Goal: Task Accomplishment & Management: Use online tool/utility

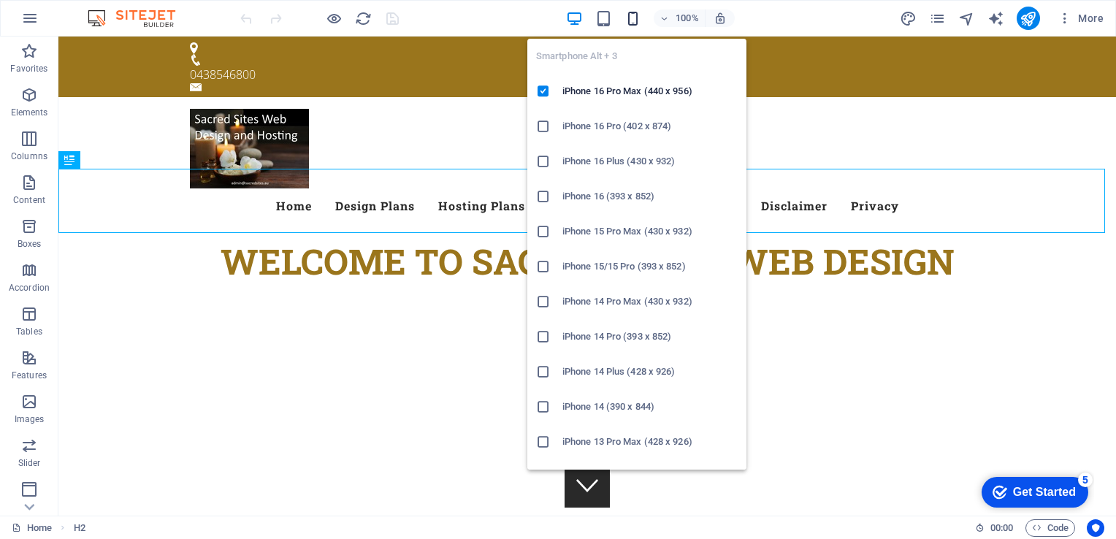
click at [633, 19] on icon "button" at bounding box center [632, 18] width 17 height 17
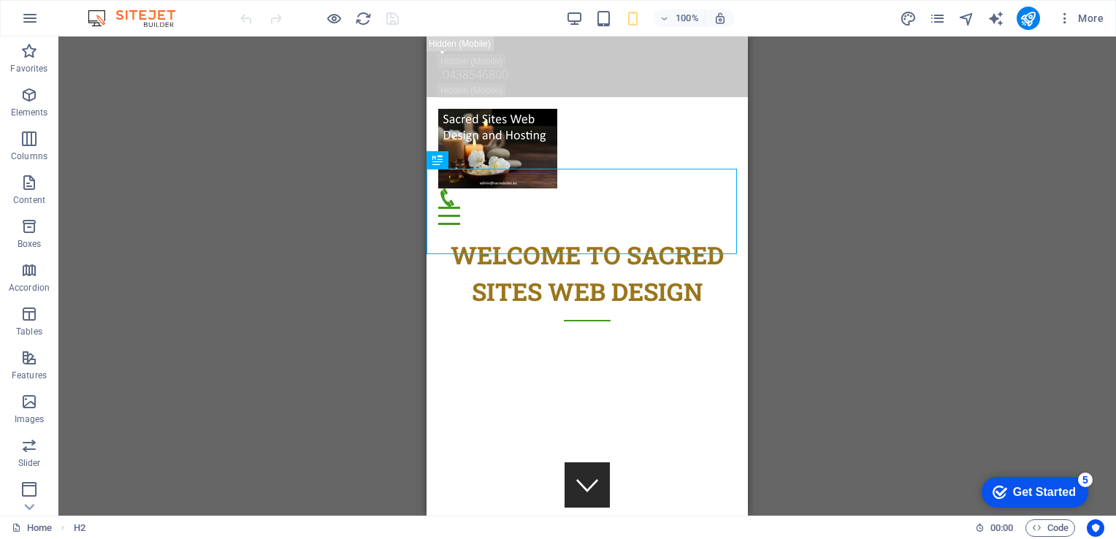
click at [835, 262] on div "Drag here to replace the existing content. Press “Ctrl” if you want to create a…" at bounding box center [586, 276] width 1057 height 479
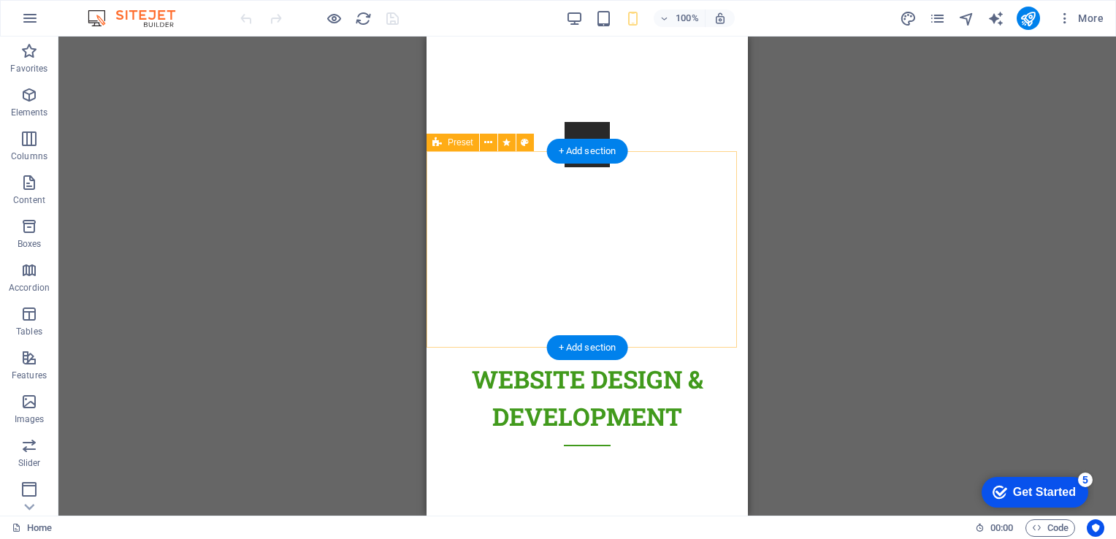
scroll to position [342, 0]
click at [616, 318] on div "Website Design & DevelopMENT" at bounding box center [586, 410] width 321 height 196
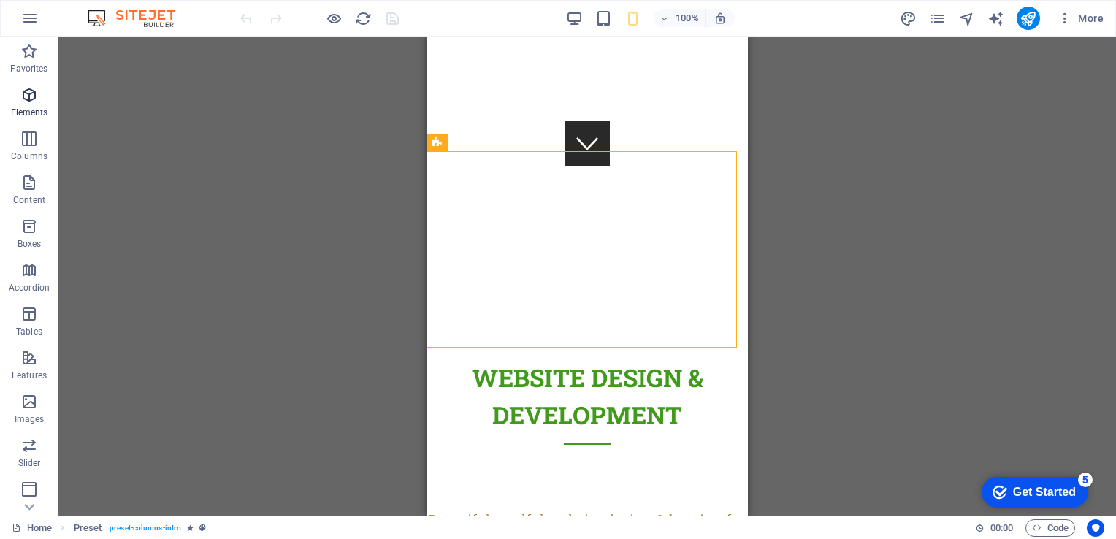
click at [31, 86] on icon "button" at bounding box center [29, 95] width 18 height 18
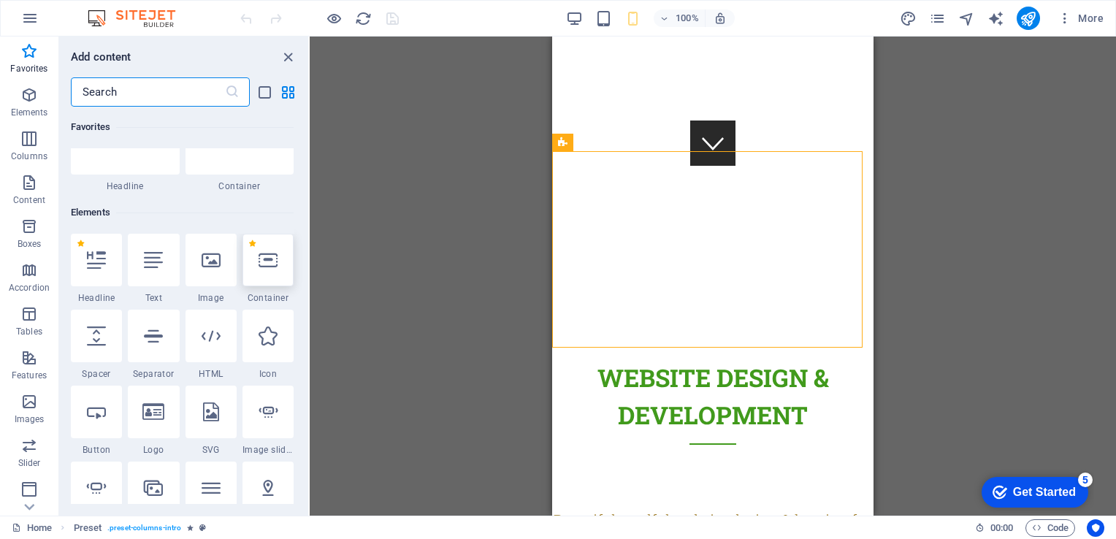
scroll to position [67, 0]
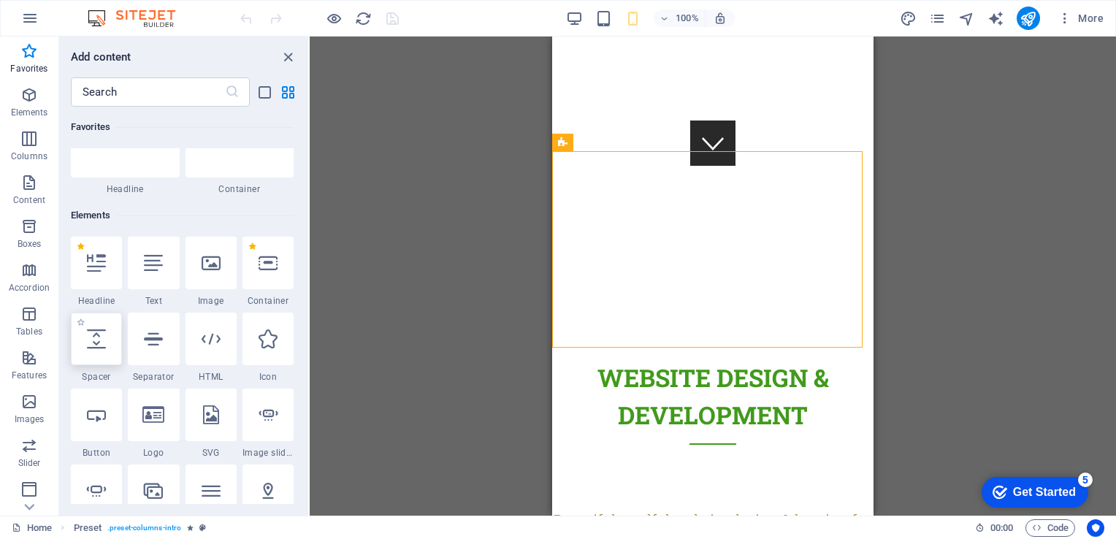
click at [96, 347] on icon at bounding box center [96, 338] width 19 height 19
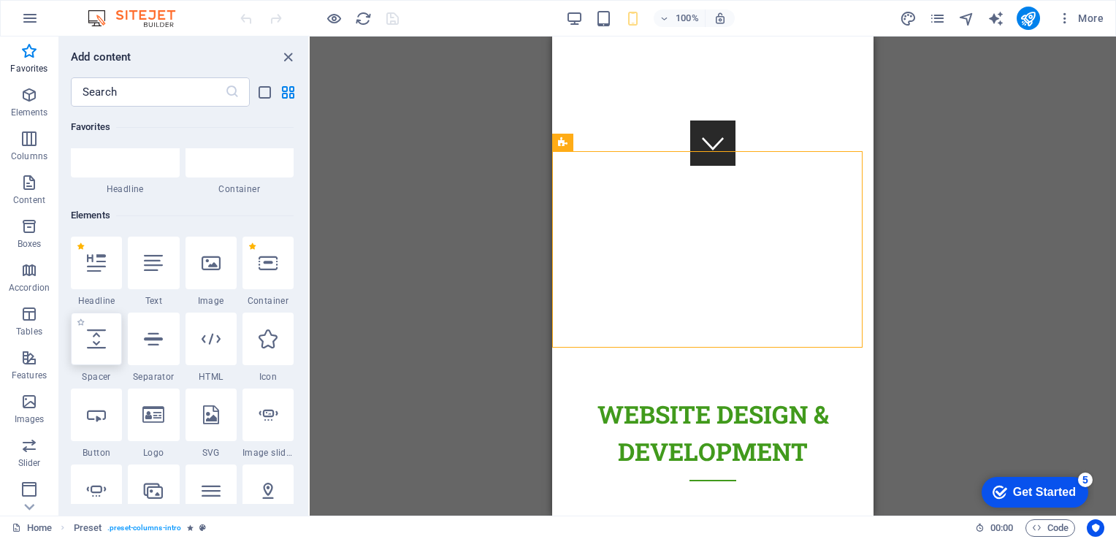
select select "px"
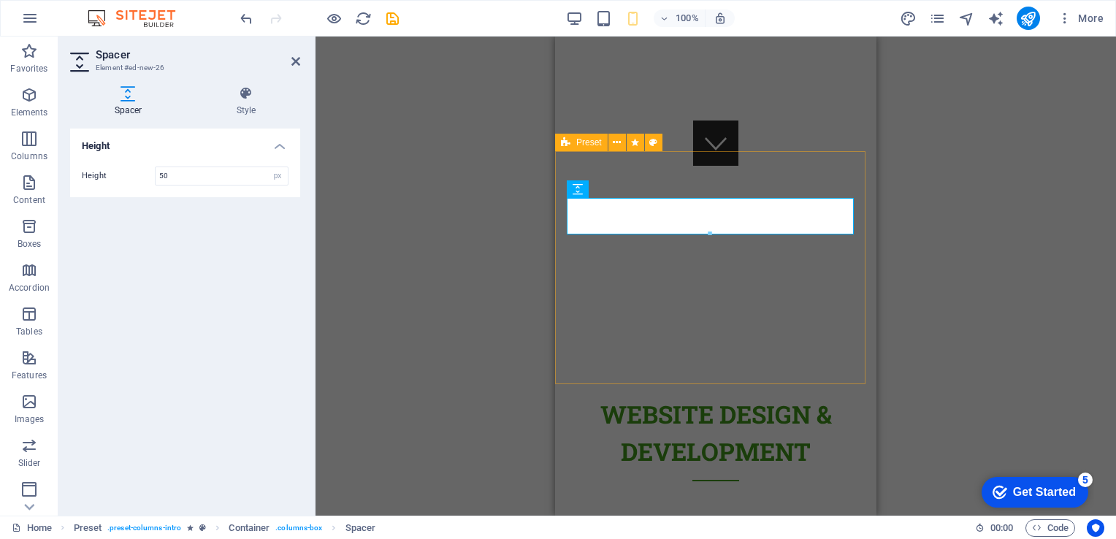
click at [674, 358] on div "Website Design & DevelopMENT" at bounding box center [715, 428] width 321 height 233
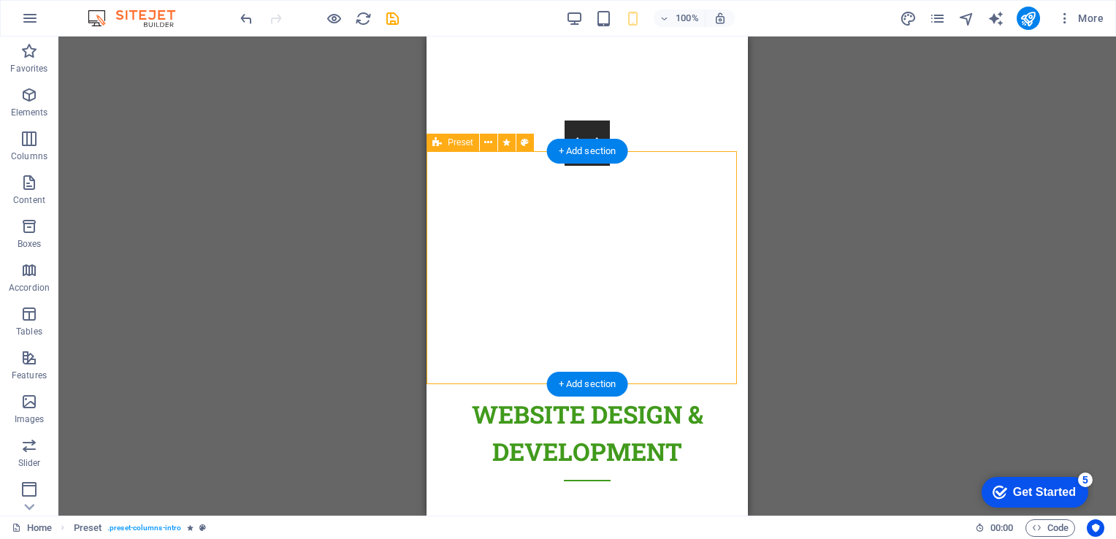
drag, startPoint x: 919, startPoint y: 225, endPoint x: 505, endPoint y: 365, distance: 437.8
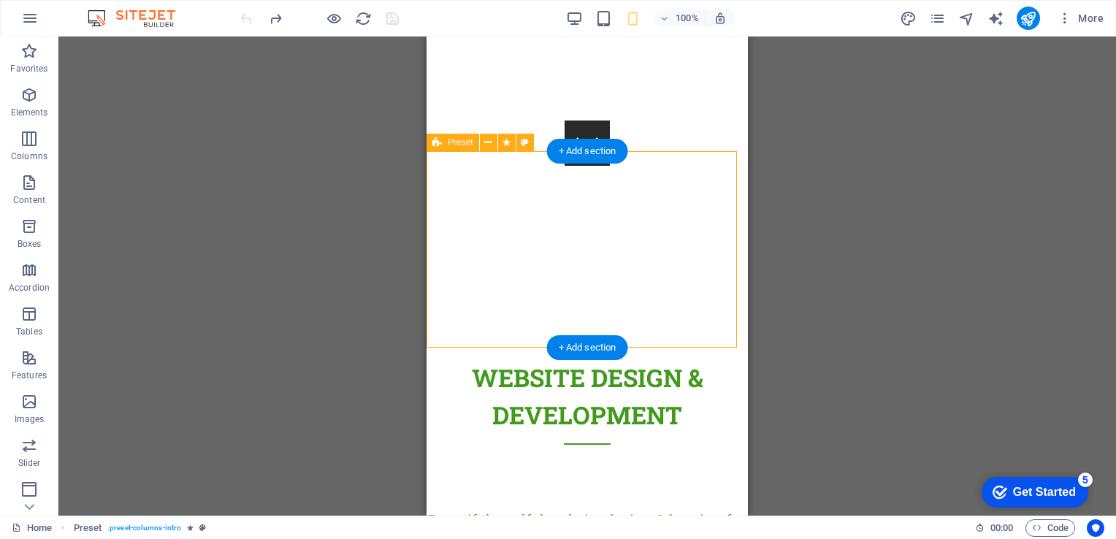
click at [553, 318] on div "Website Design & DevelopMENT" at bounding box center [586, 410] width 321 height 196
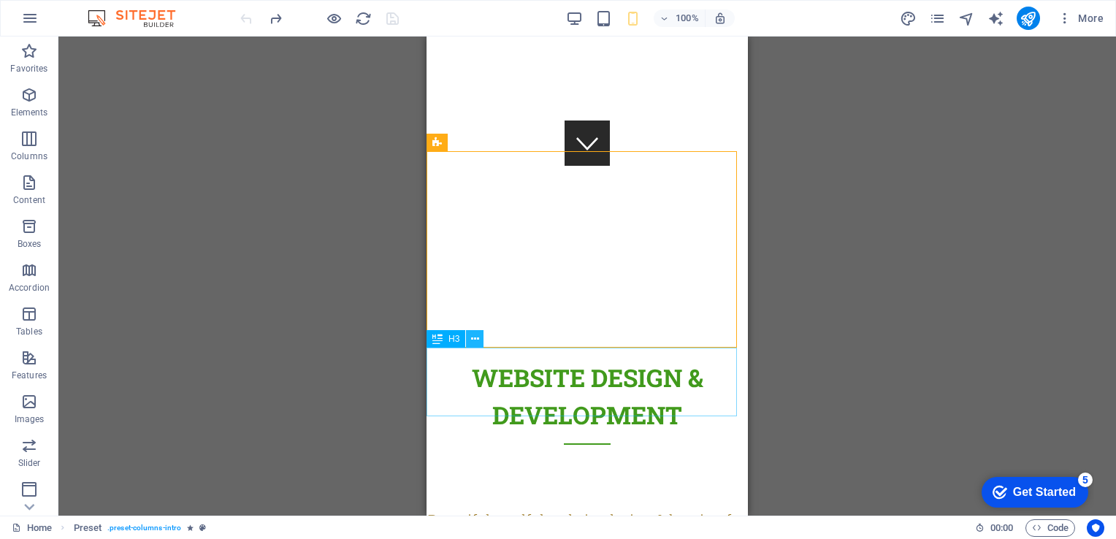
click at [475, 337] on icon at bounding box center [475, 338] width 8 height 15
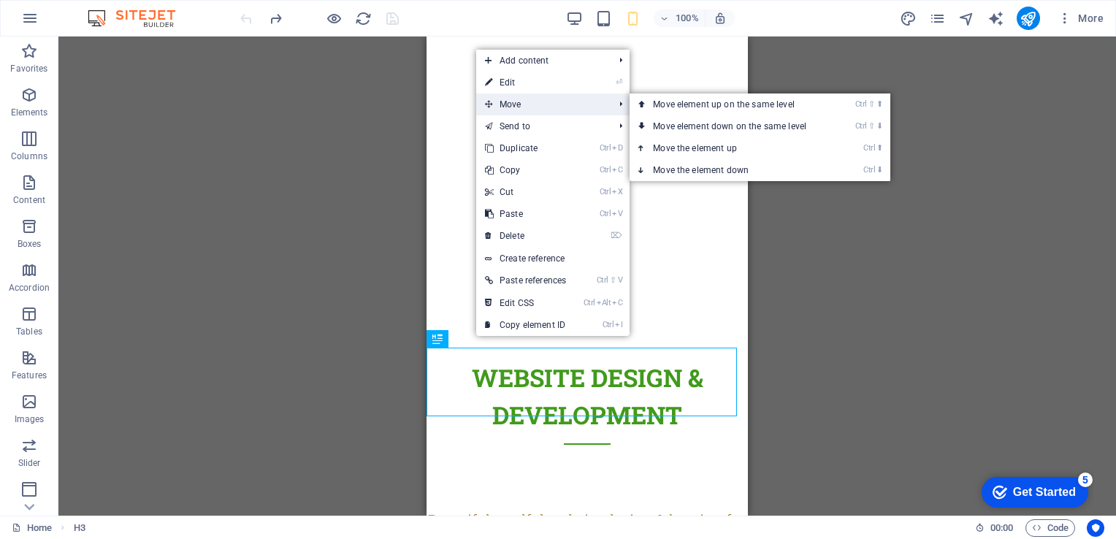
click at [511, 102] on span "Move" at bounding box center [541, 104] width 131 height 22
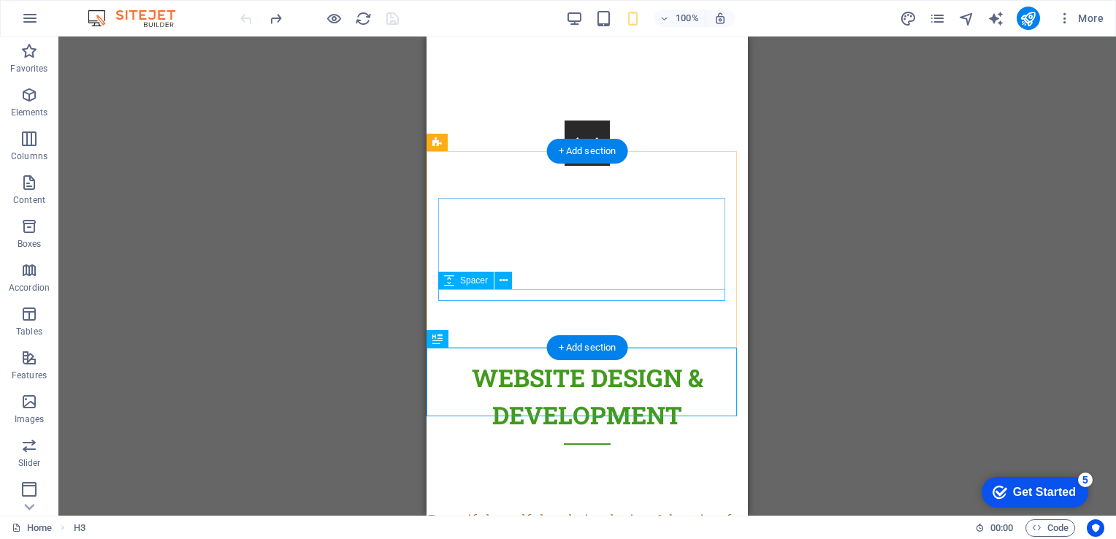
click at [510, 450] on div at bounding box center [587, 456] width 298 height 12
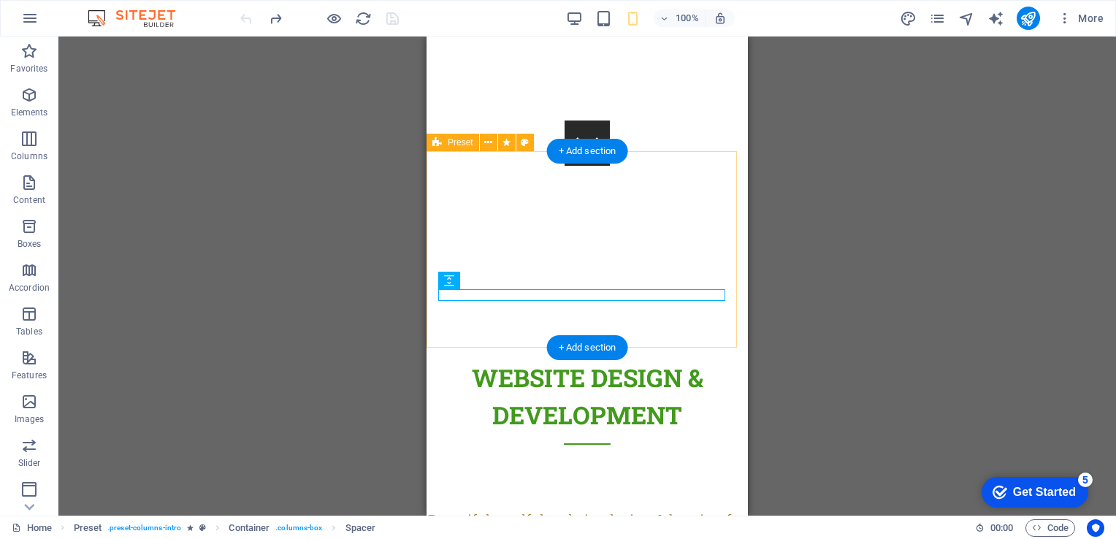
click at [537, 326] on div "Website Design & DevelopMENT" at bounding box center [586, 410] width 321 height 196
click at [508, 450] on div at bounding box center [587, 456] width 298 height 12
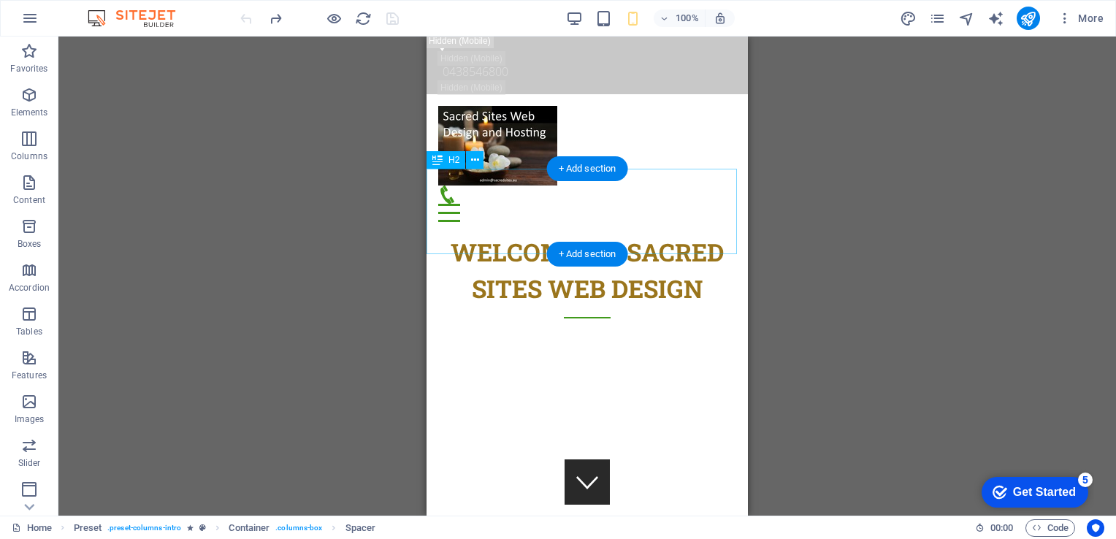
scroll to position [0, 0]
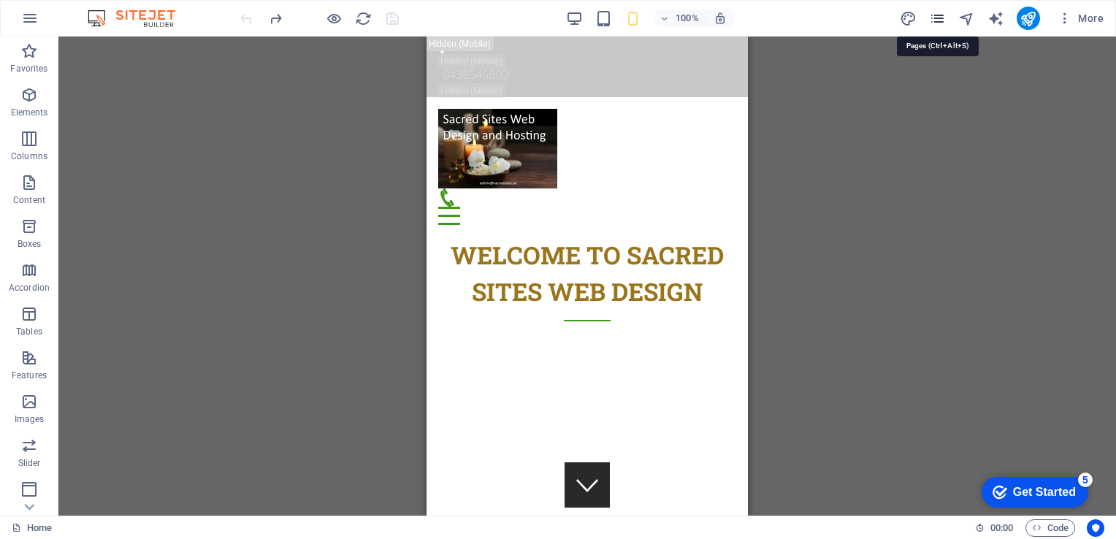
click at [932, 22] on icon "pages" at bounding box center [937, 18] width 17 height 17
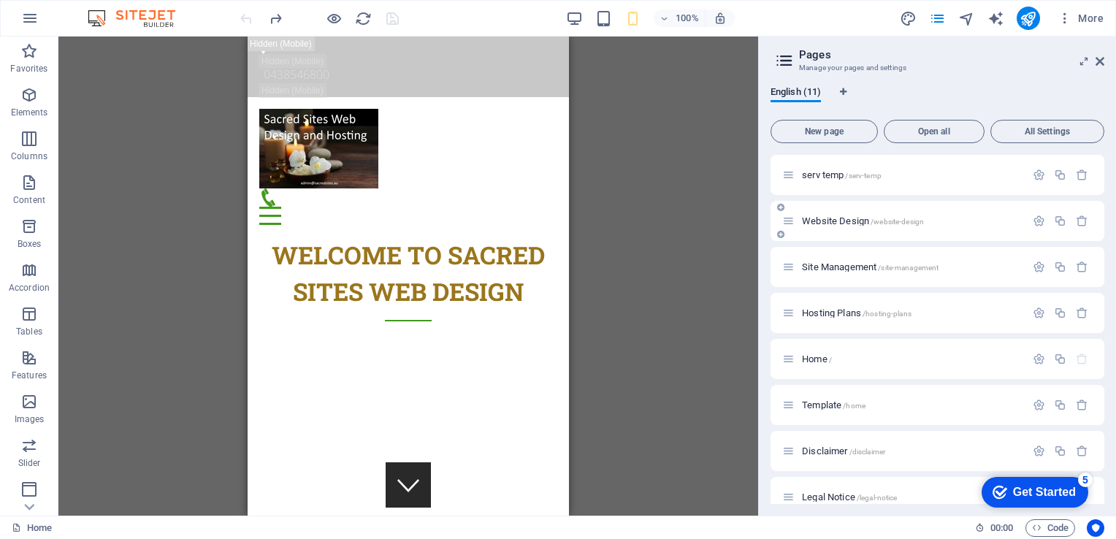
click at [849, 221] on span "Website Design /website-design" at bounding box center [863, 220] width 122 height 11
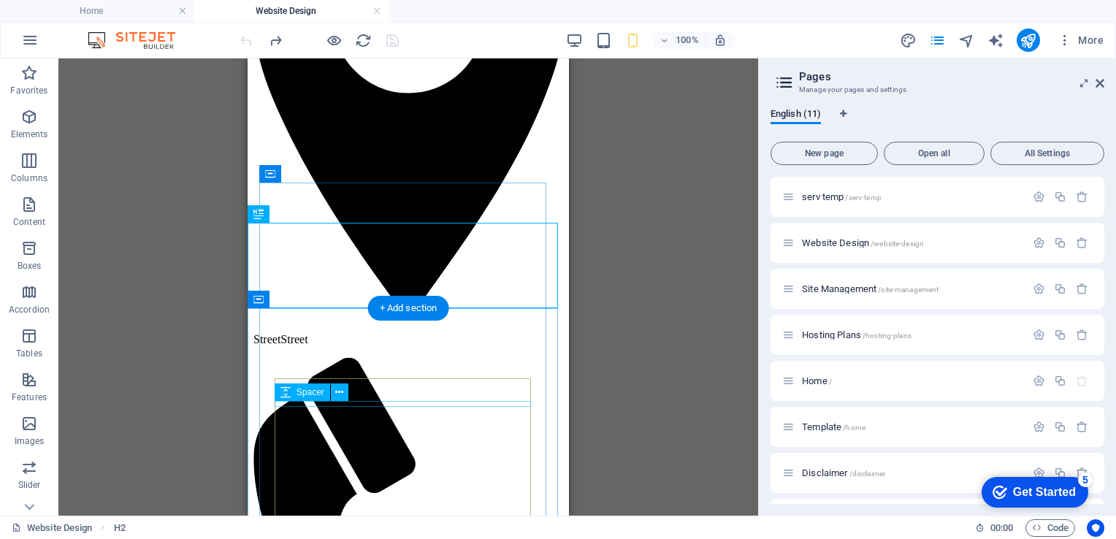
scroll to position [233, 0]
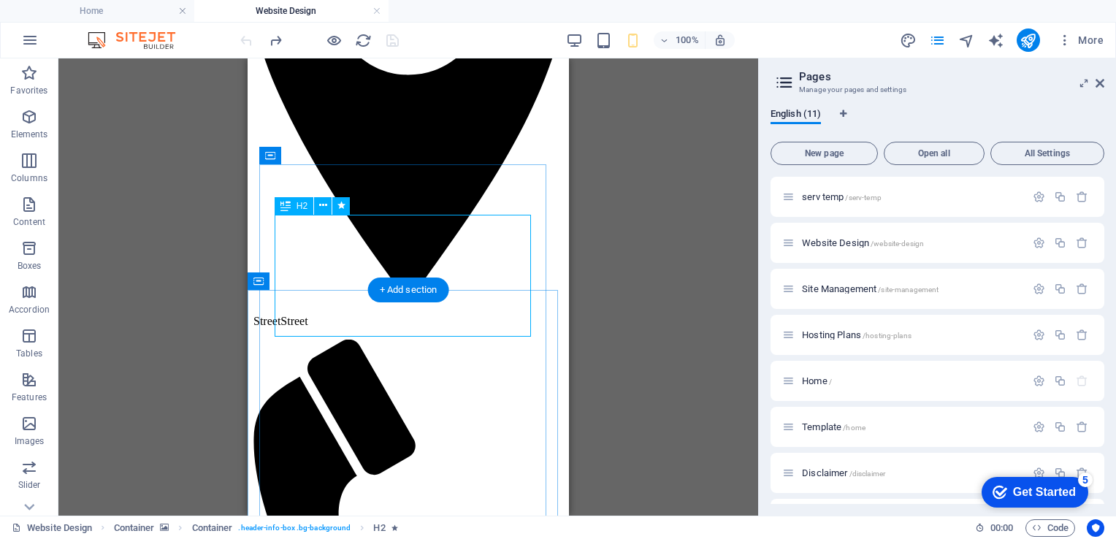
click at [322, 208] on icon at bounding box center [323, 205] width 8 height 15
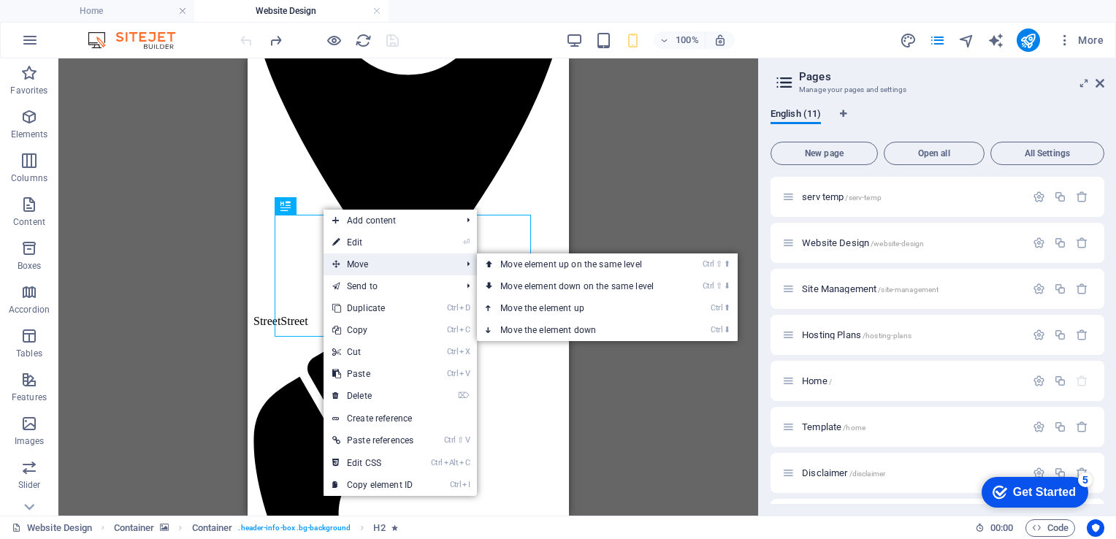
click at [351, 264] on span "Move" at bounding box center [388, 264] width 131 height 22
click at [564, 330] on link "Ctrl ⬇ Move the element down" at bounding box center [580, 330] width 206 height 22
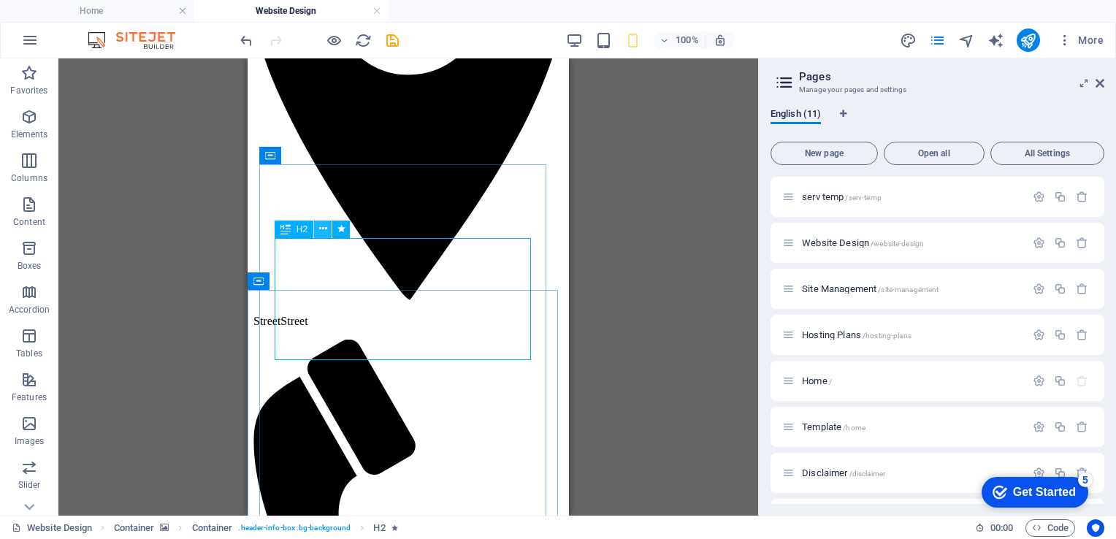
click at [323, 229] on icon at bounding box center [323, 228] width 8 height 15
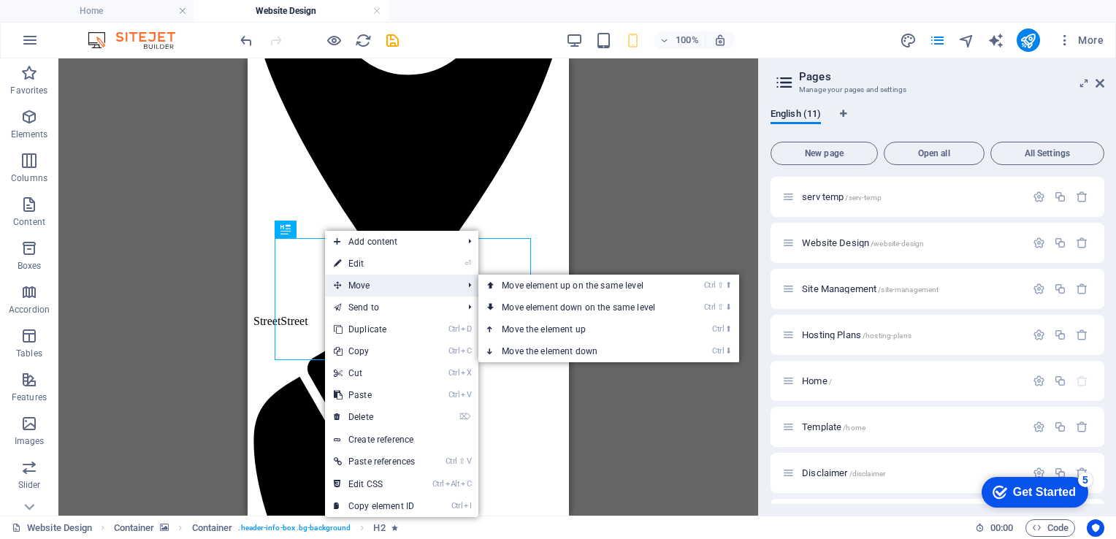
click at [367, 279] on span "Move" at bounding box center [390, 286] width 131 height 22
click at [561, 352] on link "Ctrl ⬇ Move the element down" at bounding box center [581, 351] width 206 height 22
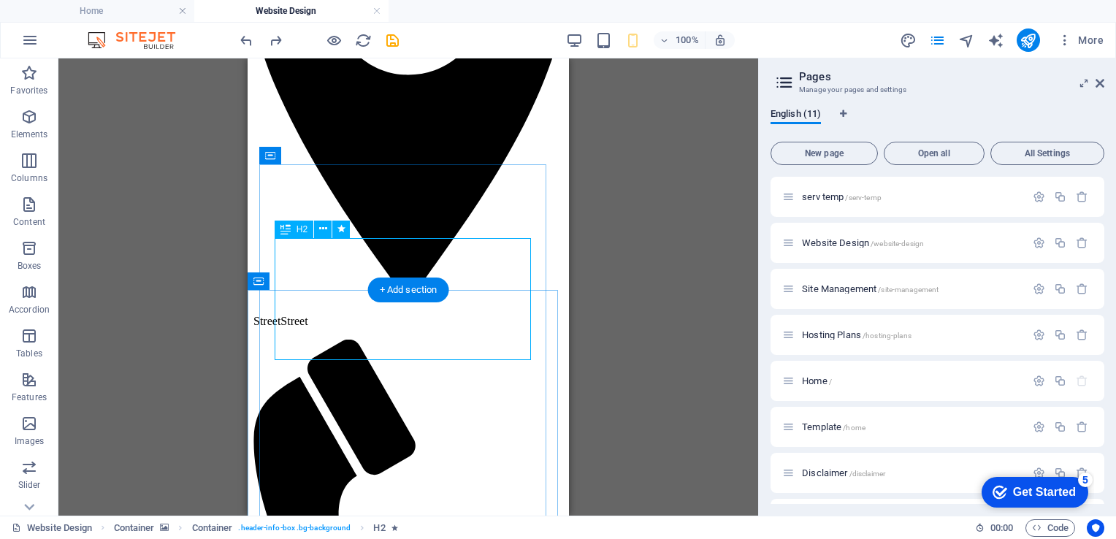
drag, startPoint x: 549, startPoint y: 288, endPoint x: 303, endPoint y: 293, distance: 246.1
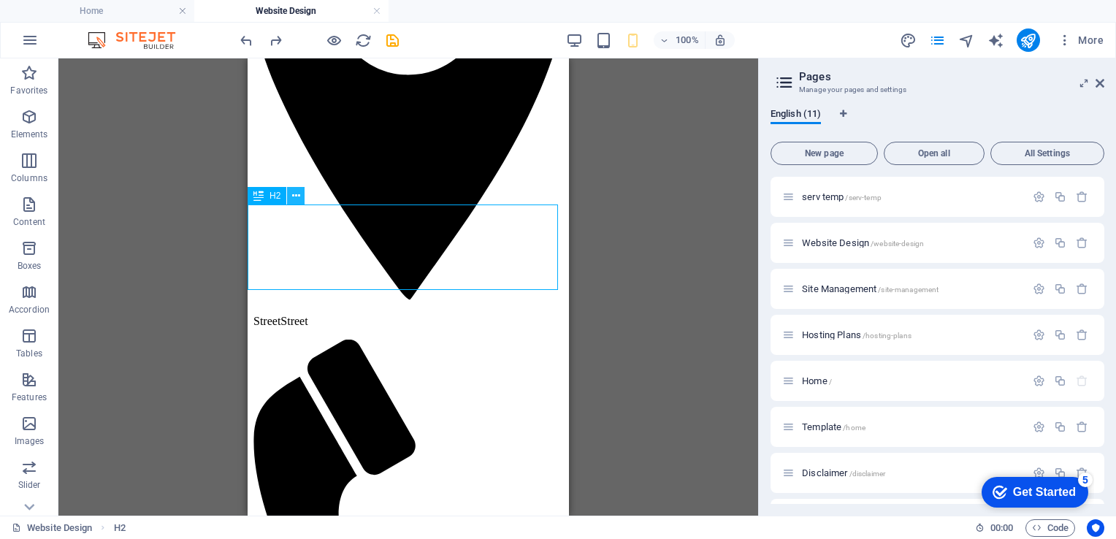
click at [295, 196] on icon at bounding box center [296, 195] width 8 height 15
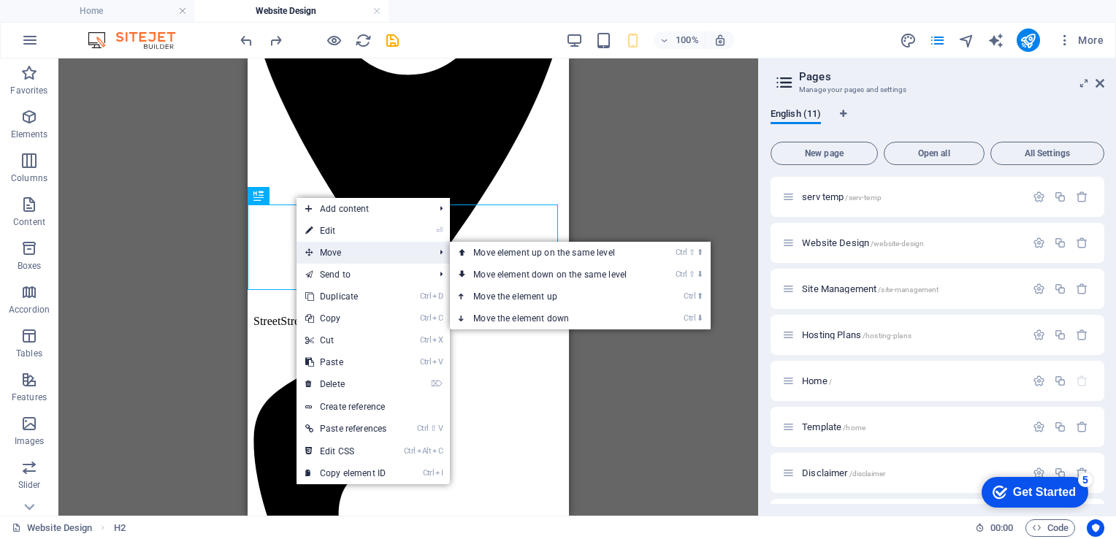
click at [347, 253] on span "Move" at bounding box center [361, 253] width 131 height 22
click at [536, 294] on link "Ctrl ⬆ Move the element up" at bounding box center [553, 296] width 206 height 22
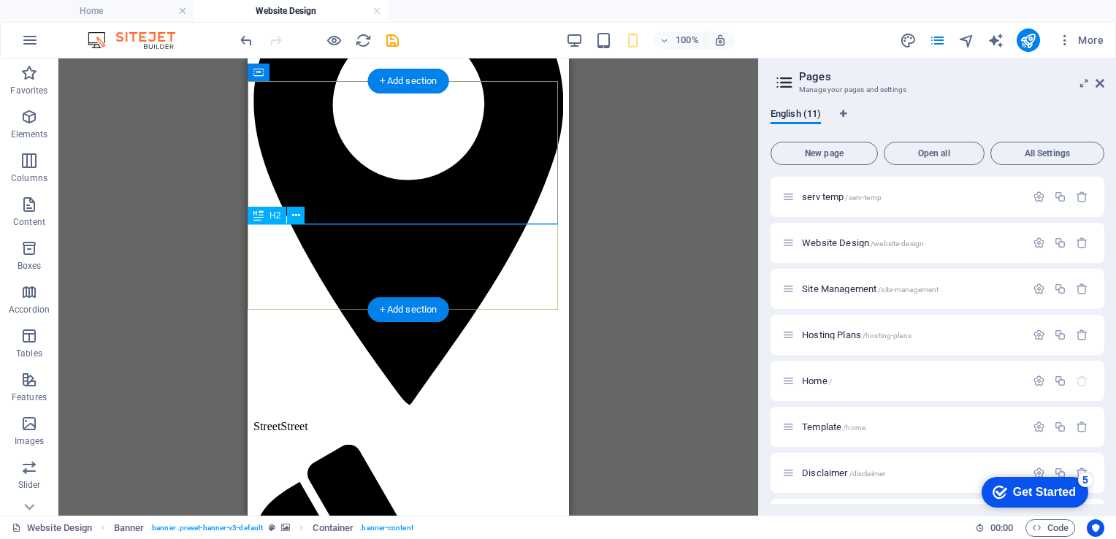
scroll to position [129, 0]
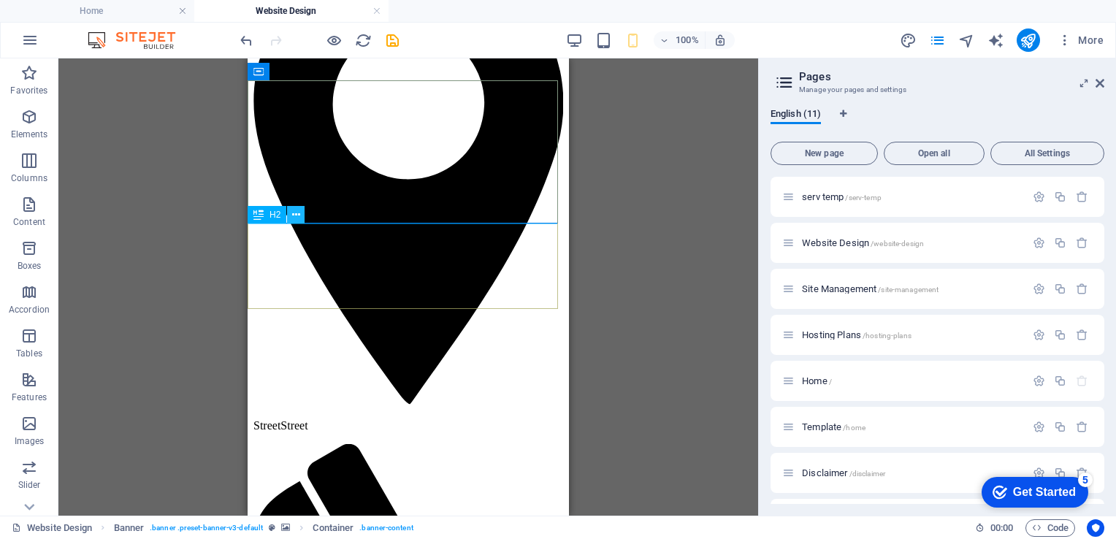
click at [296, 213] on icon at bounding box center [296, 214] width 8 height 15
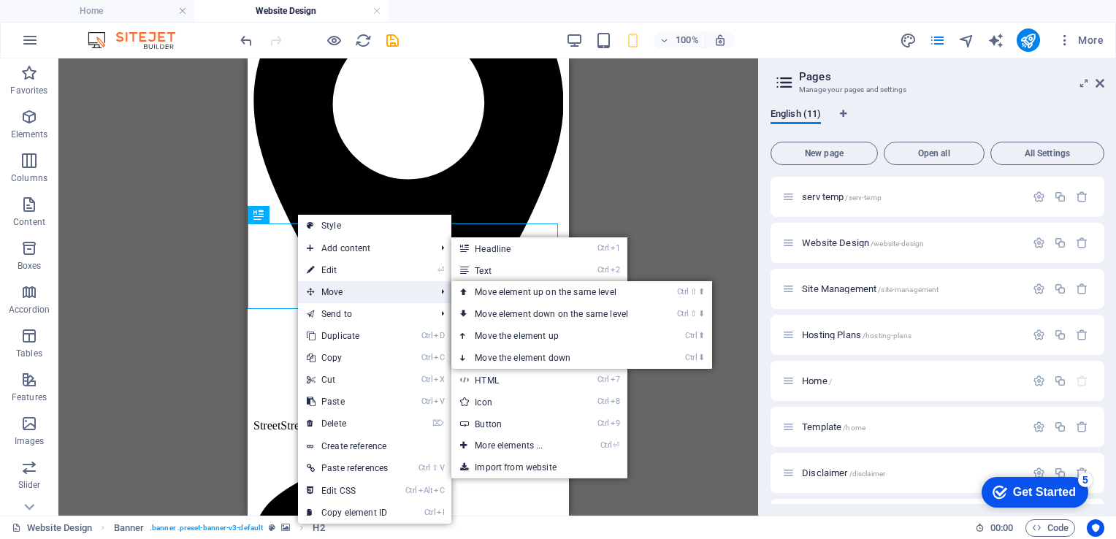
click at [324, 291] on span "Move" at bounding box center [363, 292] width 131 height 22
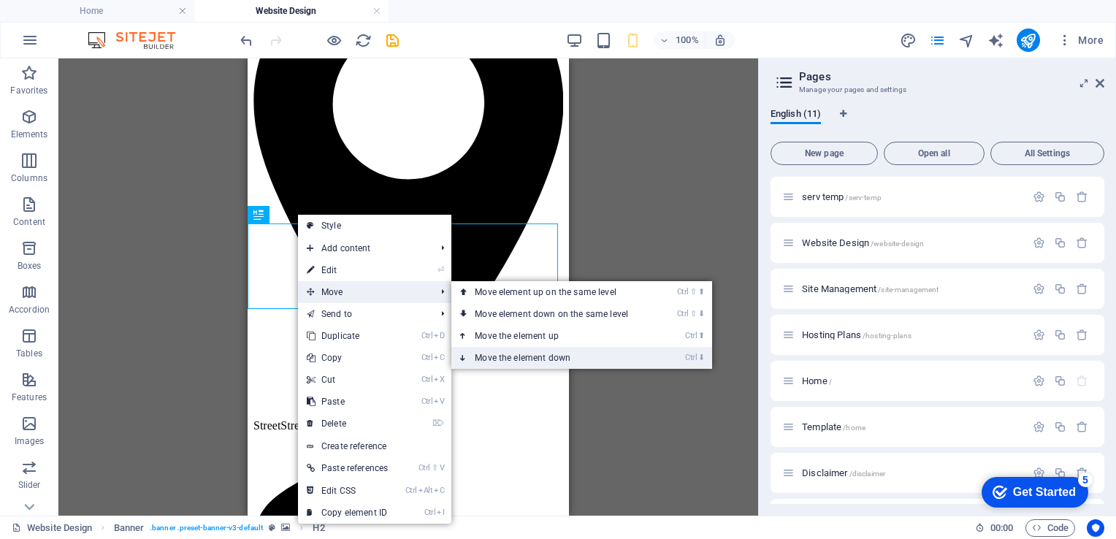
click at [558, 355] on link "Ctrl ⬇ Move the element down" at bounding box center [554, 358] width 206 height 22
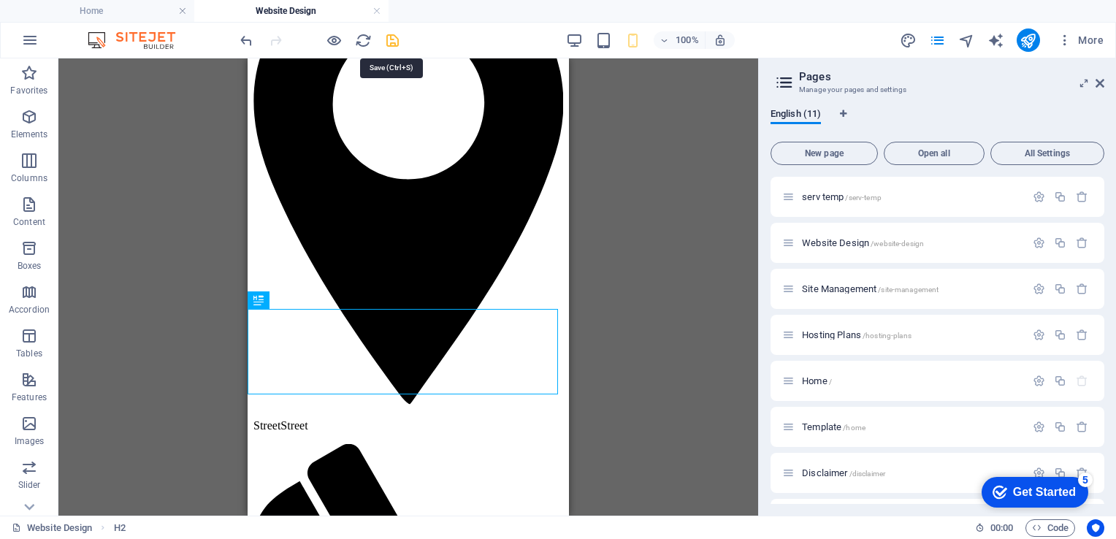
click at [396, 37] on icon "save" at bounding box center [392, 40] width 17 height 17
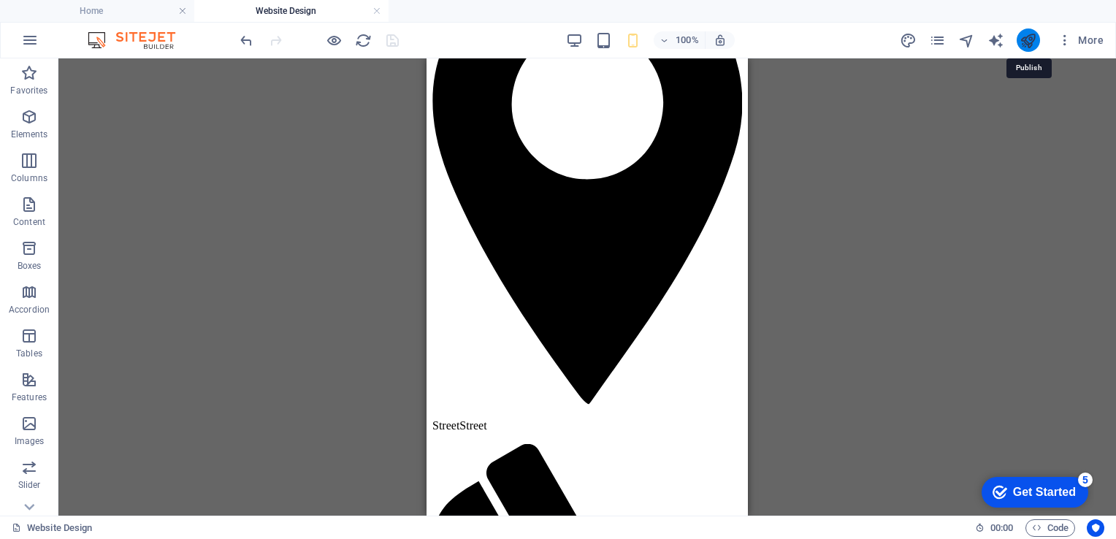
click at [1027, 36] on icon "publish" at bounding box center [1027, 40] width 17 height 17
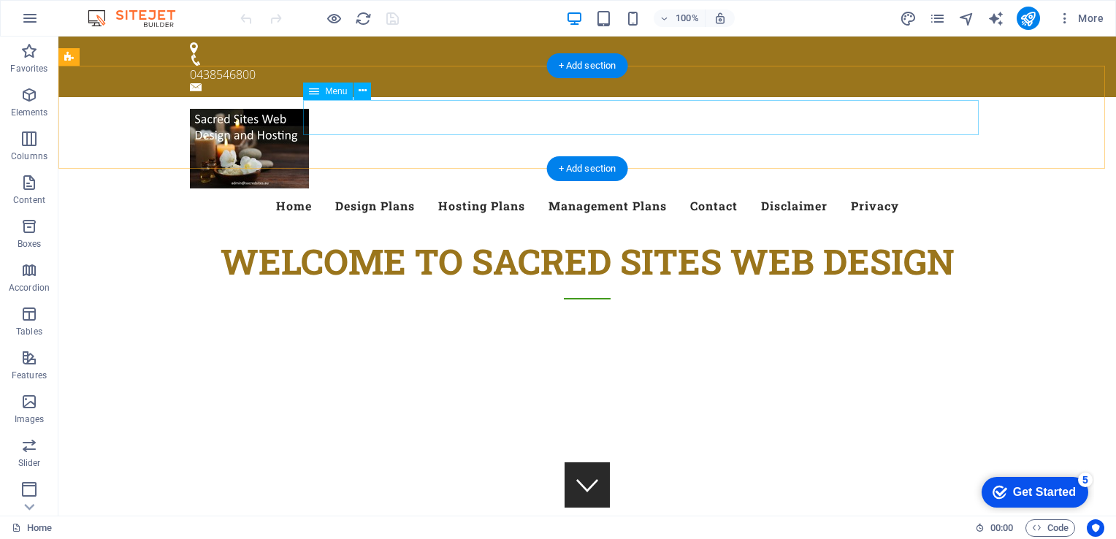
click at [632, 188] on nav "Home Design Plans Hosting Plans Management Plans Contact Disclaimer Privacy" at bounding box center [587, 205] width 794 height 35
click at [627, 188] on nav "Home Design Plans Hosting Plans Management Plans Contact Disclaimer Privacy" at bounding box center [587, 205] width 794 height 35
select select
select select "1"
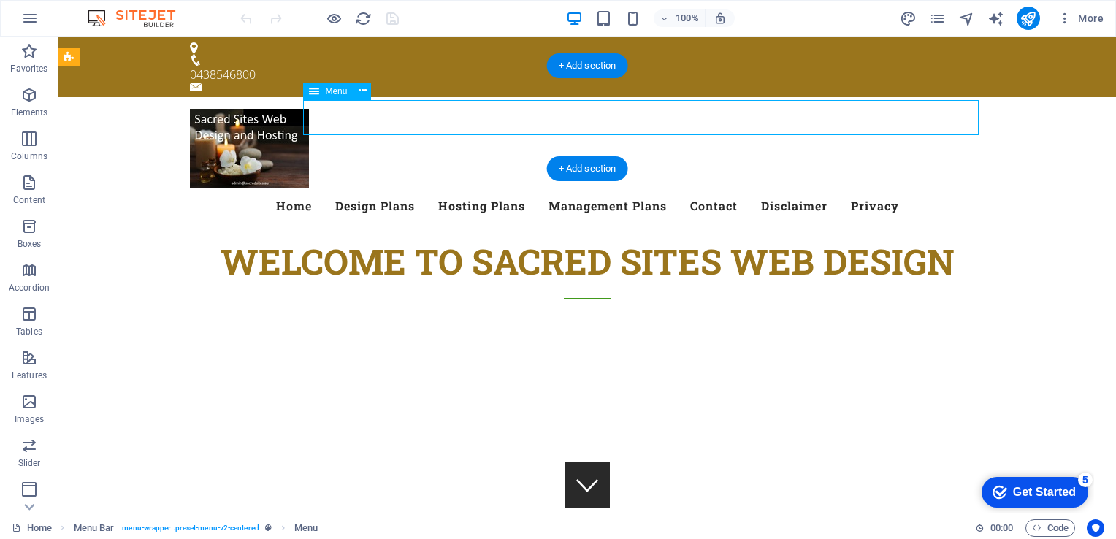
select select
select select "3"
select select
select select "2"
select select
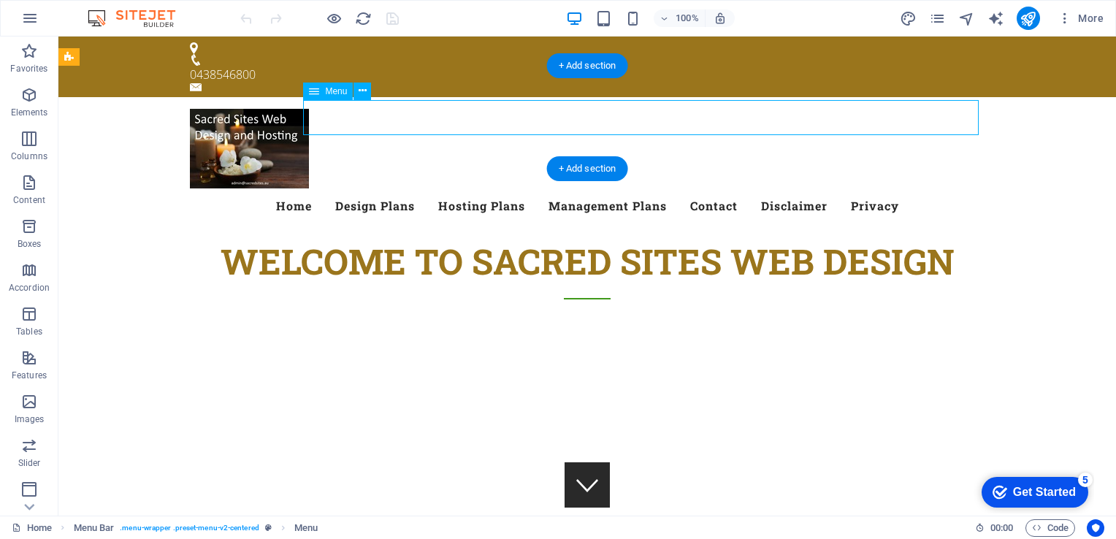
select select "9"
select select
select select "6"
select select
select select "8"
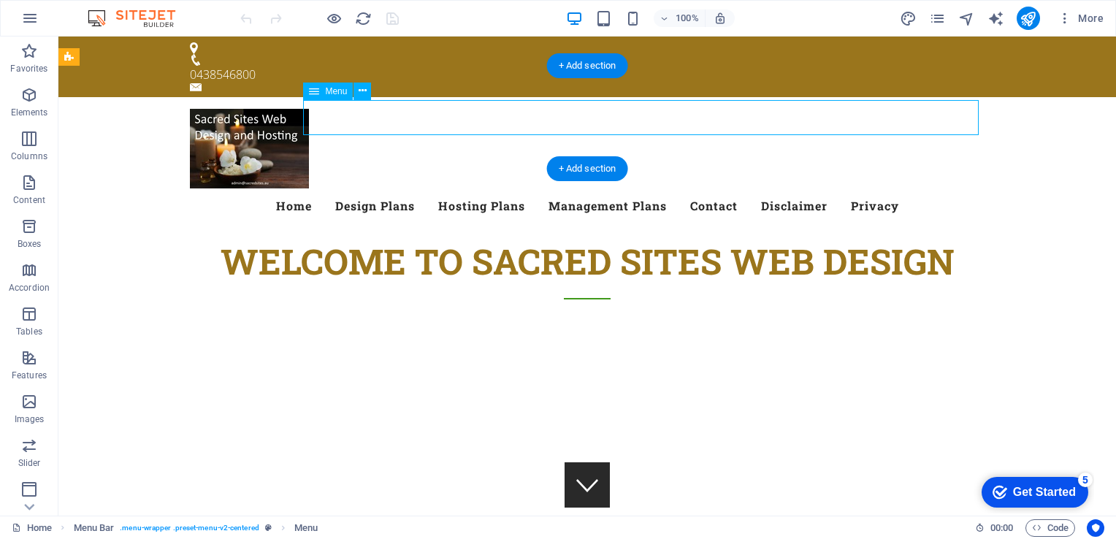
select select
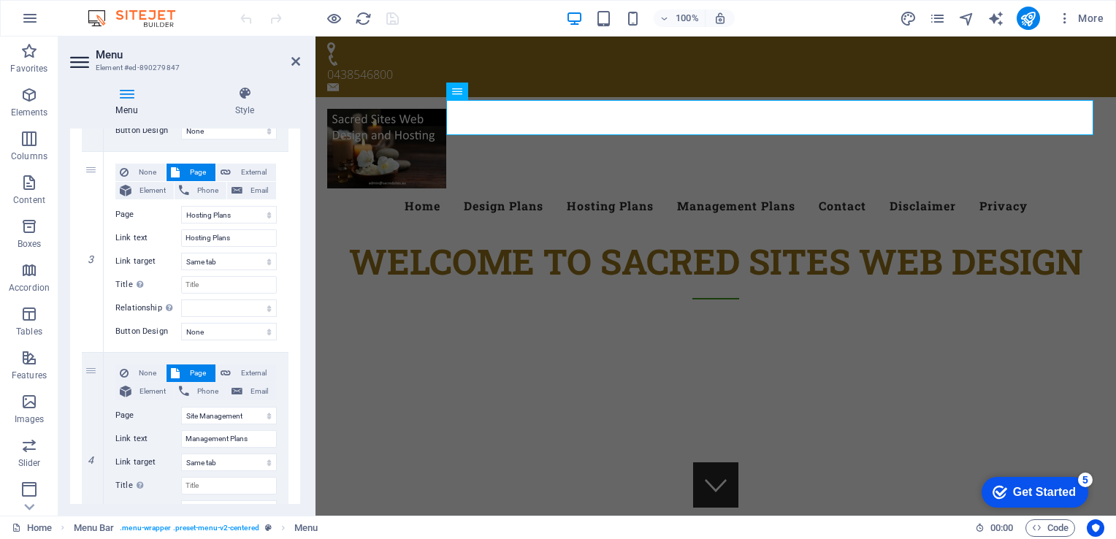
scroll to position [517, 0]
click at [231, 415] on select "serv temp Website Design Site Management Hosting Plans Home Template Disclaimer…" at bounding box center [229, 416] width 96 height 18
click at [181, 407] on select "serv temp Website Design Site Management Hosting Plans Home Template Disclaimer…" at bounding box center [229, 416] width 96 height 18
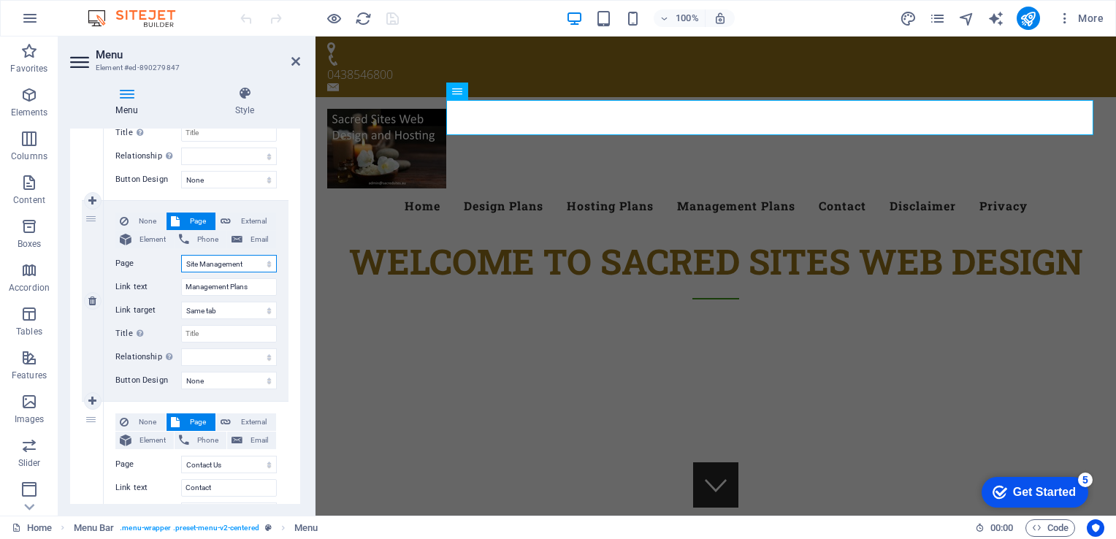
scroll to position [669, 0]
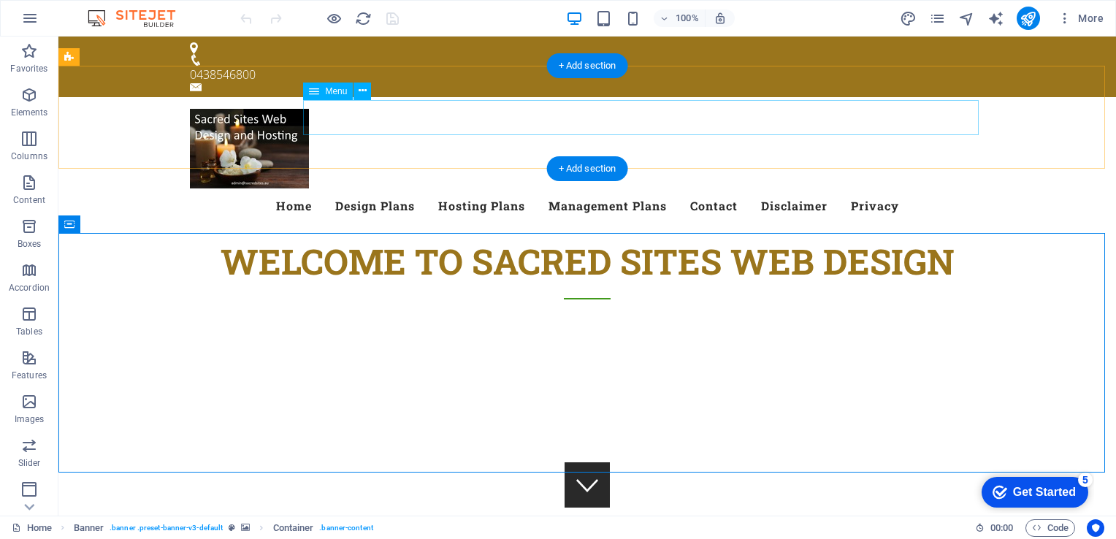
click at [546, 188] on nav "Home Design Plans Hosting Plans Management Plans Contact Disclaimer Privacy" at bounding box center [587, 205] width 794 height 35
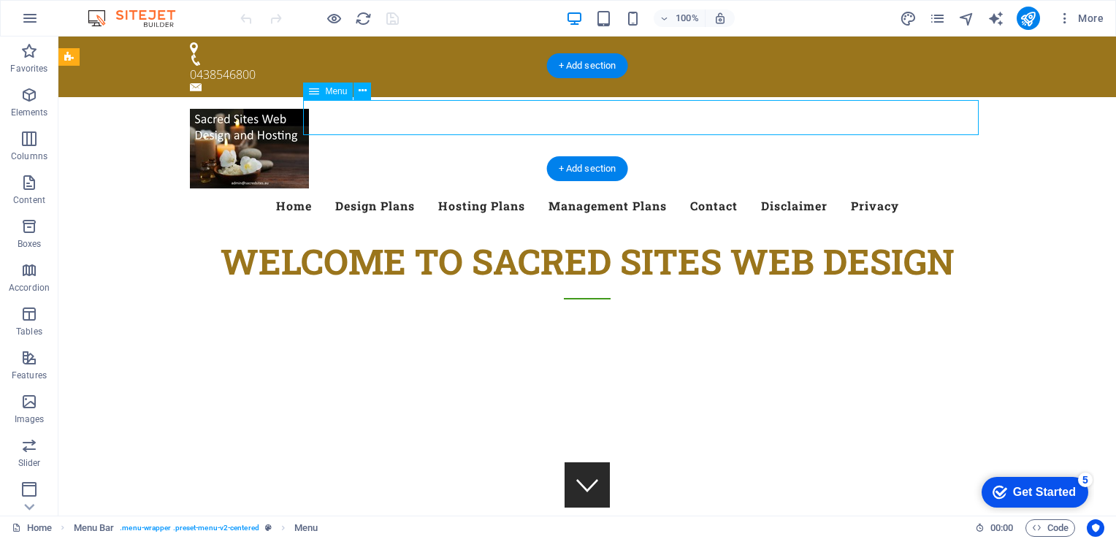
click at [546, 188] on nav "Home Design Plans Hosting Plans Management Plans Contact Disclaimer Privacy" at bounding box center [587, 205] width 794 height 35
select select
select select "1"
select select
select select "3"
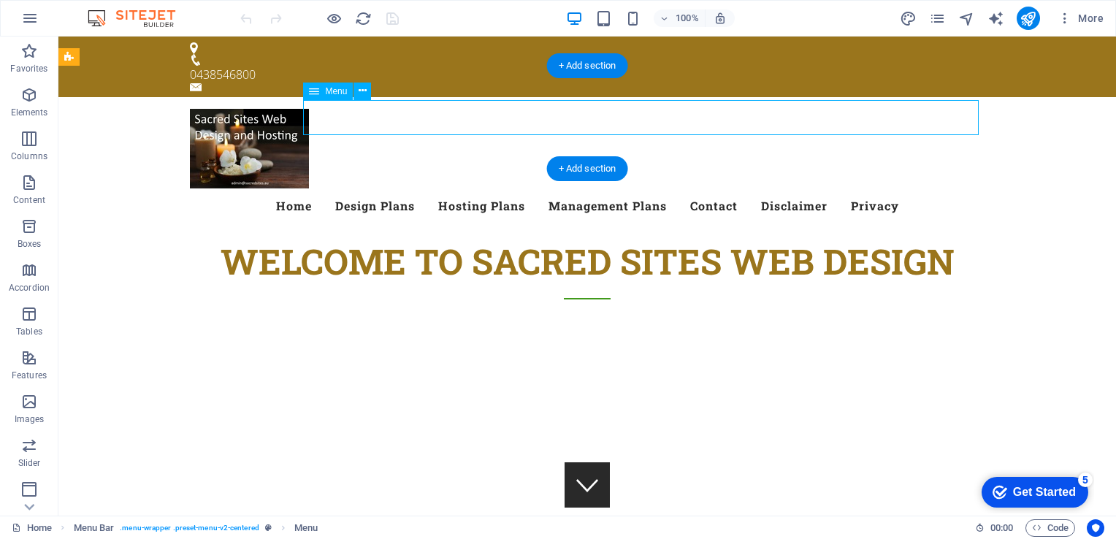
select select
select select "2"
select select
select select "9"
select select
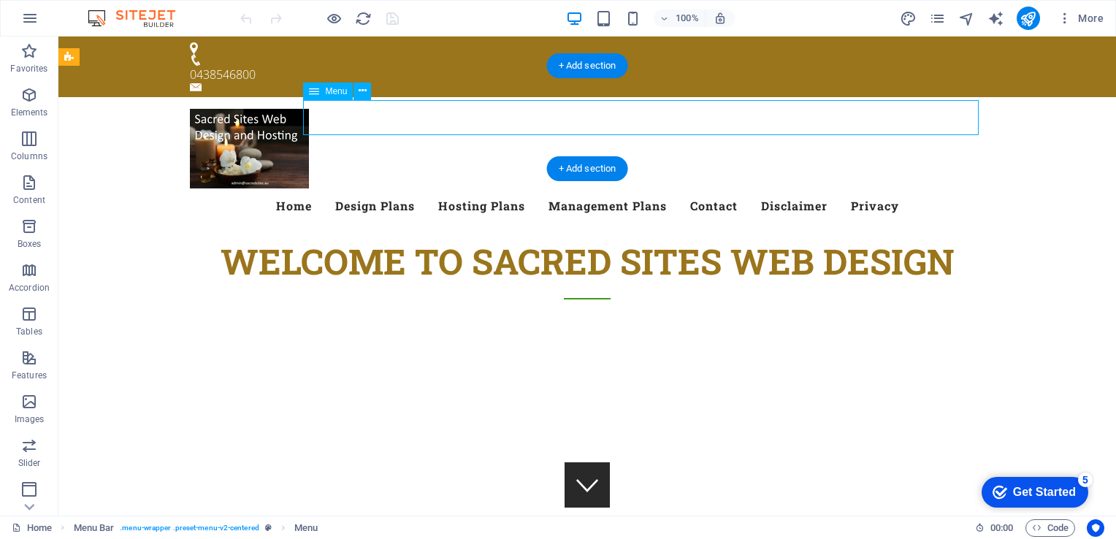
select select "6"
select select
select select "8"
select select
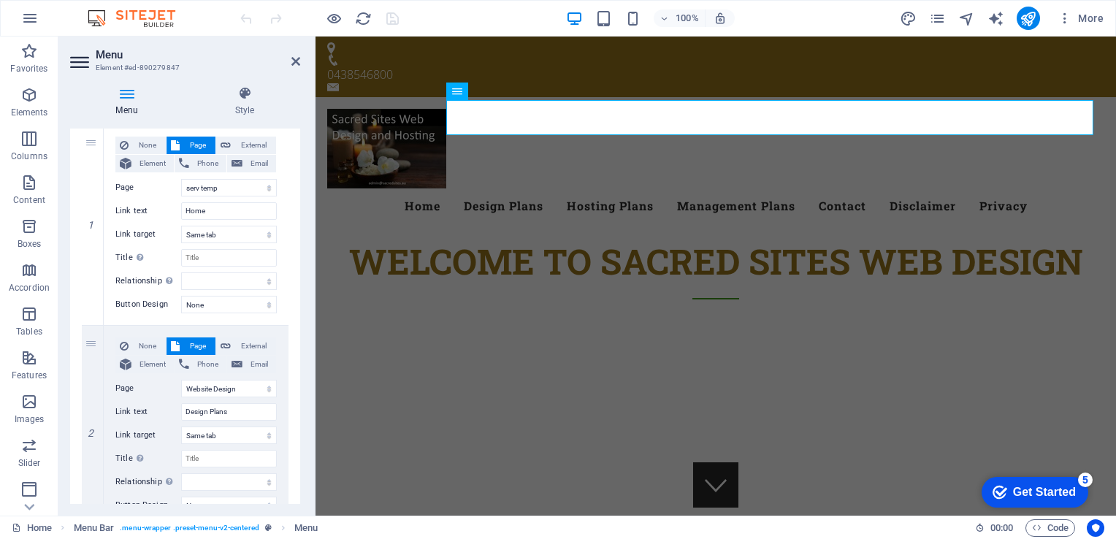
scroll to position [0, 0]
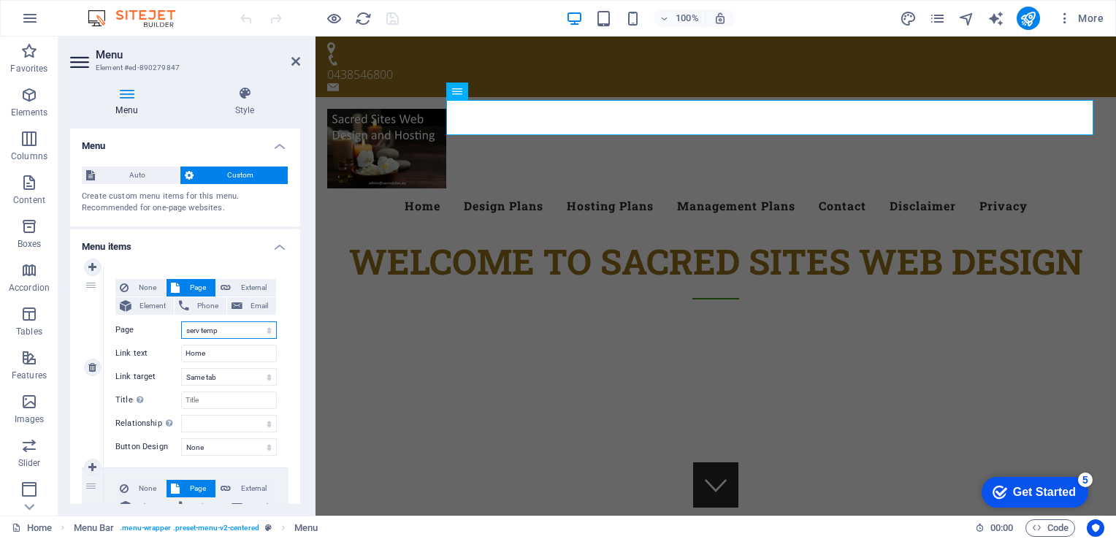
click at [261, 329] on select "serv temp Website Design Site Management Hosting Plans Home Template Disclaimer…" at bounding box center [229, 330] width 96 height 18
select select "4"
click at [181, 321] on select "serv temp Website Design Site Management Hosting Plans Home Template Disclaimer…" at bounding box center [229, 330] width 96 height 18
select select
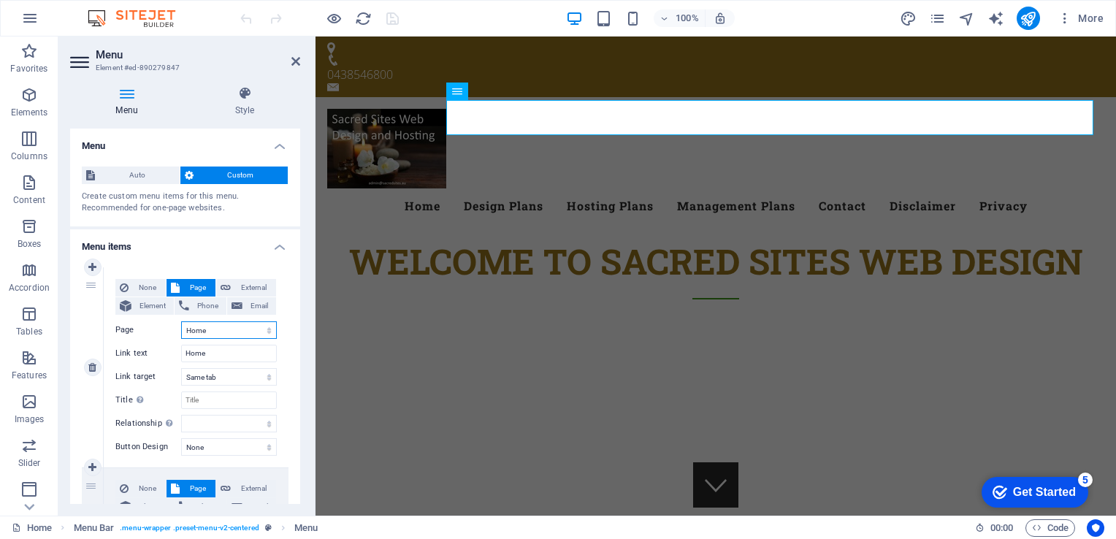
select select
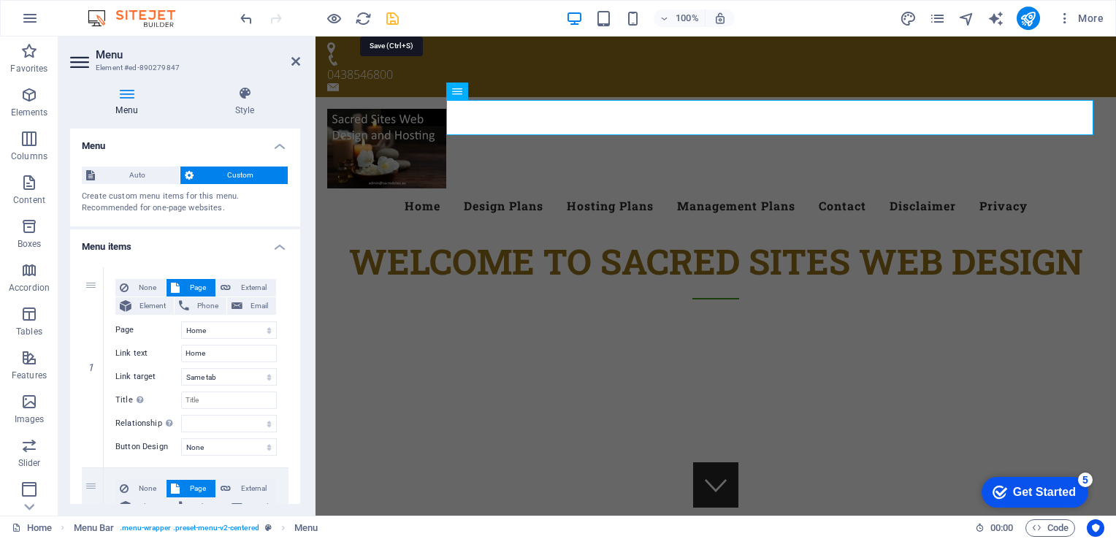
click at [395, 18] on icon "save" at bounding box center [392, 18] width 17 height 17
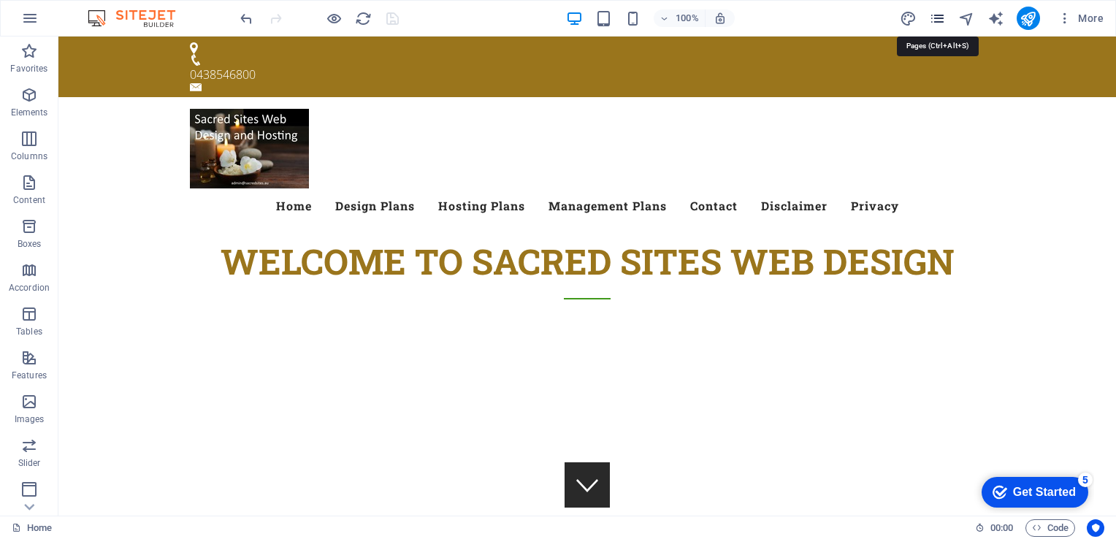
click at [936, 20] on icon "pages" at bounding box center [937, 18] width 17 height 17
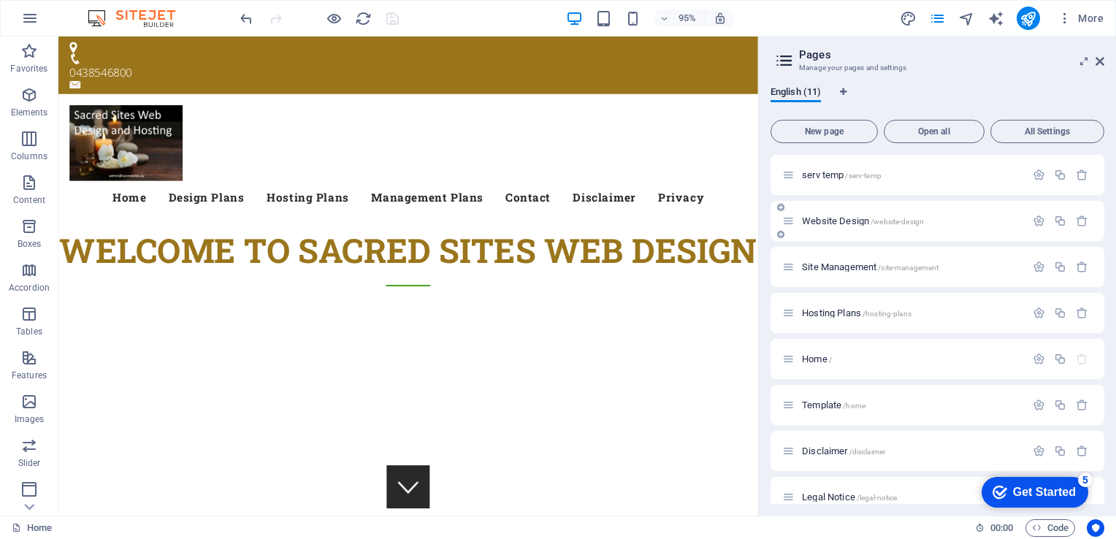
click at [847, 212] on div "Website Design /website-design" at bounding box center [903, 220] width 243 height 17
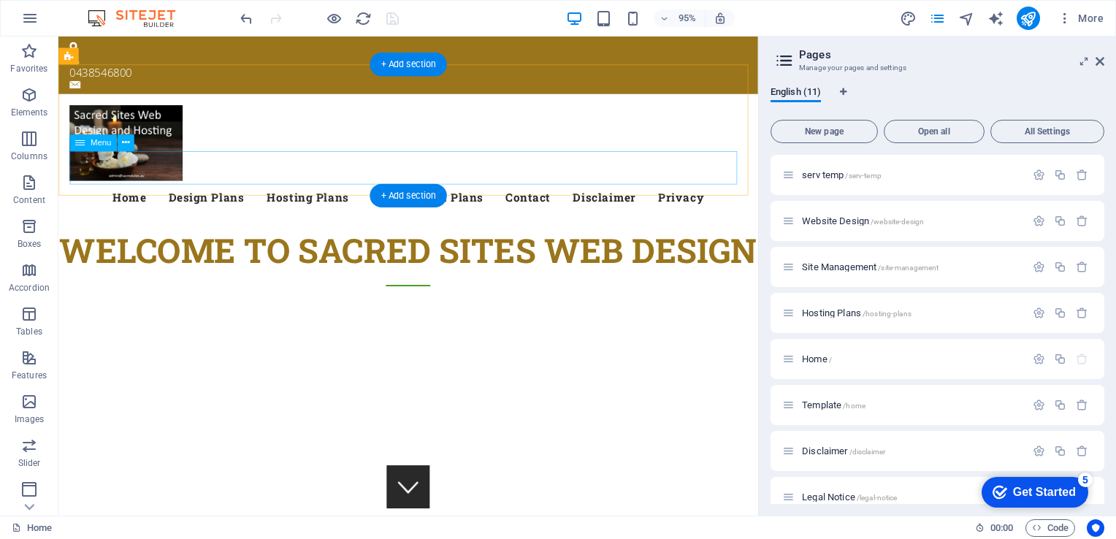
click at [121, 188] on nav "Home Design Plans Hosting Plans Management Plans Contact Disclaimer Privacy" at bounding box center [426, 205] width 713 height 35
select select "4"
select select
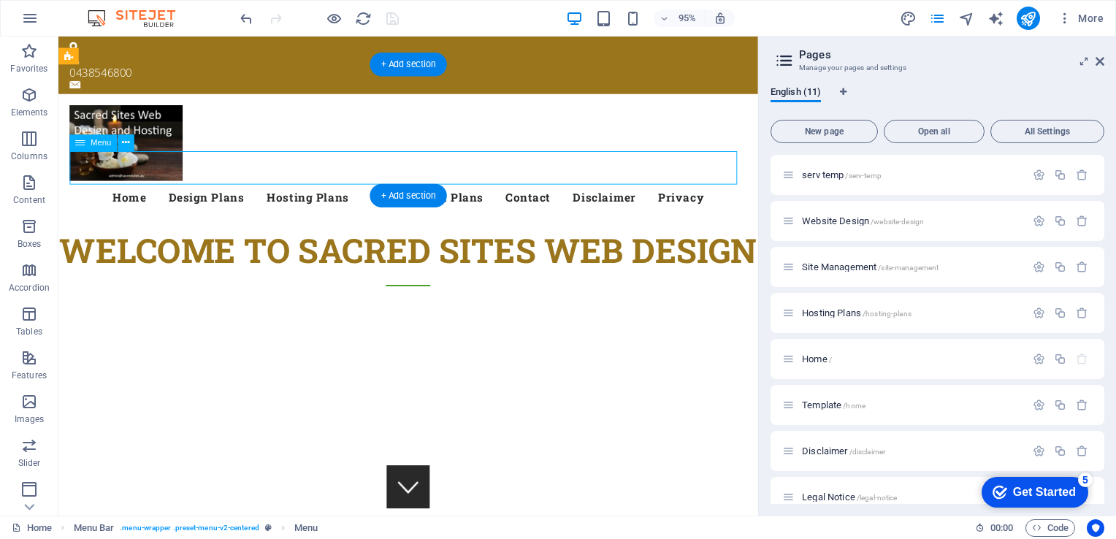
select select "1"
select select
select select "3"
select select
select select "2"
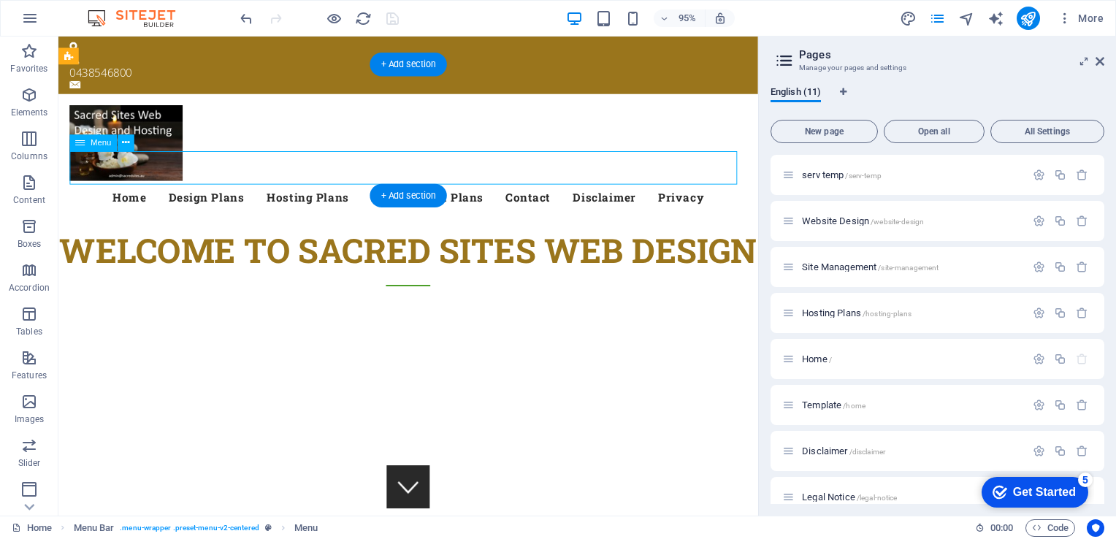
select select
select select "9"
select select
select select "6"
select select
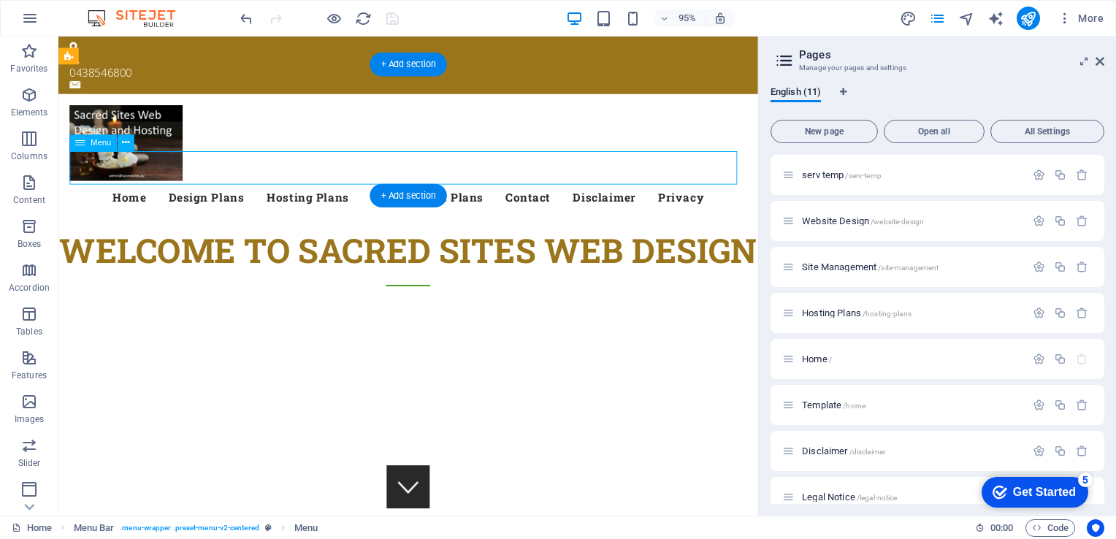
select select "8"
select select
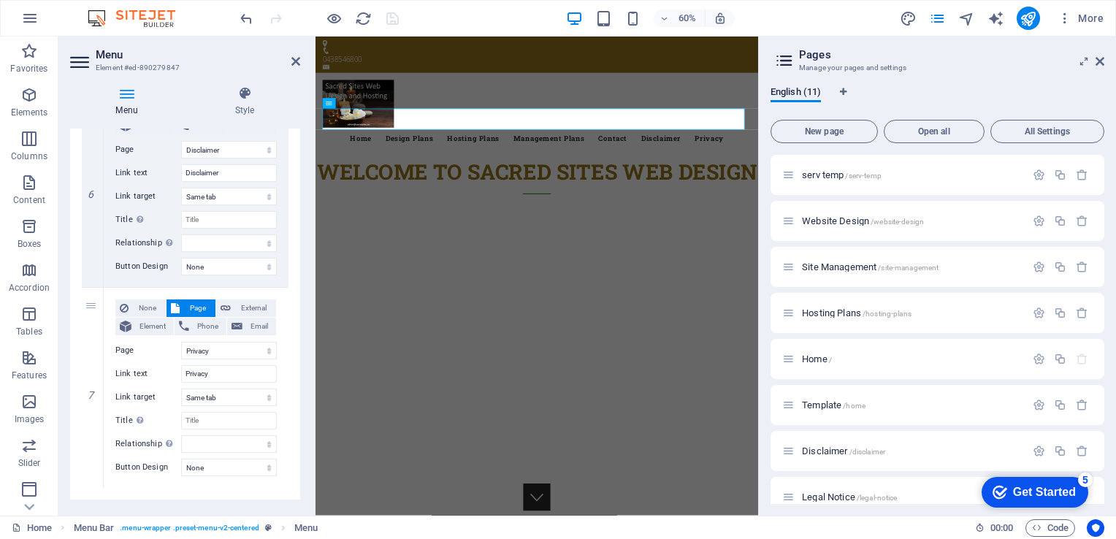
scroll to position [1208, 0]
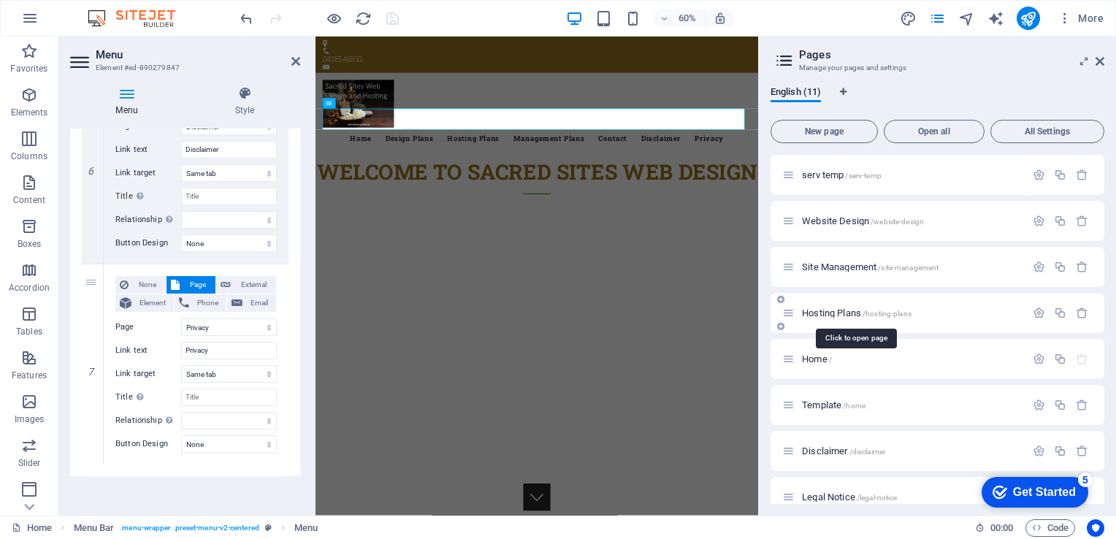
click at [813, 312] on span "Hosting Plans /hosting-plans" at bounding box center [857, 312] width 110 height 11
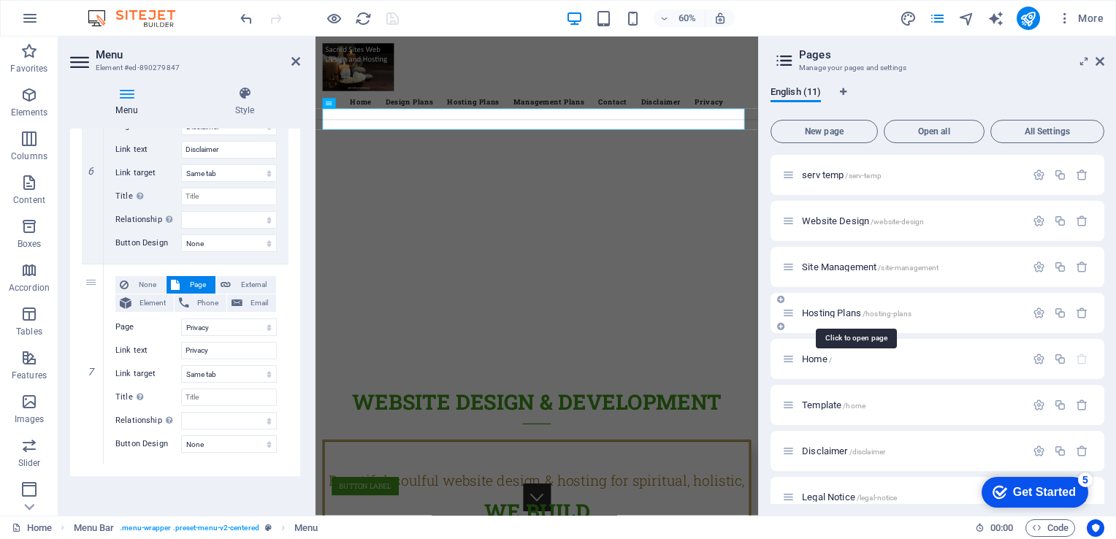
click at [813, 312] on div "Hosting Plans /hosting-plans" at bounding box center [937, 313] width 334 height 40
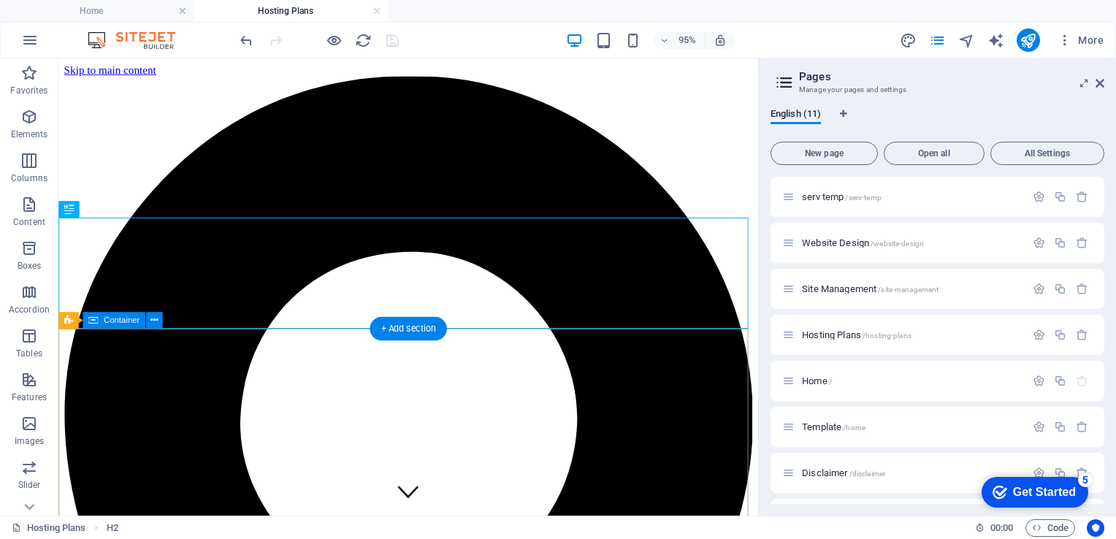
scroll to position [0, 0]
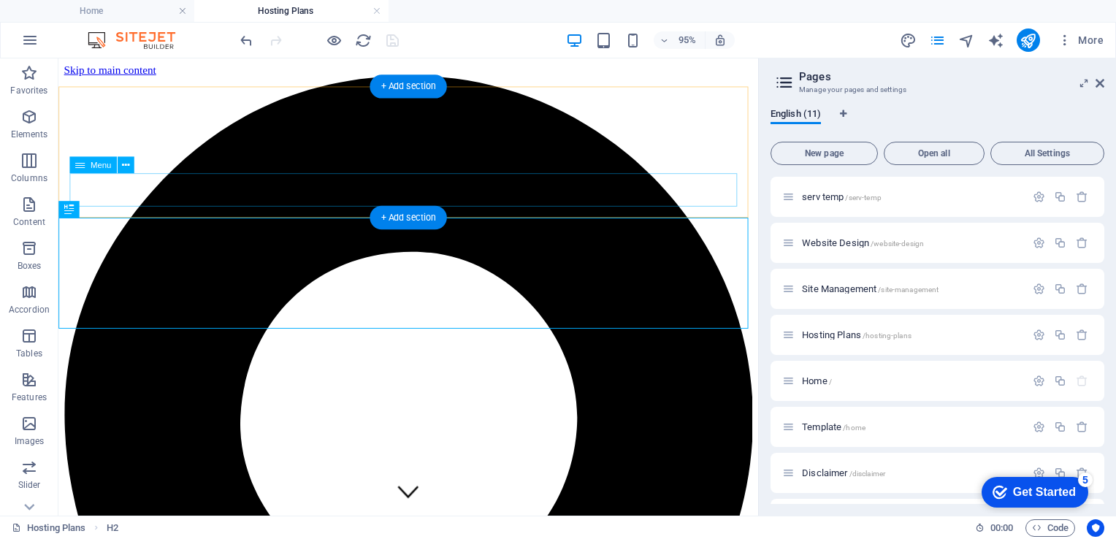
select select "2"
select select
select select "3"
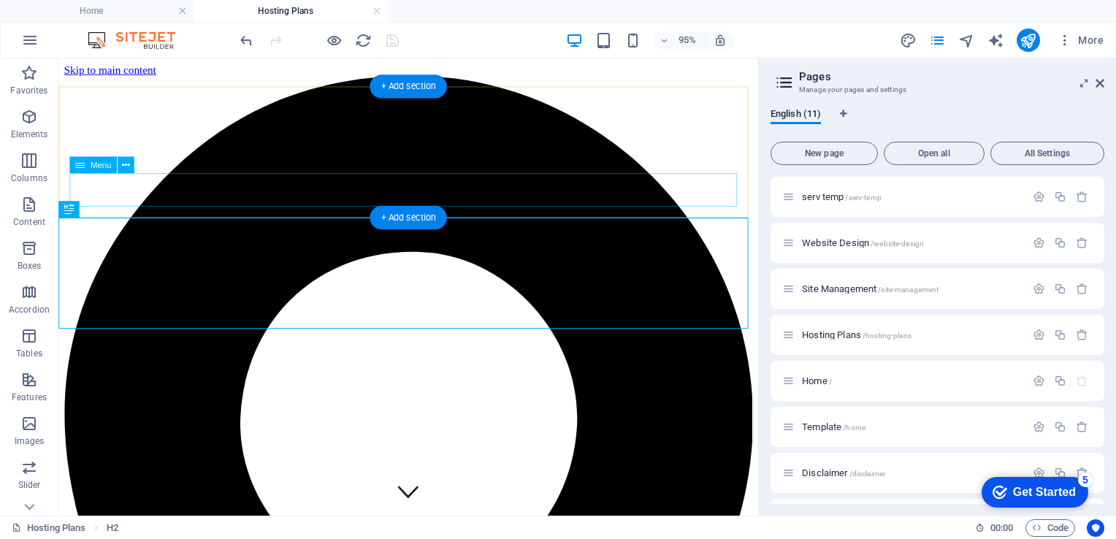
select select
select select "9"
select select
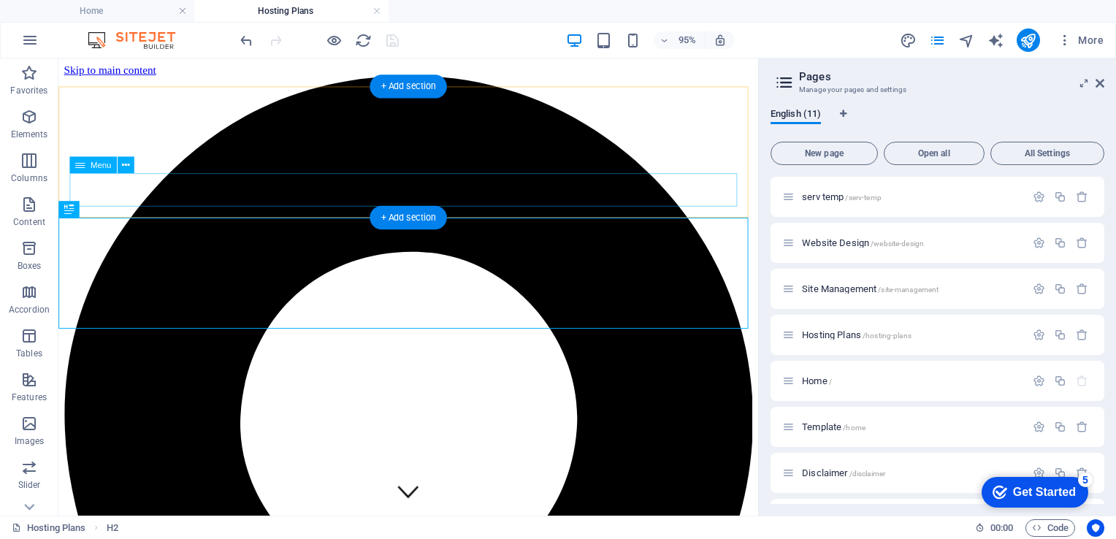
select select "8"
select select
select select "6"
select select
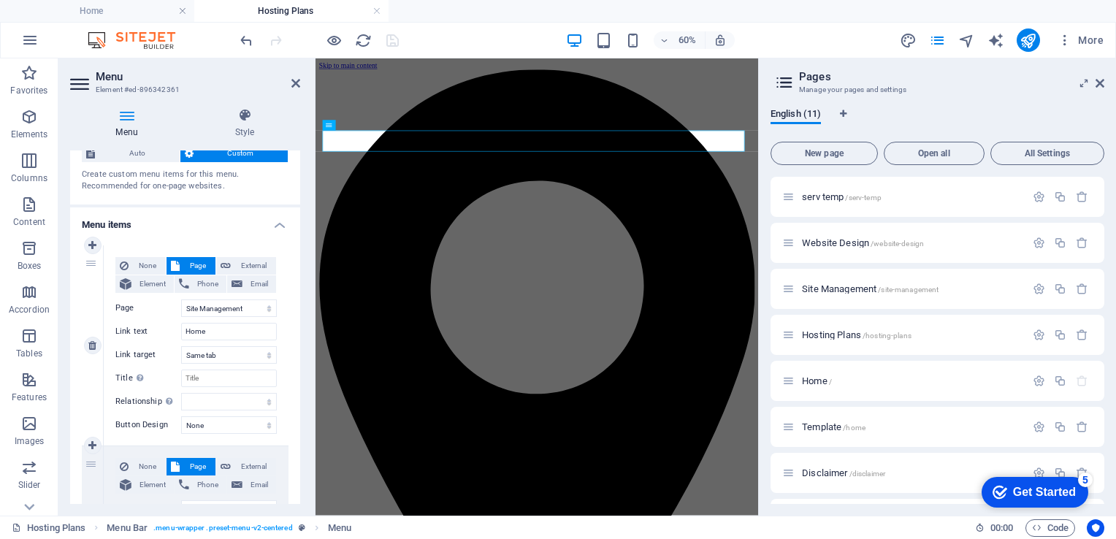
scroll to position [44, 0]
click at [263, 310] on select "serv temp Website Design Site Management Hosting Plans Home Template Disclaimer…" at bounding box center [229, 308] width 96 height 18
select select "4"
click at [181, 299] on select "serv temp Website Design Site Management Hosting Plans Home Template Disclaimer…" at bounding box center [229, 308] width 96 height 18
select select
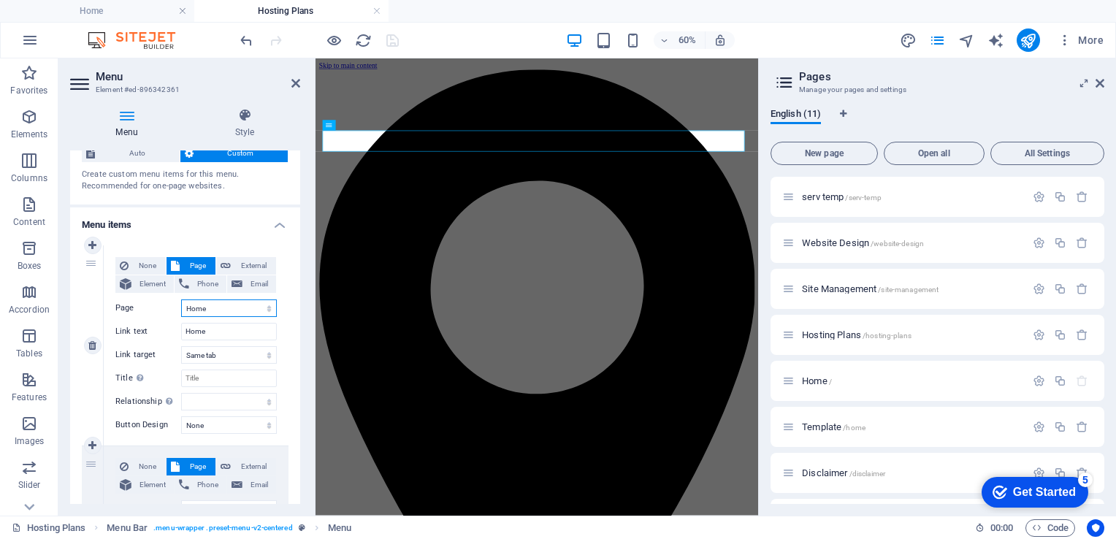
select select
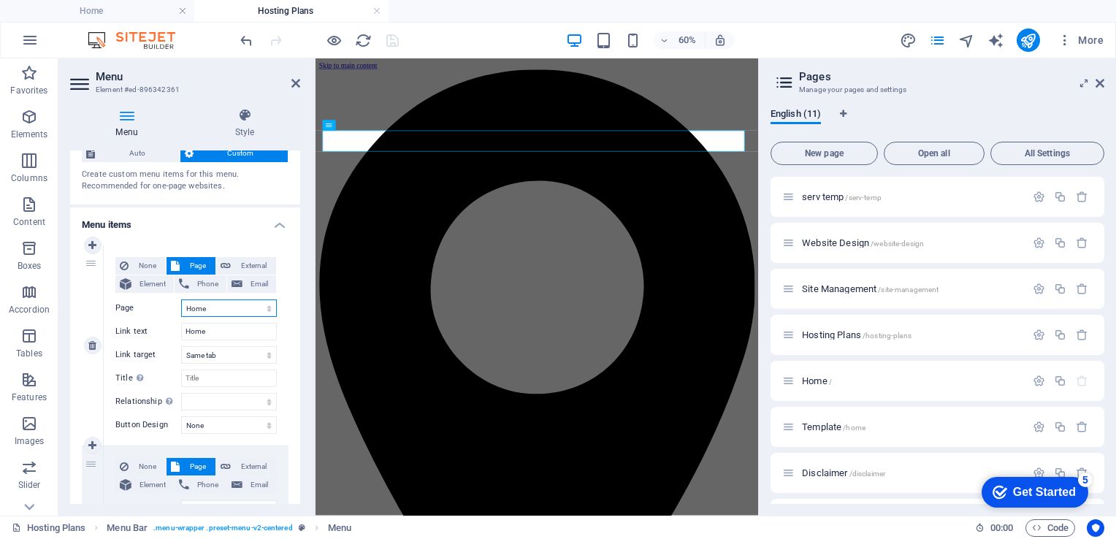
select select
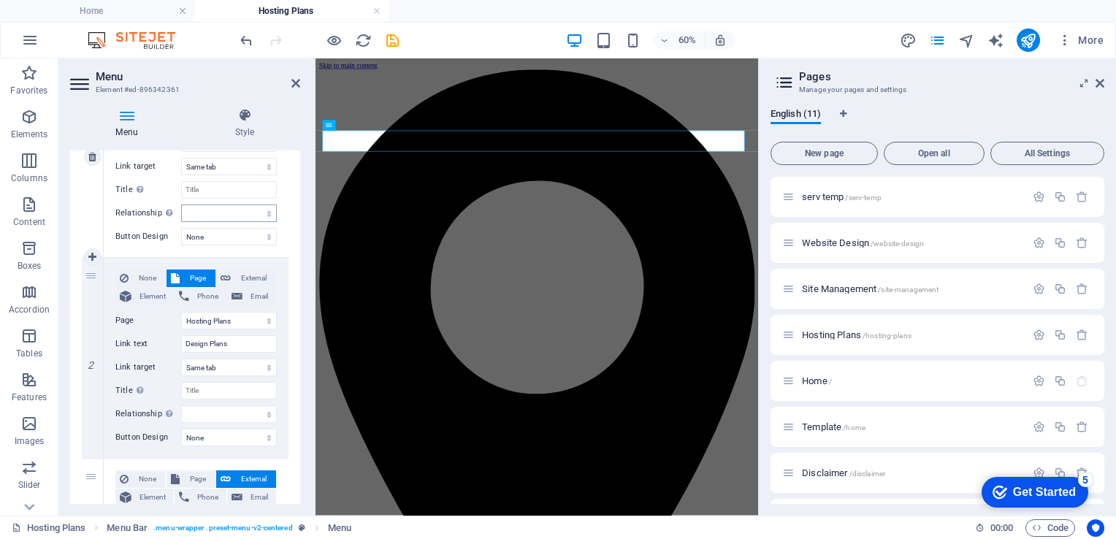
scroll to position [233, 0]
click at [263, 319] on select "serv temp Website Design Site Management Hosting Plans Home Template Disclaimer…" at bounding box center [229, 320] width 96 height 18
select select "1"
click at [181, 311] on select "serv temp Website Design Site Management Hosting Plans Home Template Disclaimer…" at bounding box center [229, 320] width 96 height 18
select select
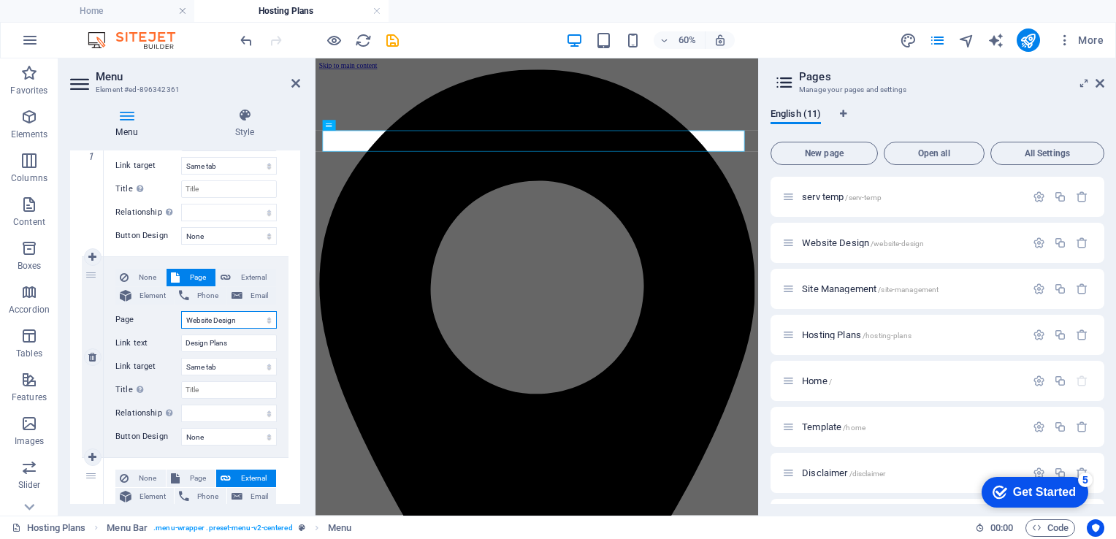
select select
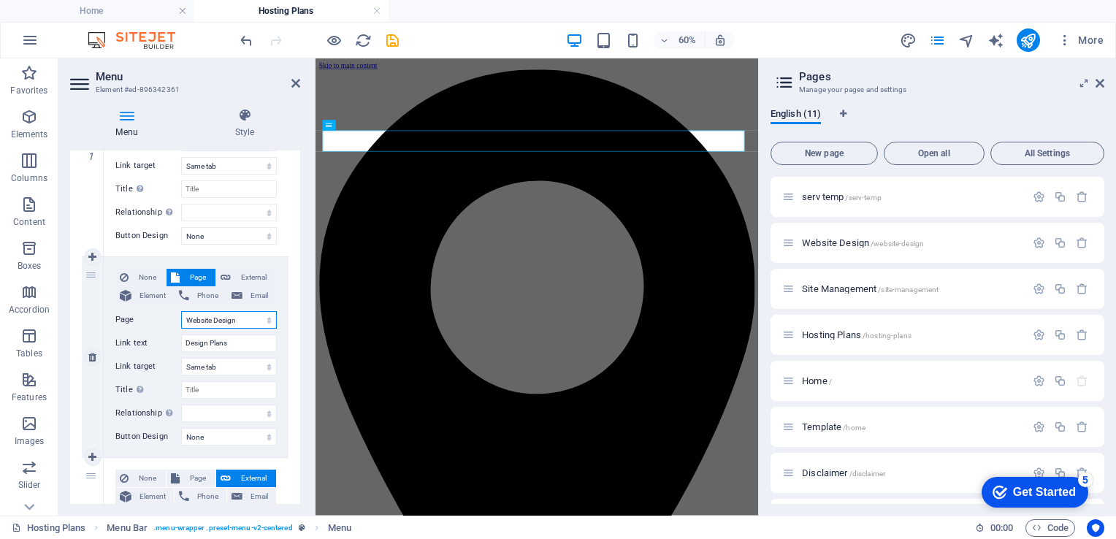
select select
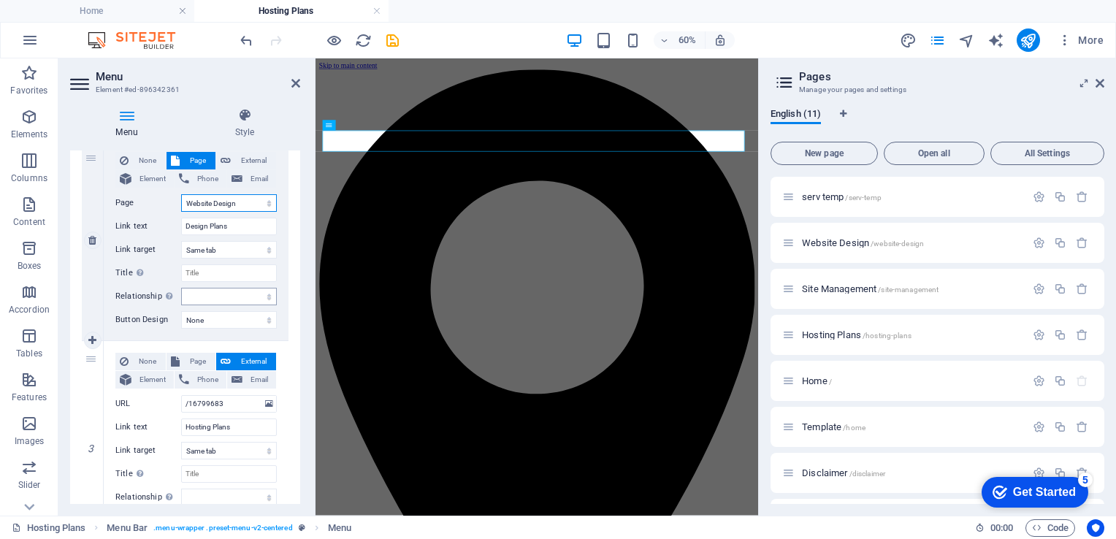
scroll to position [350, 0]
click at [184, 361] on span "Page" at bounding box center [197, 361] width 27 height 18
select select
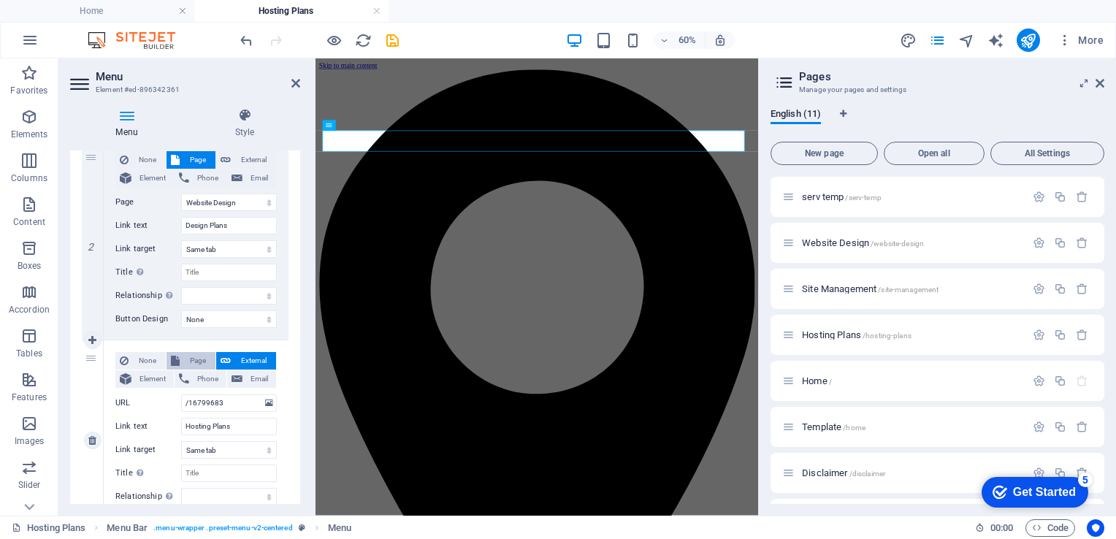
select select
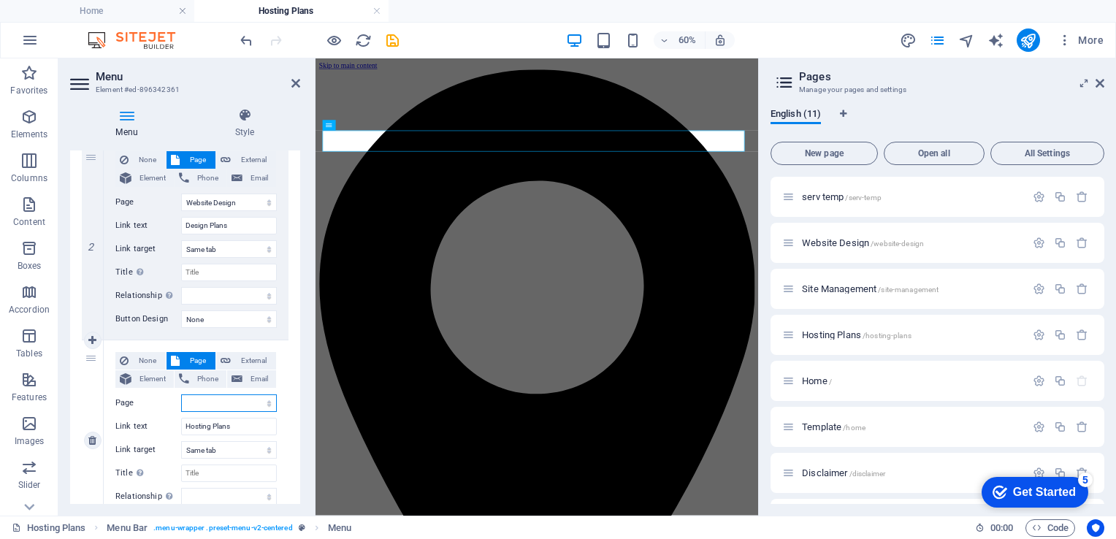
click at [263, 399] on select "serv temp Website Design Site Management Hosting Plans Home Template Disclaimer…" at bounding box center [229, 403] width 96 height 18
select select "3"
click at [181, 394] on select "serv temp Website Design Site Management Hosting Plans Home Template Disclaimer…" at bounding box center [229, 403] width 96 height 18
select select
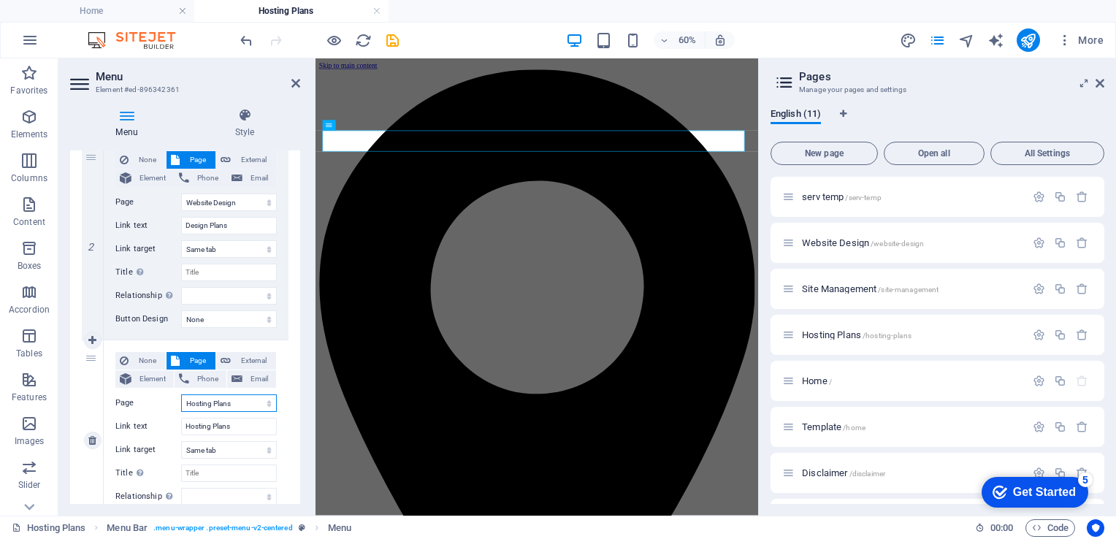
select select
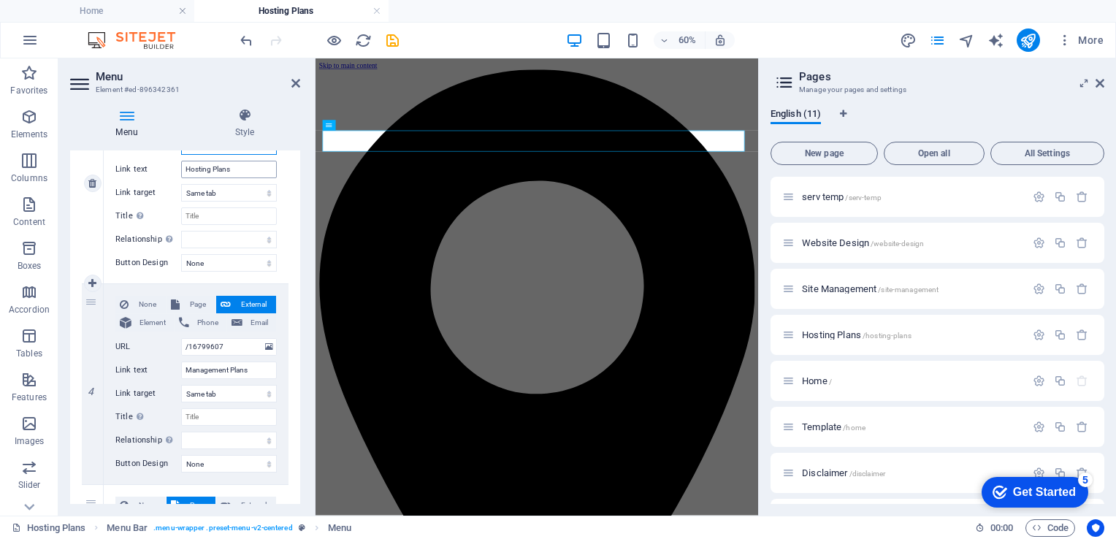
scroll to position [609, 0]
click at [190, 297] on span "Page" at bounding box center [197, 303] width 27 height 18
select select
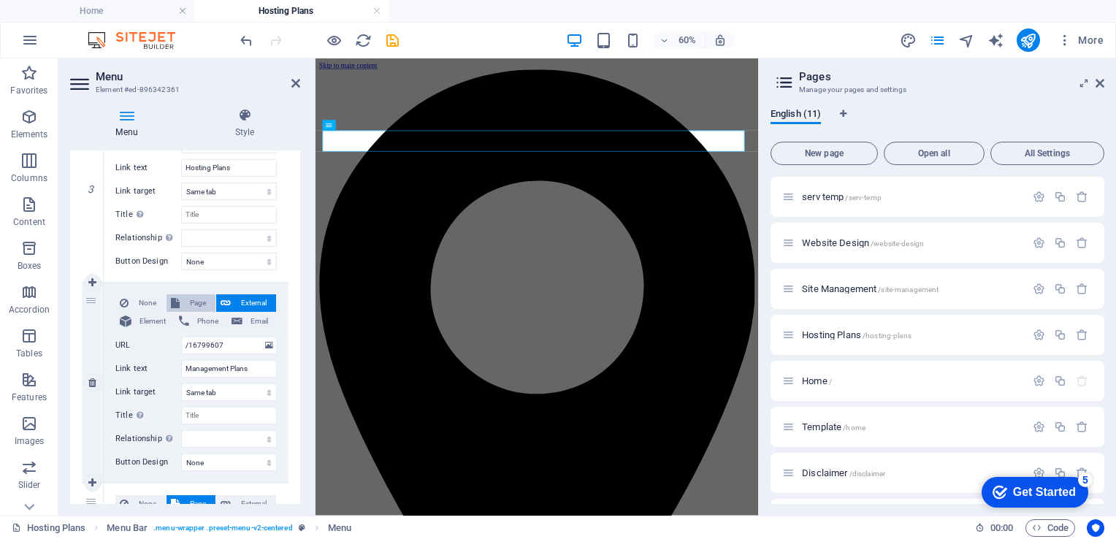
select select
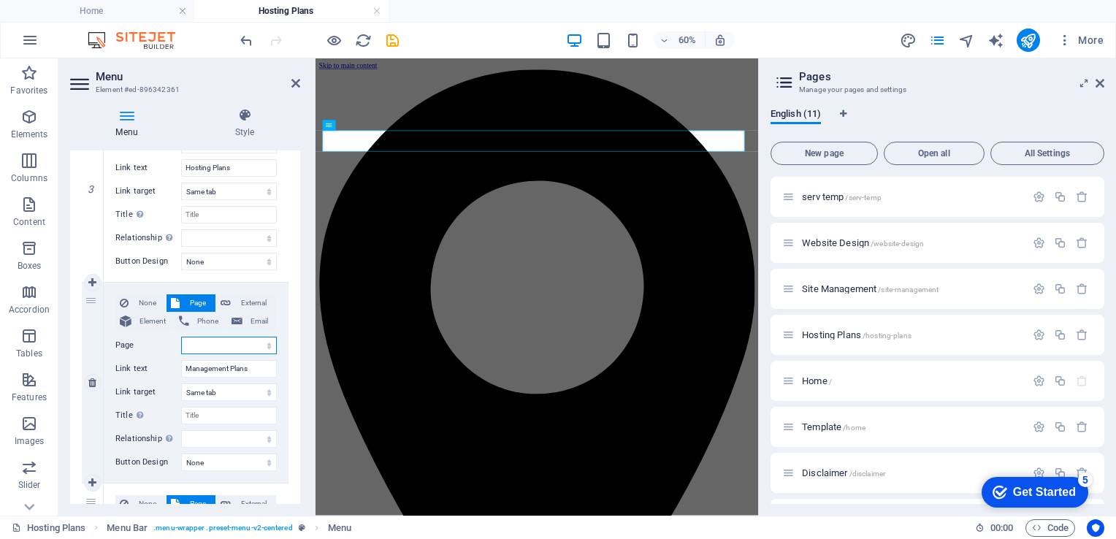
click at [263, 345] on select "serv temp Website Design Site Management Hosting Plans Home Template Disclaimer…" at bounding box center [229, 346] width 96 height 18
select select "2"
click at [181, 337] on select "serv temp Website Design Site Management Hosting Plans Home Template Disclaimer…" at bounding box center [229, 346] width 96 height 18
select select
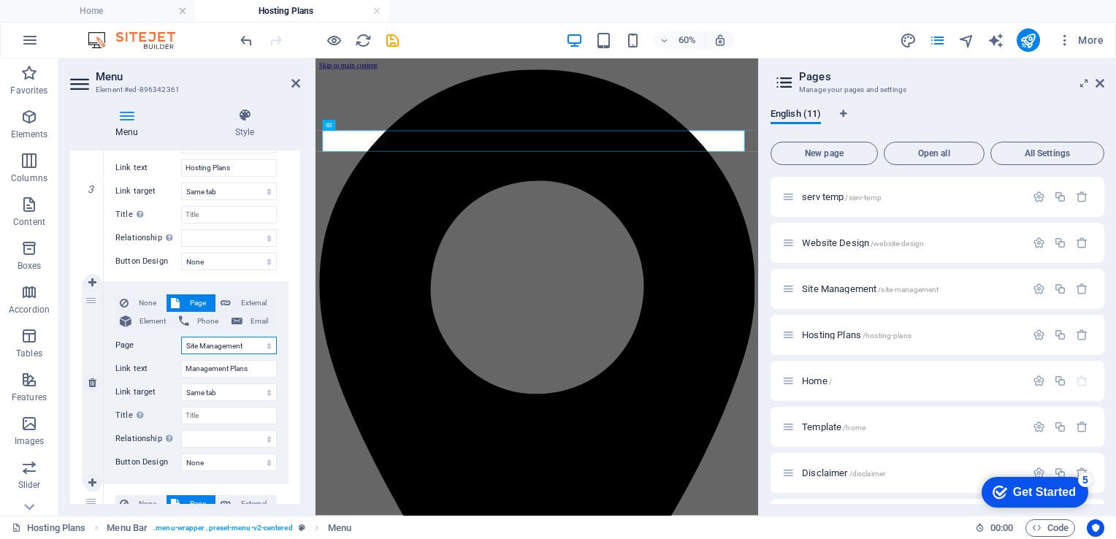
select select
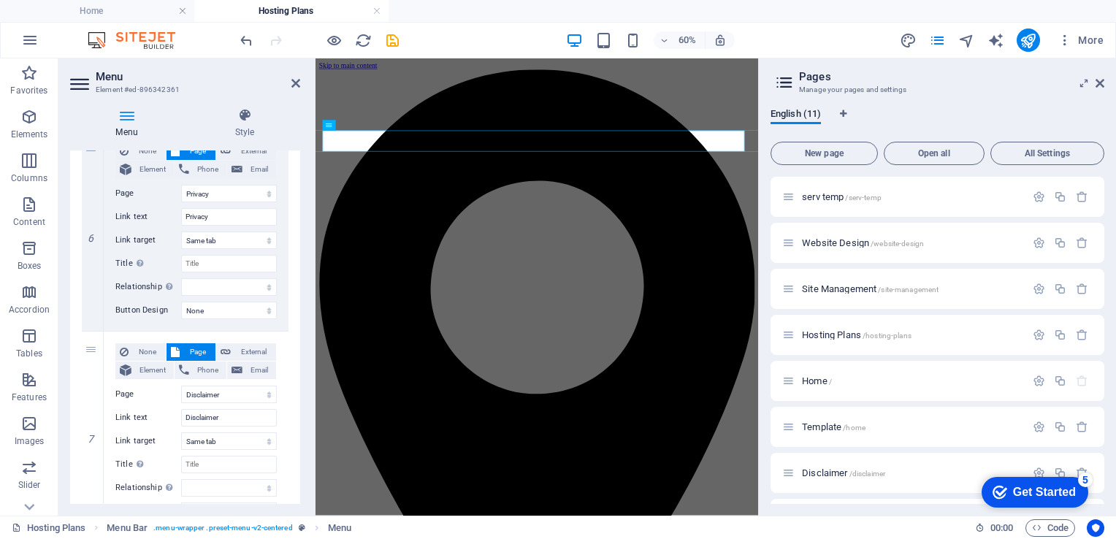
scroll to position [1230, 0]
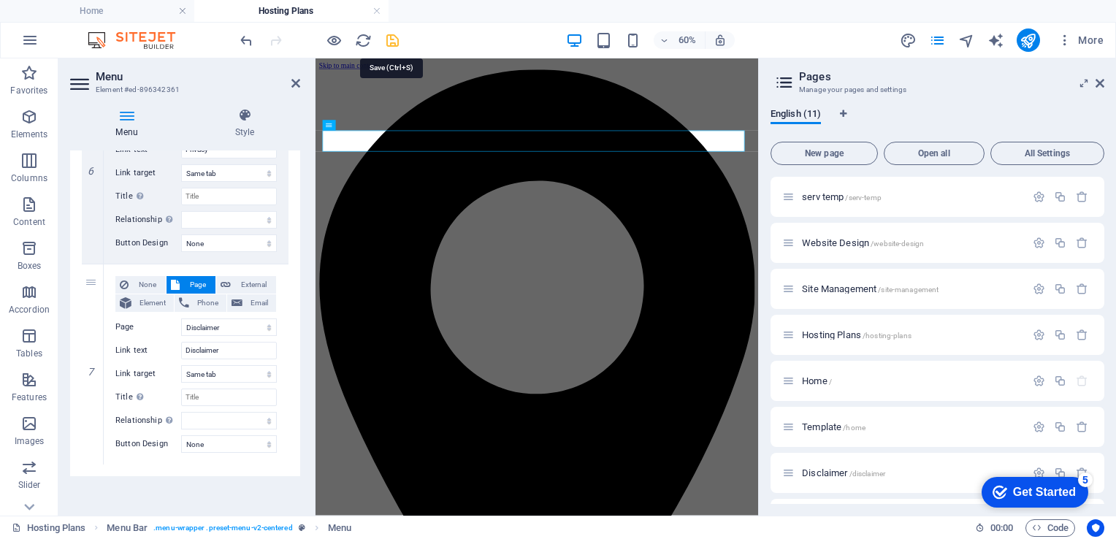
click at [394, 42] on icon "save" at bounding box center [392, 40] width 17 height 17
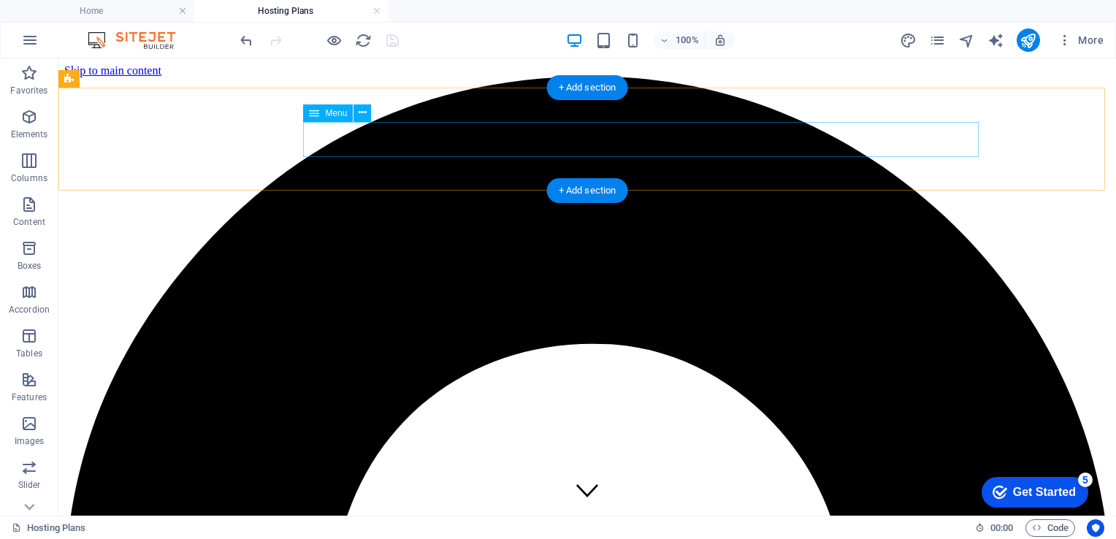
select select "4"
select select
select select "1"
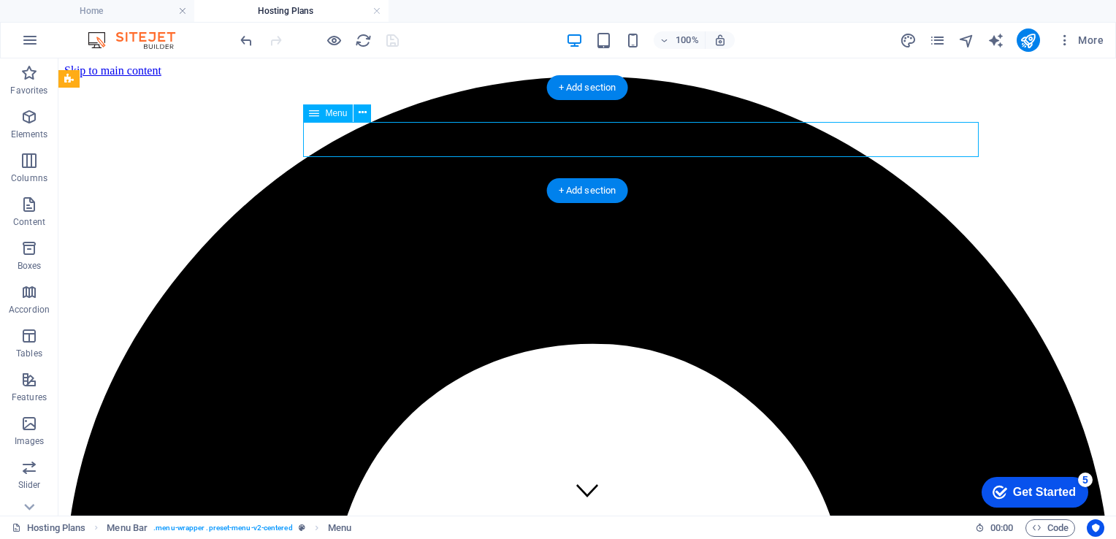
select select
select select "3"
select select
select select "2"
select select
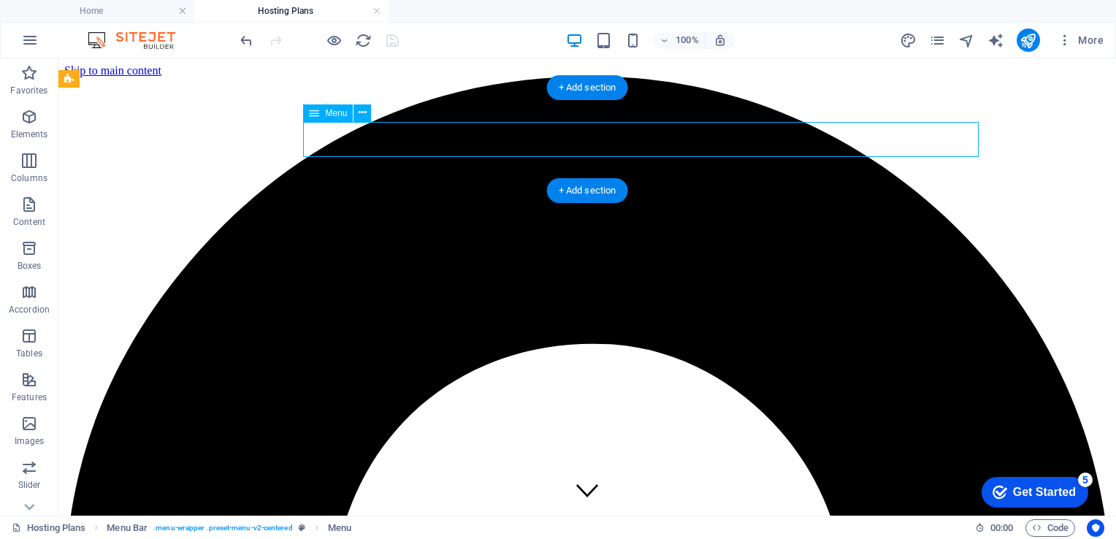
select select "9"
select select
select select "8"
select select
select select "6"
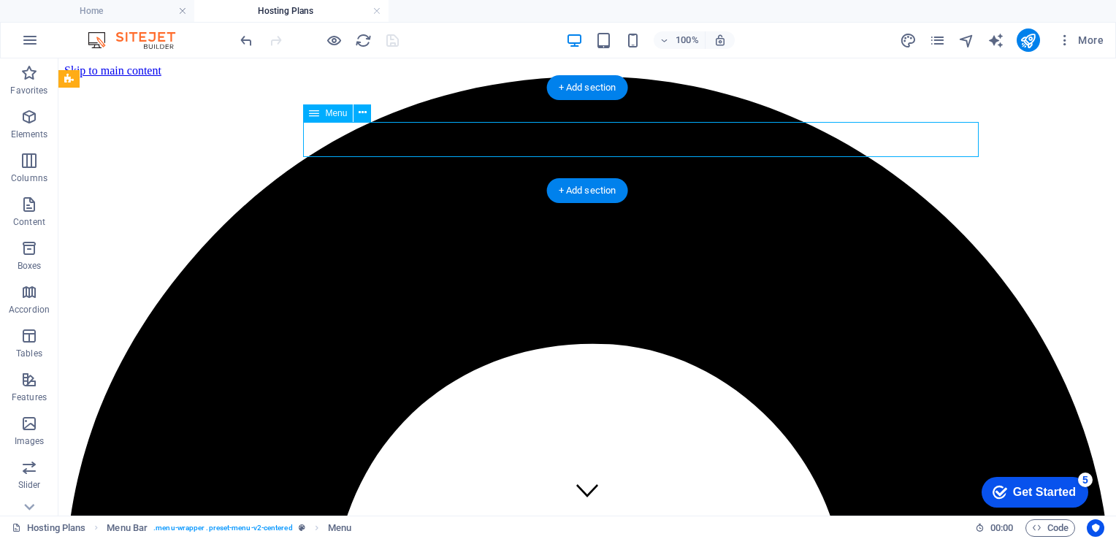
select select
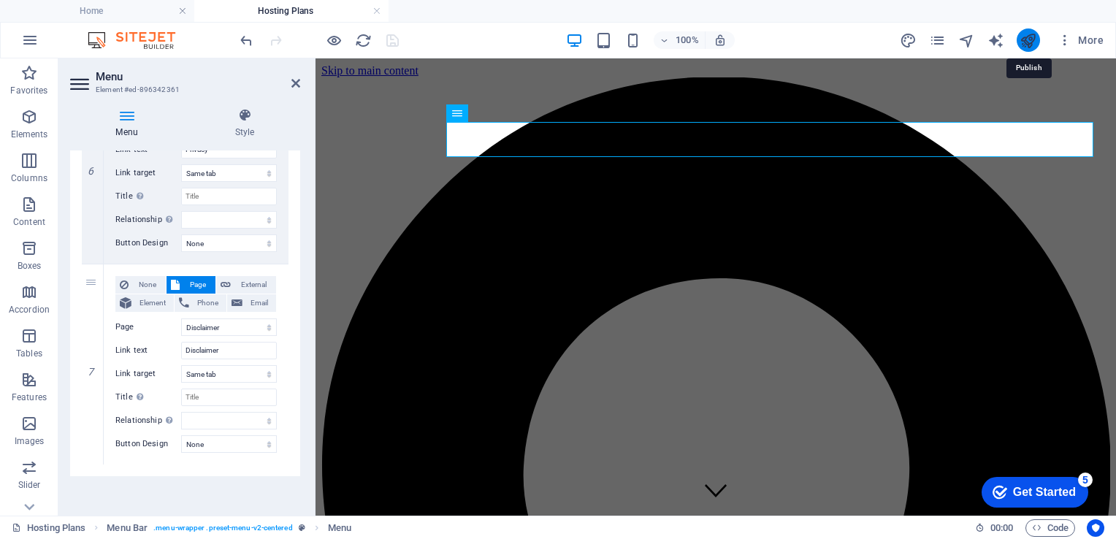
click at [1031, 34] on icon "publish" at bounding box center [1027, 40] width 17 height 17
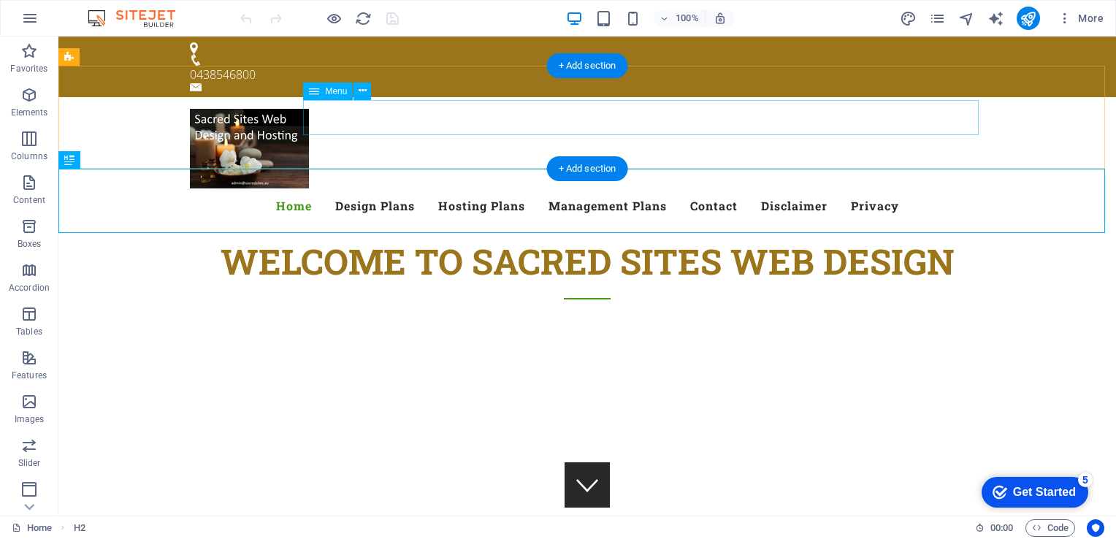
click at [625, 188] on nav "Home Design Plans Hosting Plans Management Plans Contact Disclaimer Privacy" at bounding box center [587, 205] width 794 height 35
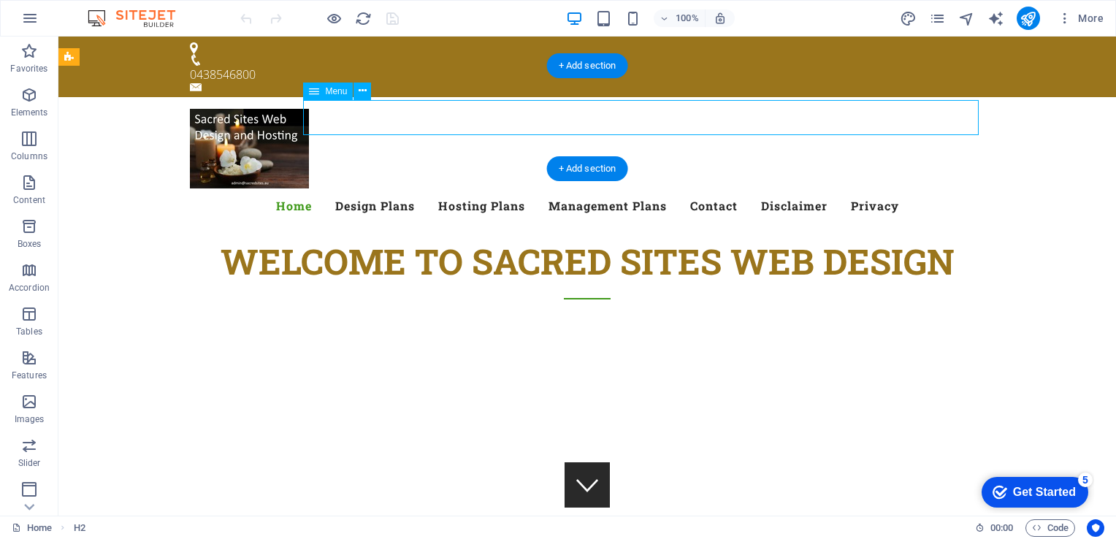
click at [625, 188] on nav "Home Design Plans Hosting Plans Management Plans Contact Disclaimer Privacy" at bounding box center [587, 205] width 794 height 35
select select "4"
select select
select select "1"
select select
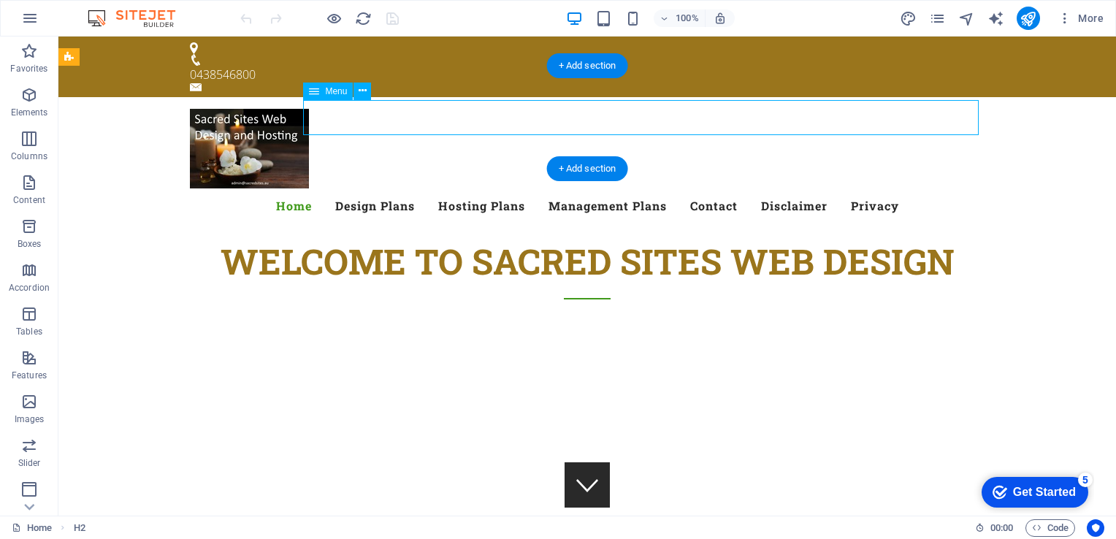
select select "3"
select select
select select "2"
select select
select select "9"
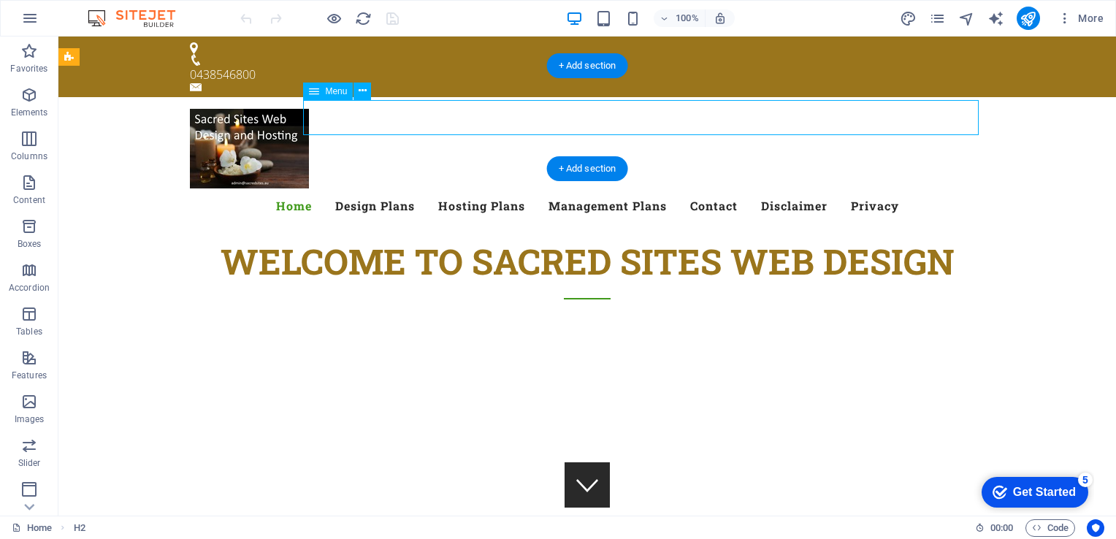
select select
select select "6"
select select
select select "8"
select select
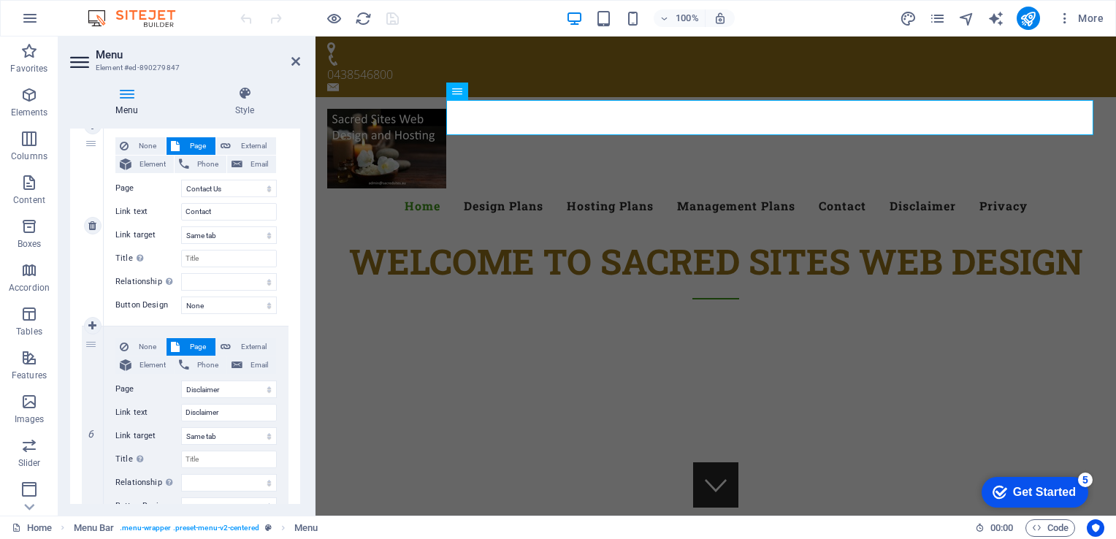
scroll to position [883, 0]
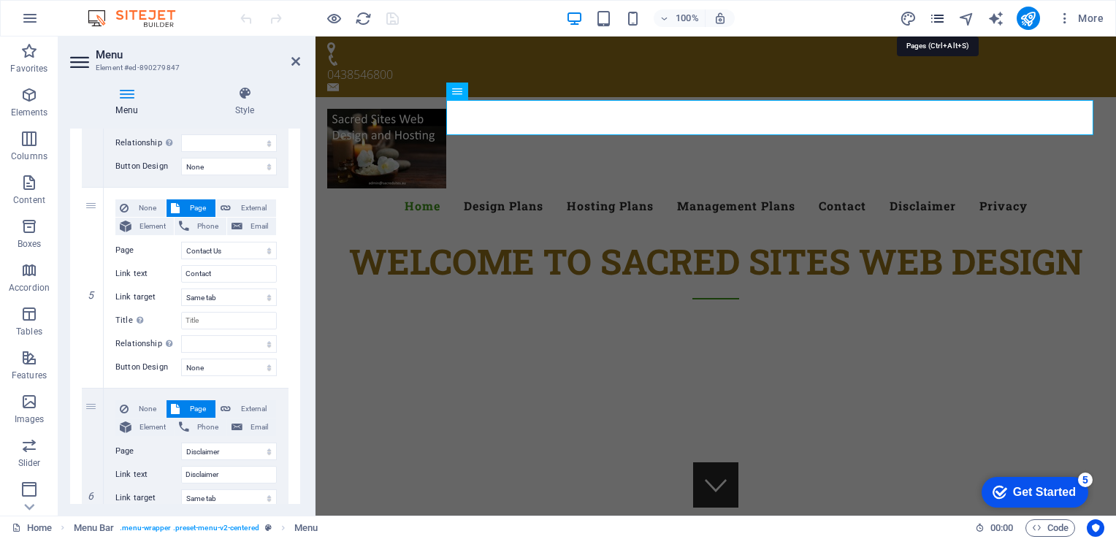
click at [939, 19] on icon "pages" at bounding box center [937, 18] width 17 height 17
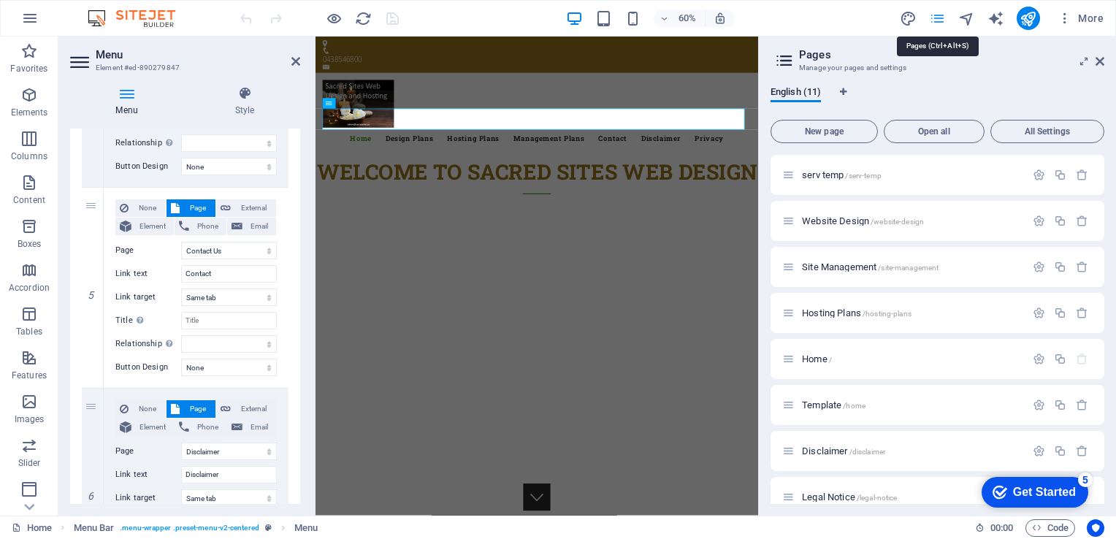
click at [939, 19] on icon "pages" at bounding box center [937, 18] width 17 height 17
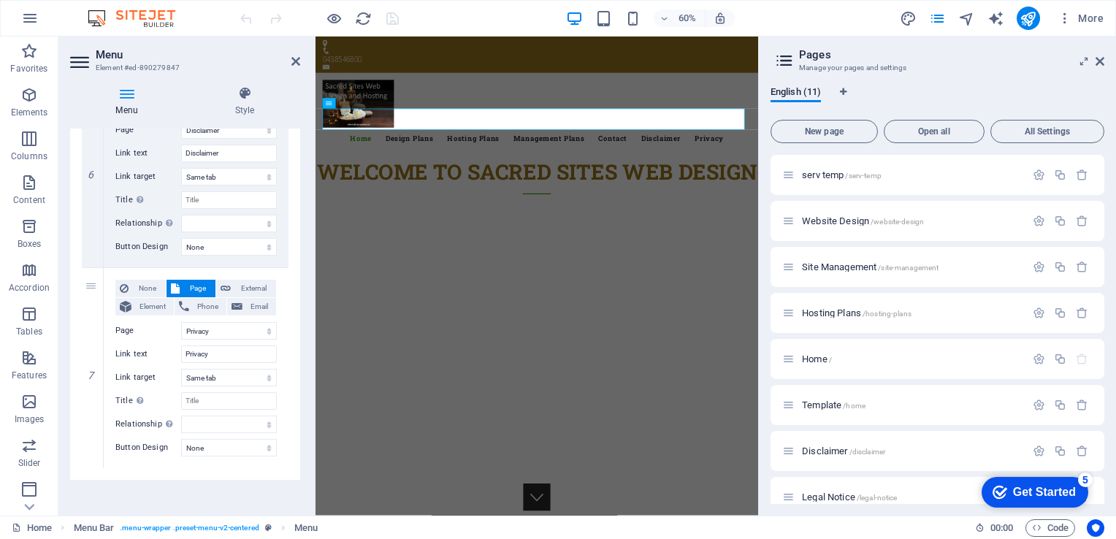
scroll to position [1208, 0]
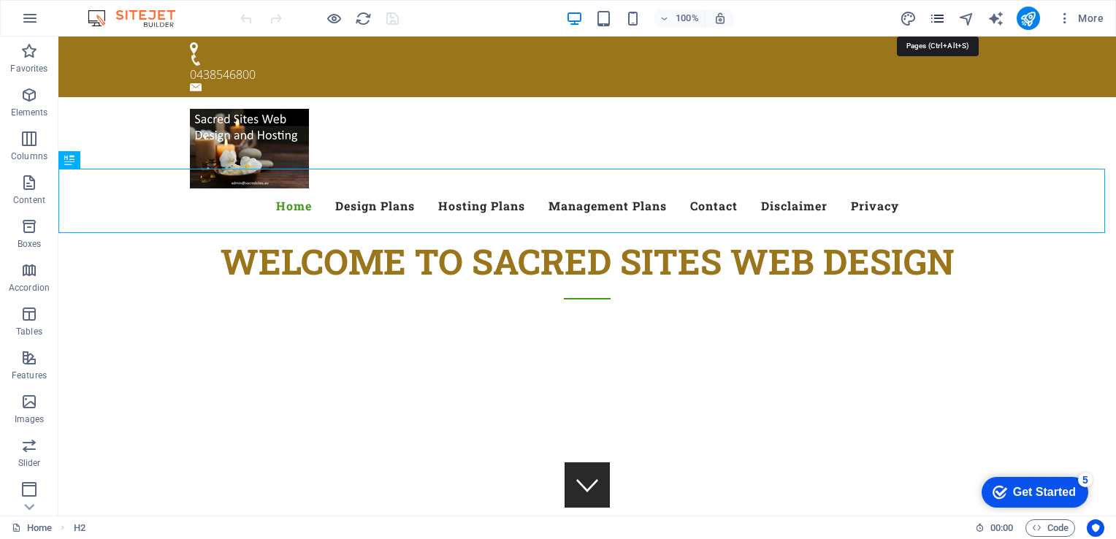
click at [943, 21] on icon "pages" at bounding box center [937, 18] width 17 height 17
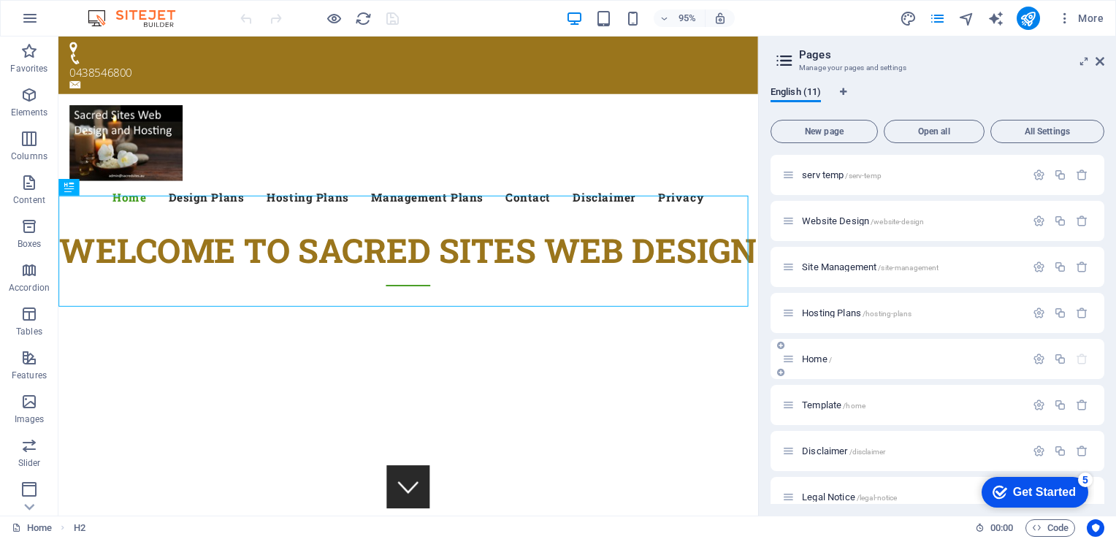
click at [809, 358] on span "Home /" at bounding box center [817, 358] width 30 height 11
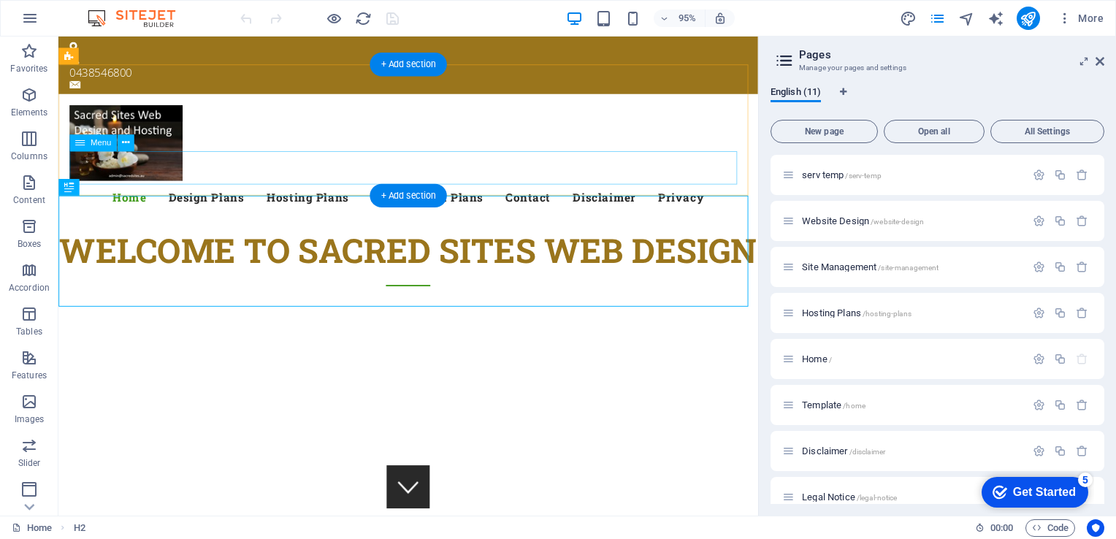
click at [280, 188] on nav "Home Design Plans Hosting Plans Management Plans Contact Disclaimer Privacy" at bounding box center [426, 205] width 713 height 35
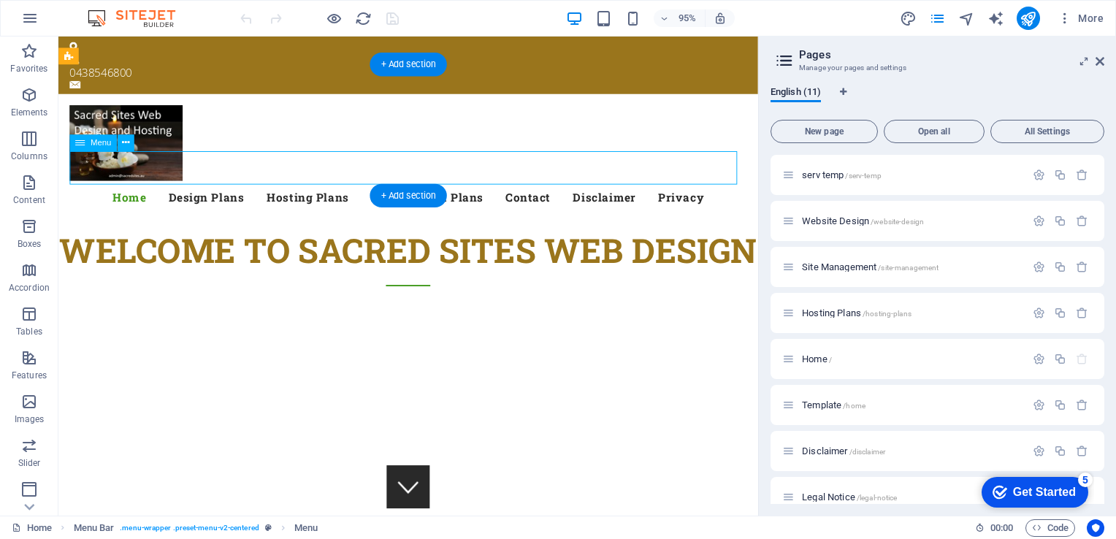
click at [283, 188] on nav "Home Design Plans Hosting Plans Management Plans Contact Disclaimer Privacy" at bounding box center [426, 205] width 713 height 35
select select "4"
select select
select select "1"
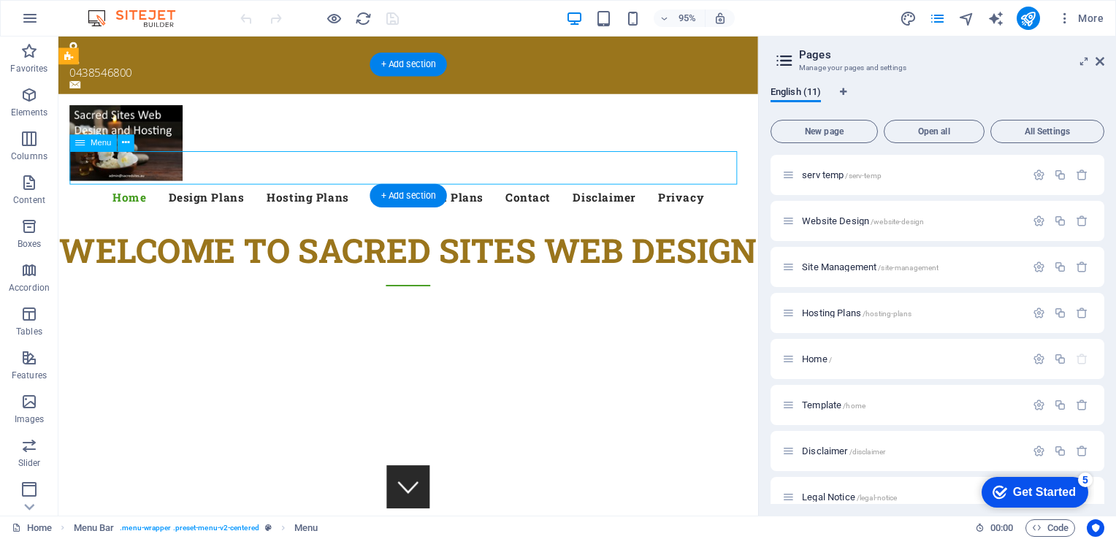
select select
select select "3"
select select
select select "2"
select select
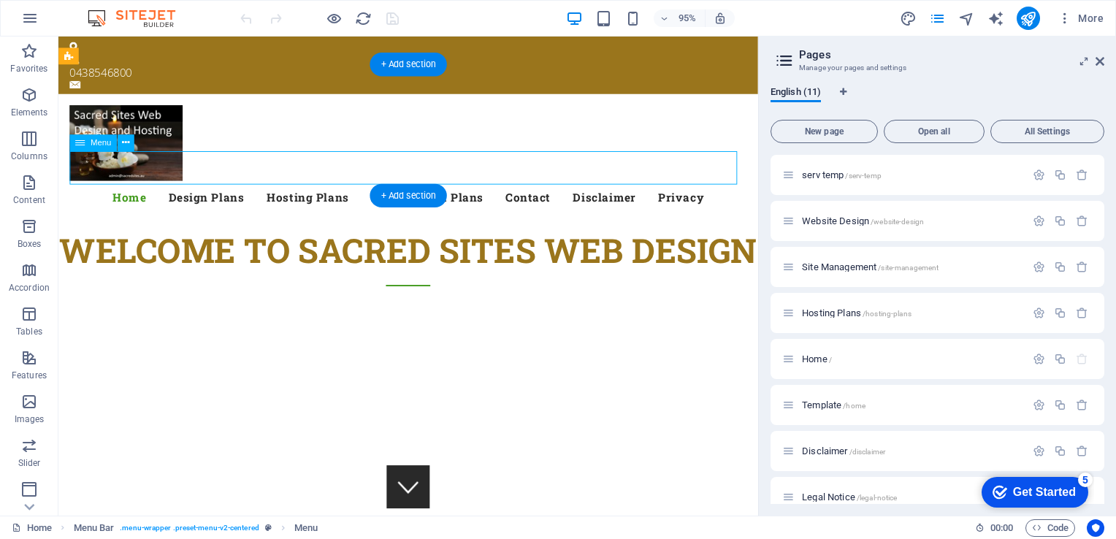
select select "9"
select select
select select "6"
select select
select select "8"
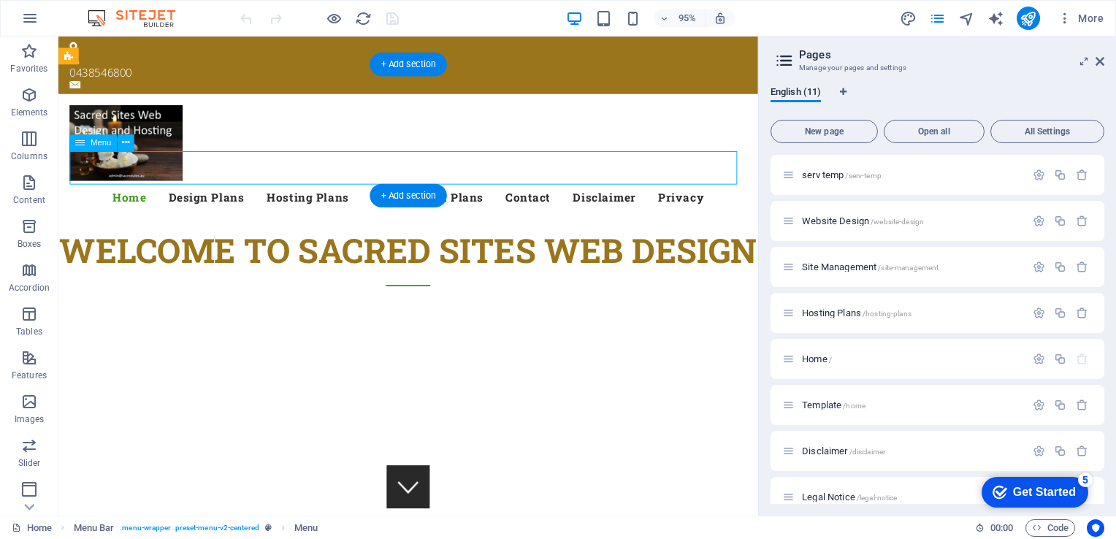
select select
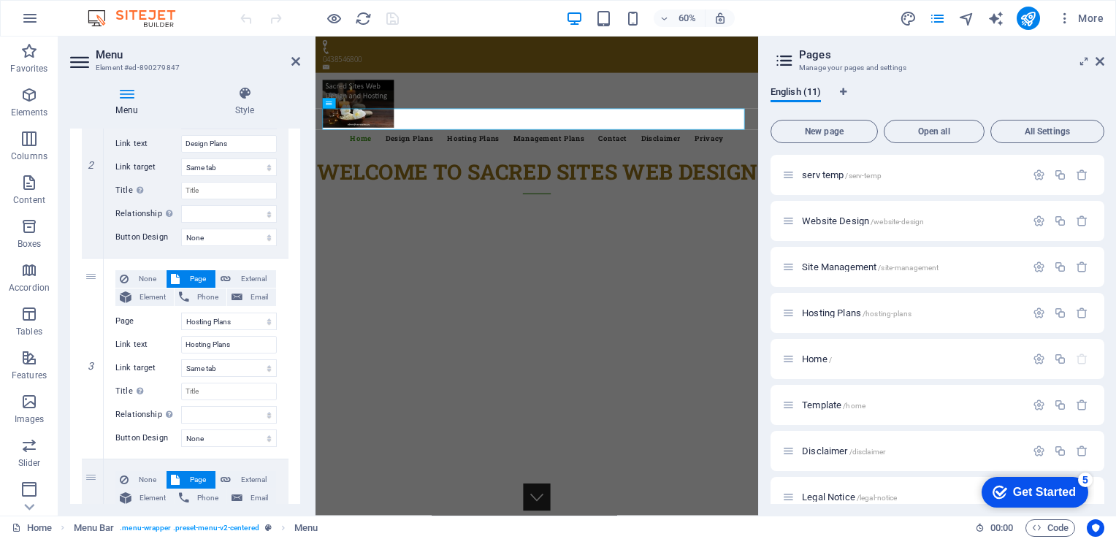
scroll to position [344, 0]
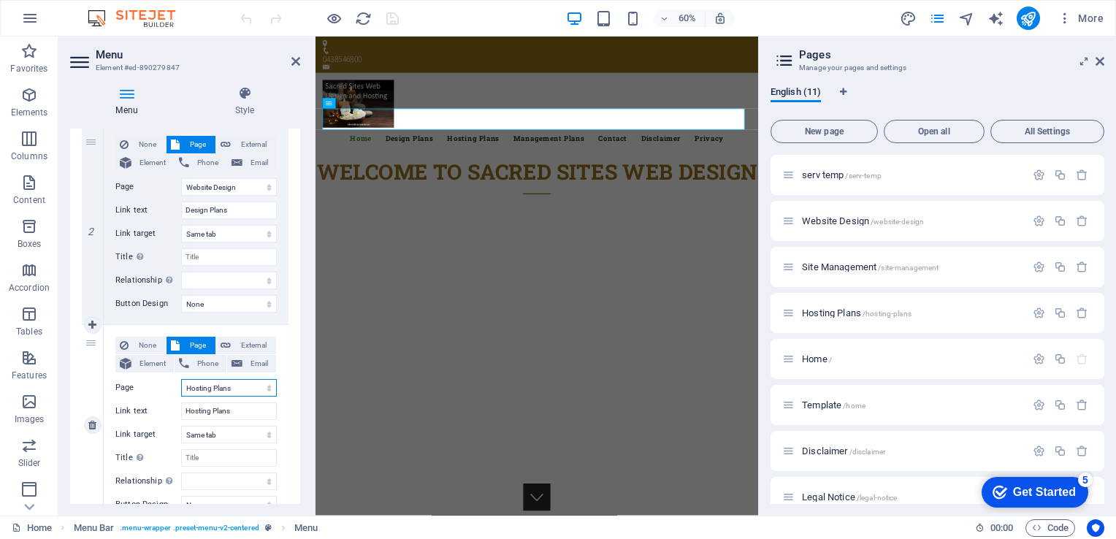
click at [265, 384] on select "serv temp Website Design Site Management Hosting Plans Home Template Disclaimer…" at bounding box center [229, 388] width 96 height 18
click at [262, 212] on input "Design Plans" at bounding box center [229, 211] width 96 height 18
click at [269, 185] on select "serv temp Website Design Site Management Hosting Plans Home Template Disclaimer…" at bounding box center [229, 187] width 96 height 18
click at [181, 178] on select "serv temp Website Design Site Management Hosting Plans Home Template Disclaimer…" at bounding box center [229, 187] width 96 height 18
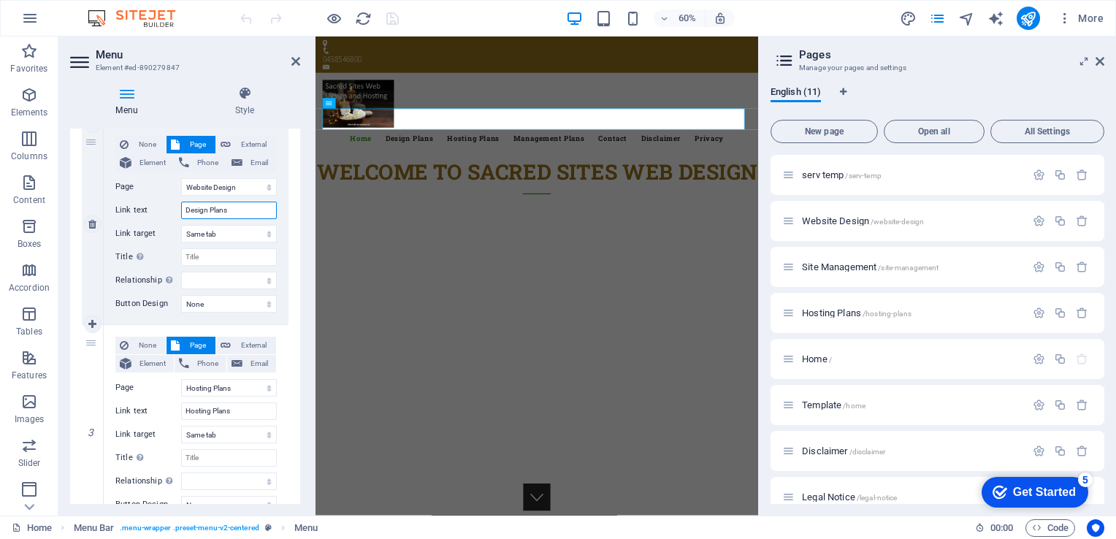
drag, startPoint x: 227, startPoint y: 206, endPoint x: 171, endPoint y: 194, distance: 57.4
click at [171, 194] on div "None Page External Element Phone Email Page serv temp Website Design Site Manag…" at bounding box center [195, 212] width 161 height 153
type input "Web"
select select
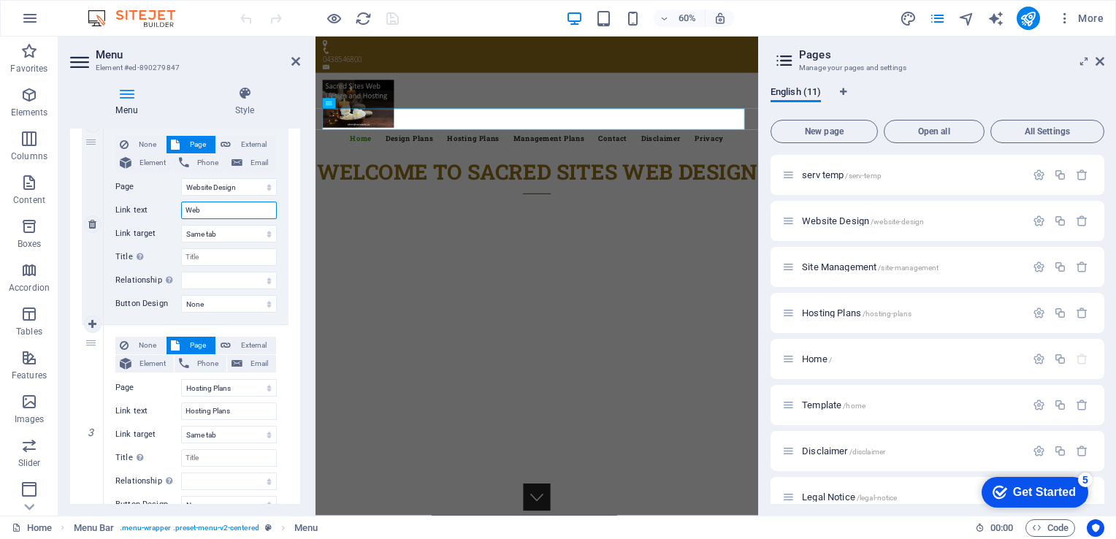
select select
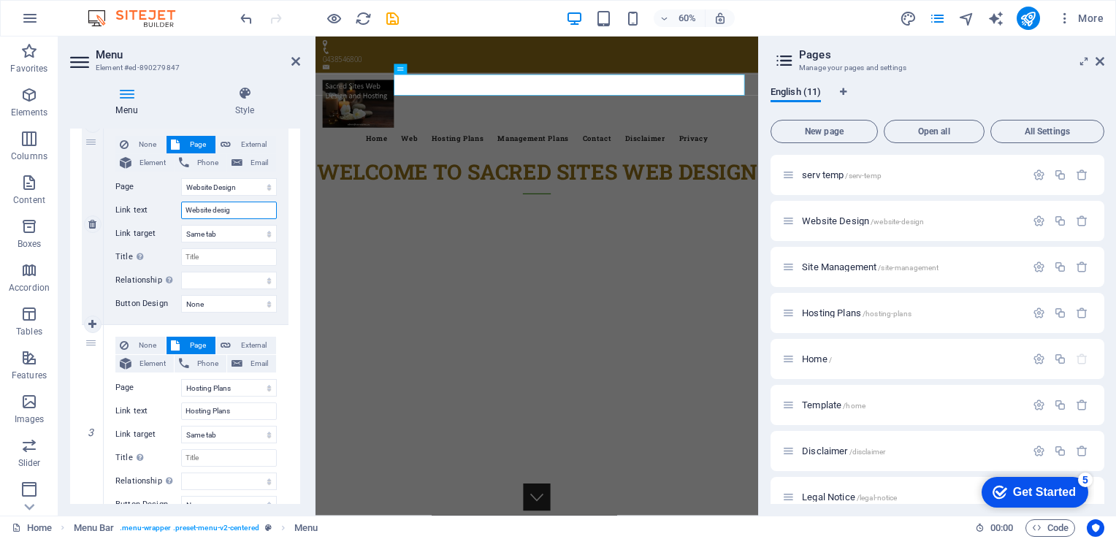
type input "Website desigb"
select select
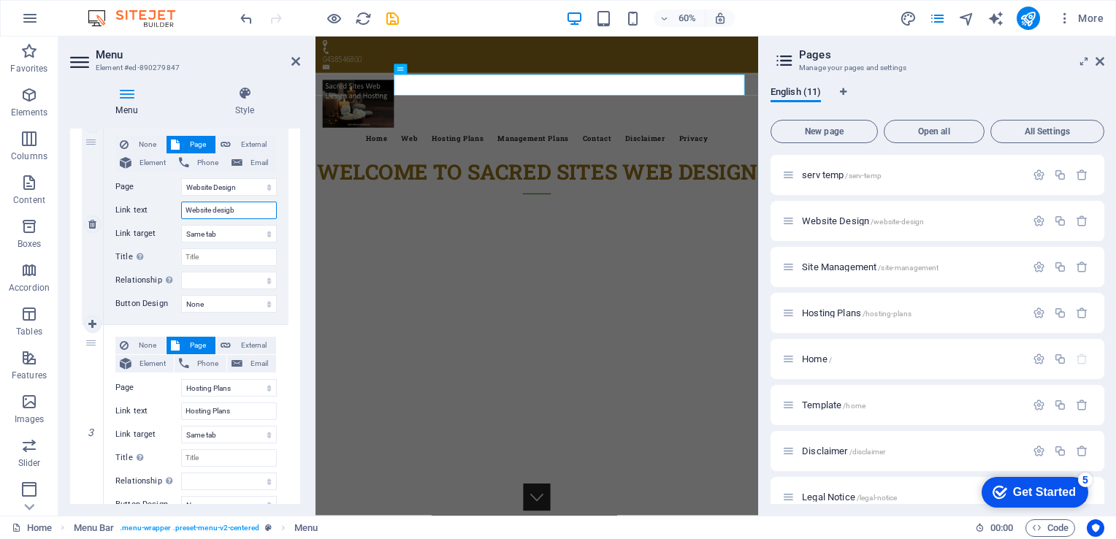
select select
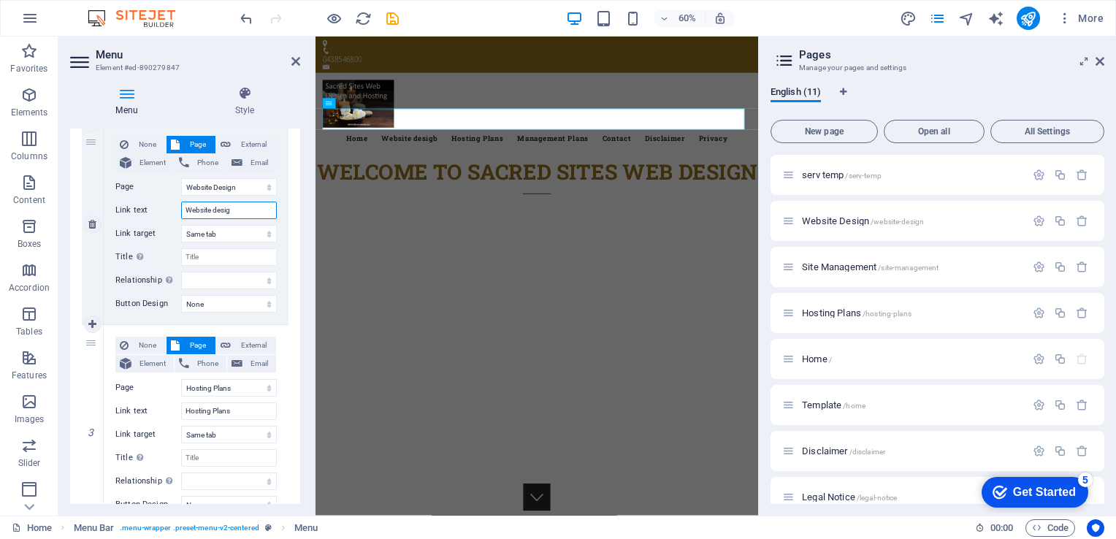
type input "Website design"
select select
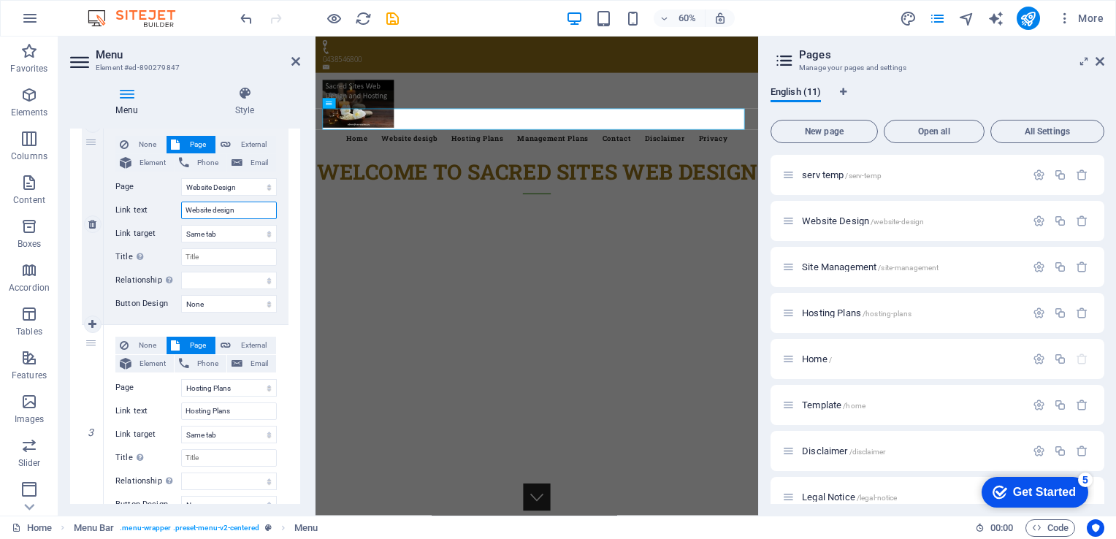
select select
type input "Website Design"
select select
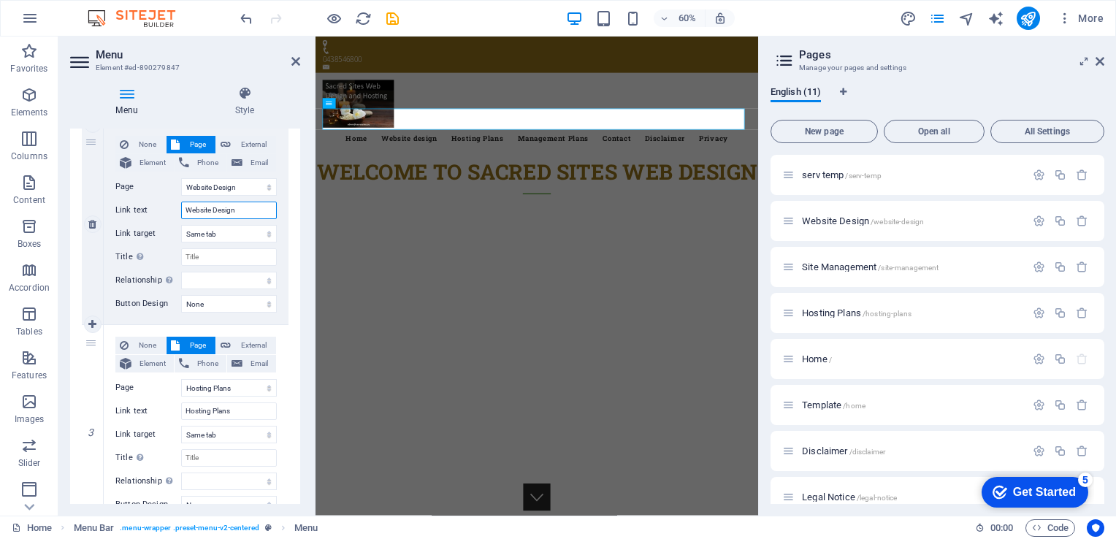
select select
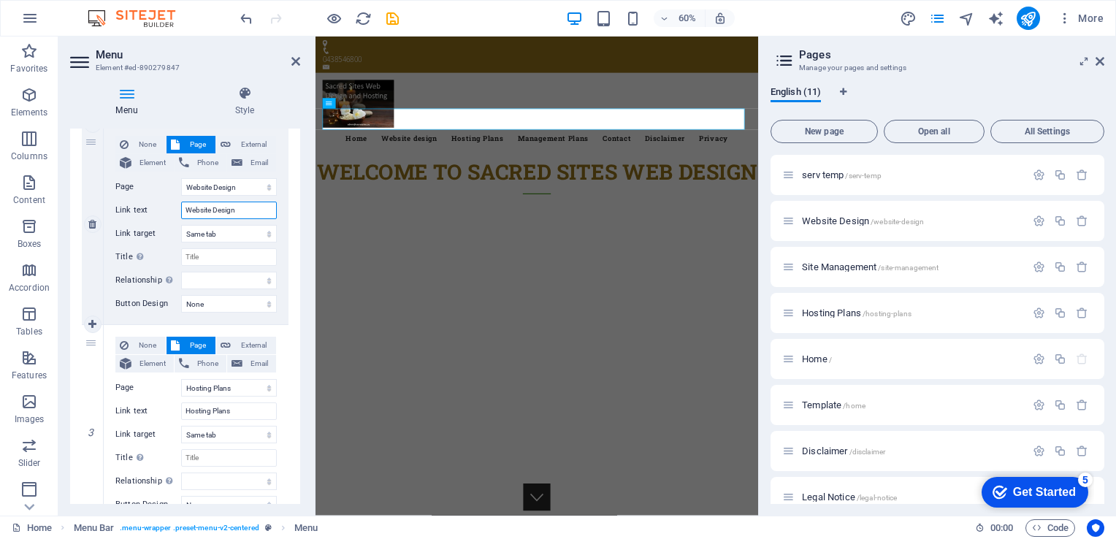
select select
type input "Website Design"
click at [204, 71] on h3 "Element #ed-890279847" at bounding box center [183, 67] width 175 height 13
click at [389, 14] on icon "save" at bounding box center [392, 18] width 17 height 17
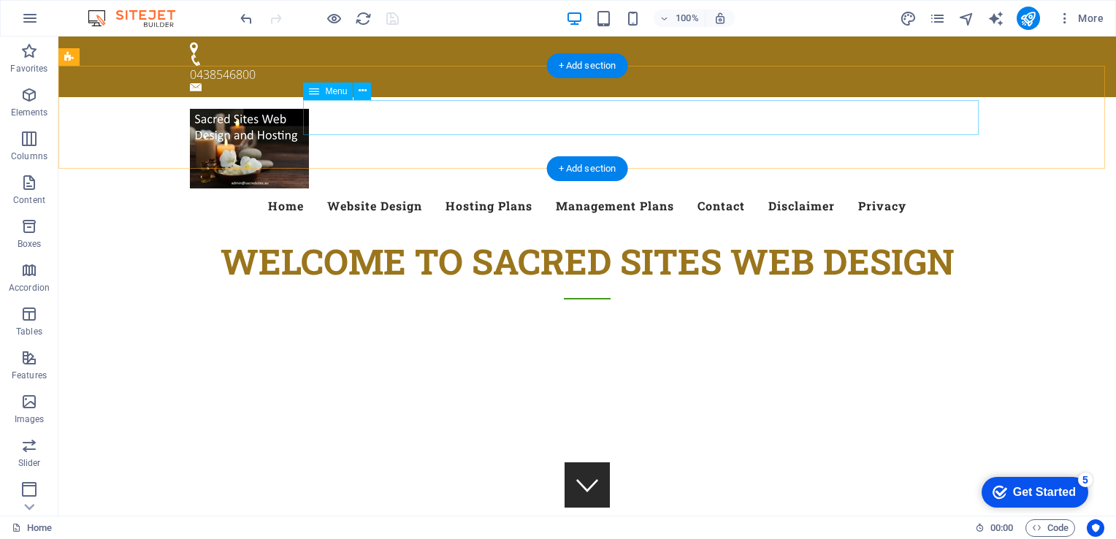
click at [532, 188] on nav "Home Website Design Hosting Plans Management Plans Contact Disclaimer Privacy" at bounding box center [587, 205] width 794 height 35
select select "4"
select select
select select "1"
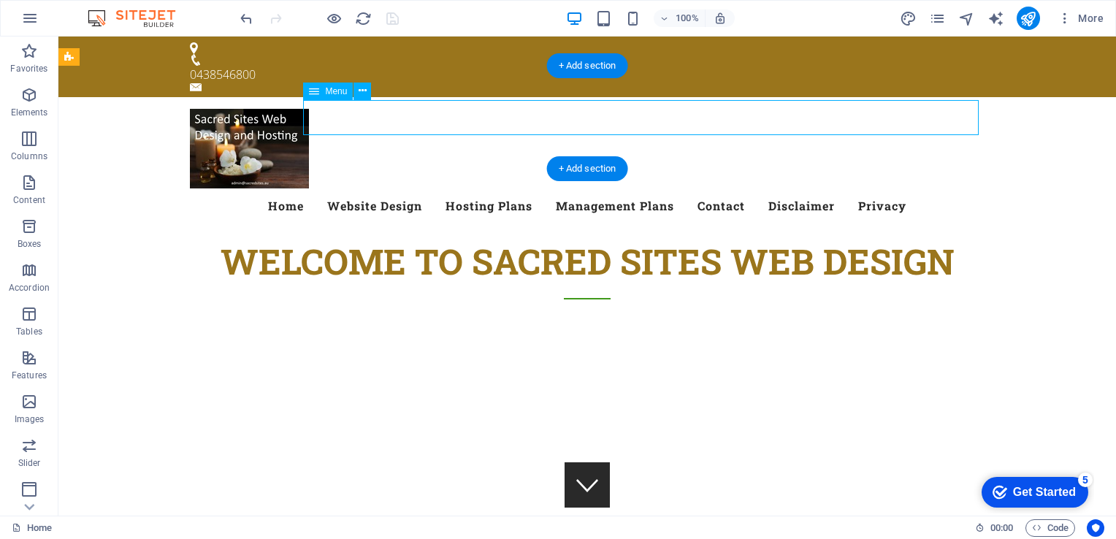
select select
select select "3"
select select
select select "2"
select select
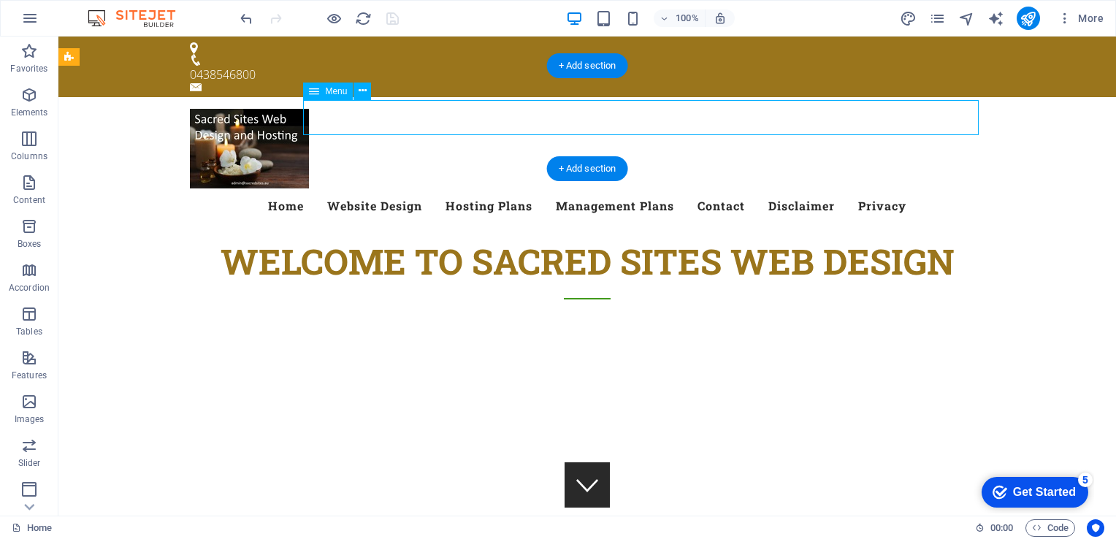
select select "9"
select select
select select "6"
select select
select select "8"
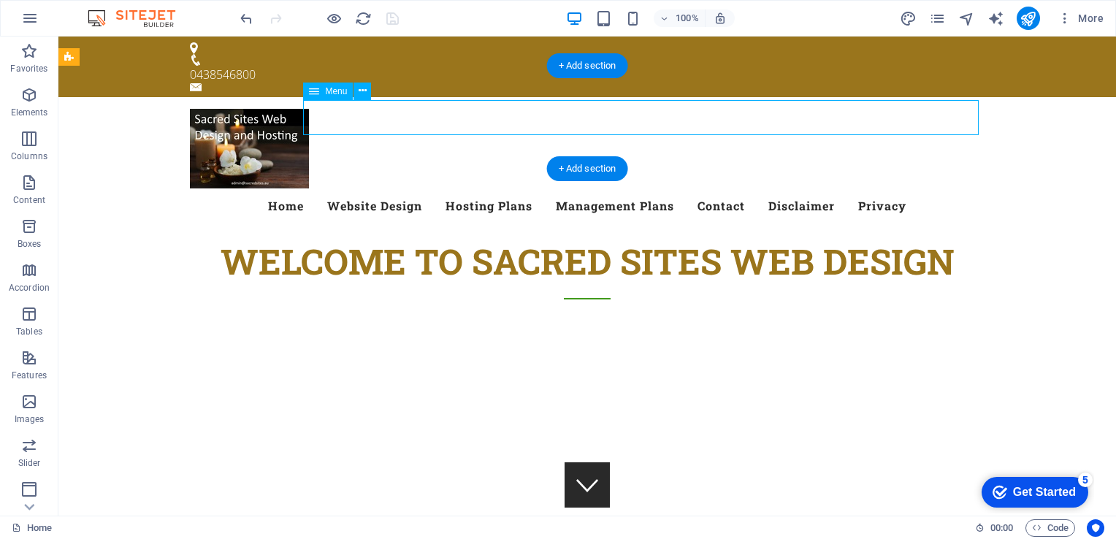
select select
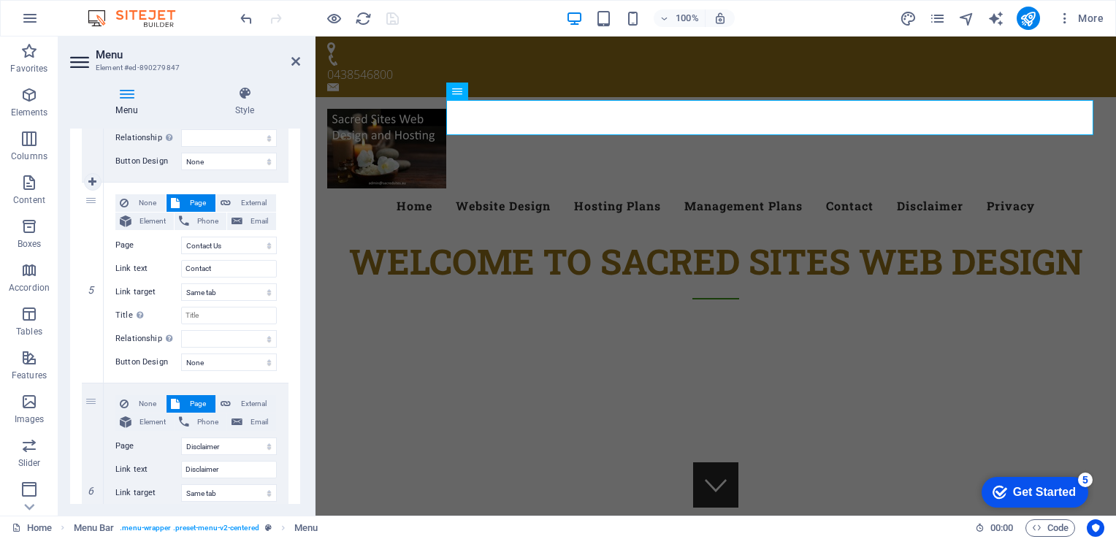
scroll to position [893, 0]
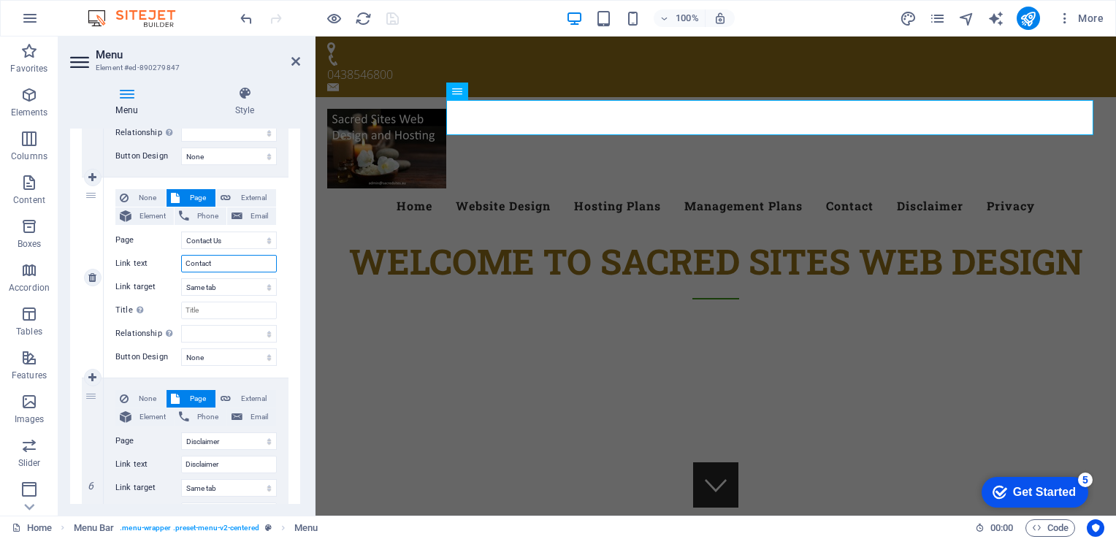
click at [218, 264] on input "Contact" at bounding box center [229, 264] width 96 height 18
type input "Contact"
select select
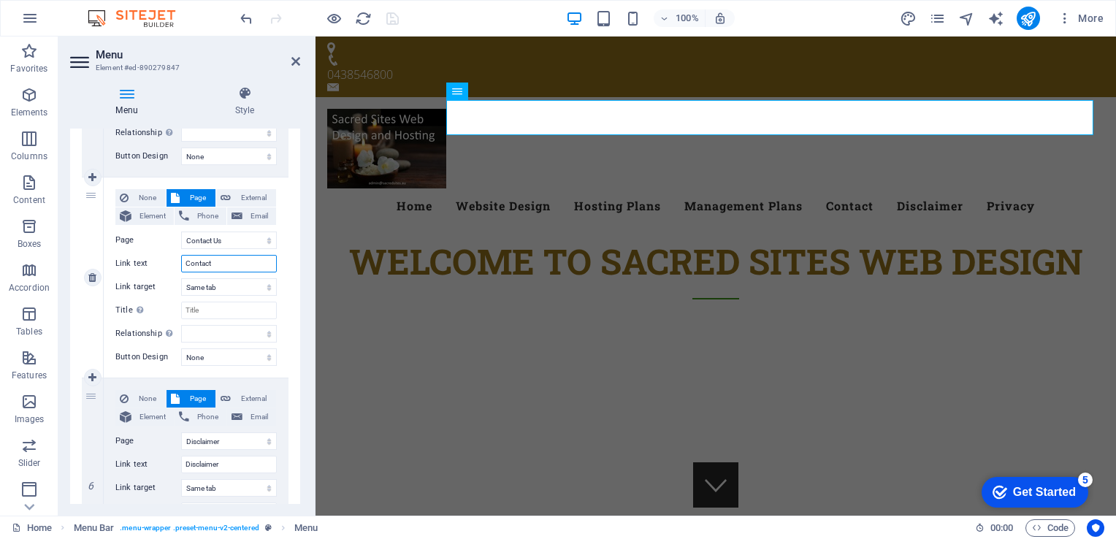
select select
type input "Contact Us"
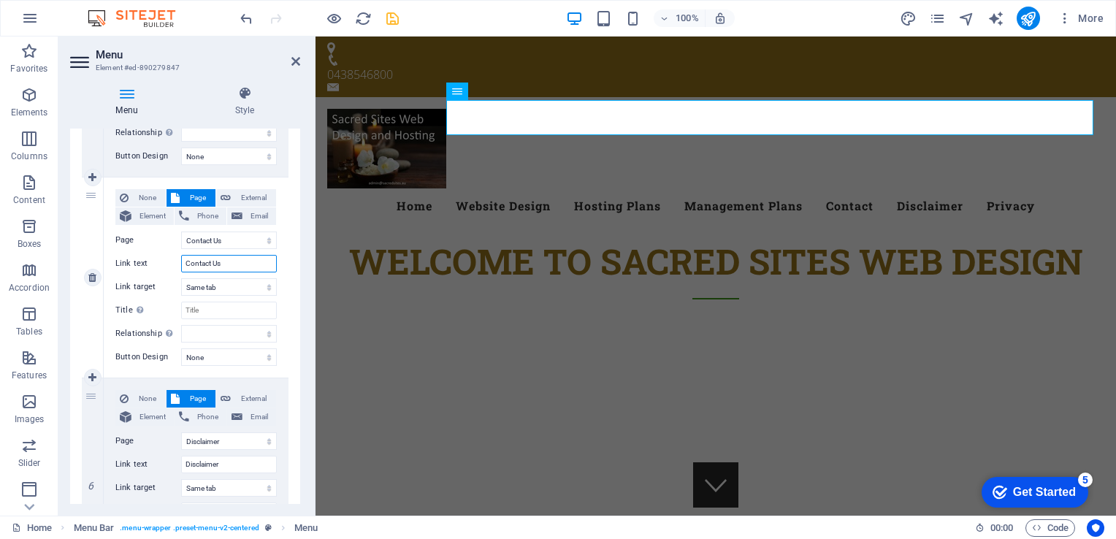
select select
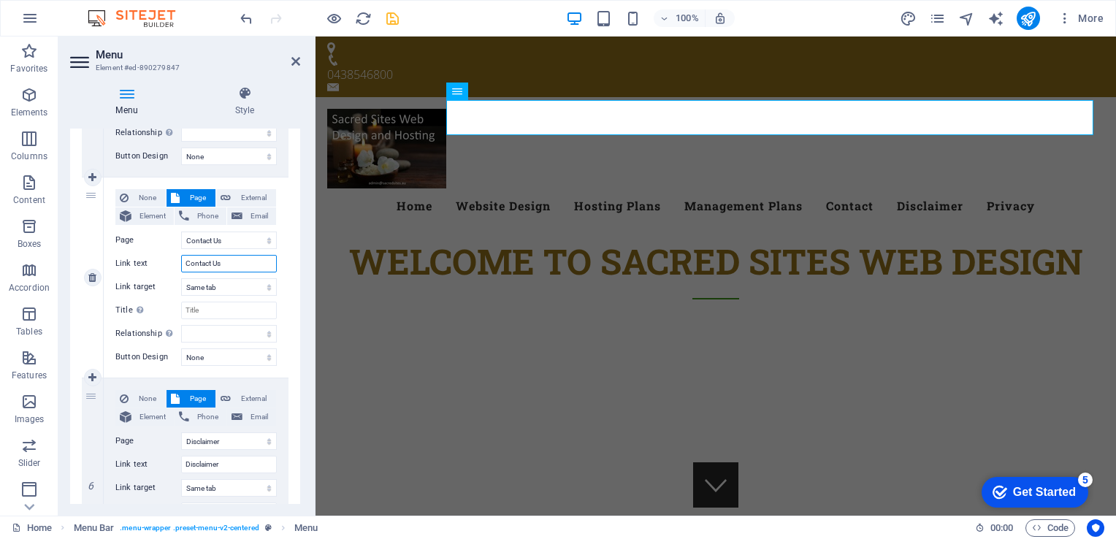
select select
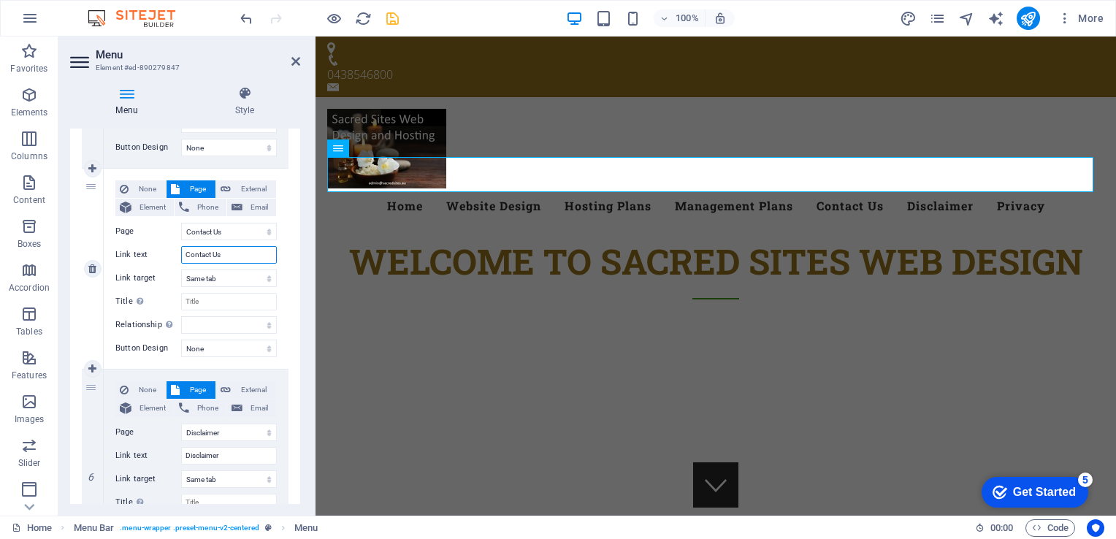
scroll to position [895, 0]
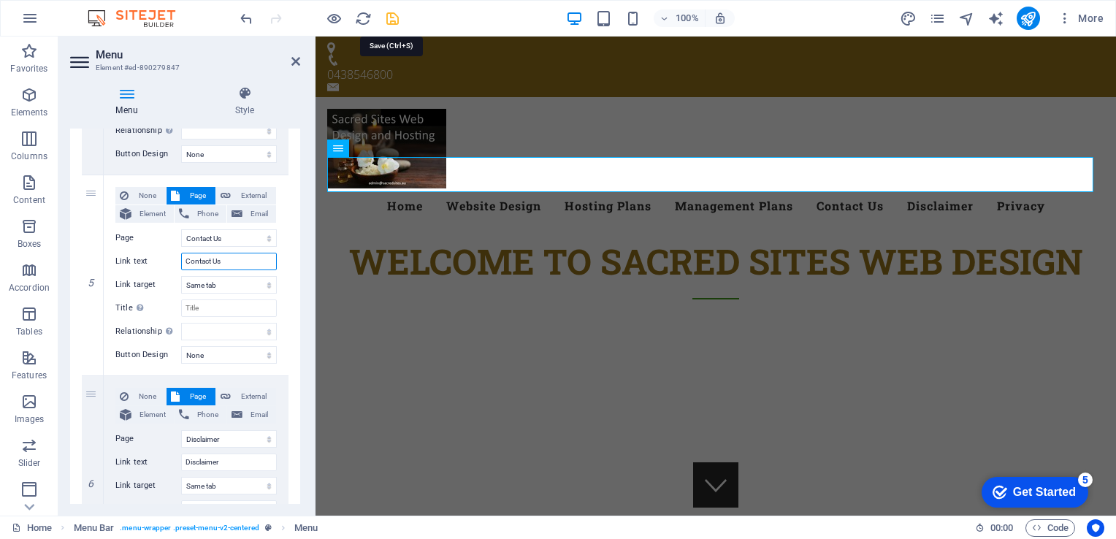
type input "Contact Us"
click at [396, 11] on icon "save" at bounding box center [392, 18] width 17 height 17
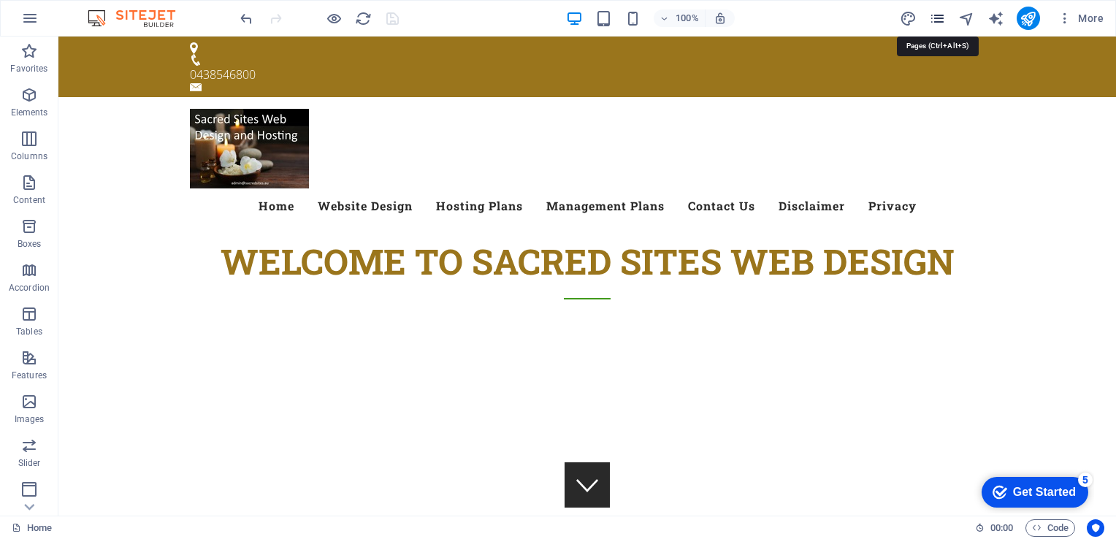
click at [935, 15] on icon "pages" at bounding box center [937, 18] width 17 height 17
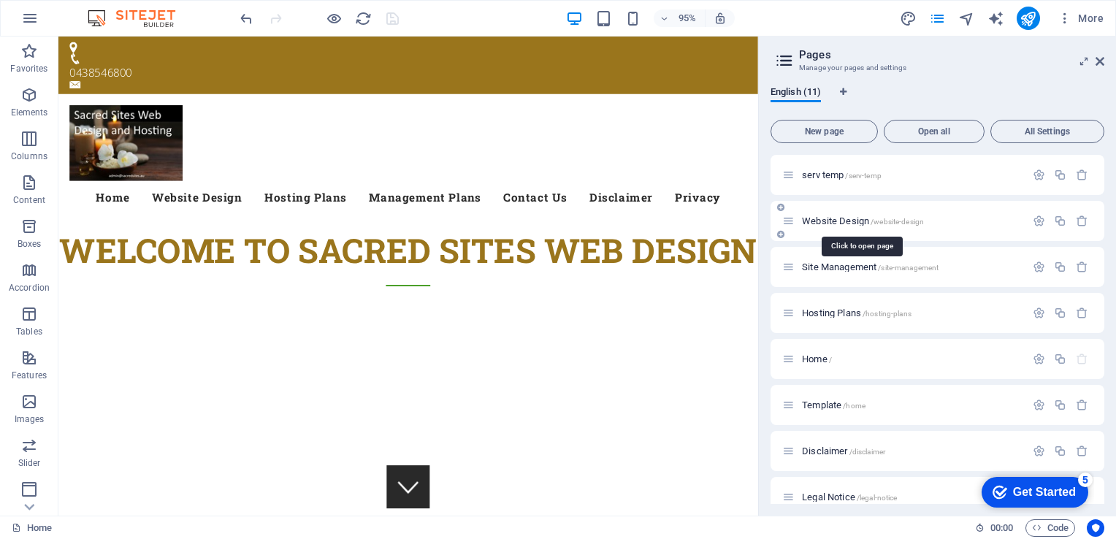
click at [817, 221] on span "Website Design /website-design" at bounding box center [863, 220] width 122 height 11
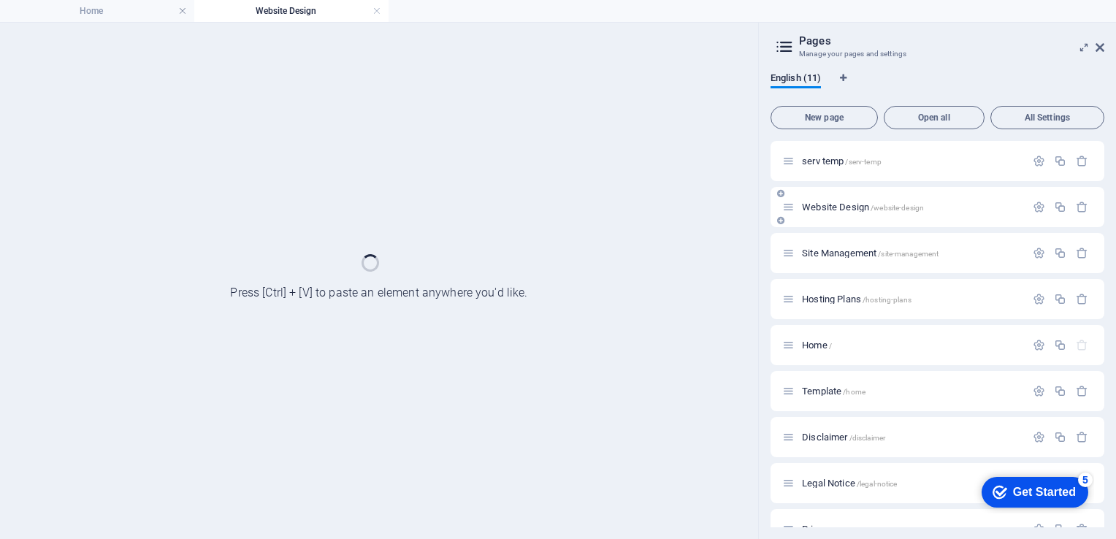
click at [817, 221] on div "Website Design /website-design" at bounding box center [937, 207] width 334 height 40
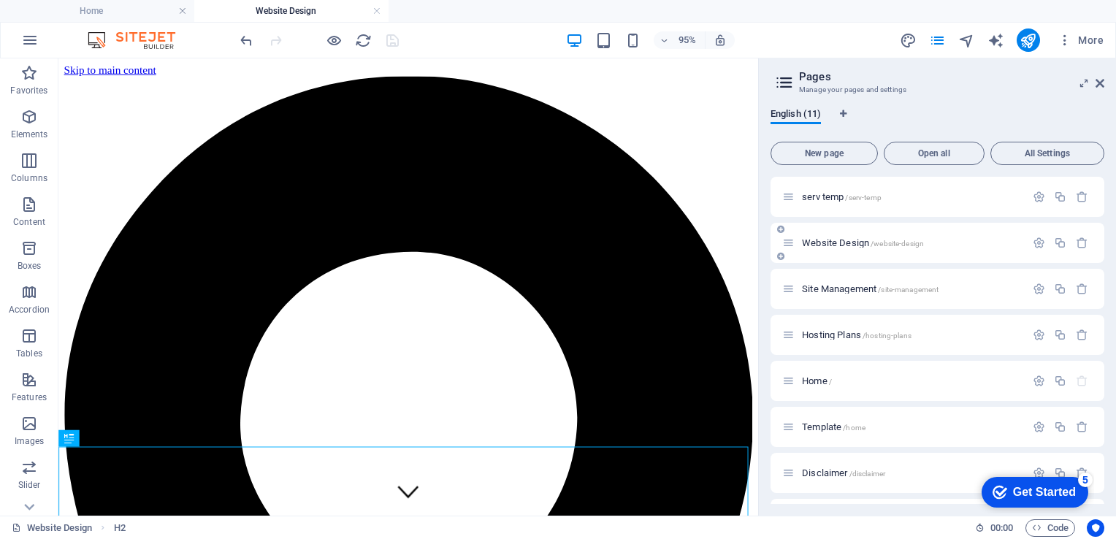
scroll to position [0, 0]
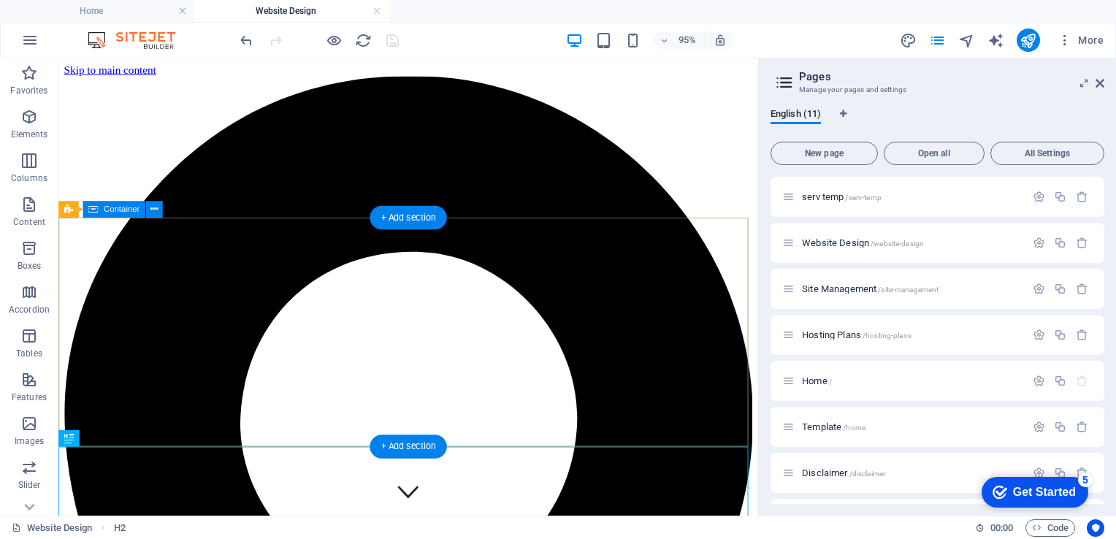
drag, startPoint x: 952, startPoint y: 417, endPoint x: 693, endPoint y: 305, distance: 282.2
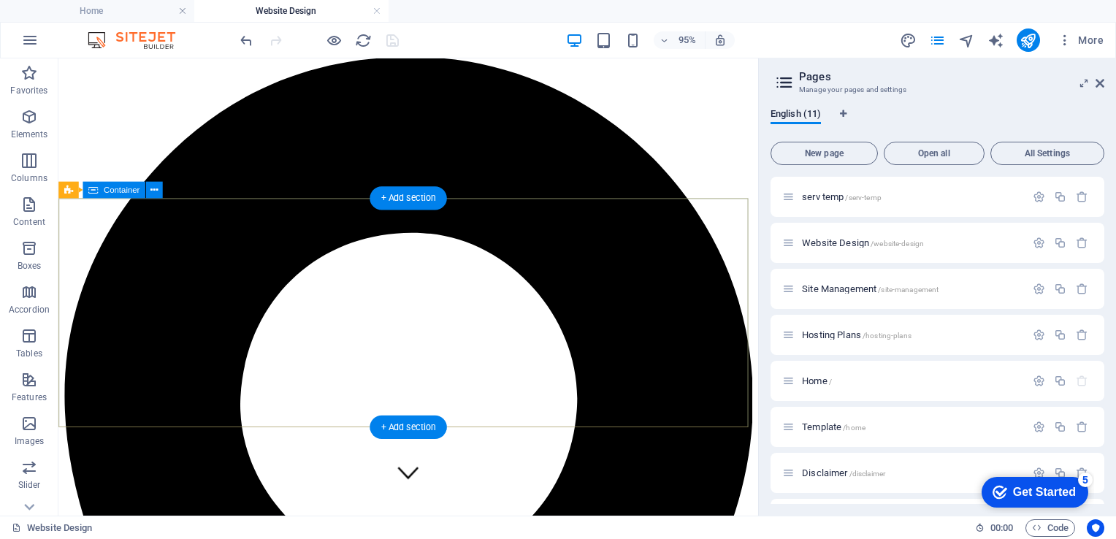
scroll to position [19, 0]
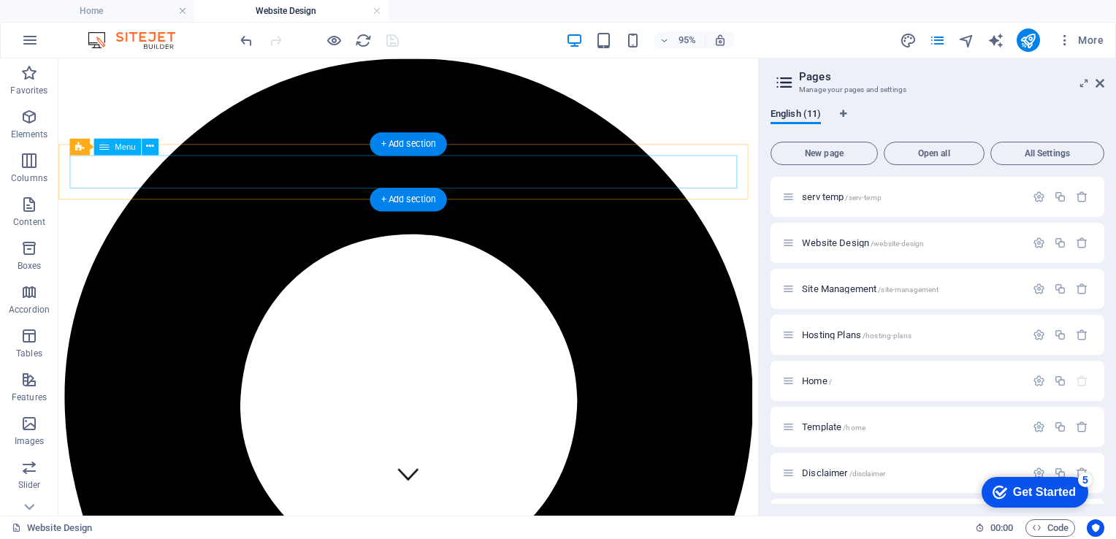
select select "4"
select select
select select "1"
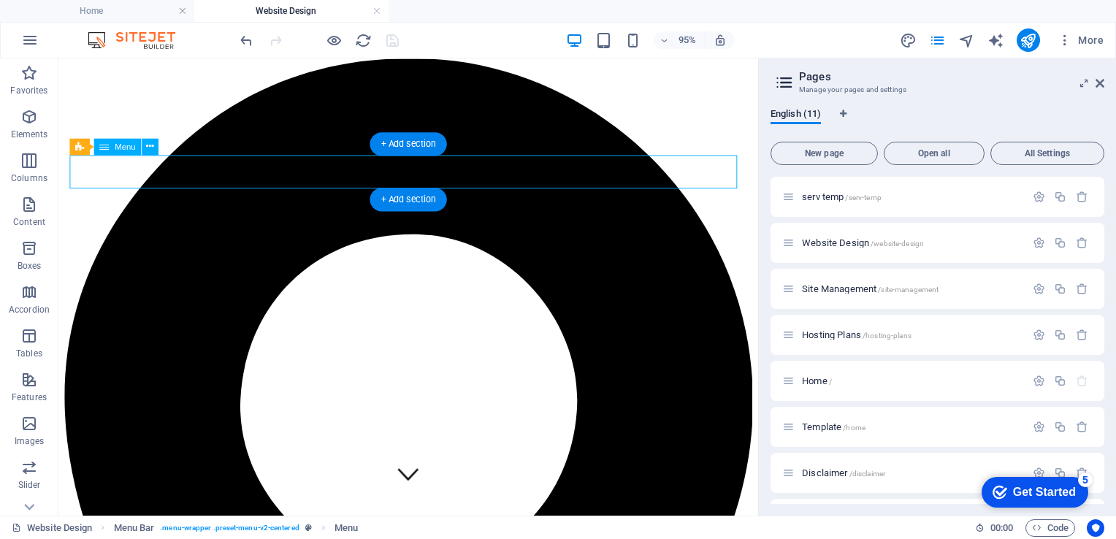
select select
select select "9"
select select
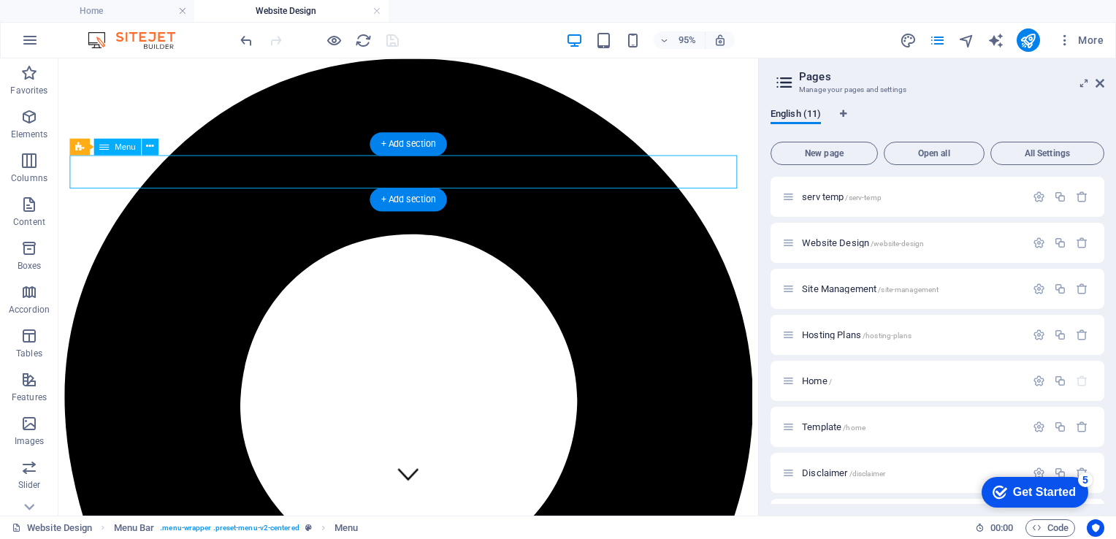
select select "8"
select select
select select "6"
select select
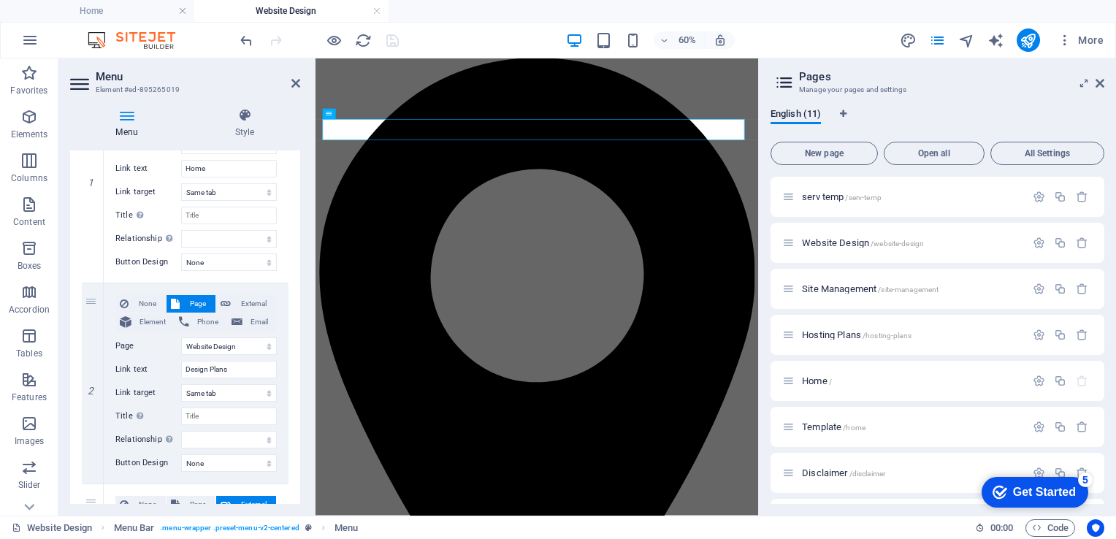
scroll to position [253, 0]
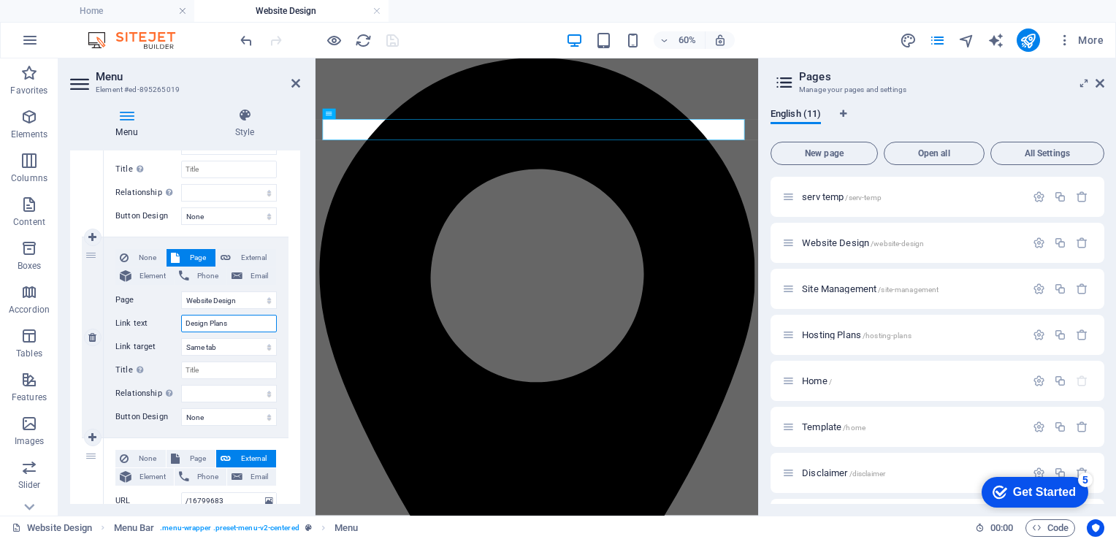
drag, startPoint x: 230, startPoint y: 324, endPoint x: 158, endPoint y: 313, distance: 73.1
click at [158, 313] on div "None Page External Element Phone Email Page serv temp Website Design Site Manag…" at bounding box center [195, 325] width 161 height 153
type input "Web"
select select
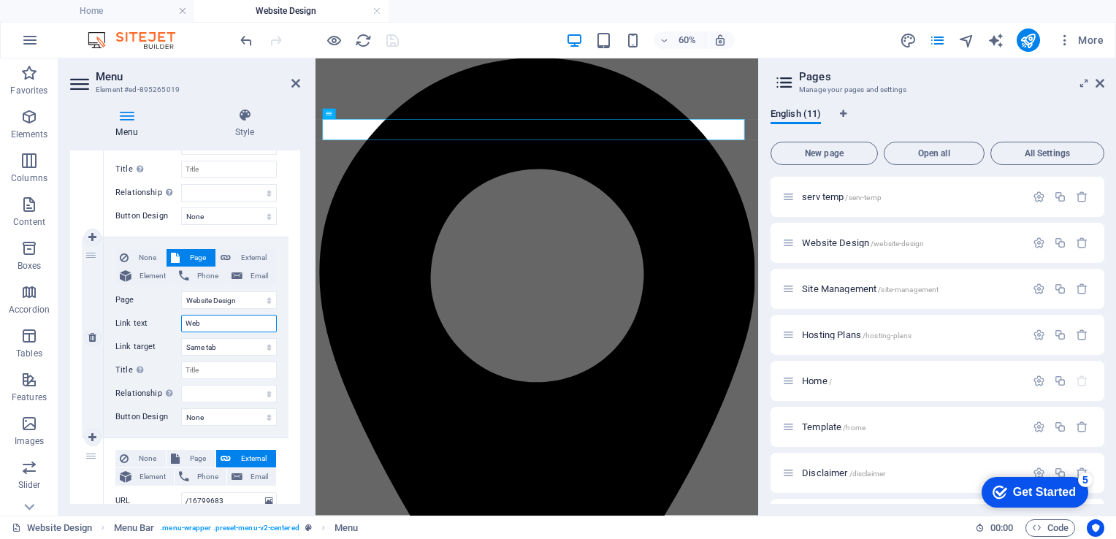
select select
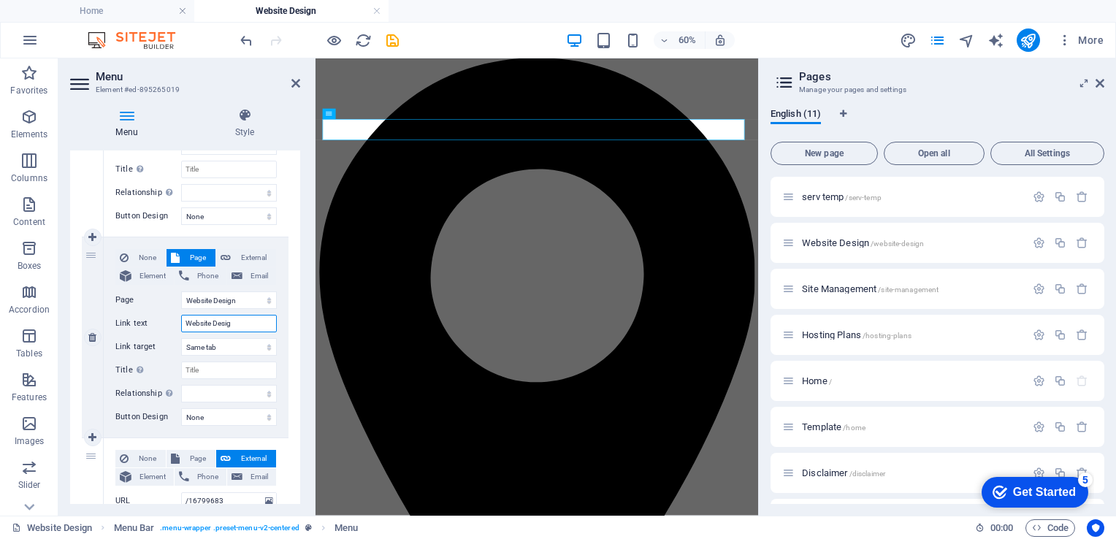
type input "Website Design"
select select
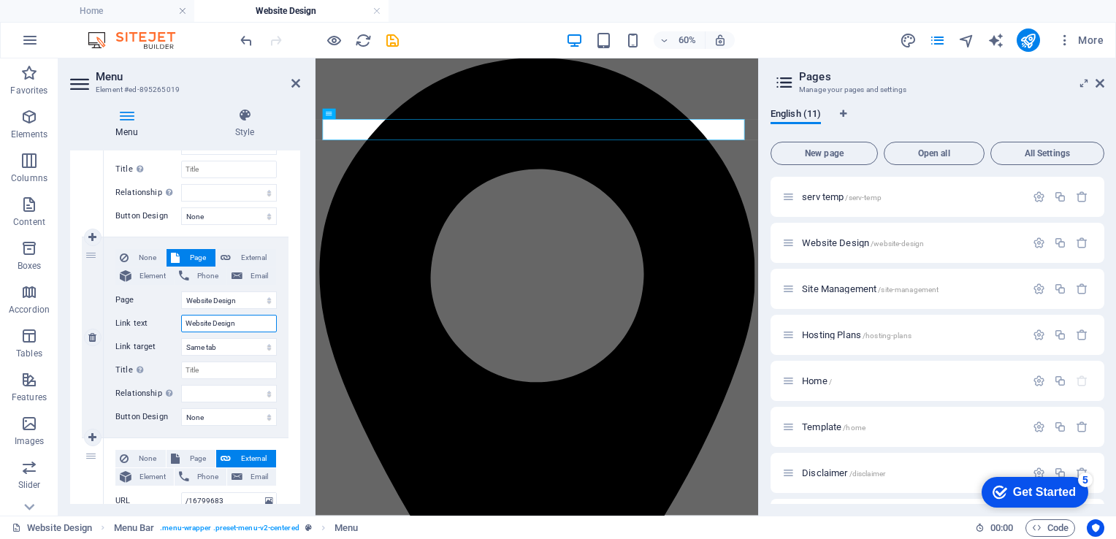
select select
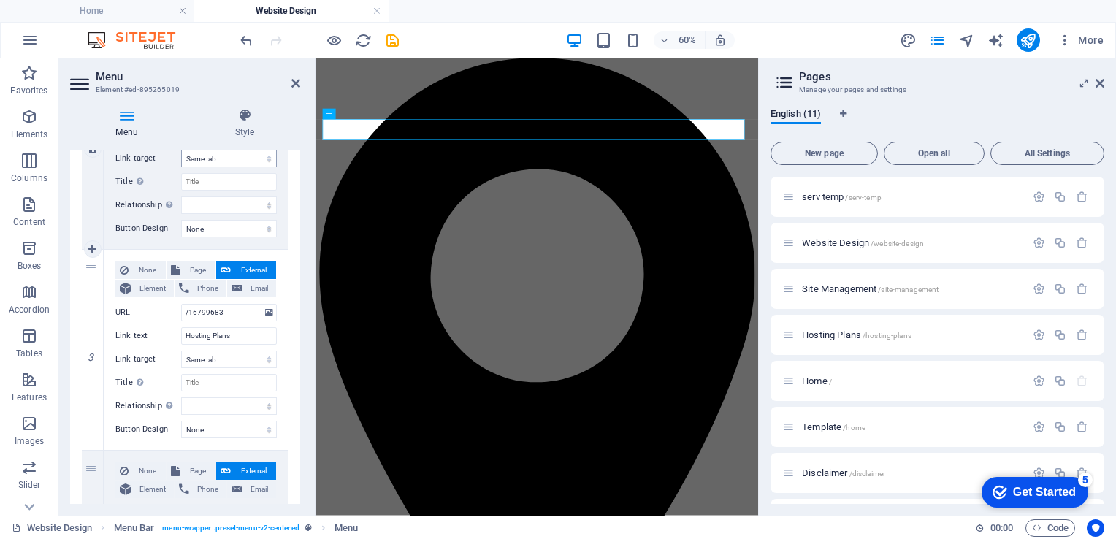
scroll to position [443, 0]
type input "Website Design"
click at [184, 265] on span "Page" at bounding box center [197, 268] width 27 height 18
select select
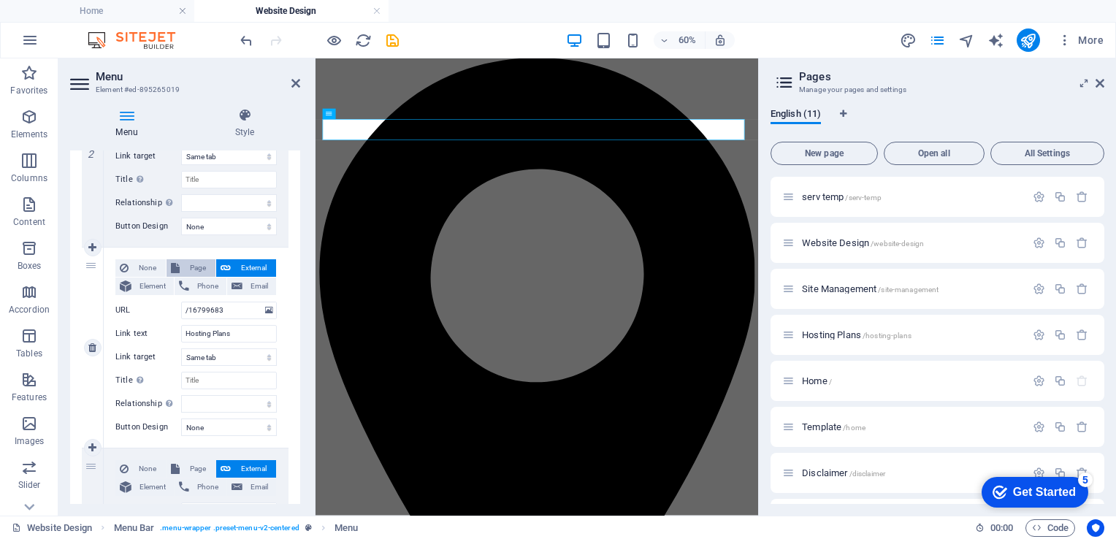
select select
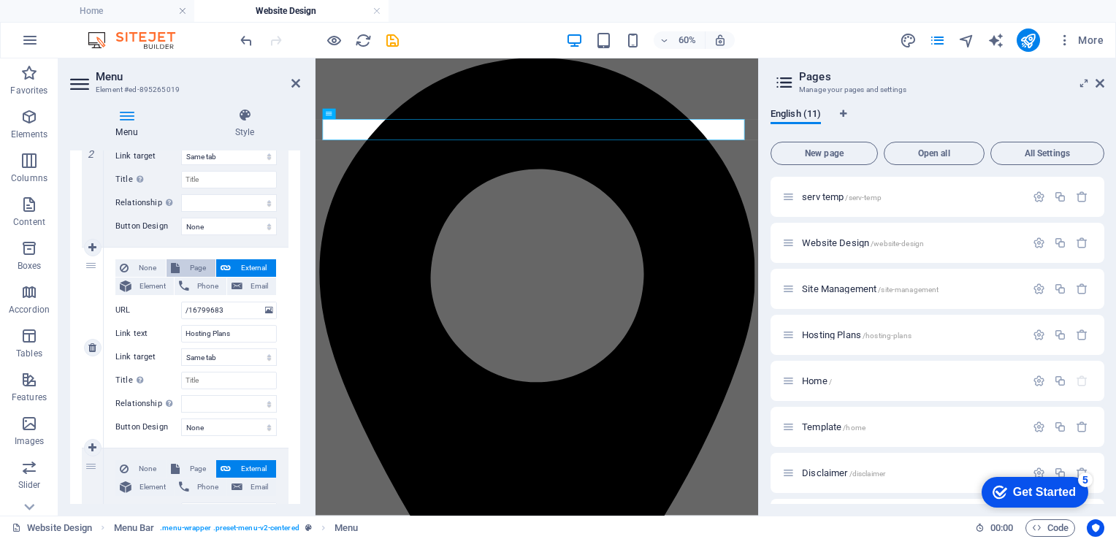
select select
click at [264, 311] on select "serv temp Website Design Site Management Hosting Plans Home Template Disclaimer…" at bounding box center [229, 311] width 96 height 18
select select "3"
click at [181, 302] on select "serv temp Website Design Site Management Hosting Plans Home Template Disclaimer…" at bounding box center [229, 311] width 96 height 18
select select
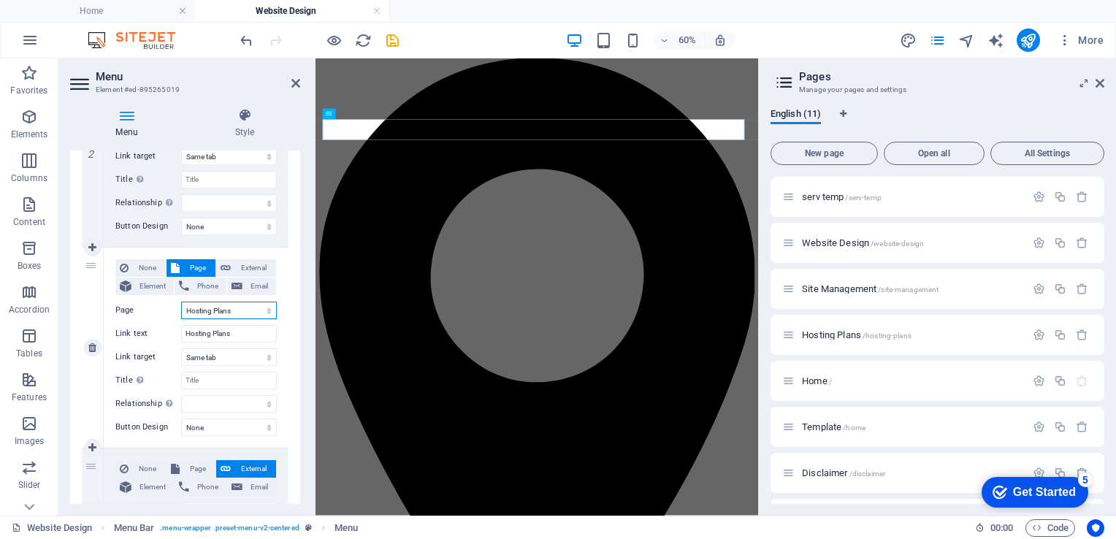
select select
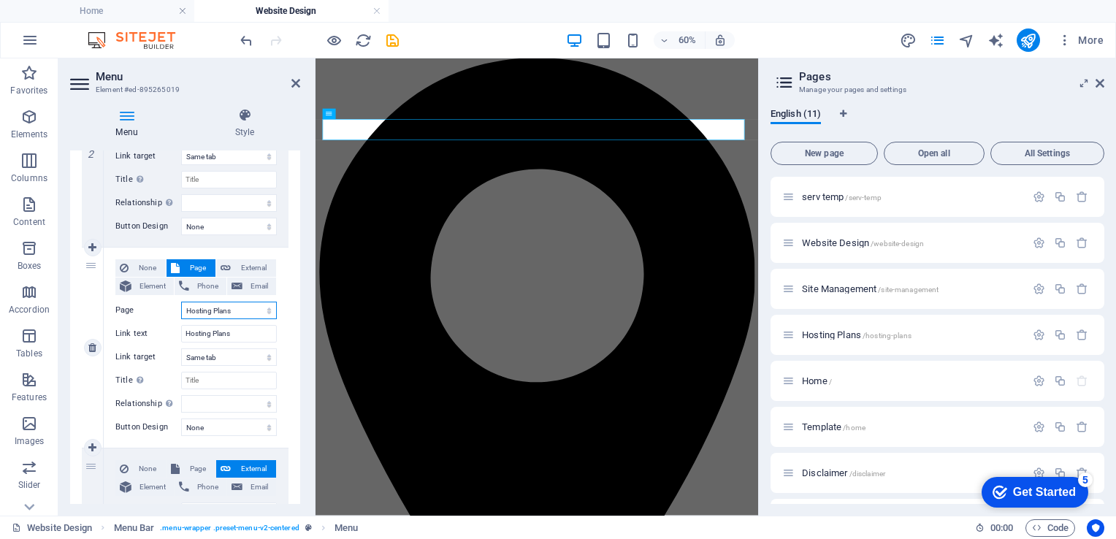
select select
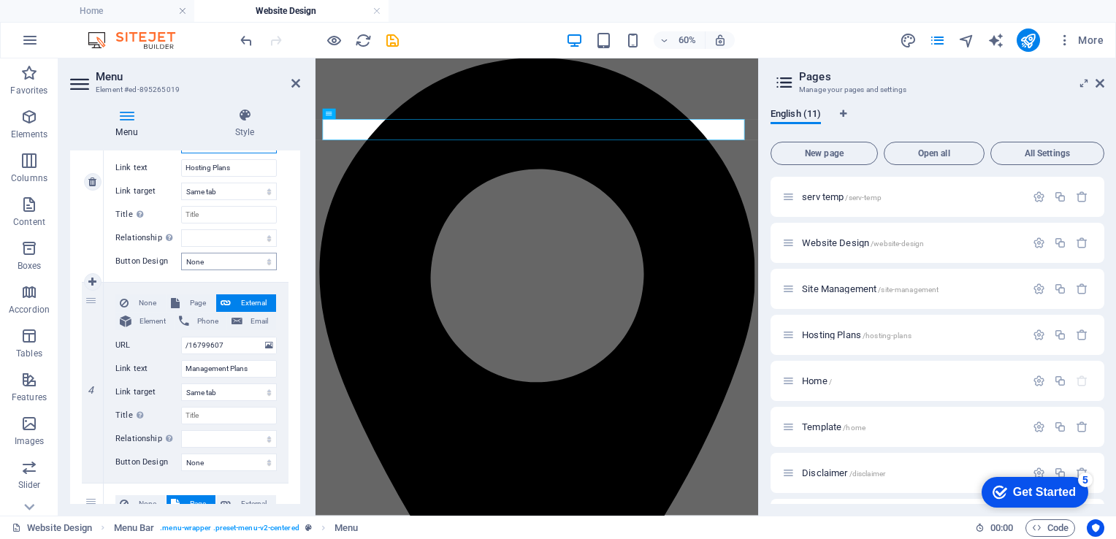
scroll to position [610, 0]
click at [188, 299] on span "Page" at bounding box center [197, 303] width 27 height 18
select select
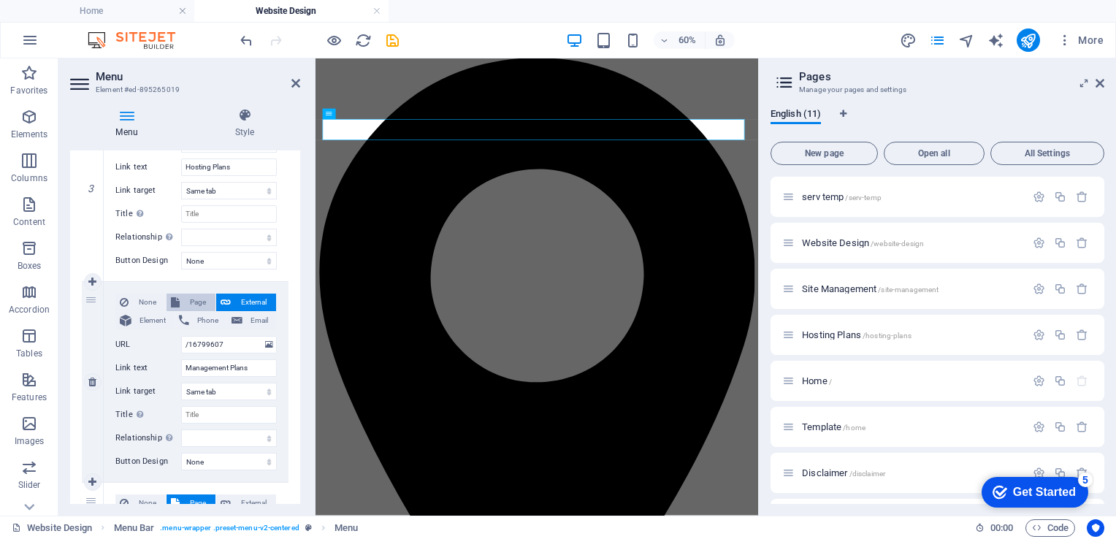
select select
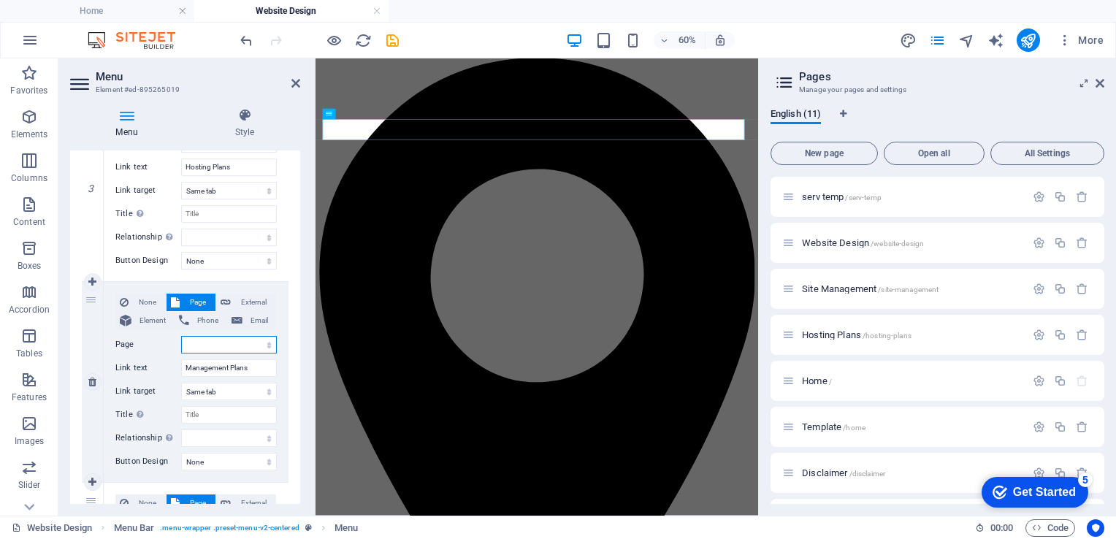
click at [261, 348] on select "serv temp Website Design Site Management Hosting Plans Home Template Disclaimer…" at bounding box center [229, 345] width 96 height 18
select select "2"
click at [181, 336] on select "serv temp Website Design Site Management Hosting Plans Home Template Disclaimer…" at bounding box center [229, 345] width 96 height 18
select select
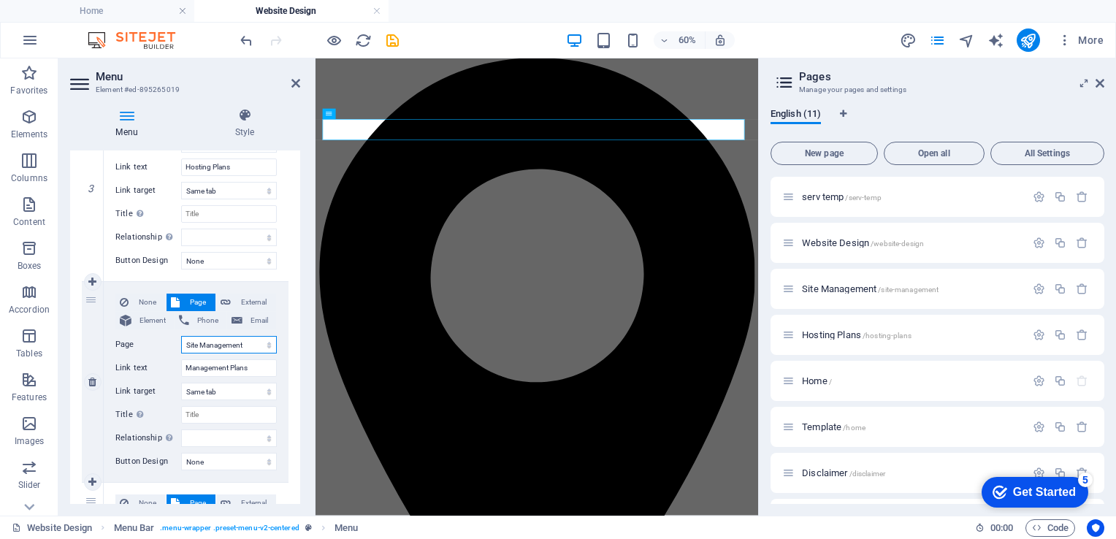
select select
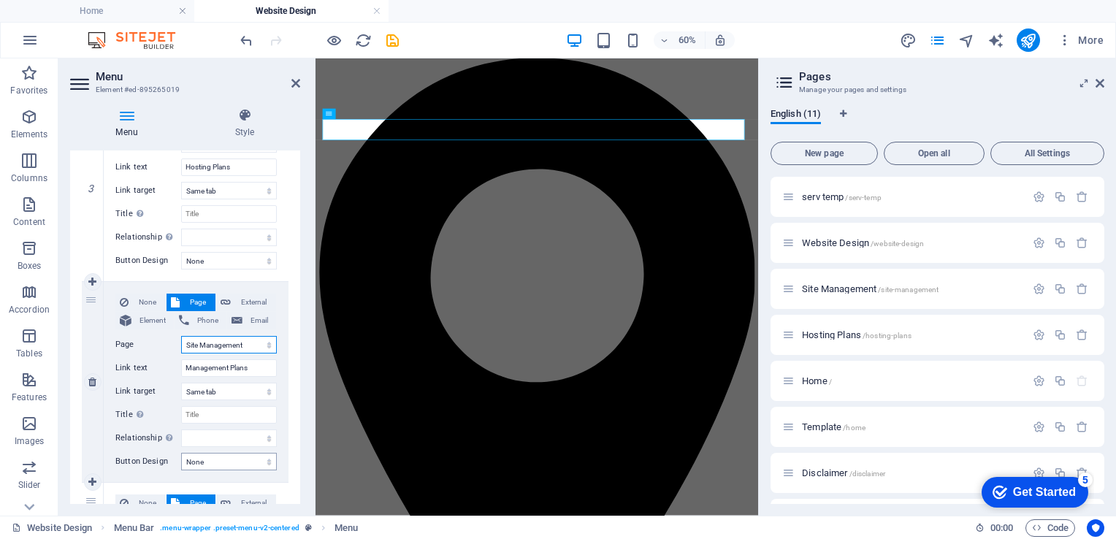
scroll to position [808, 0]
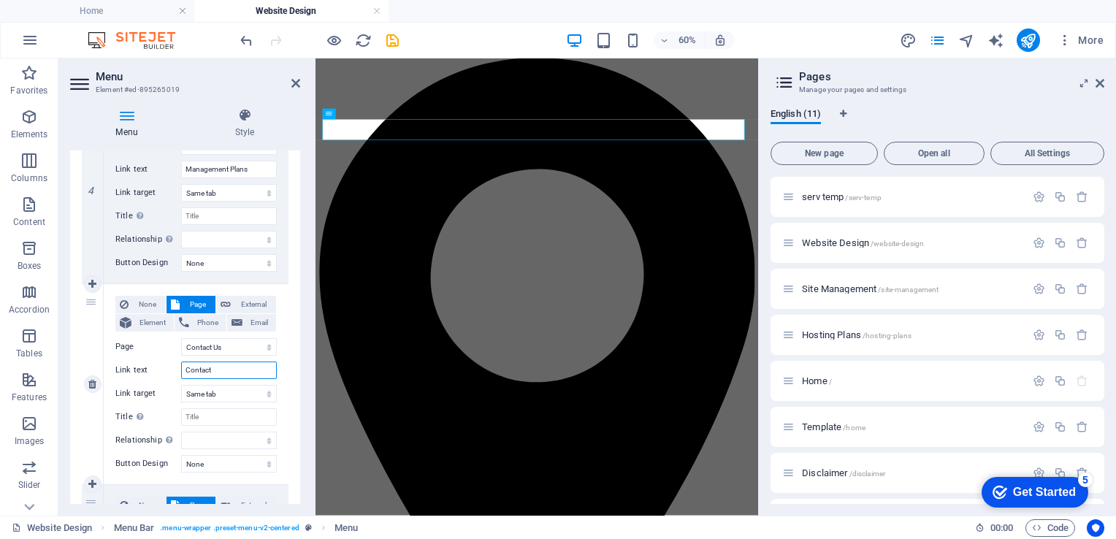
click at [231, 370] on input "Contact" at bounding box center [229, 370] width 96 height 18
type input "Contact"
select select
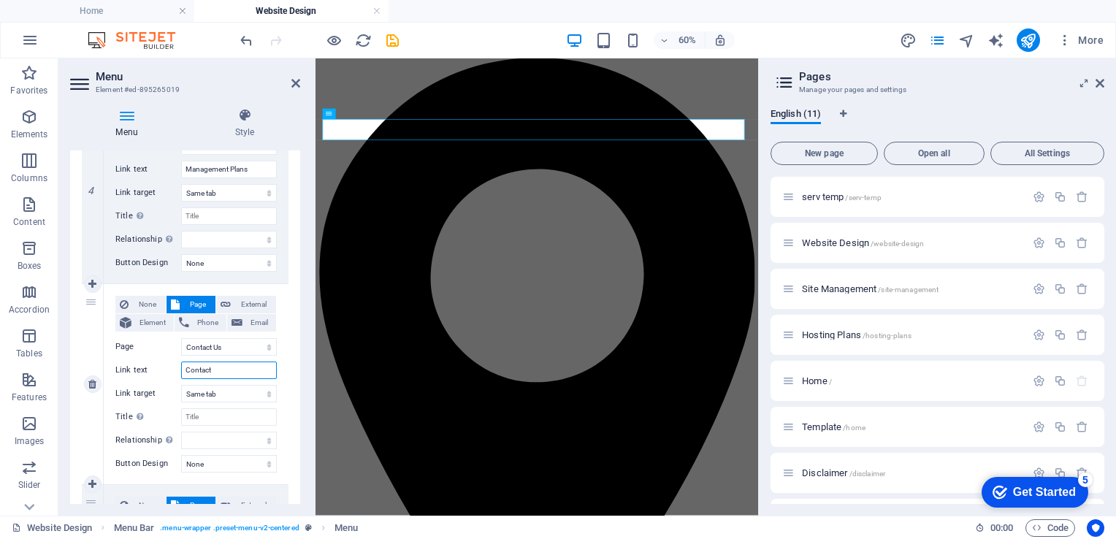
select select
type input "Contact U"
select select
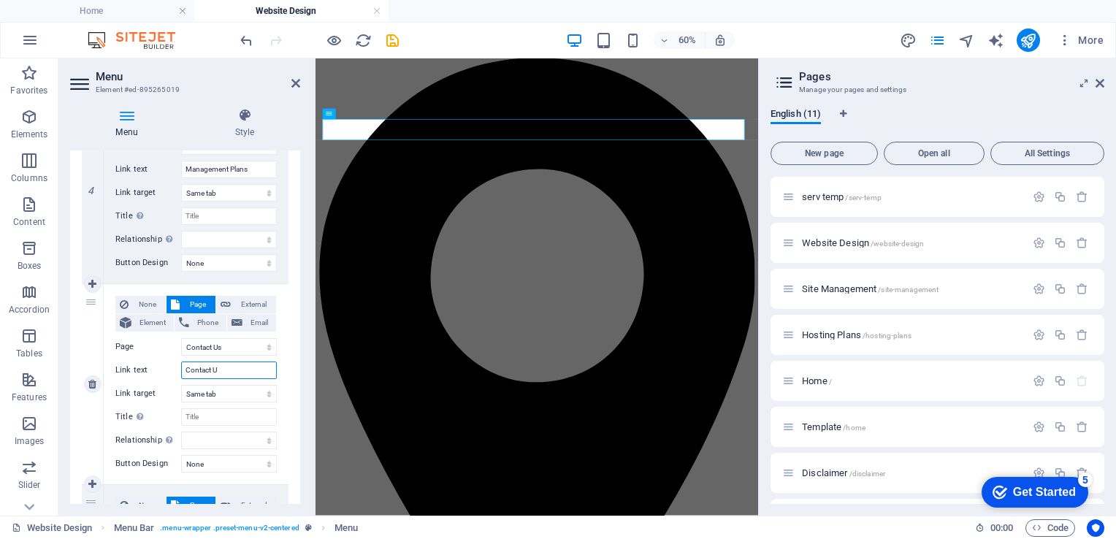
type input "Contact Us"
select select
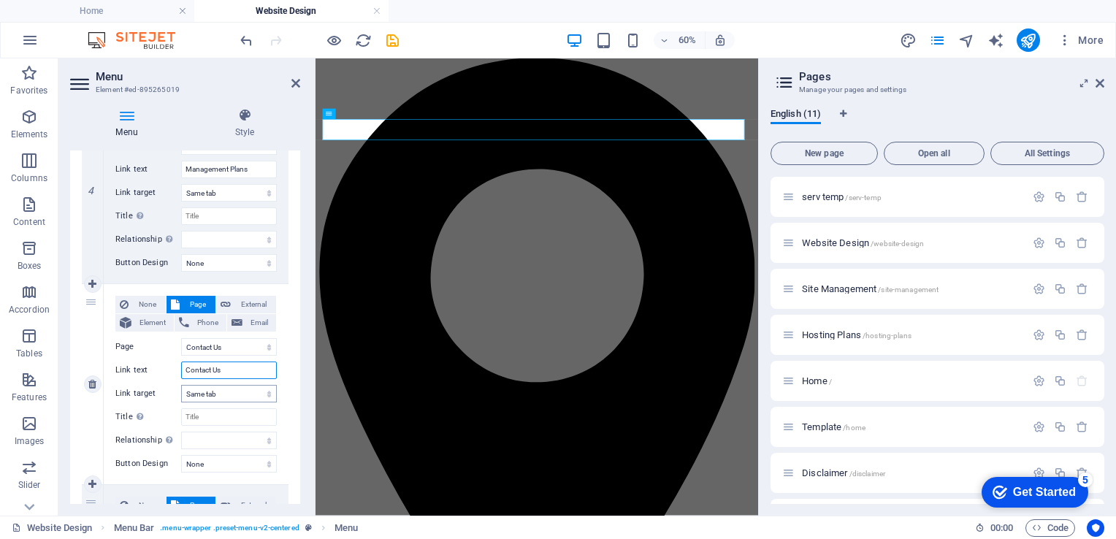
select select
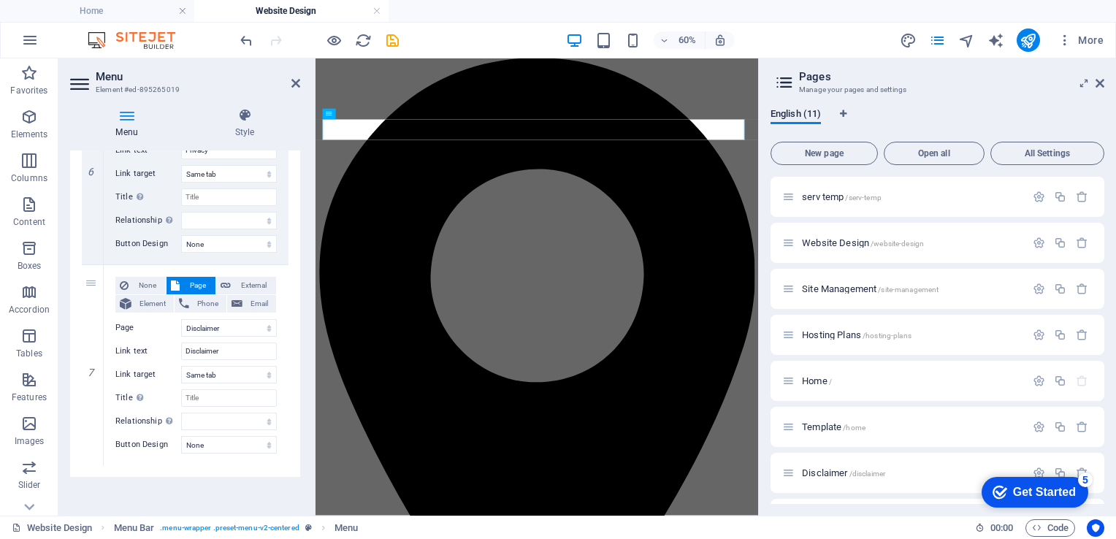
scroll to position [1230, 0]
type input "Contact Us"
click at [389, 35] on icon "save" at bounding box center [392, 40] width 17 height 17
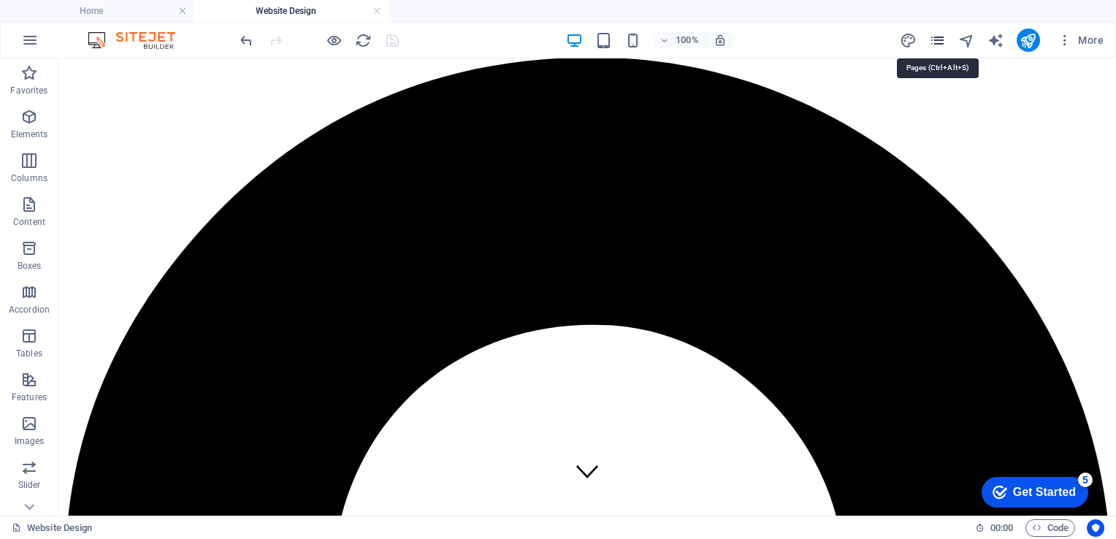
click at [940, 45] on icon "pages" at bounding box center [937, 40] width 17 height 17
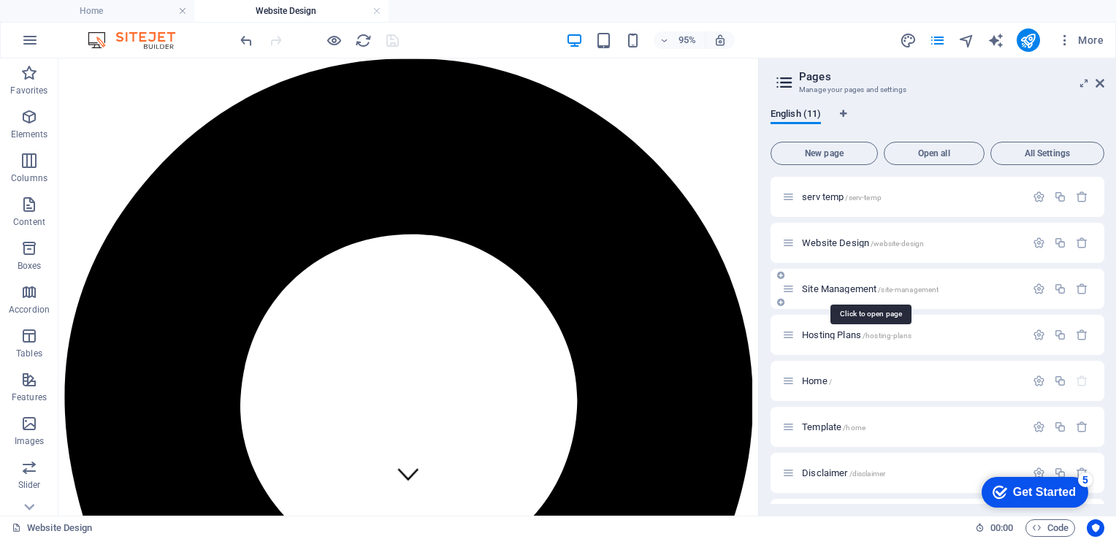
click at [815, 288] on span "Site Management /site-management" at bounding box center [870, 288] width 137 height 11
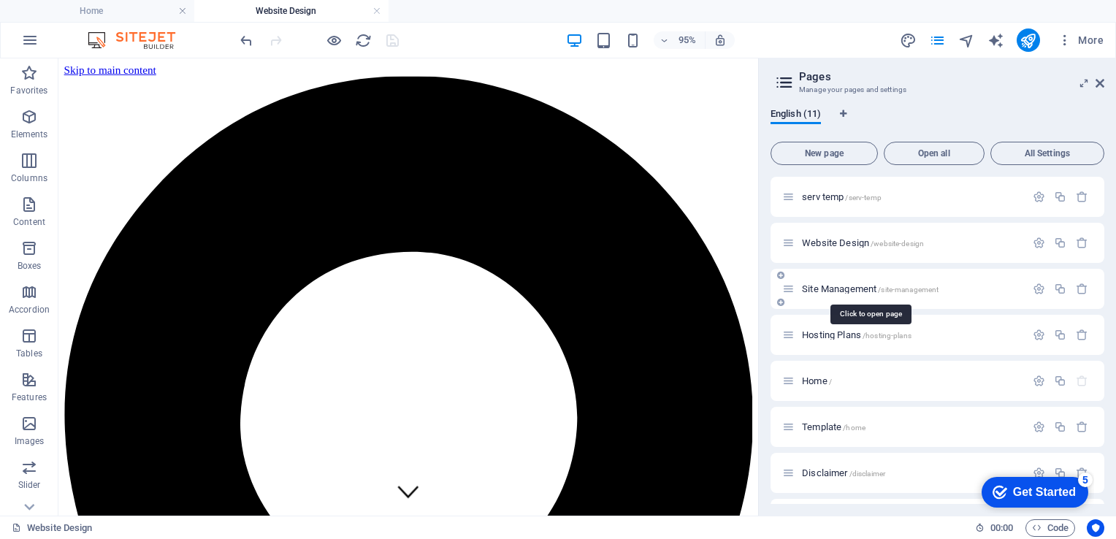
click at [815, 315] on div "Hosting Plans /hosting-plans" at bounding box center [937, 335] width 334 height 40
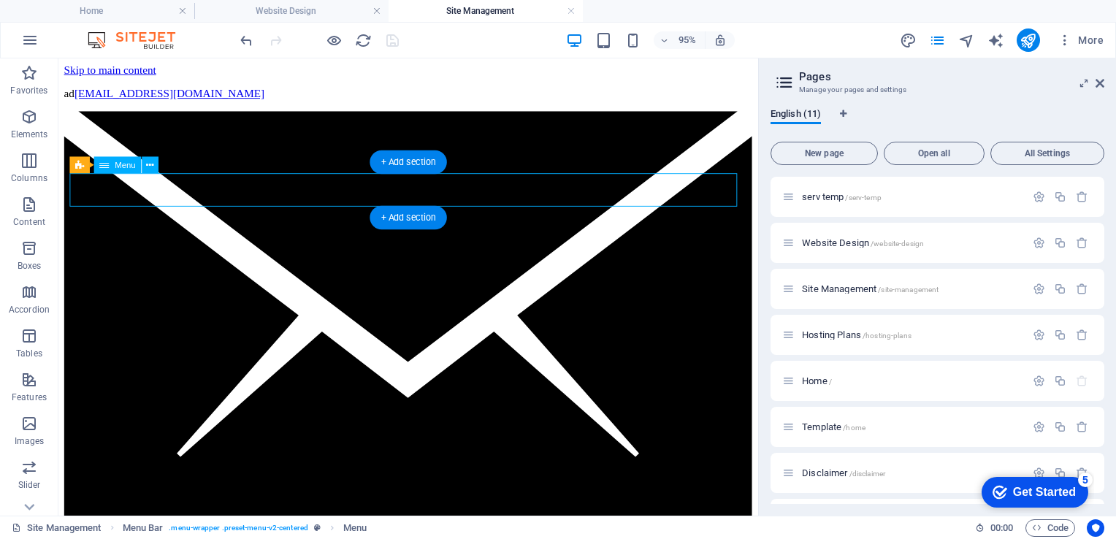
select select
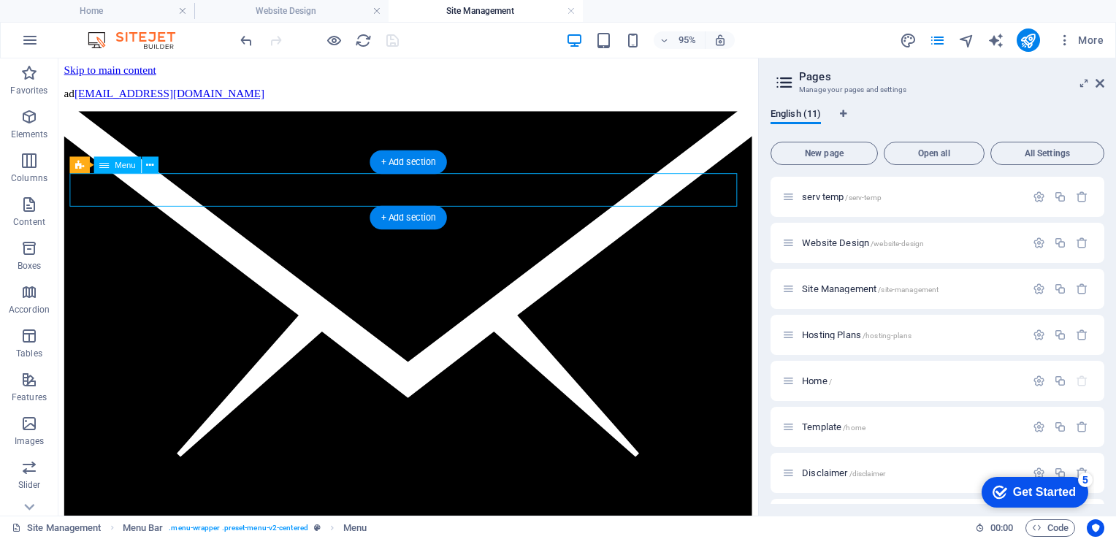
select select "9"
select select
select select "8"
select select
select select "6"
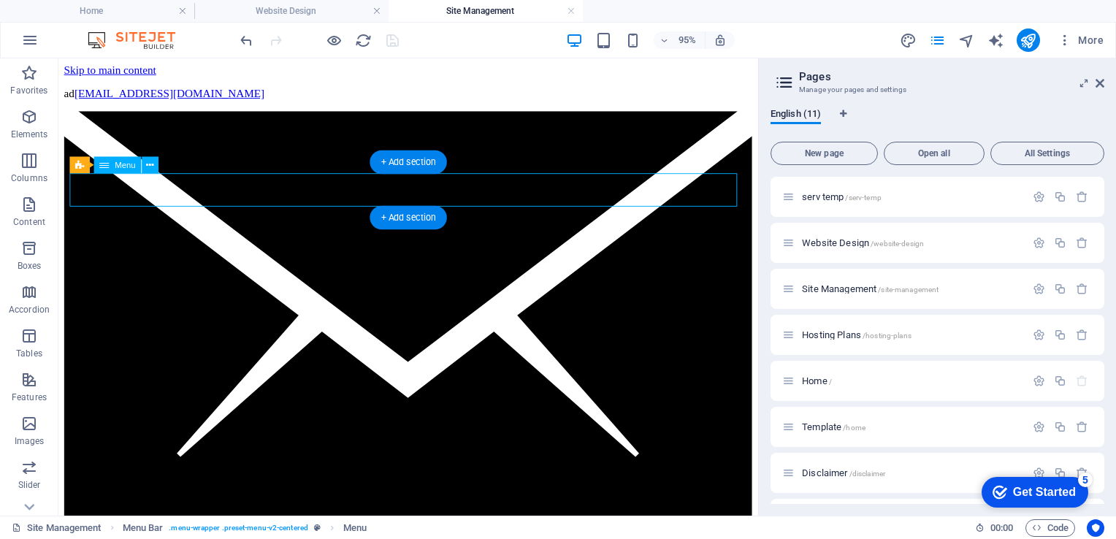
select select
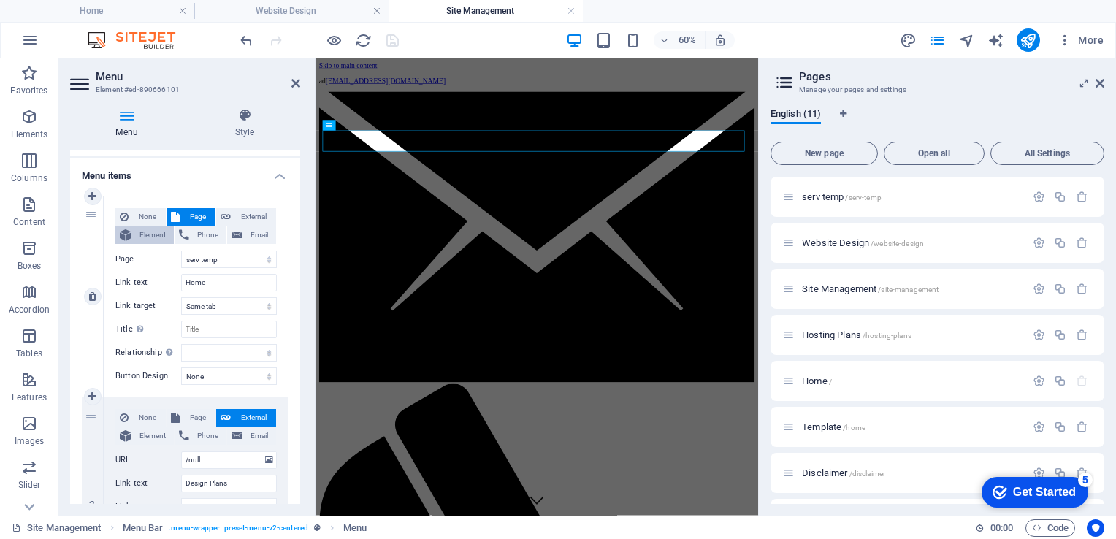
scroll to position [93, 0]
click at [264, 256] on select "serv temp Website Design Site Management Hosting Plans Home Template Disclaimer…" at bounding box center [229, 259] width 96 height 18
select select "4"
click at [181, 250] on select "serv temp Website Design Site Management Hosting Plans Home Template Disclaimer…" at bounding box center [229, 259] width 96 height 18
select select
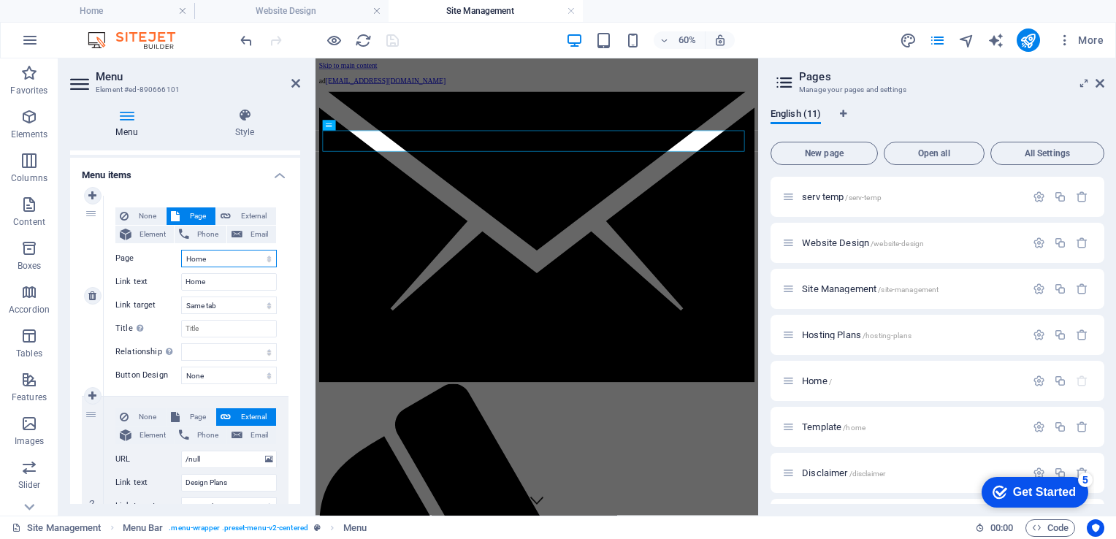
select select
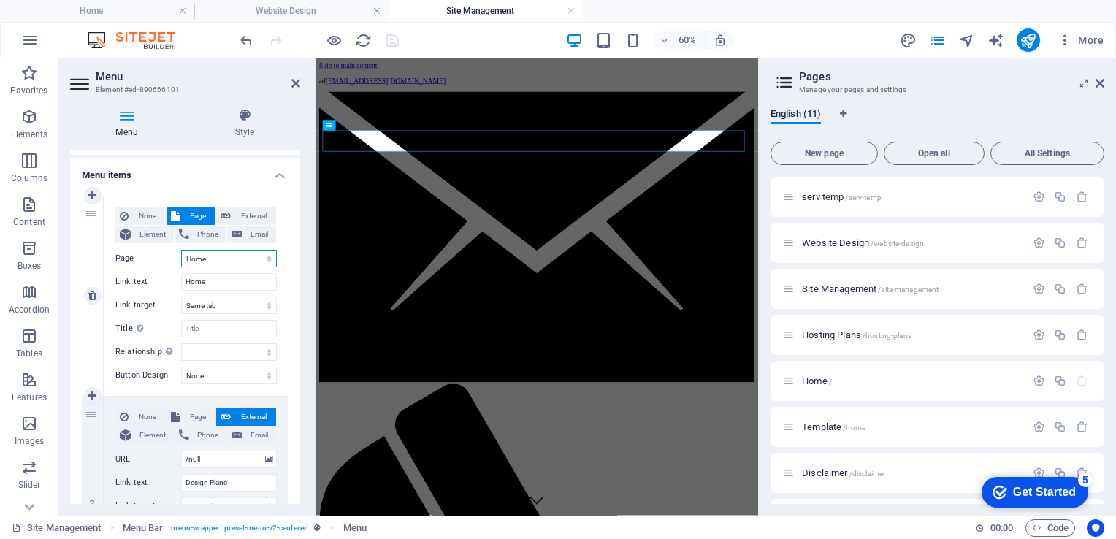
select select
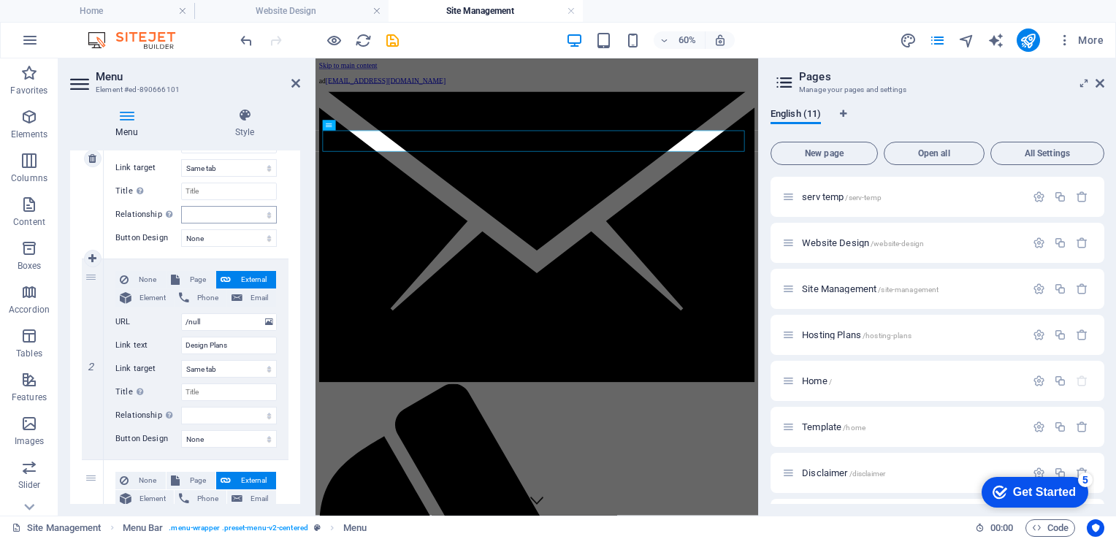
scroll to position [231, 0]
click at [180, 277] on button "Page" at bounding box center [190, 280] width 49 height 18
select select
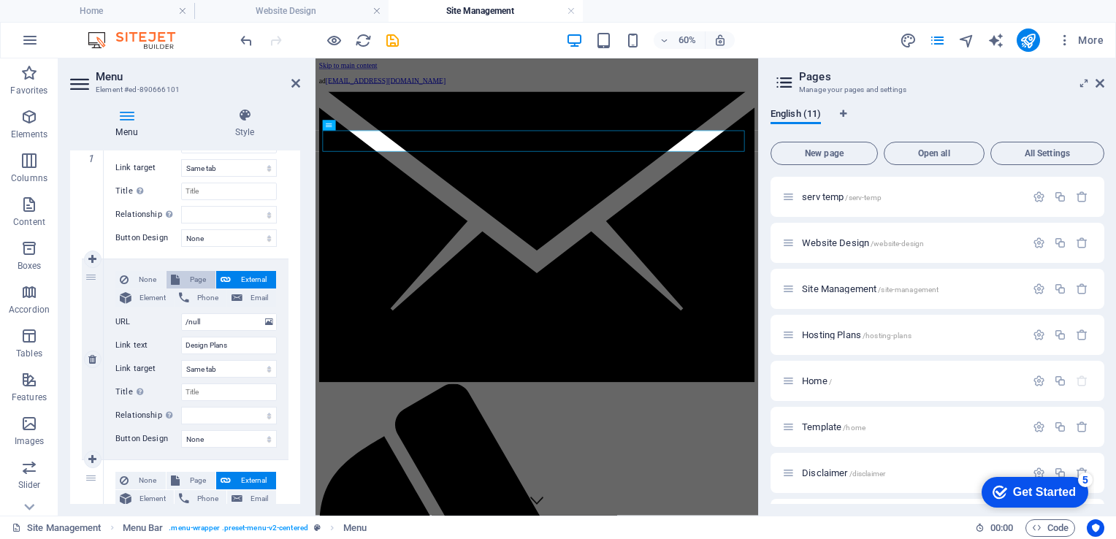
select select
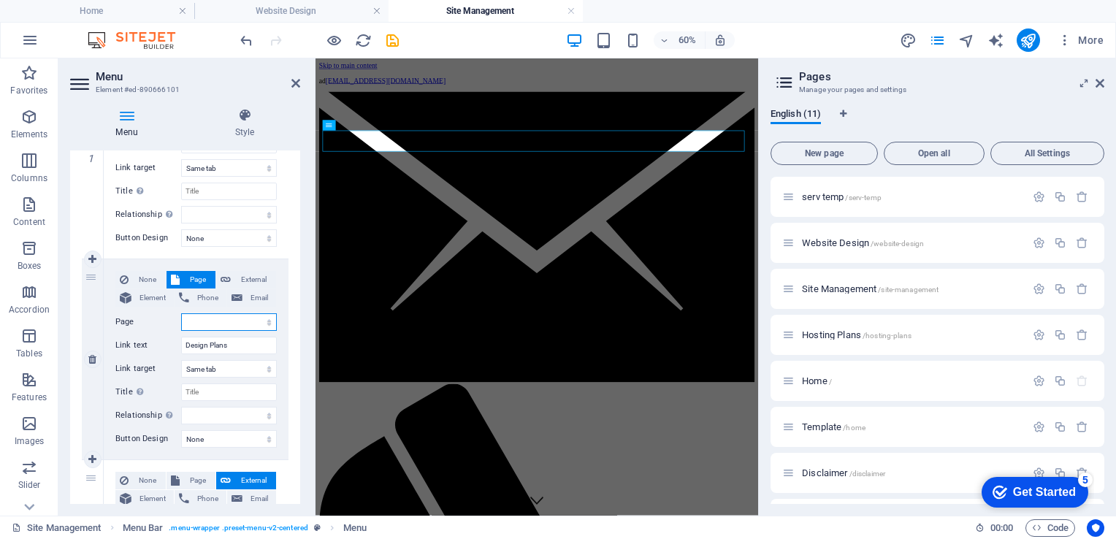
click at [245, 323] on select "serv temp Website Design Site Management Hosting Plans Home Template Disclaimer…" at bounding box center [229, 322] width 96 height 18
select select "1"
click at [181, 313] on select "serv temp Website Design Site Management Hosting Plans Home Template Disclaimer…" at bounding box center [229, 322] width 96 height 18
select select
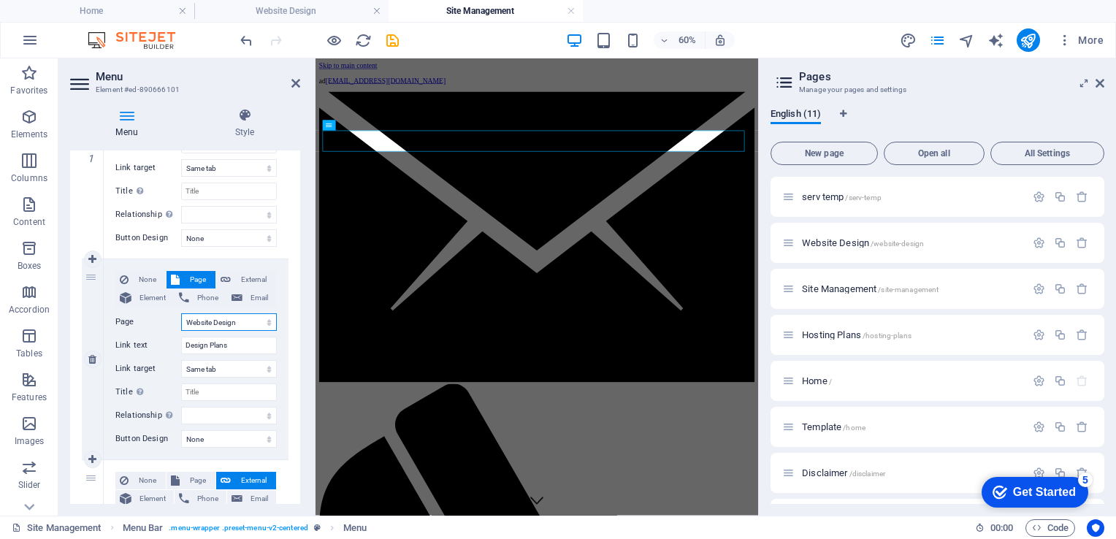
select select
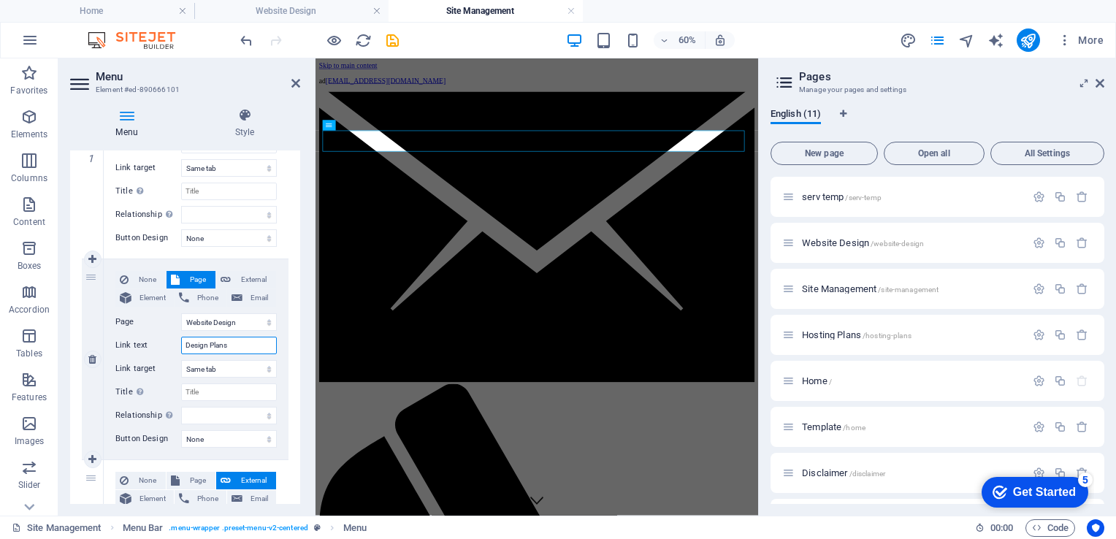
drag, startPoint x: 239, startPoint y: 345, endPoint x: 161, endPoint y: 323, distance: 81.1
click at [161, 323] on div "None Page External Element Phone Email Page serv temp Website Design Site Manag…" at bounding box center [195, 347] width 161 height 153
type input "We"
select select
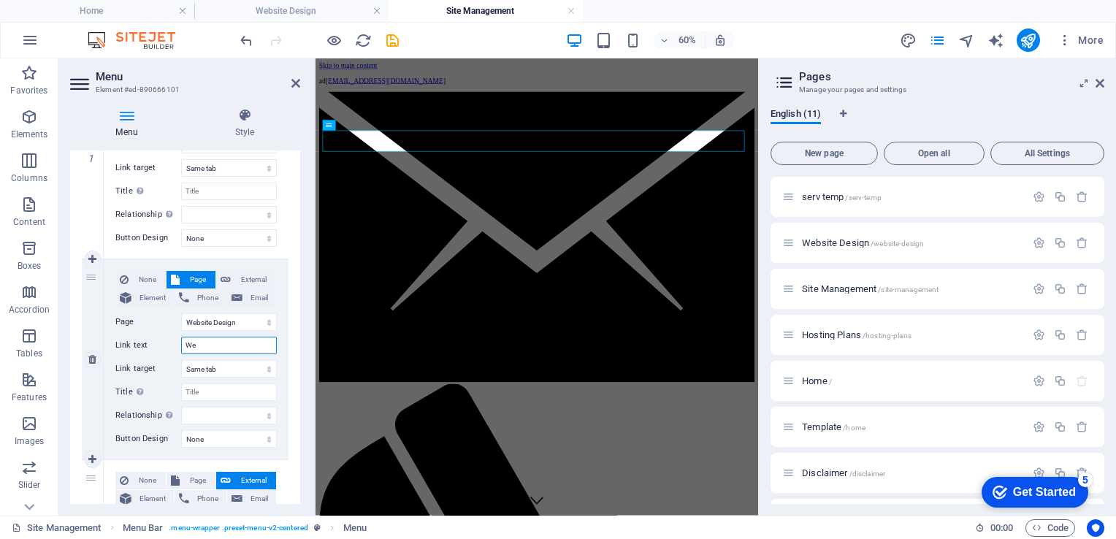
select select
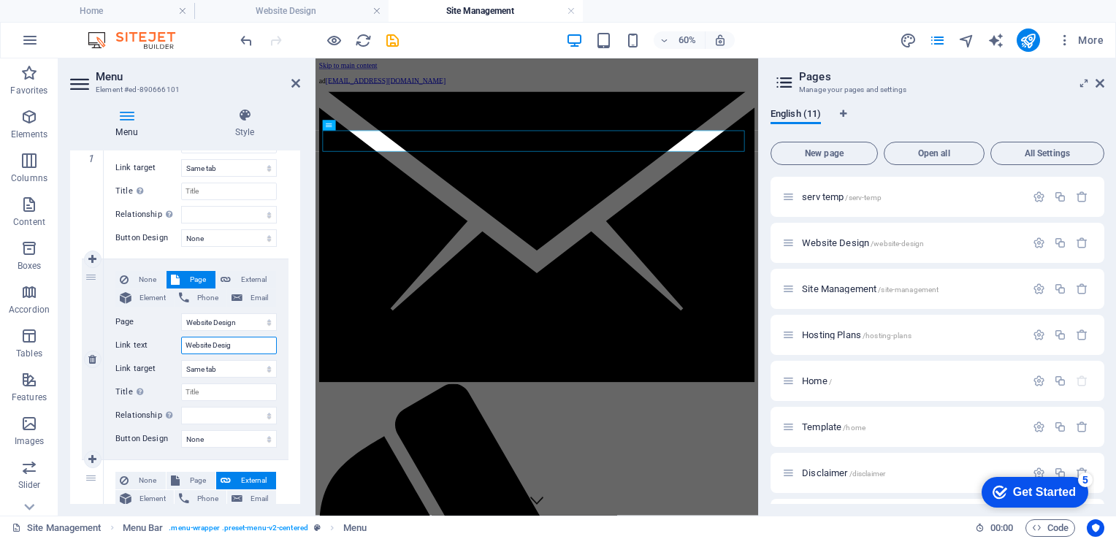
type input "Website Design"
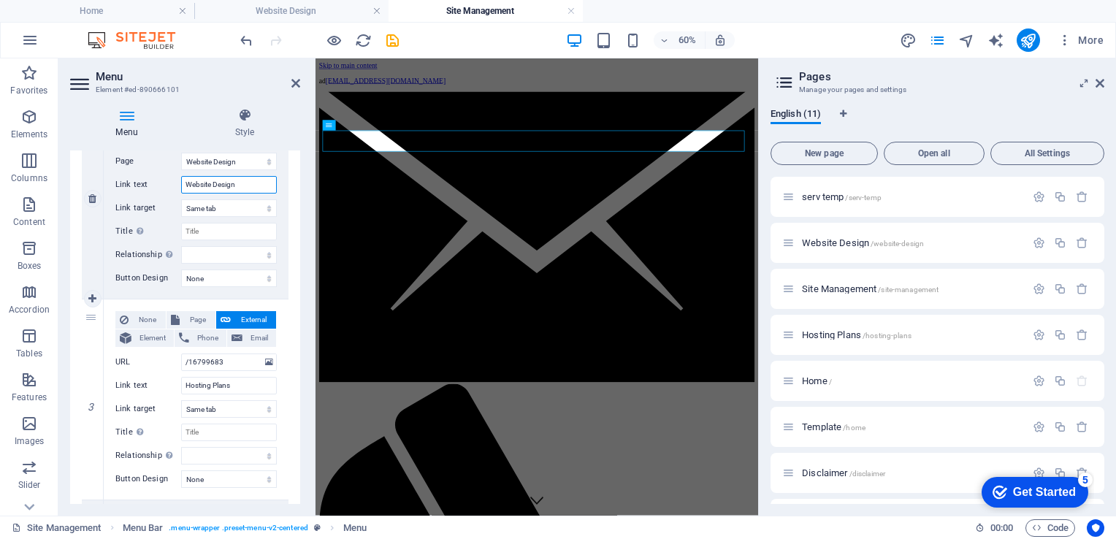
scroll to position [391, 0]
click at [193, 315] on span "Page" at bounding box center [197, 320] width 27 height 18
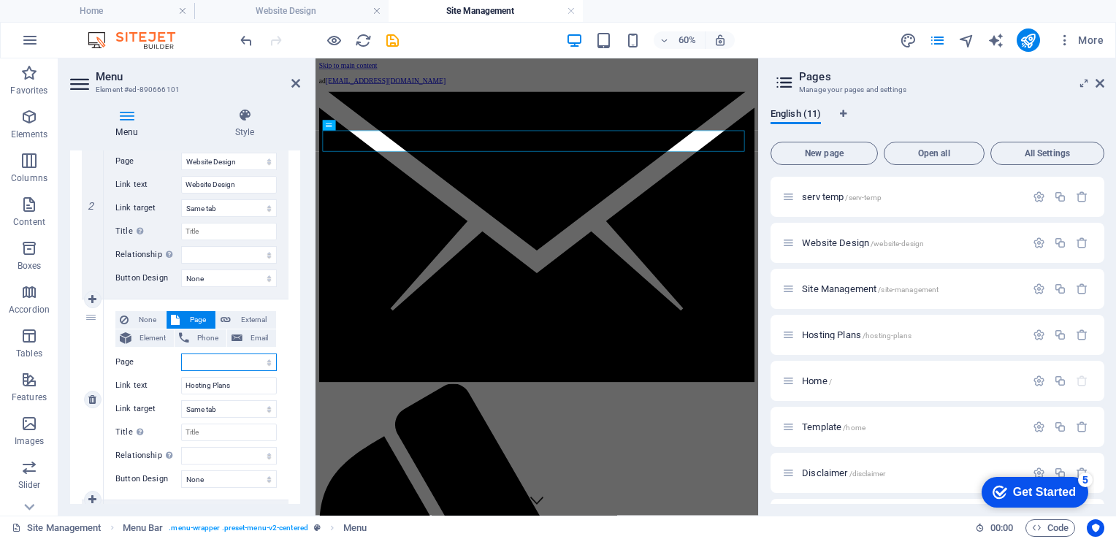
click at [264, 359] on select "serv temp Website Design Site Management Hosting Plans Home Template Disclaimer…" at bounding box center [229, 362] width 96 height 18
click at [181, 353] on select "serv temp Website Design Site Management Hosting Plans Home Template Disclaimer…" at bounding box center [229, 362] width 96 height 18
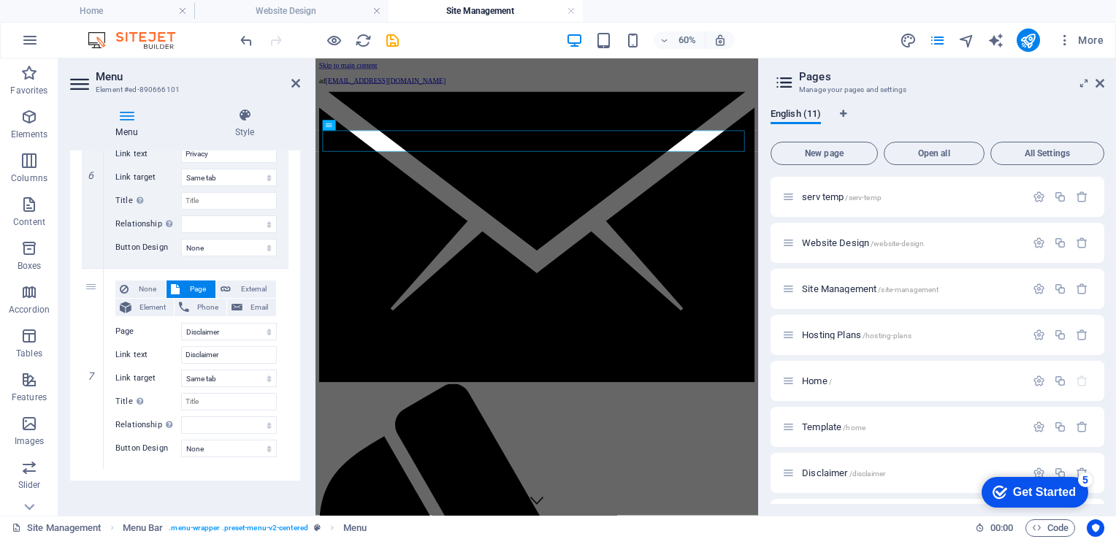
scroll to position [1230, 0]
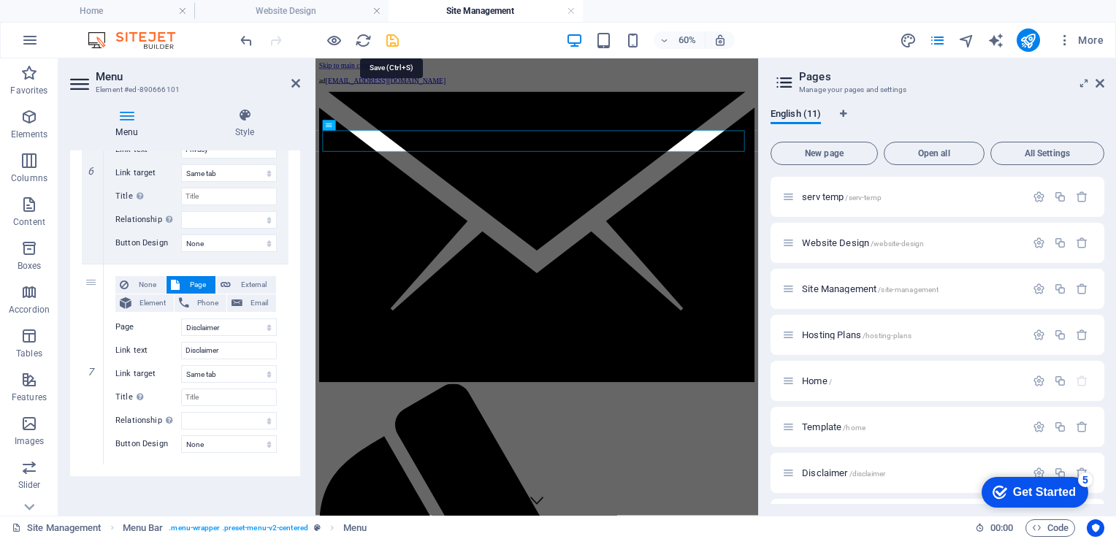
click at [388, 41] on icon "save" at bounding box center [392, 40] width 17 height 17
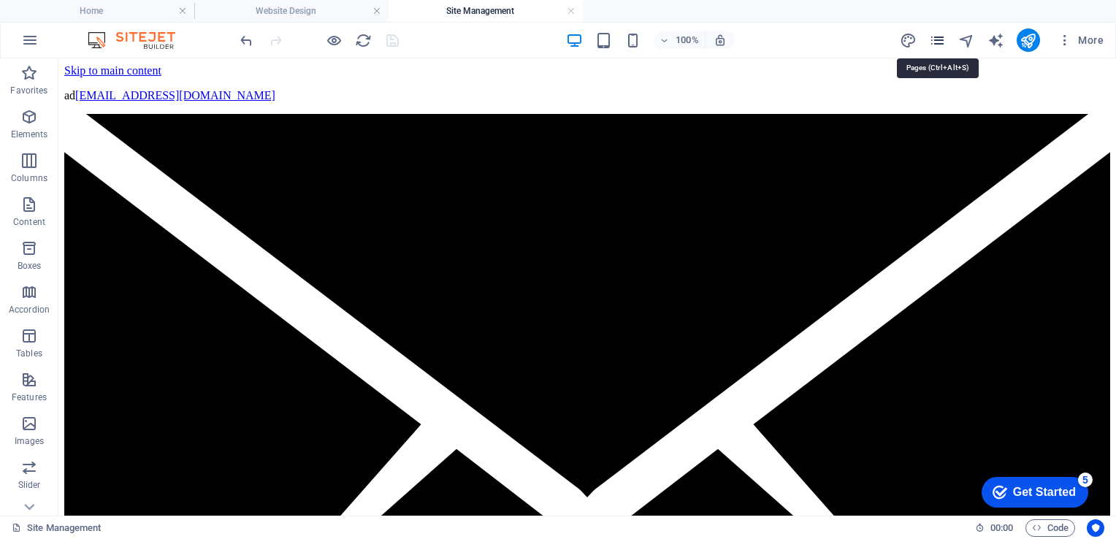
click at [937, 39] on icon "pages" at bounding box center [937, 40] width 17 height 17
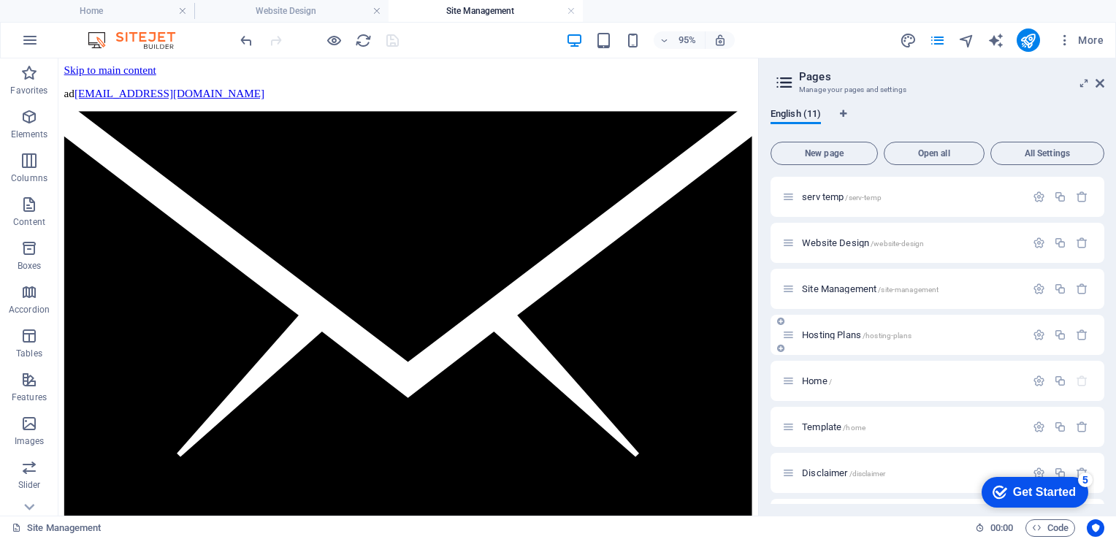
click at [820, 329] on div "Hosting Plans /hosting-plans" at bounding box center [903, 334] width 243 height 17
click at [816, 335] on span "Hosting Plans /hosting-plans" at bounding box center [857, 334] width 110 height 11
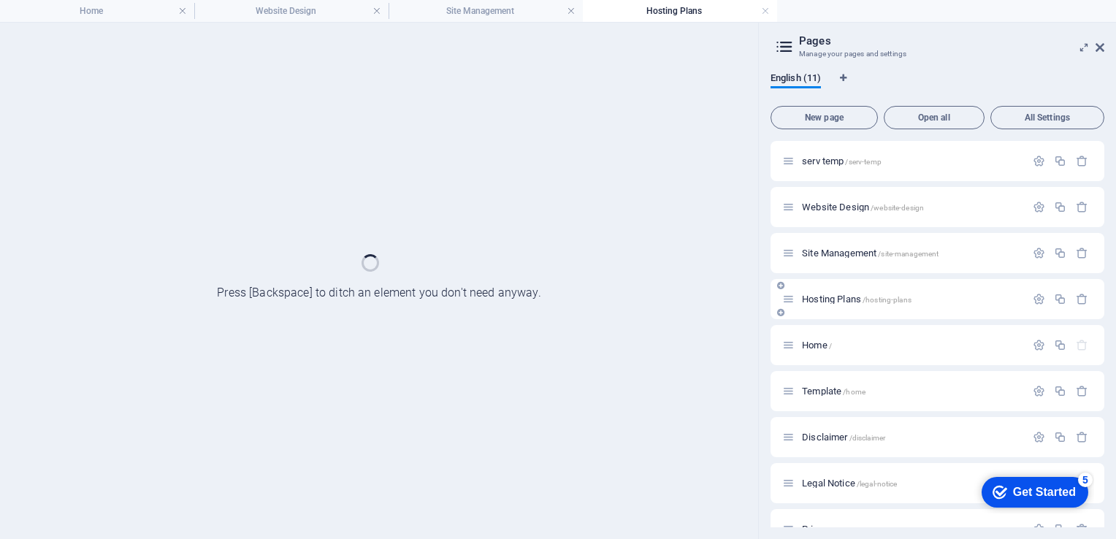
click at [816, 335] on div "Home /" at bounding box center [937, 345] width 334 height 40
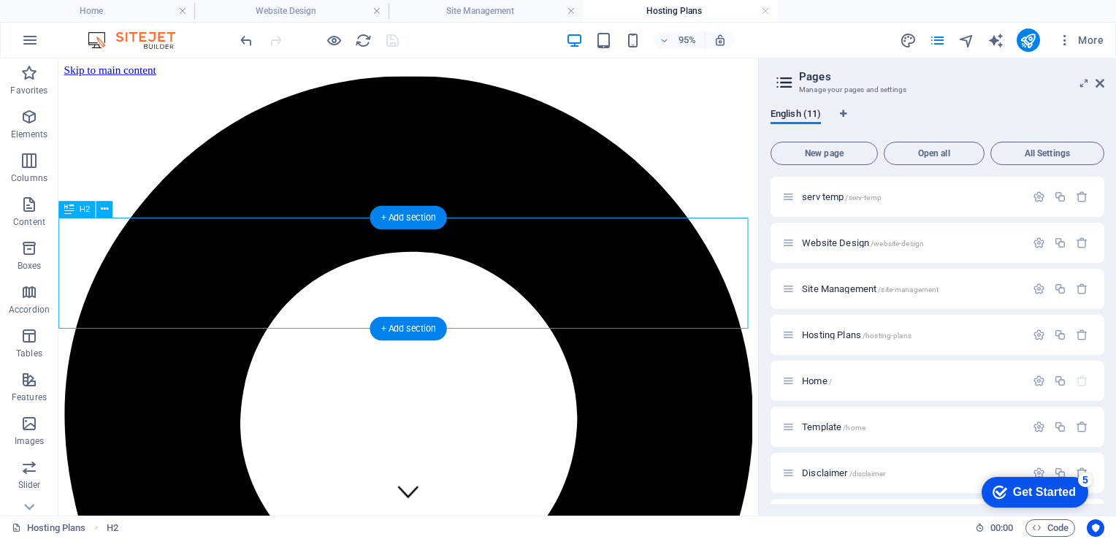
scroll to position [0, 0]
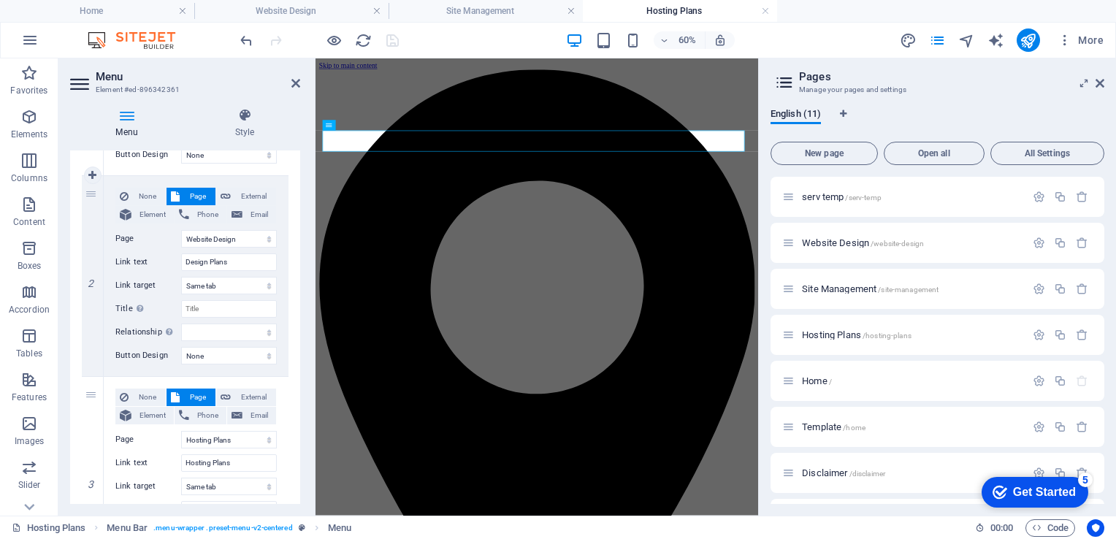
scroll to position [318, 0]
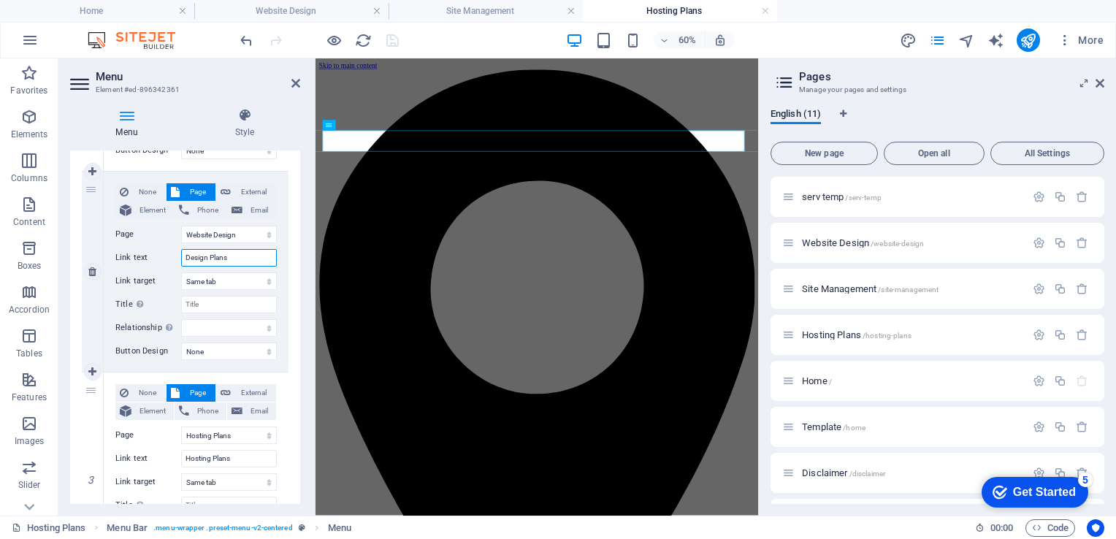
drag, startPoint x: 241, startPoint y: 258, endPoint x: 158, endPoint y: 245, distance: 84.4
click at [158, 245] on div "None Page External Element Phone Email Page serv temp Website Design Site Manag…" at bounding box center [195, 259] width 161 height 153
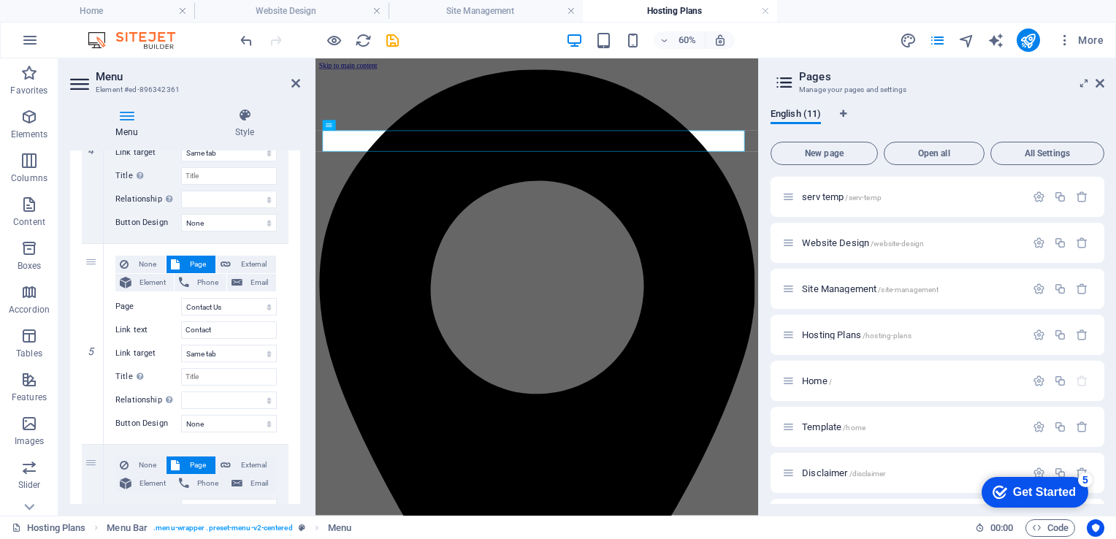
scroll to position [850, 0]
click at [216, 323] on input "Contact" at bounding box center [229, 329] width 96 height 18
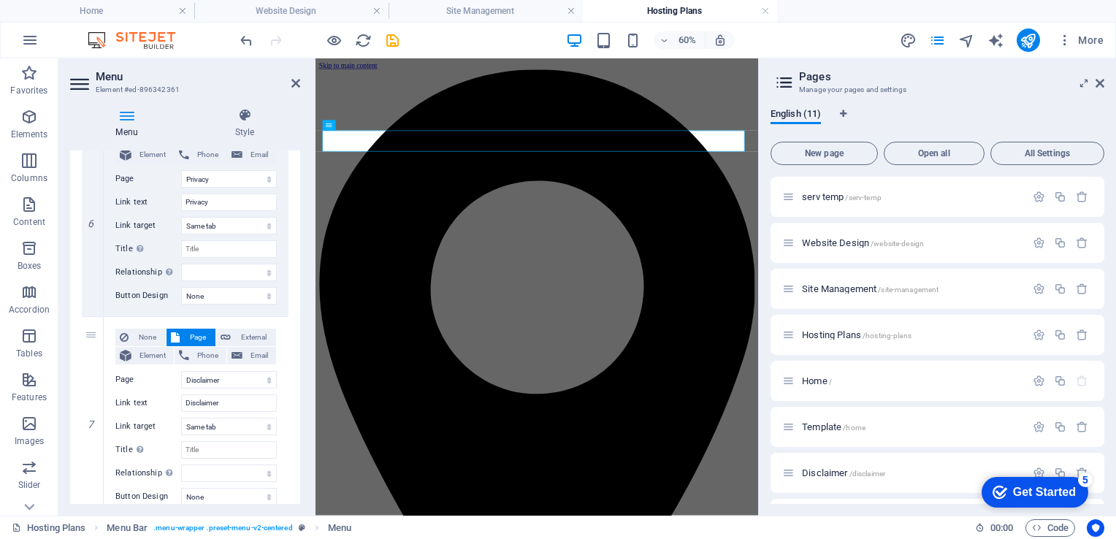
scroll to position [1230, 0]
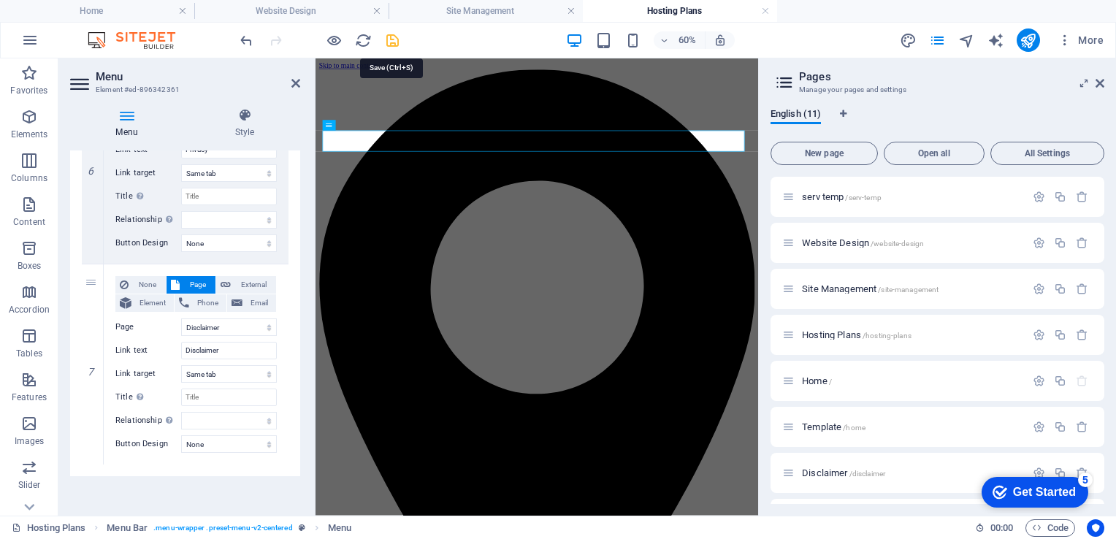
click at [391, 40] on icon "save" at bounding box center [392, 40] width 17 height 17
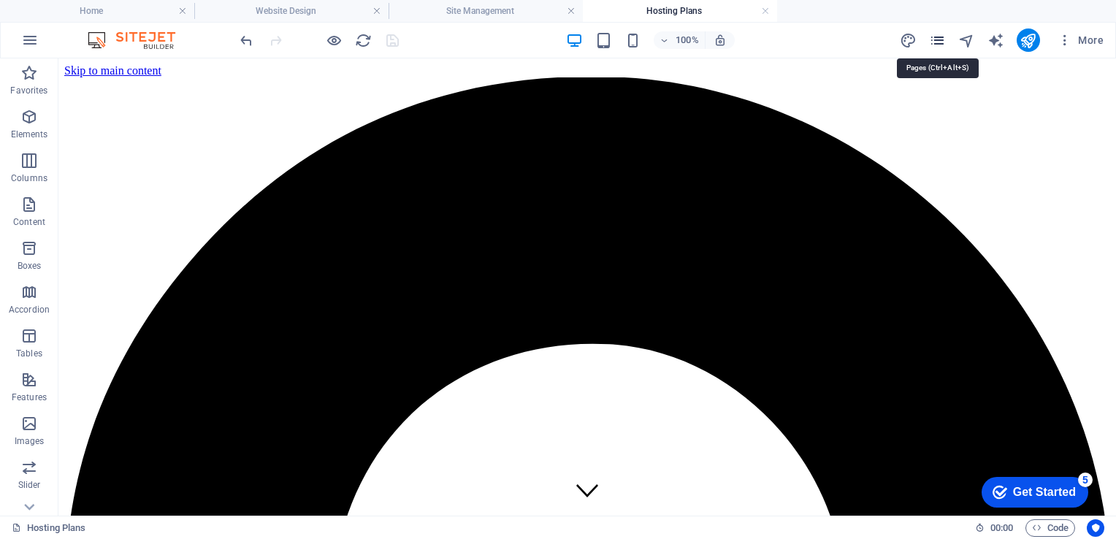
click at [937, 39] on icon "pages" at bounding box center [937, 40] width 17 height 17
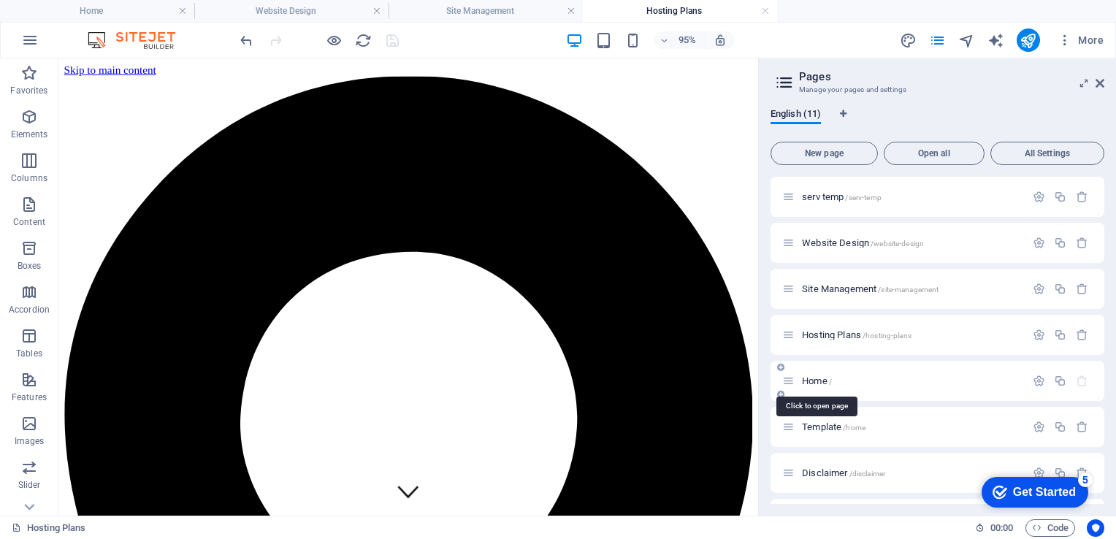
click at [810, 384] on span "Home /" at bounding box center [817, 380] width 30 height 11
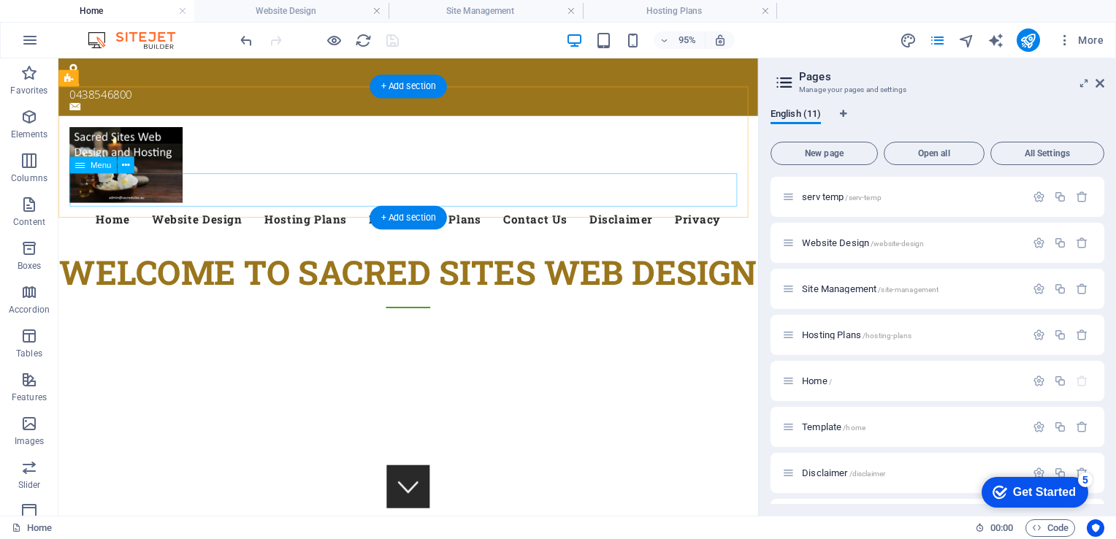
click at [111, 210] on nav "Home Website Design Hosting Plans Management Plans Contact Us Disclaimer Privacy" at bounding box center [426, 227] width 713 height 35
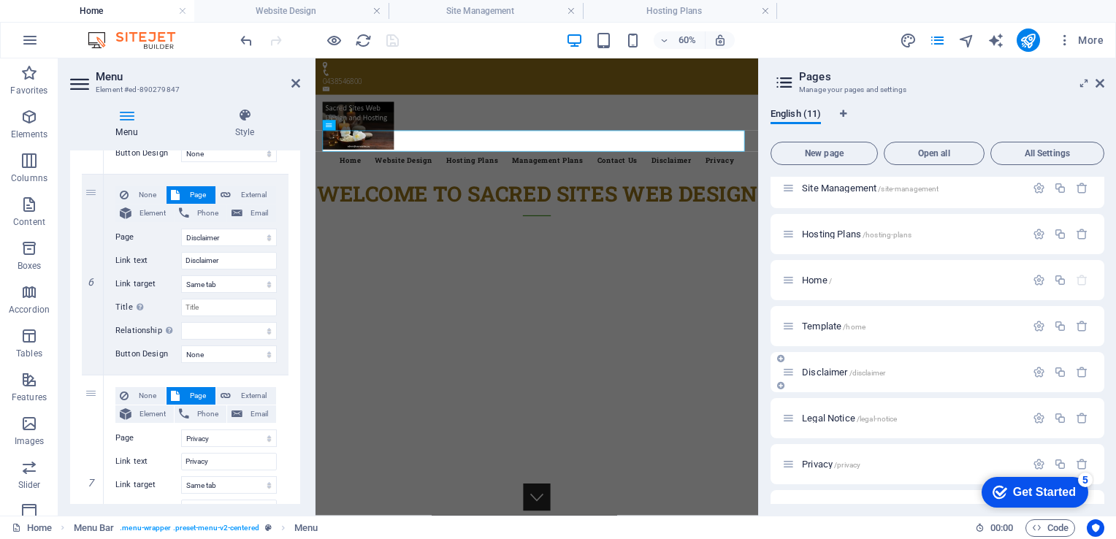
scroll to position [101, 0]
click at [815, 369] on span "Disclaimer /disclaimer" at bounding box center [843, 371] width 83 height 11
click at [815, 397] on div "Legal Notice /legal-notice" at bounding box center [937, 417] width 334 height 40
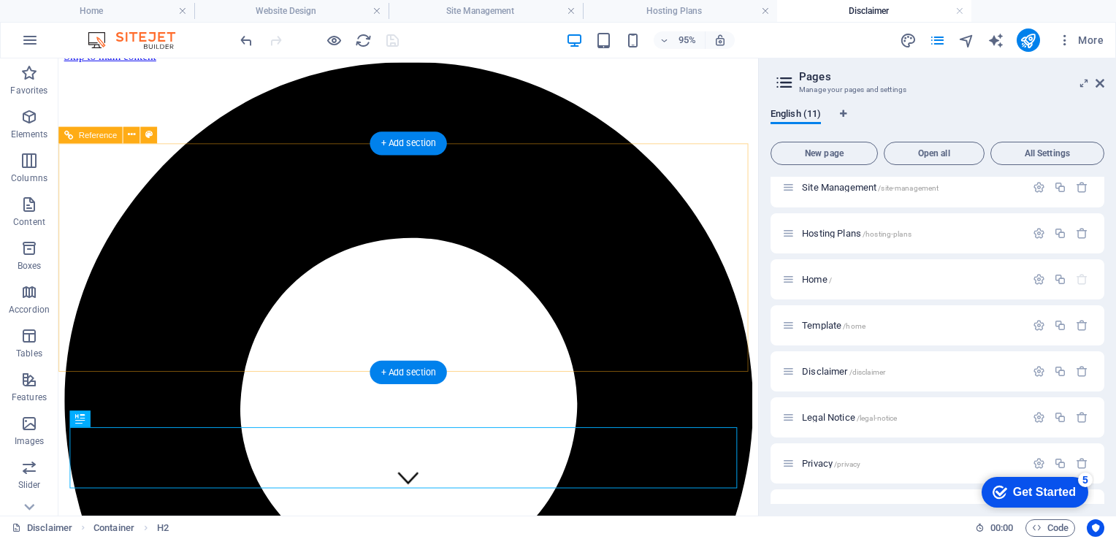
scroll to position [17, 0]
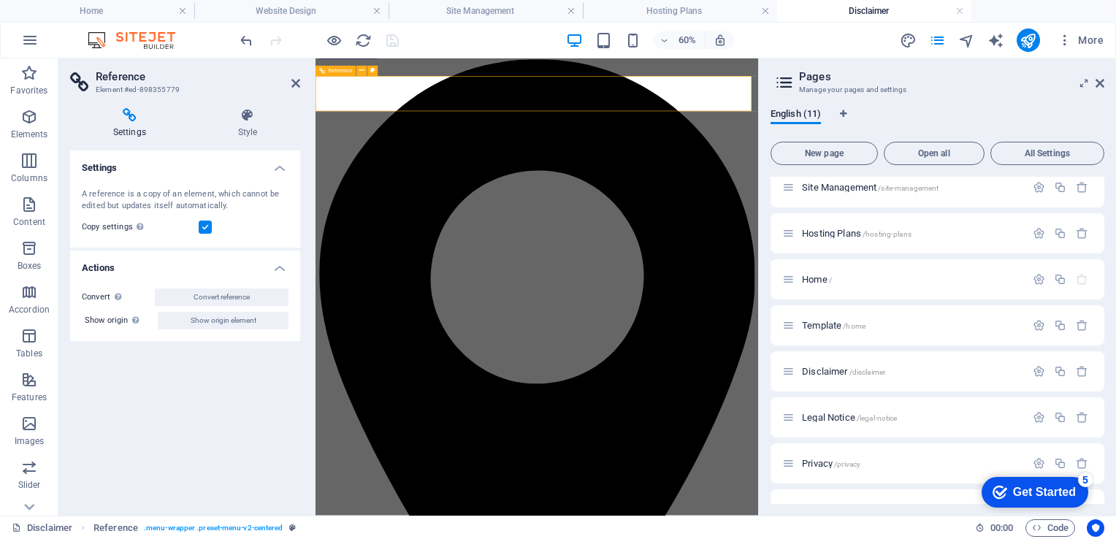
click at [1027, 38] on icon "publish" at bounding box center [1027, 40] width 17 height 17
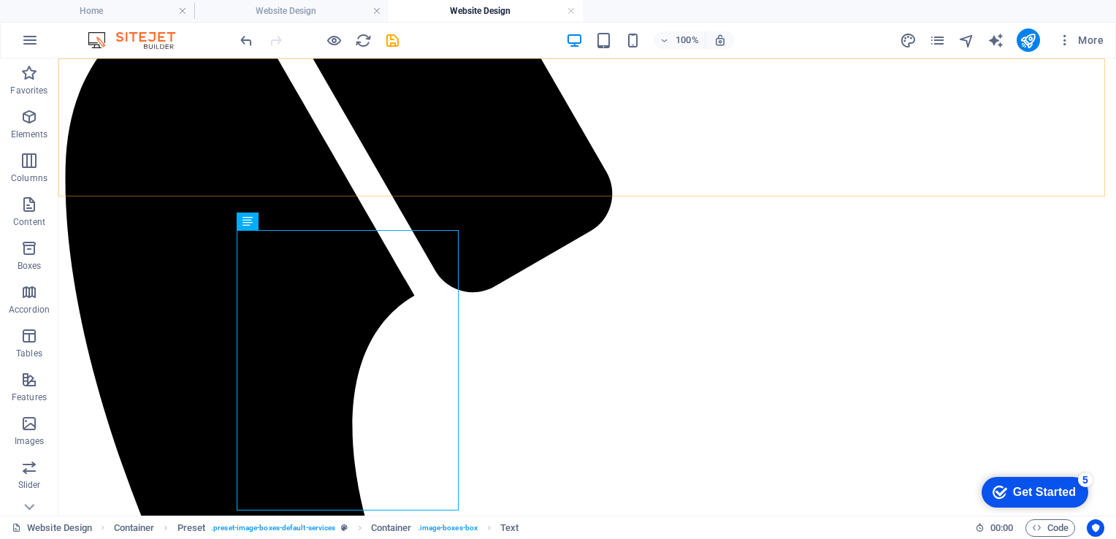
scroll to position [1805, 0]
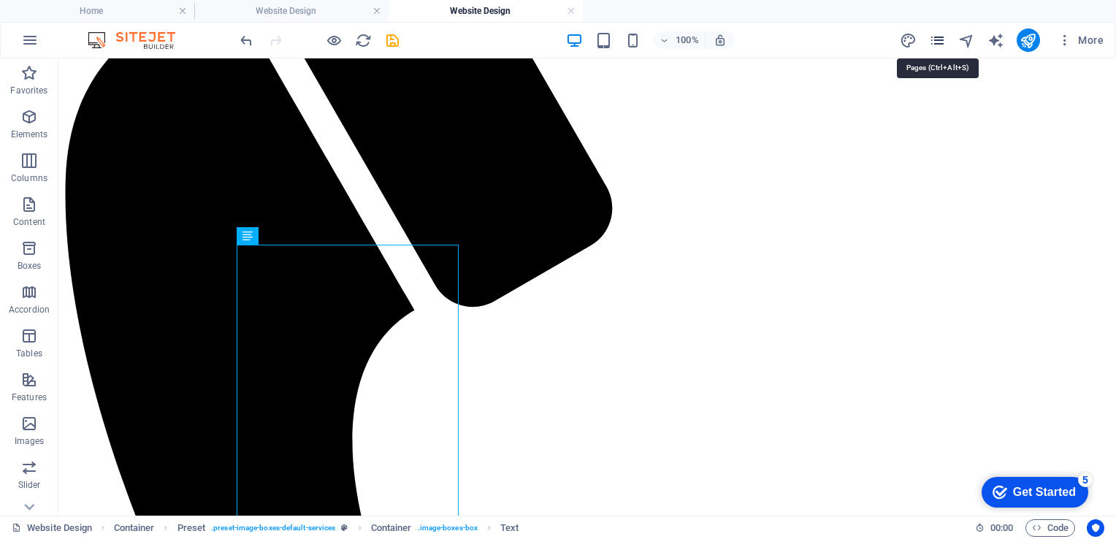
click at [939, 39] on icon "pages" at bounding box center [937, 40] width 17 height 17
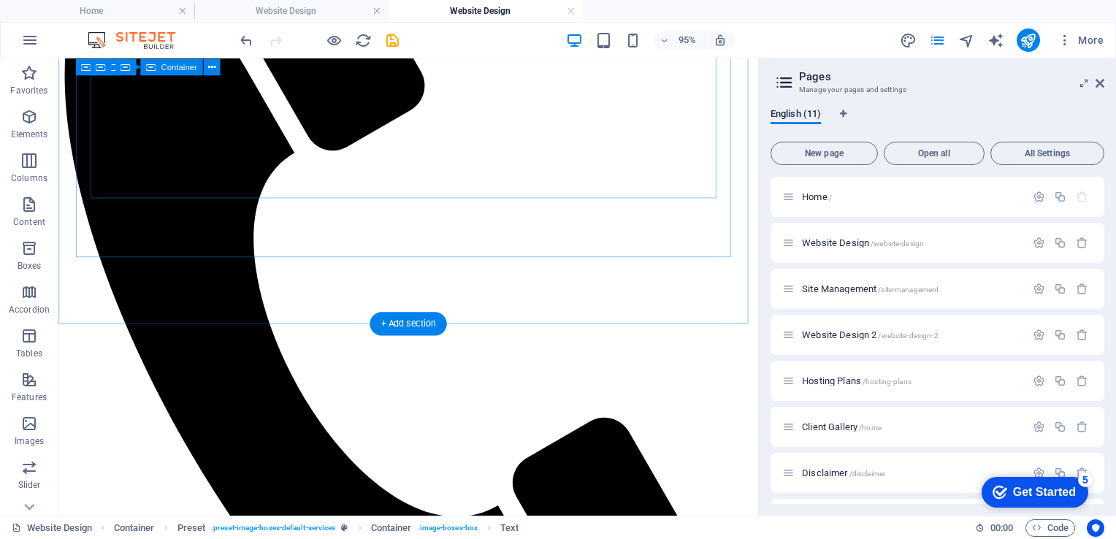
scroll to position [1341, 0]
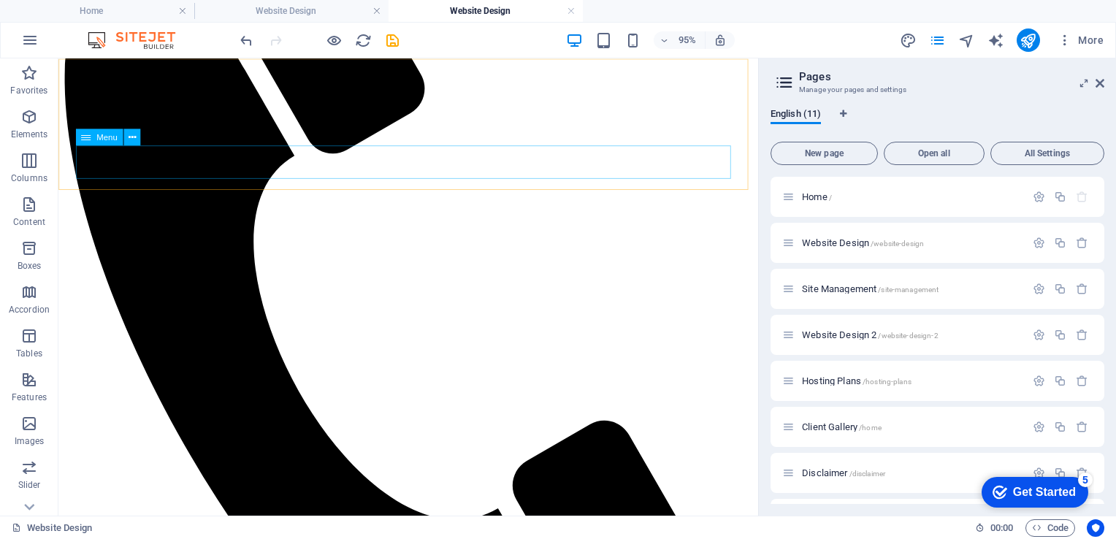
click at [134, 137] on icon at bounding box center [131, 136] width 7 height 15
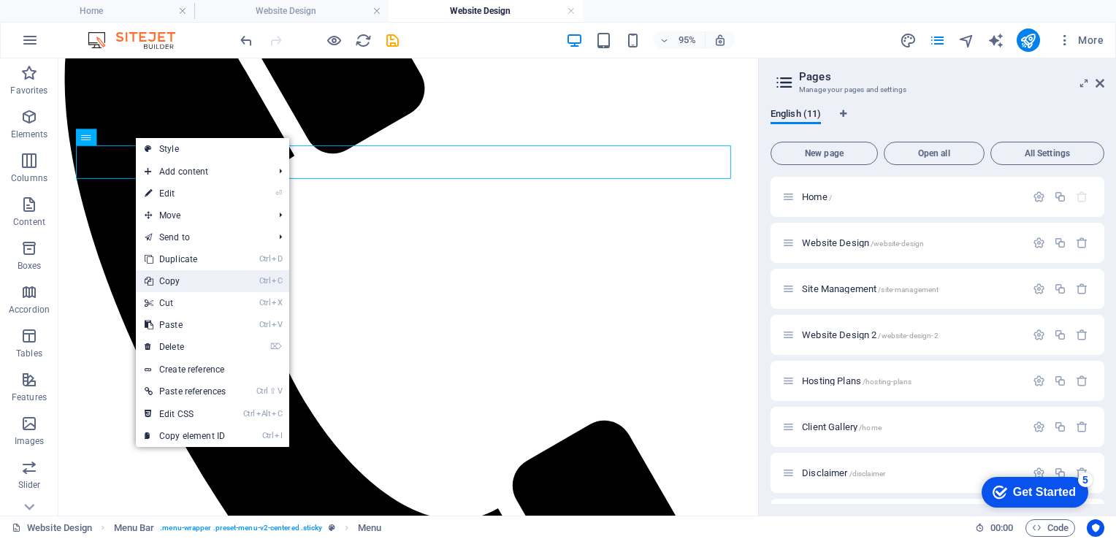
click at [175, 282] on link "Ctrl C Copy" at bounding box center [185, 281] width 99 height 22
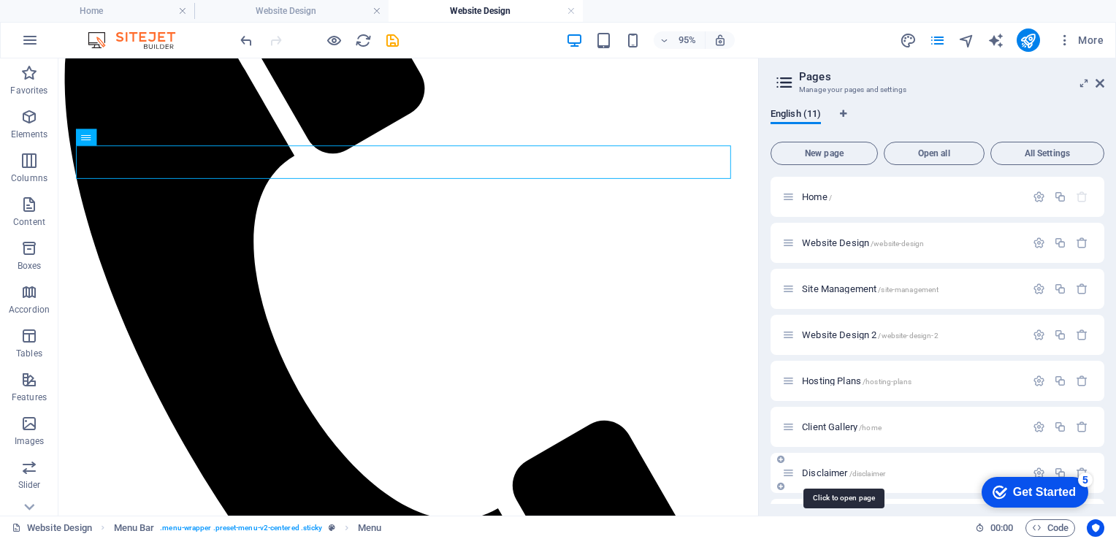
click at [821, 470] on span "Disclaimer /disclaimer" at bounding box center [843, 472] width 83 height 11
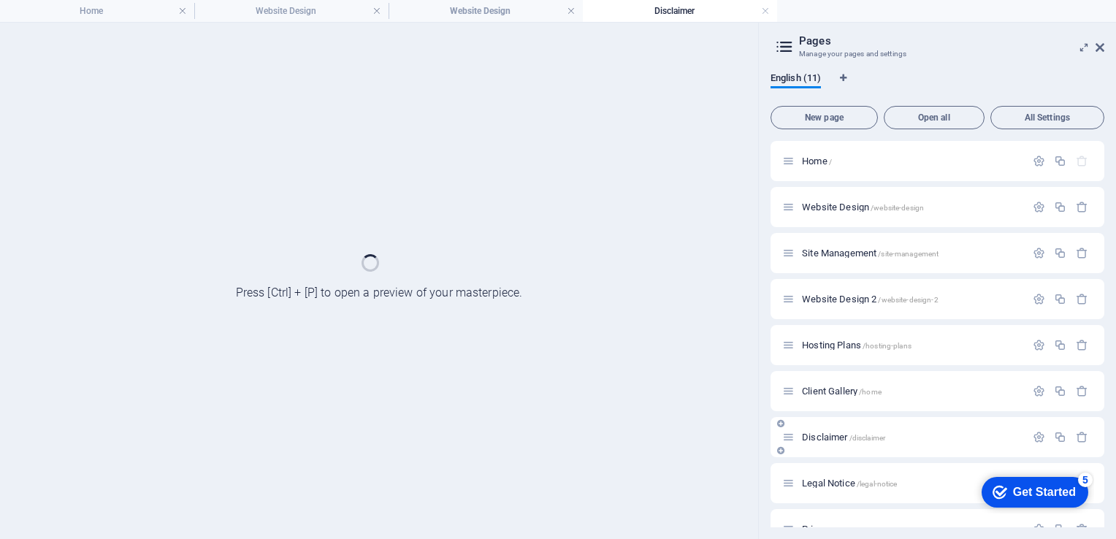
click at [821, 470] on div "Legal Notice /legal-notice" at bounding box center [937, 483] width 334 height 40
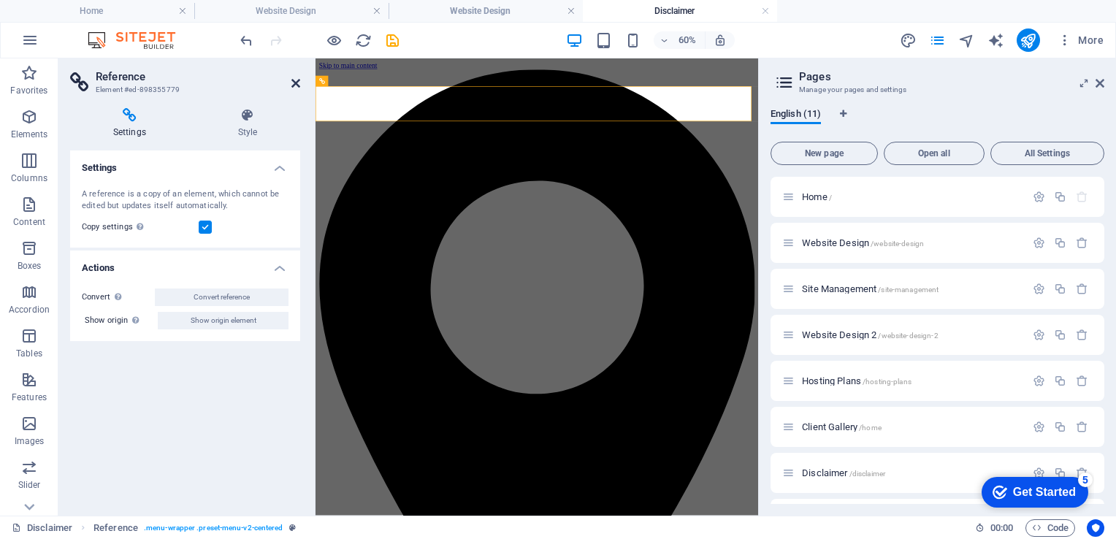
click at [295, 79] on icon at bounding box center [295, 83] width 9 height 12
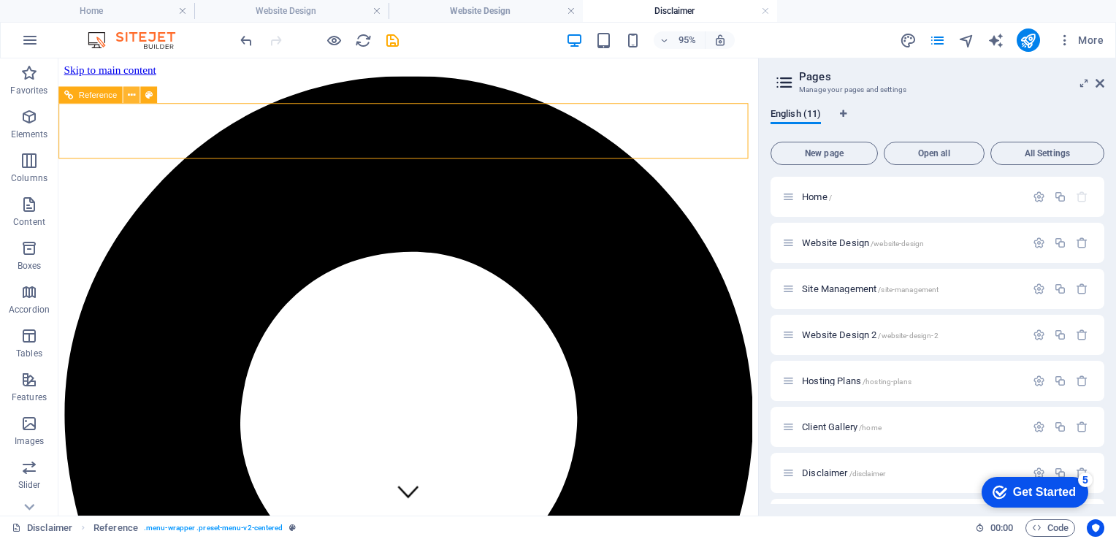
click at [131, 94] on icon at bounding box center [131, 94] width 7 height 15
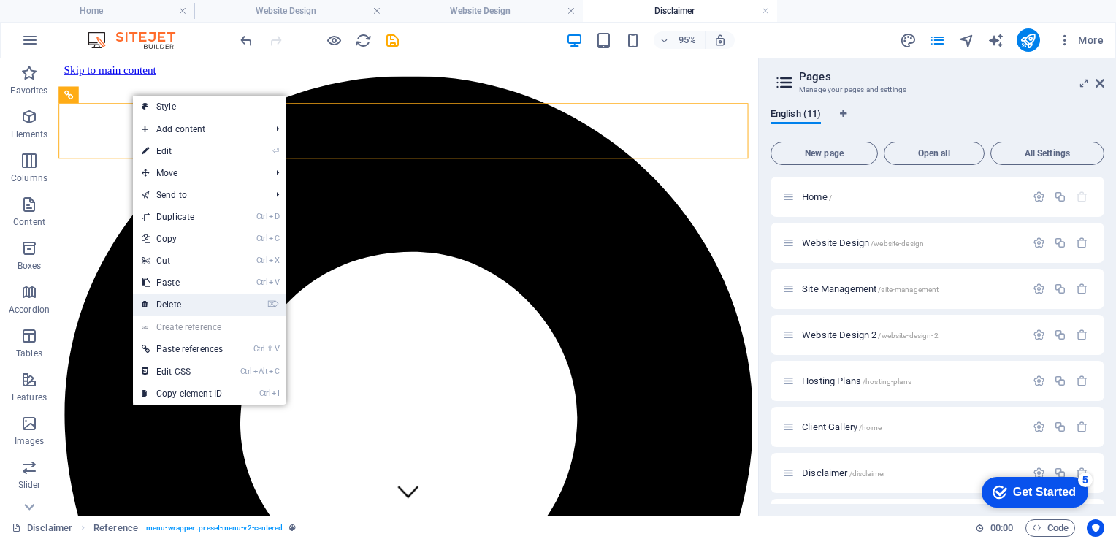
click at [161, 302] on link "⌦ Delete" at bounding box center [182, 305] width 99 height 22
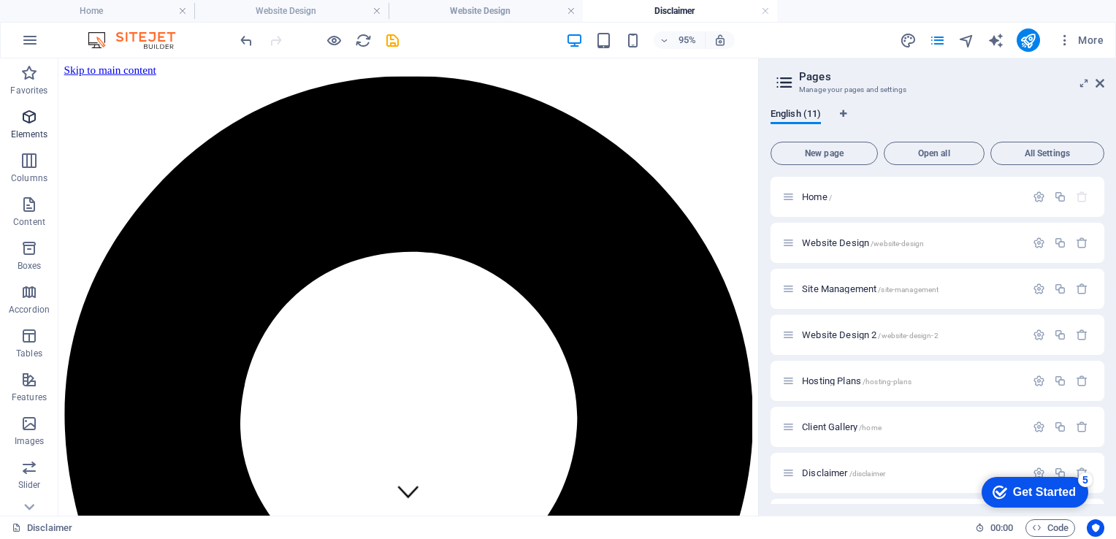
click at [29, 117] on icon "button" at bounding box center [29, 117] width 18 height 18
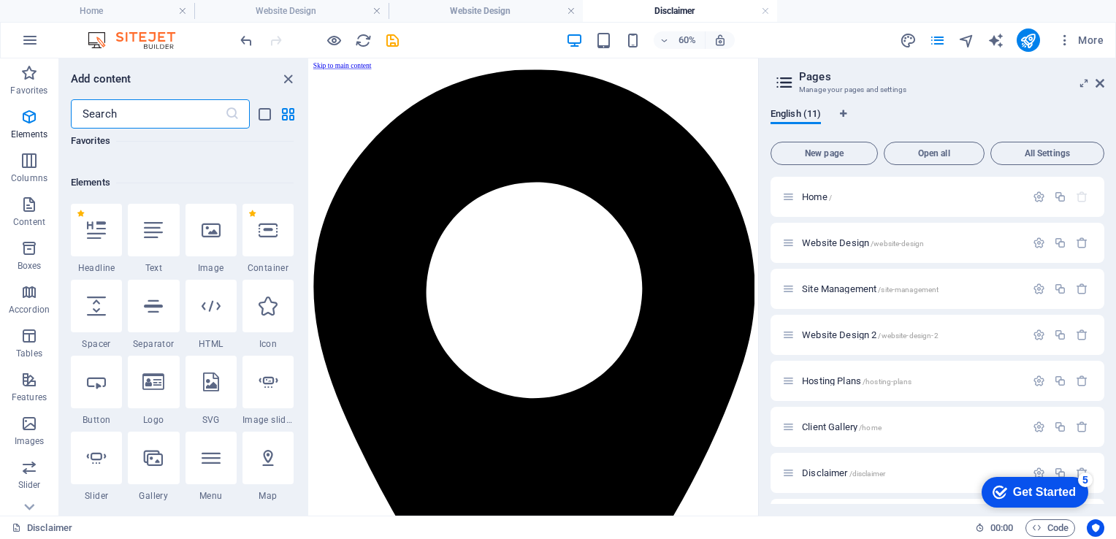
scroll to position [155, 0]
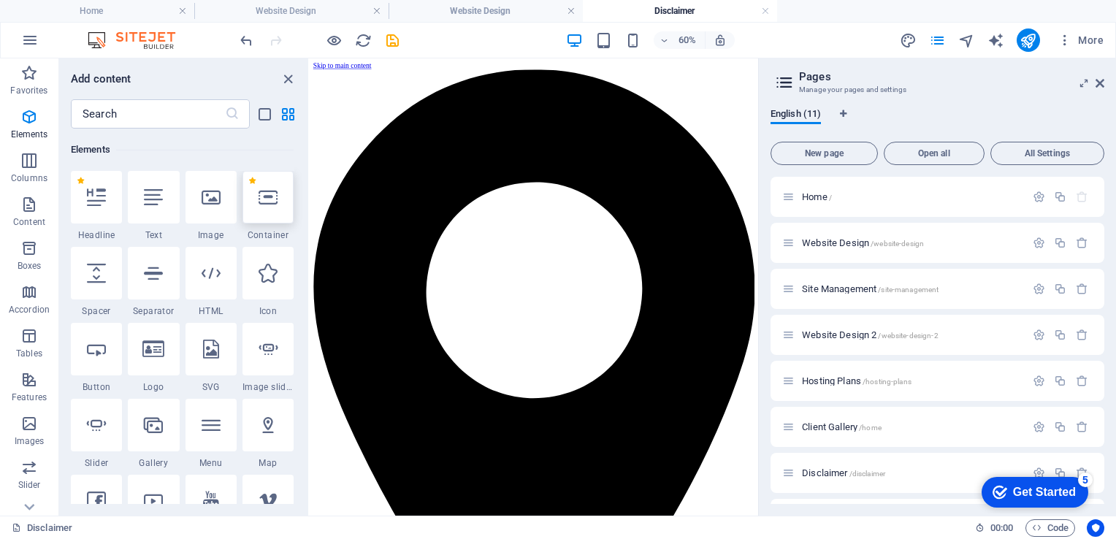
click at [264, 204] on icon at bounding box center [267, 197] width 19 height 19
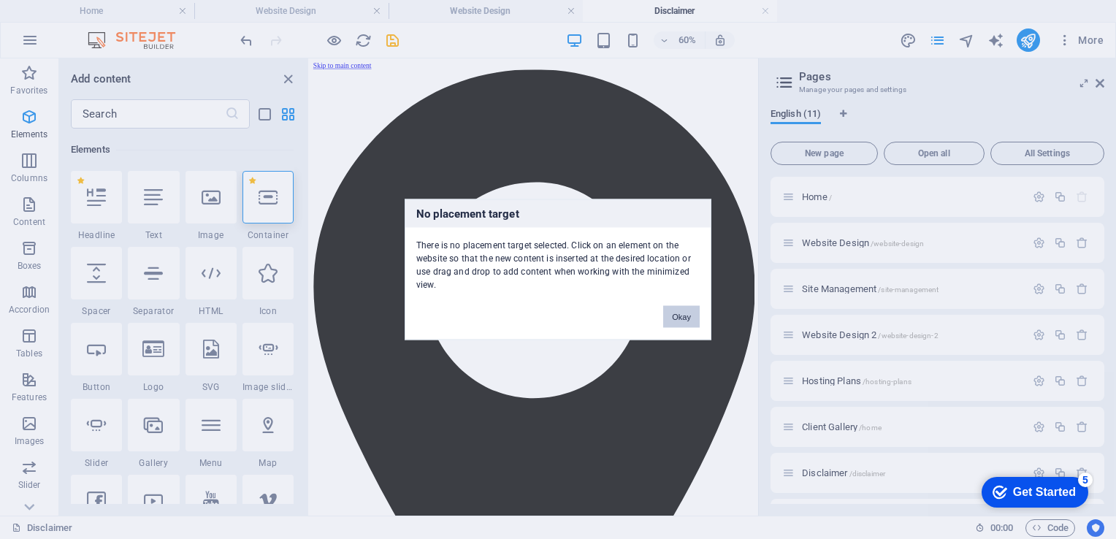
click at [679, 315] on button "Okay" at bounding box center [681, 317] width 37 height 22
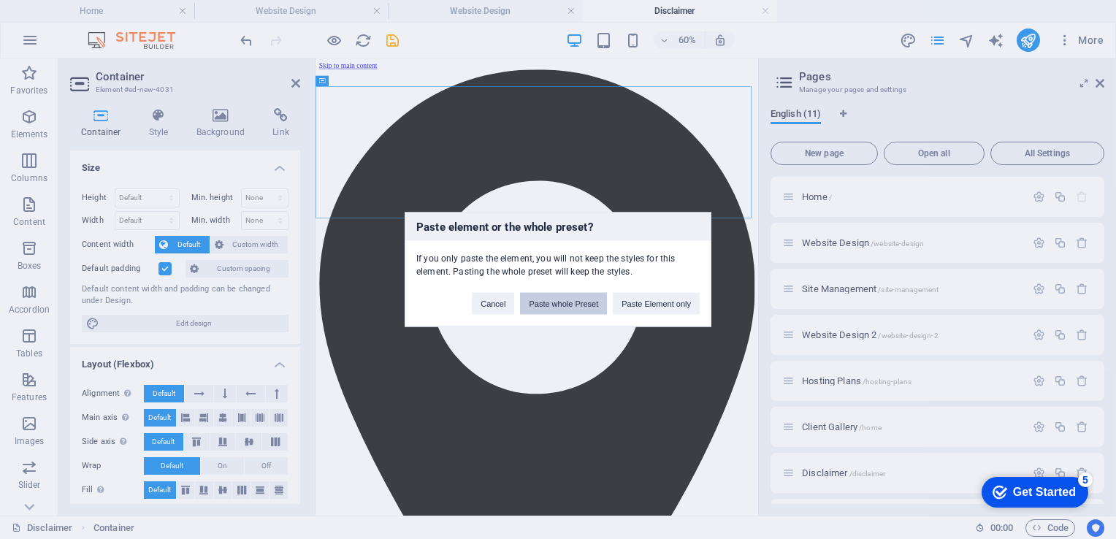
click at [558, 302] on button "Paste whole Preset" at bounding box center [563, 304] width 87 height 22
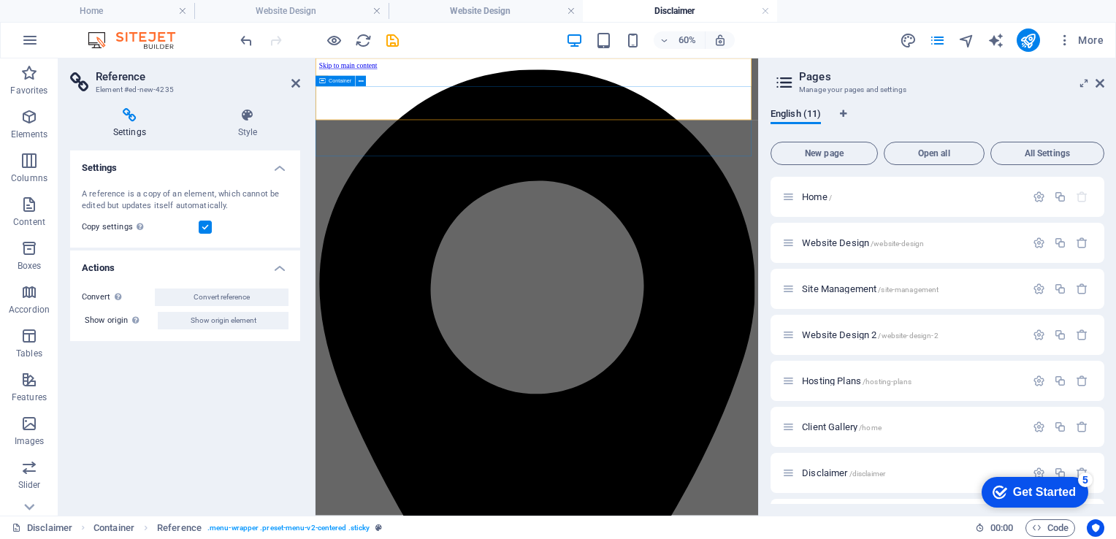
drag, startPoint x: 670, startPoint y: 141, endPoint x: 383, endPoint y: 177, distance: 289.9
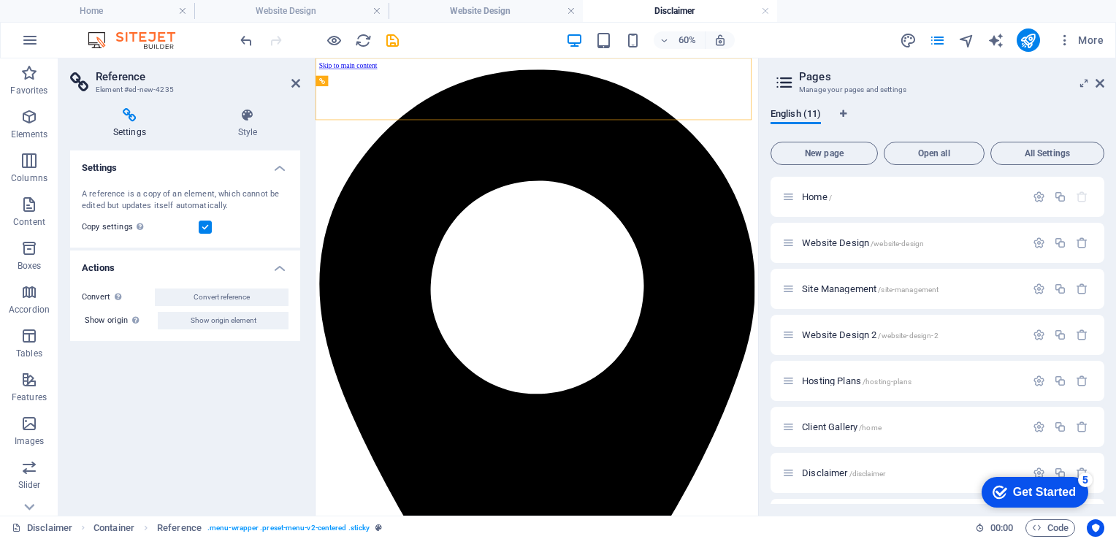
drag, startPoint x: 669, startPoint y: 137, endPoint x: 380, endPoint y: 186, distance: 293.4
drag, startPoint x: 672, startPoint y: 139, endPoint x: 386, endPoint y: 166, distance: 288.2
click at [376, 83] on icon at bounding box center [377, 81] width 5 height 9
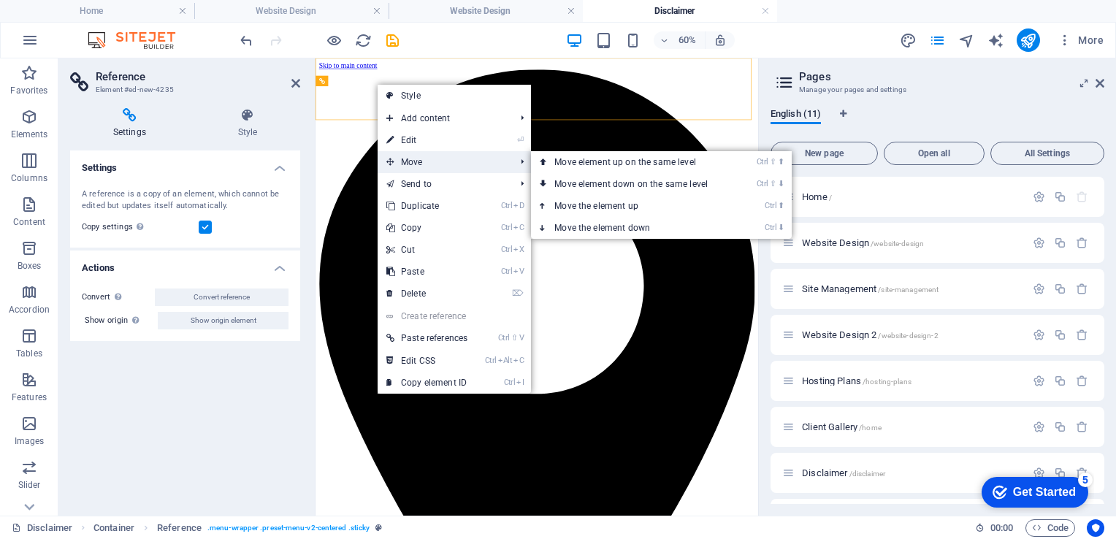
click at [412, 166] on span "Move" at bounding box center [442, 162] width 131 height 22
click at [640, 230] on link "Ctrl ⬇ Move the element down" at bounding box center [634, 228] width 206 height 22
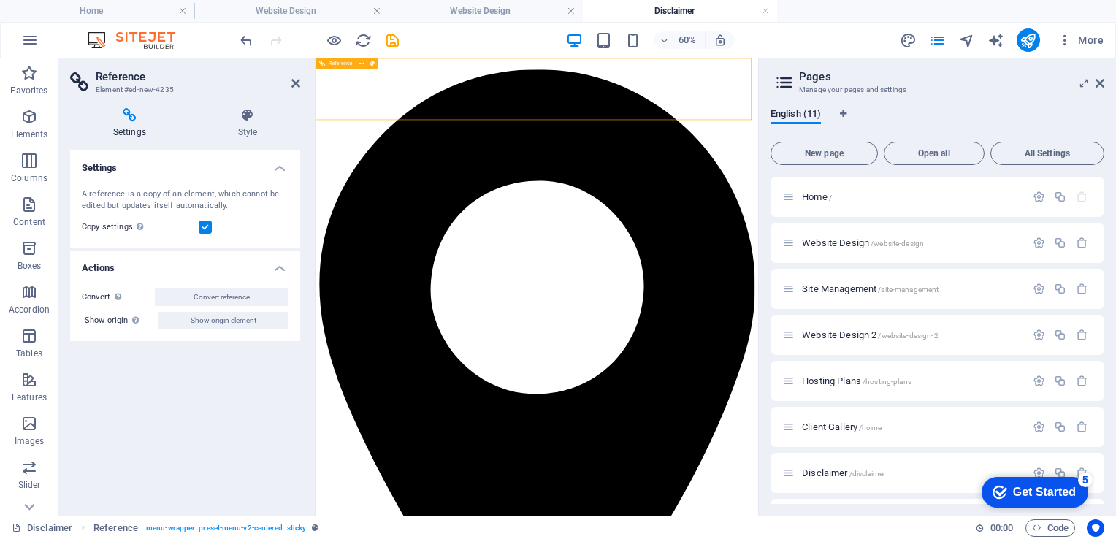
drag, startPoint x: 651, startPoint y: 123, endPoint x: 731, endPoint y: 241, distance: 143.0
click at [292, 85] on icon at bounding box center [295, 83] width 9 height 12
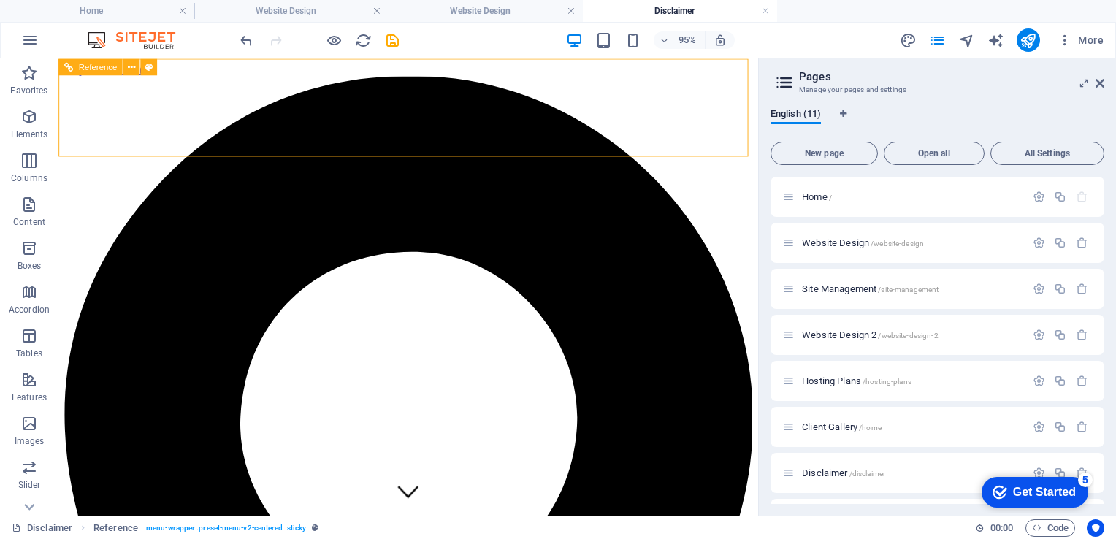
click at [88, 9] on h4 "Home" at bounding box center [97, 11] width 194 height 16
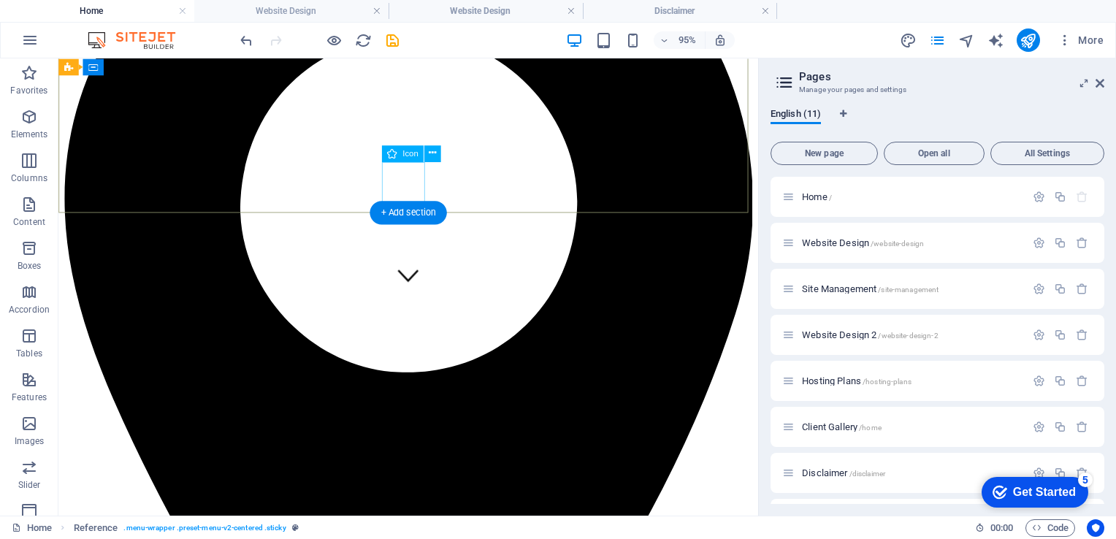
scroll to position [0, 0]
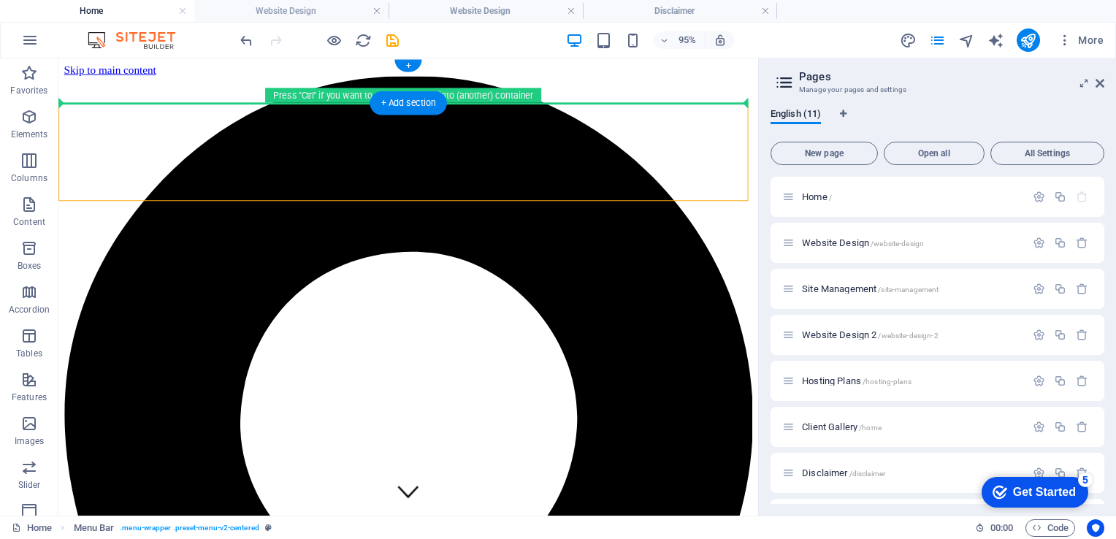
drag, startPoint x: 183, startPoint y: 131, endPoint x: 169, endPoint y: 101, distance: 33.7
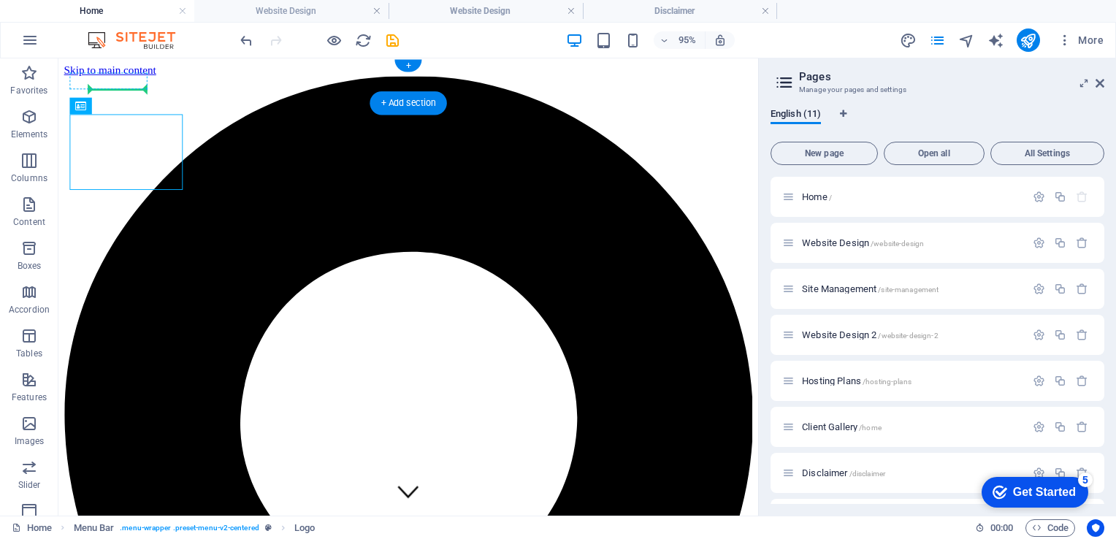
drag, startPoint x: 176, startPoint y: 165, endPoint x: 121, endPoint y: 87, distance: 95.4
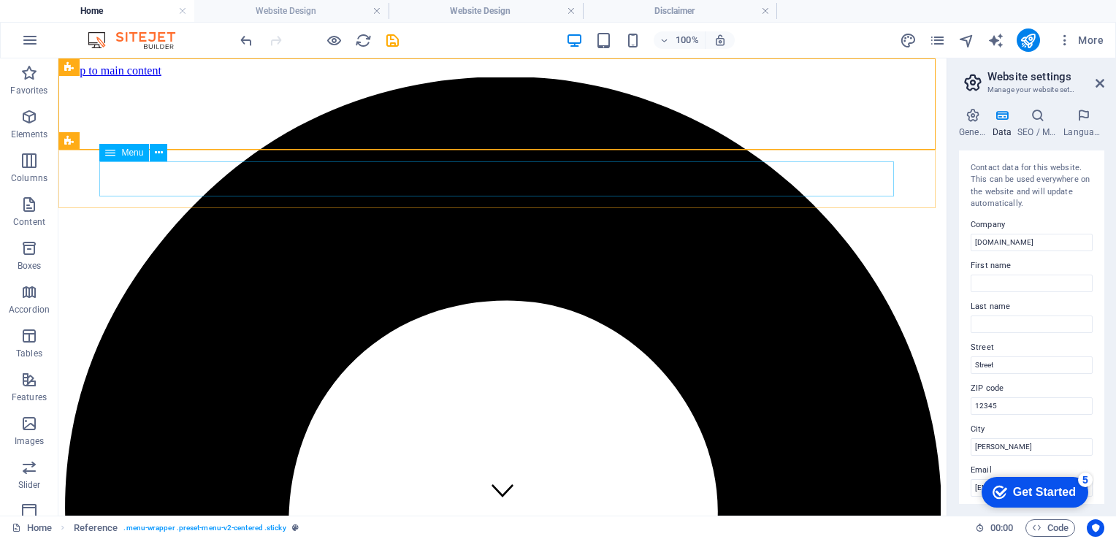
click at [132, 153] on span "Menu" at bounding box center [132, 152] width 22 height 9
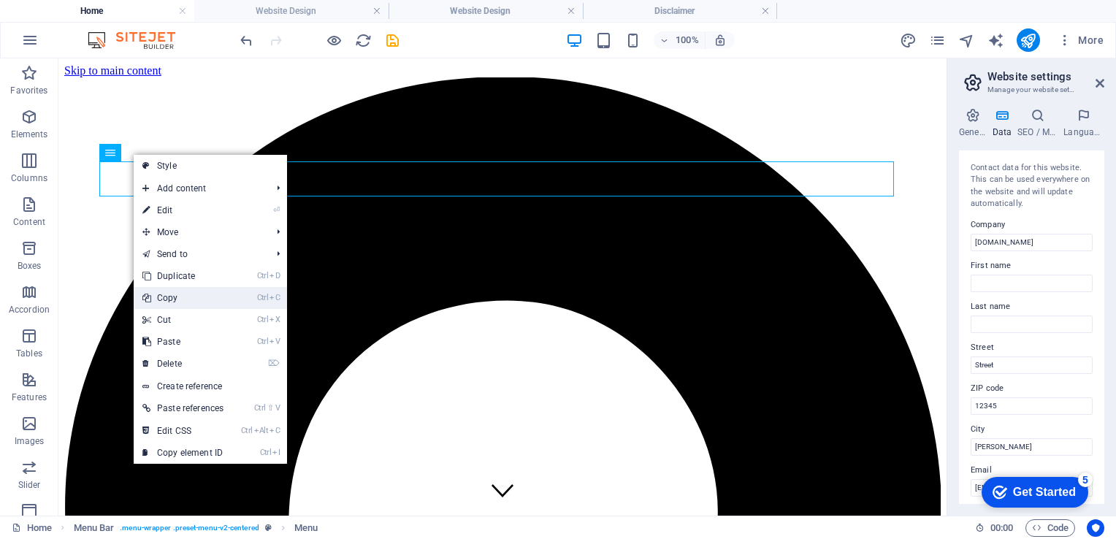
click at [169, 296] on link "Ctrl C Copy" at bounding box center [183, 298] width 99 height 22
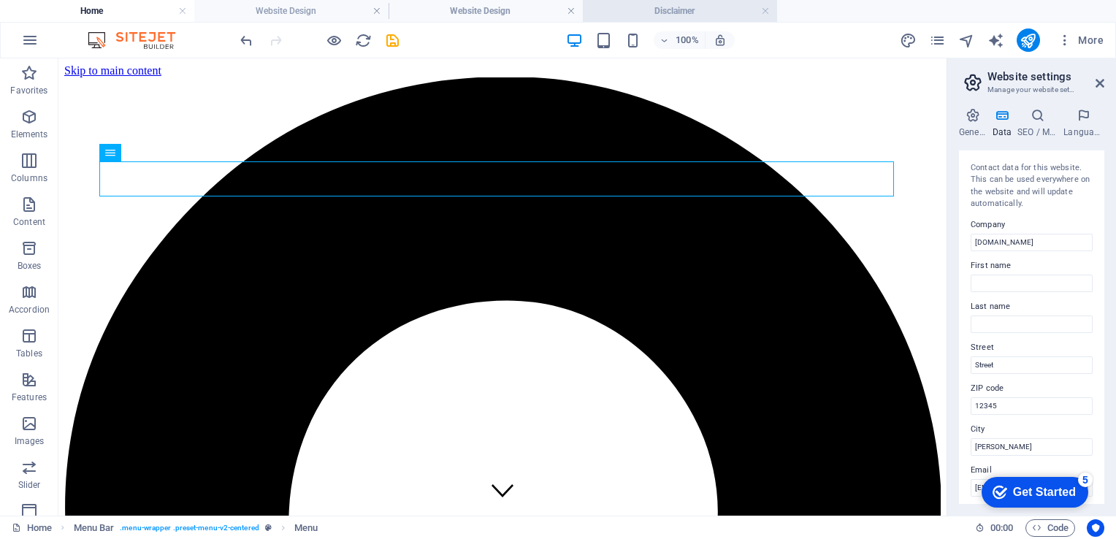
click at [673, 5] on h4 "Disclaimer" at bounding box center [680, 11] width 194 height 16
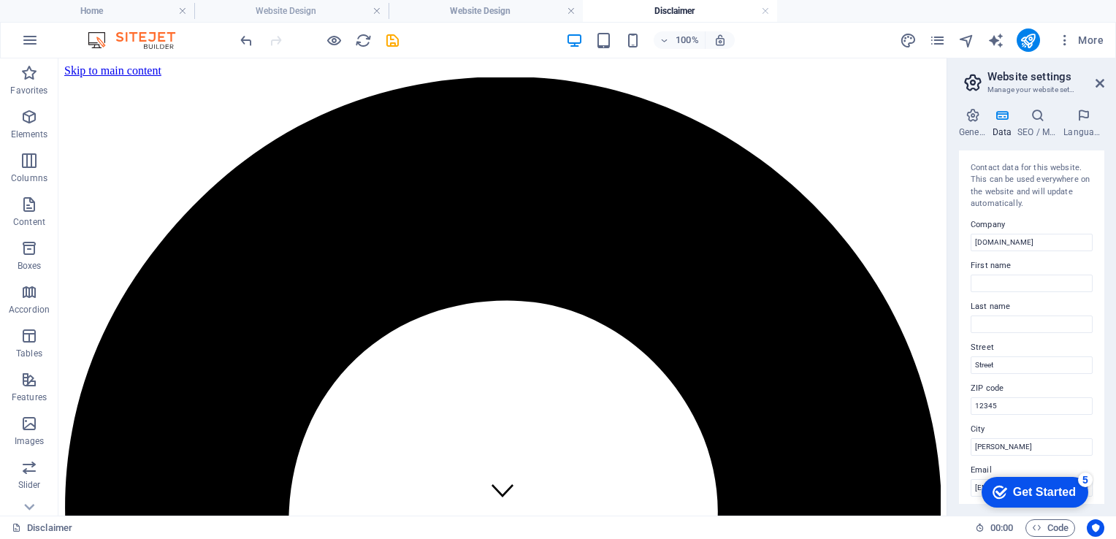
click at [667, 7] on h4 "Disclaimer" at bounding box center [680, 11] width 194 height 16
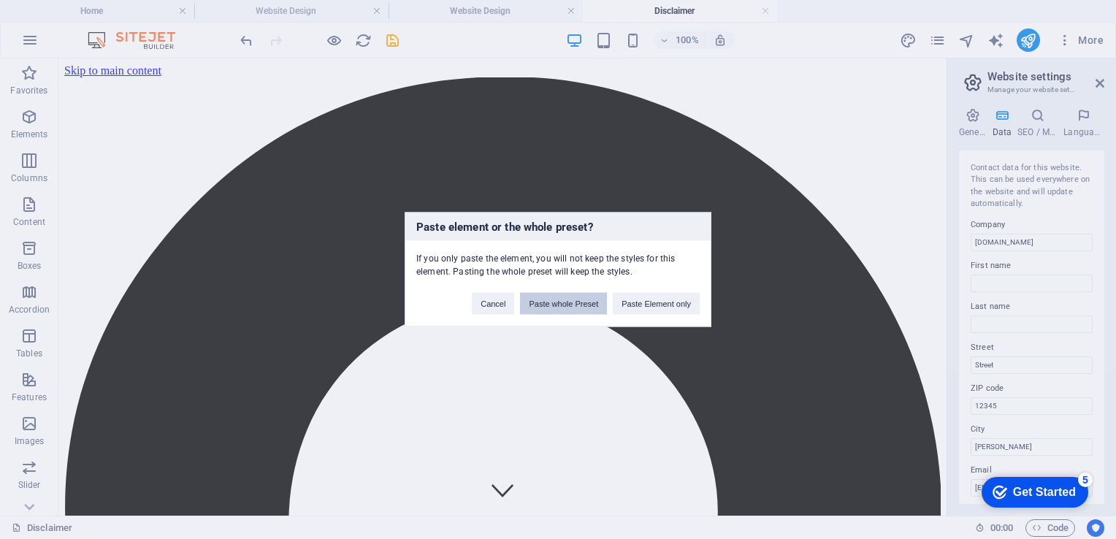
click at [567, 302] on button "Paste whole Preset" at bounding box center [563, 304] width 87 height 22
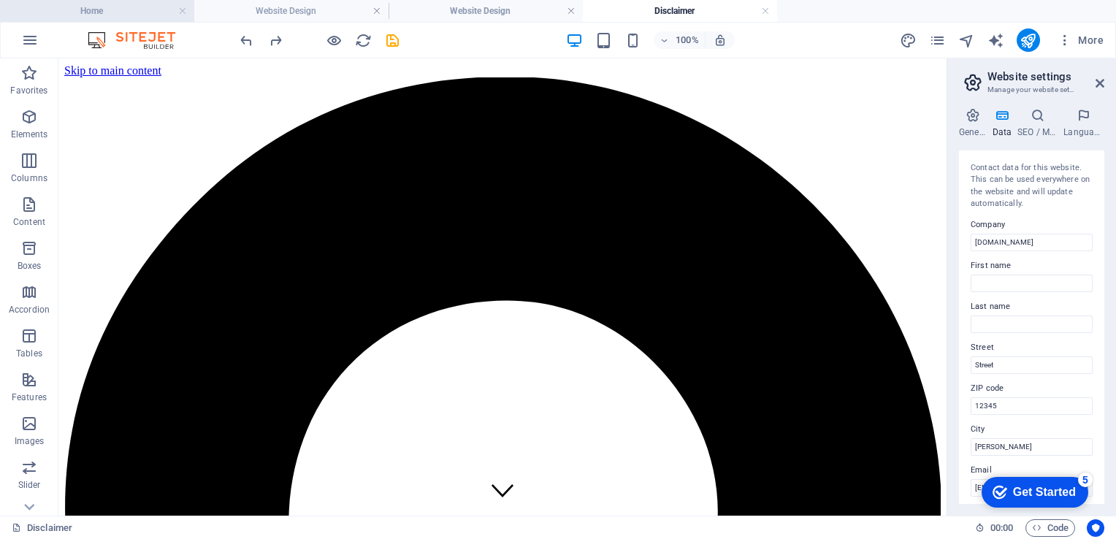
click at [131, 10] on h4 "Home" at bounding box center [97, 11] width 194 height 16
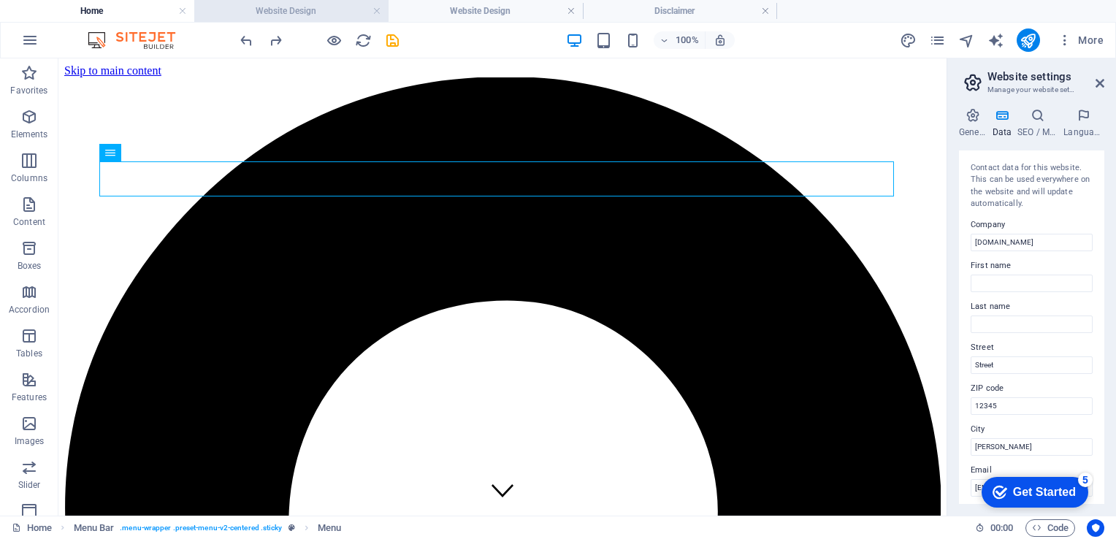
click at [277, 19] on li "Website Design" at bounding box center [291, 11] width 194 height 22
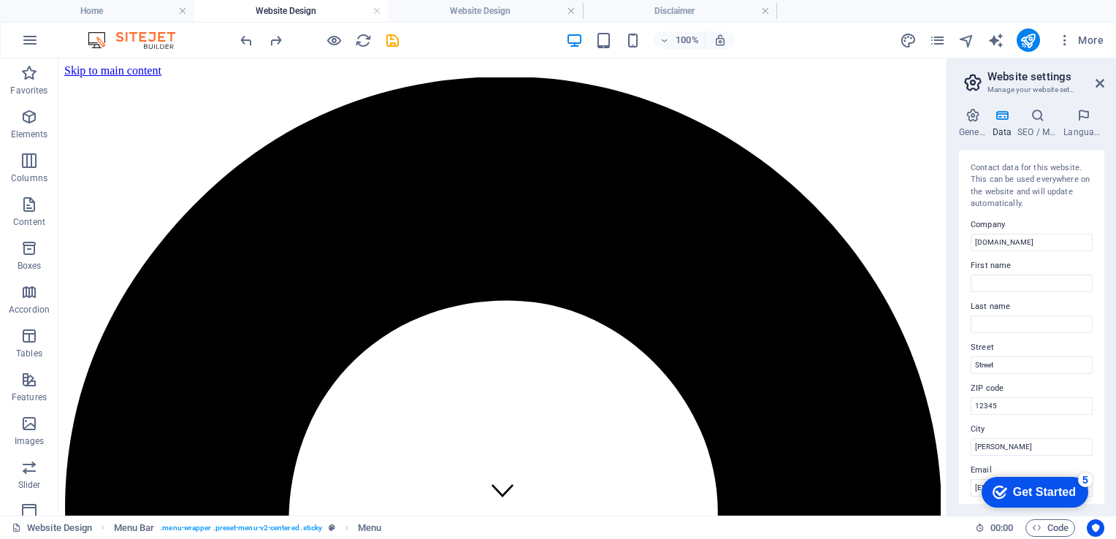
scroll to position [1714, 0]
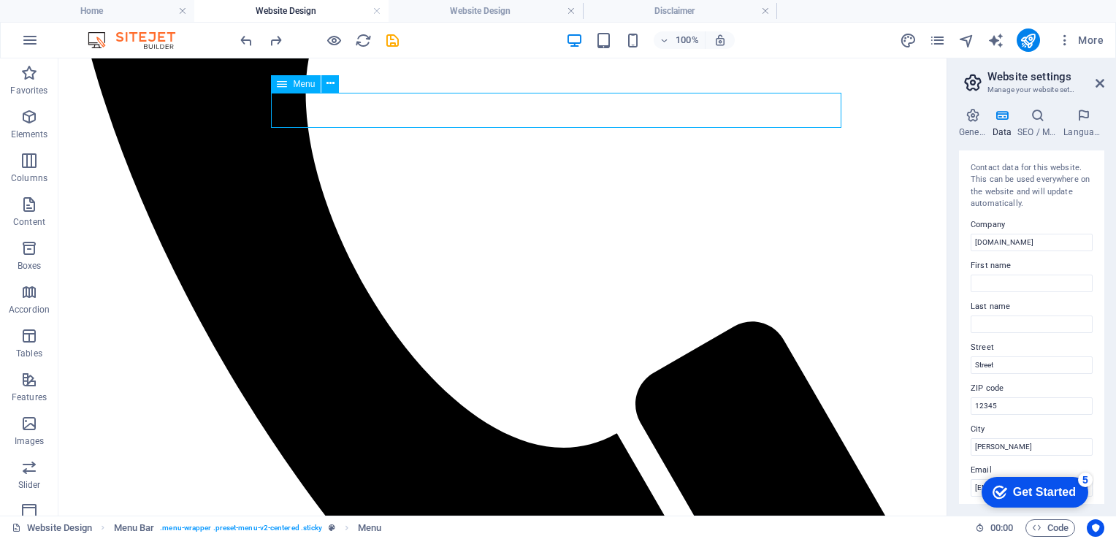
select select
select select "1"
select select
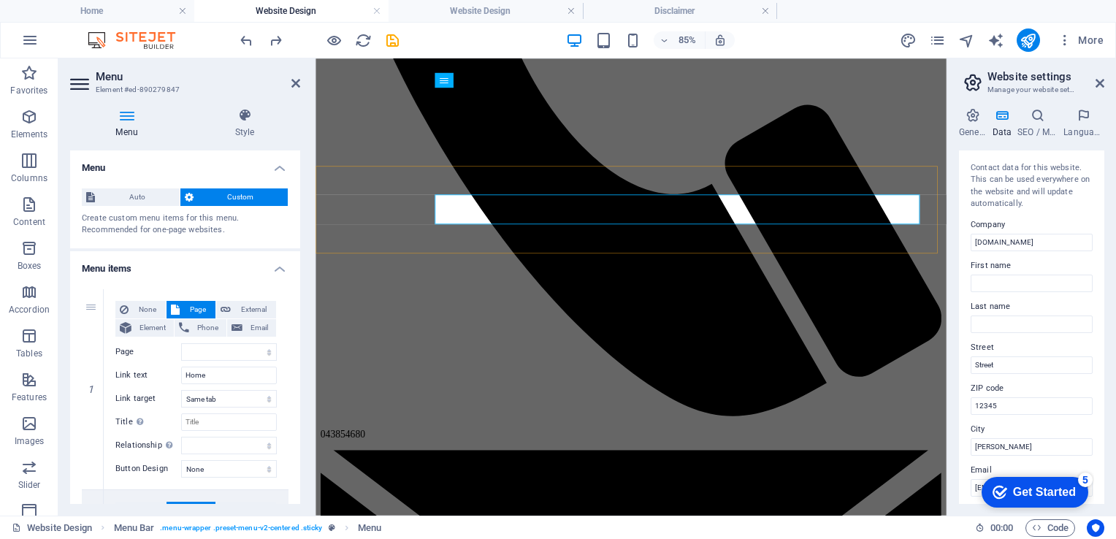
scroll to position [1682, 0]
select select "px"
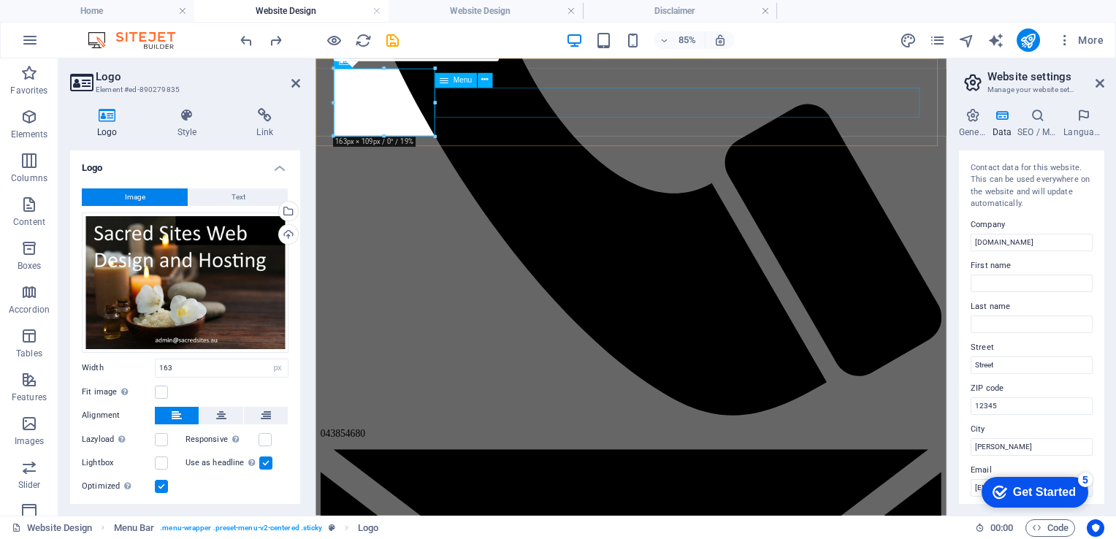
select select
select select "1"
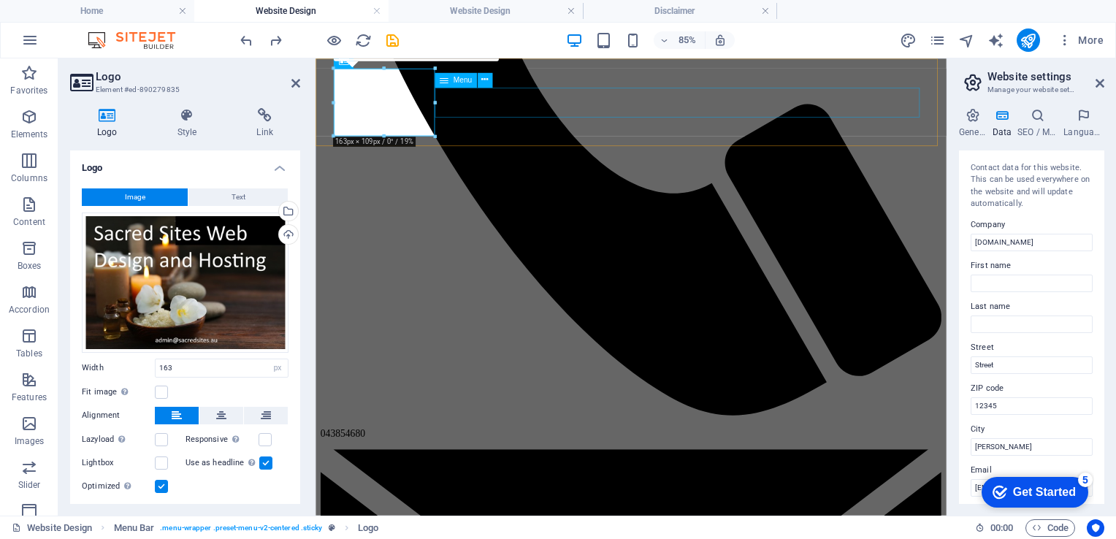
select select
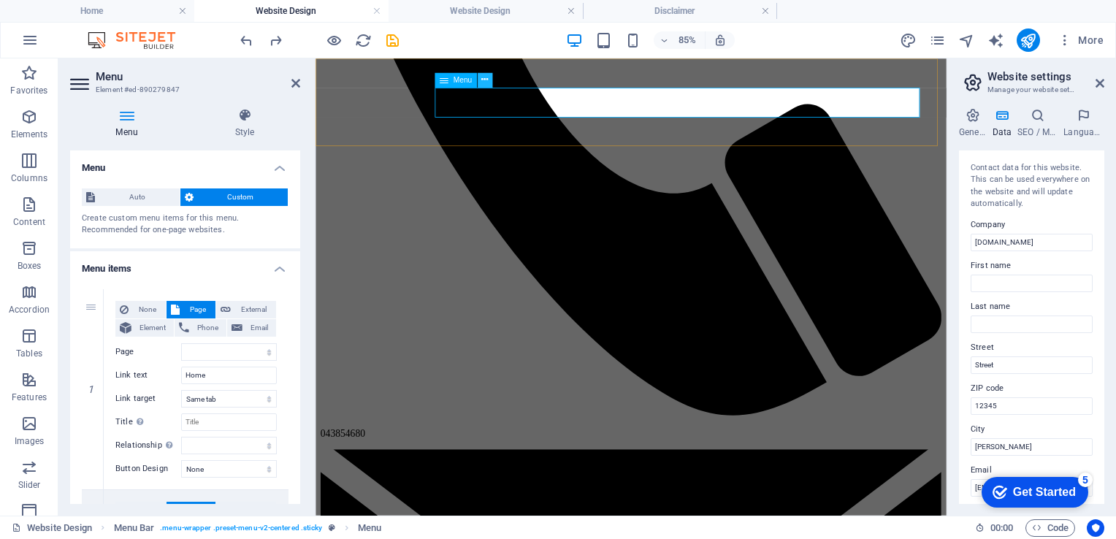
click at [484, 74] on icon at bounding box center [484, 79] width 7 height 13
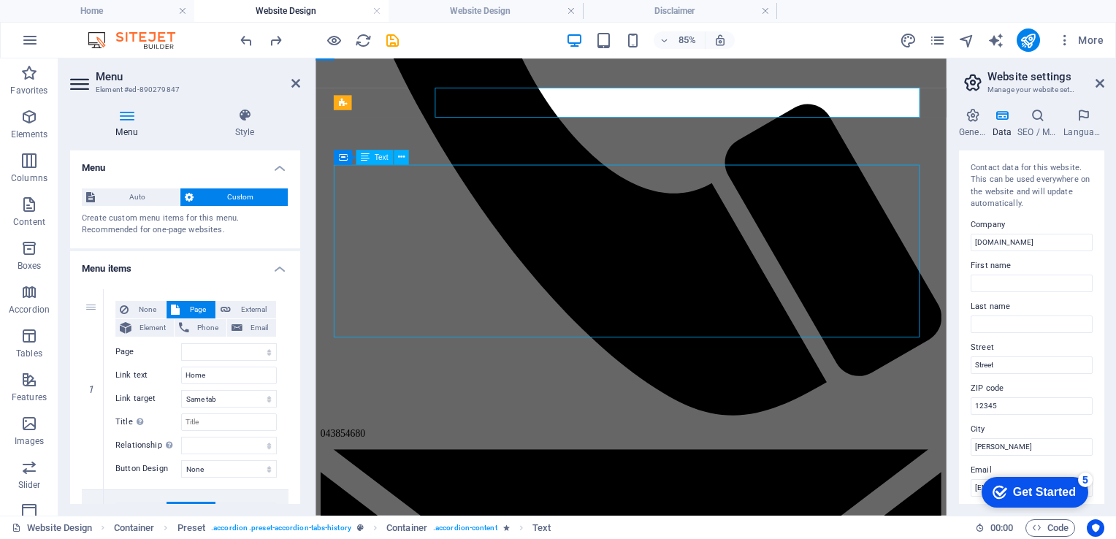
scroll to position [1589, 0]
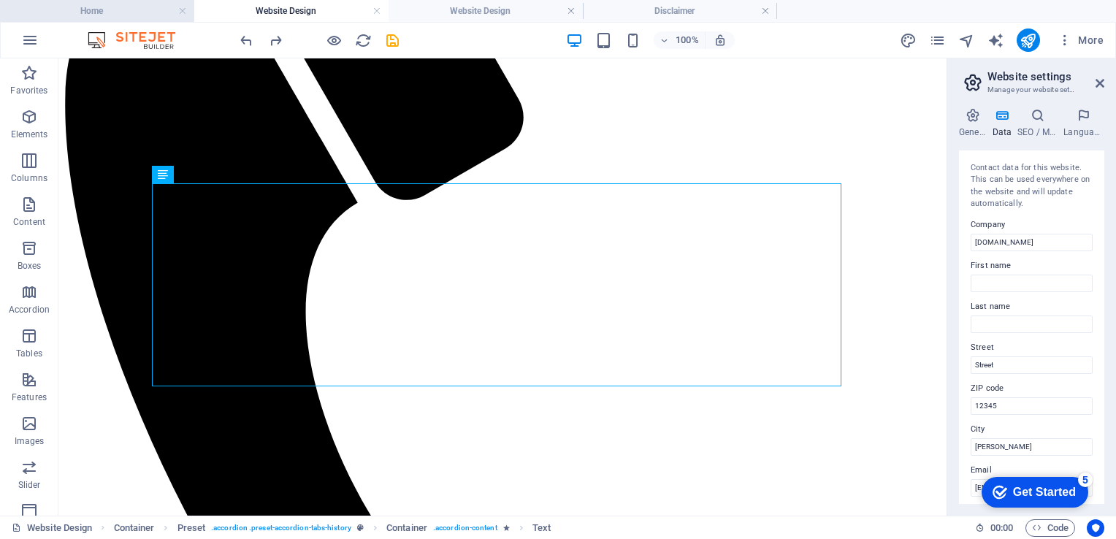
click at [127, 5] on h4 "Home" at bounding box center [97, 11] width 194 height 16
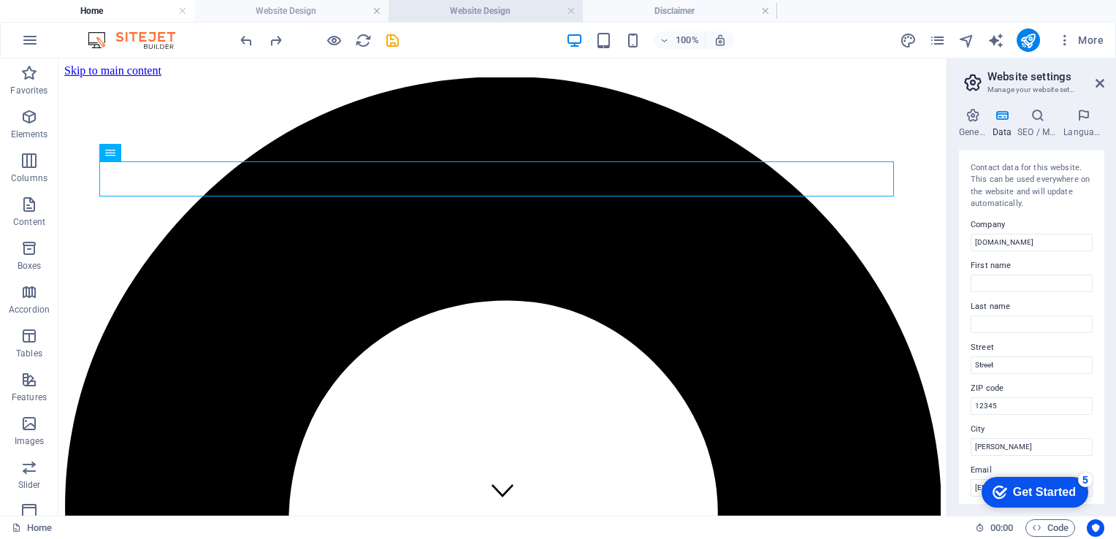
click at [510, 7] on h4 "Website Design" at bounding box center [485, 11] width 194 height 16
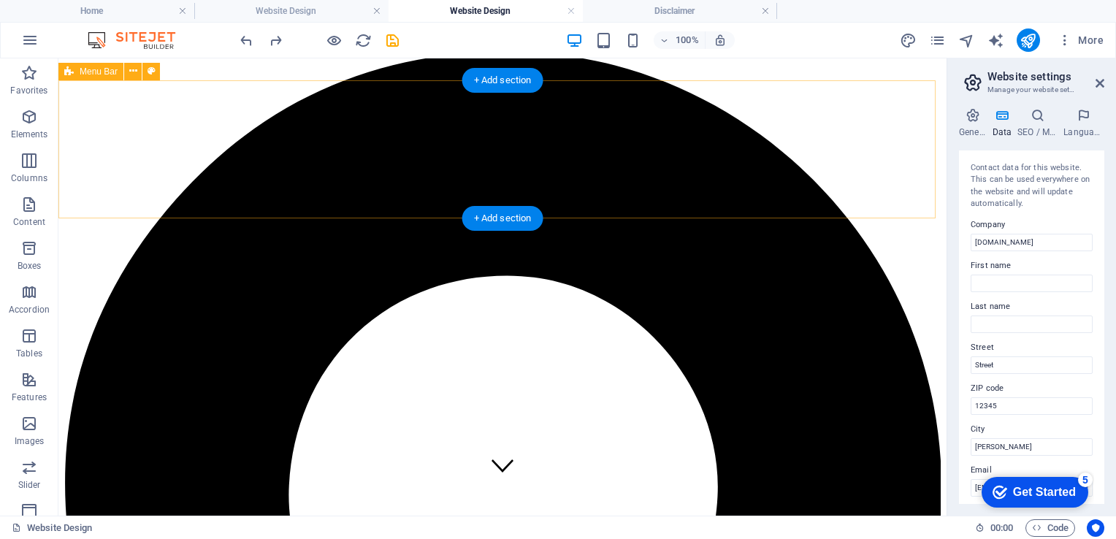
scroll to position [18, 0]
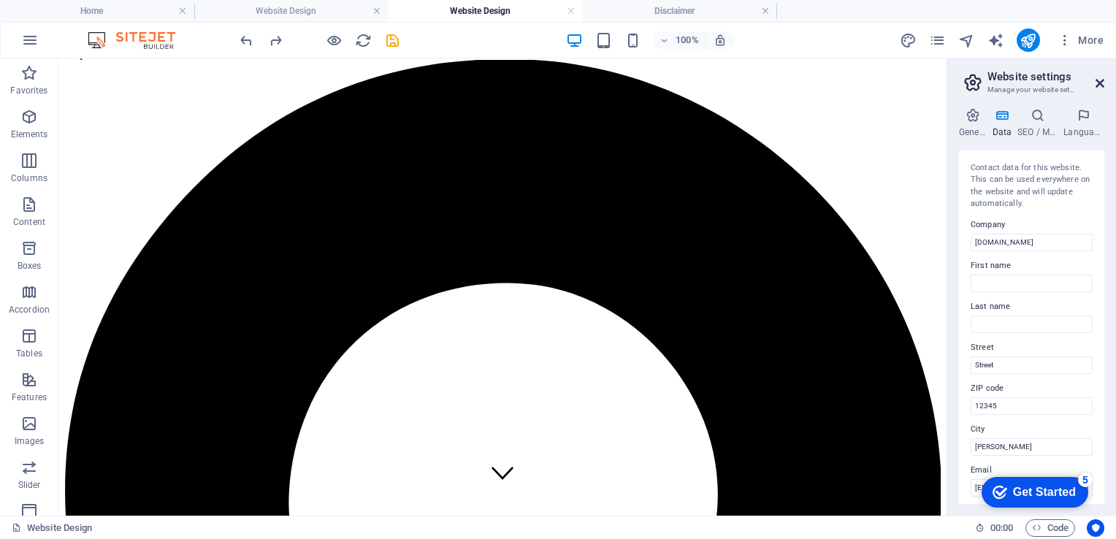
click at [1101, 83] on icon at bounding box center [1099, 83] width 9 height 12
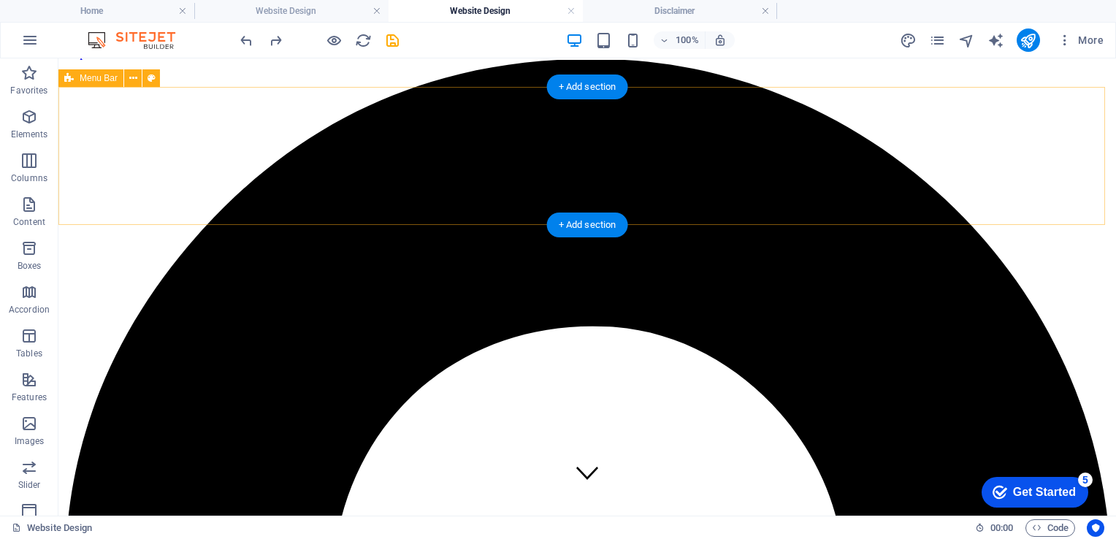
scroll to position [0, 0]
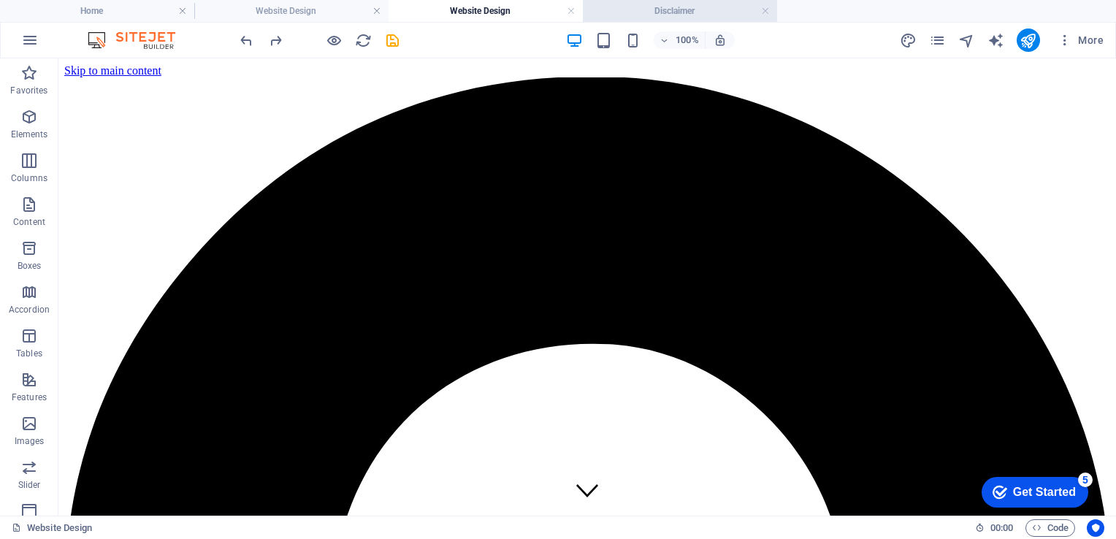
click at [649, 3] on h4 "Disclaimer" at bounding box center [680, 11] width 194 height 16
click at [521, 11] on h4 "Website Design" at bounding box center [485, 11] width 194 height 16
click at [292, 7] on h4 "Website Design" at bounding box center [291, 11] width 194 height 16
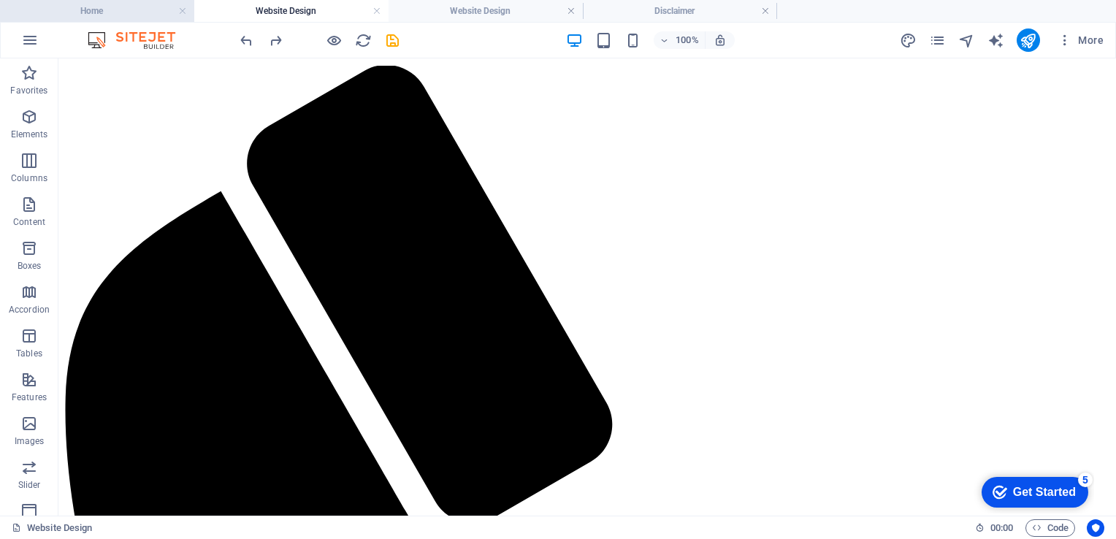
click at [93, 12] on h4 "Home" at bounding box center [97, 11] width 194 height 16
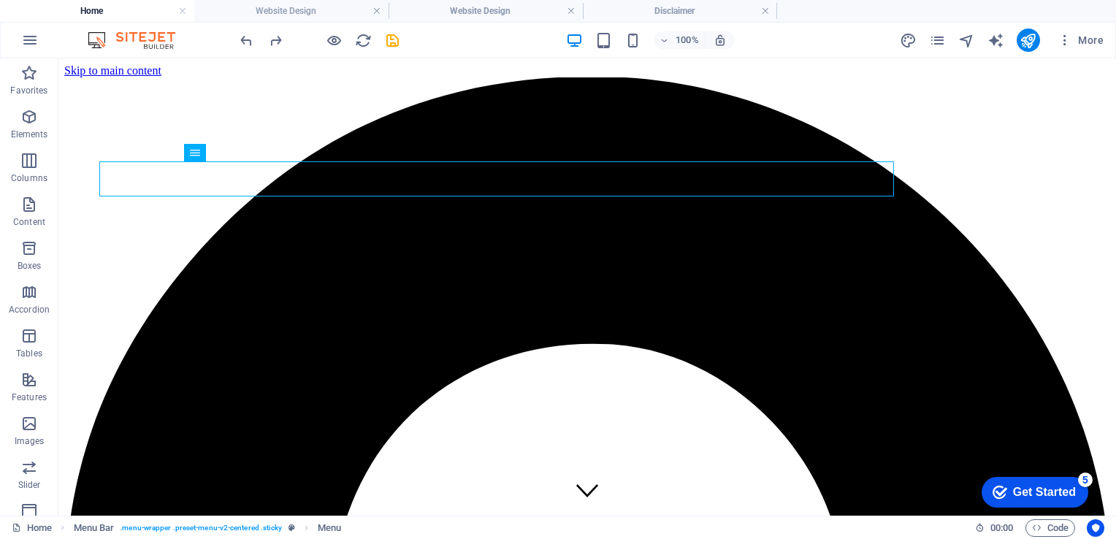
click at [93, 12] on h4 "Home" at bounding box center [97, 11] width 194 height 16
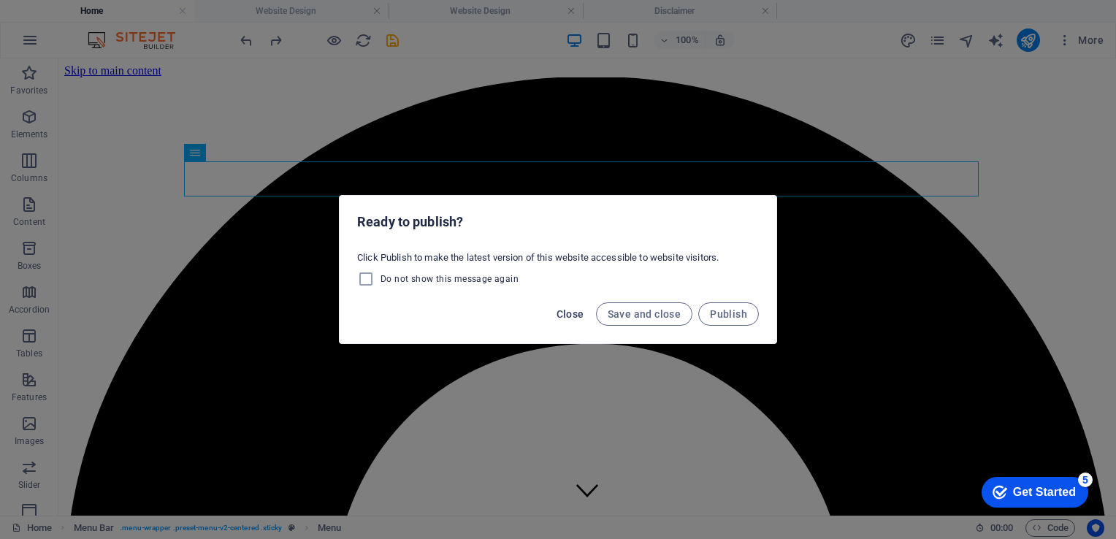
click at [572, 312] on span "Close" at bounding box center [570, 314] width 28 height 12
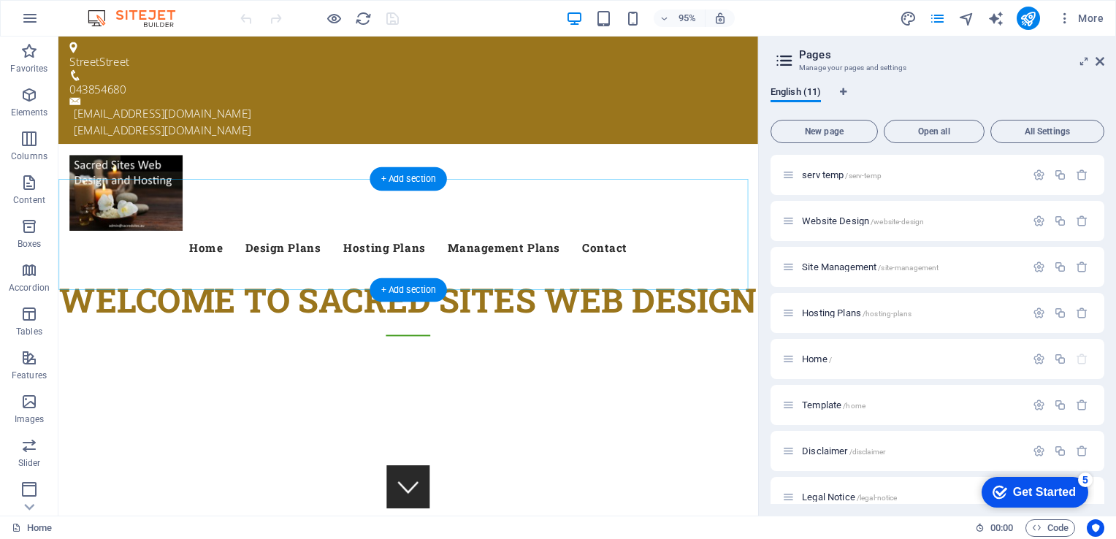
click at [415, 188] on div "+ Add section" at bounding box center [407, 178] width 77 height 23
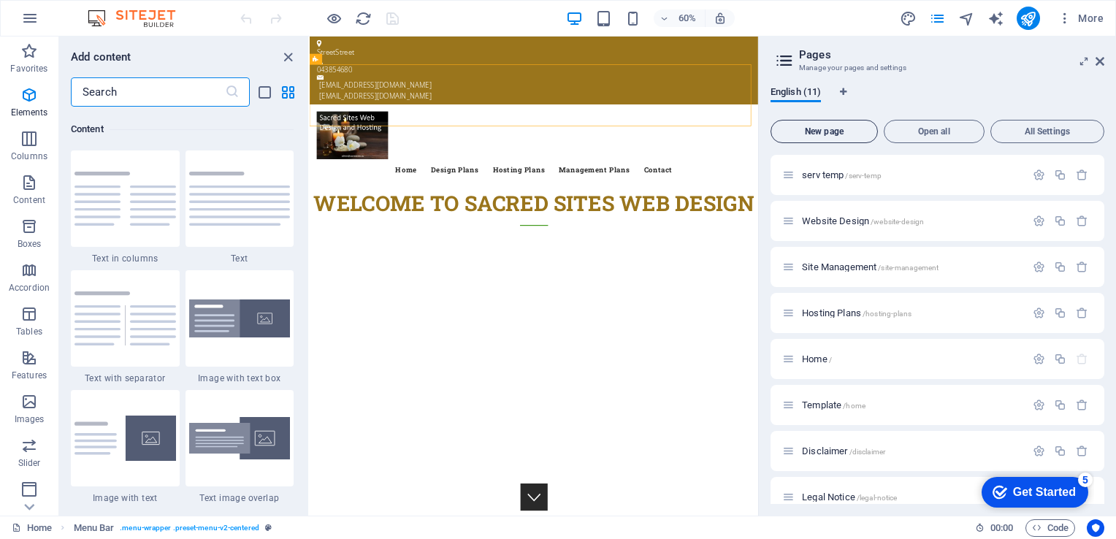
scroll to position [2555, 0]
click at [829, 220] on span "Website Design /website-design" at bounding box center [863, 220] width 122 height 11
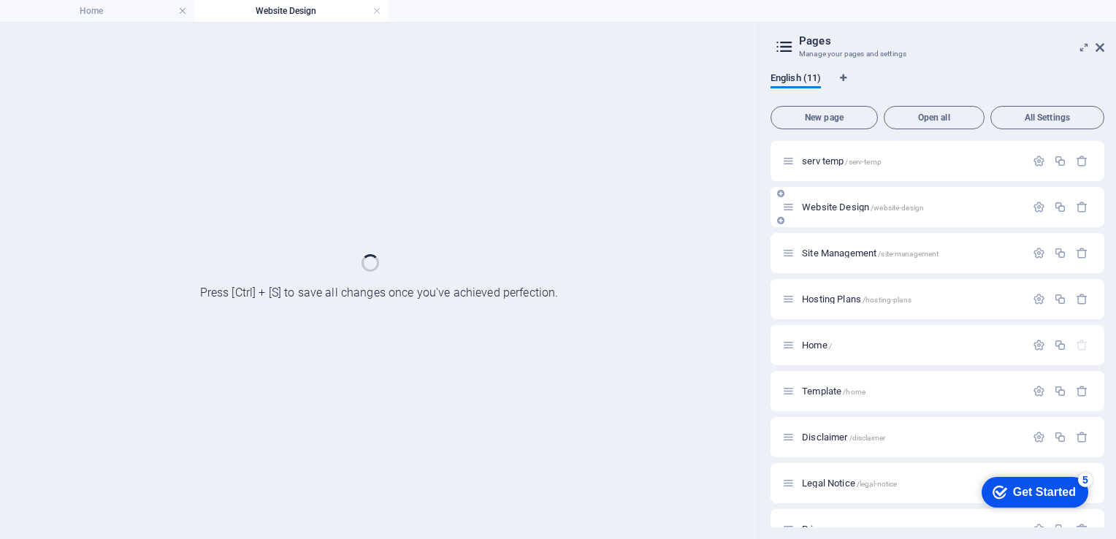
click at [829, 220] on div "Website Design /website-design" at bounding box center [937, 207] width 334 height 40
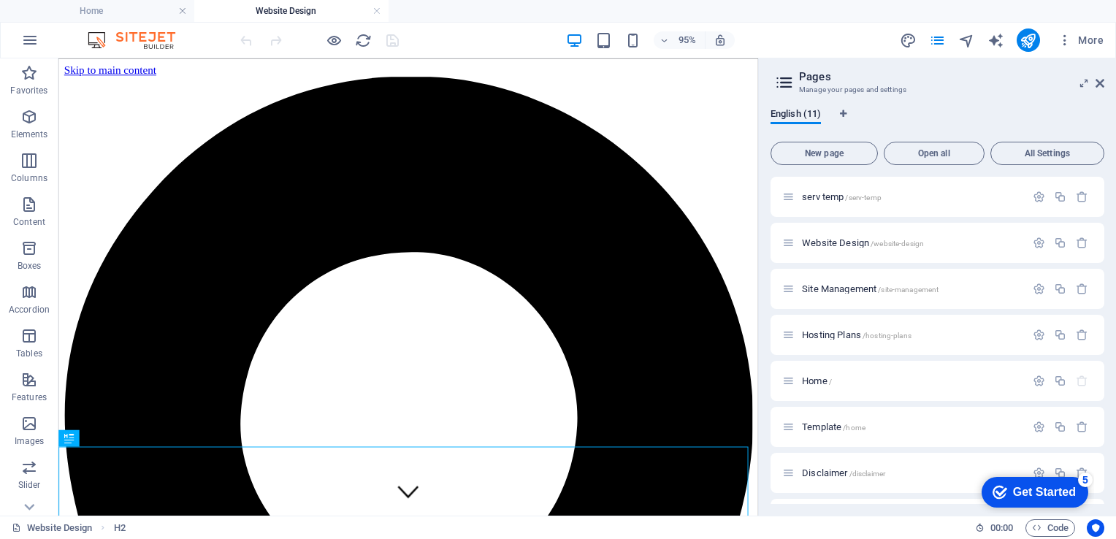
scroll to position [0, 0]
click at [391, 42] on div at bounding box center [319, 39] width 164 height 23
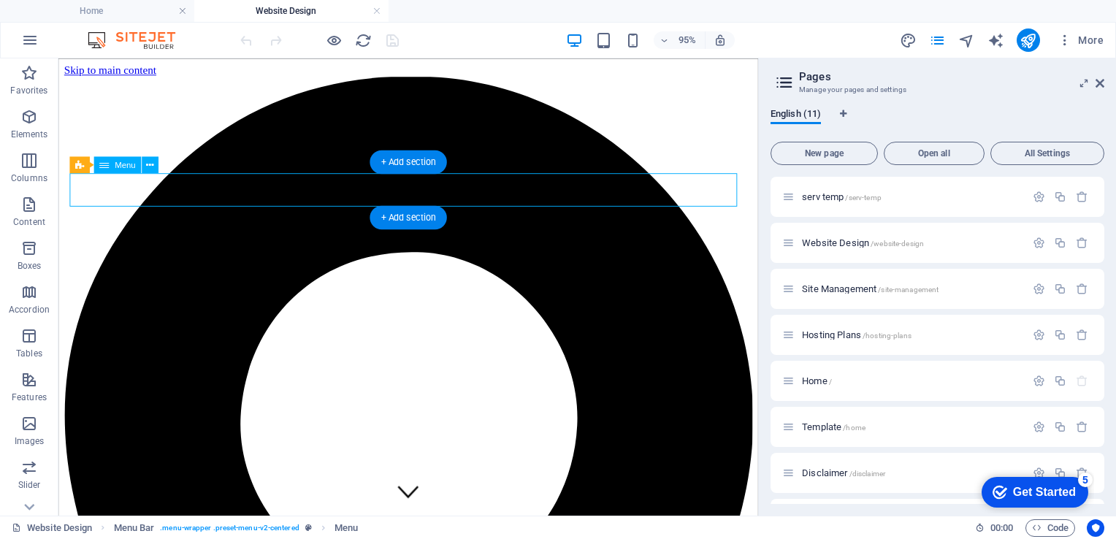
select select "4"
select select
select select "1"
select select
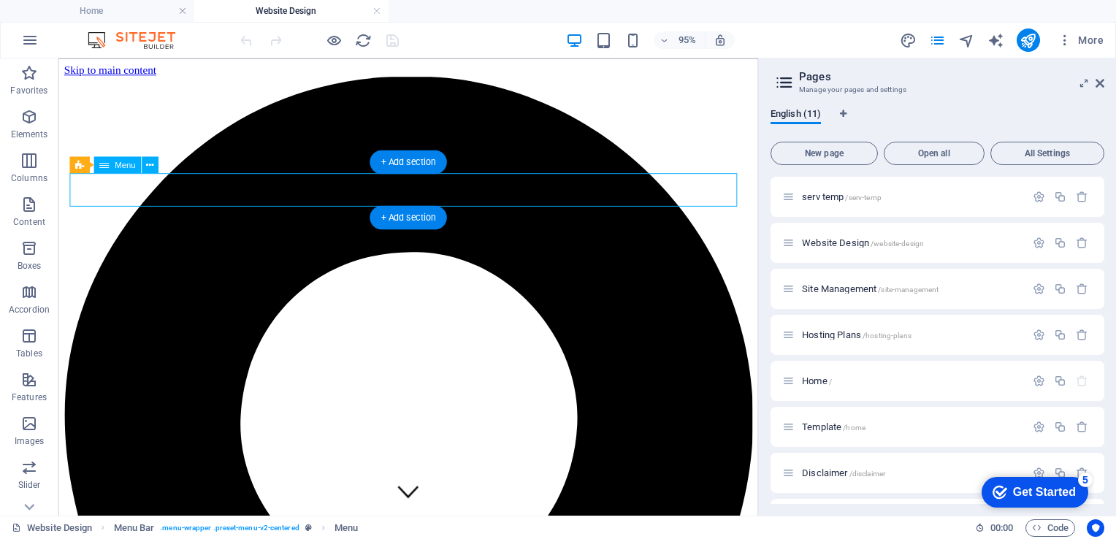
select select "3"
select select
select select "2"
select select
select select "9"
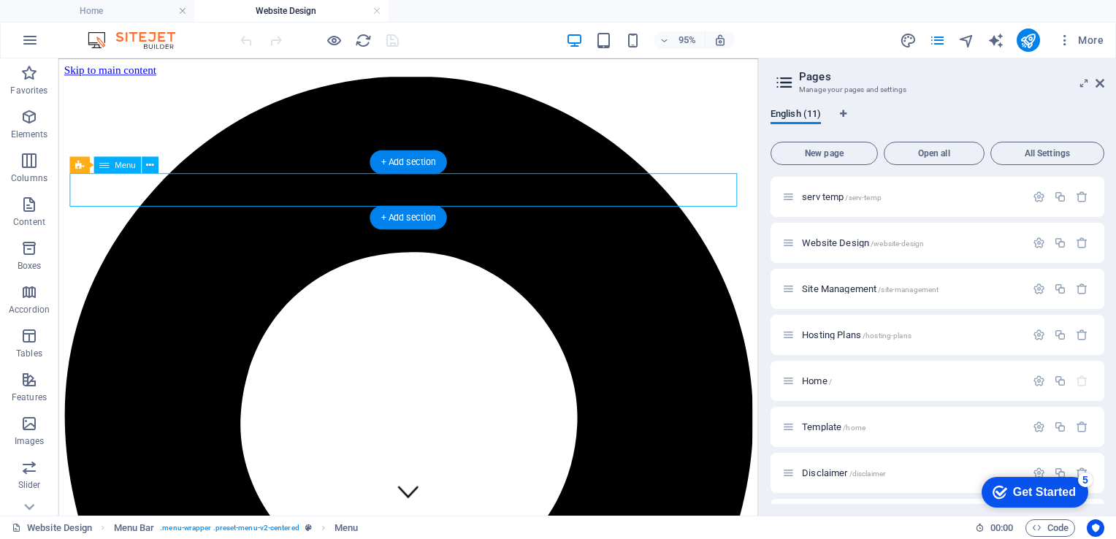
select select
select select "8"
select select
select select "6"
select select
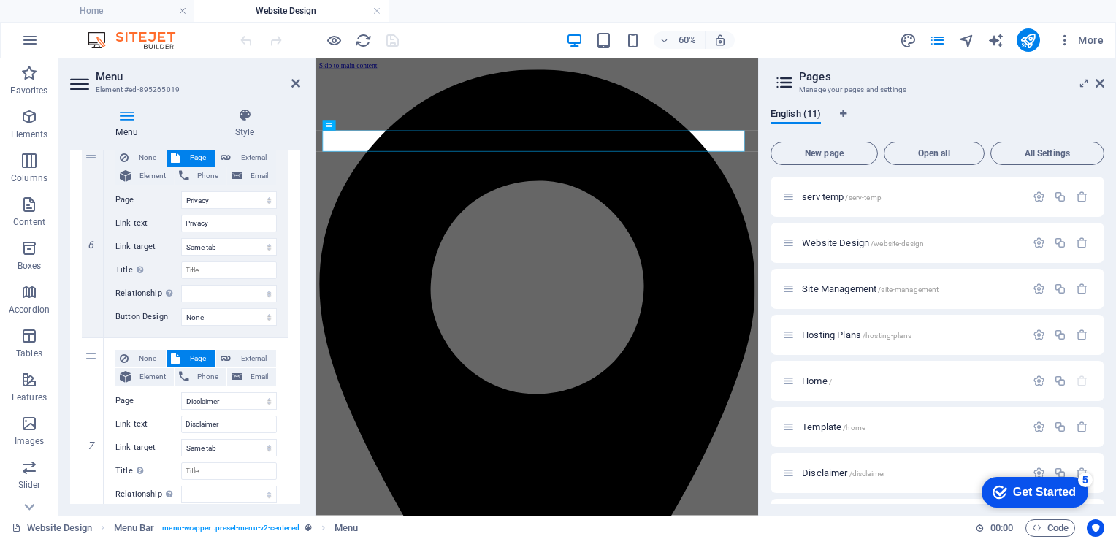
scroll to position [1230, 0]
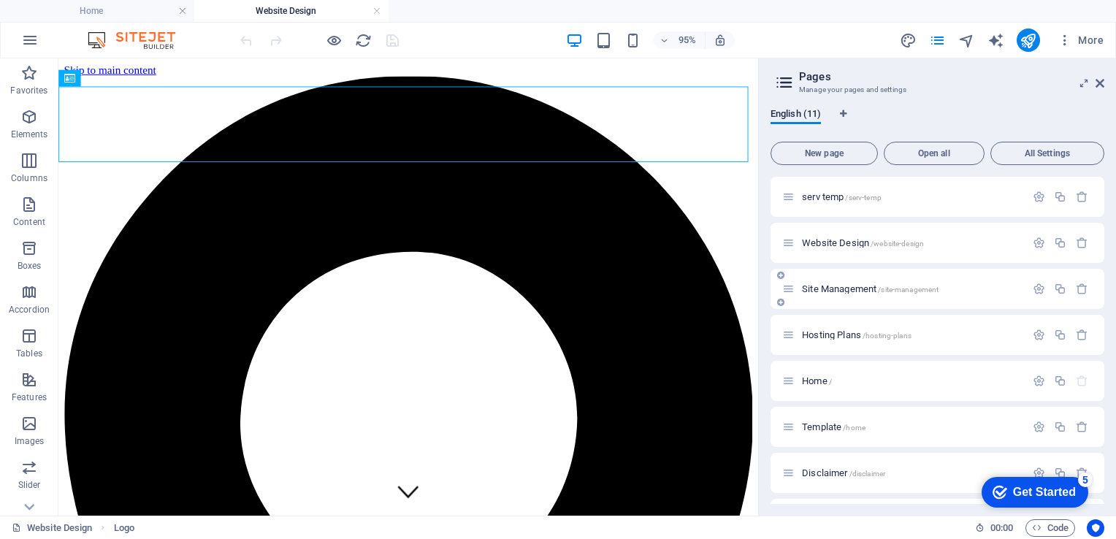
click at [821, 288] on span "Site Management /site-management" at bounding box center [870, 288] width 137 height 11
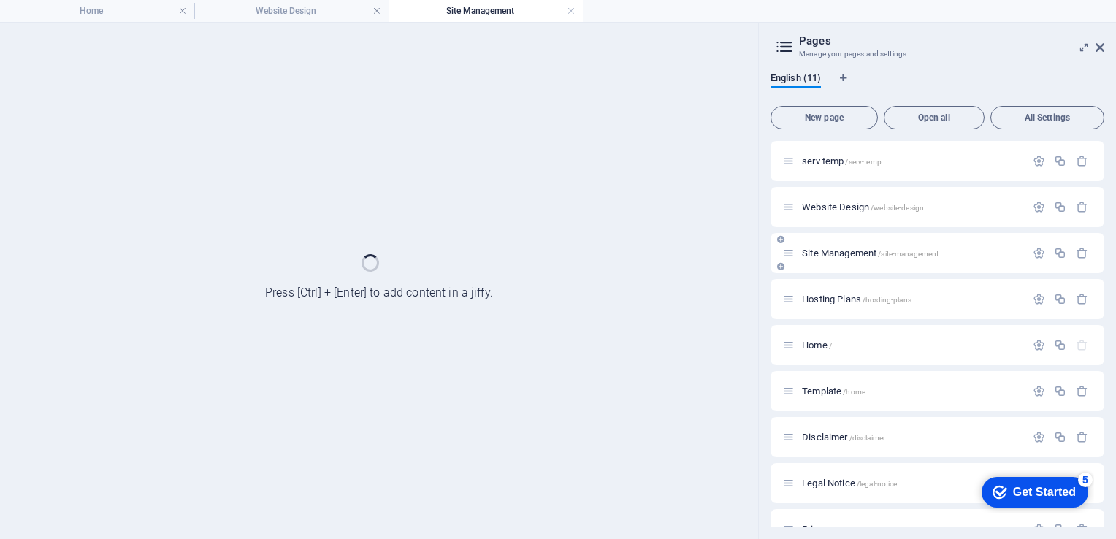
click at [821, 288] on div "Hosting Plans /hosting-plans" at bounding box center [937, 299] width 334 height 40
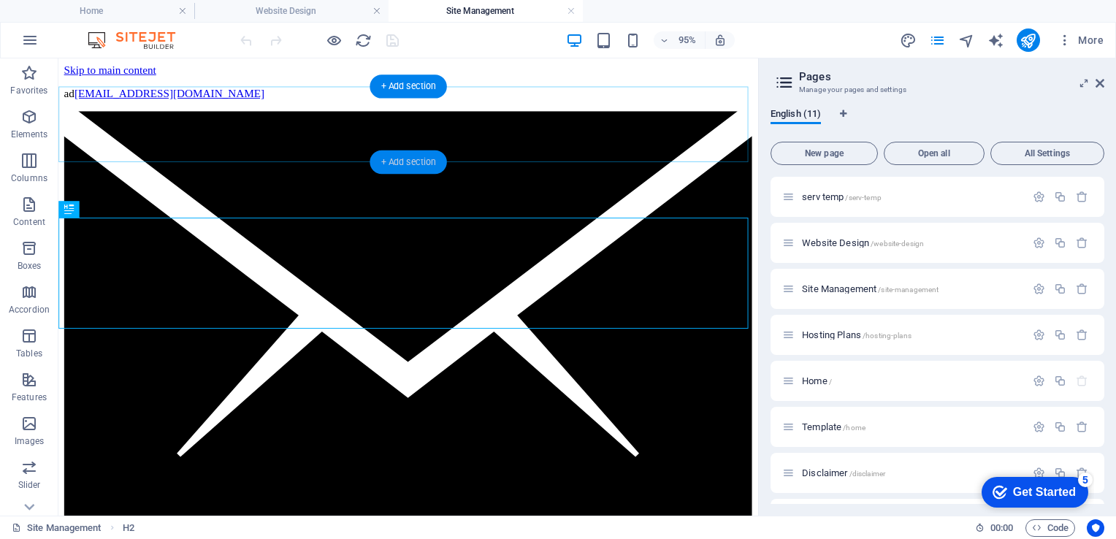
scroll to position [0, 0]
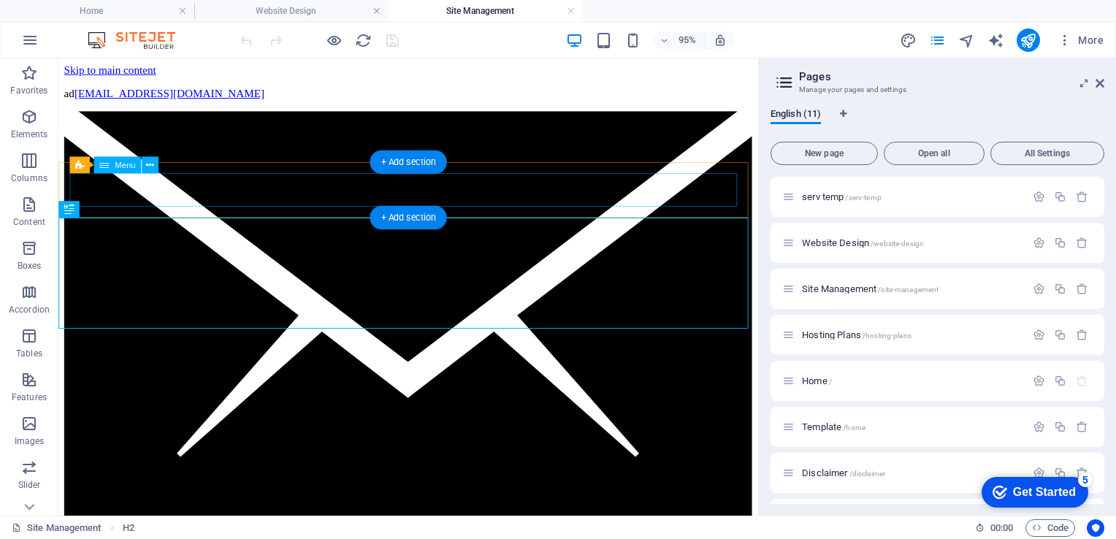
select select "4"
select select
select select "1"
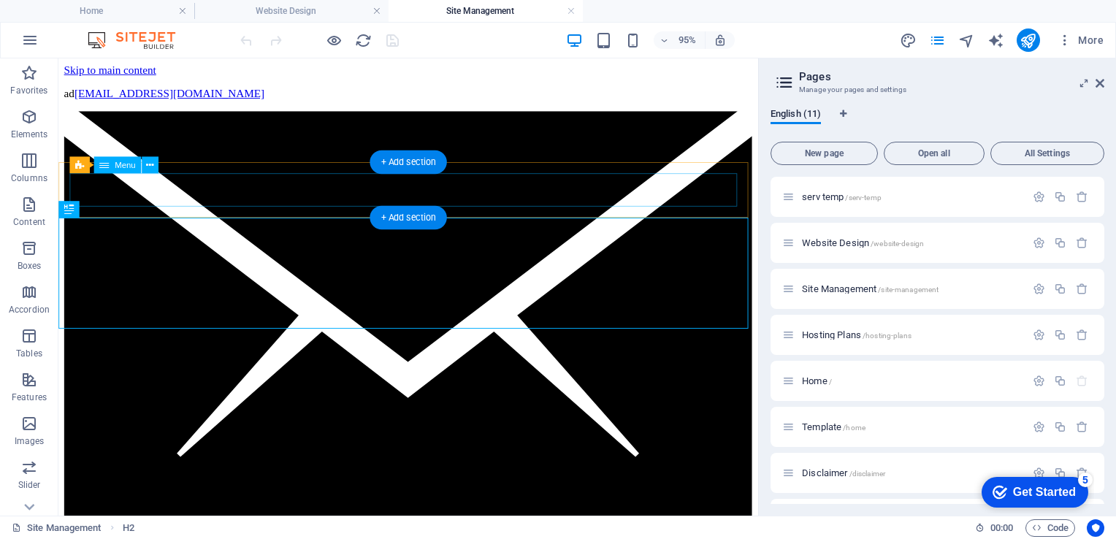
select select
select select "3"
select select
select select "9"
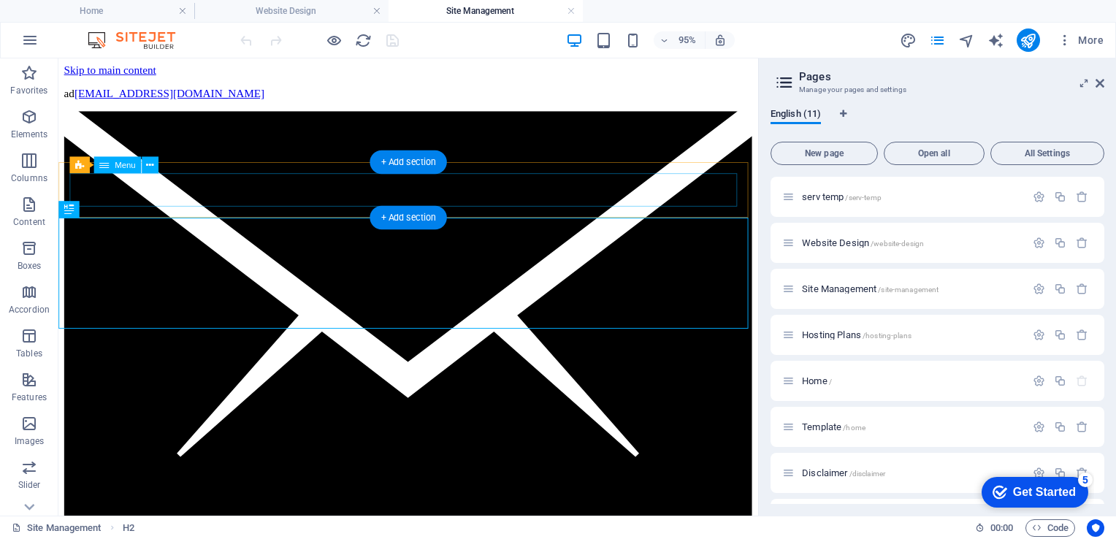
select select
select select "8"
select select
select select "6"
select select
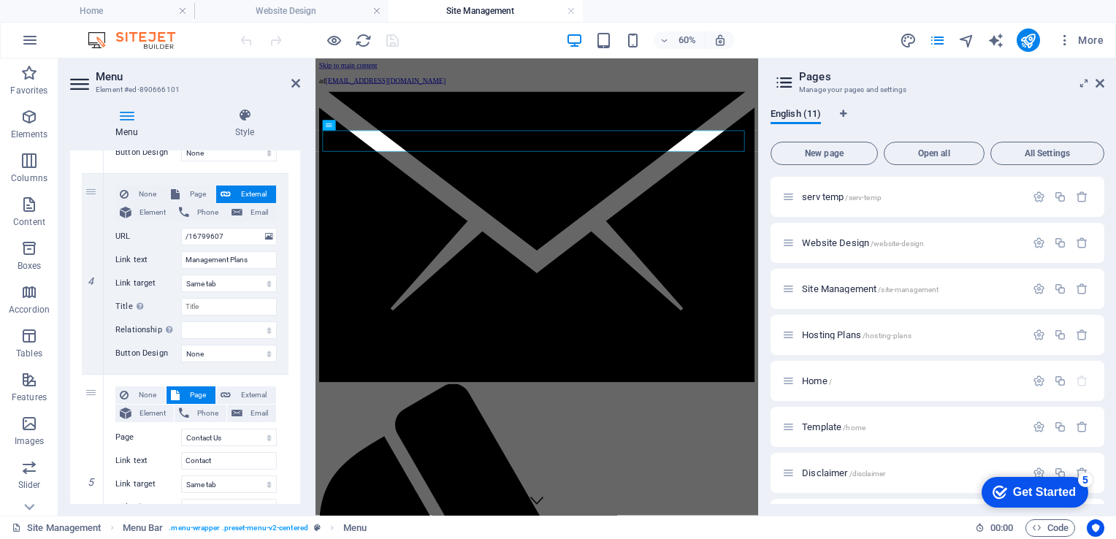
scroll to position [718, 0]
click at [184, 190] on span "Page" at bounding box center [197, 194] width 27 height 18
select select
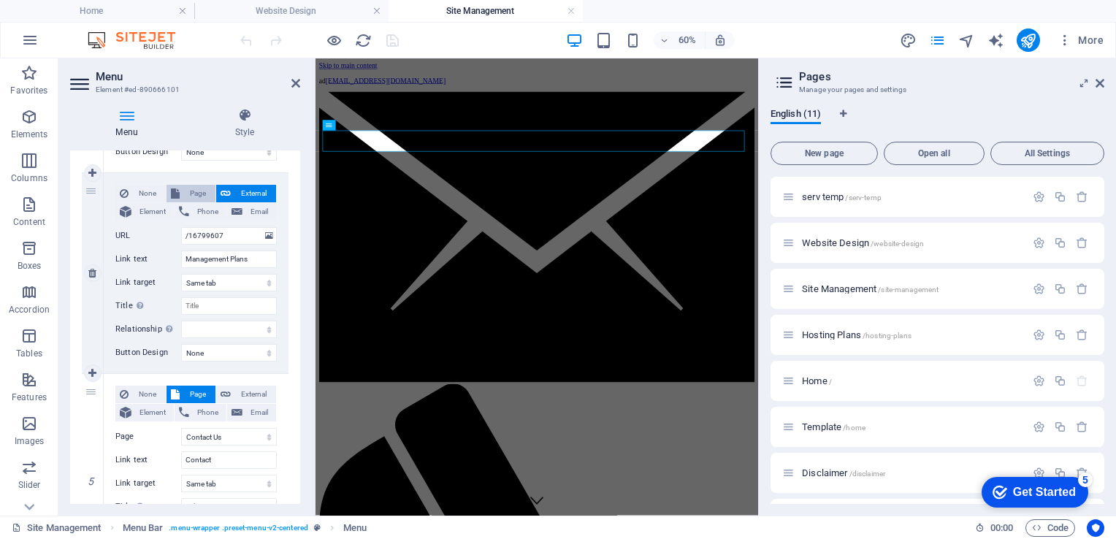
select select
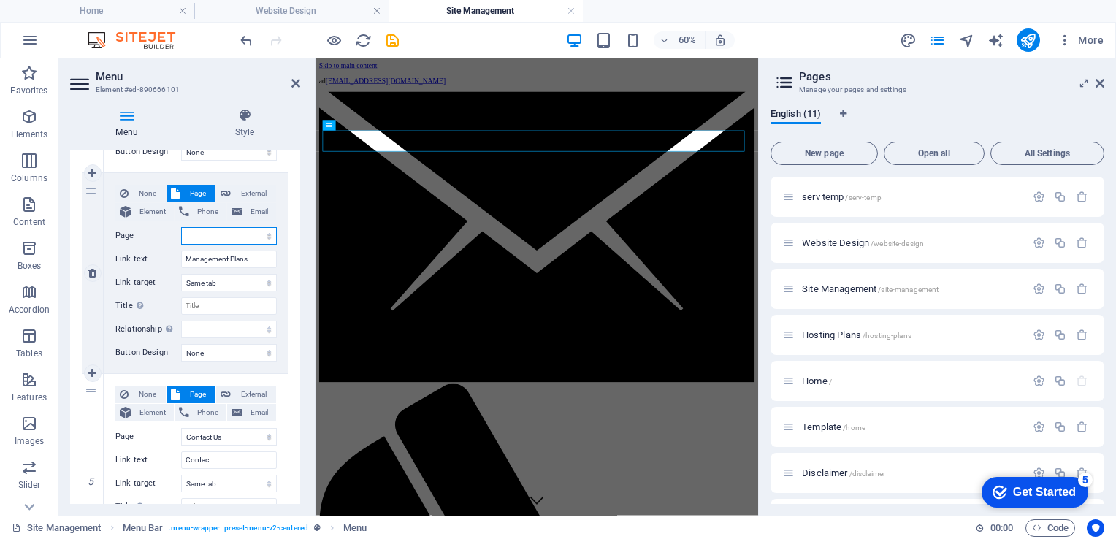
click at [266, 235] on select "serv temp Website Design Site Management Hosting Plans Home Template Disclaimer…" at bounding box center [229, 236] width 96 height 18
click at [134, 244] on div "None Page External Element Phone Email Page serv temp Website Design Site Manag…" at bounding box center [195, 261] width 161 height 153
click at [267, 231] on select "serv temp Website Design Site Management Hosting Plans Home Template Disclaimer…" at bounding box center [229, 236] width 96 height 18
select select "2"
click at [181, 227] on select "serv temp Website Design Site Management Hosting Plans Home Template Disclaimer…" at bounding box center [229, 236] width 96 height 18
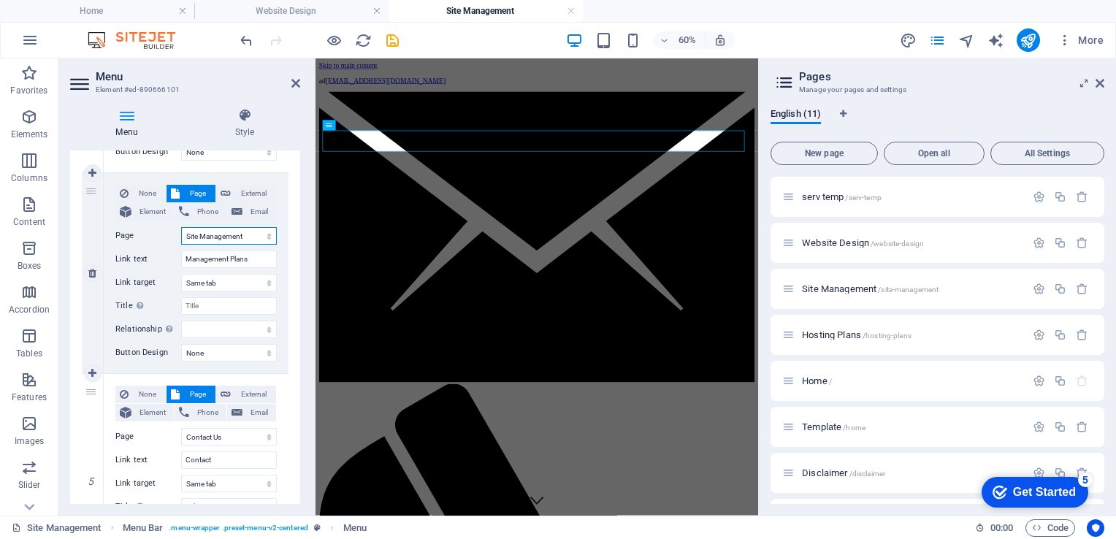
select select
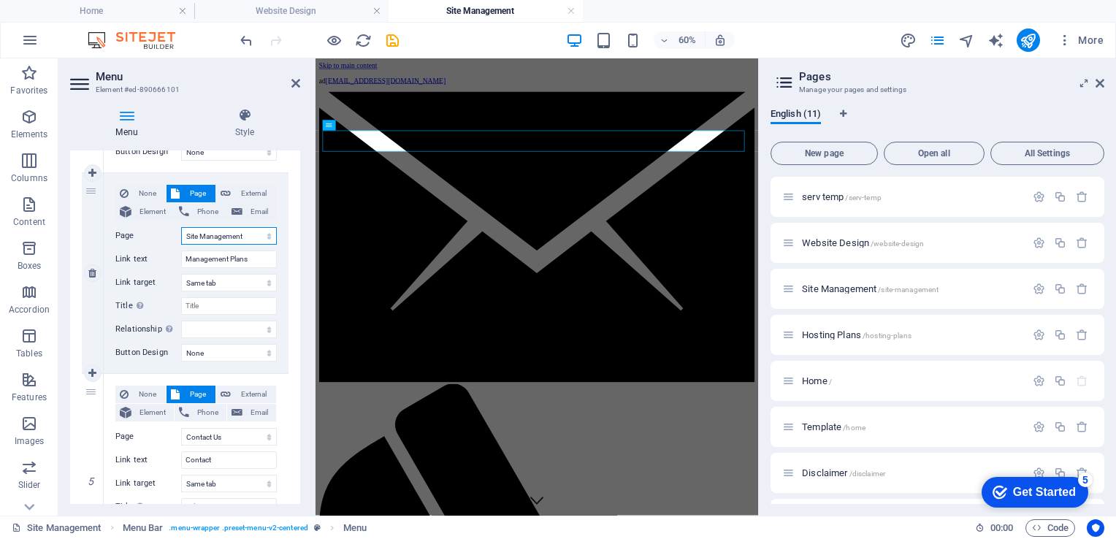
select select
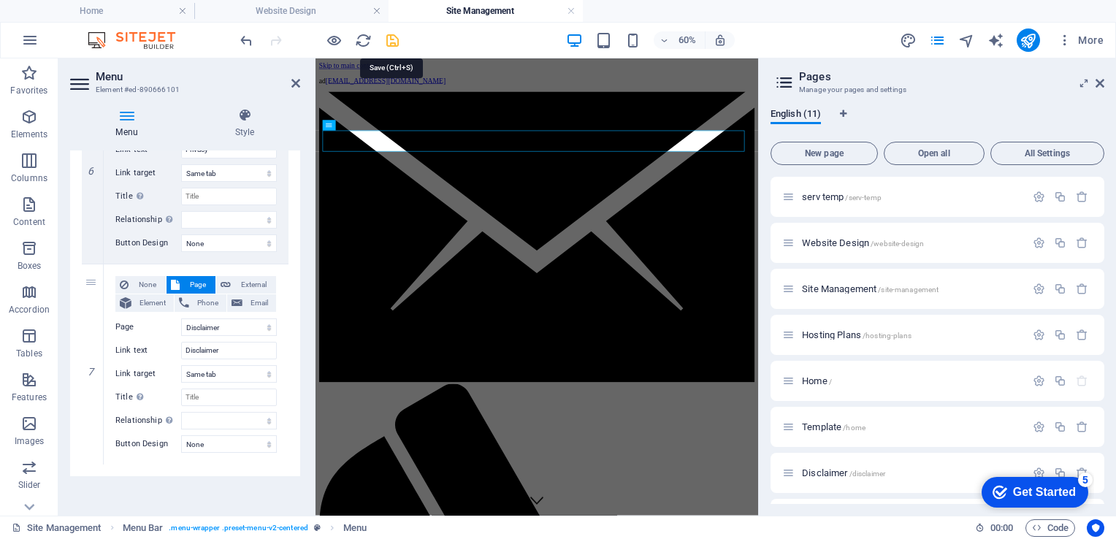
click at [388, 41] on icon "save" at bounding box center [392, 40] width 17 height 17
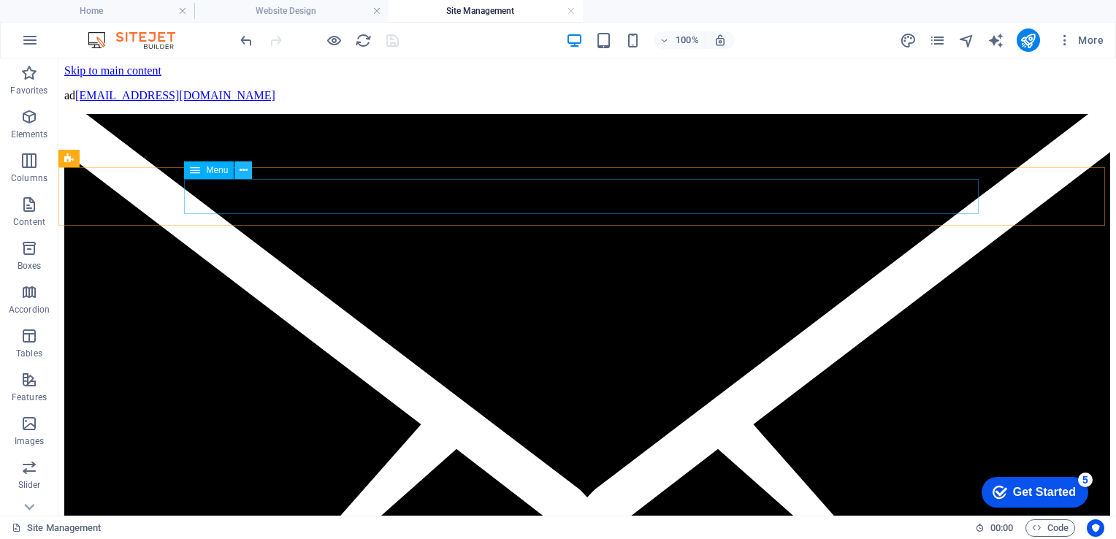
click at [242, 168] on icon at bounding box center [243, 170] width 8 height 15
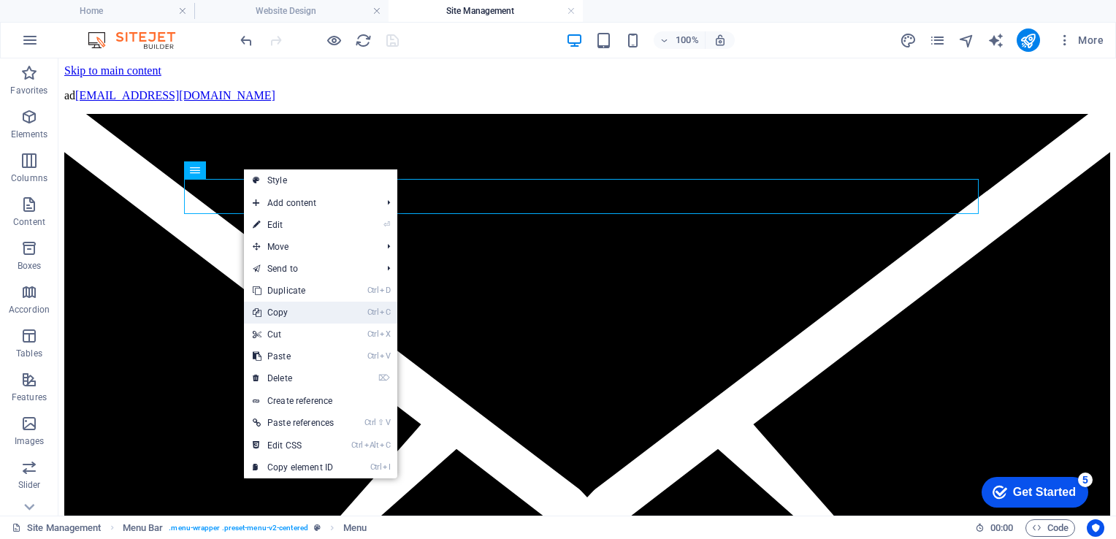
click at [285, 309] on link "Ctrl C Copy" at bounding box center [293, 313] width 99 height 22
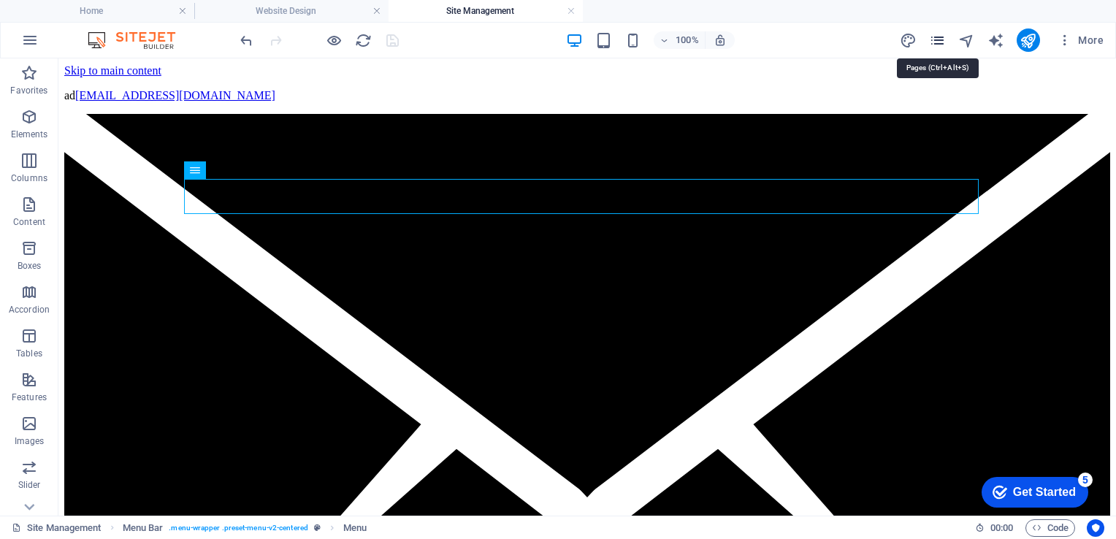
click at [932, 35] on icon "pages" at bounding box center [937, 40] width 17 height 17
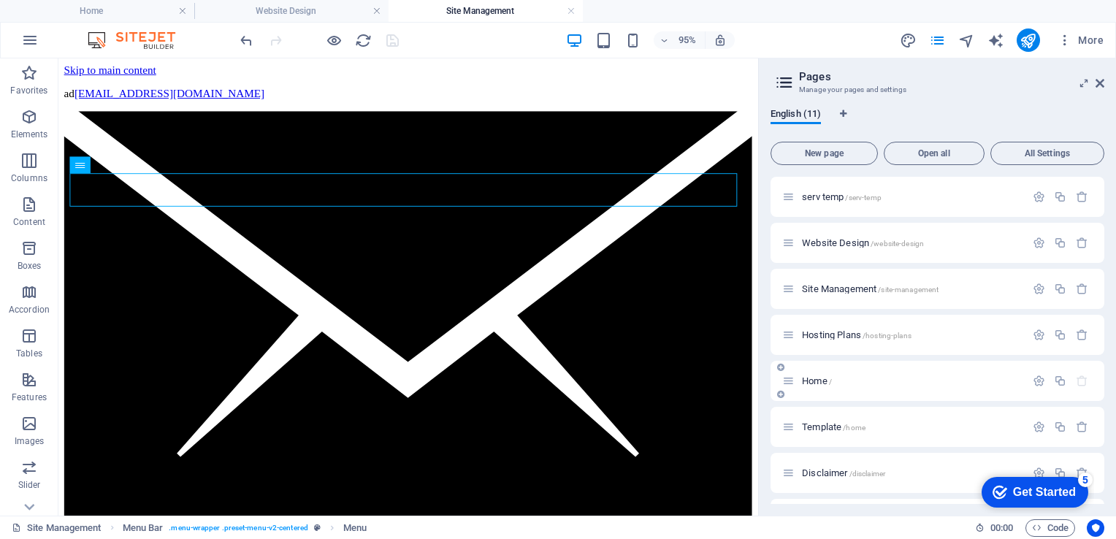
scroll to position [123, 0]
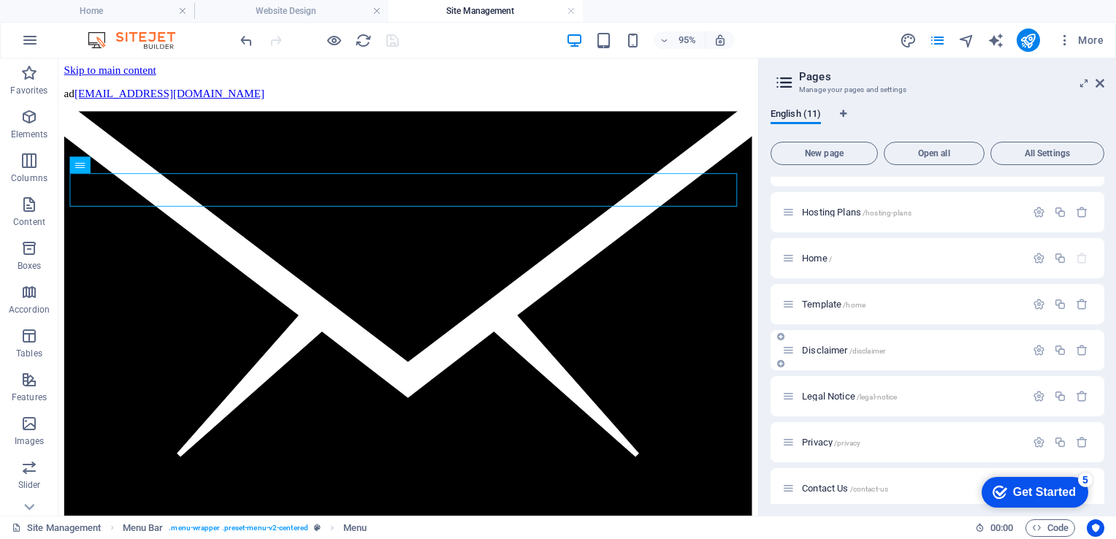
click at [826, 348] on span "Disclaimer /disclaimer" at bounding box center [843, 350] width 83 height 11
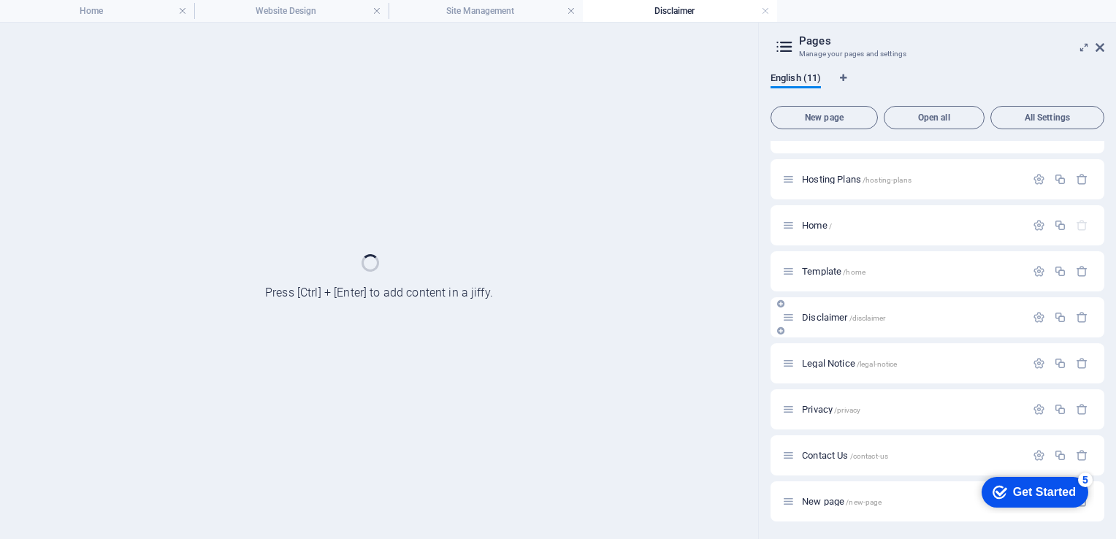
click at [826, 348] on div "Legal Notice /legal-notice" at bounding box center [937, 363] width 334 height 40
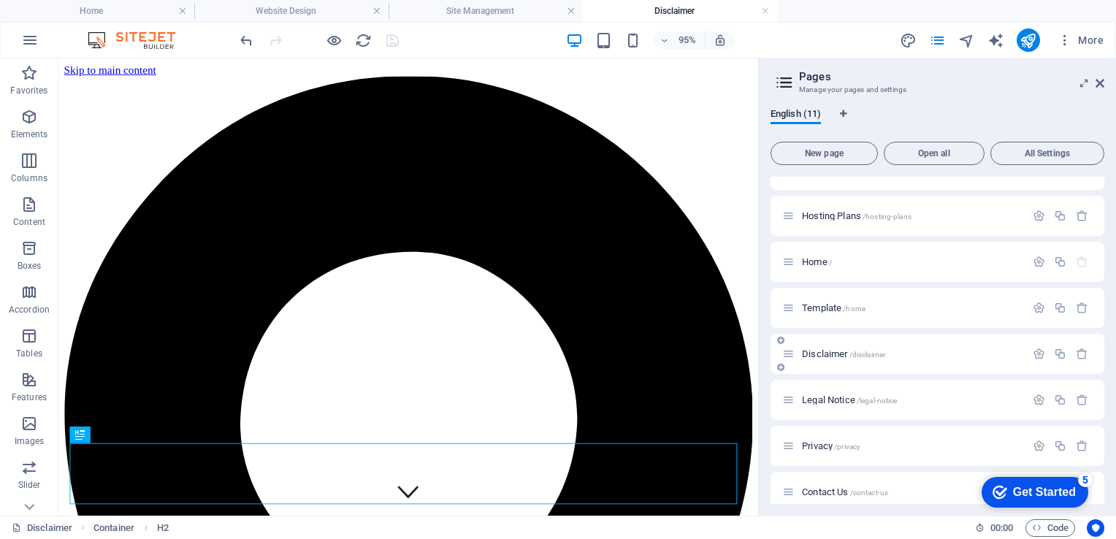
scroll to position [0, 0]
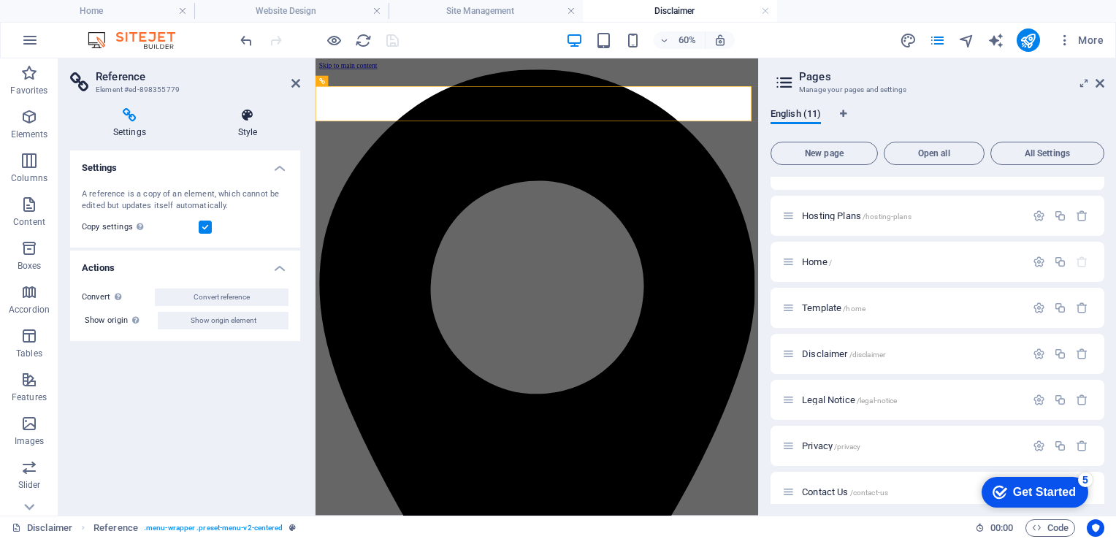
click at [251, 119] on icon at bounding box center [247, 115] width 105 height 15
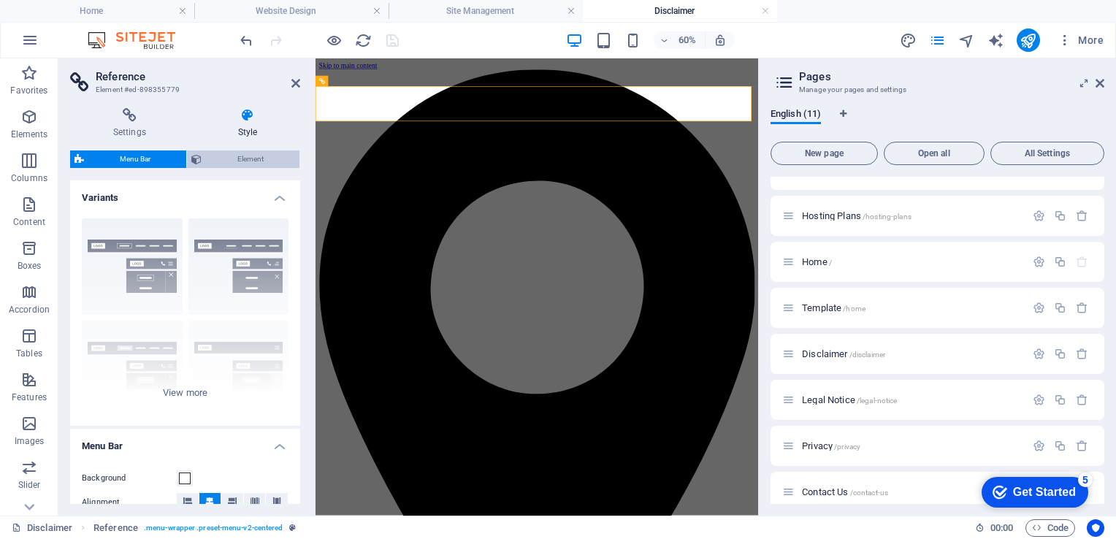
click at [248, 162] on span "Element" at bounding box center [250, 159] width 89 height 18
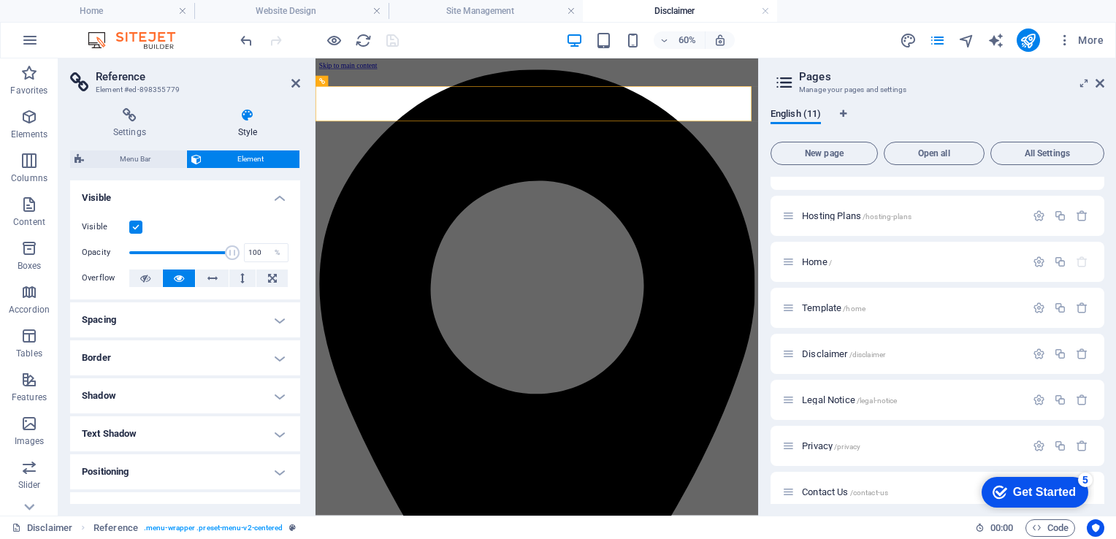
scroll to position [137, 0]
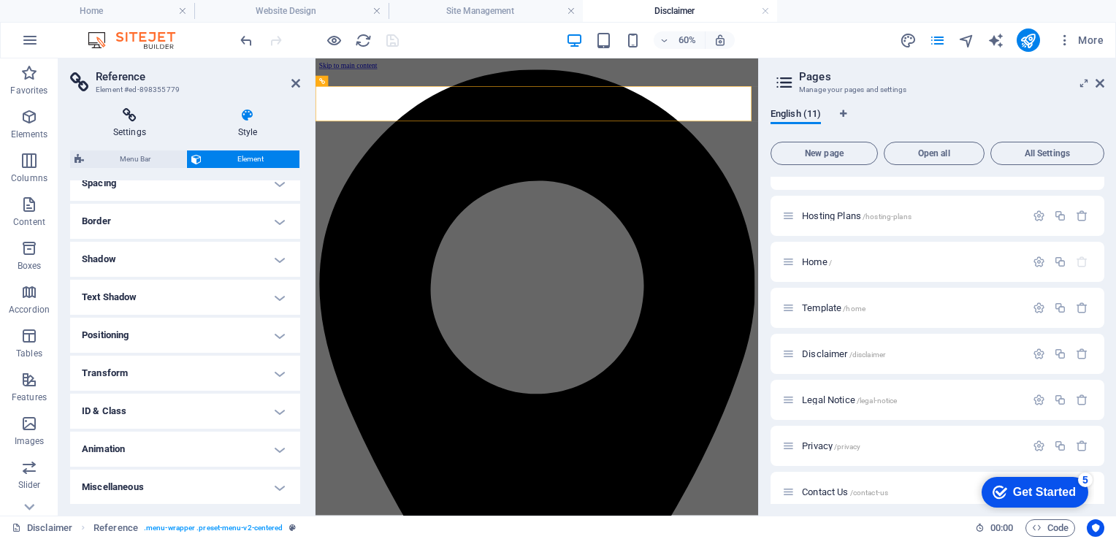
click at [126, 126] on h4 "Settings" at bounding box center [132, 123] width 125 height 31
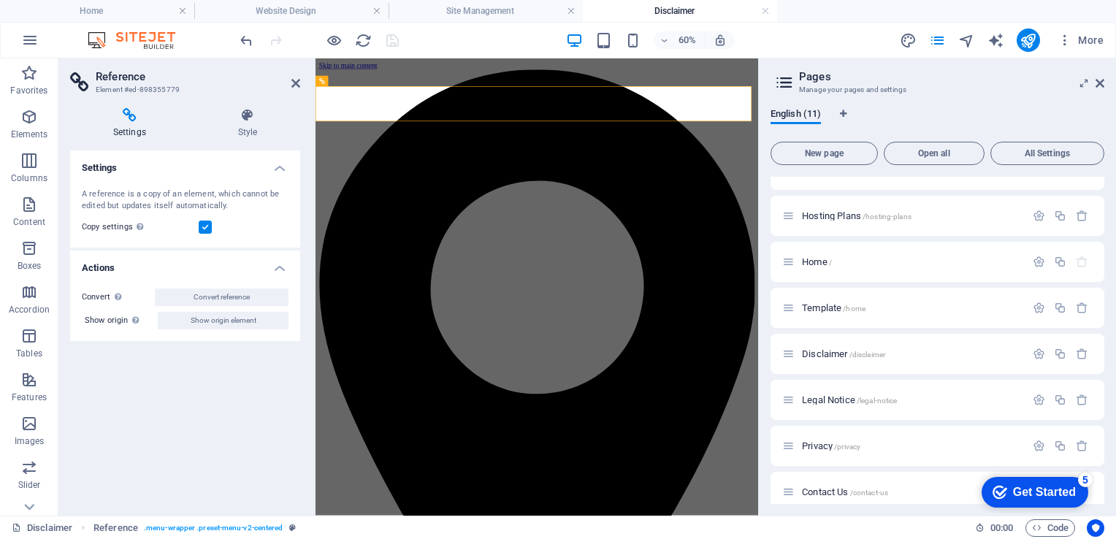
click at [277, 172] on h4 "Settings" at bounding box center [185, 163] width 230 height 26
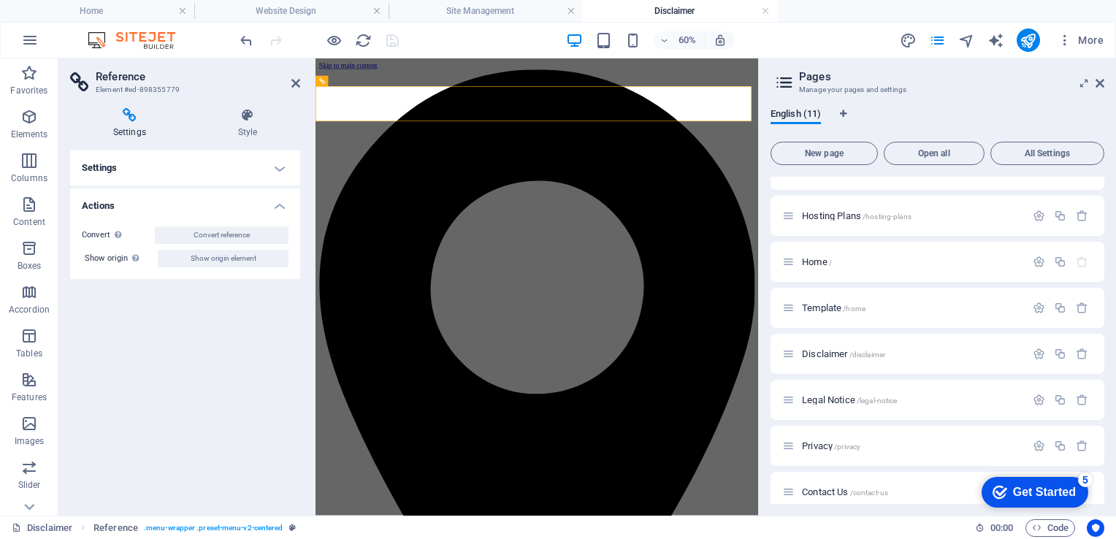
click at [277, 209] on h4 "Actions" at bounding box center [185, 201] width 230 height 26
click at [281, 172] on h4 "Settings" at bounding box center [185, 167] width 230 height 35
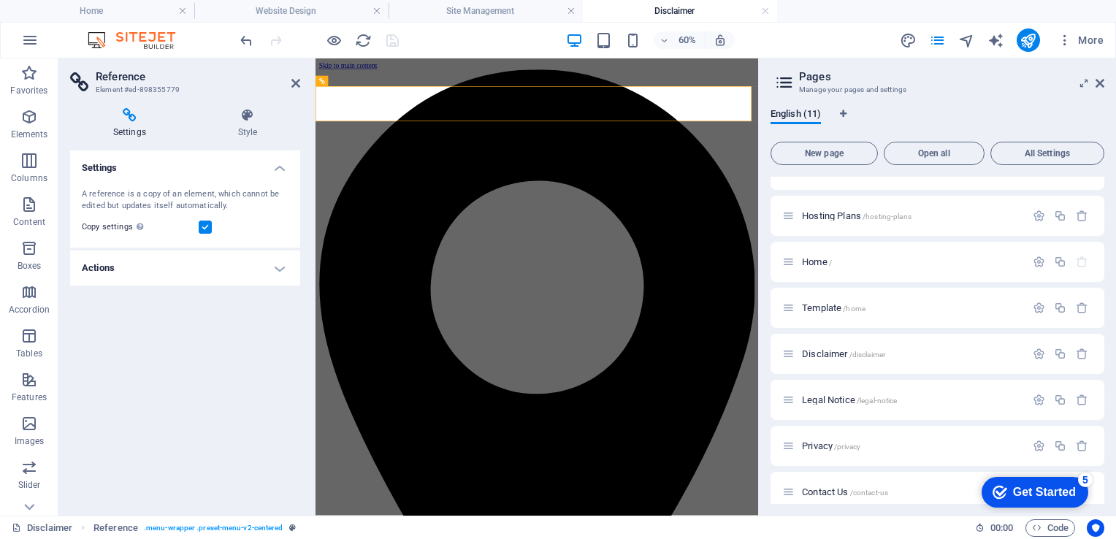
click at [281, 172] on h4 "Settings" at bounding box center [185, 163] width 230 height 26
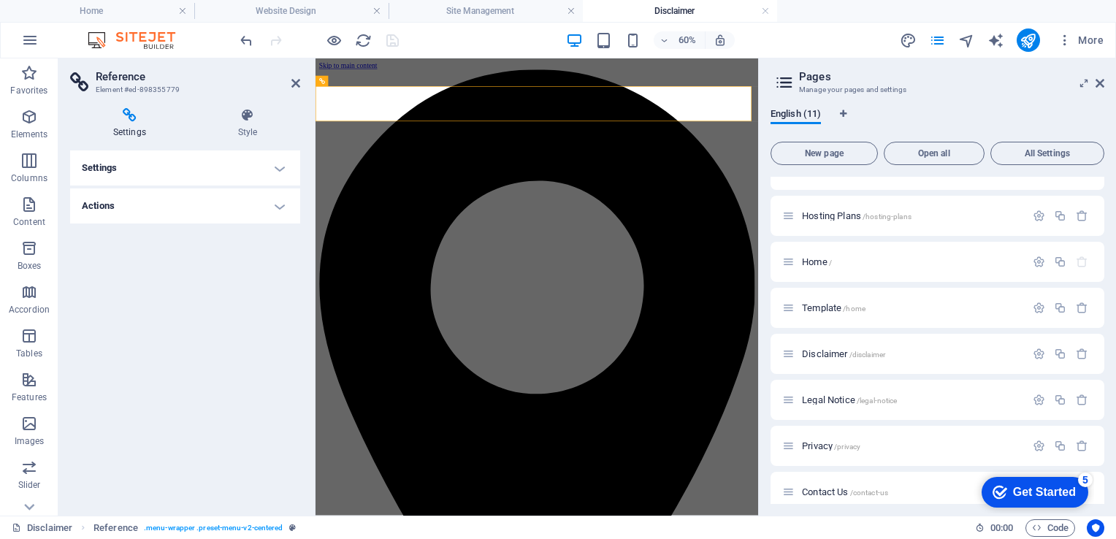
click at [280, 209] on h4 "Actions" at bounding box center [185, 205] width 230 height 35
click at [280, 209] on h4 "Actions" at bounding box center [185, 201] width 230 height 26
click at [240, 133] on h4 "Style" at bounding box center [247, 123] width 105 height 31
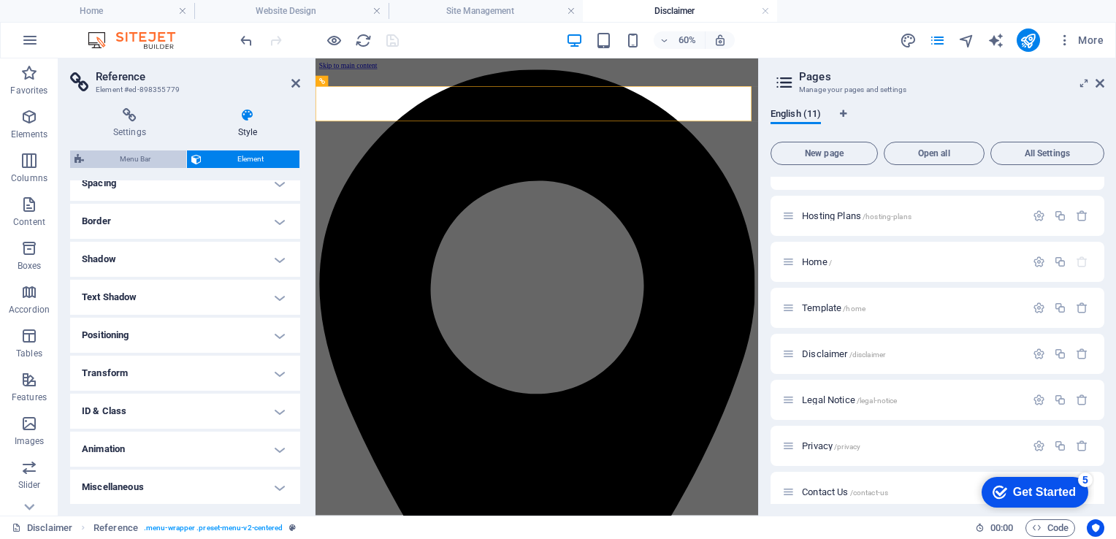
click at [132, 153] on span "Menu Bar" at bounding box center [134, 159] width 93 height 18
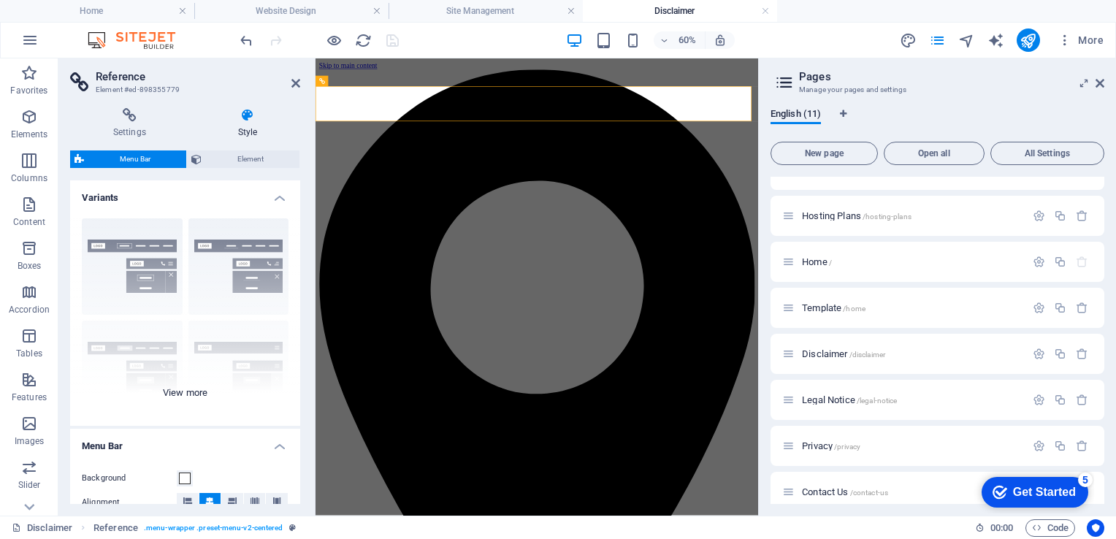
scroll to position [319, 0]
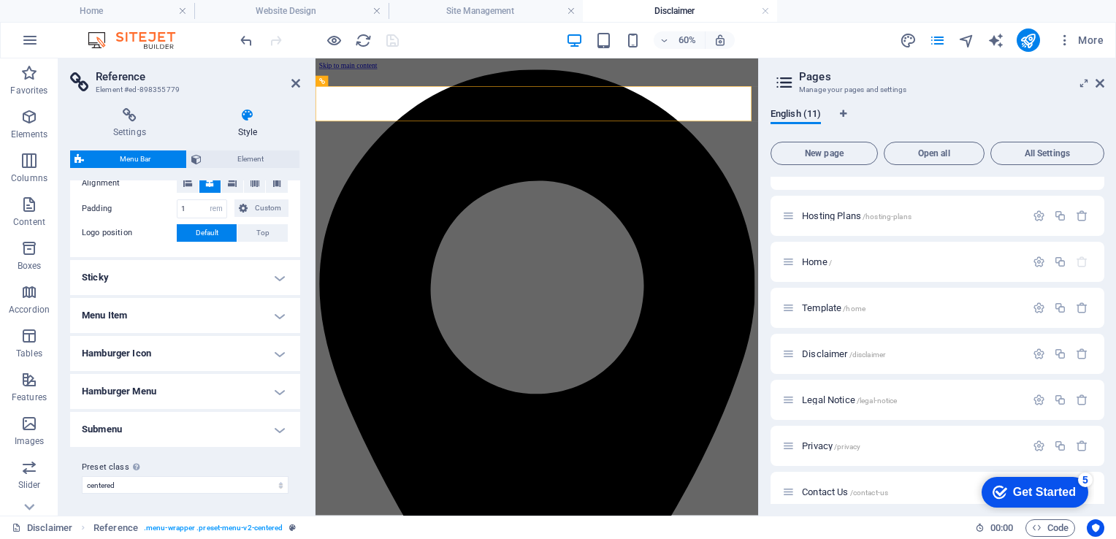
click at [274, 312] on h4 "Menu Item" at bounding box center [185, 315] width 230 height 35
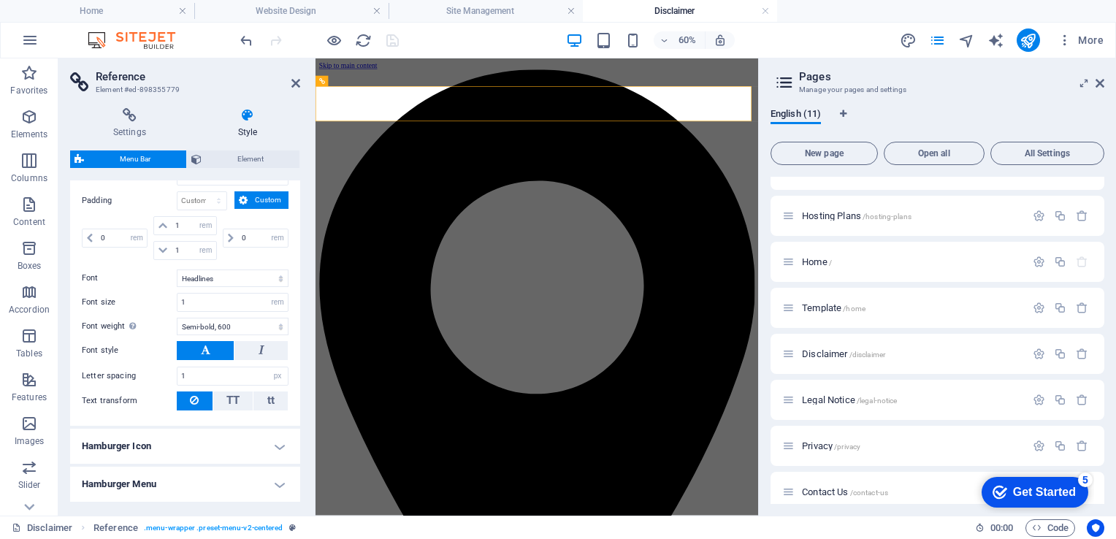
scroll to position [699, 0]
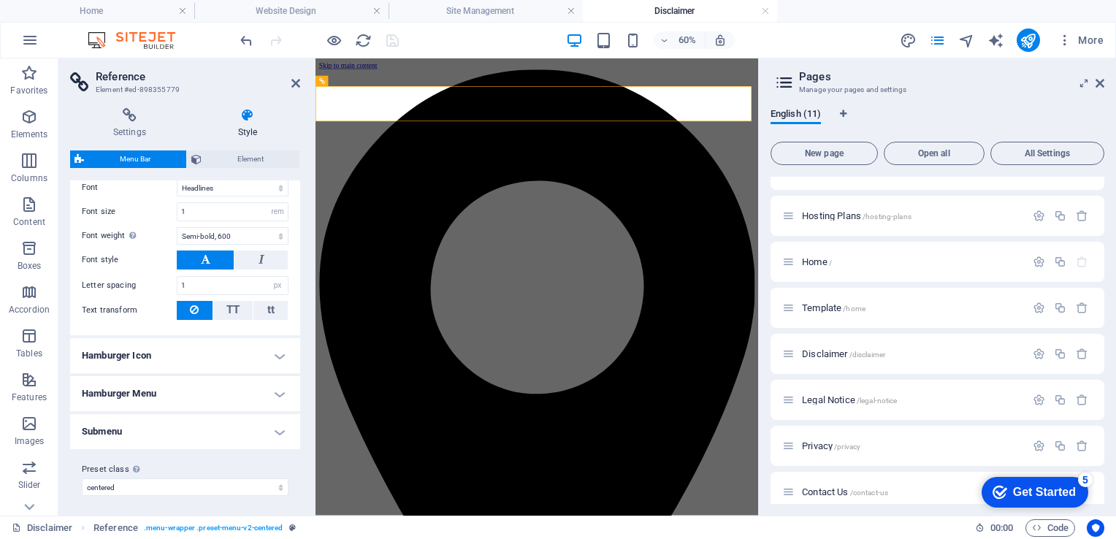
click at [147, 88] on h3 "Element #ed-898355779" at bounding box center [183, 89] width 175 height 13
click at [295, 80] on icon at bounding box center [295, 83] width 9 height 12
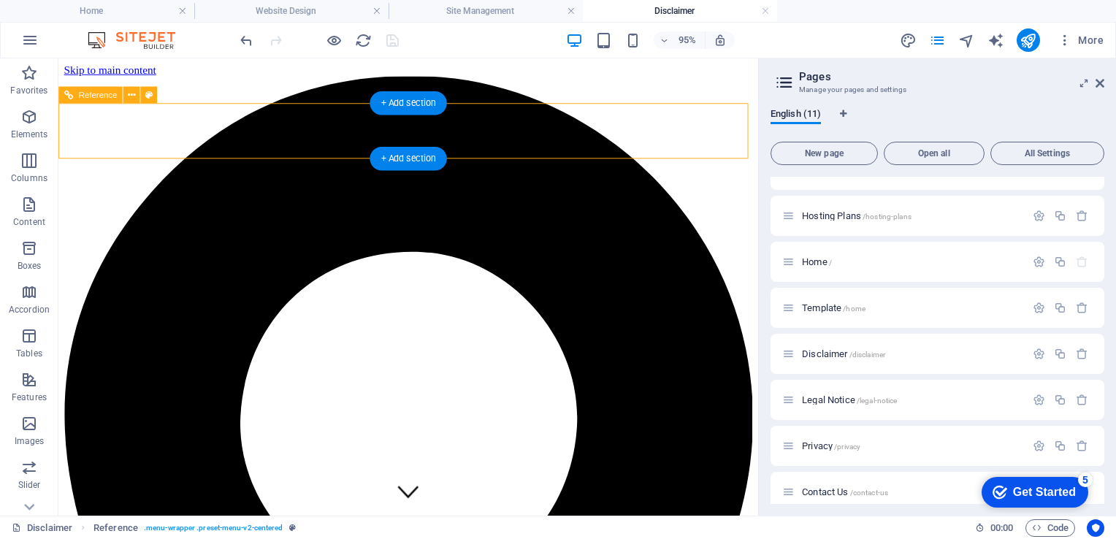
select select "rem"
select select "hover_text_color"
select select "rem"
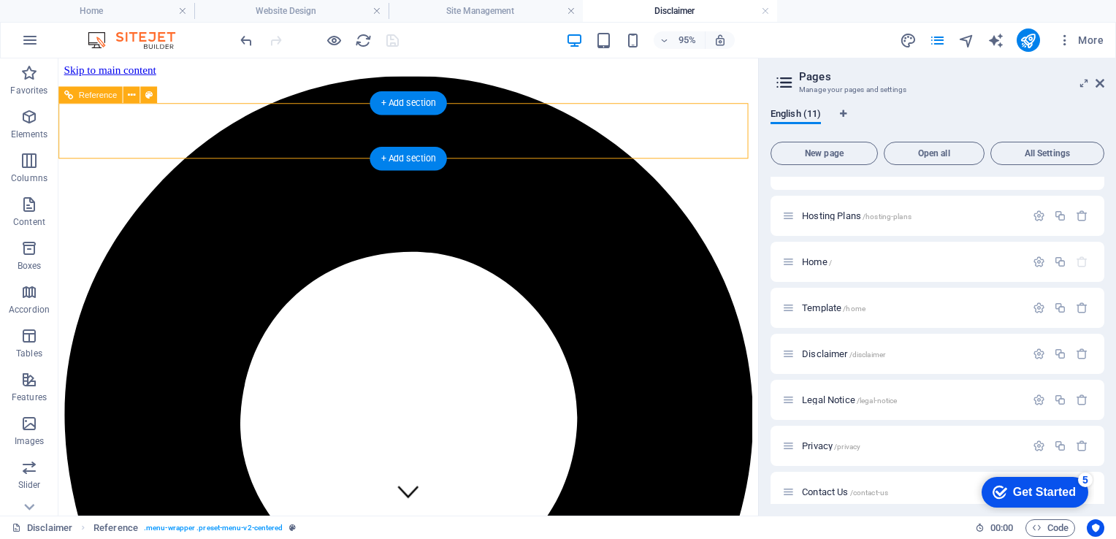
select select "rem"
select select "link-special-font"
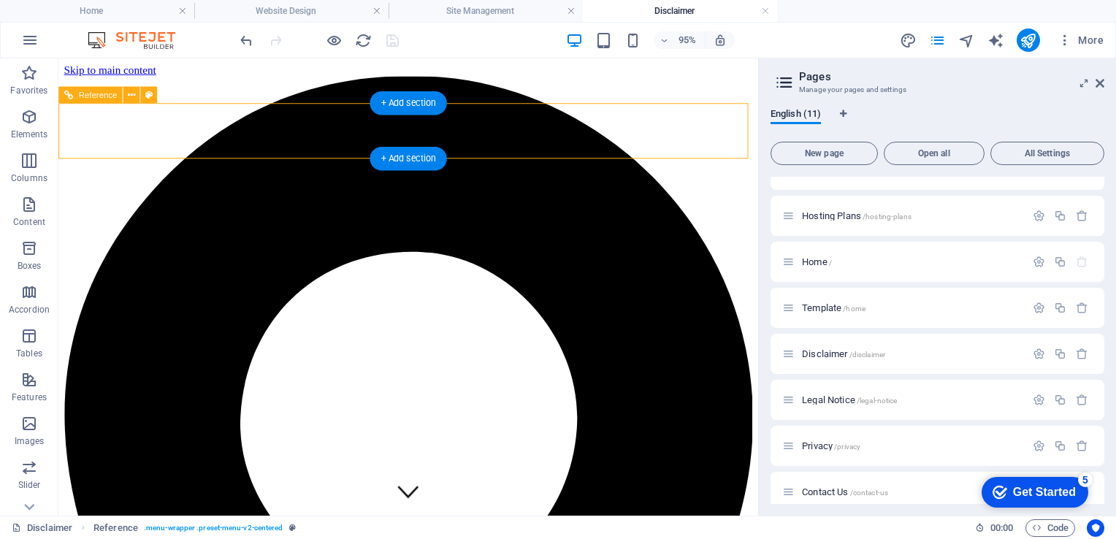
select select "rem"
select select "600"
select select "px"
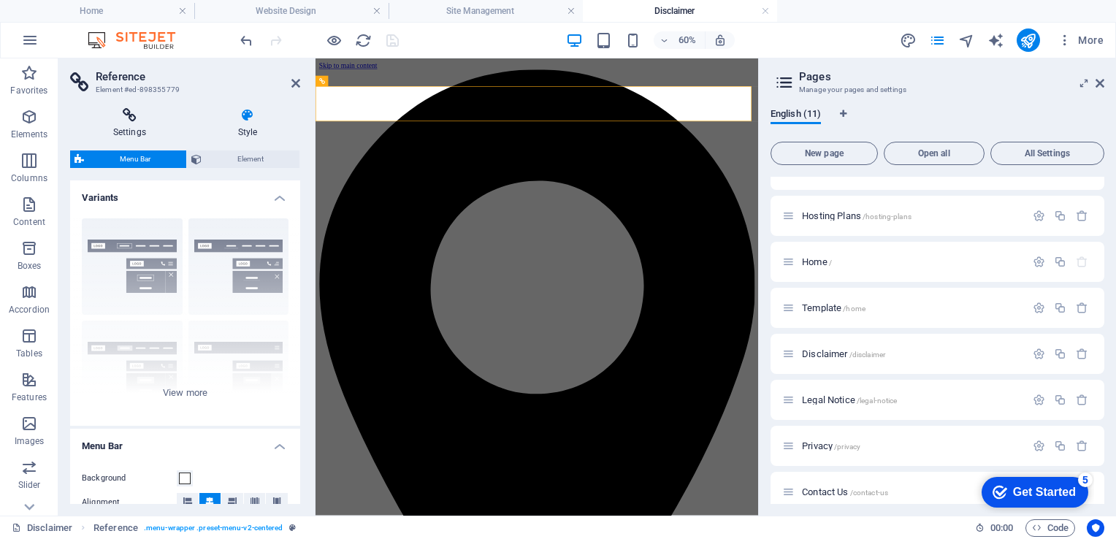
click at [129, 126] on h4 "Settings" at bounding box center [132, 123] width 125 height 31
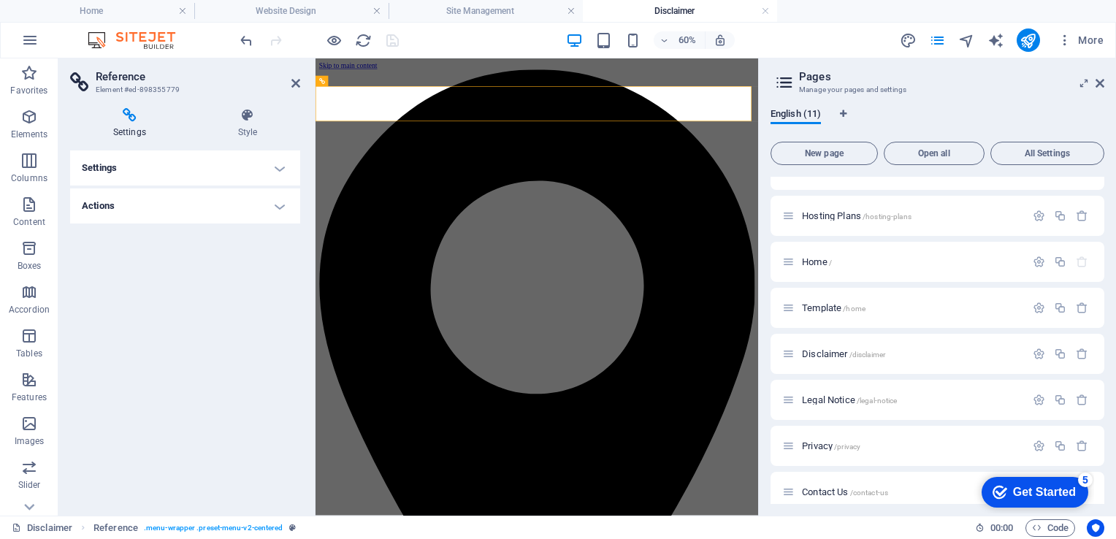
click at [279, 172] on h4 "Settings" at bounding box center [185, 167] width 230 height 35
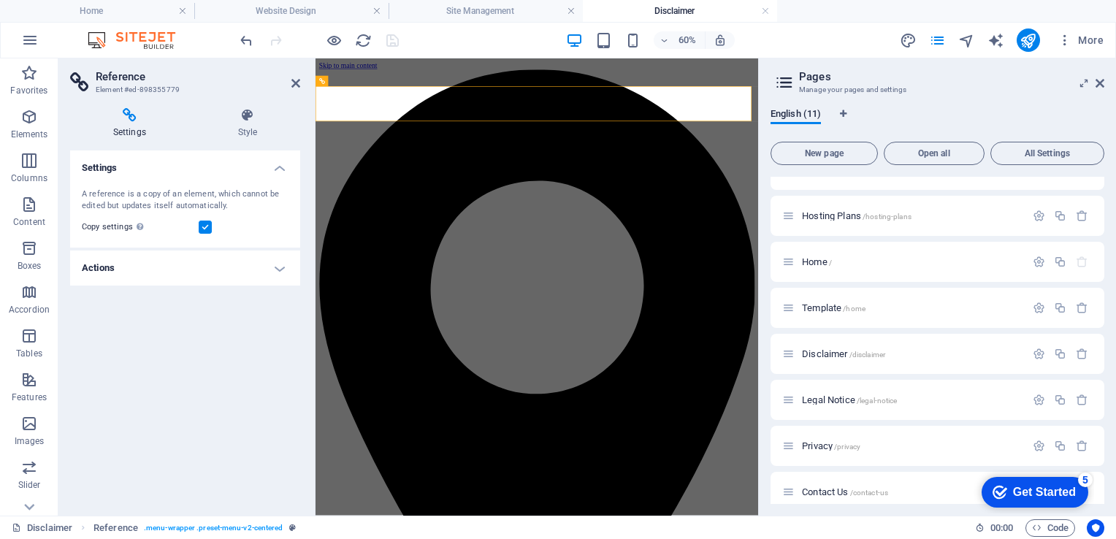
click at [273, 262] on h4 "Actions" at bounding box center [185, 267] width 230 height 35
click at [284, 140] on div "Settings Style Settings A reference is a copy of an element, which cannot be ed…" at bounding box center [185, 306] width 230 height 396
click at [298, 78] on icon at bounding box center [295, 83] width 9 height 12
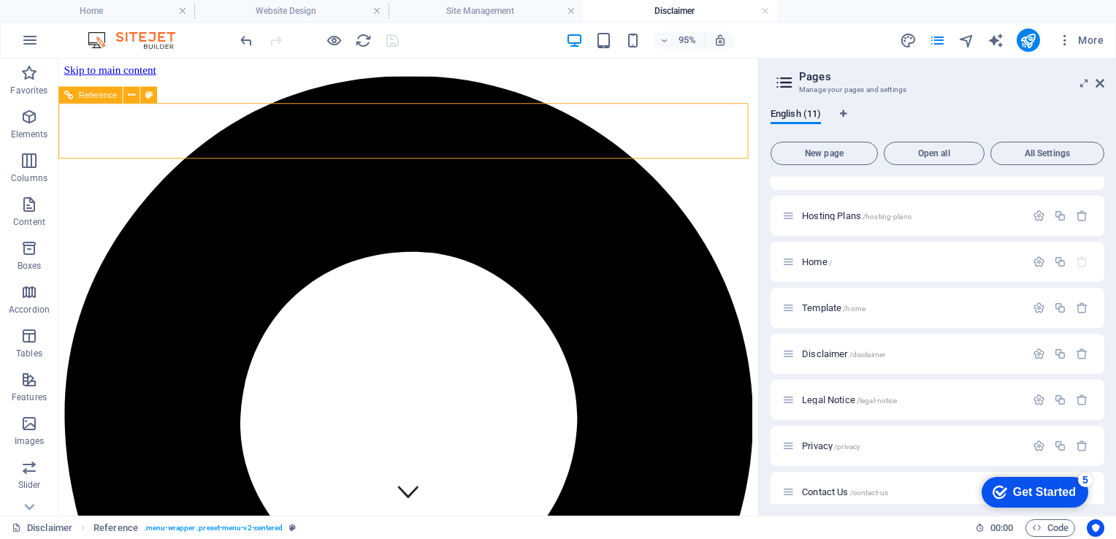
click at [107, 92] on span "Reference" at bounding box center [98, 95] width 39 height 8
click at [62, 99] on div "Reference" at bounding box center [90, 94] width 64 height 17
click at [131, 93] on icon at bounding box center [131, 94] width 7 height 15
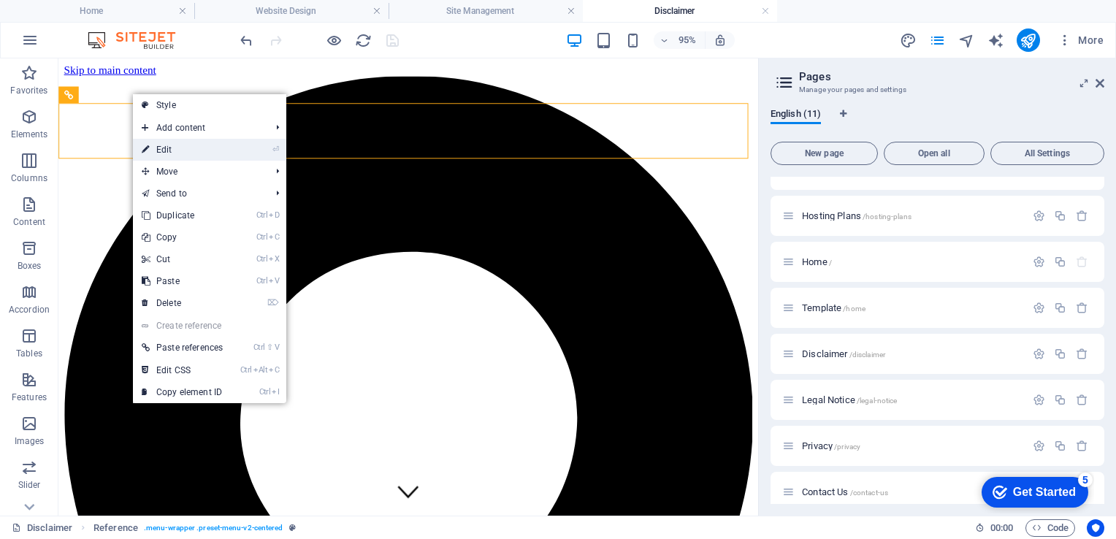
click at [196, 145] on link "⏎ Edit" at bounding box center [182, 150] width 99 height 22
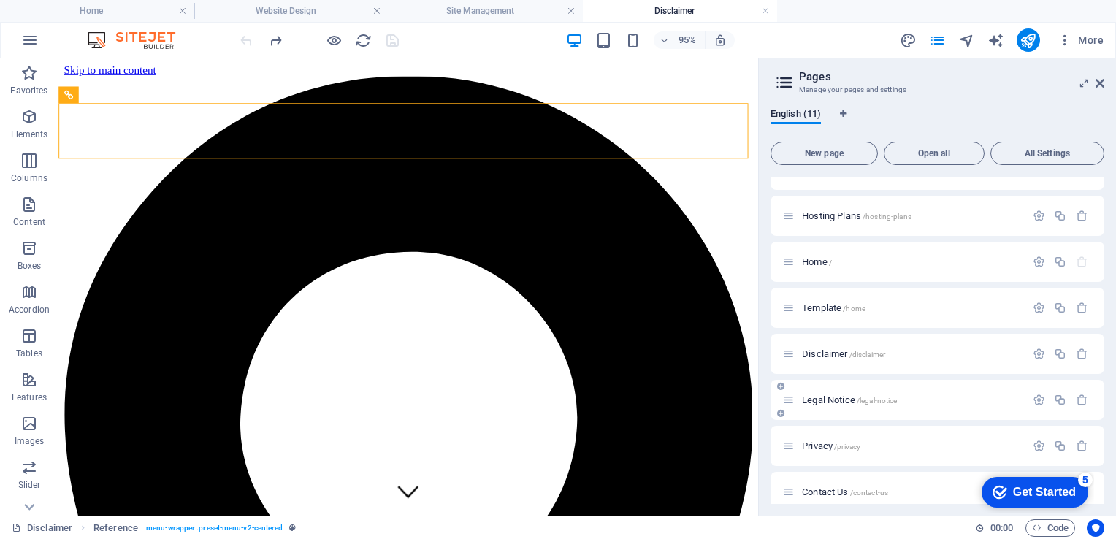
click at [789, 402] on icon at bounding box center [788, 400] width 12 height 12
click at [834, 399] on span "Legal Notice /legal-notice" at bounding box center [849, 399] width 95 height 11
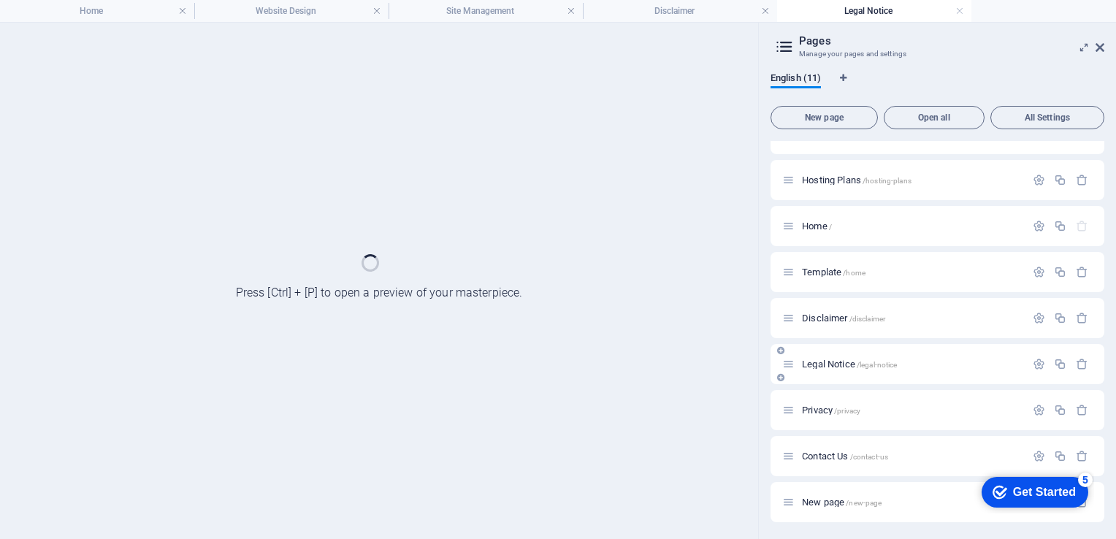
click at [834, 399] on div "Privacy /privacy" at bounding box center [937, 410] width 334 height 40
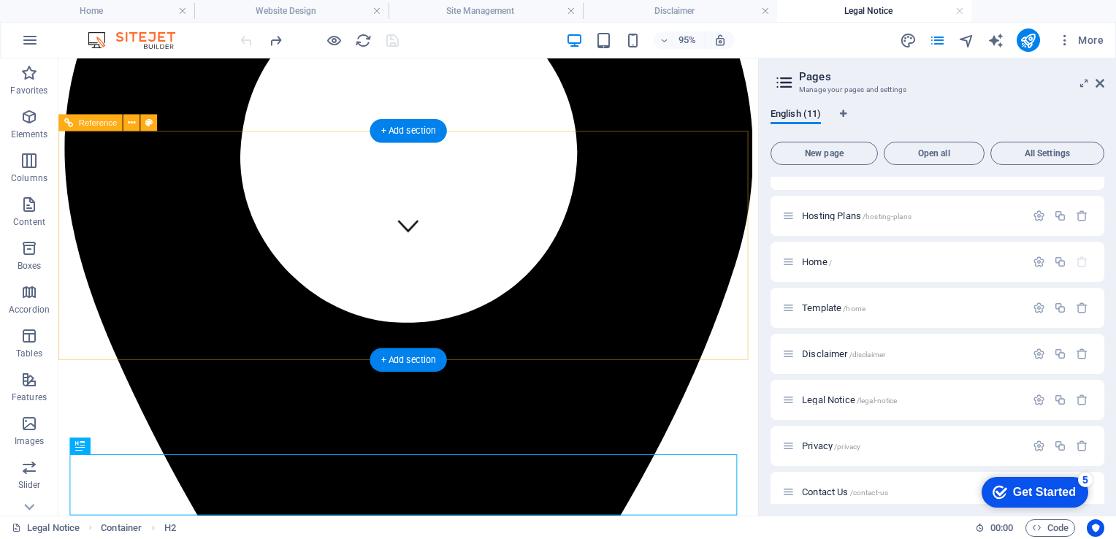
scroll to position [0, 0]
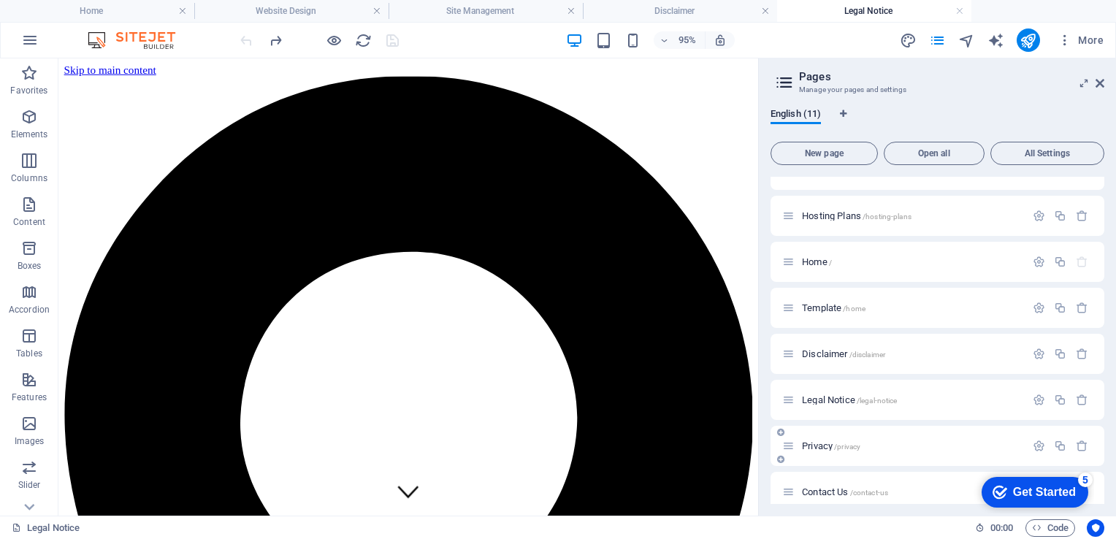
click at [821, 441] on span "Privacy /privacy" at bounding box center [831, 445] width 58 height 11
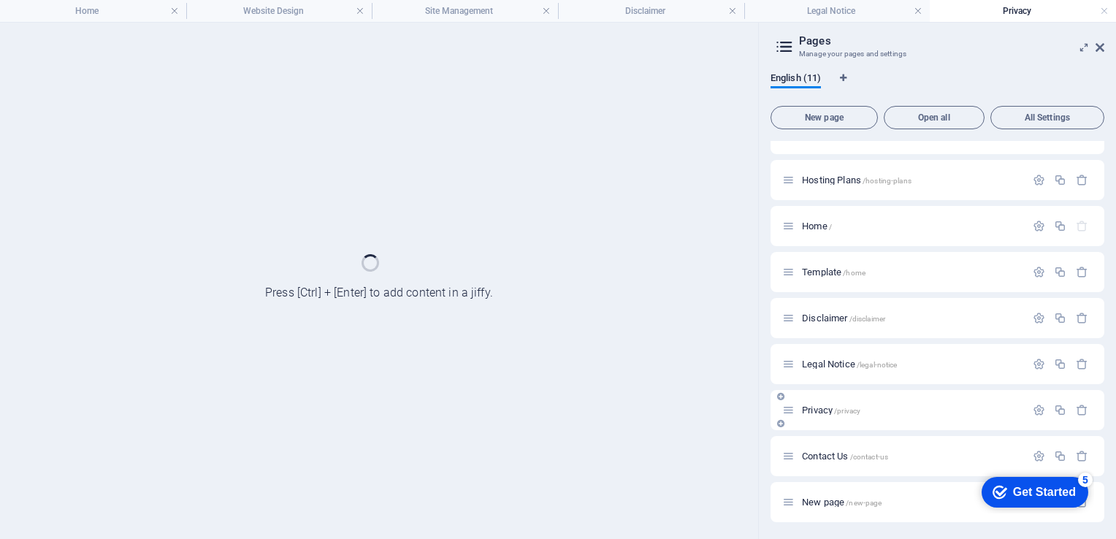
click at [821, 441] on div "Contact Us /contact-us" at bounding box center [937, 456] width 334 height 40
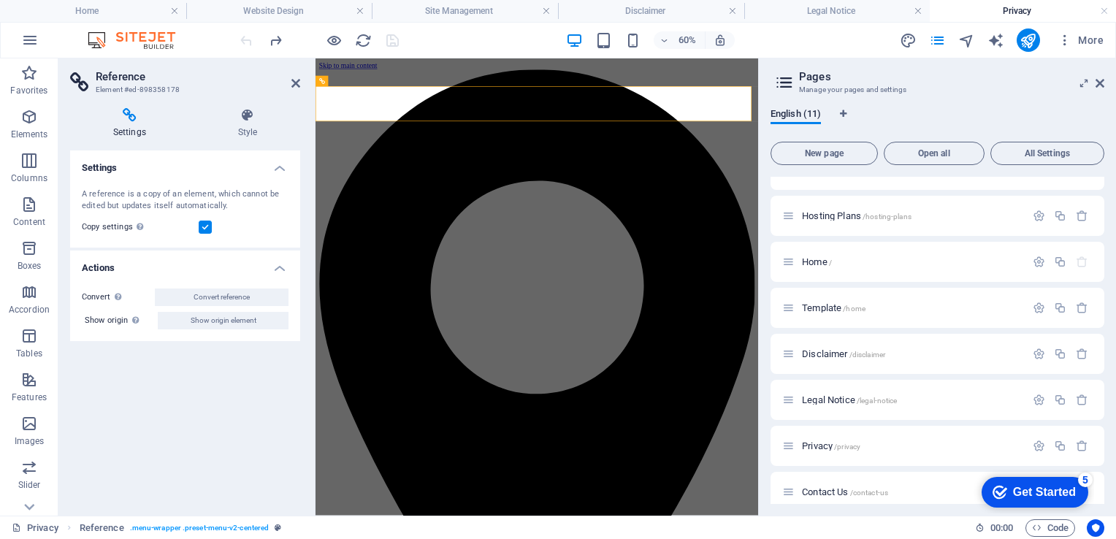
click at [123, 123] on h4 "Settings" at bounding box center [132, 123] width 125 height 31
click at [129, 126] on h4 "Settings" at bounding box center [132, 123] width 125 height 31
click at [102, 10] on h4 "Home" at bounding box center [93, 11] width 186 height 16
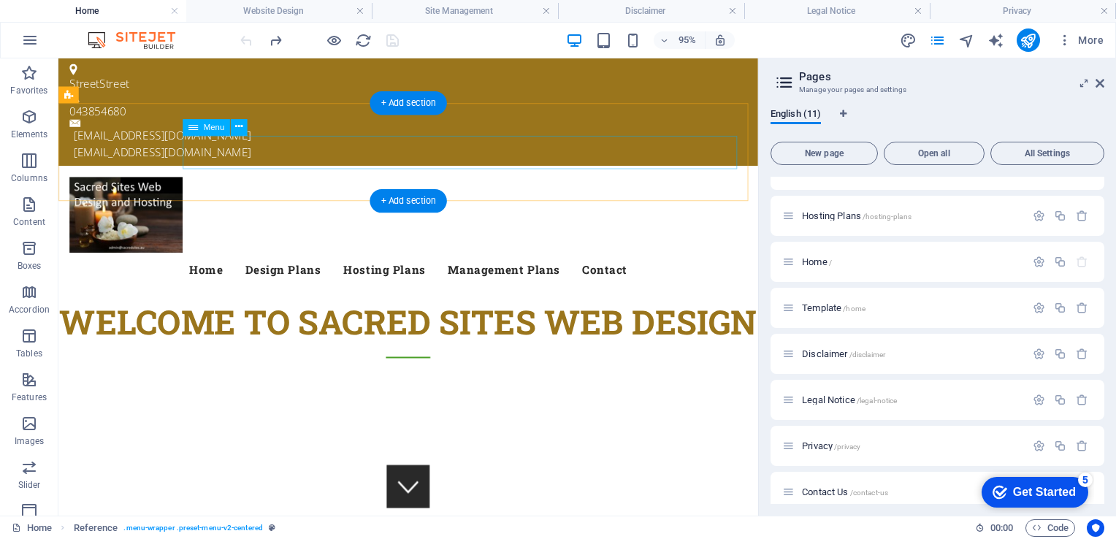
click at [261, 263] on nav "Home Design Plans Hosting Plans Management Plans Contact" at bounding box center [426, 280] width 713 height 35
select select
select select "1"
select select
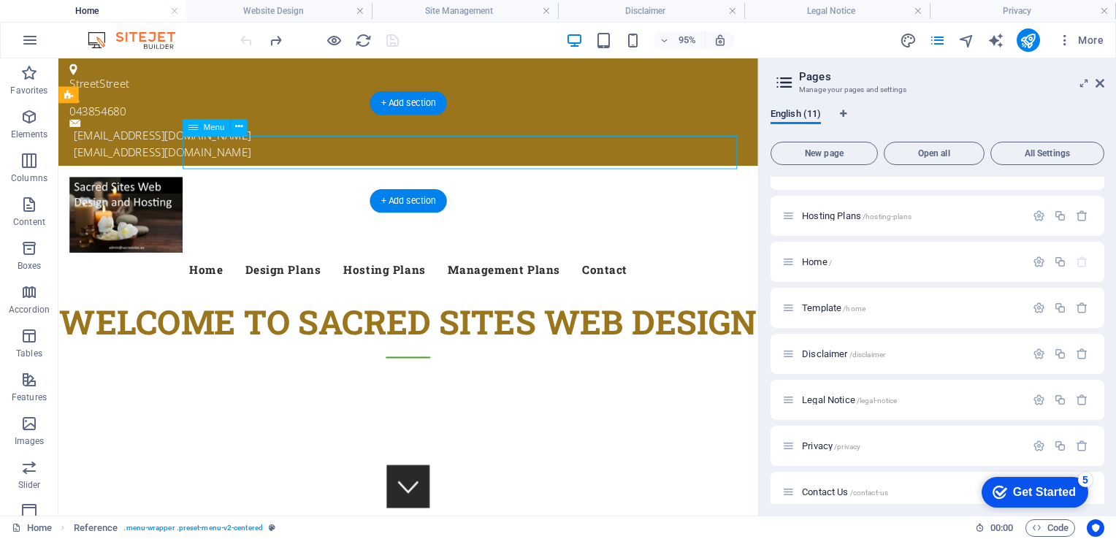
select select
select select "2"
select select
select select "9"
select select
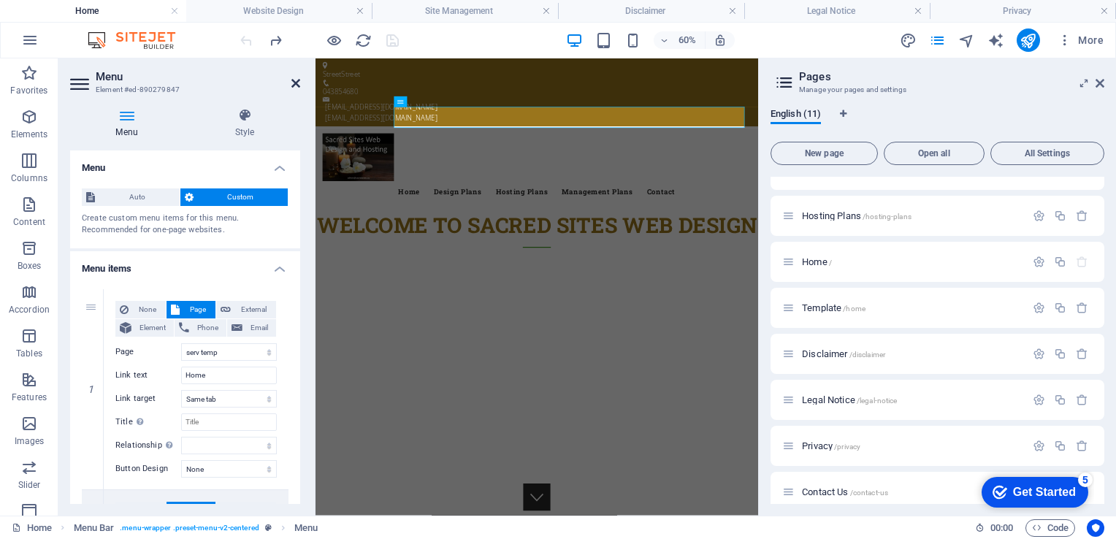
click at [298, 80] on icon at bounding box center [295, 83] width 9 height 12
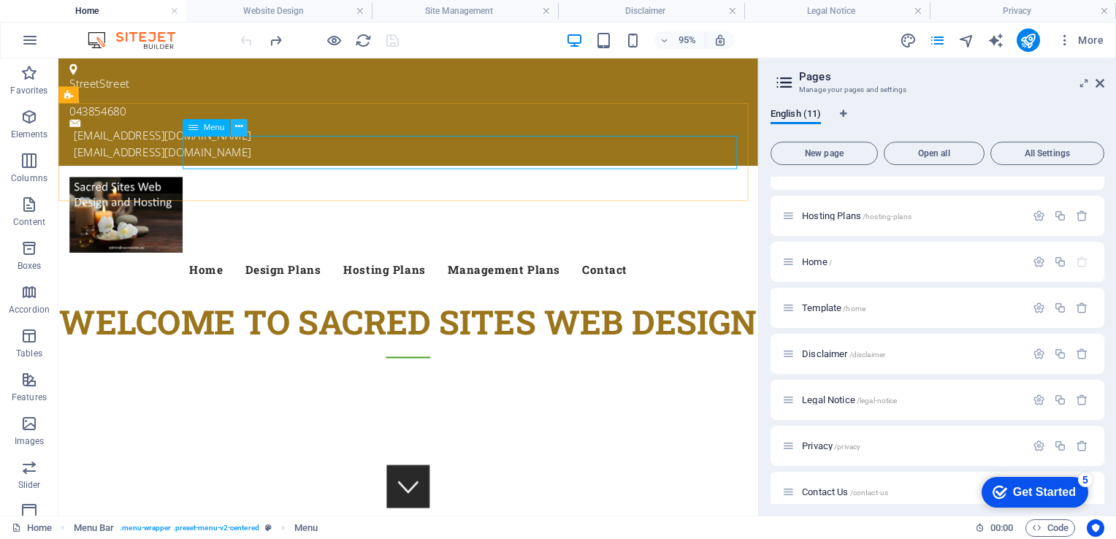
click at [242, 126] on icon at bounding box center [238, 127] width 7 height 15
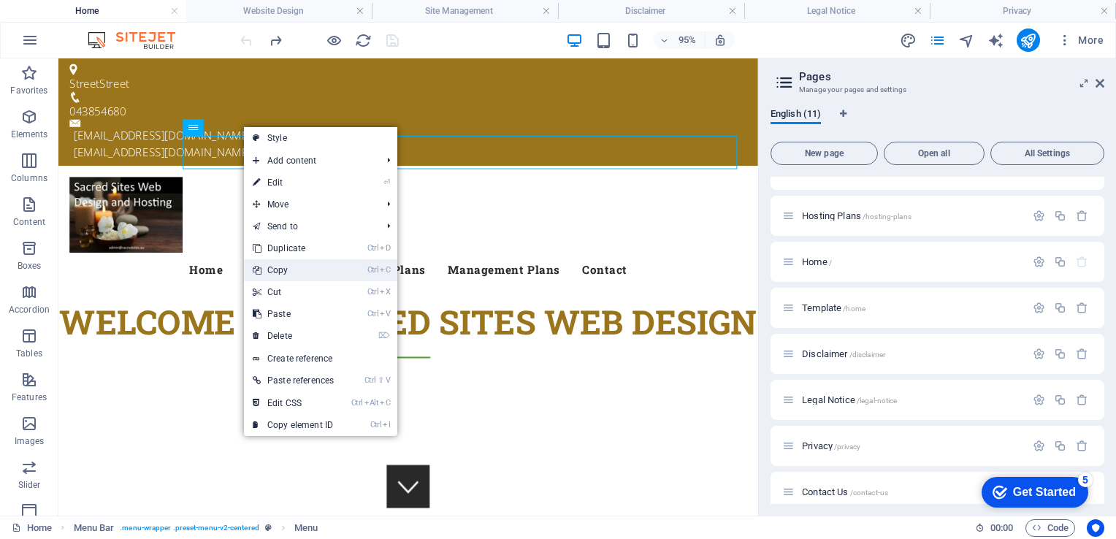
click at [295, 268] on link "Ctrl C Copy" at bounding box center [293, 270] width 99 height 22
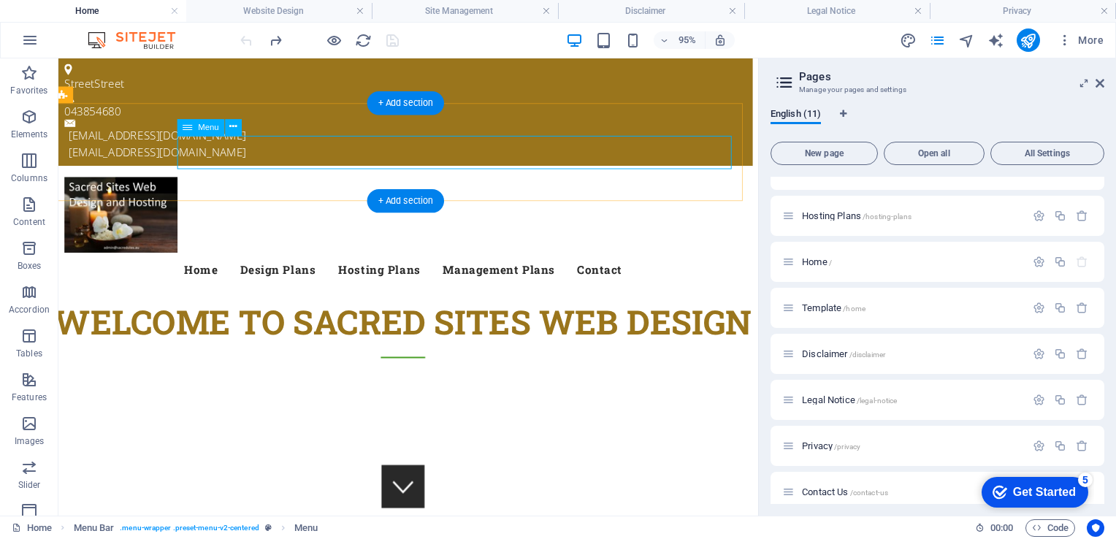
scroll to position [0, 5]
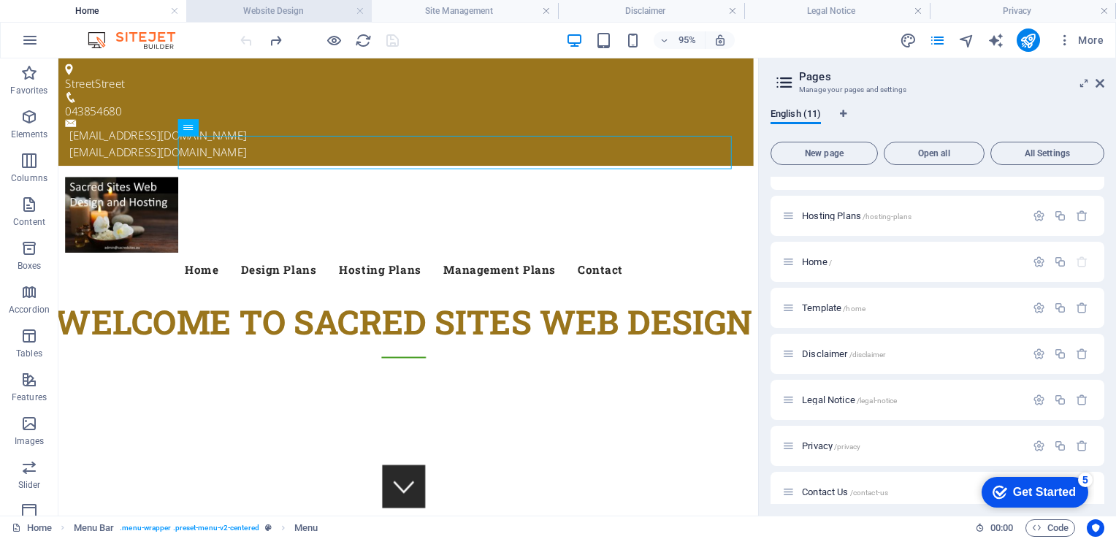
click at [277, 9] on h4 "Website Design" at bounding box center [279, 11] width 186 height 16
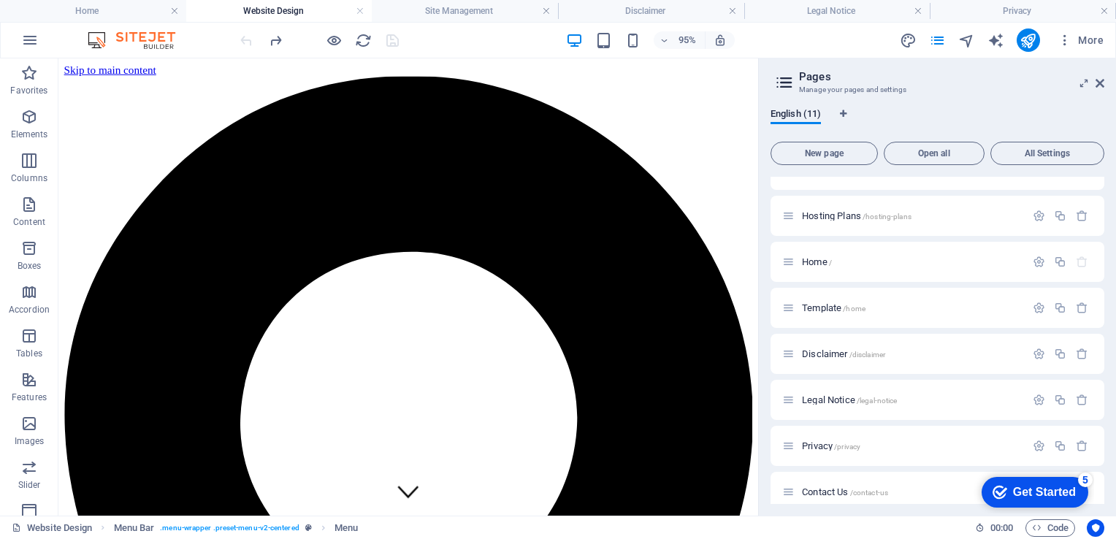
scroll to position [0, 0]
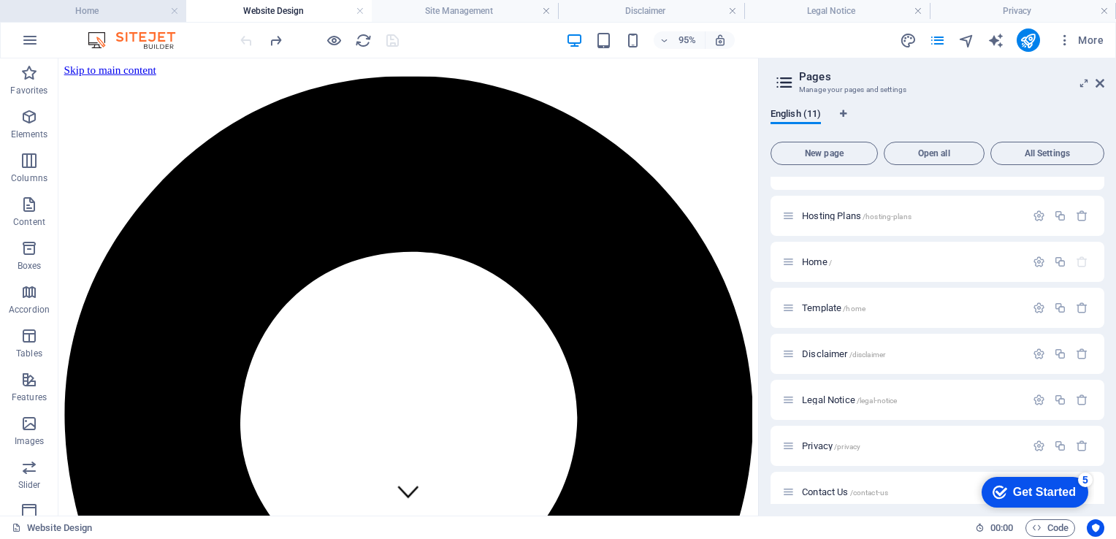
click at [115, 15] on h4 "Home" at bounding box center [93, 11] width 186 height 16
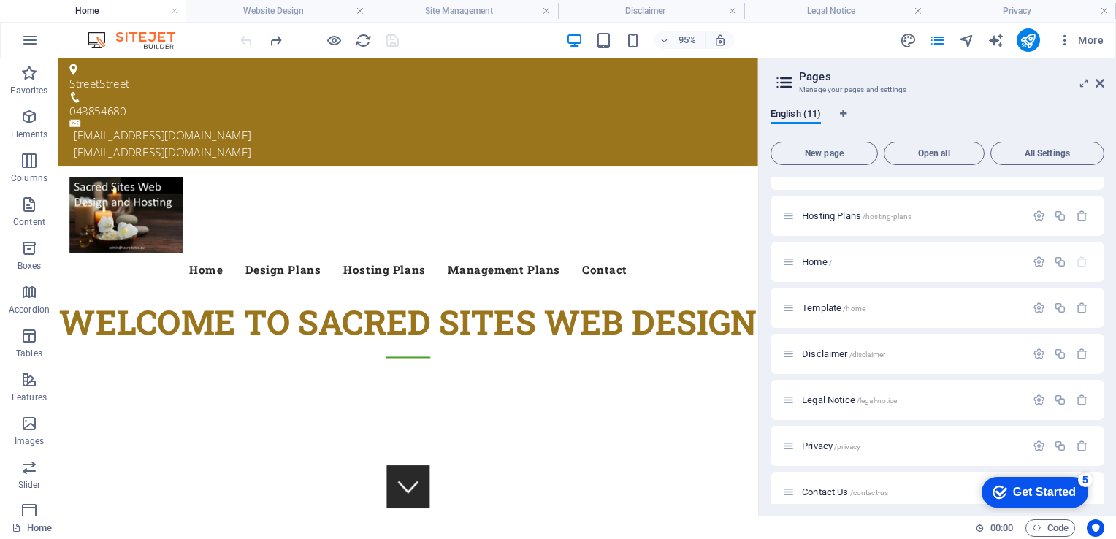
click at [115, 15] on h4 "Home" at bounding box center [93, 11] width 186 height 16
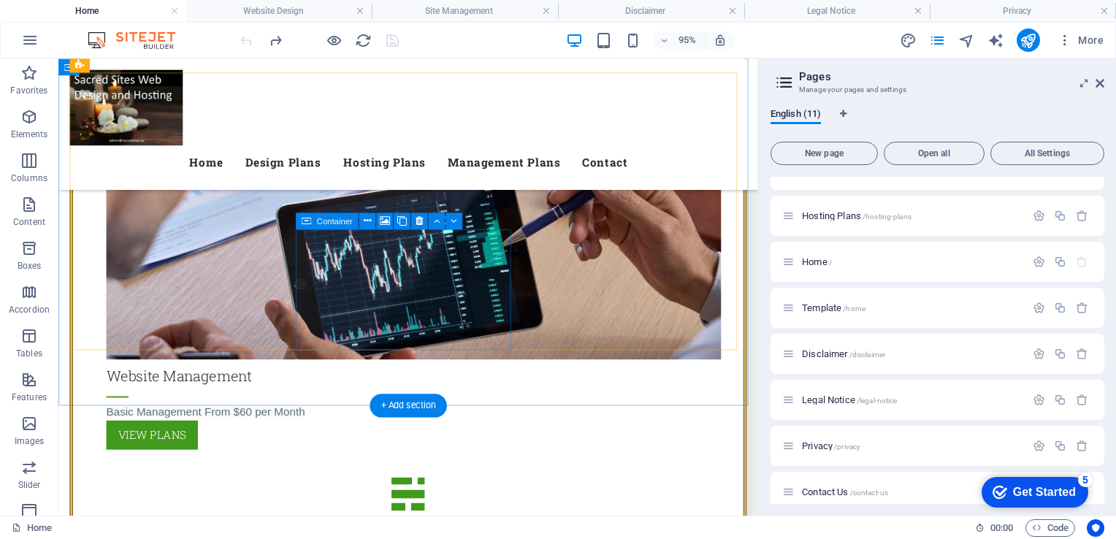
scroll to position [2134, 0]
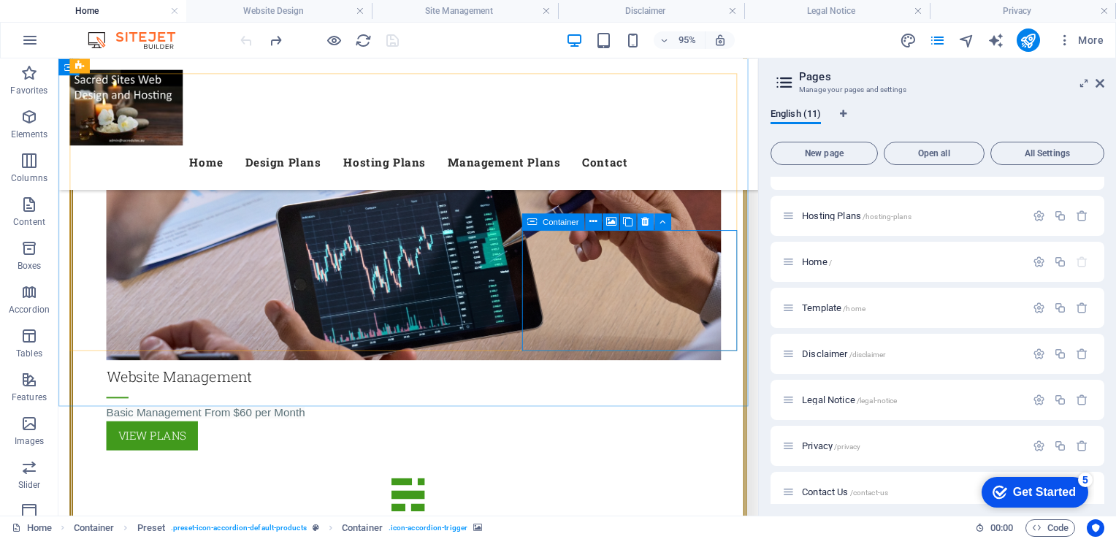
click at [645, 228] on icon at bounding box center [644, 221] width 7 height 15
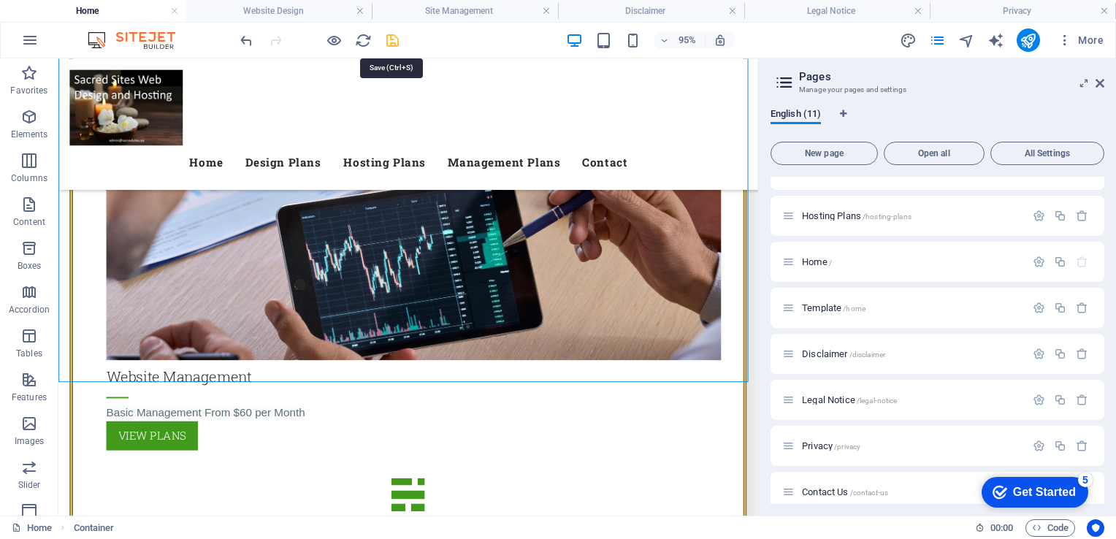
click at [388, 41] on icon "save" at bounding box center [392, 40] width 17 height 17
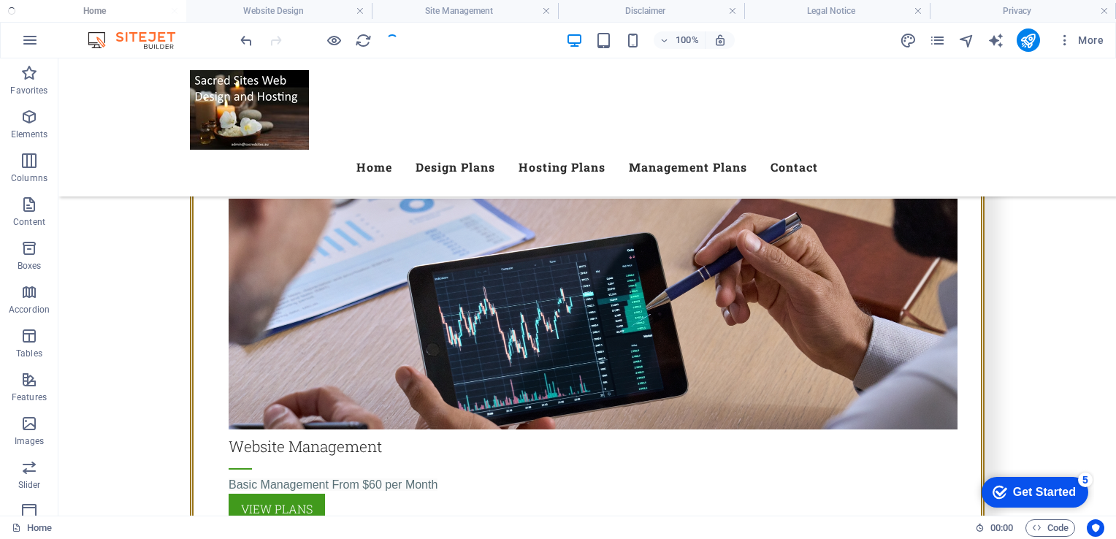
scroll to position [2053, 0]
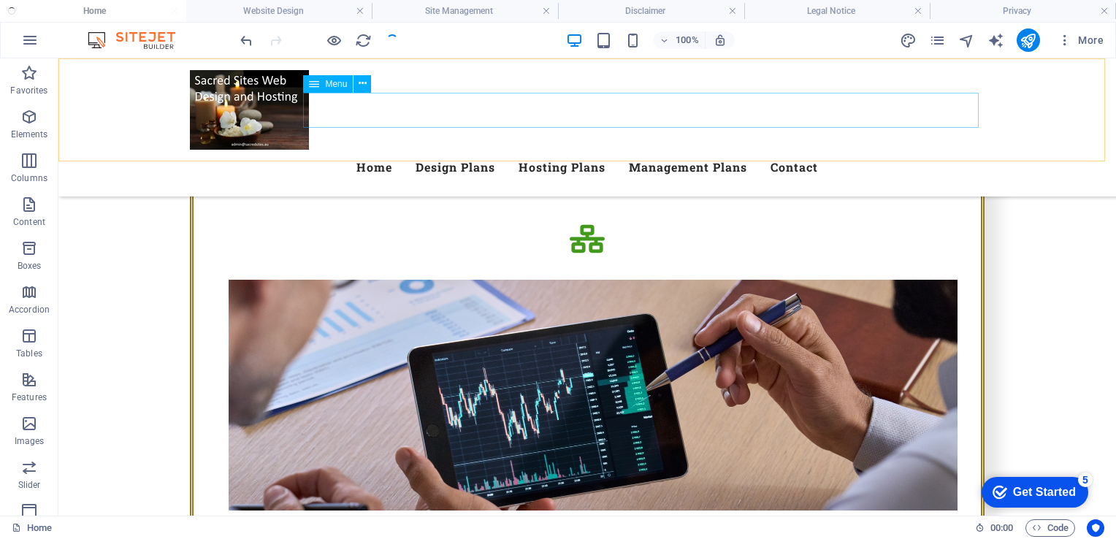
click at [513, 150] on nav "Home Design Plans Hosting Plans Management Plans Contact" at bounding box center [587, 167] width 794 height 35
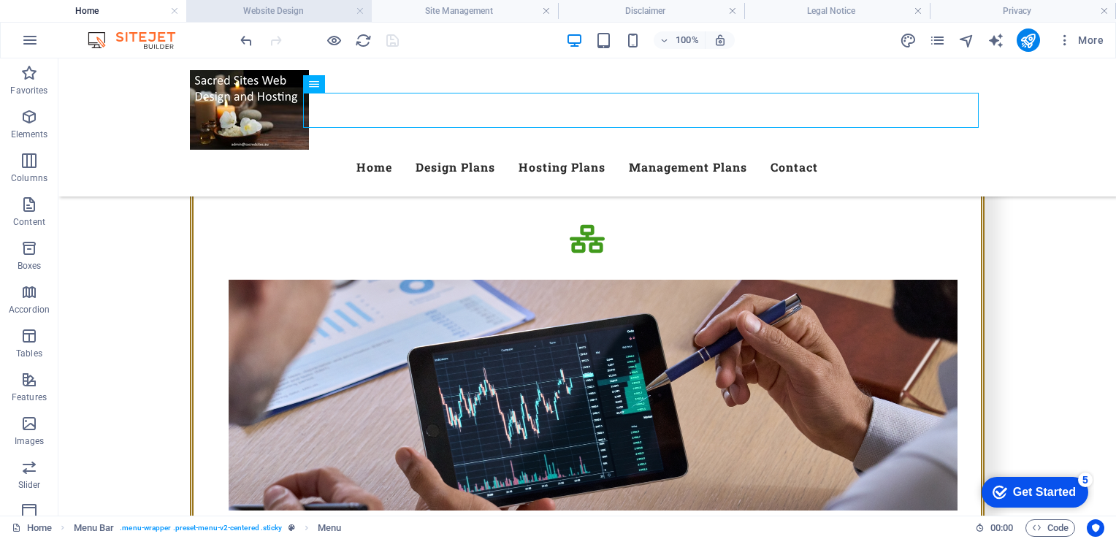
click at [287, 11] on h4 "Website Design" at bounding box center [279, 11] width 186 height 16
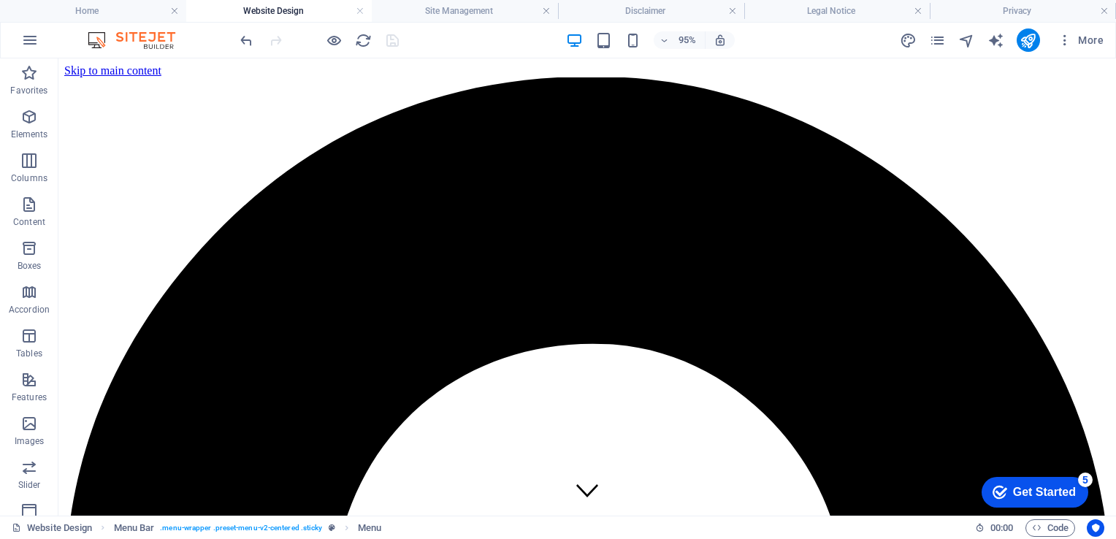
scroll to position [0, 0]
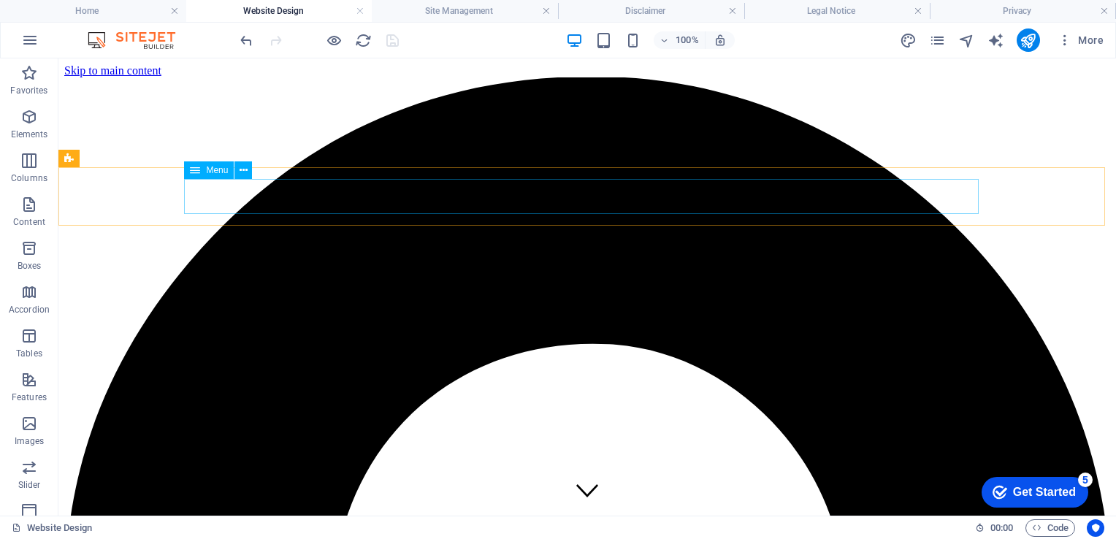
click at [221, 172] on span "Menu" at bounding box center [217, 170] width 22 height 9
click at [242, 169] on icon at bounding box center [243, 170] width 8 height 15
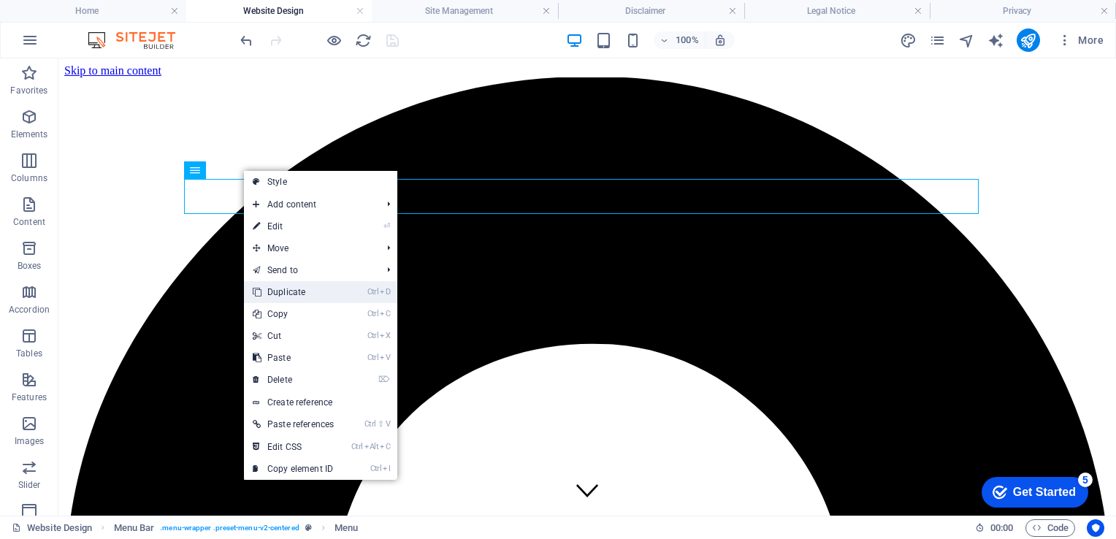
click at [304, 285] on link "Ctrl D Duplicate" at bounding box center [293, 292] width 99 height 22
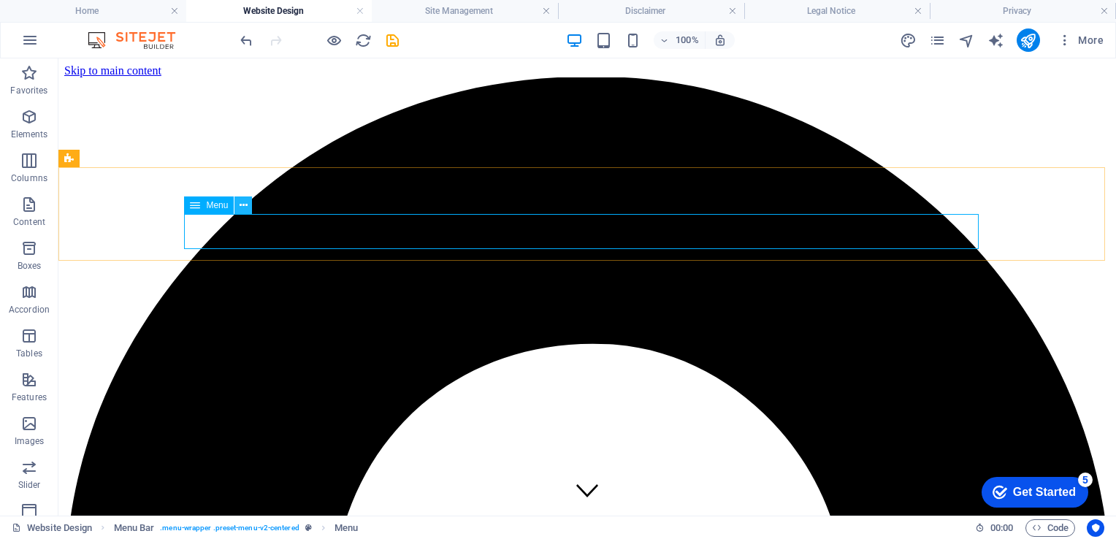
click at [245, 207] on icon at bounding box center [243, 205] width 8 height 15
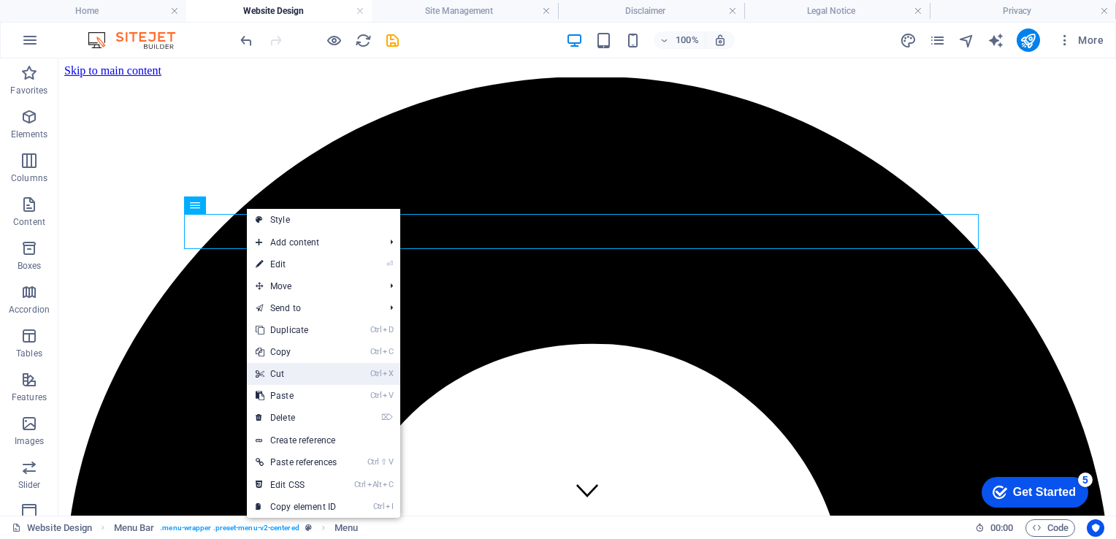
click at [277, 372] on link "Ctrl X Cut" at bounding box center [296, 374] width 99 height 22
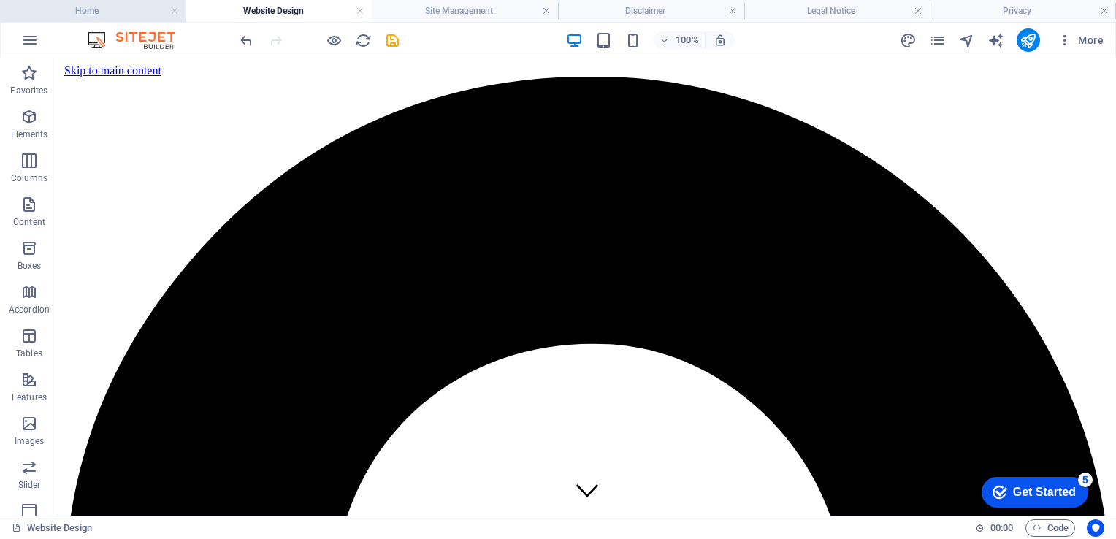
click at [103, 11] on h4 "Home" at bounding box center [93, 11] width 186 height 16
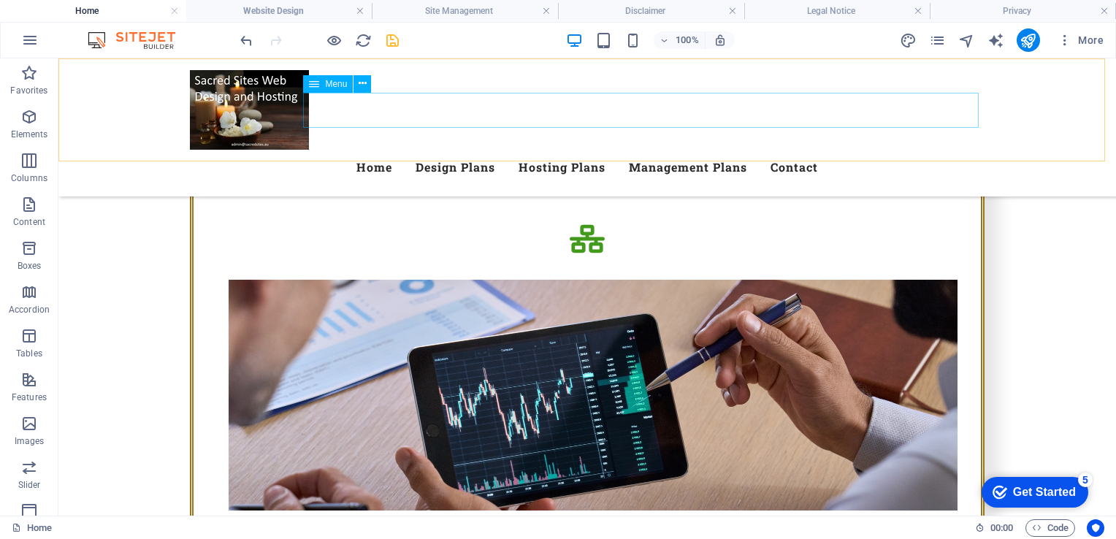
click at [432, 150] on nav "Home Design Plans Hosting Plans Management Plans Contact" at bounding box center [587, 167] width 794 height 35
click at [361, 86] on icon at bounding box center [362, 83] width 8 height 15
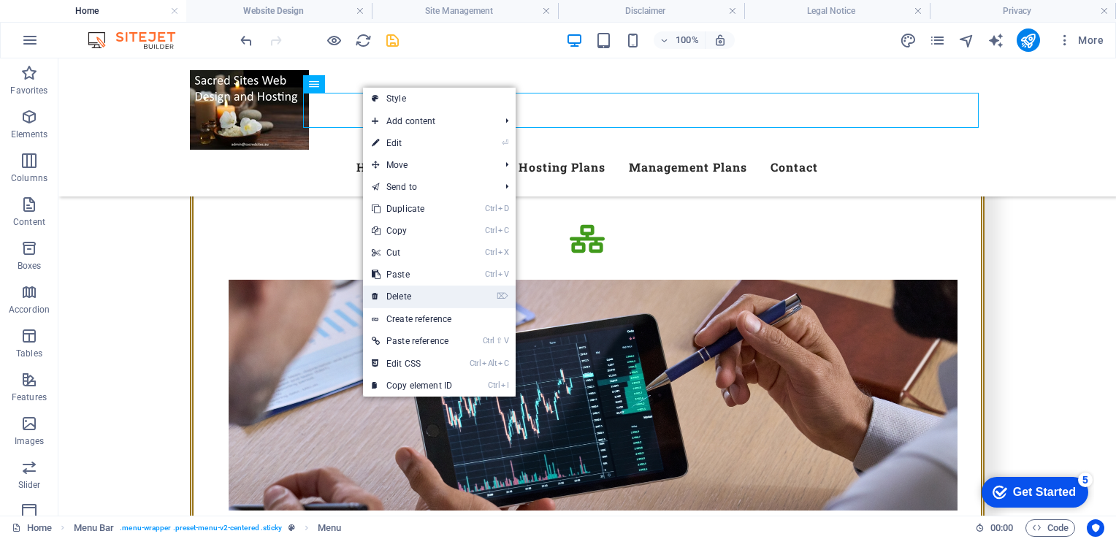
click at [406, 296] on link "⌦ Delete" at bounding box center [412, 296] width 98 height 22
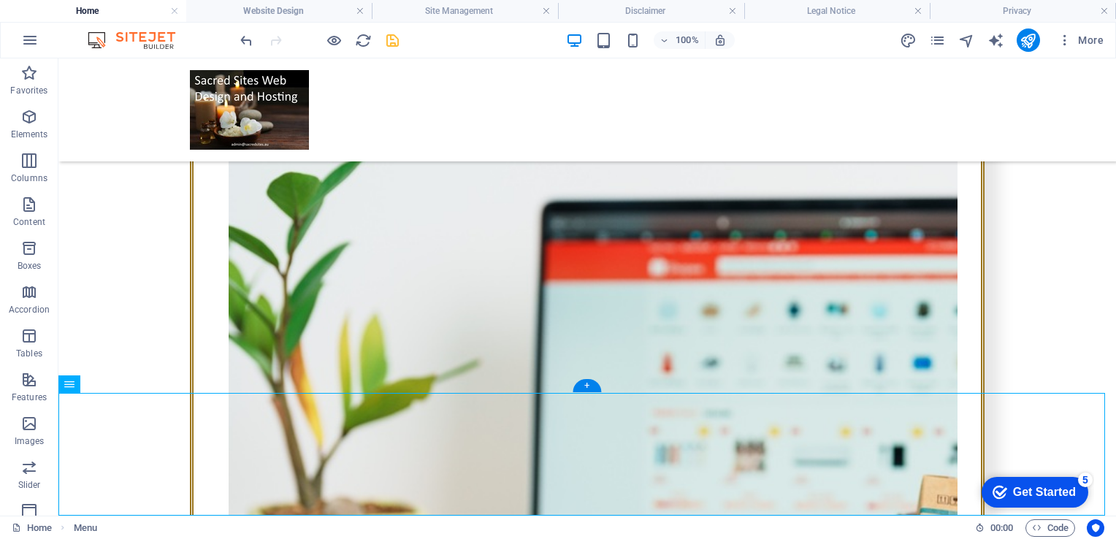
scroll to position [3391, 0]
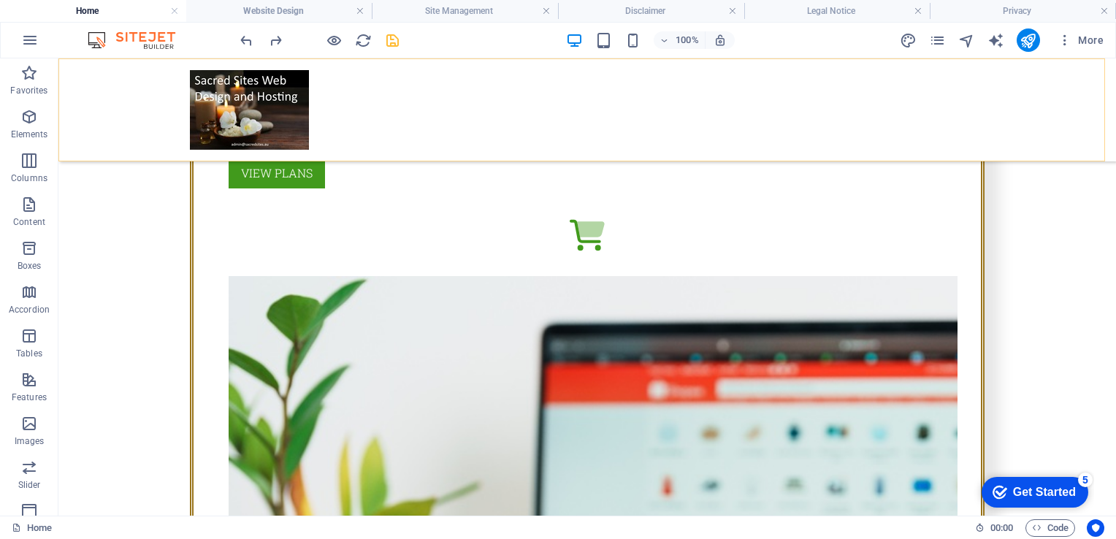
click at [466, 138] on div "Menu" at bounding box center [586, 109] width 1057 height 103
click at [464, 96] on div "Menu" at bounding box center [586, 109] width 1057 height 103
select select "header"
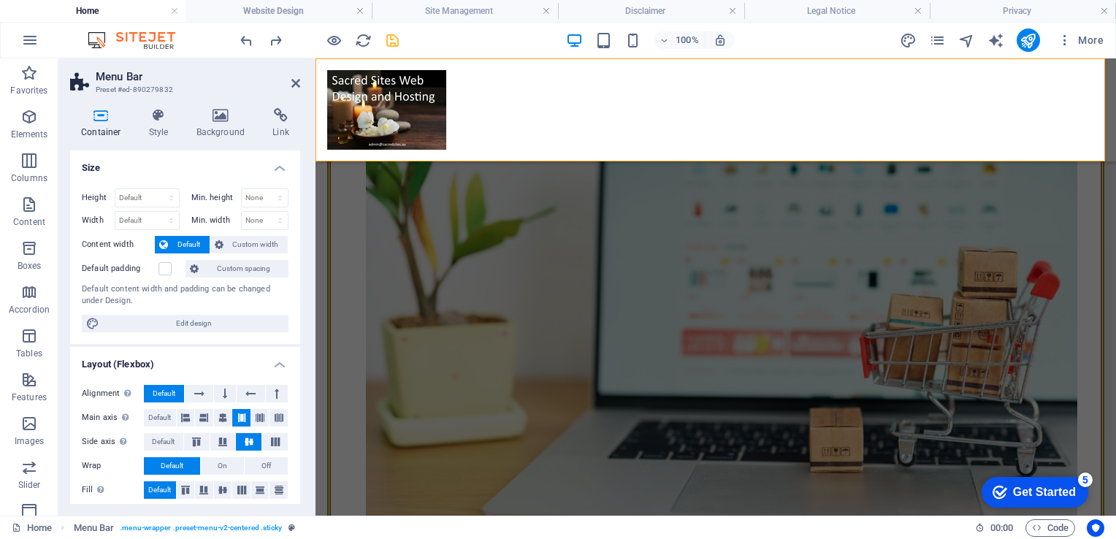
click at [596, 91] on div "Menu" at bounding box center [715, 109] width 800 height 103
click at [710, 102] on div "Menu" at bounding box center [715, 109] width 800 height 103
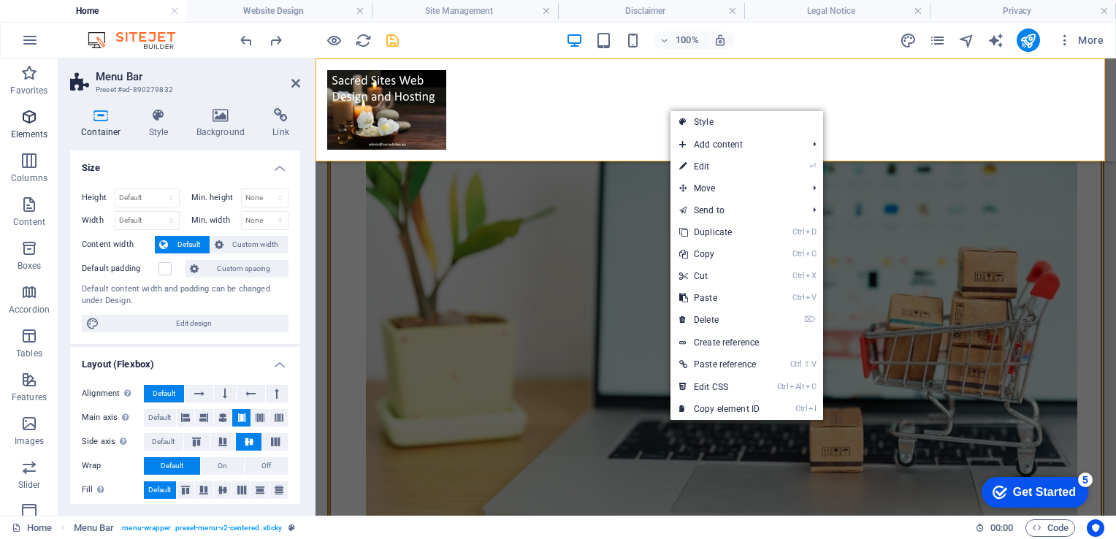
click at [28, 124] on icon "button" at bounding box center [29, 117] width 18 height 18
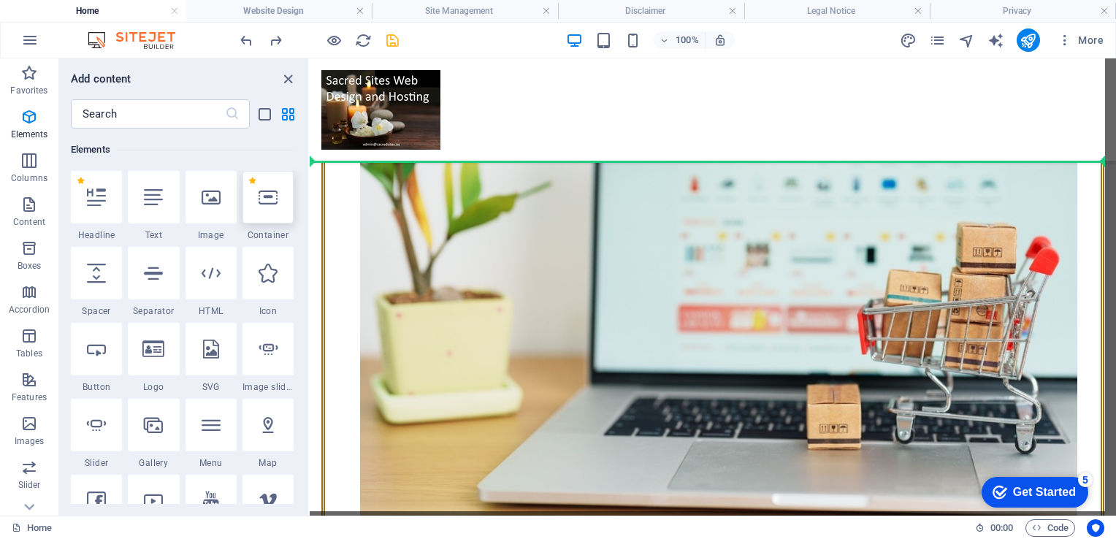
scroll to position [37, 0]
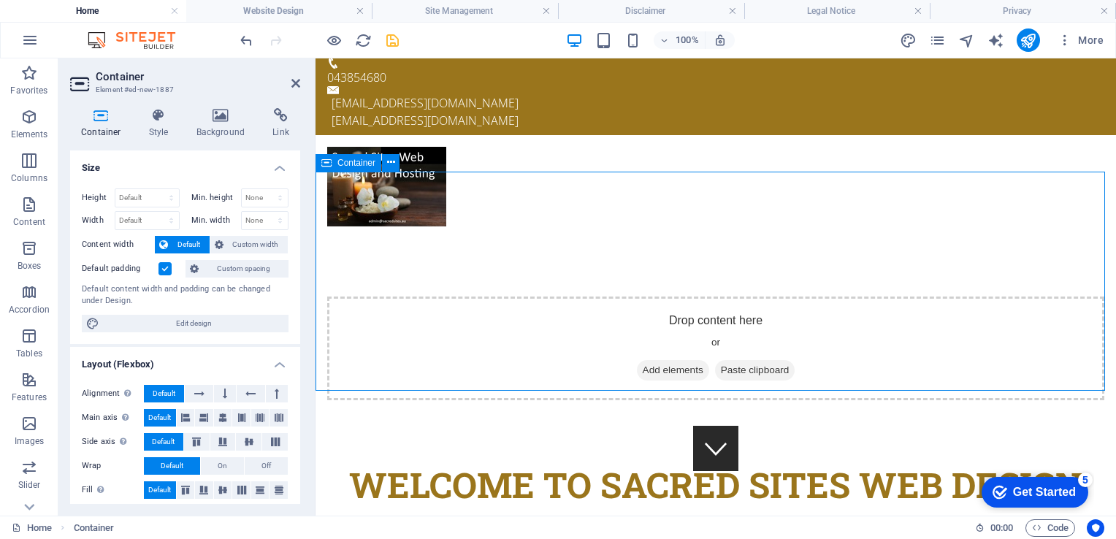
click at [746, 360] on span "Paste clipboard" at bounding box center [755, 370] width 80 height 20
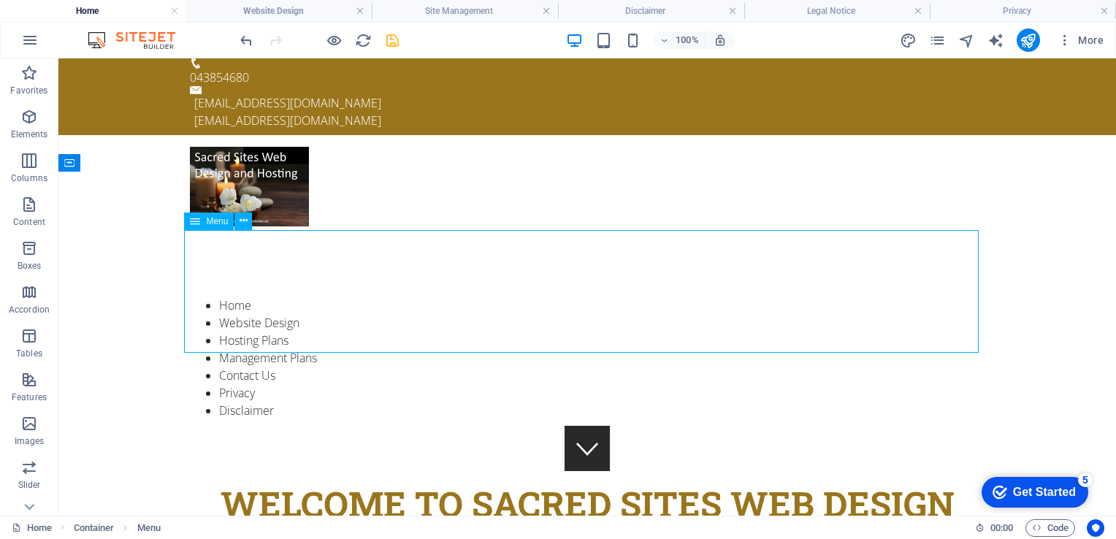
drag, startPoint x: 171, startPoint y: 337, endPoint x: 389, endPoint y: 264, distance: 230.4
click at [389, 296] on nav "Home Website Design Hosting Plans Management Plans Contact Us Privacy Disclaimer" at bounding box center [587, 357] width 794 height 123
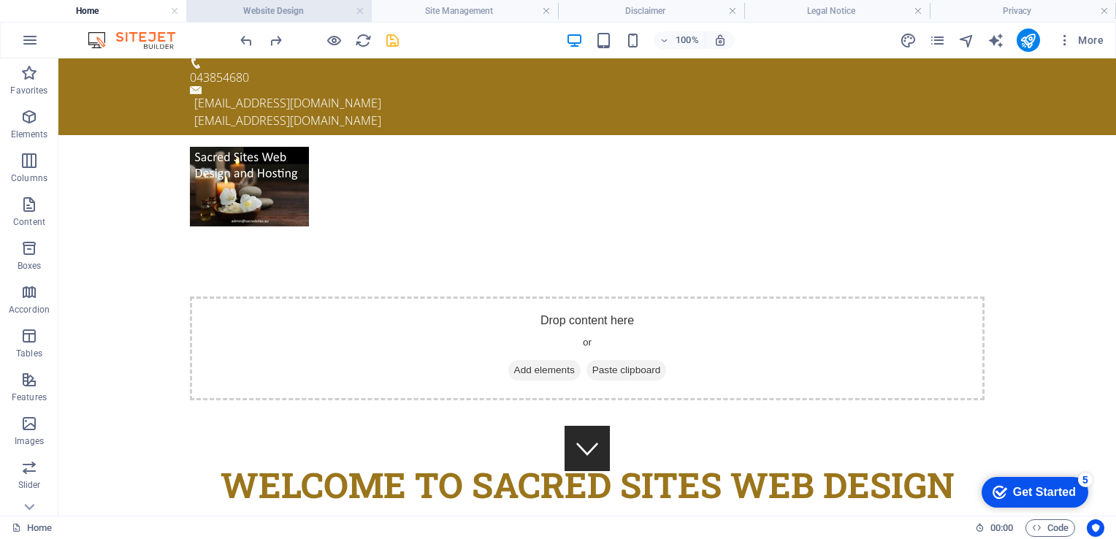
click at [246, 16] on h4 "Website Design" at bounding box center [279, 11] width 186 height 16
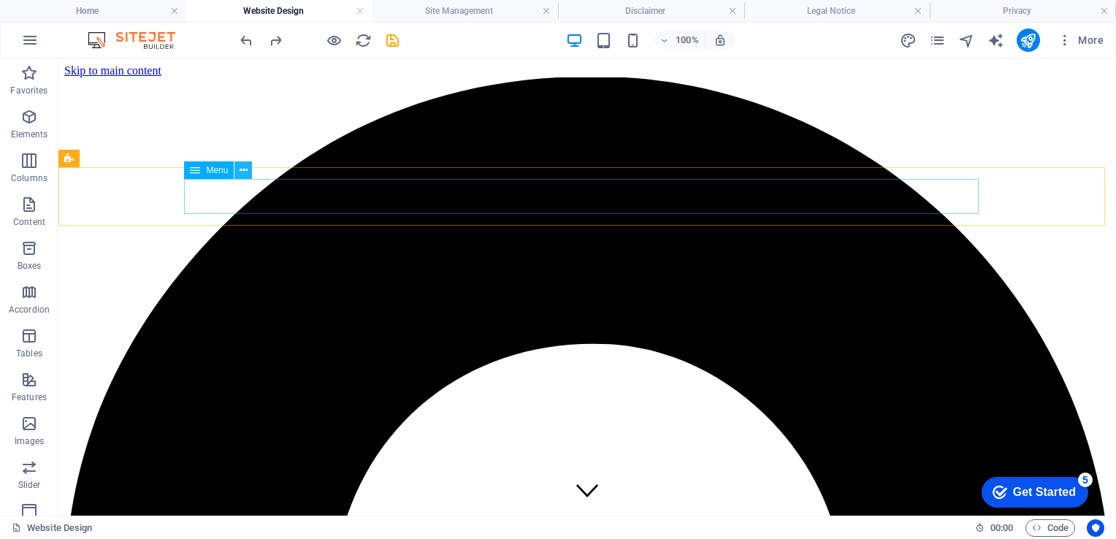
click at [246, 174] on icon at bounding box center [243, 170] width 8 height 15
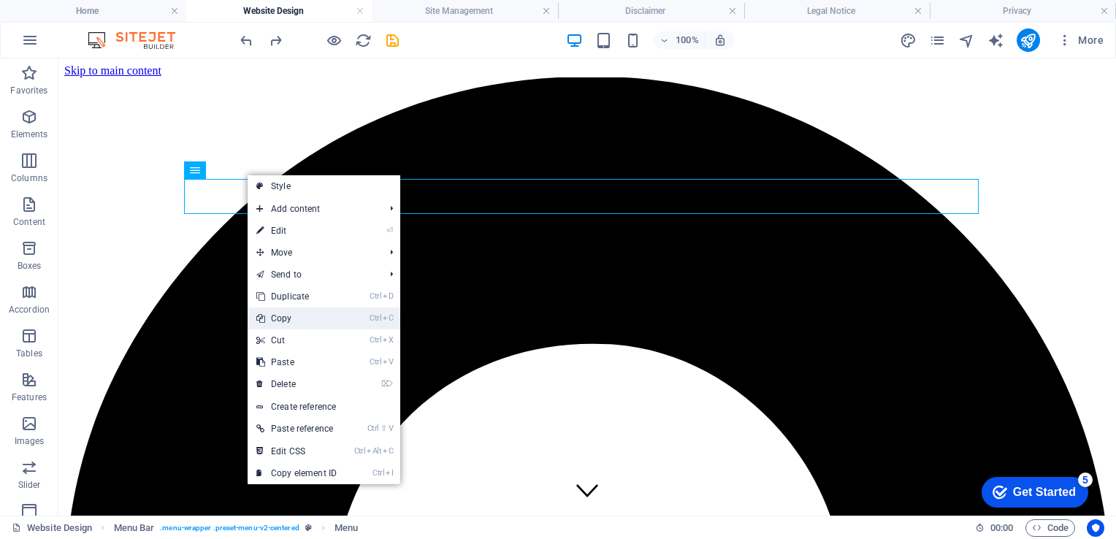
click at [281, 316] on link "Ctrl C Copy" at bounding box center [297, 318] width 98 height 22
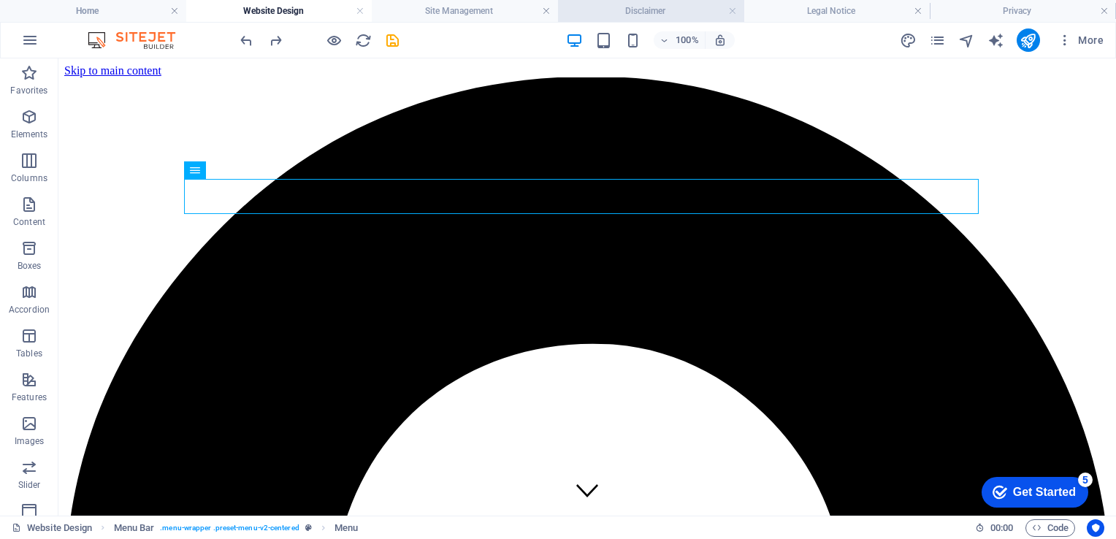
click at [640, 17] on h4 "Disclaimer" at bounding box center [651, 11] width 186 height 16
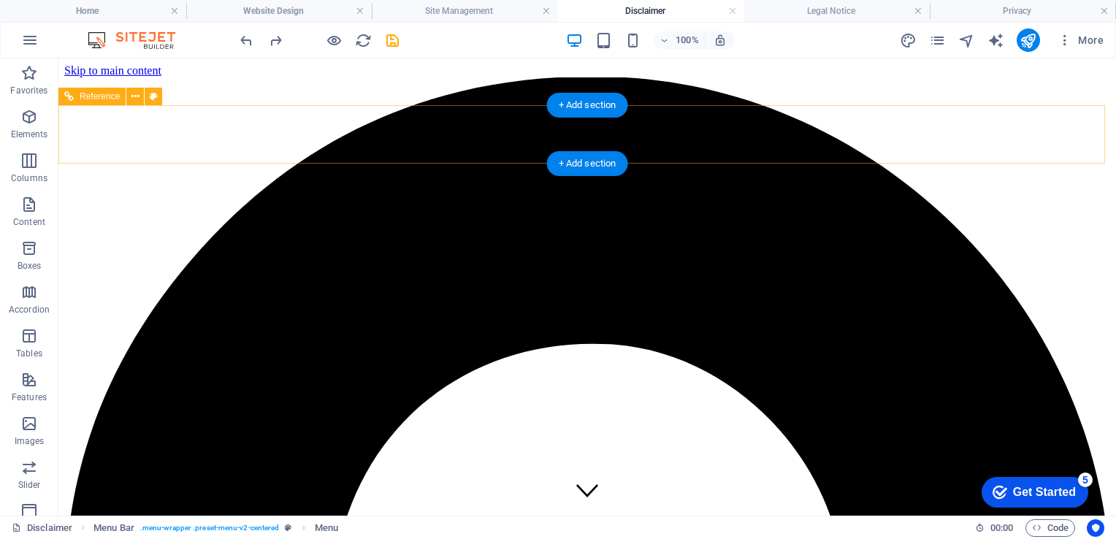
select select "rem"
select select "hover_text_color"
select select "rem"
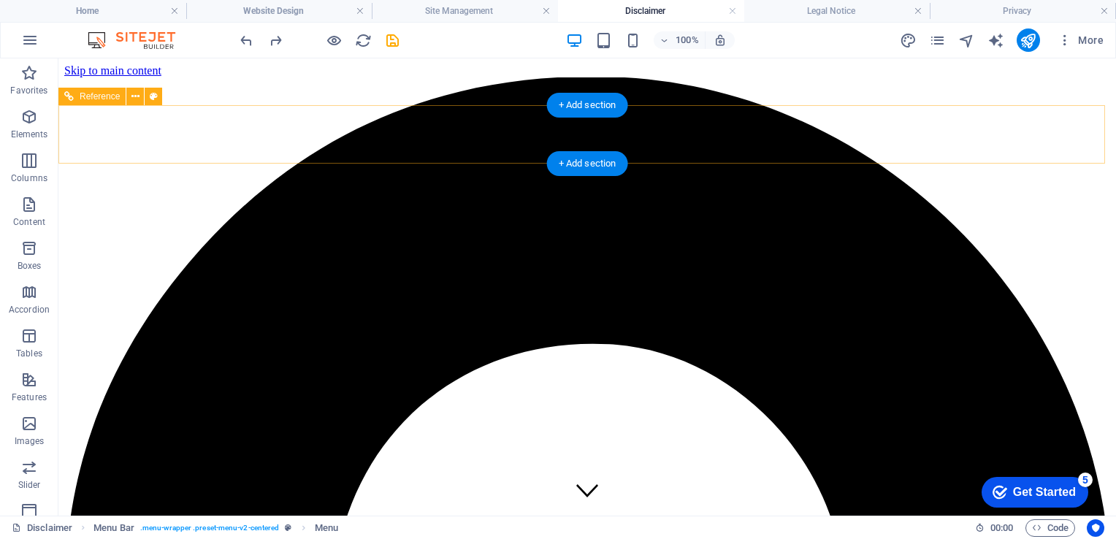
select select "rem"
select select "link-special-font"
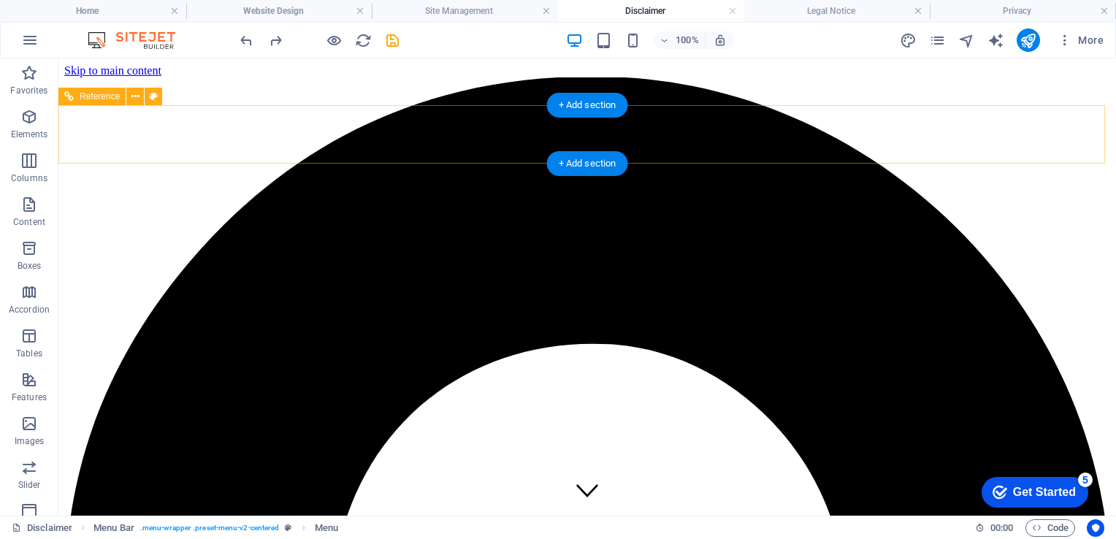
select select "rem"
select select "600"
select select "px"
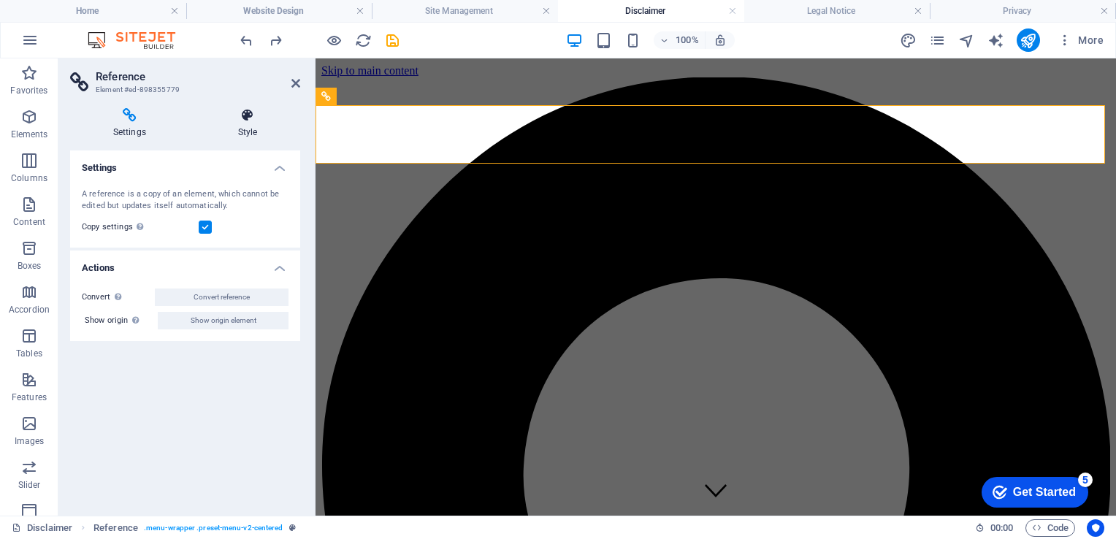
click at [249, 119] on icon at bounding box center [247, 115] width 105 height 15
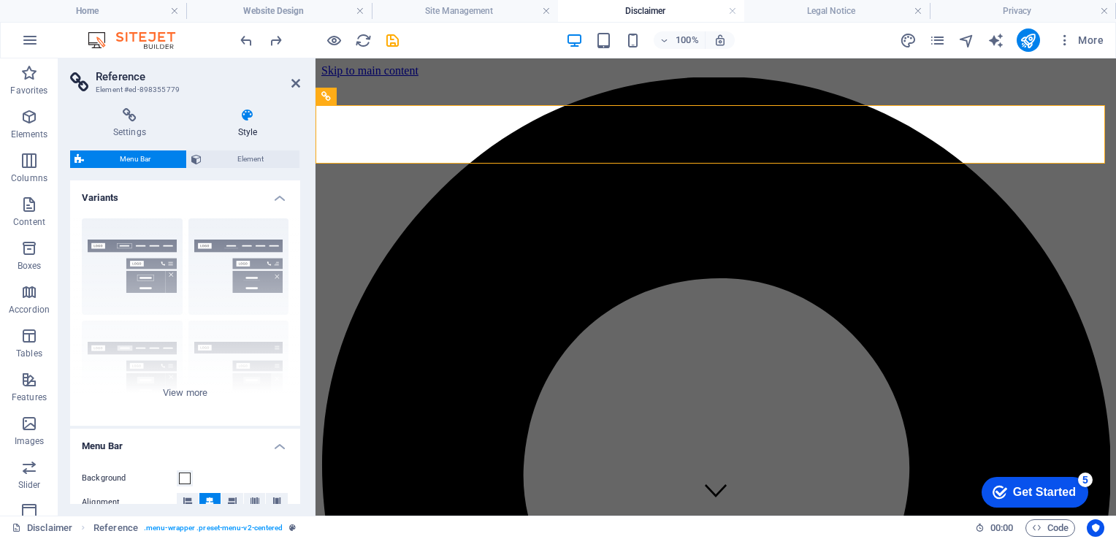
click at [129, 156] on span "Menu Bar" at bounding box center [134, 159] width 93 height 18
click at [200, 156] on icon at bounding box center [196, 159] width 10 height 18
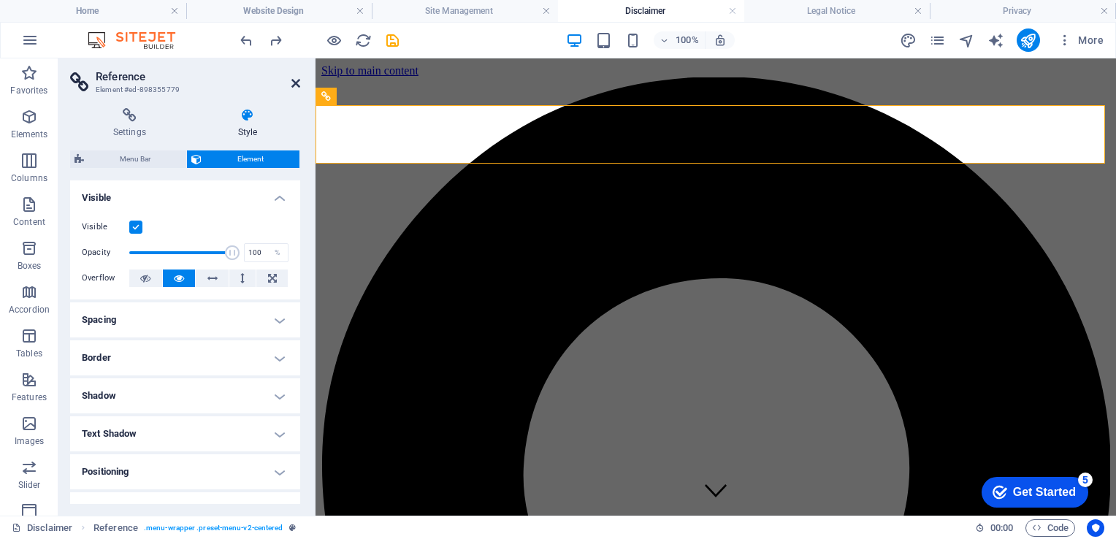
click at [298, 77] on icon at bounding box center [295, 83] width 9 height 12
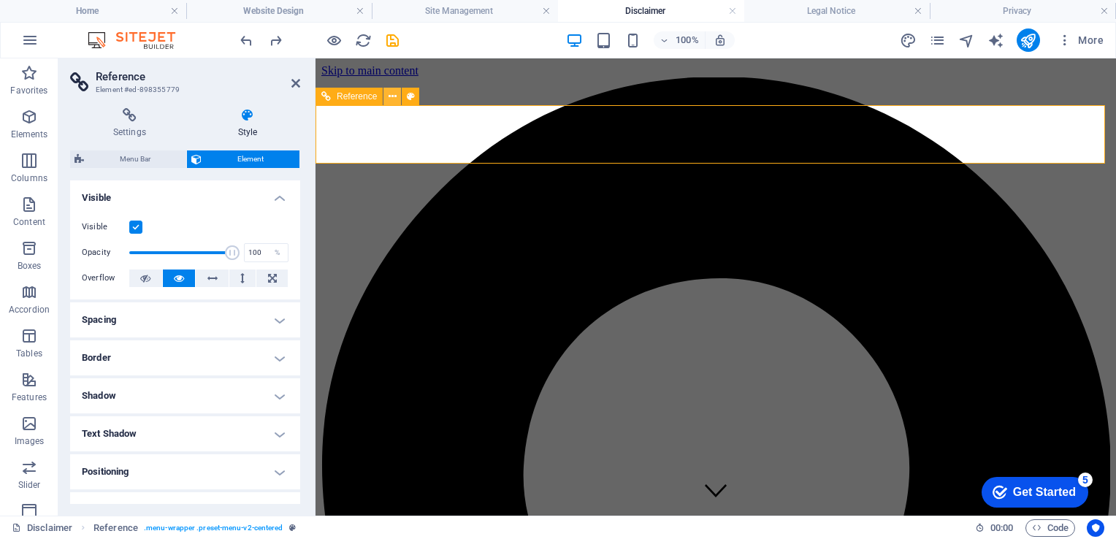
click at [392, 98] on icon at bounding box center [392, 96] width 8 height 15
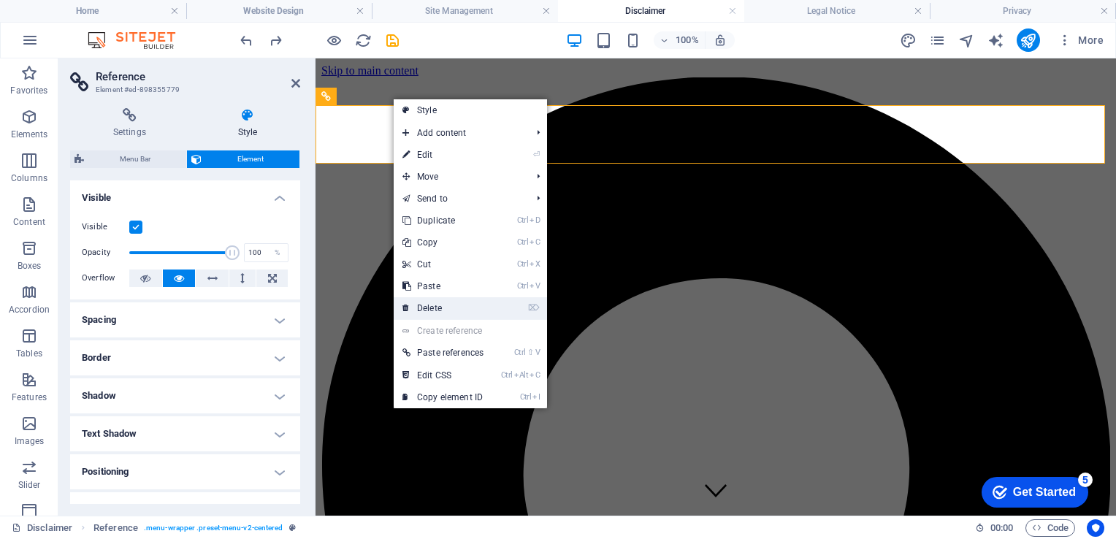
click at [423, 306] on link "⌦ Delete" at bounding box center [443, 308] width 99 height 22
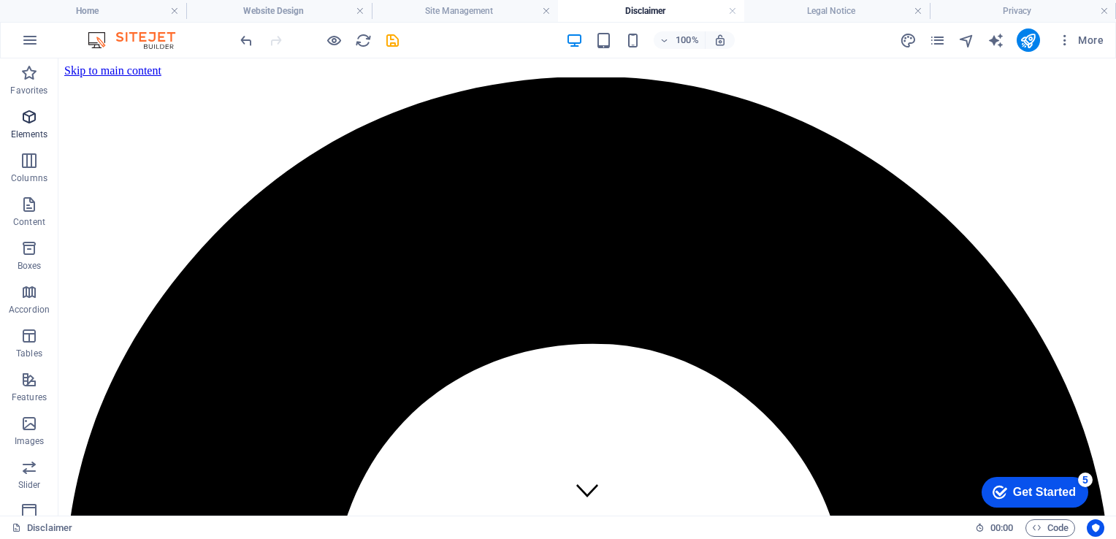
click at [28, 108] on icon "button" at bounding box center [29, 117] width 18 height 18
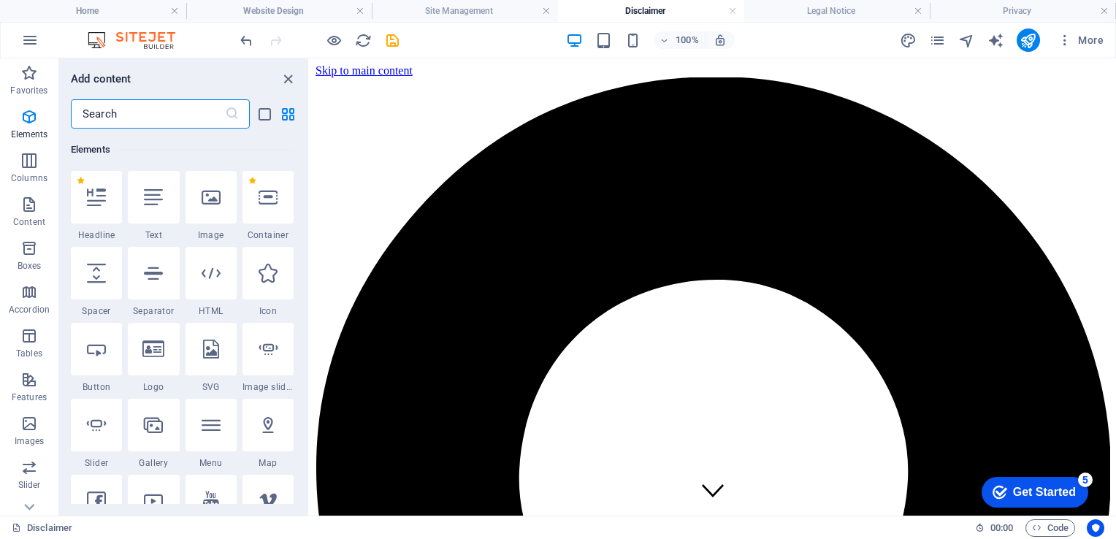
scroll to position [155, 0]
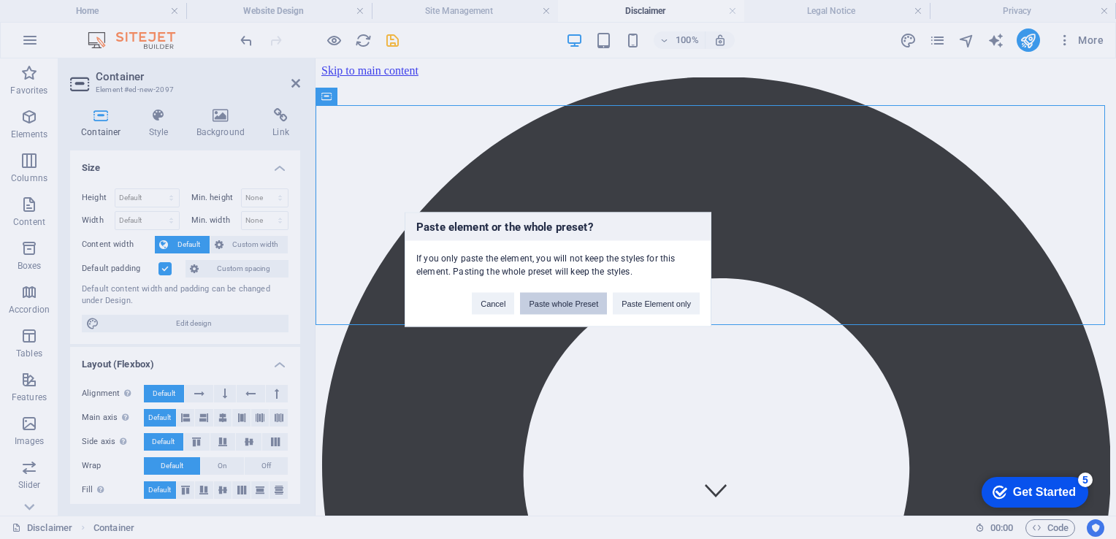
click at [567, 305] on button "Paste whole Preset" at bounding box center [563, 304] width 87 height 22
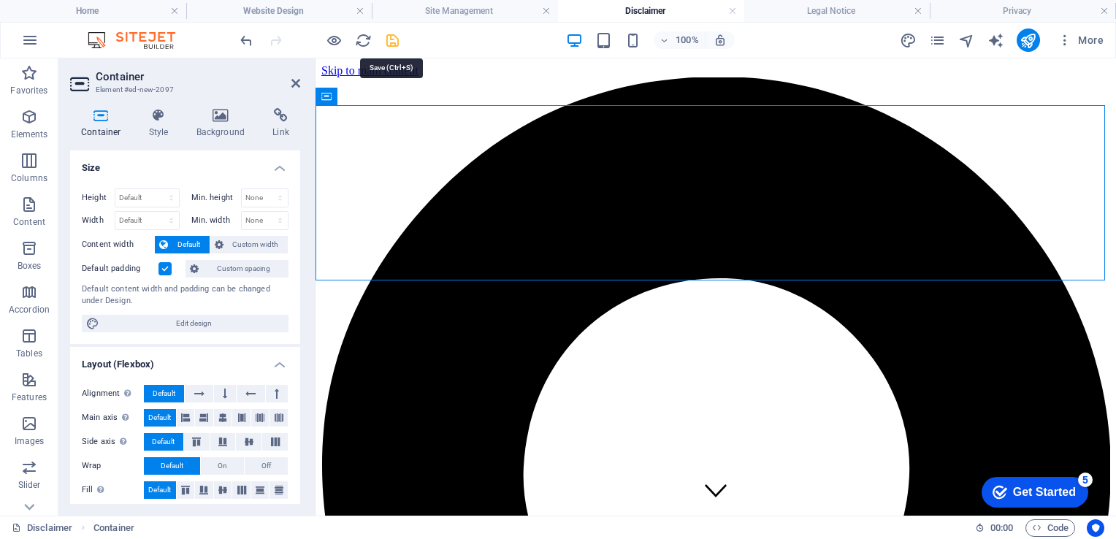
click at [391, 32] on icon "save" at bounding box center [392, 40] width 17 height 17
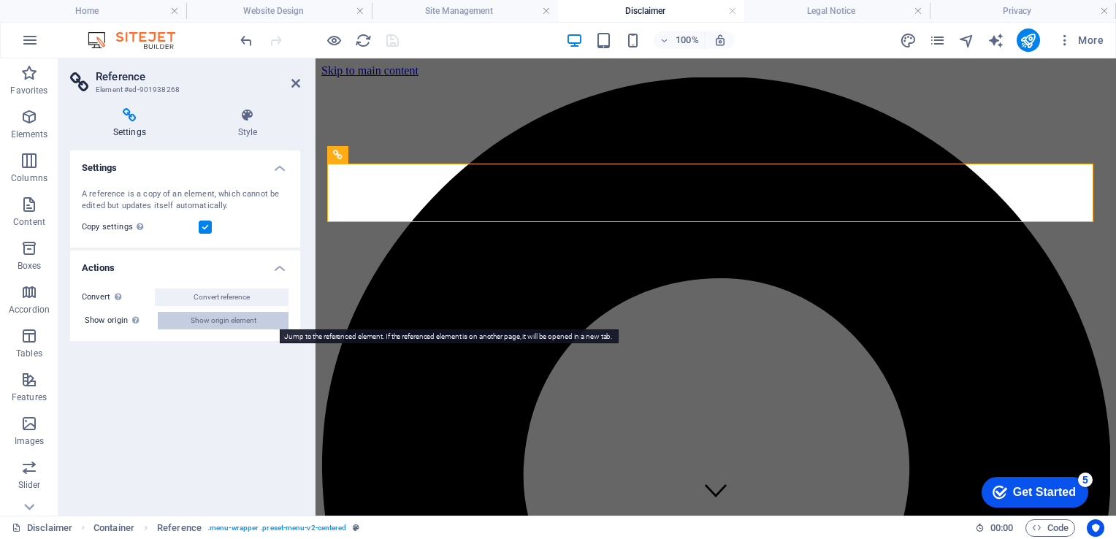
click at [242, 320] on span "Show origin element" at bounding box center [224, 321] width 66 height 18
select select "header"
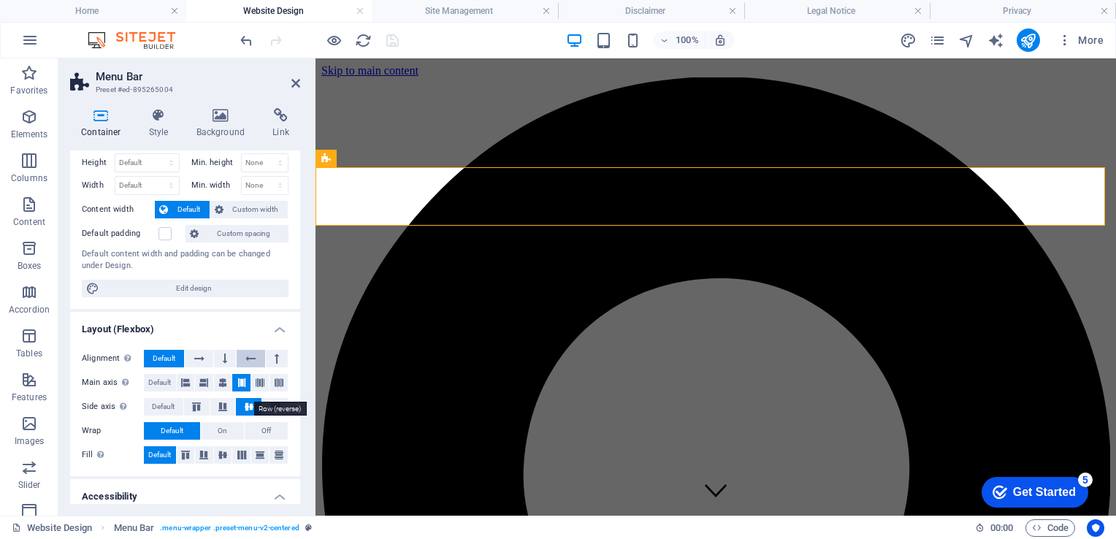
scroll to position [0, 0]
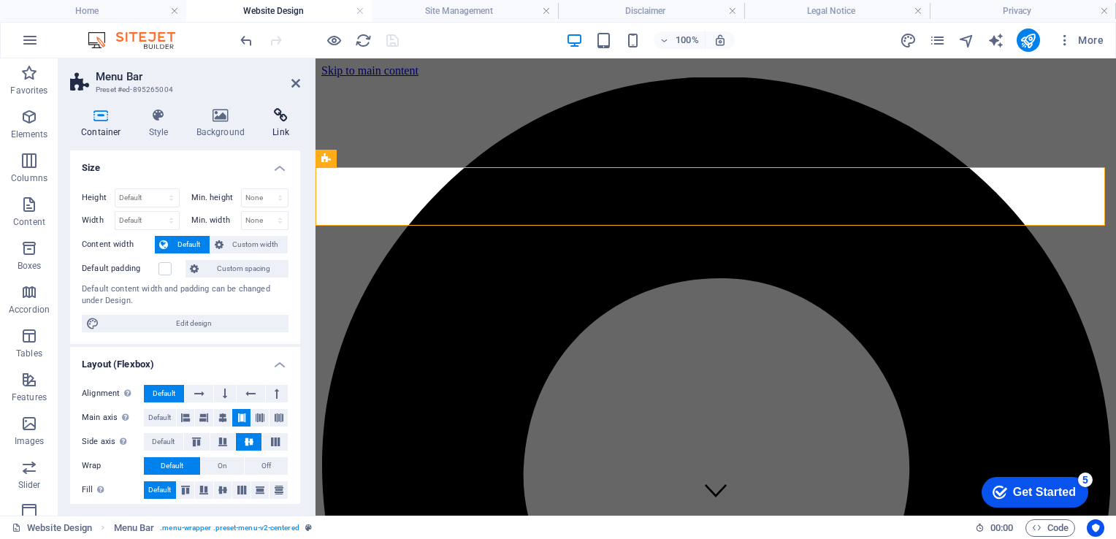
click at [283, 123] on h4 "Link" at bounding box center [280, 123] width 39 height 31
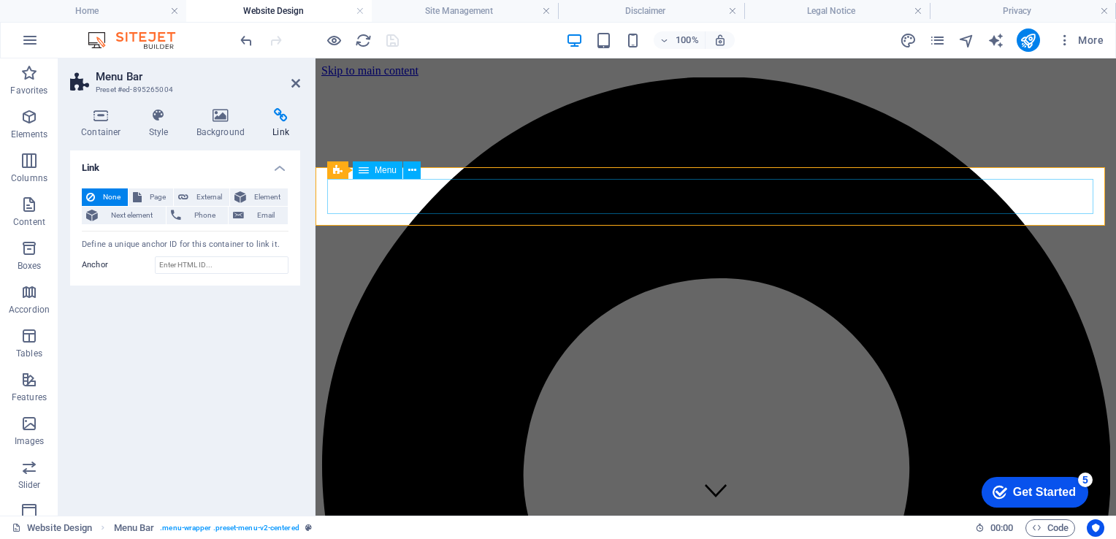
click at [150, 196] on span "Page" at bounding box center [157, 197] width 23 height 18
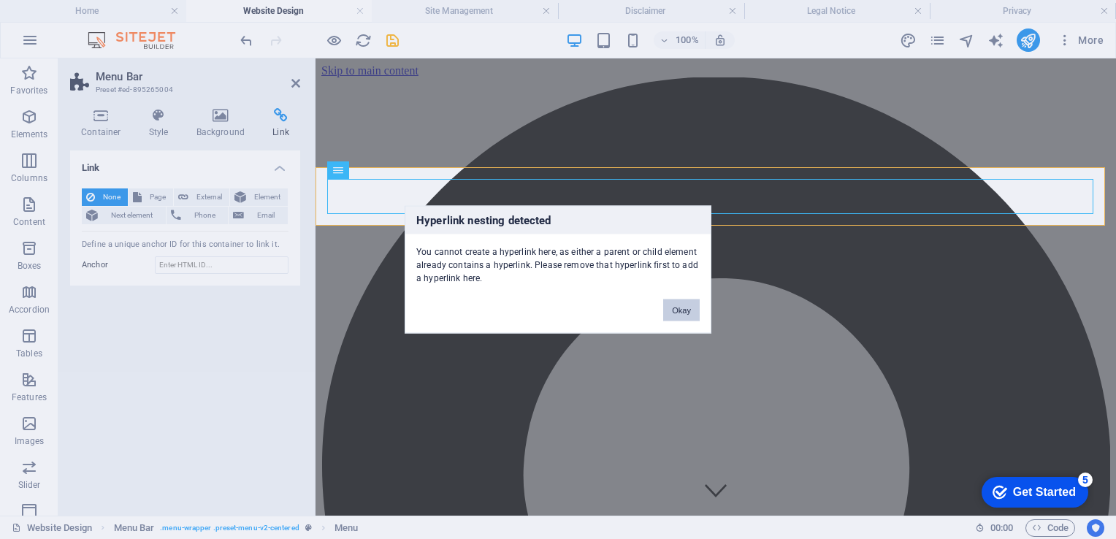
click at [680, 309] on button "Okay" at bounding box center [681, 310] width 37 height 22
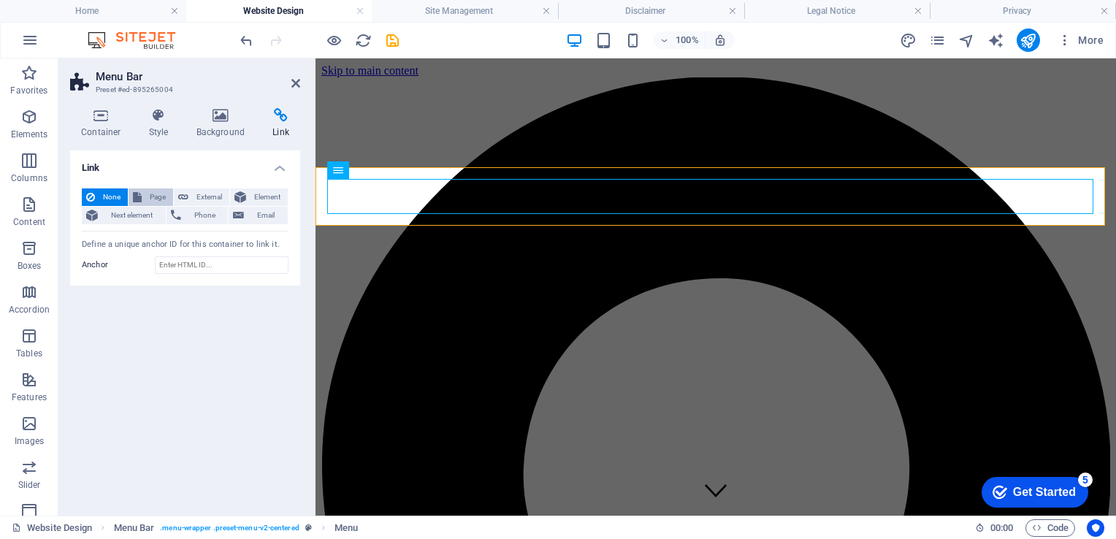
click at [137, 197] on icon at bounding box center [137, 197] width 9 height 18
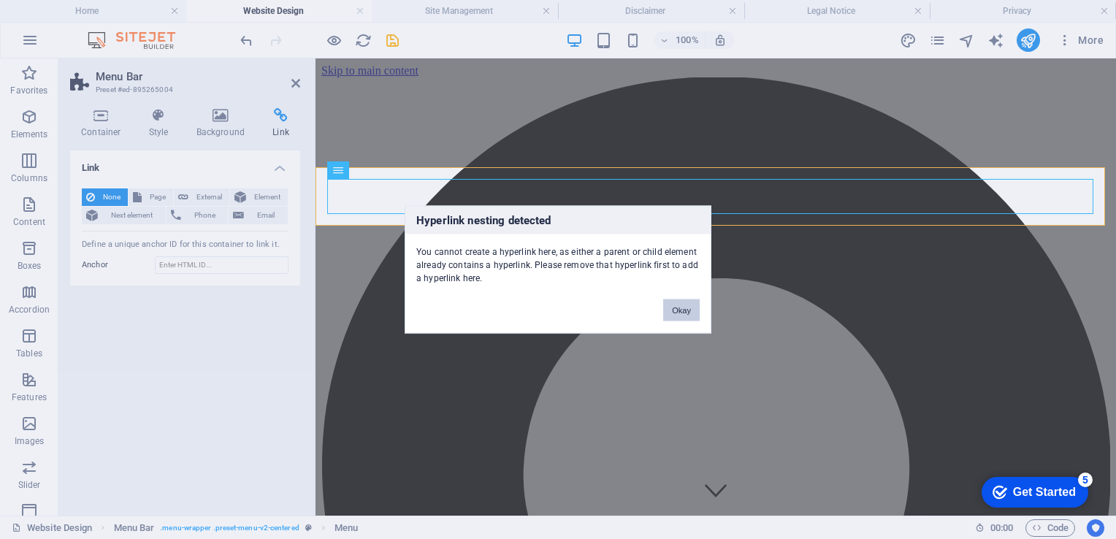
click at [689, 317] on button "Okay" at bounding box center [681, 310] width 37 height 22
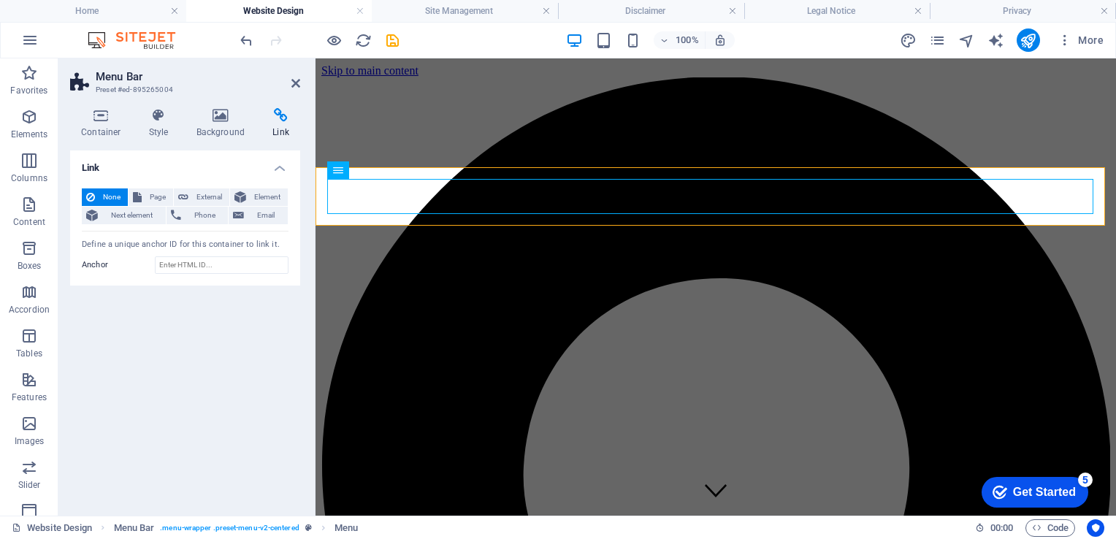
click at [257, 353] on div "Link None Page External Element Next element Phone Email Page serv temp Website…" at bounding box center [185, 326] width 230 height 353
click at [386, 39] on icon "save" at bounding box center [392, 40] width 17 height 17
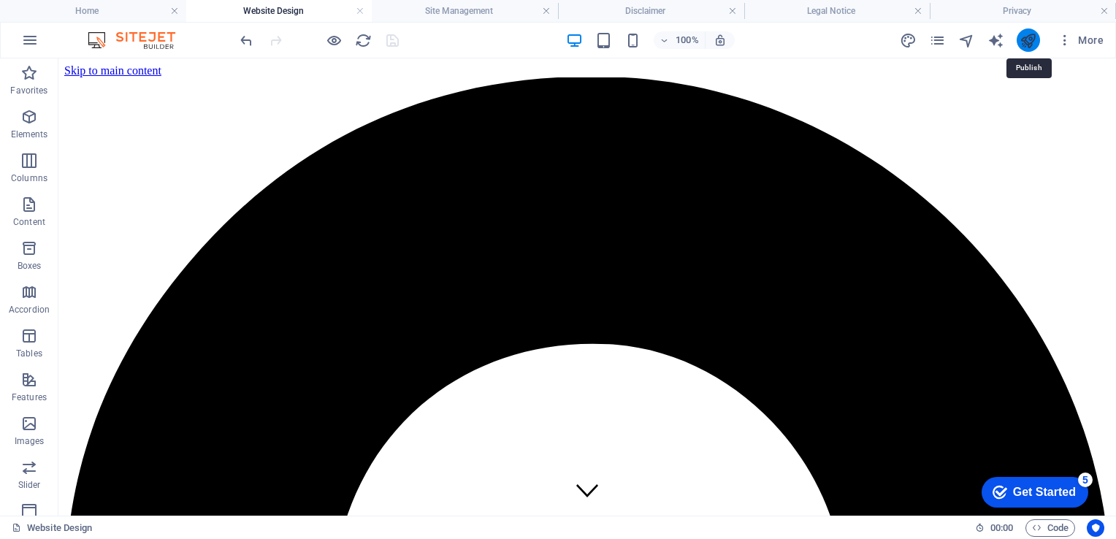
click at [1036, 32] on icon "publish" at bounding box center [1027, 40] width 17 height 17
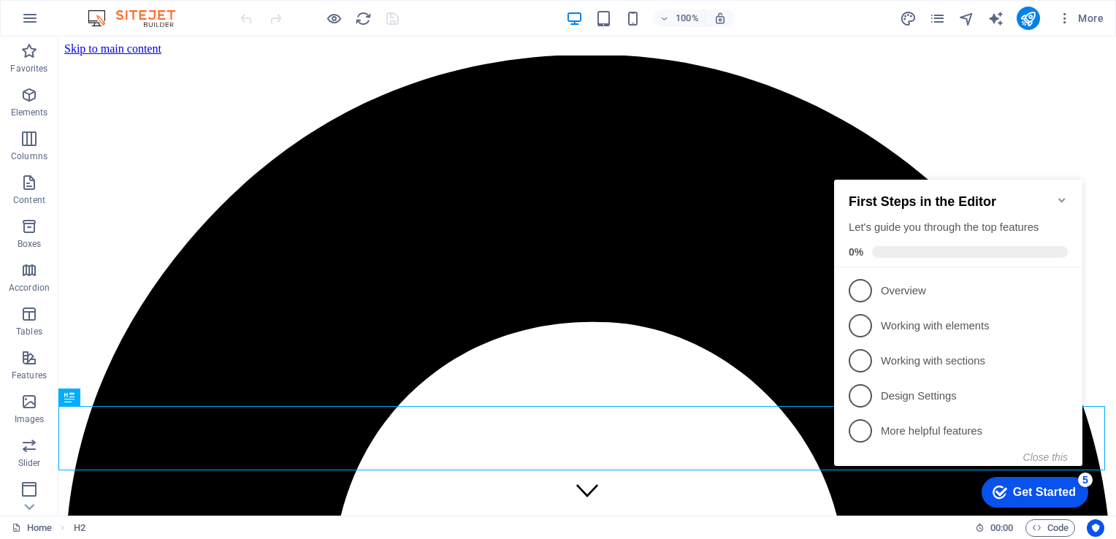
click at [1060, 196] on icon "Minimize checklist" at bounding box center [1062, 200] width 12 height 12
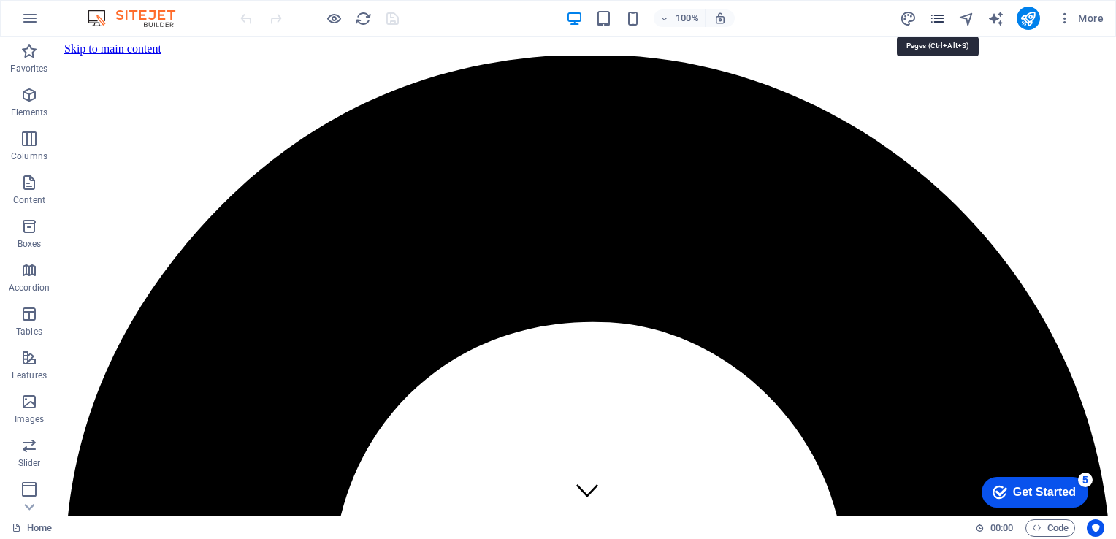
click at [937, 16] on icon "pages" at bounding box center [937, 18] width 17 height 17
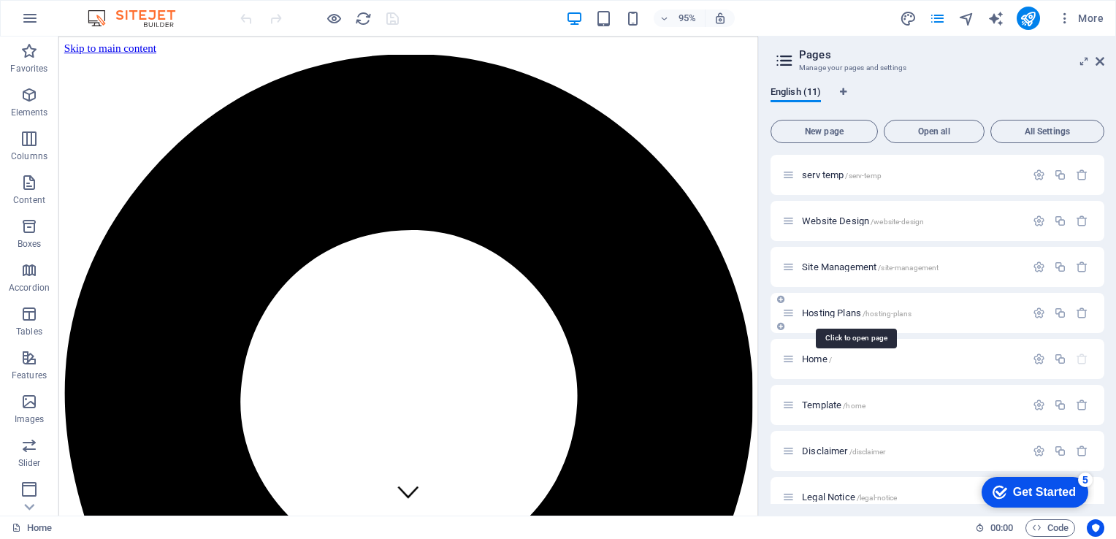
click at [823, 312] on span "Hosting Plans /hosting-plans" at bounding box center [857, 312] width 110 height 11
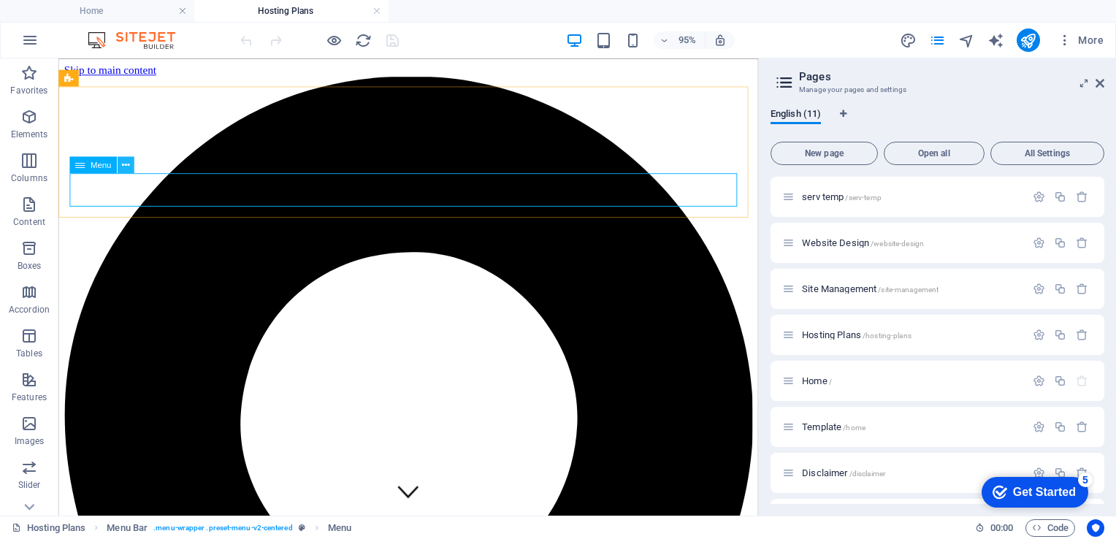
click at [123, 165] on icon at bounding box center [125, 164] width 7 height 15
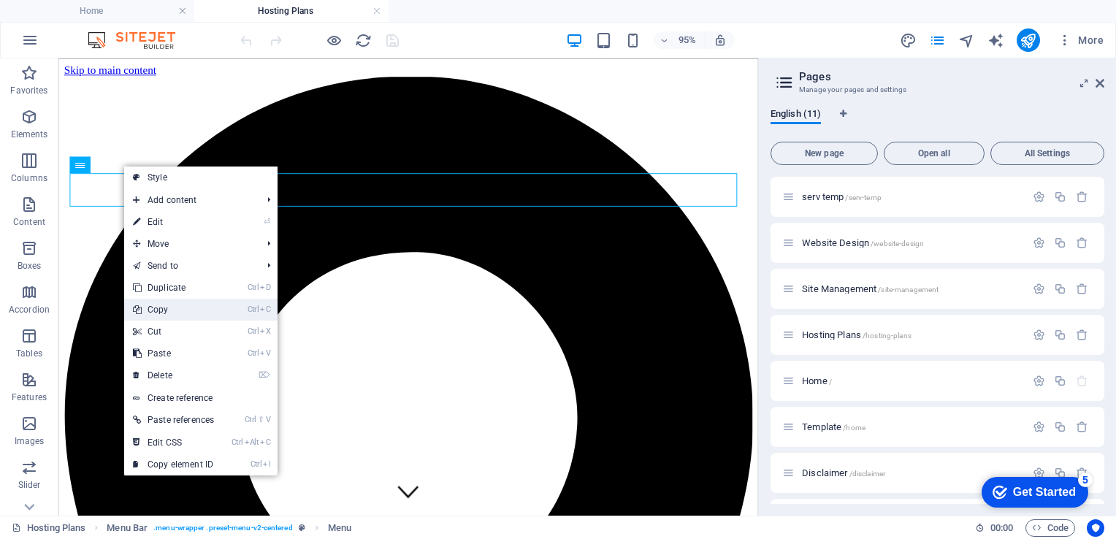
click at [155, 312] on link "Ctrl C Copy" at bounding box center [173, 310] width 99 height 22
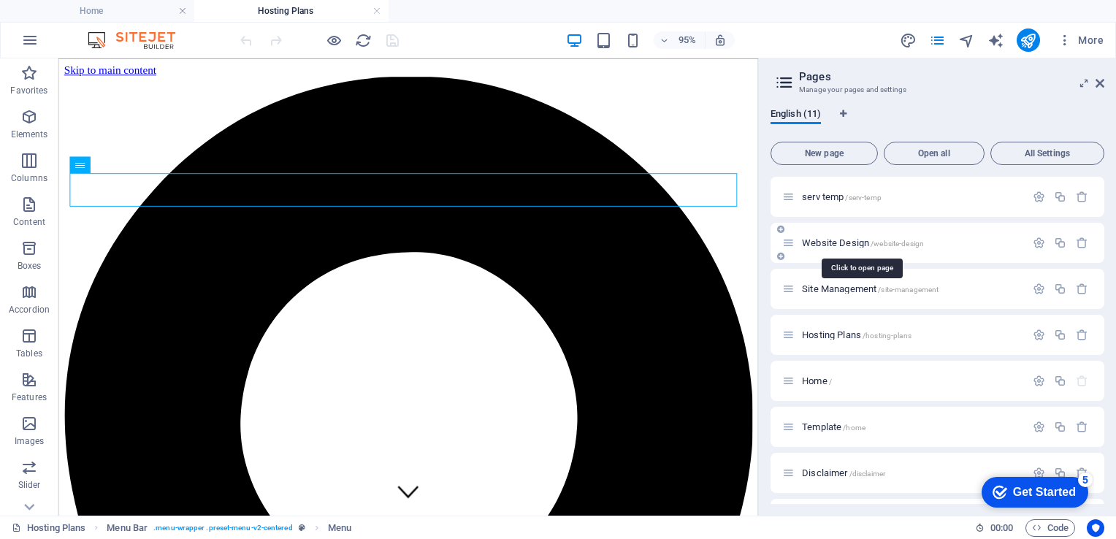
click at [832, 242] on span "Website Design /website-design" at bounding box center [863, 242] width 122 height 11
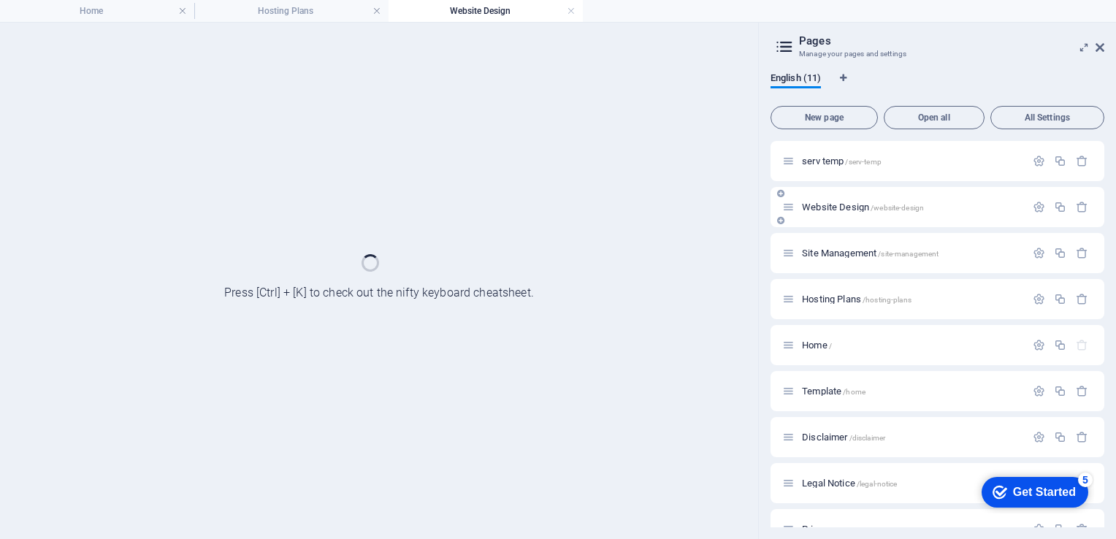
click at [832, 242] on div "Site Management /site-management" at bounding box center [937, 253] width 334 height 40
click at [105, 7] on h4 "Home" at bounding box center [97, 11] width 194 height 16
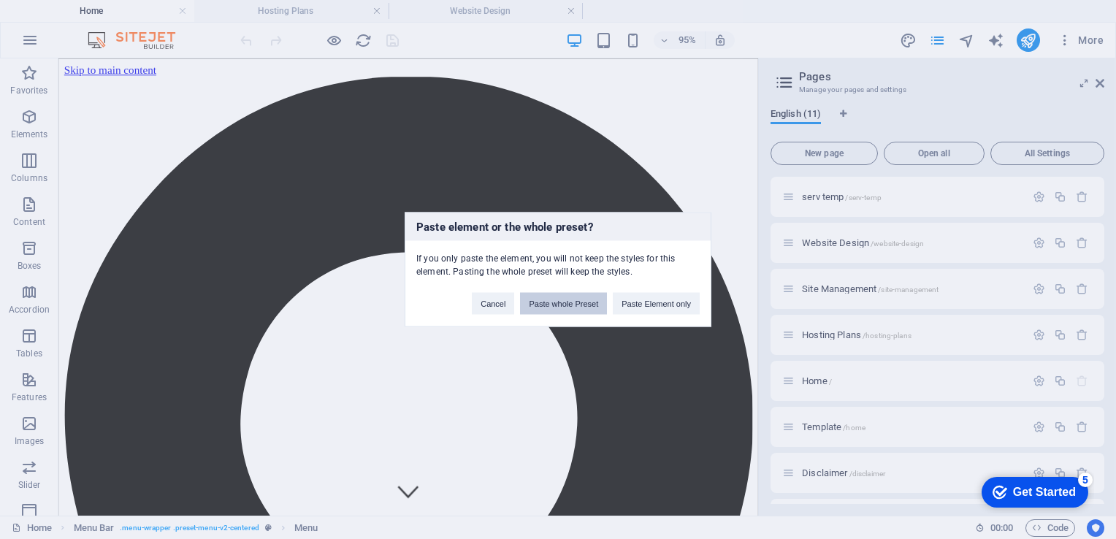
click at [577, 299] on button "Paste whole Preset" at bounding box center [563, 304] width 87 height 22
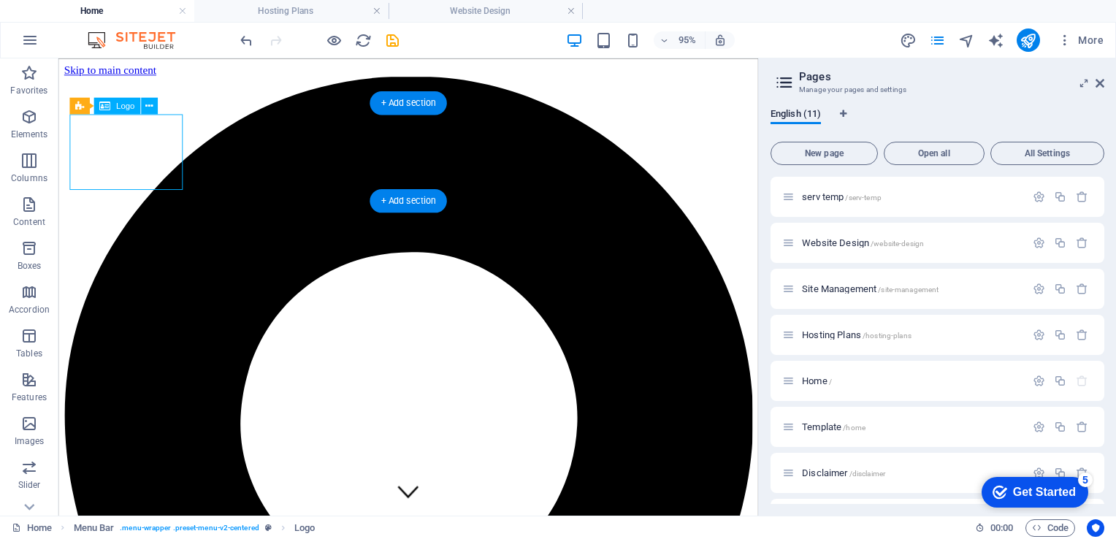
click at [146, 107] on icon at bounding box center [148, 106] width 7 height 15
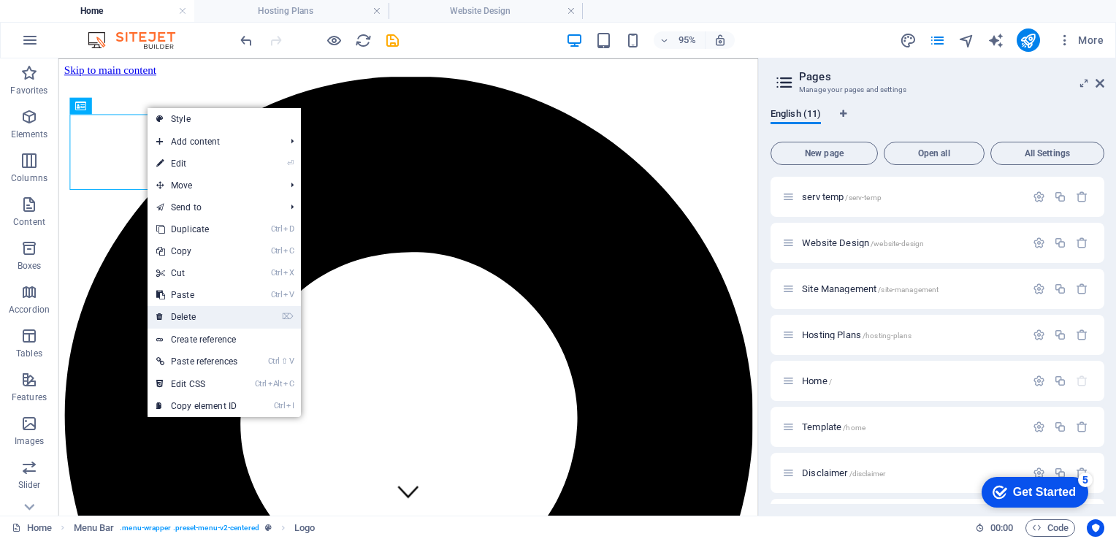
click at [185, 316] on link "⌦ Delete" at bounding box center [196, 317] width 99 height 22
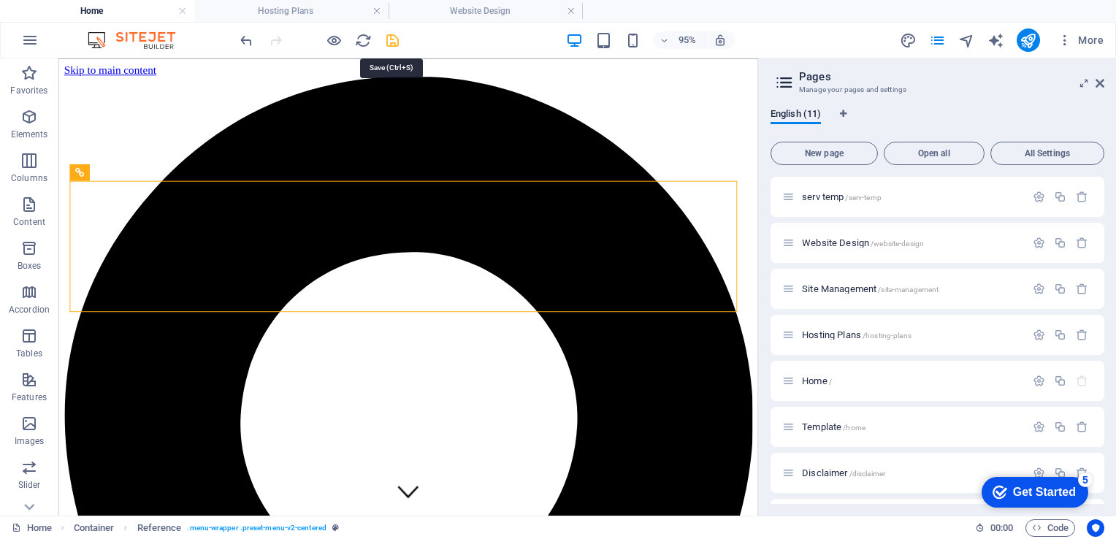
click at [391, 36] on icon "save" at bounding box center [392, 40] width 17 height 17
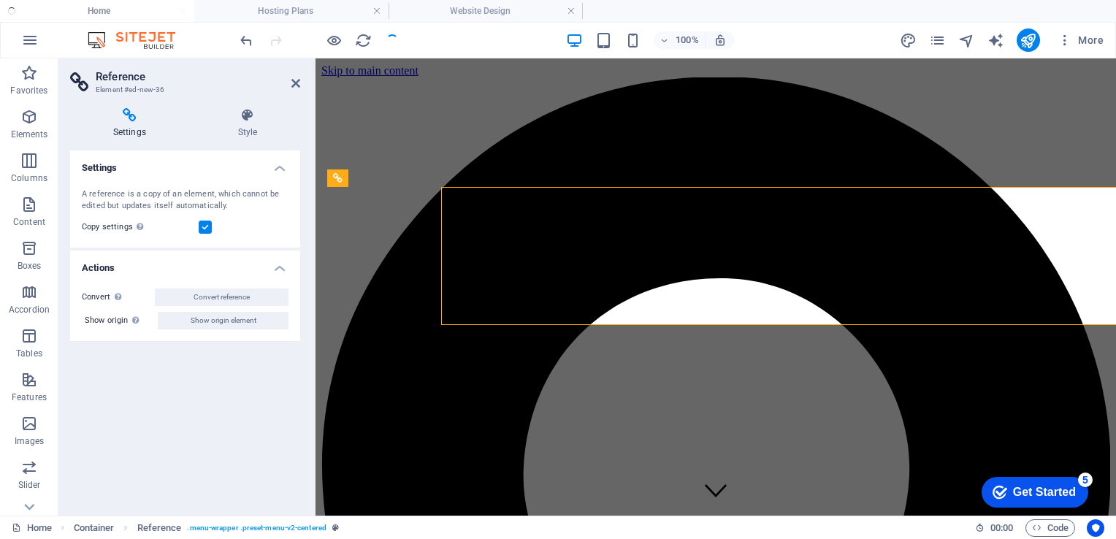
select select "rem"
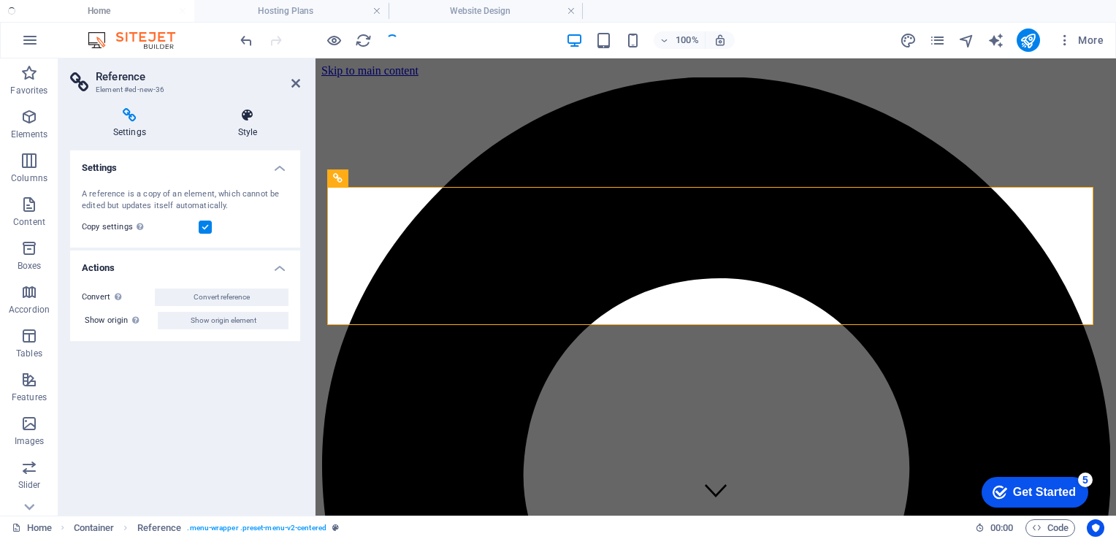
click at [246, 121] on icon at bounding box center [247, 115] width 105 height 15
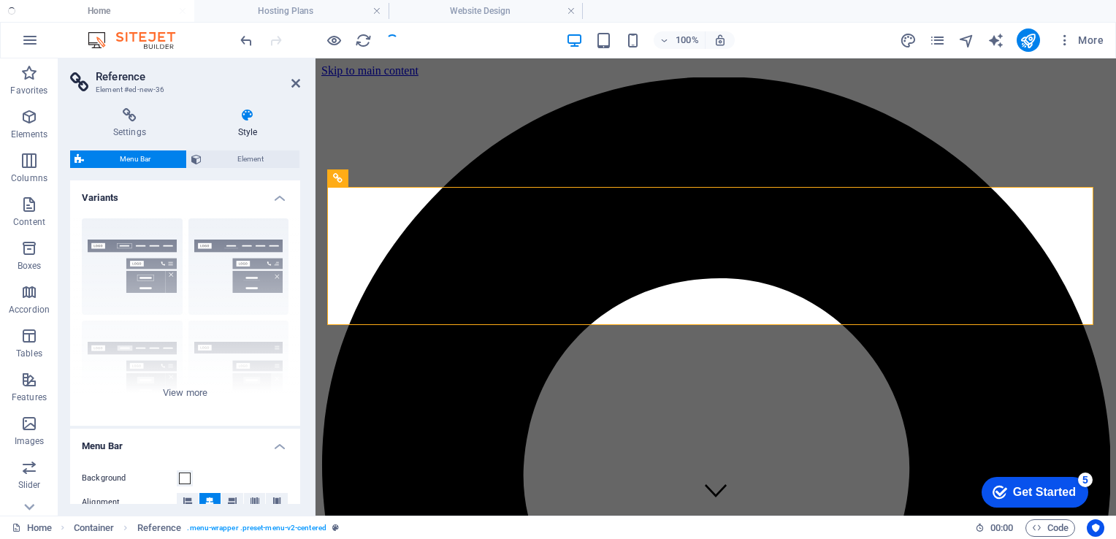
click at [143, 158] on span "Menu Bar" at bounding box center [134, 159] width 93 height 18
click at [281, 204] on h4 "Variants" at bounding box center [185, 193] width 230 height 26
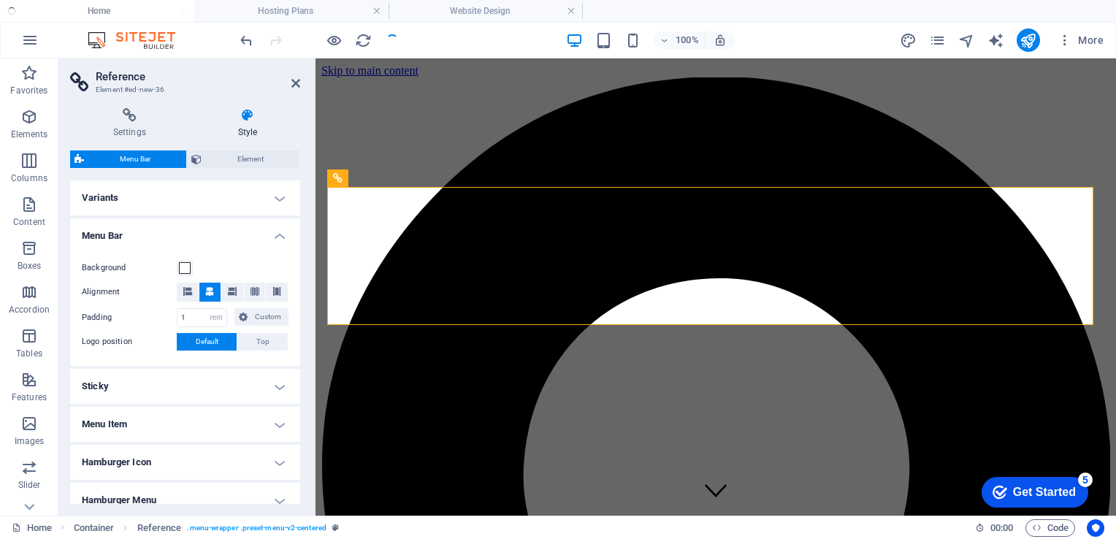
click at [277, 422] on h4 "Menu Item" at bounding box center [185, 424] width 230 height 35
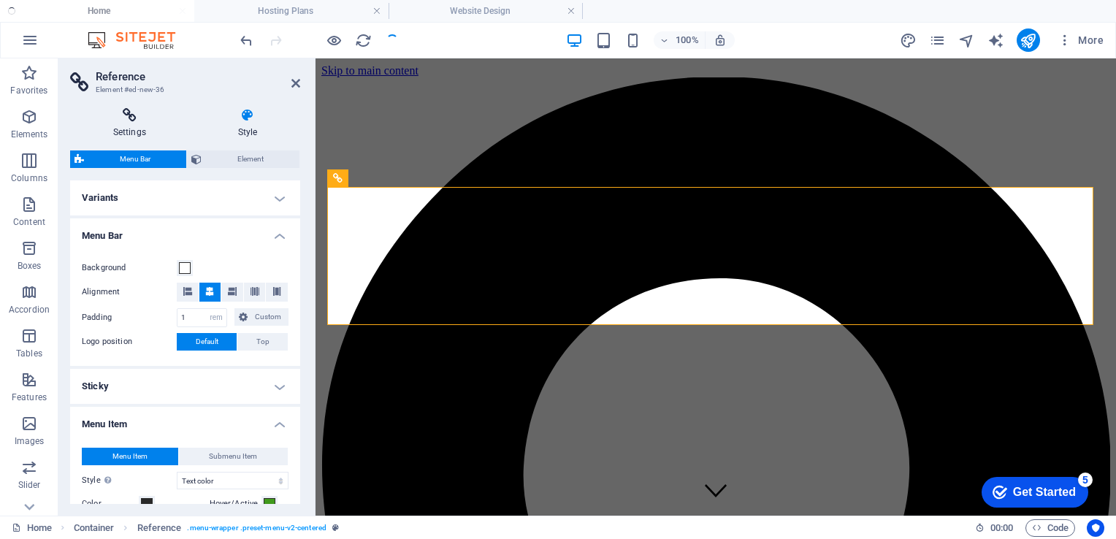
click at [124, 113] on icon at bounding box center [129, 115] width 119 height 15
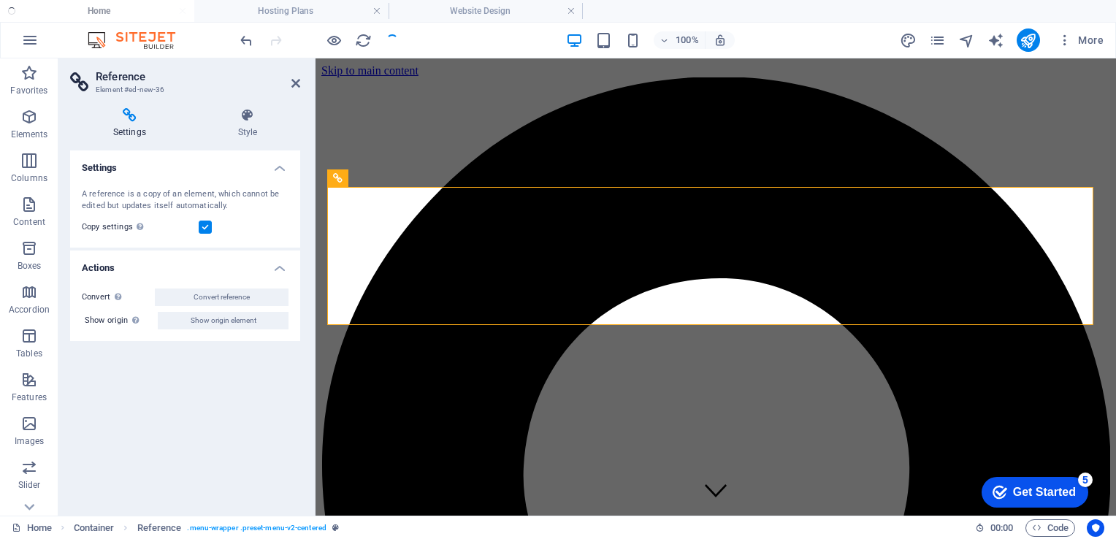
click at [124, 113] on icon at bounding box center [129, 115] width 119 height 15
click at [279, 167] on h4 "Settings" at bounding box center [185, 163] width 230 height 26
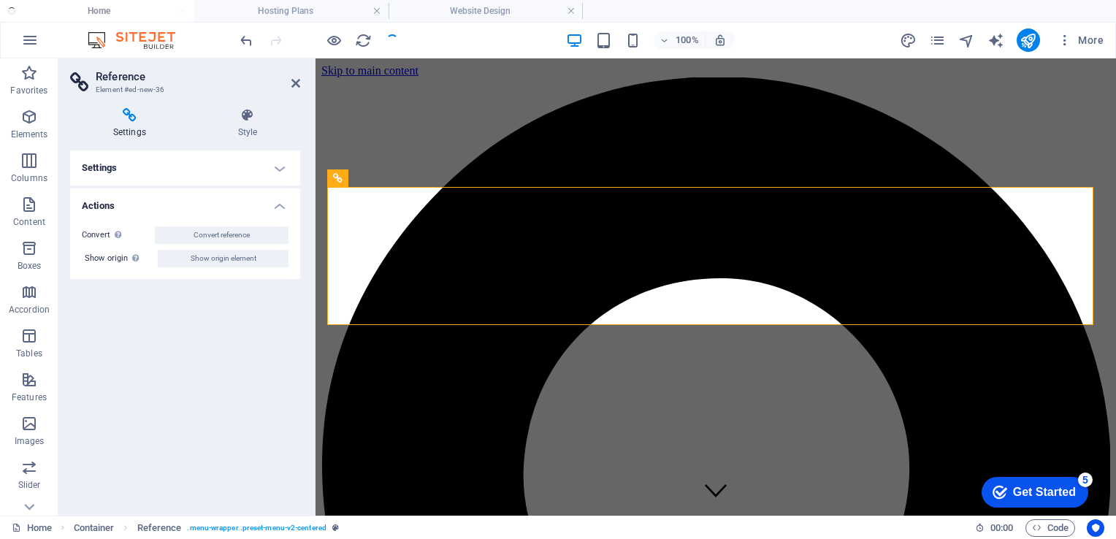
click at [284, 206] on h4 "Actions" at bounding box center [185, 201] width 230 height 26
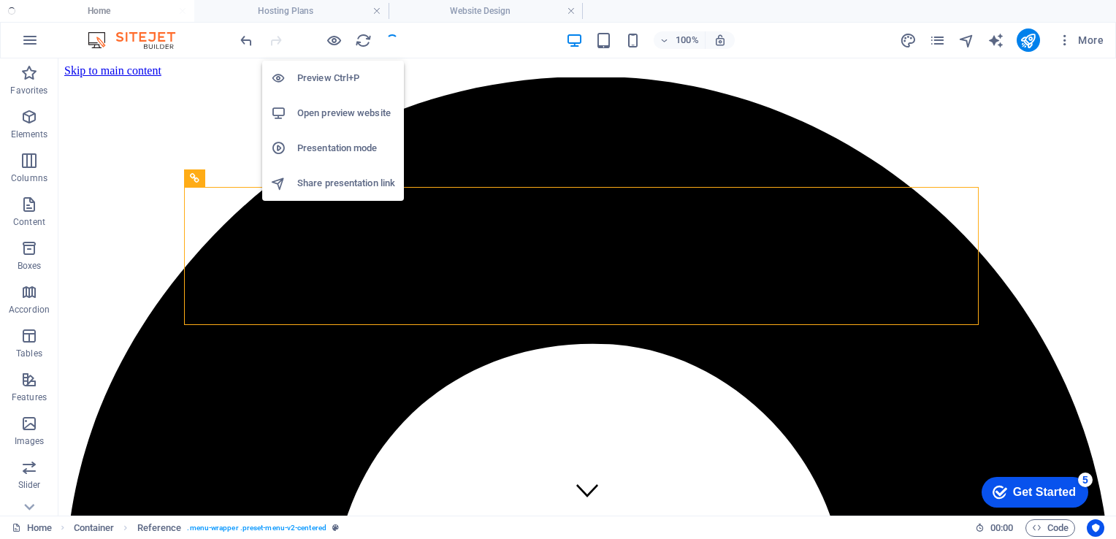
click at [321, 112] on h6 "Open preview website" at bounding box center [346, 113] width 98 height 18
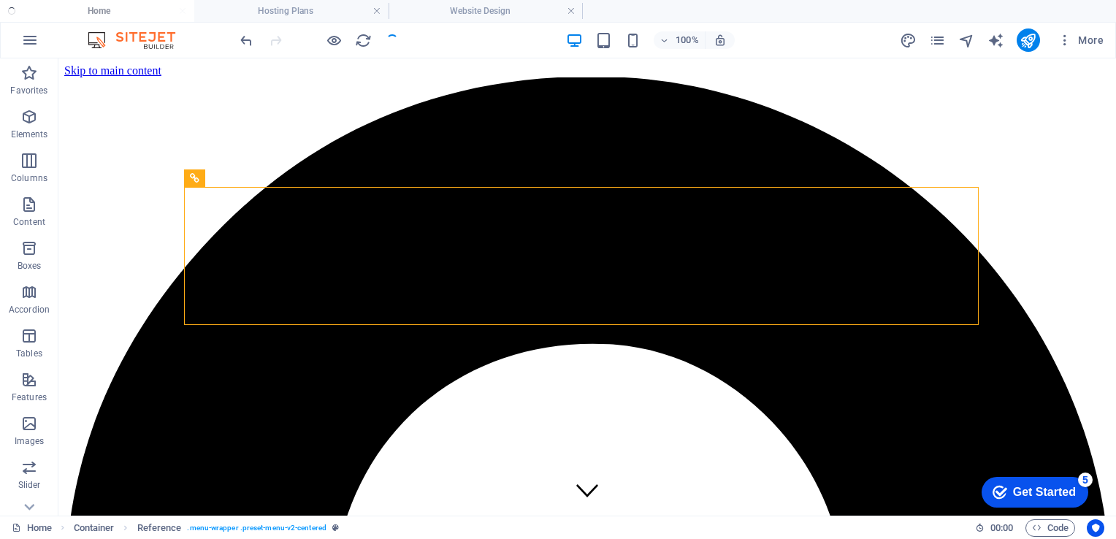
click at [382, 39] on div at bounding box center [319, 39] width 164 height 23
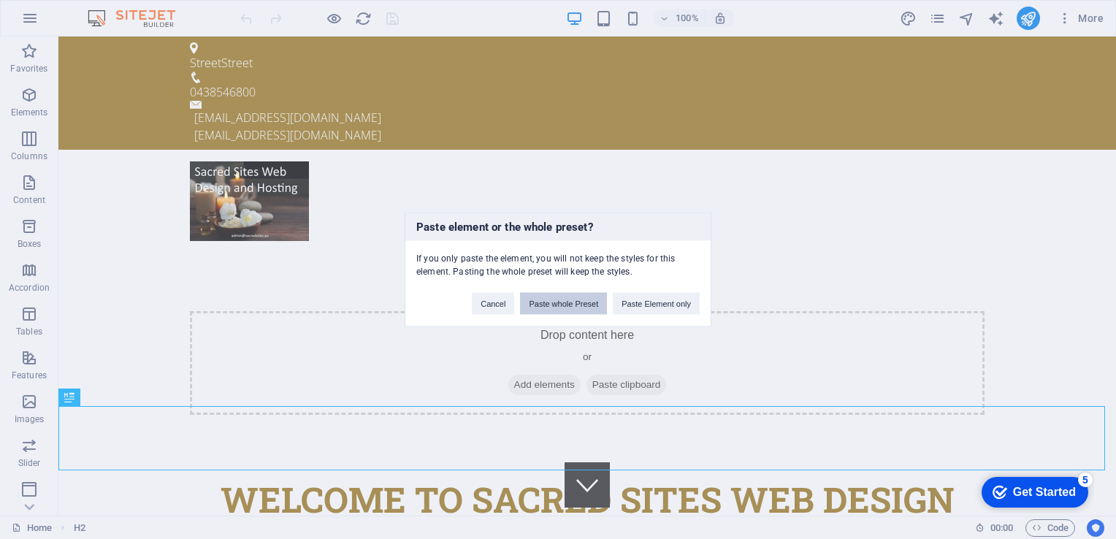
click at [561, 307] on button "Paste whole Preset" at bounding box center [563, 304] width 87 height 22
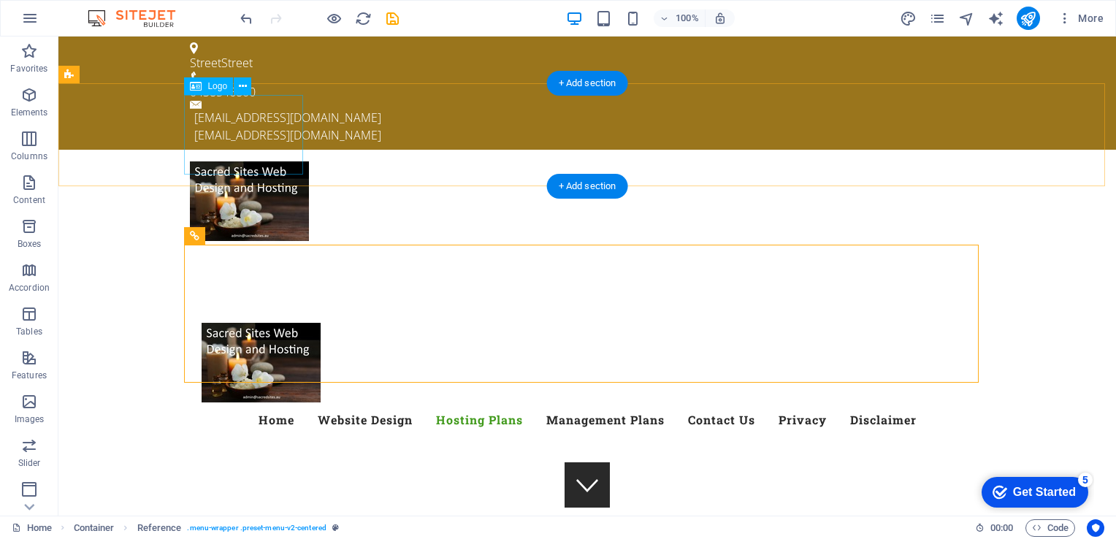
click at [262, 161] on div at bounding box center [587, 201] width 794 height 80
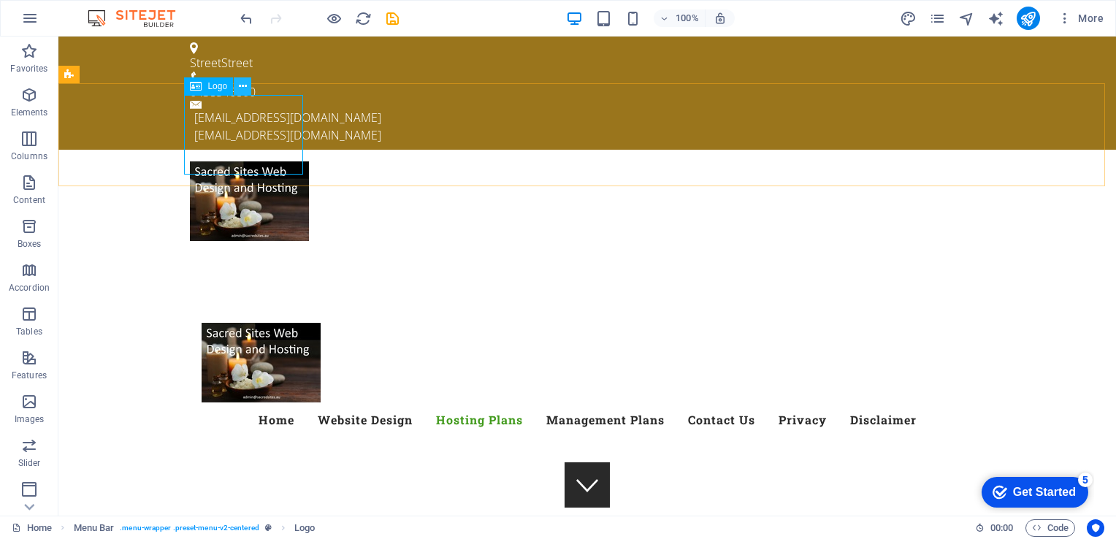
click at [241, 88] on icon at bounding box center [243, 86] width 8 height 15
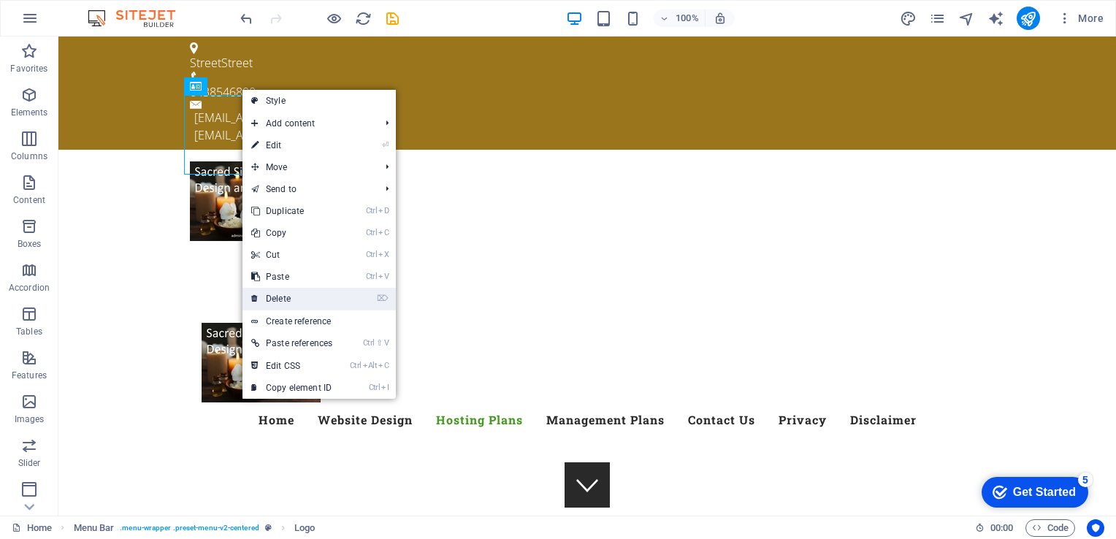
click at [280, 296] on link "⌦ Delete" at bounding box center [291, 299] width 99 height 22
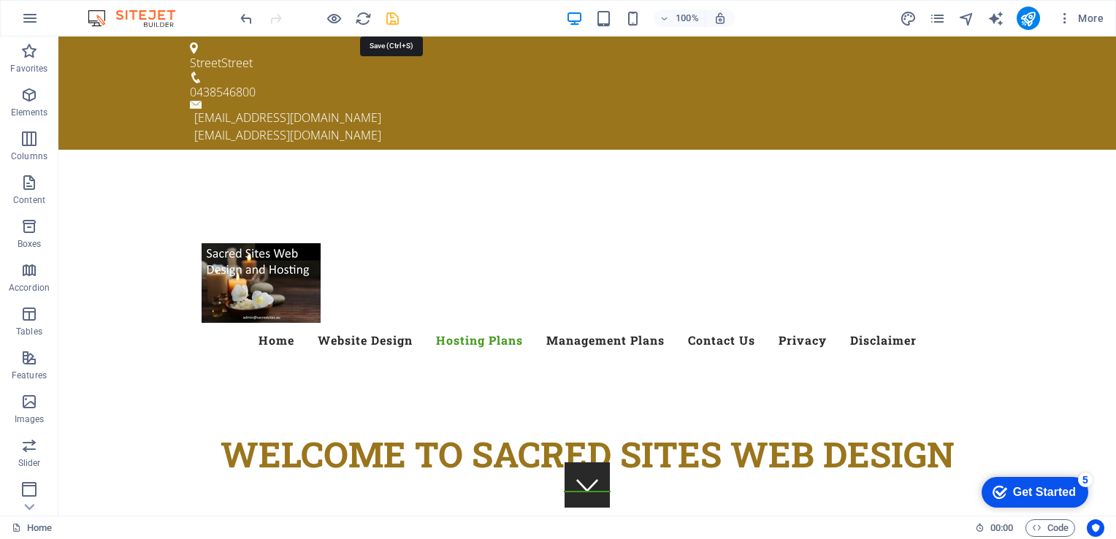
click at [391, 17] on icon "save" at bounding box center [392, 18] width 17 height 17
click at [1028, 18] on icon "publish" at bounding box center [1027, 18] width 17 height 17
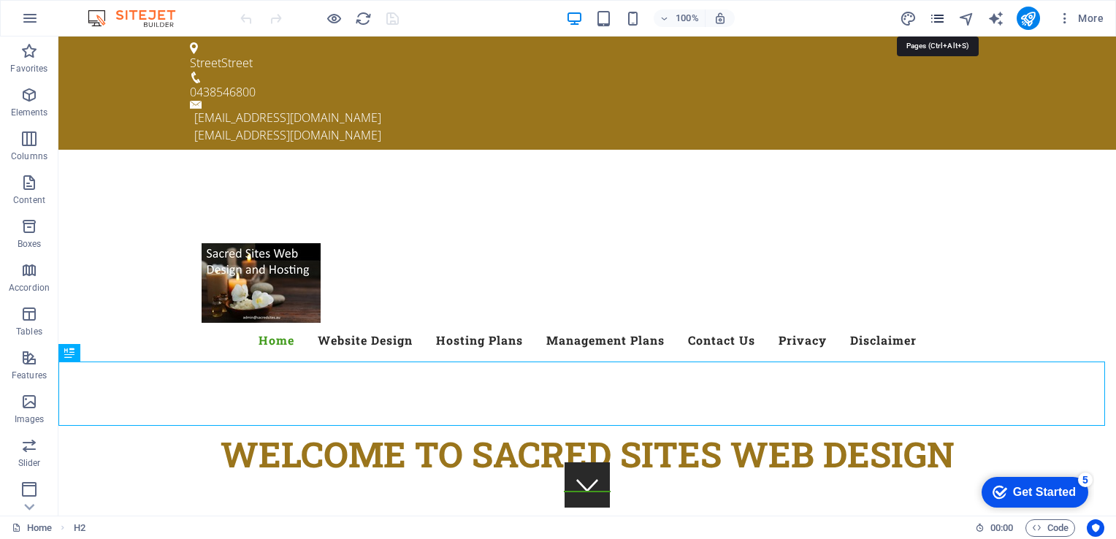
click at [942, 16] on icon "pages" at bounding box center [937, 18] width 17 height 17
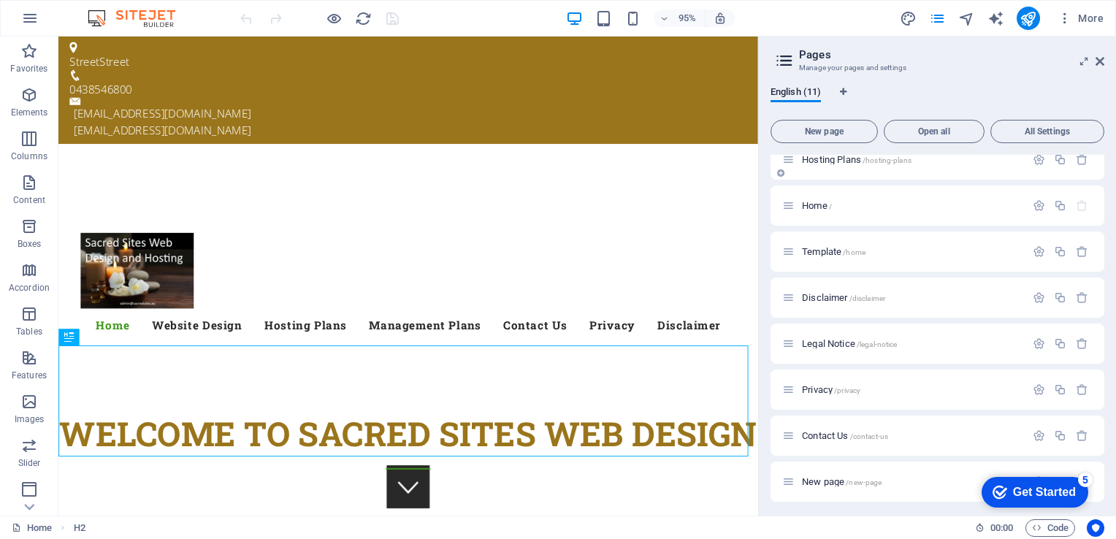
scroll to position [156, 0]
click at [824, 431] on span "Contact Us /contact-us" at bounding box center [845, 432] width 86 height 11
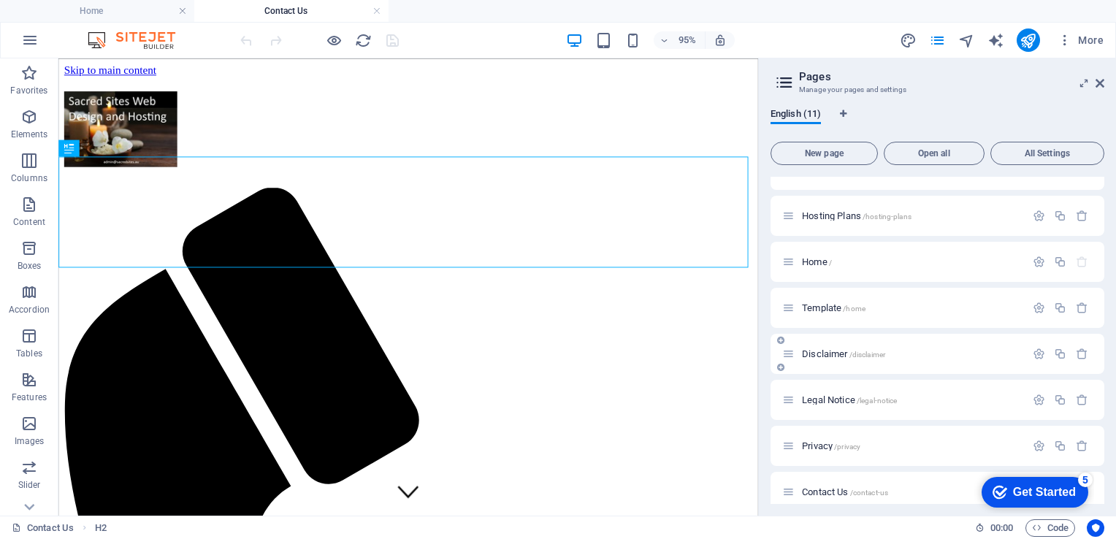
scroll to position [0, 0]
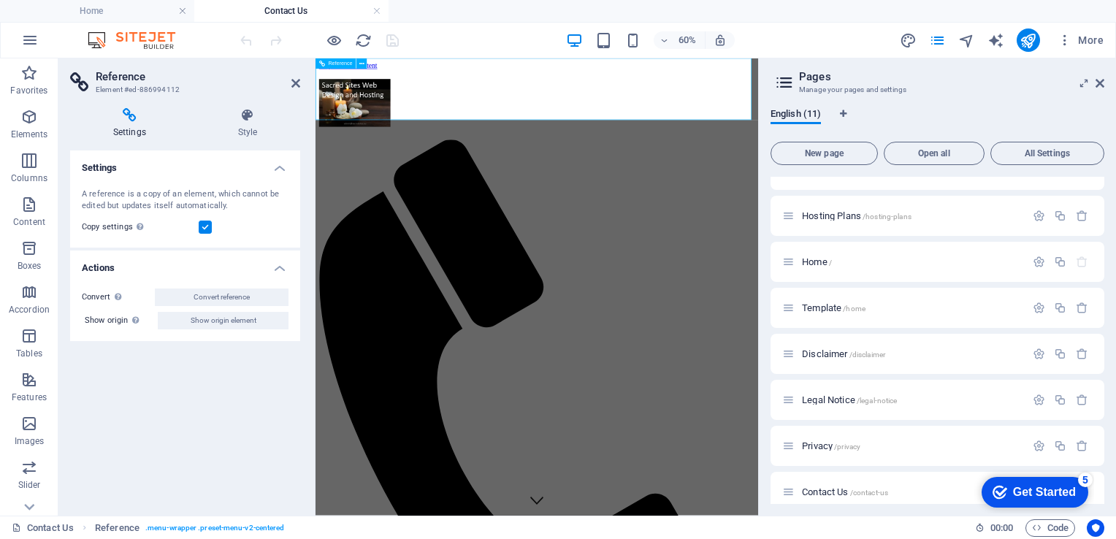
click at [270, 113] on icon at bounding box center [247, 115] width 105 height 15
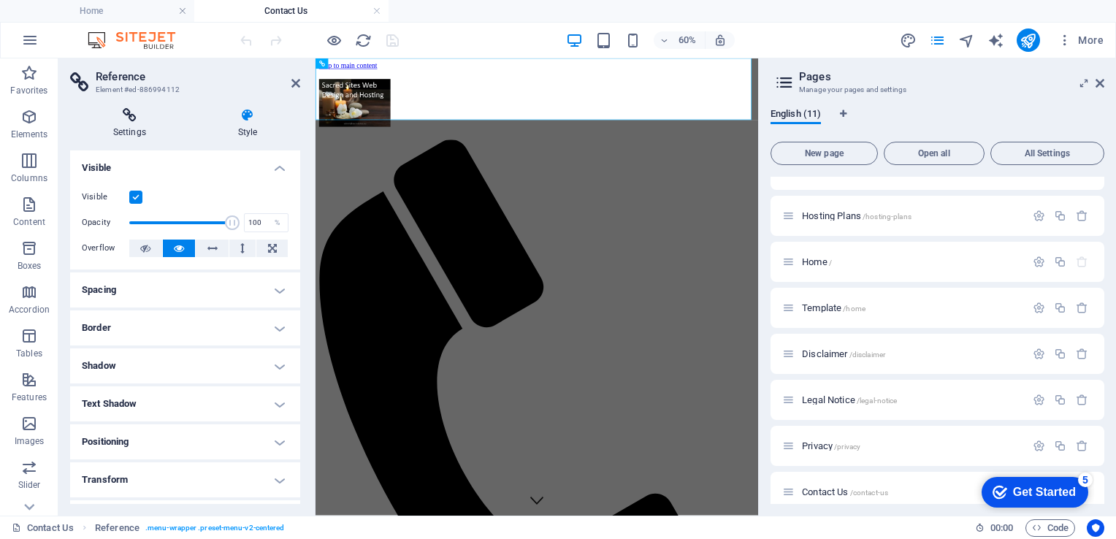
click at [123, 125] on h4 "Settings" at bounding box center [132, 123] width 125 height 31
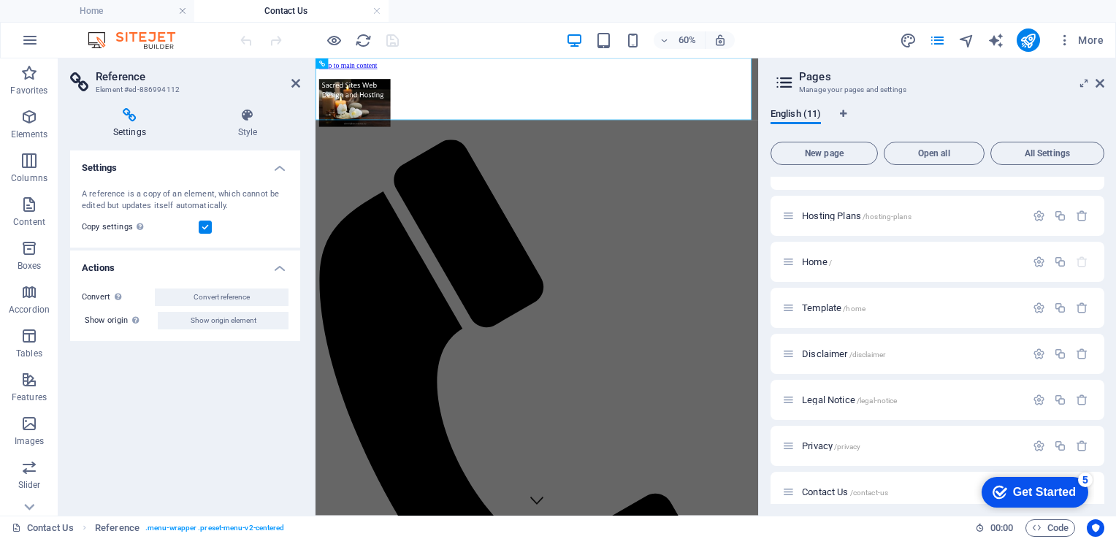
click at [126, 124] on h4 "Settings" at bounding box center [132, 123] width 125 height 31
click at [287, 280] on div "Convert Convert the reference into a separate element. All subsequent changes m…" at bounding box center [185, 309] width 230 height 64
click at [283, 277] on div "Convert Convert the reference into a separate element. All subsequent changes m…" at bounding box center [185, 309] width 230 height 64
click at [279, 172] on h4 "Settings" at bounding box center [185, 163] width 230 height 26
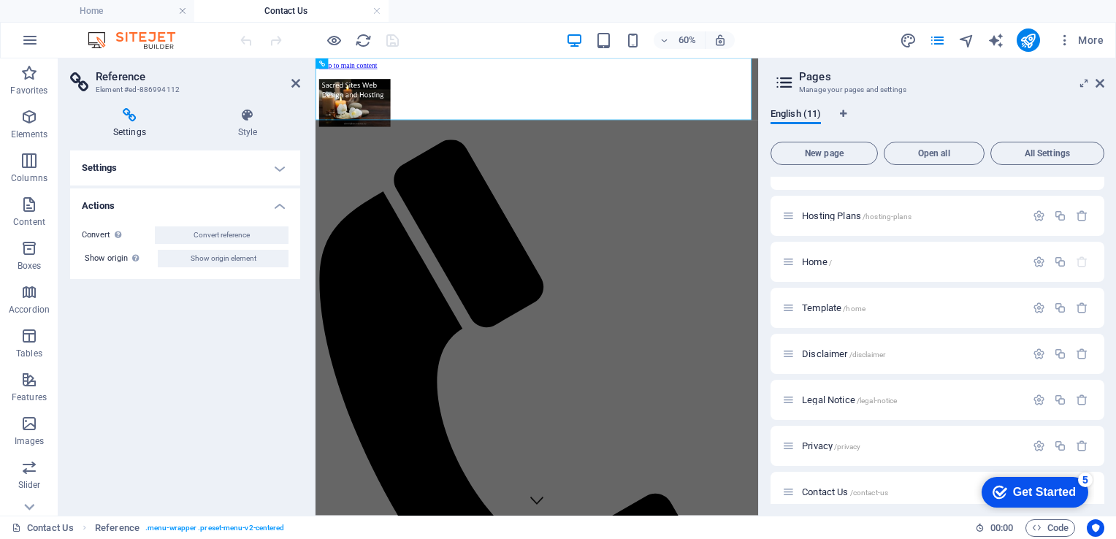
click at [274, 207] on h4 "Actions" at bounding box center [185, 201] width 230 height 26
click at [968, 39] on icon "navigator" at bounding box center [966, 40] width 17 height 17
select select "16759170-en"
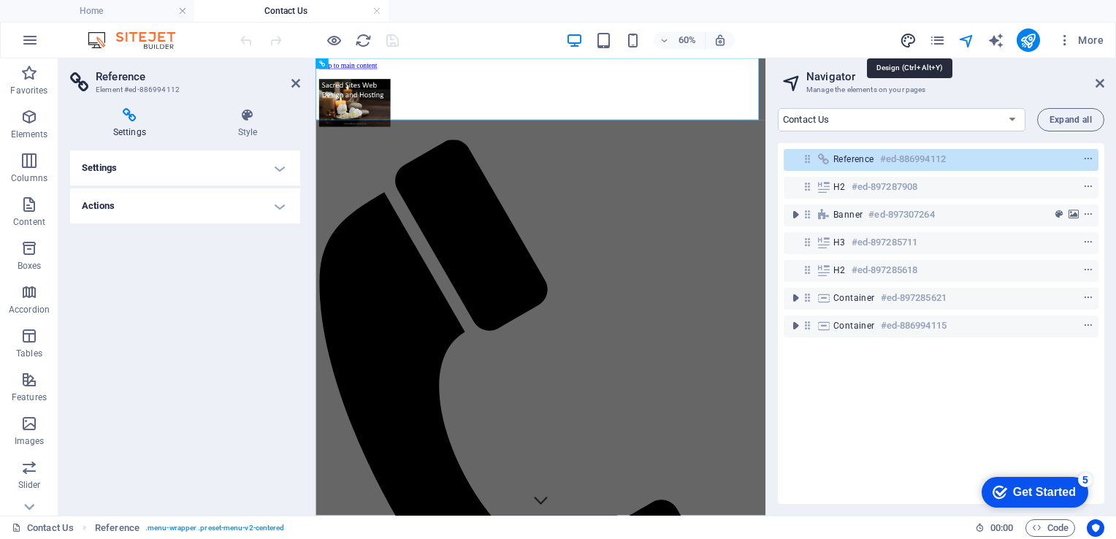
click at [908, 44] on icon "design" at bounding box center [908, 40] width 17 height 17
select select "px"
select select "300"
select select "px"
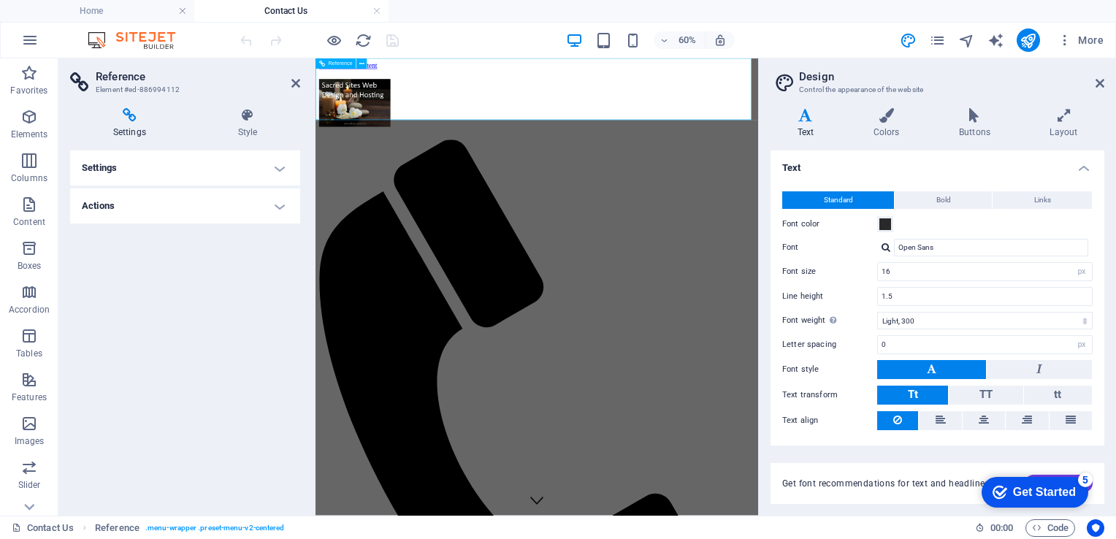
click at [342, 64] on span "Reference" at bounding box center [340, 63] width 24 height 5
click at [267, 112] on icon at bounding box center [247, 115] width 105 height 15
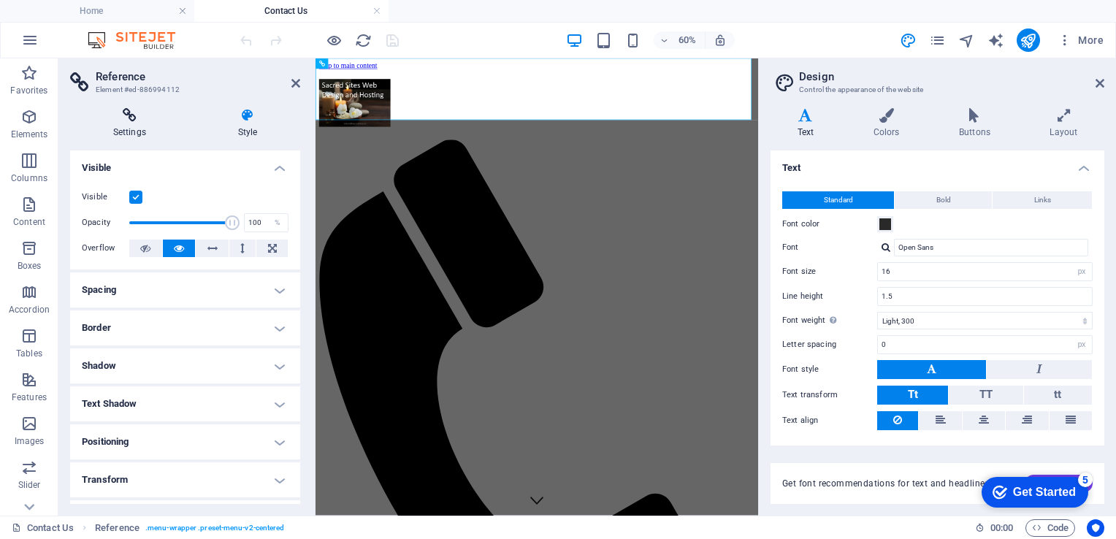
click at [126, 124] on h4 "Settings" at bounding box center [132, 123] width 125 height 31
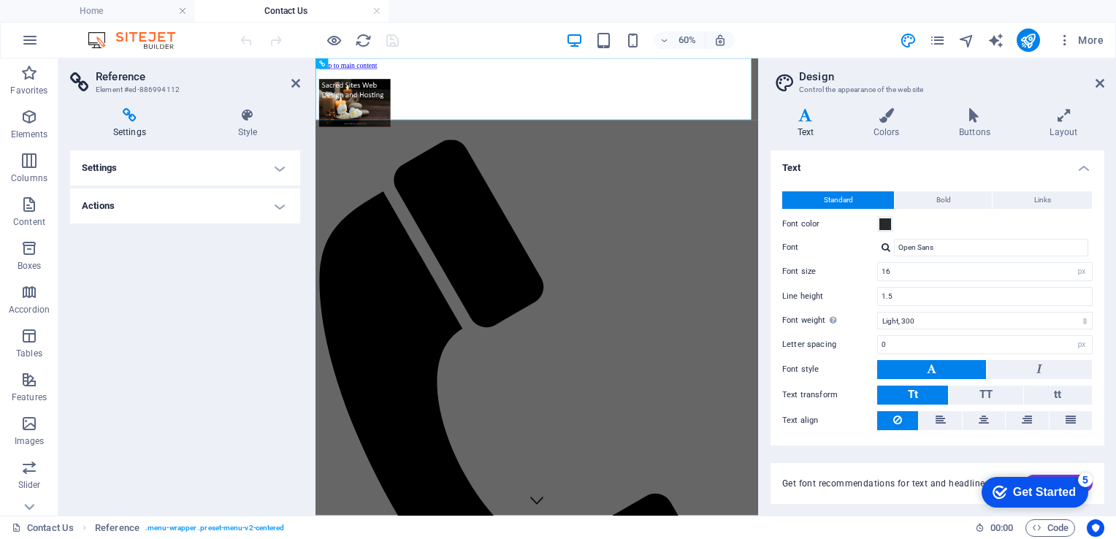
click at [104, 160] on h4 "Settings" at bounding box center [185, 167] width 230 height 35
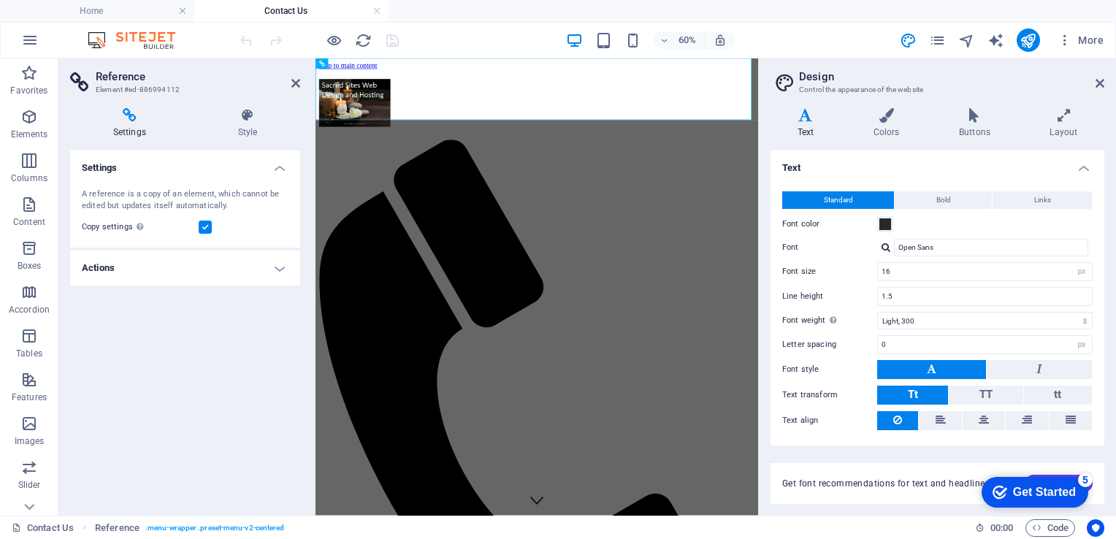
click at [125, 124] on h4 "Settings" at bounding box center [132, 123] width 125 height 31
click at [105, 270] on h4 "Actions" at bounding box center [185, 267] width 230 height 35
click at [191, 392] on div "Settings A reference is a copy of an element, which cannot be edited but update…" at bounding box center [185, 326] width 230 height 353
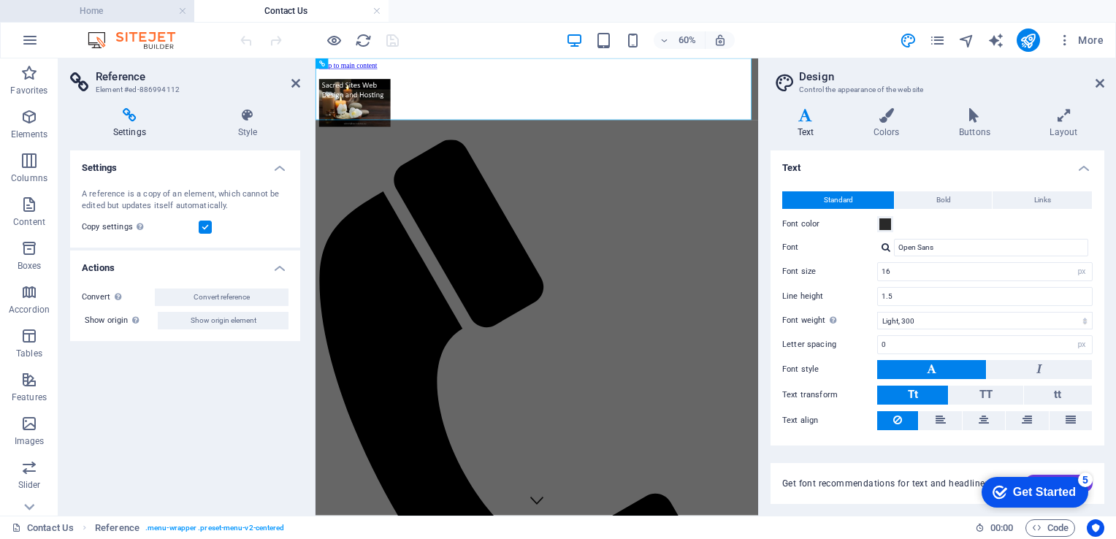
click at [108, 5] on h4 "Home" at bounding box center [97, 11] width 194 height 16
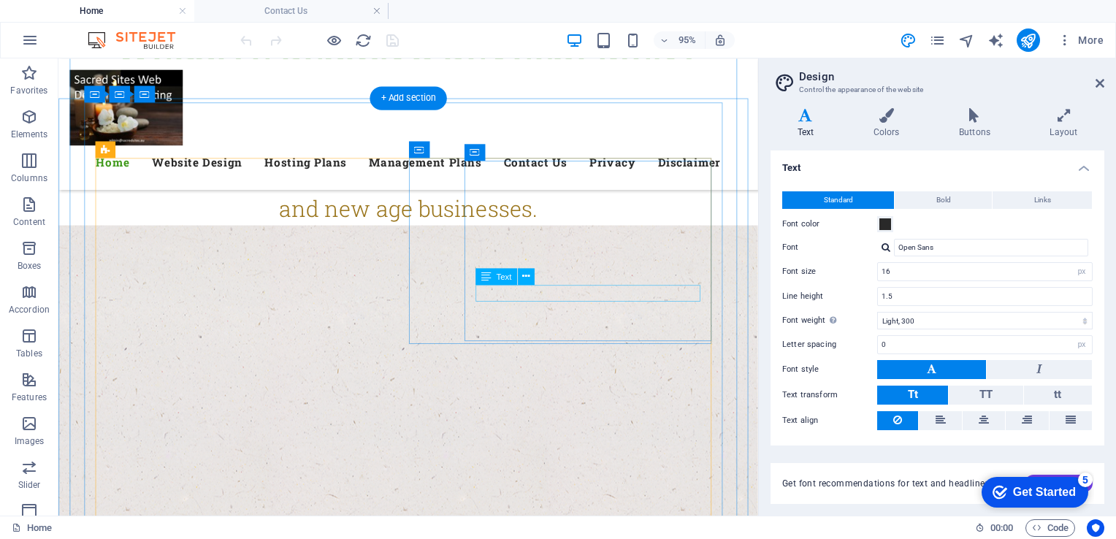
scroll to position [881, 0]
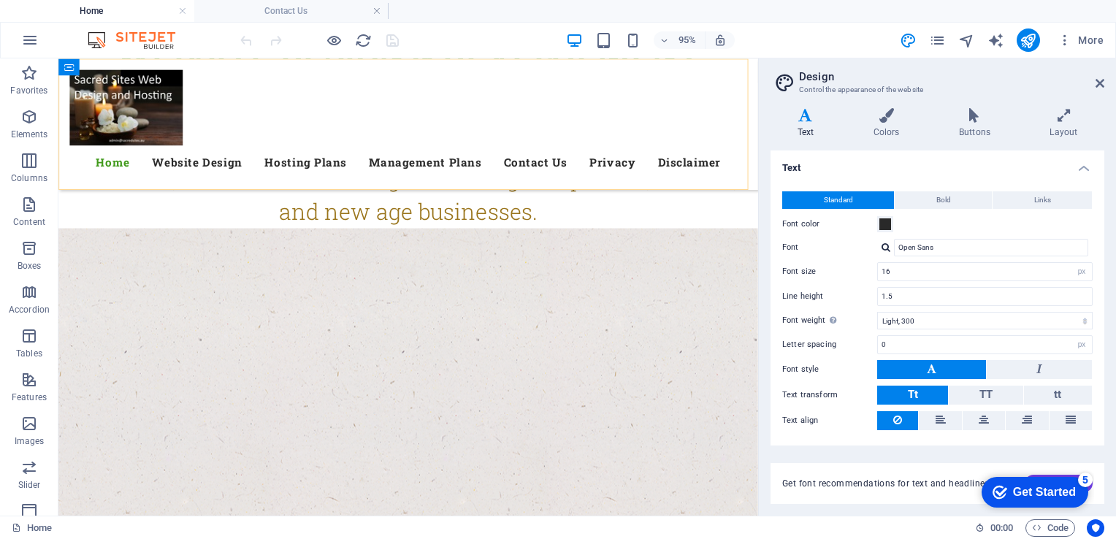
click at [557, 166] on nav "Home Website Design Hosting Plans Management Plans Contact Us Privacy Disclaimer" at bounding box center [426, 167] width 713 height 35
click at [549, 166] on nav "Home Website Design Hosting Plans Management Plans Contact Us Privacy Disclaimer" at bounding box center [426, 167] width 713 height 35
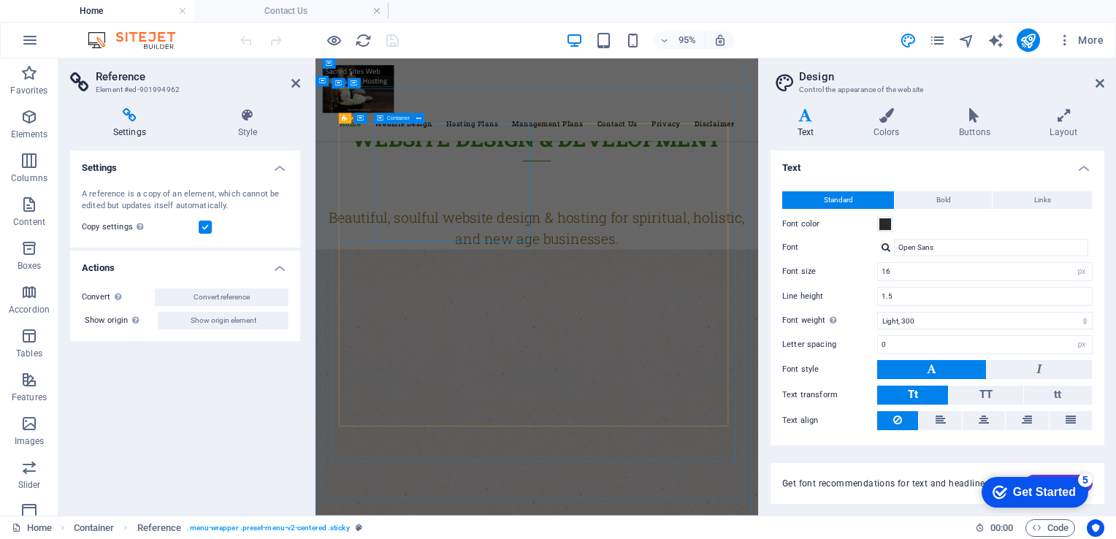
scroll to position [1021, 0]
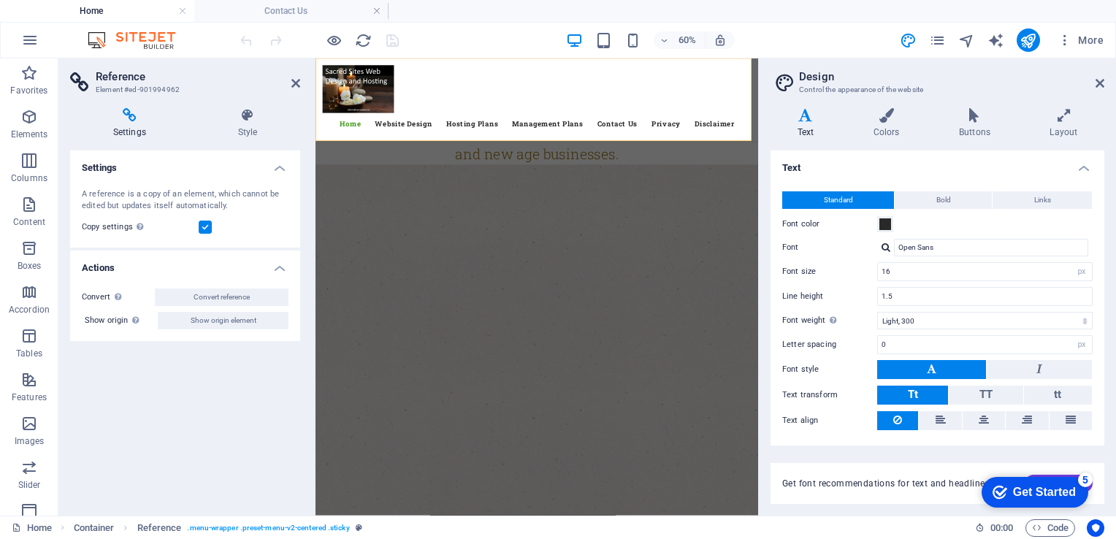
click at [141, 124] on h4 "Settings" at bounding box center [132, 123] width 125 height 31
click at [250, 116] on icon at bounding box center [247, 115] width 105 height 15
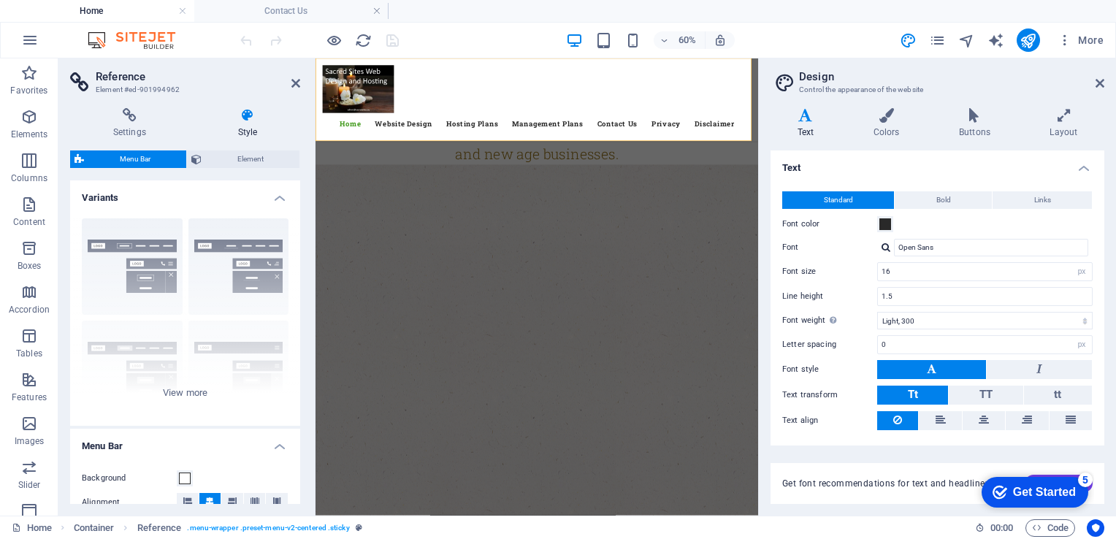
click at [250, 116] on icon at bounding box center [247, 115] width 105 height 15
click at [222, 153] on span "Element" at bounding box center [250, 159] width 89 height 18
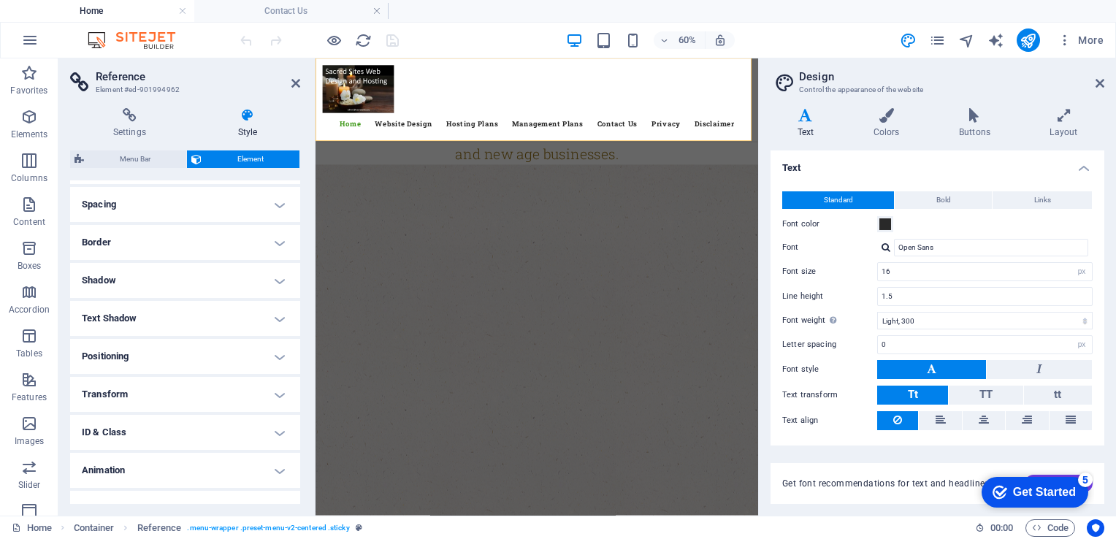
scroll to position [272, 0]
click at [119, 428] on h4 "ID & Class" at bounding box center [185, 432] width 230 height 35
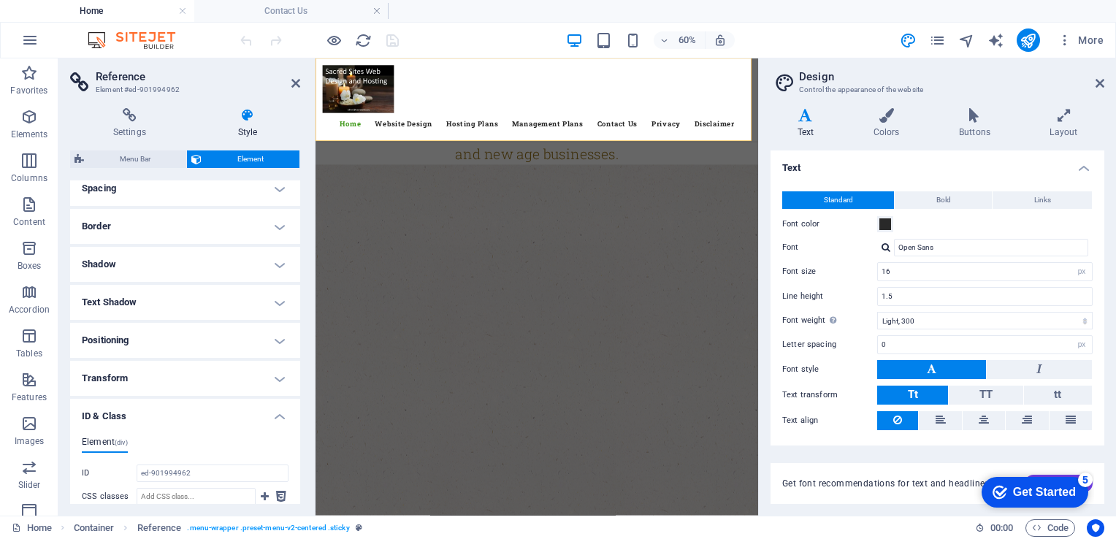
scroll to position [286, 0]
click at [123, 383] on h4 "Transform" at bounding box center [185, 379] width 230 height 35
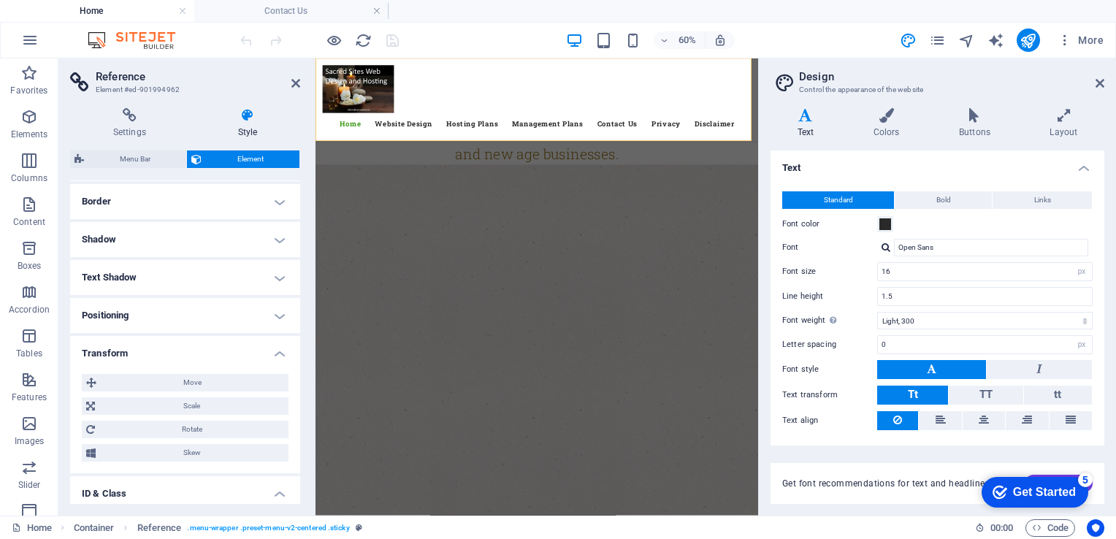
scroll to position [289, 0]
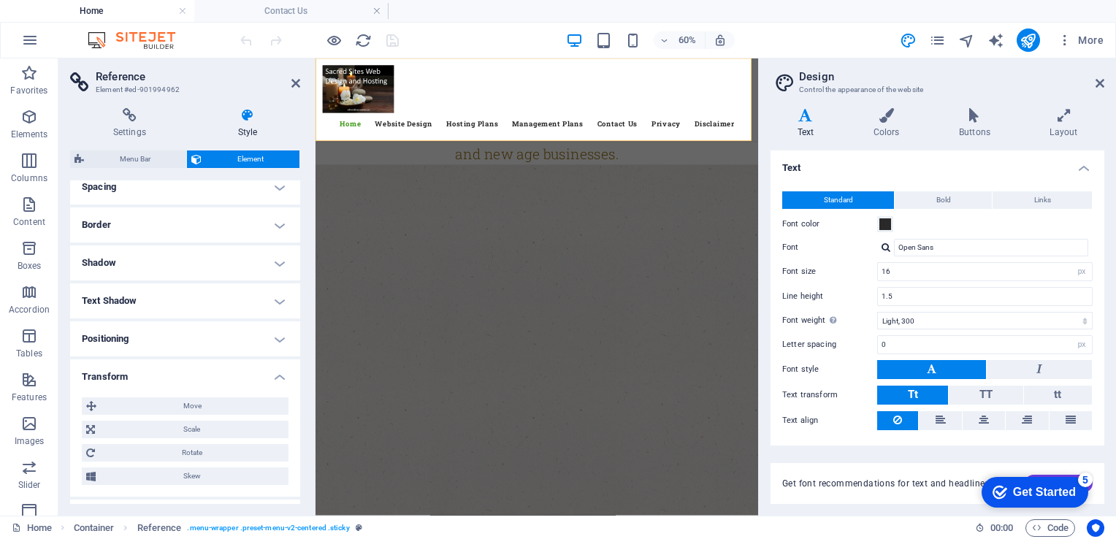
click at [117, 295] on h4 "Text Shadow" at bounding box center [185, 300] width 230 height 35
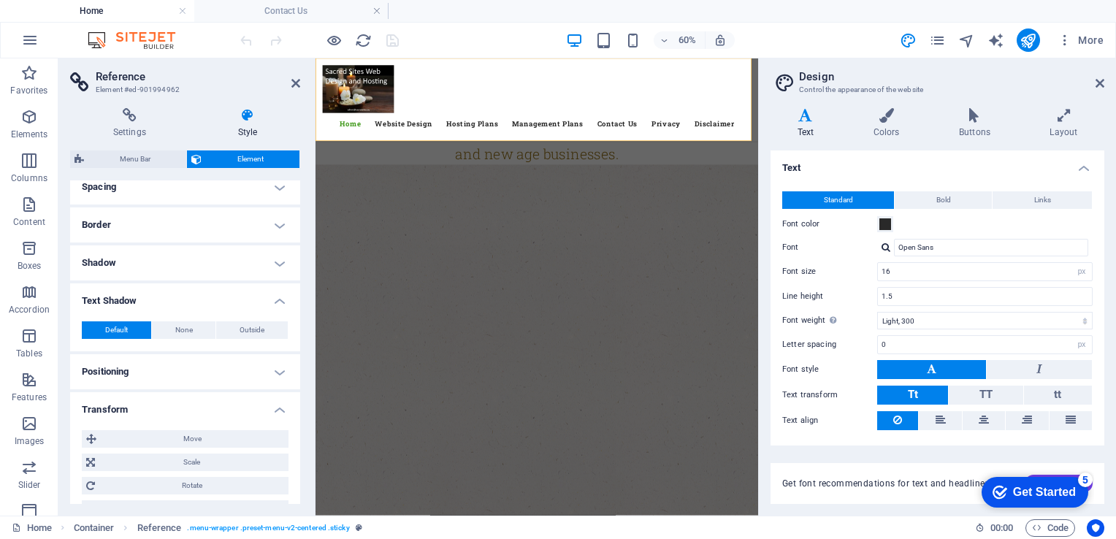
click at [127, 256] on h4 "Shadow" at bounding box center [185, 262] width 230 height 35
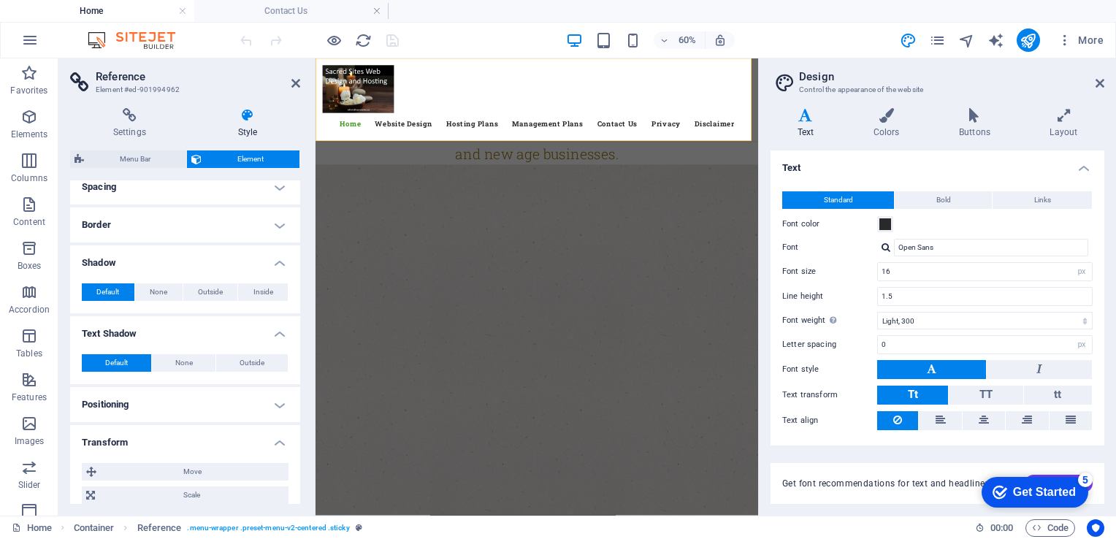
click at [127, 215] on h4 "Border" at bounding box center [185, 224] width 230 height 35
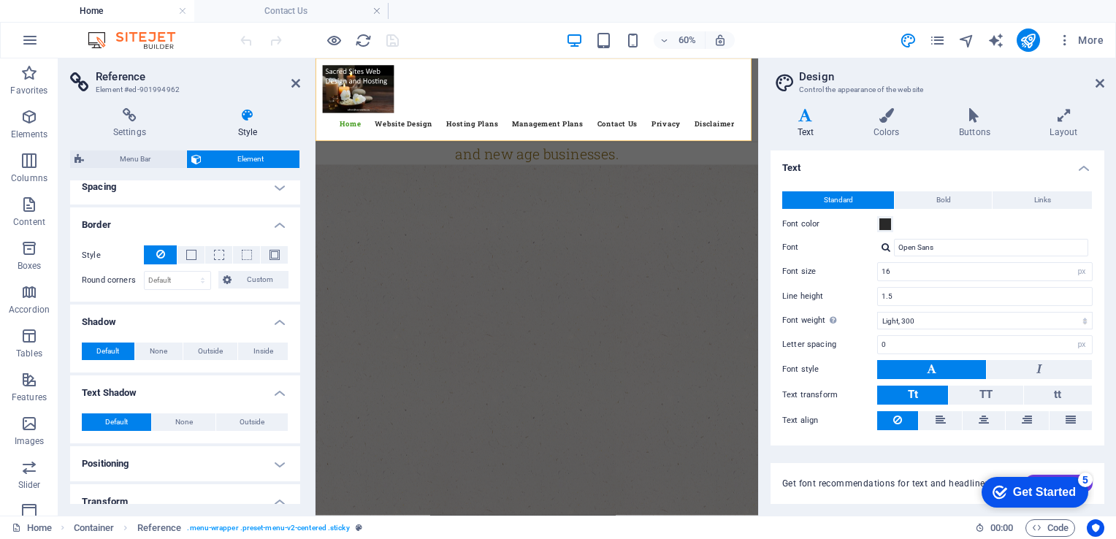
click at [128, 199] on h4 "Spacing" at bounding box center [185, 186] width 230 height 35
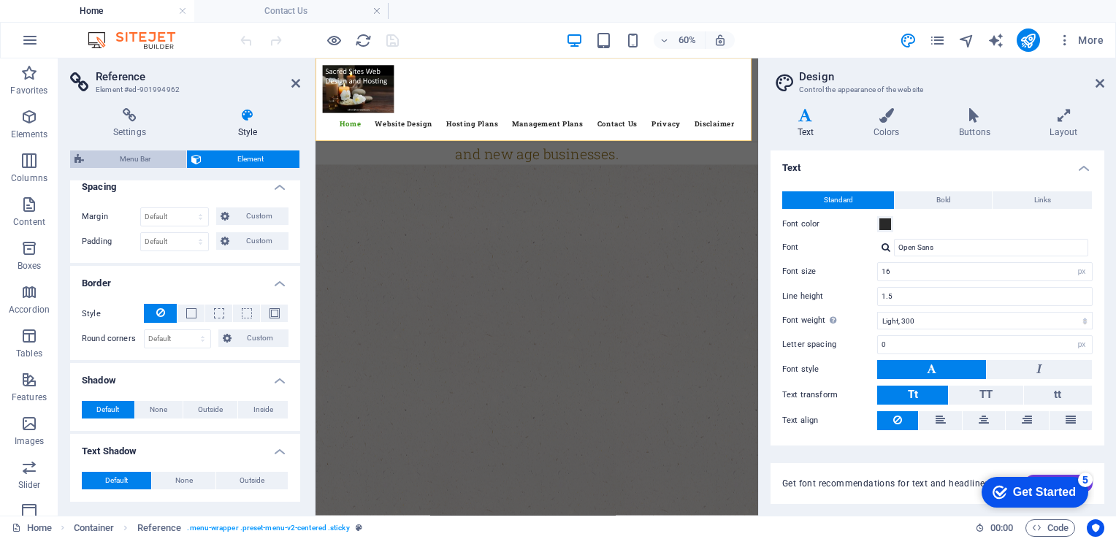
click at [131, 157] on span "Menu Bar" at bounding box center [134, 159] width 93 height 18
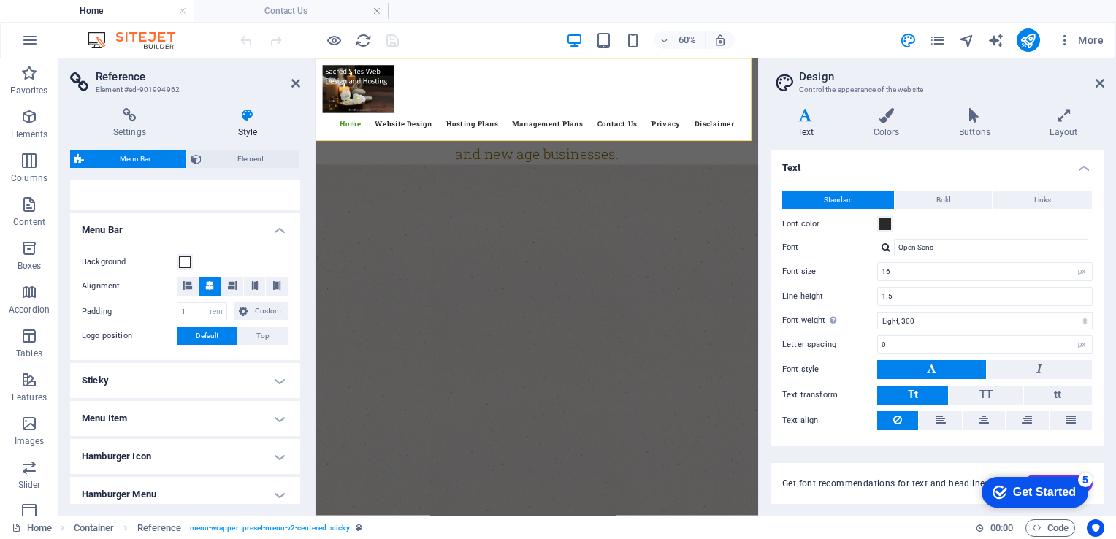
scroll to position [319, 0]
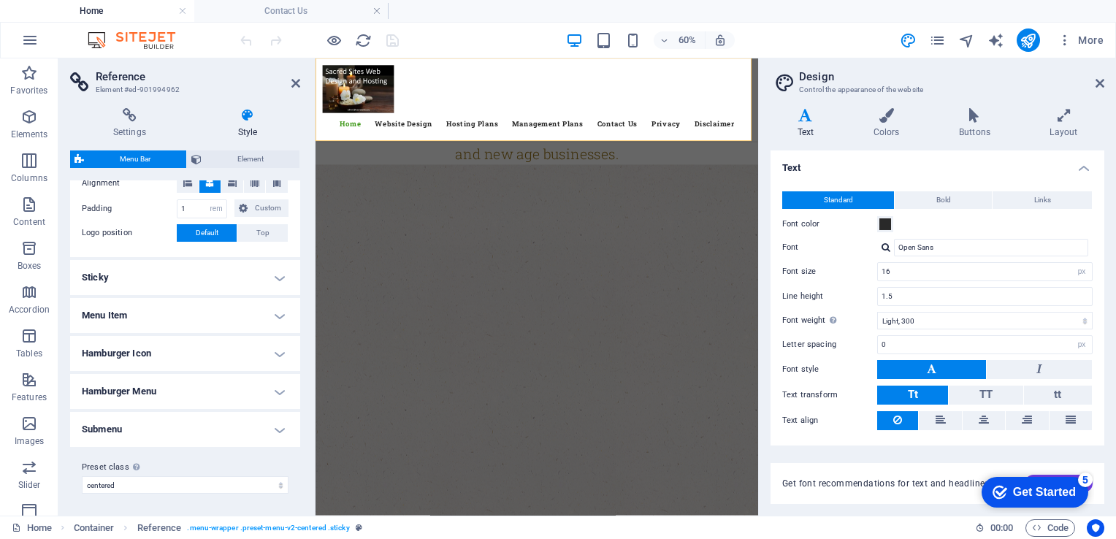
click at [145, 299] on h4 "Menu Item" at bounding box center [185, 315] width 230 height 35
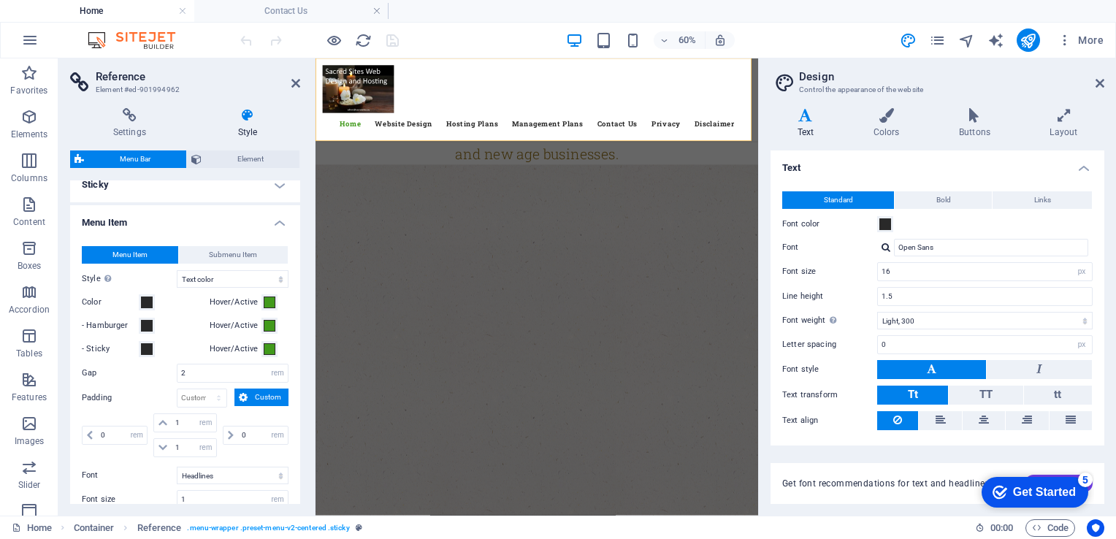
scroll to position [410, 0]
click at [134, 106] on div "Settings Style Settings A reference is a copy of an element, which cannot be ed…" at bounding box center [184, 305] width 253 height 419
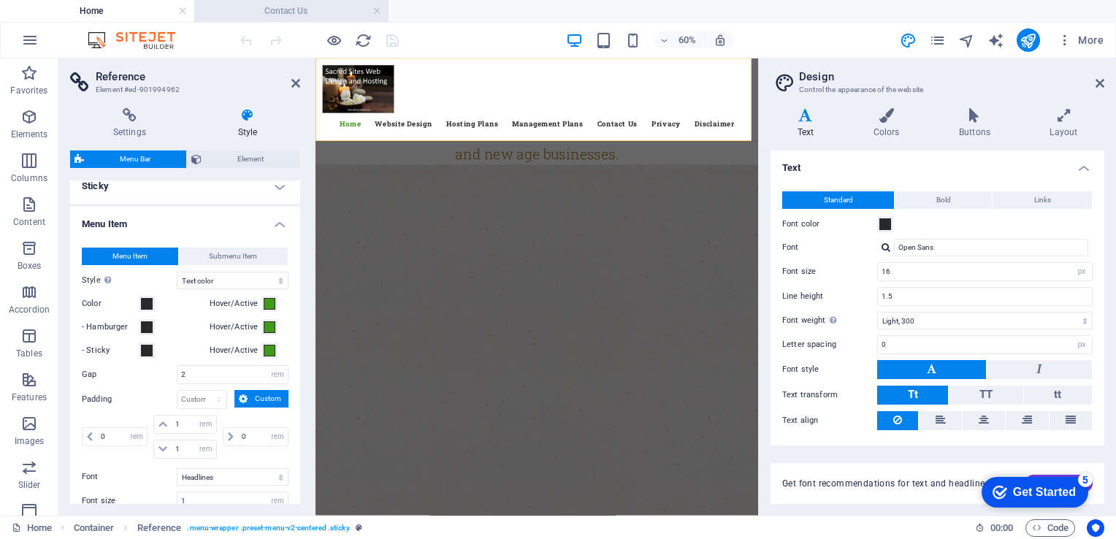
click at [294, 10] on h4 "Contact Us" at bounding box center [291, 11] width 194 height 16
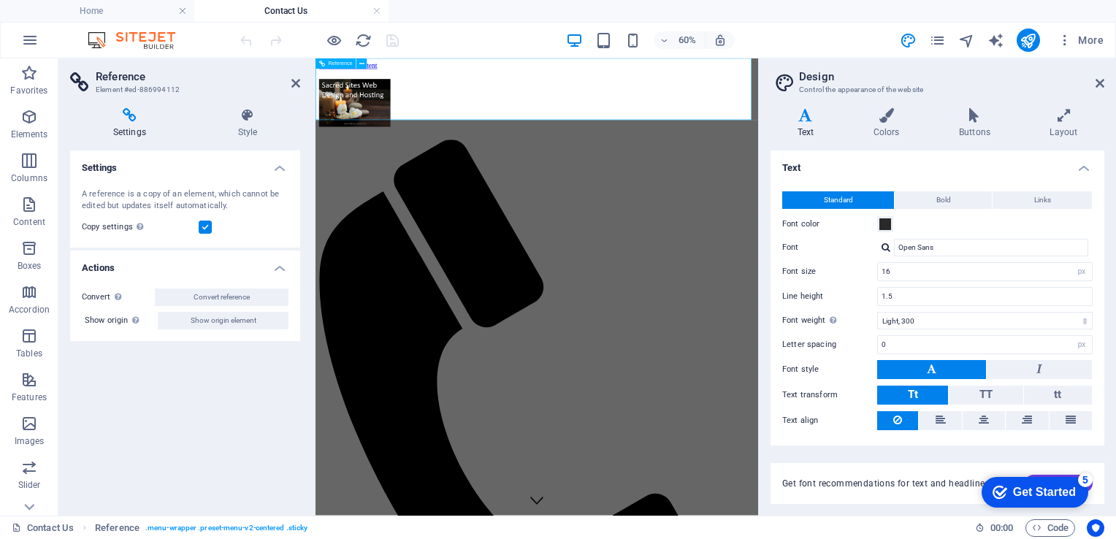
click at [362, 64] on icon at bounding box center [361, 63] width 5 height 9
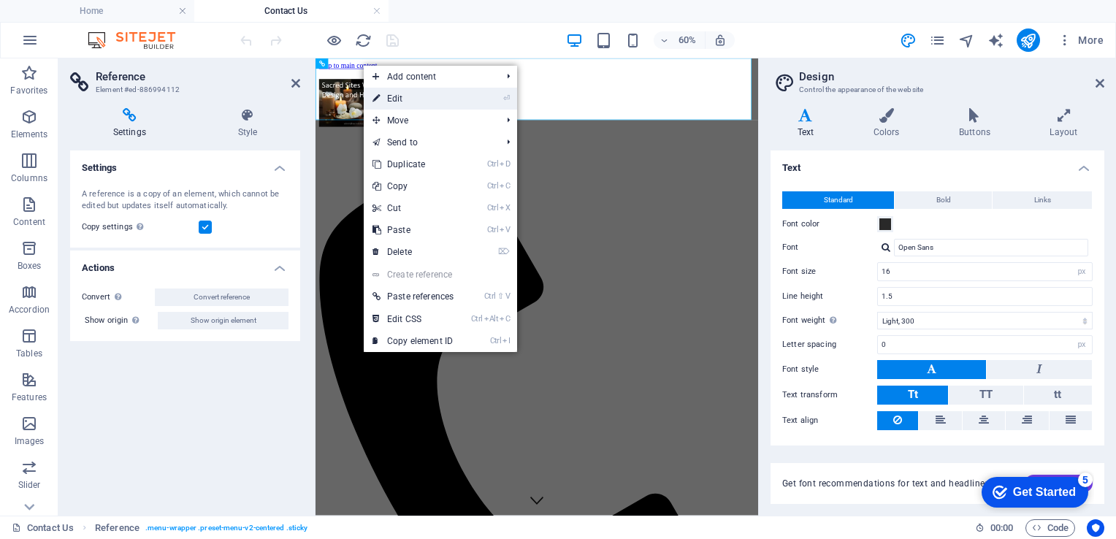
click at [388, 101] on link "⏎ Edit" at bounding box center [413, 99] width 99 height 22
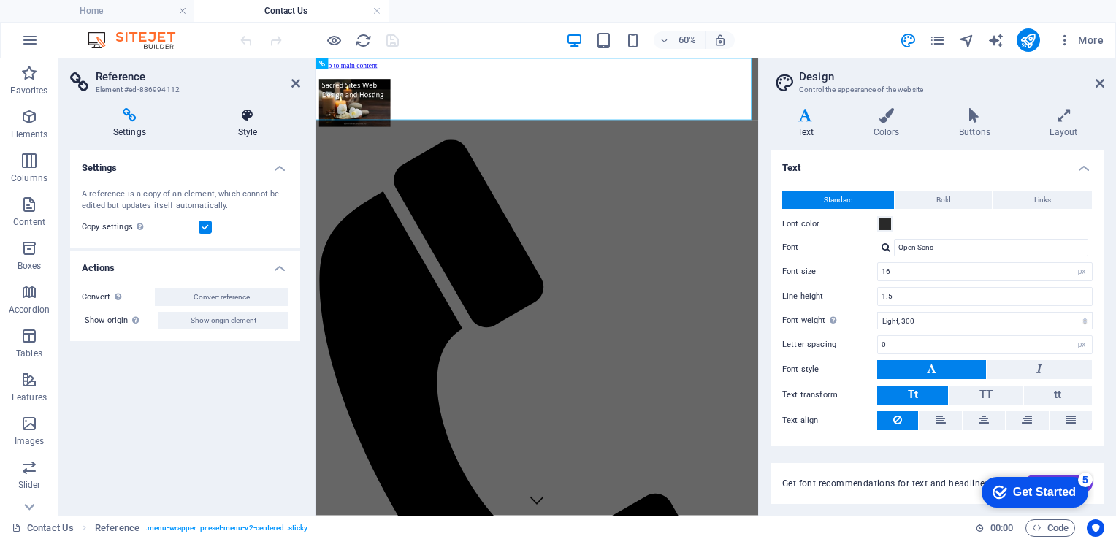
click at [248, 116] on icon at bounding box center [247, 115] width 105 height 15
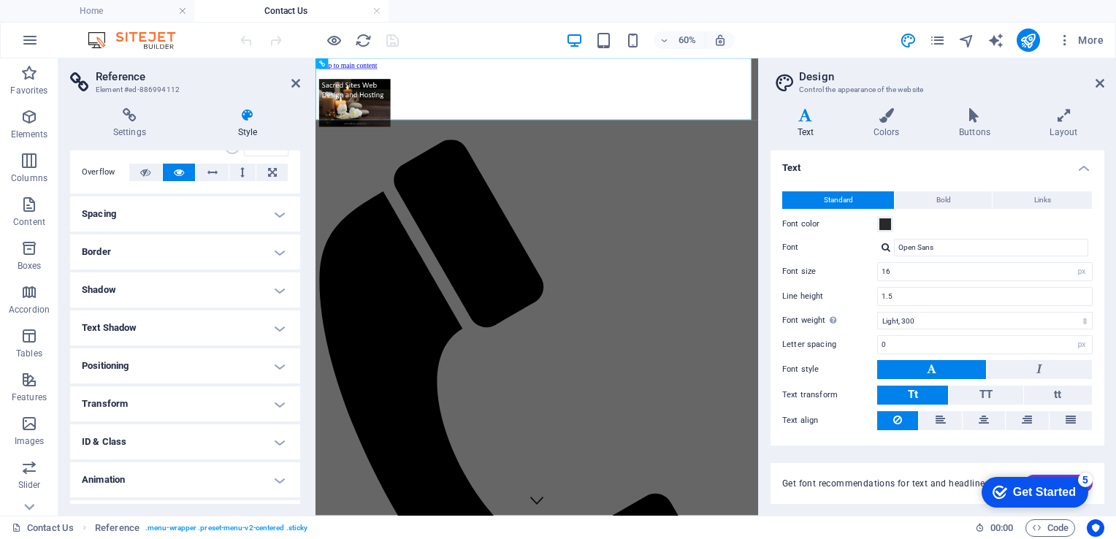
scroll to position [35, 0]
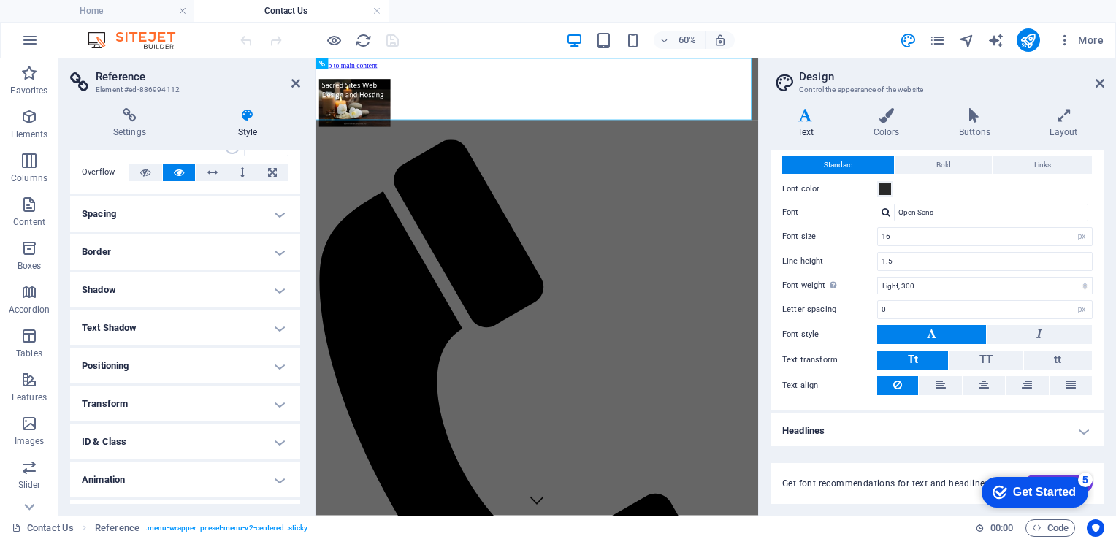
click at [122, 358] on h4 "Positioning" at bounding box center [185, 365] width 230 height 35
click at [128, 336] on h4 "Text Shadow" at bounding box center [185, 327] width 230 height 35
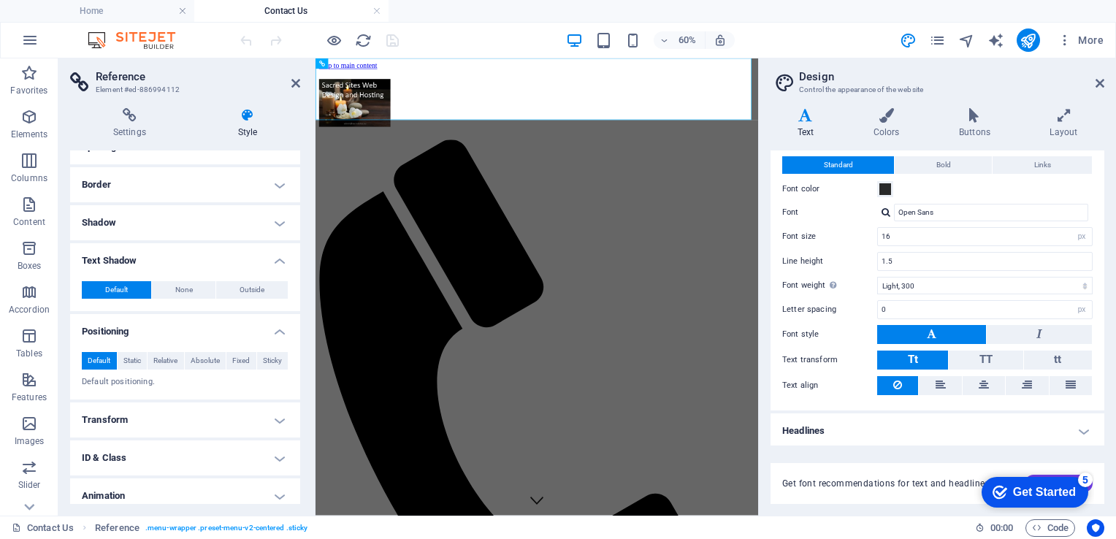
scroll to position [190, 0]
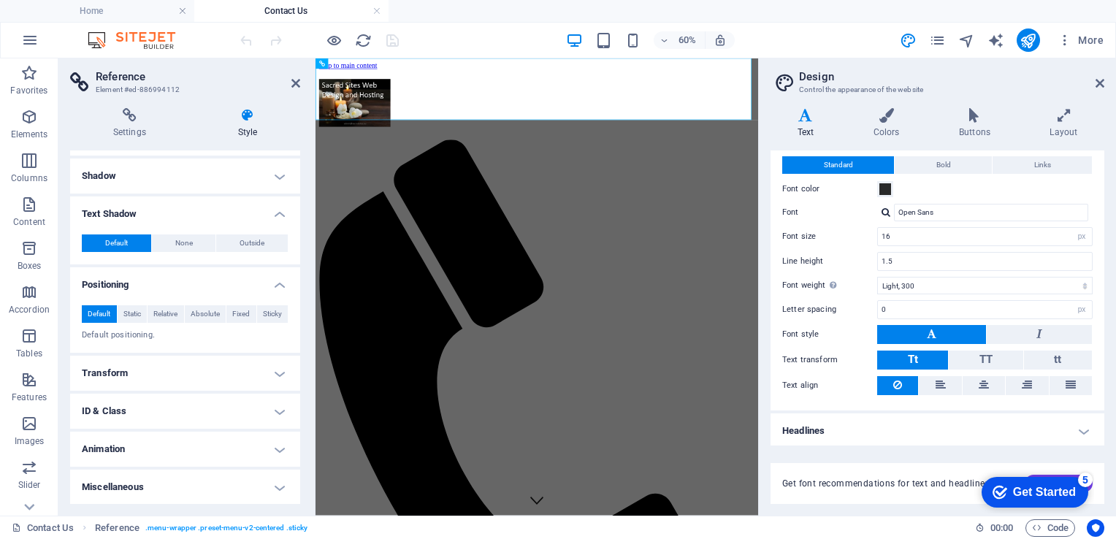
click at [126, 485] on h4 "Miscellaneous" at bounding box center [185, 486] width 230 height 35
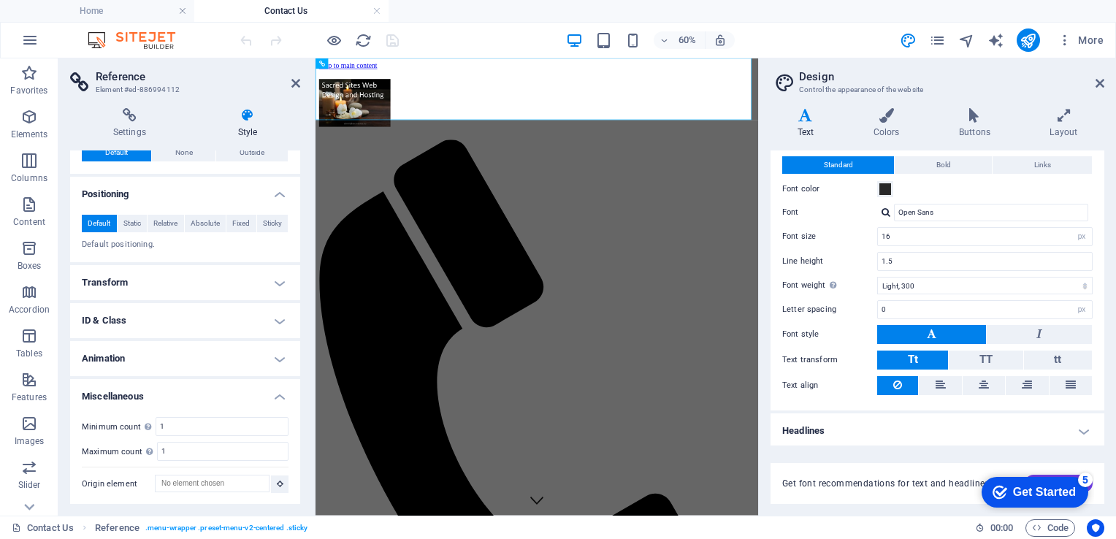
click at [115, 323] on h4 "ID & Class" at bounding box center [185, 320] width 230 height 35
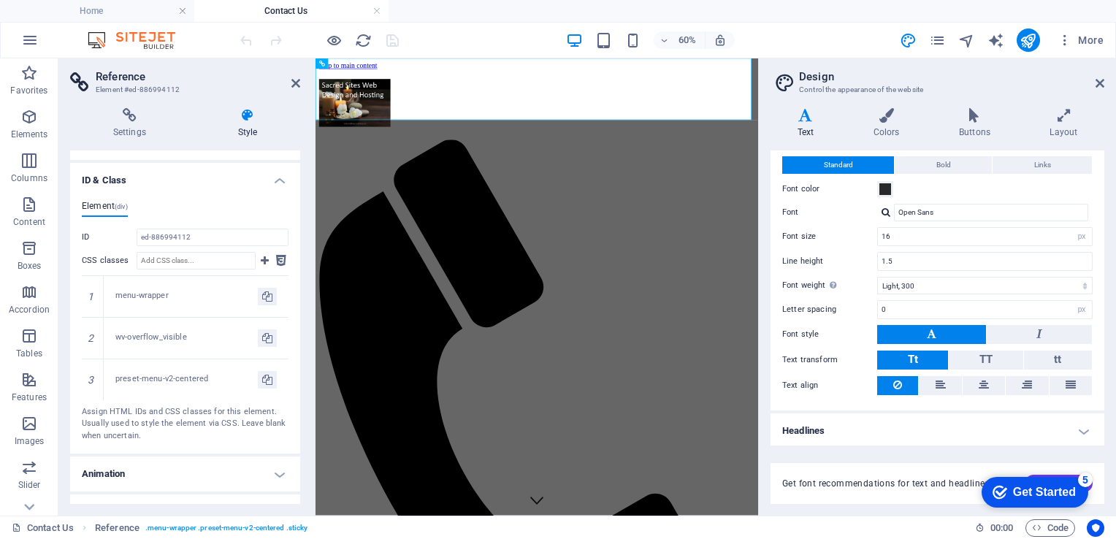
scroll to position [422, 0]
click at [293, 84] on icon at bounding box center [295, 83] width 9 height 12
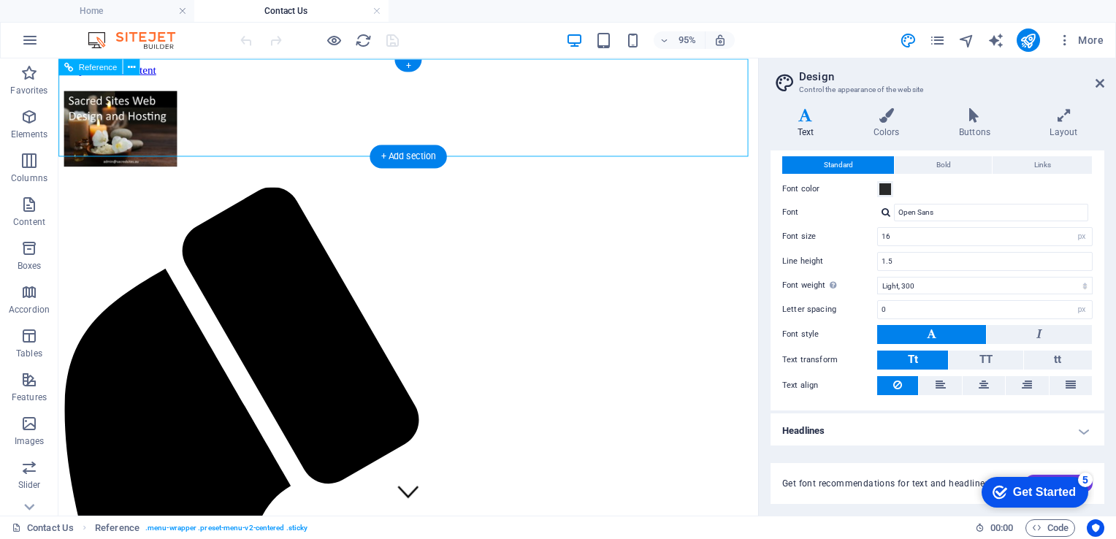
click at [100, 69] on span "Reference" at bounding box center [98, 67] width 39 height 8
click at [131, 68] on icon at bounding box center [131, 66] width 7 height 15
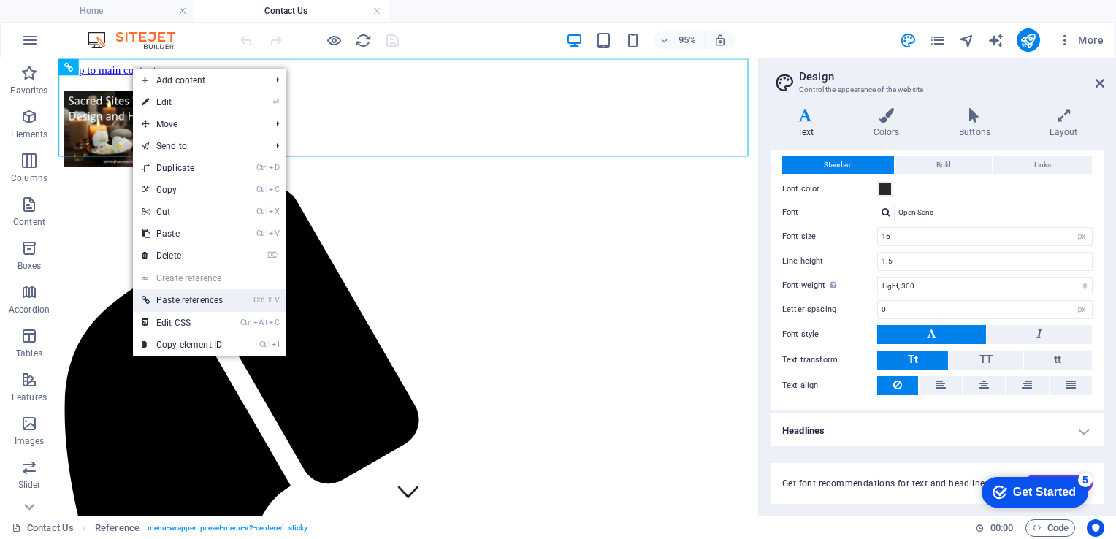
click at [196, 299] on link "Ctrl ⇧ V Paste references" at bounding box center [182, 300] width 99 height 22
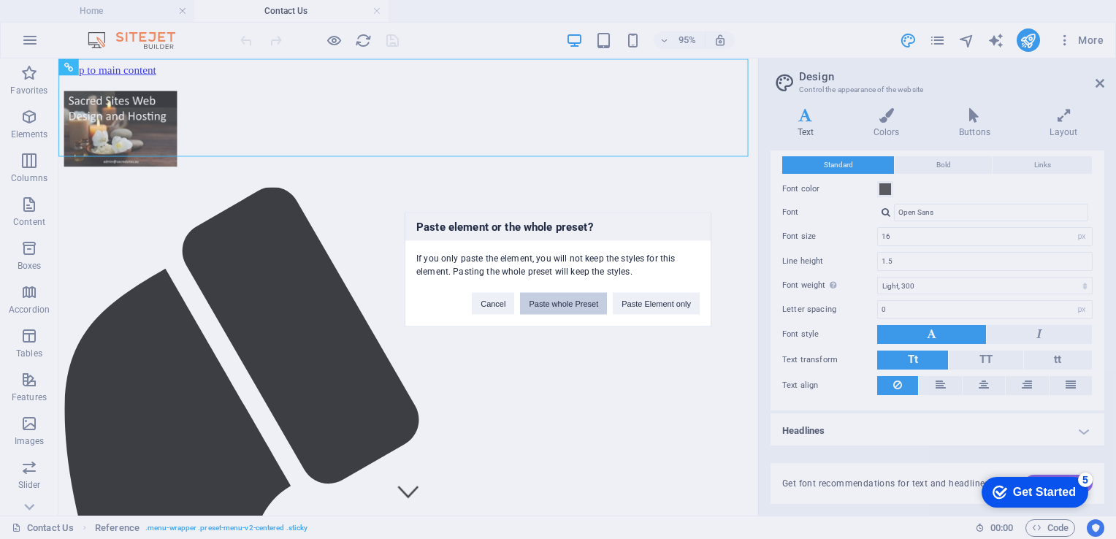
click at [542, 302] on button "Paste whole Preset" at bounding box center [563, 304] width 87 height 22
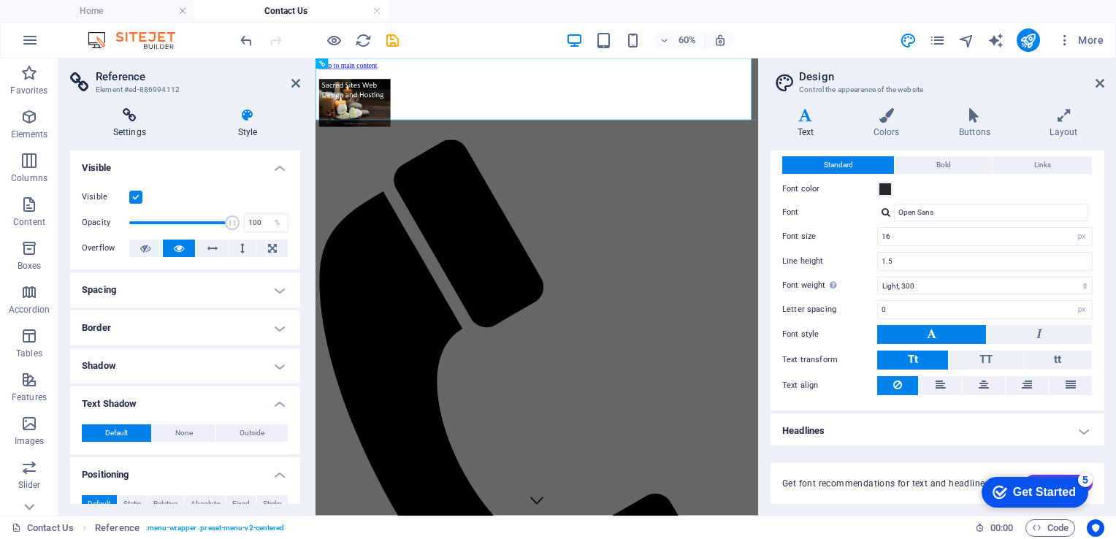
click at [138, 112] on icon at bounding box center [129, 115] width 119 height 15
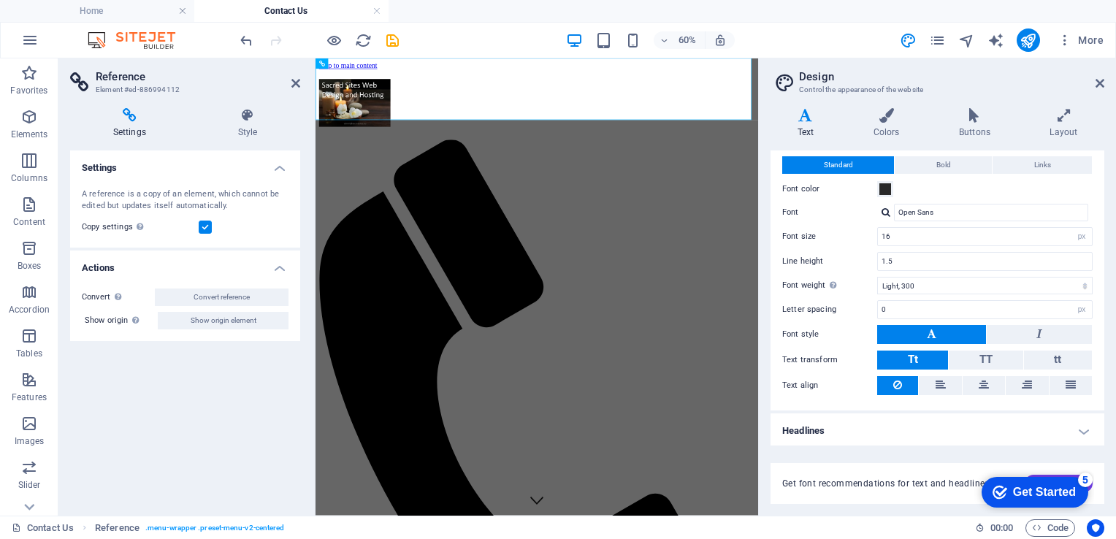
click at [138, 112] on icon at bounding box center [129, 115] width 119 height 15
click at [134, 116] on icon at bounding box center [129, 115] width 119 height 15
click at [294, 81] on icon at bounding box center [295, 83] width 9 height 12
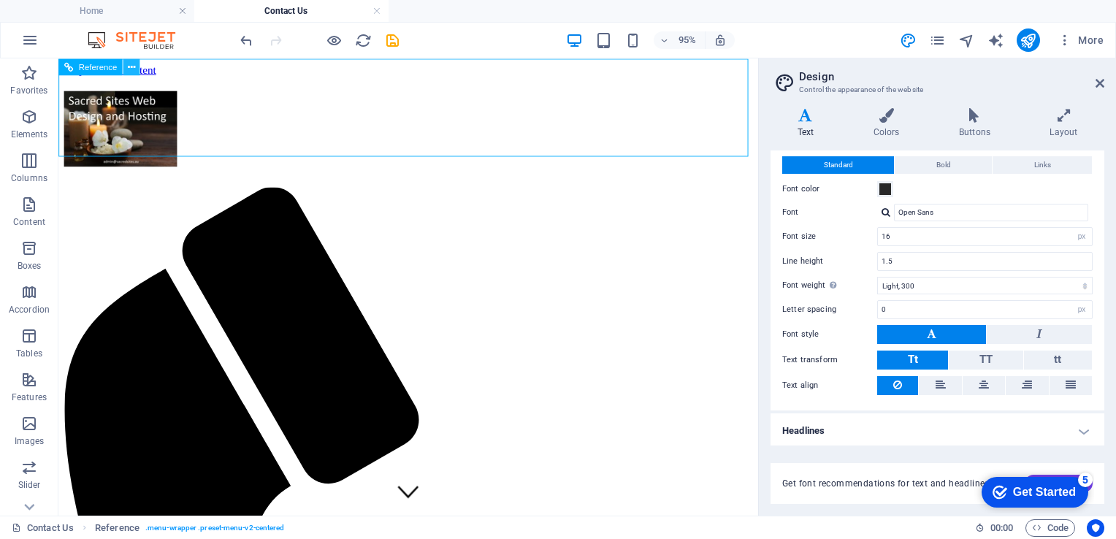
click at [131, 72] on icon at bounding box center [131, 66] width 7 height 15
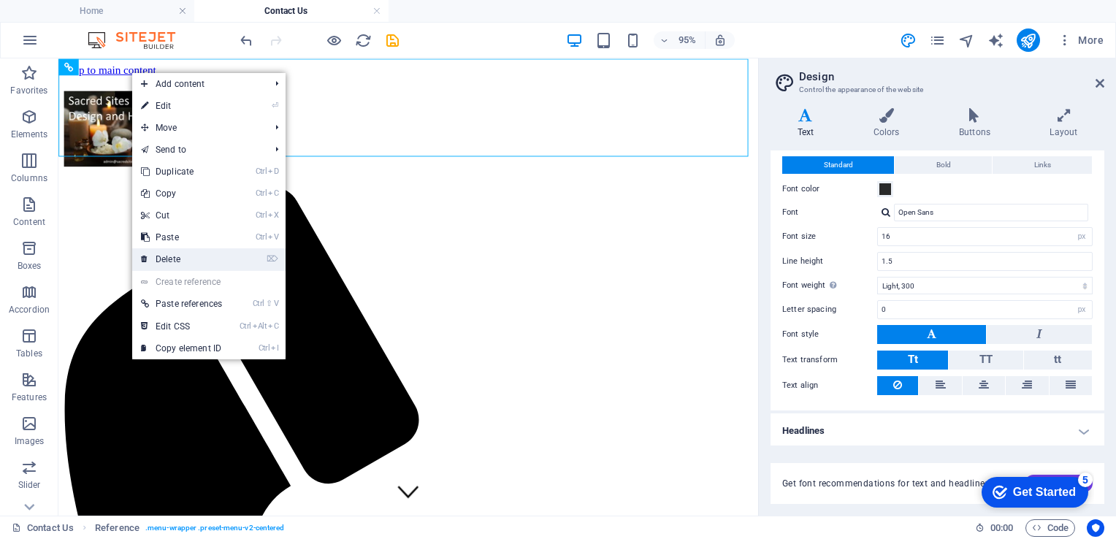
click at [169, 258] on link "⌦ Delete" at bounding box center [181, 259] width 99 height 22
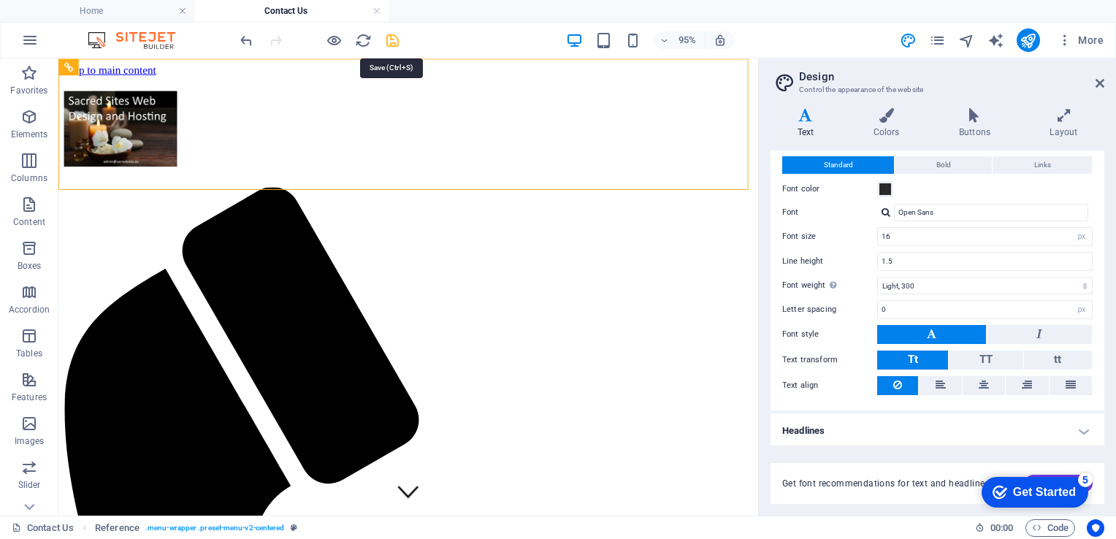
click at [391, 39] on icon "save" at bounding box center [392, 40] width 17 height 17
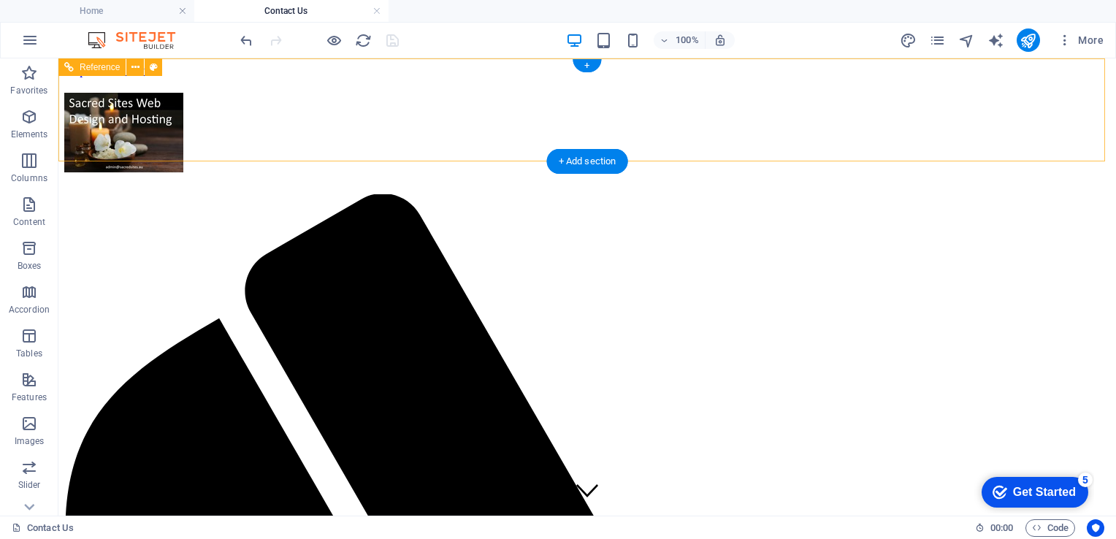
click at [262, 106] on div at bounding box center [587, 135] width 1046 height 85
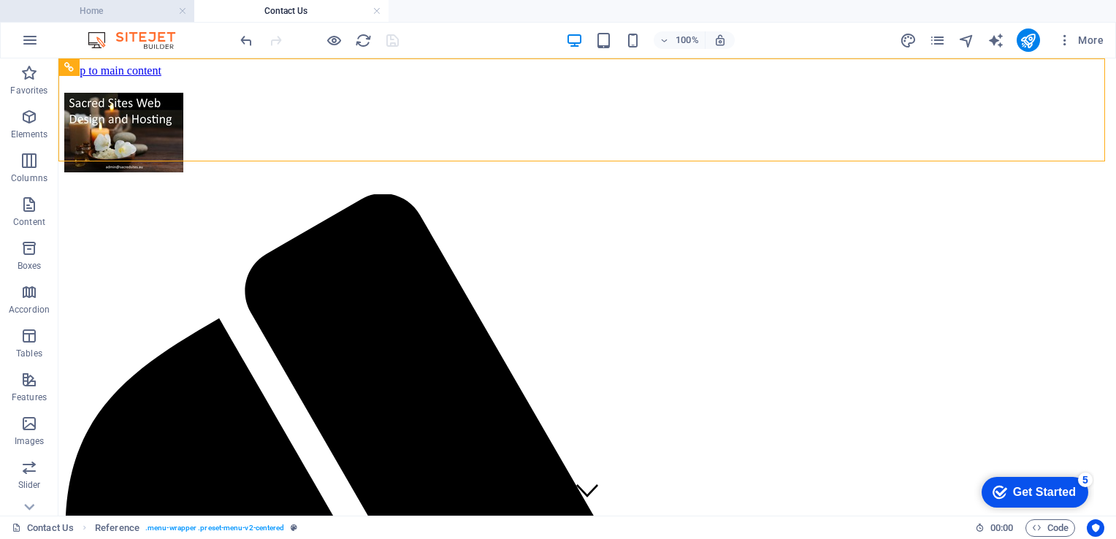
click at [114, 7] on h4 "Home" at bounding box center [97, 11] width 194 height 16
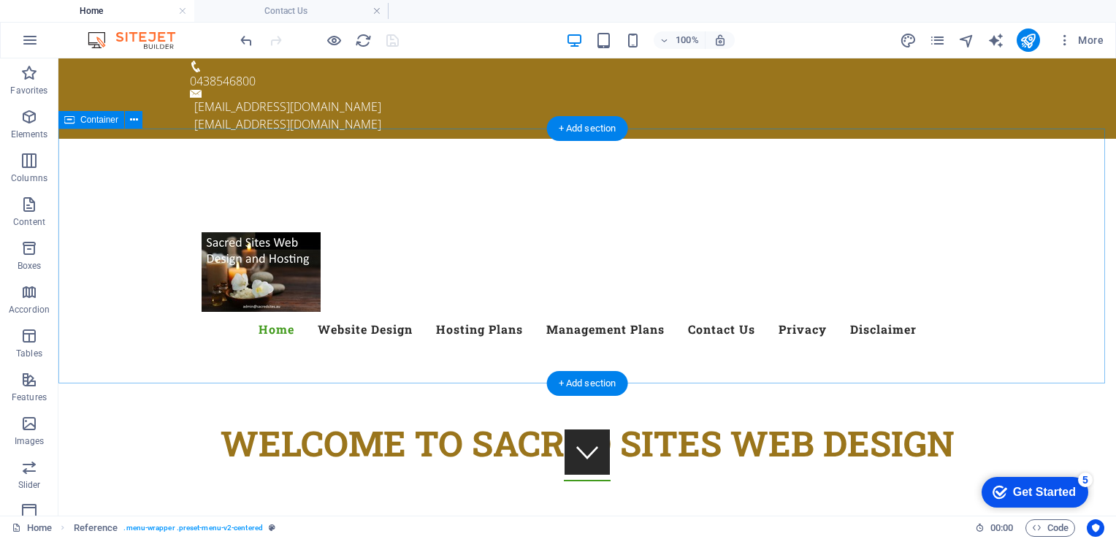
scroll to position [0, 0]
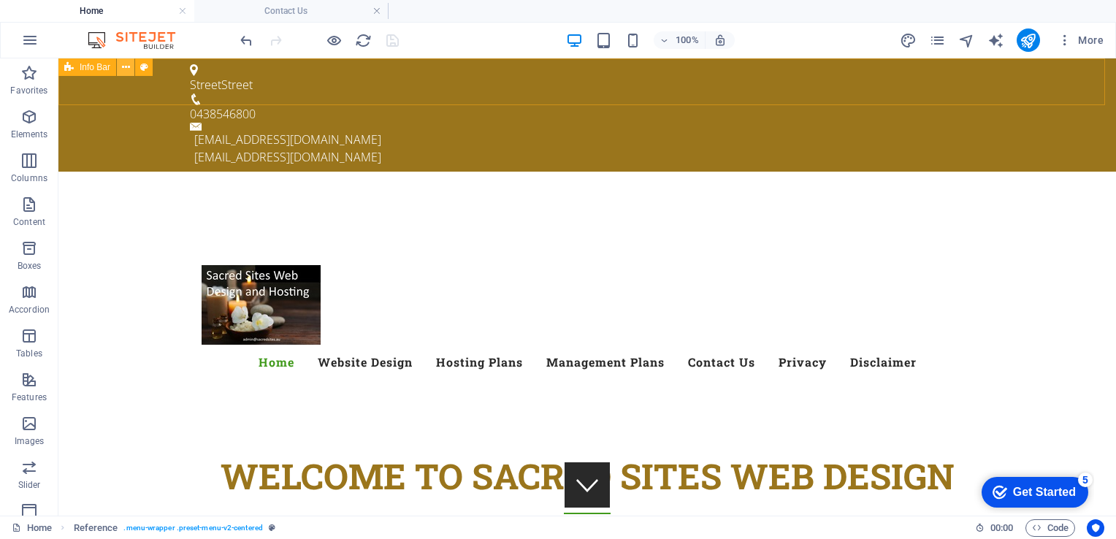
click at [127, 69] on icon at bounding box center [126, 67] width 8 height 15
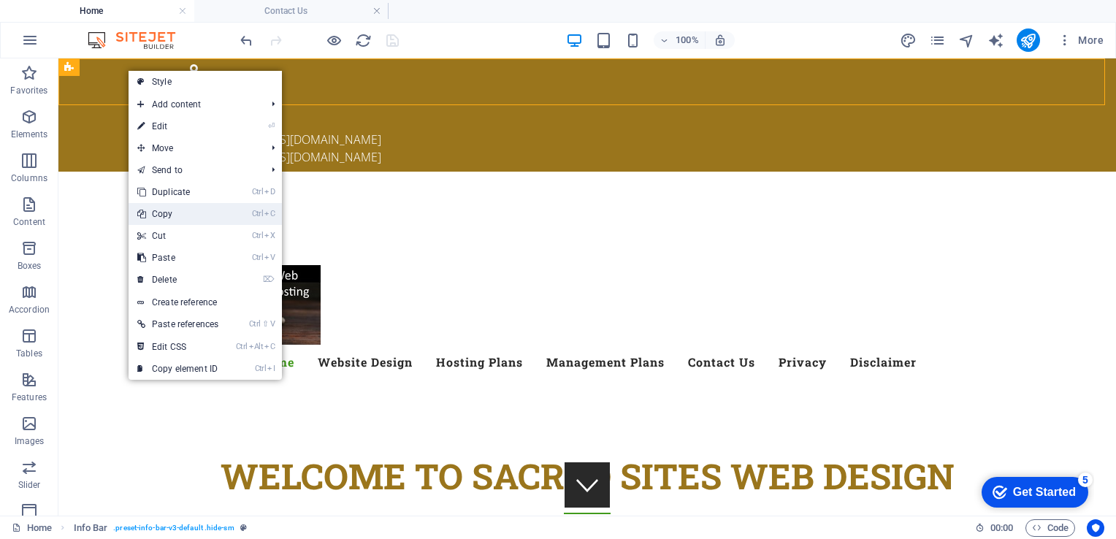
click at [158, 213] on link "Ctrl C Copy" at bounding box center [178, 214] width 99 height 22
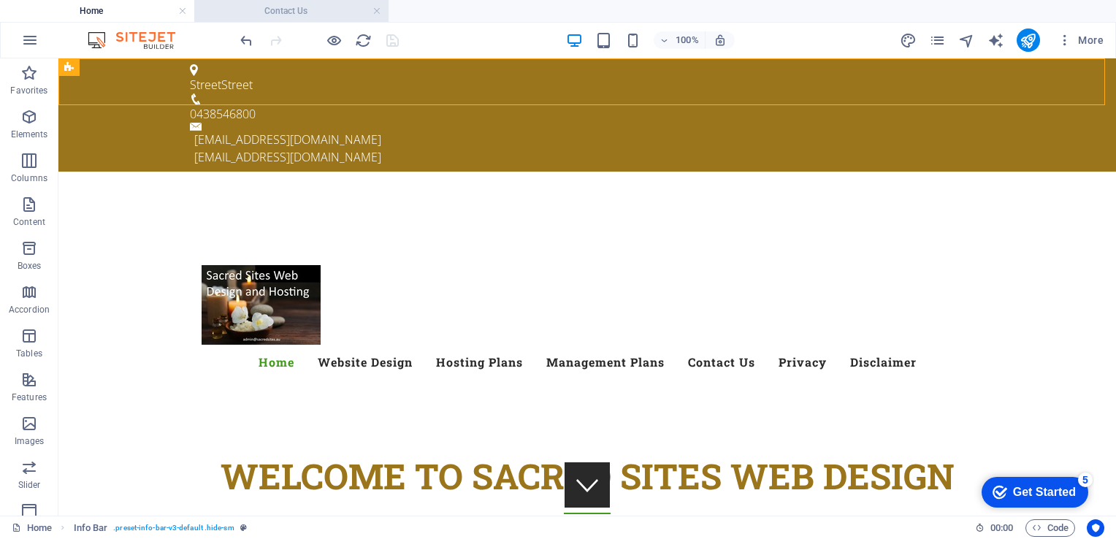
click at [276, 12] on h4 "Contact Us" at bounding box center [291, 11] width 194 height 16
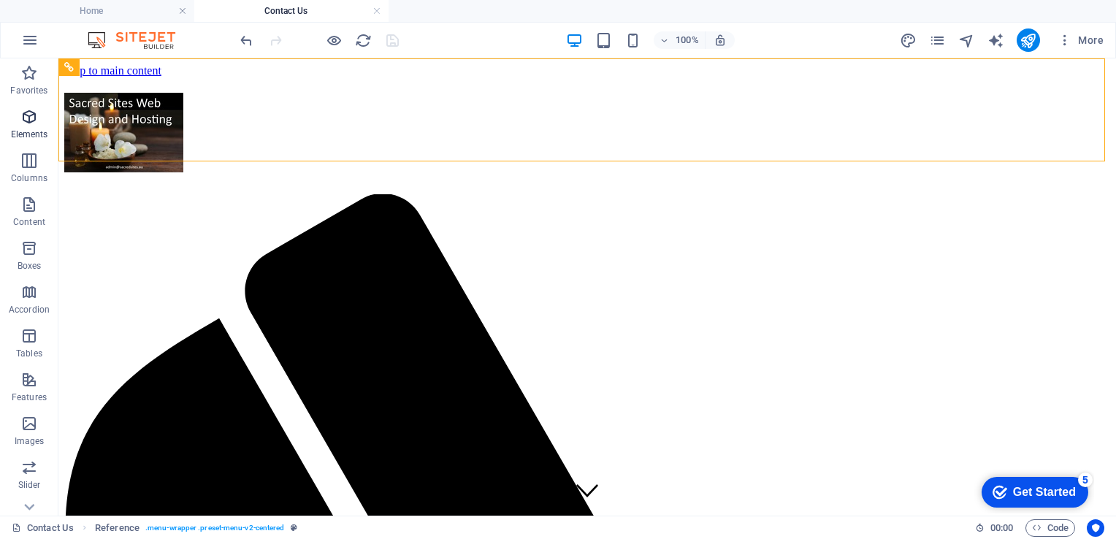
click at [26, 112] on icon "button" at bounding box center [29, 117] width 18 height 18
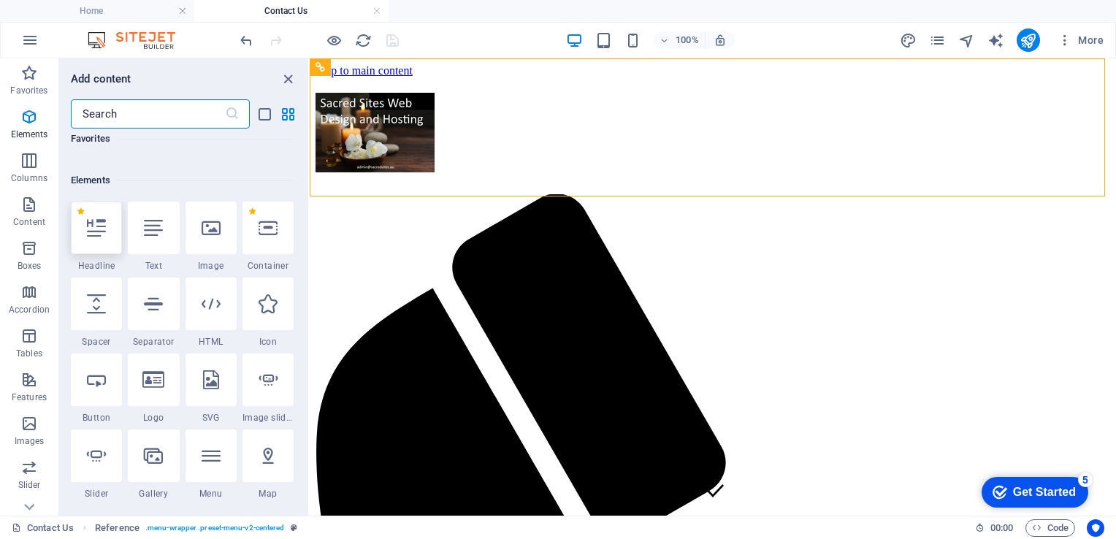
scroll to position [155, 0]
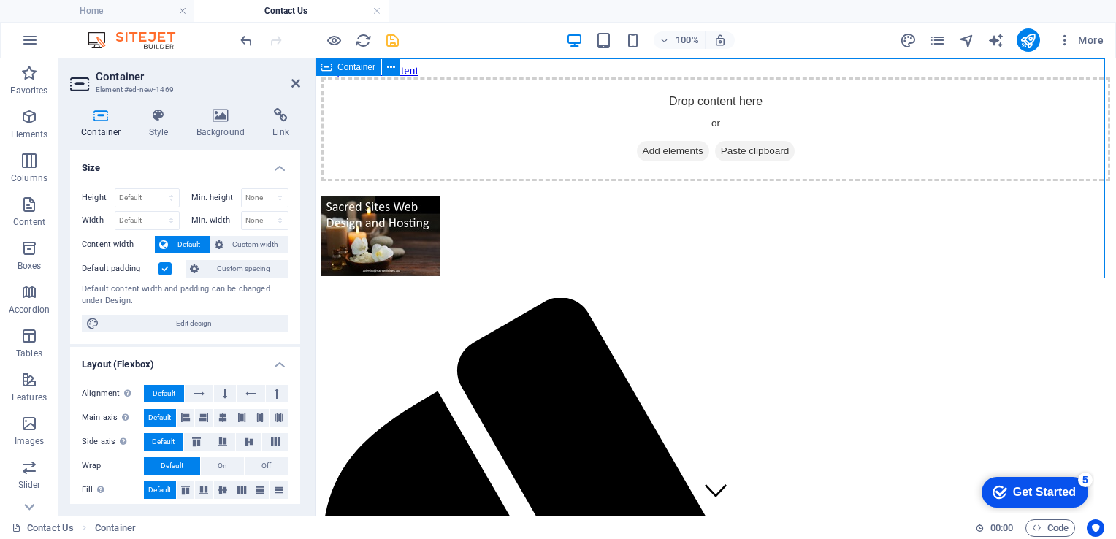
click at [740, 161] on span "Paste clipboard" at bounding box center [755, 151] width 80 height 20
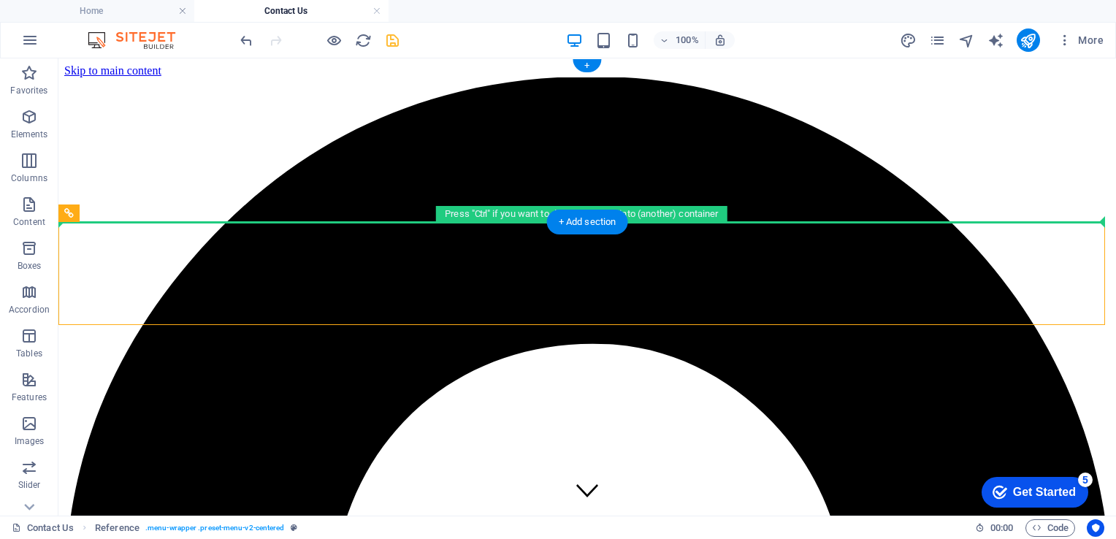
drag, startPoint x: 149, startPoint y: 288, endPoint x: 406, endPoint y: 206, distance: 269.7
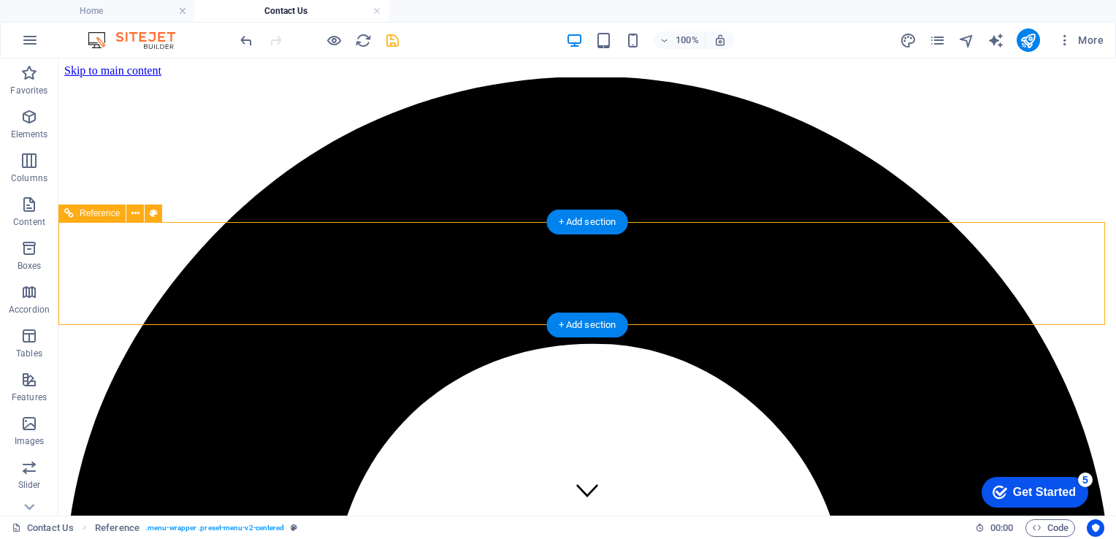
click at [137, 209] on icon at bounding box center [135, 213] width 8 height 15
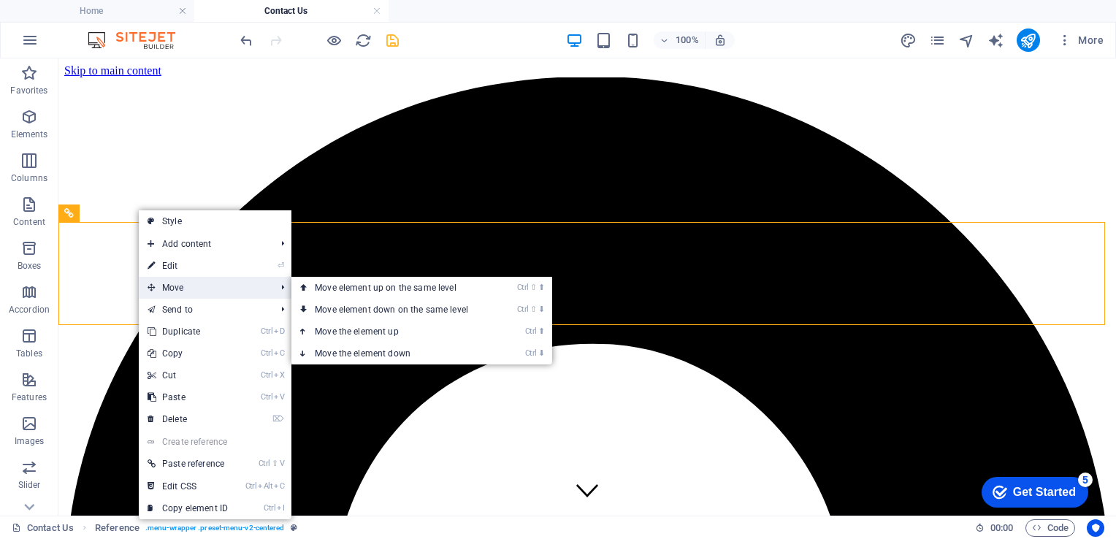
click at [194, 288] on span "Move" at bounding box center [204, 288] width 131 height 22
click at [397, 331] on link "Ctrl ⬆ Move the element up" at bounding box center [394, 332] width 206 height 22
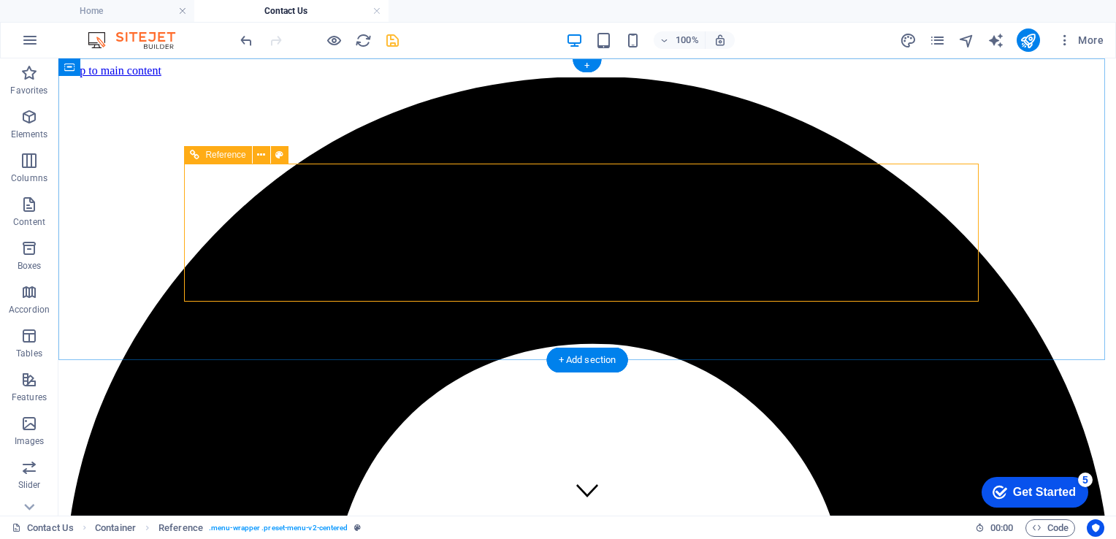
click at [256, 153] on button at bounding box center [262, 155] width 18 height 18
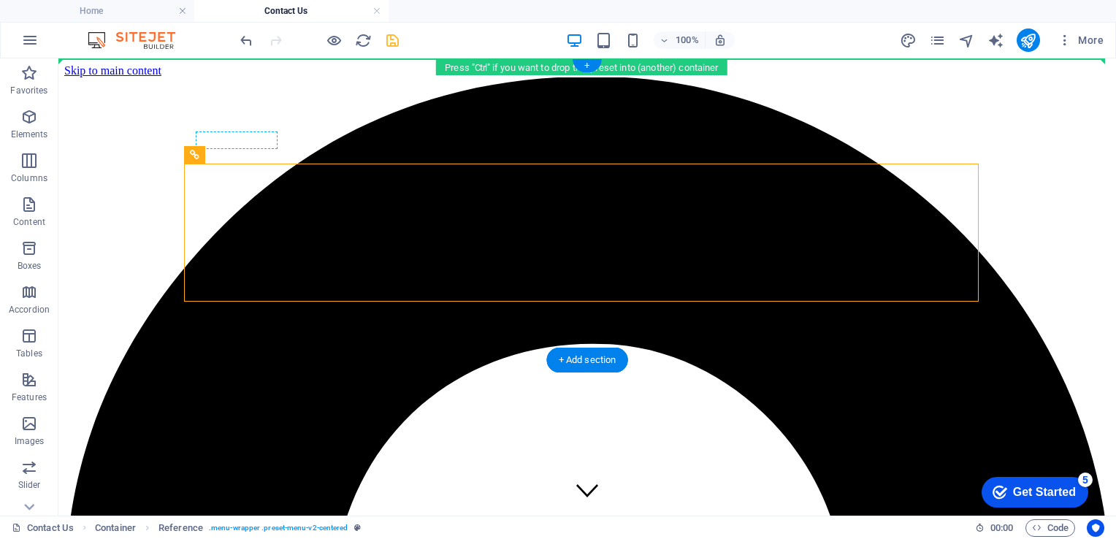
drag, startPoint x: 264, startPoint y: 221, endPoint x: 239, endPoint y: 142, distance: 82.5
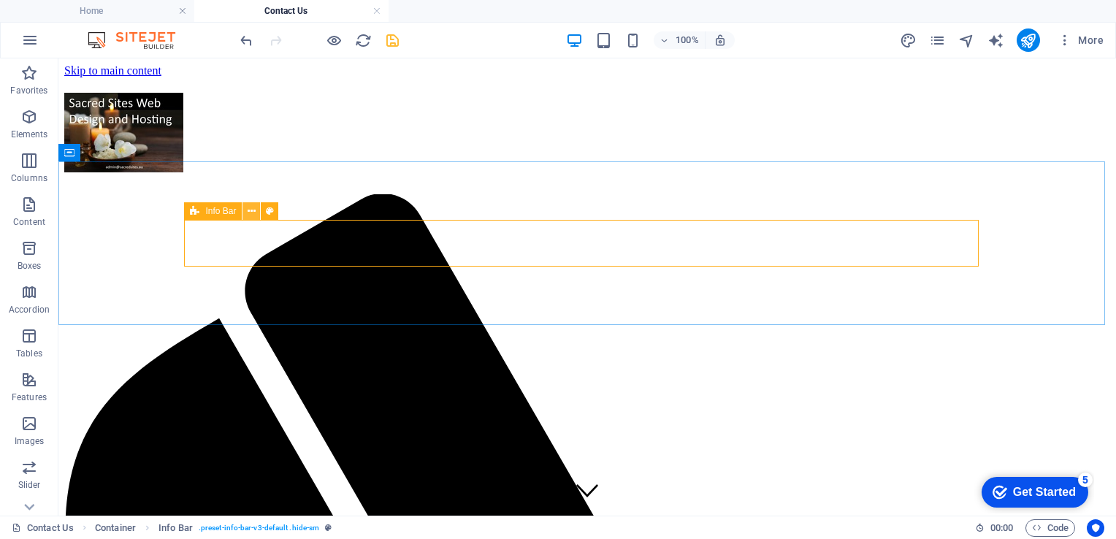
click at [254, 210] on icon at bounding box center [252, 211] width 8 height 15
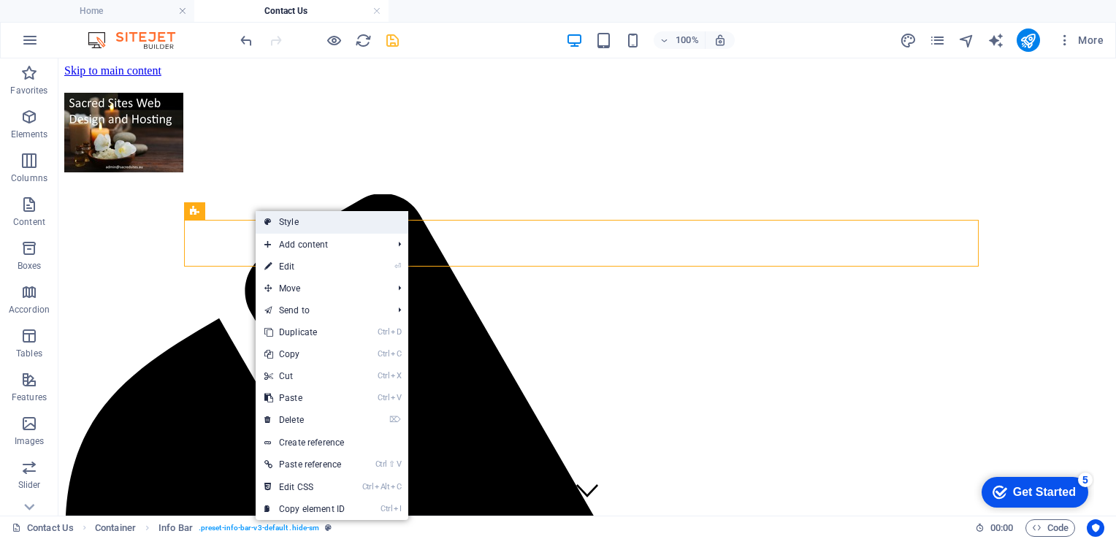
click at [295, 223] on link "Style" at bounding box center [332, 222] width 153 height 22
select select "rem"
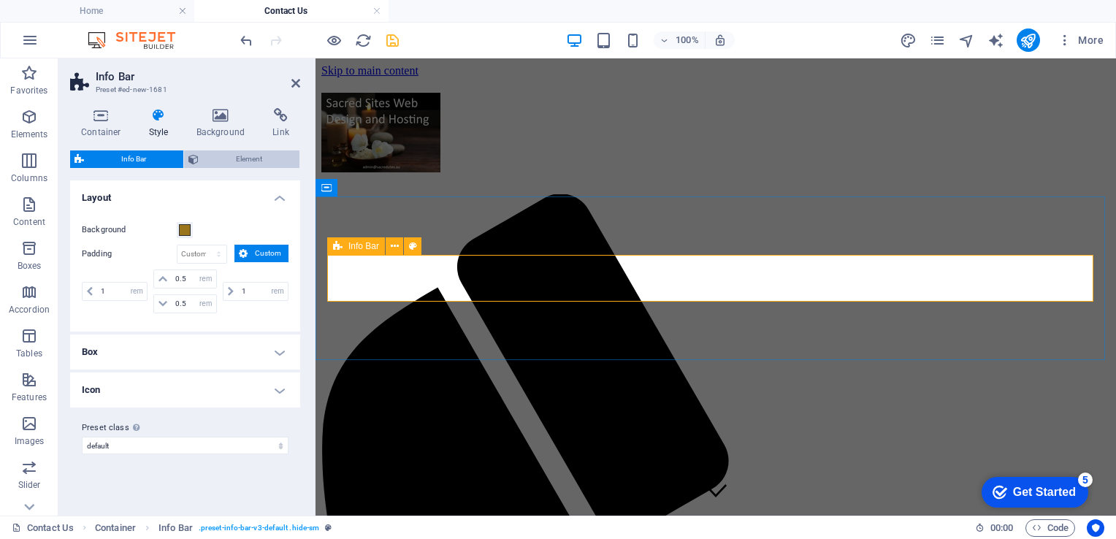
click at [214, 158] on span "Element" at bounding box center [249, 159] width 92 height 18
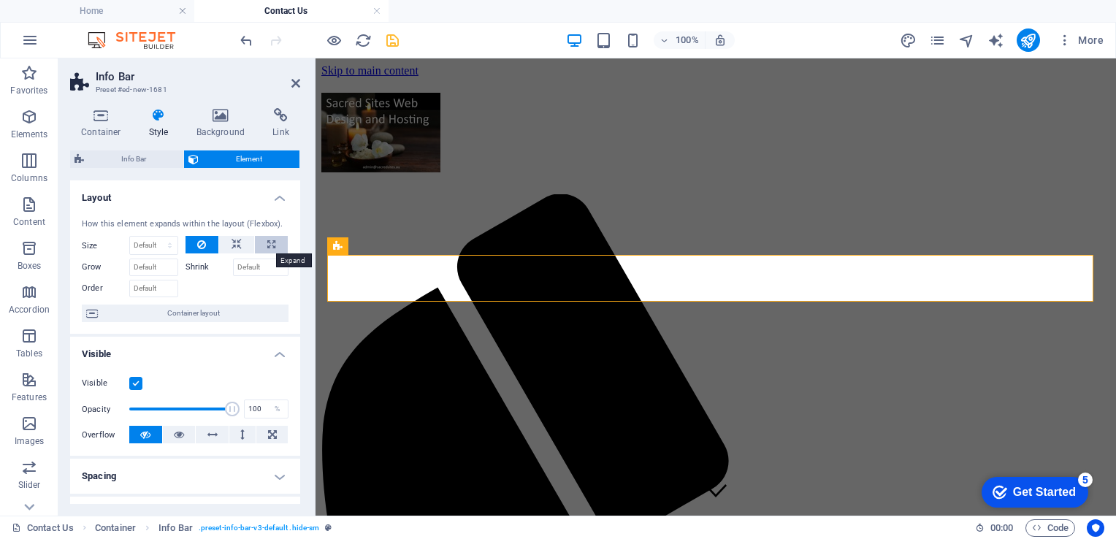
click at [262, 244] on button at bounding box center [271, 245] width 33 height 18
type input "100"
select select "%"
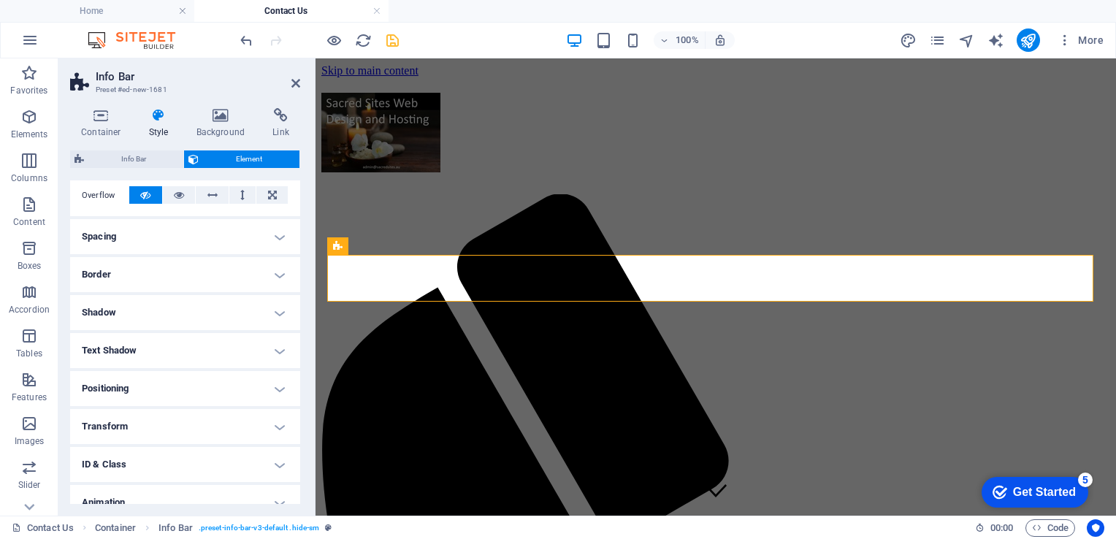
scroll to position [292, 0]
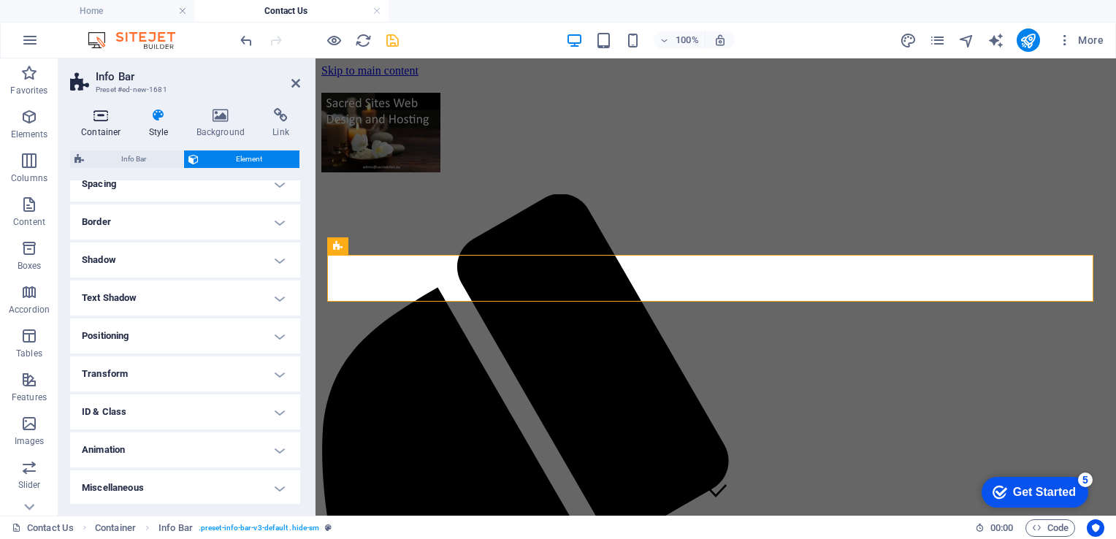
click at [101, 110] on icon at bounding box center [101, 115] width 62 height 15
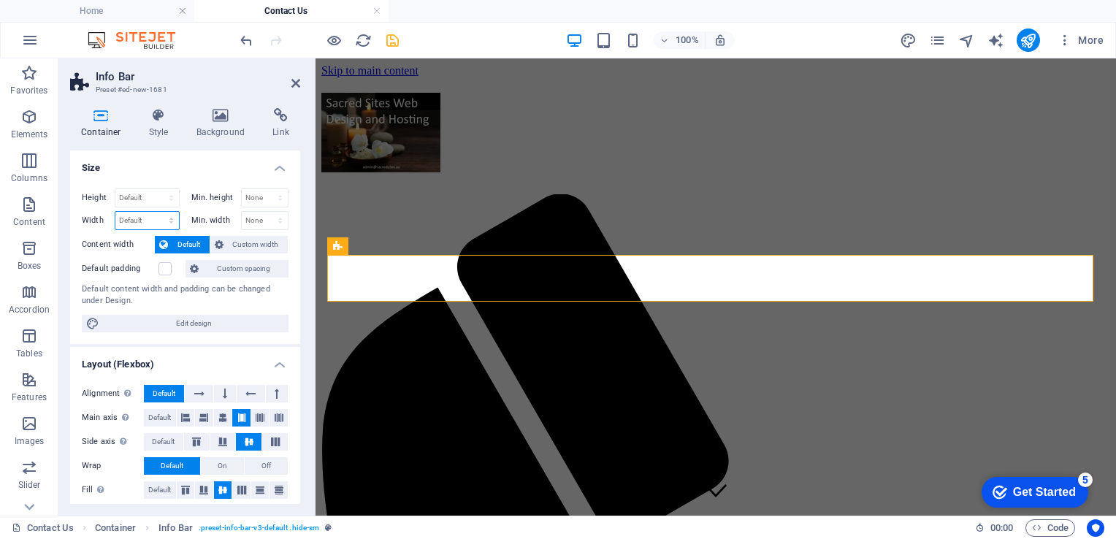
click at [161, 215] on select "Default px rem % em vh vw" at bounding box center [147, 221] width 64 height 18
click at [291, 225] on div "Height Default px rem % vh vw Min. height None px rem % vh vw Width Default px …" at bounding box center [185, 260] width 230 height 167
click at [190, 320] on span "Edit design" at bounding box center [194, 324] width 180 height 18
select select "rem"
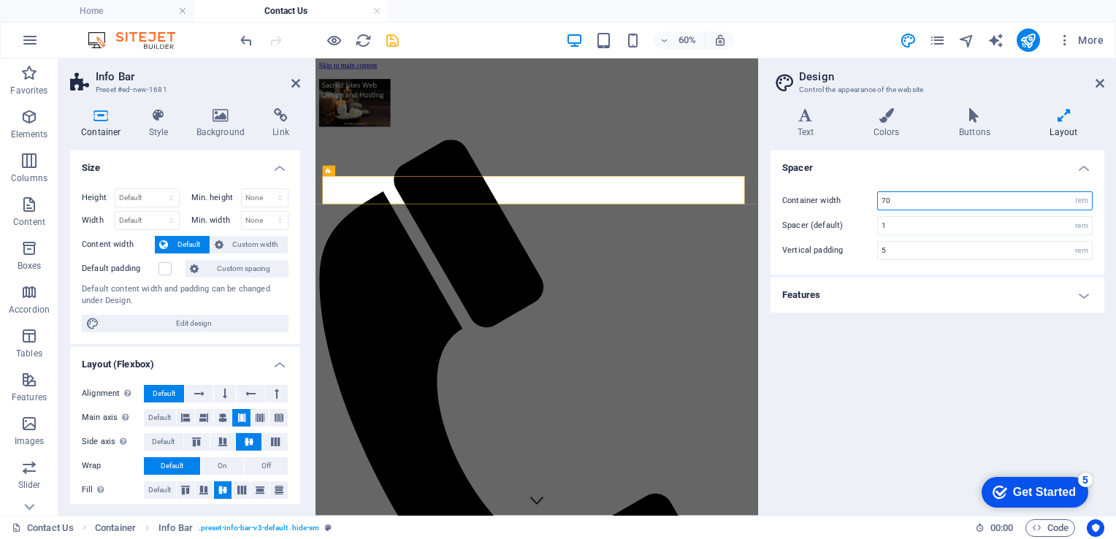
click at [916, 194] on input "70" at bounding box center [985, 201] width 214 height 18
click at [909, 286] on h4 "Features" at bounding box center [937, 294] width 334 height 35
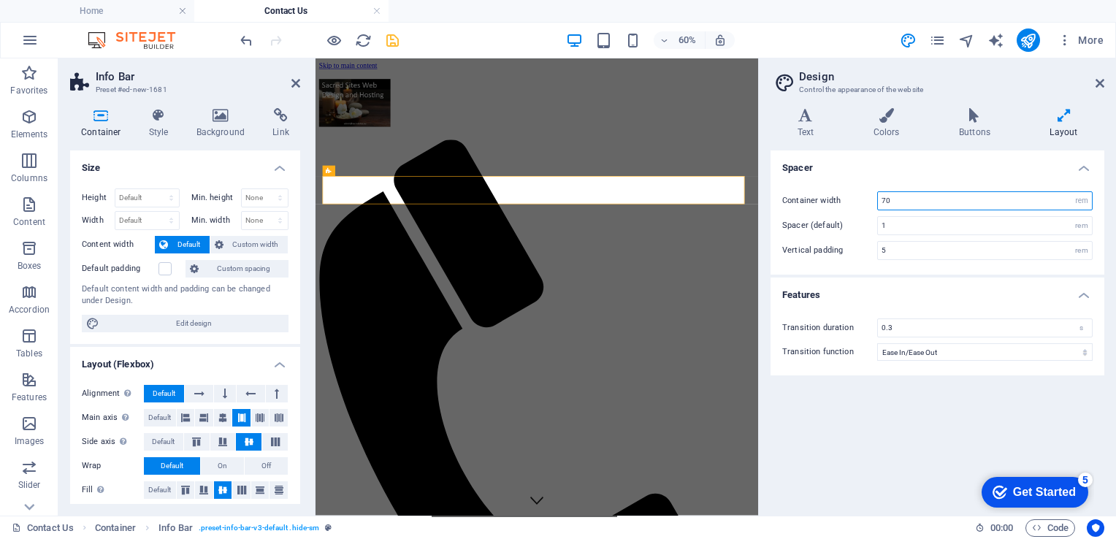
click at [922, 203] on input "70" at bounding box center [985, 201] width 214 height 18
type input "7"
type input "80"
click at [893, 453] on div "Spacer Container width 80 rem px Spacer (default) 1 rem Vertical padding 5 rem …" at bounding box center [937, 326] width 334 height 353
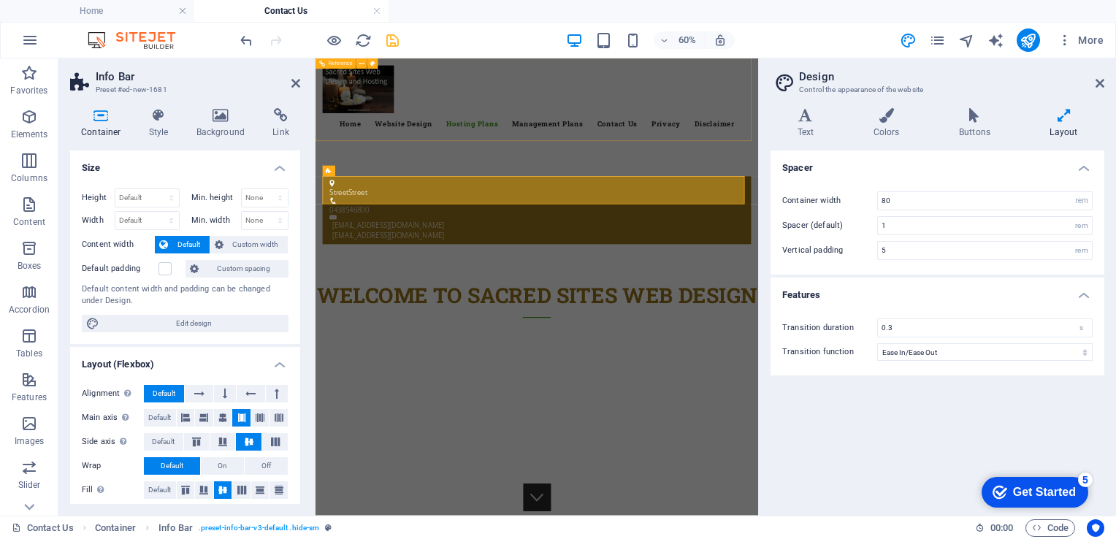
click at [667, 152] on nav "Home Website Design Hosting Plans Management Plans Contact Us Privacy Disclaimer" at bounding box center [684, 167] width 714 height 35
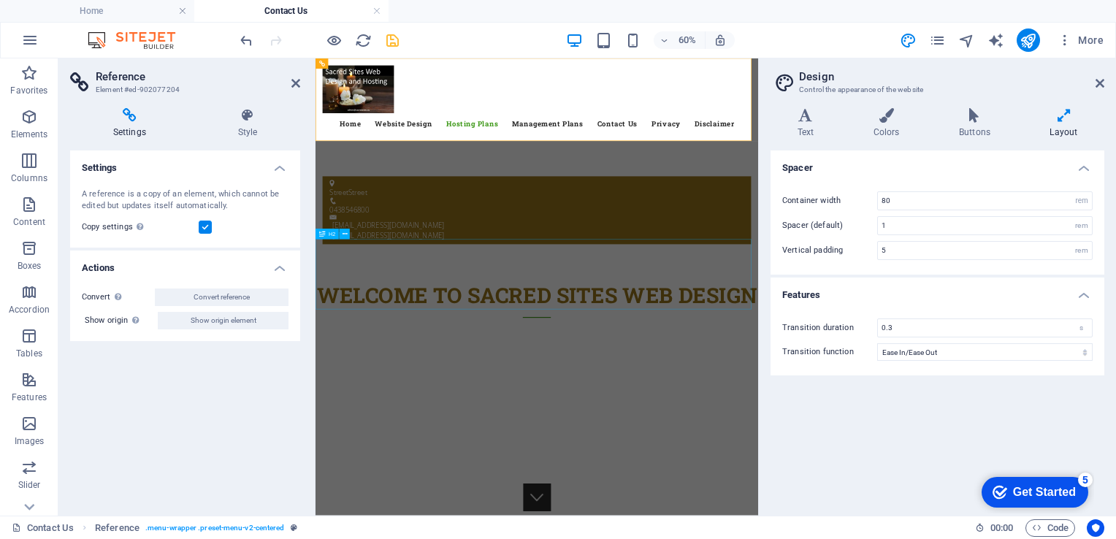
click at [661, 426] on div "Welcome to Sacred Sites Web Design" at bounding box center [683, 458] width 737 height 64
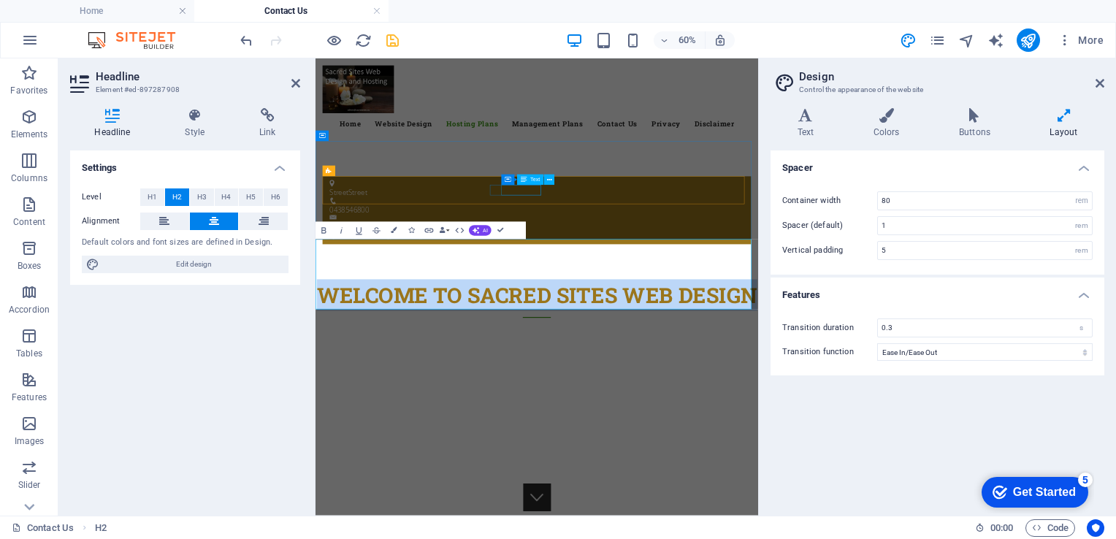
click at [632, 302] on div "0438546800" at bounding box center [678, 311] width 679 height 18
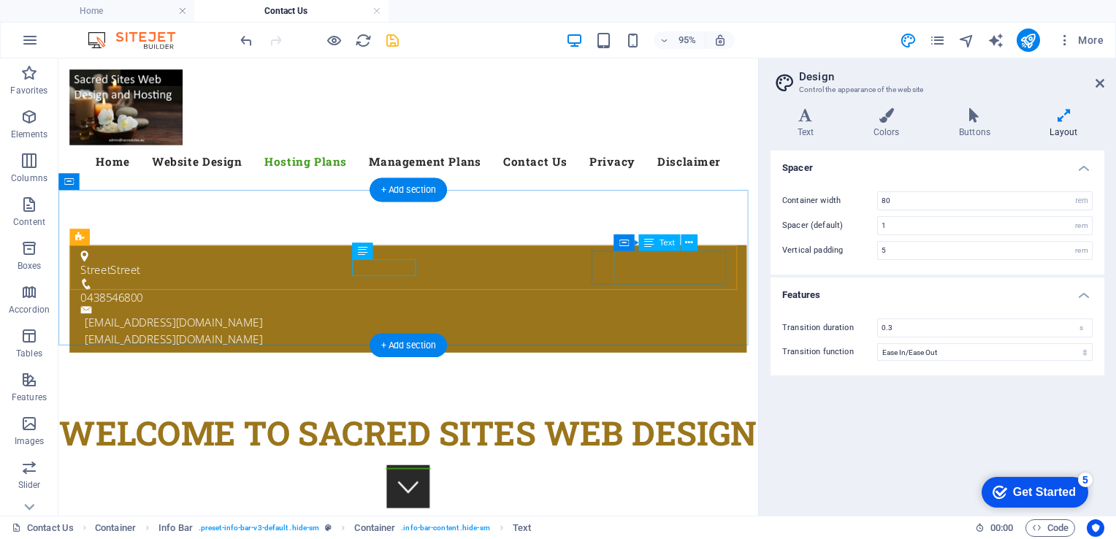
click at [721, 327] on div "[EMAIL_ADDRESS][DOMAIN_NAME] [EMAIL_ADDRESS][DOMAIN_NAME]" at bounding box center [428, 344] width 685 height 35
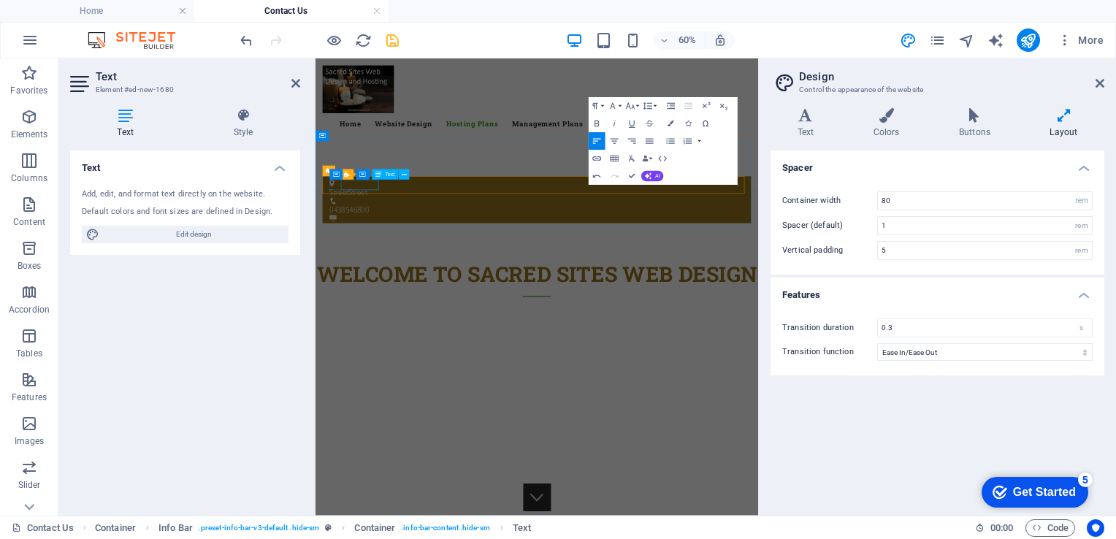
click at [404, 272] on div "[GEOGRAPHIC_DATA]" at bounding box center [678, 281] width 679 height 18
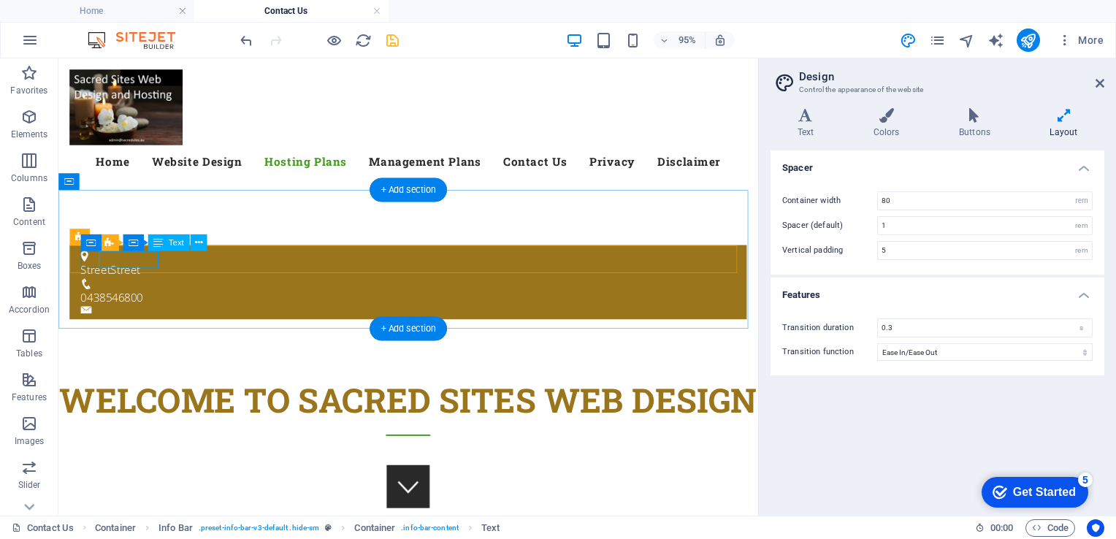
click at [159, 272] on div "[GEOGRAPHIC_DATA]" at bounding box center [421, 281] width 678 height 18
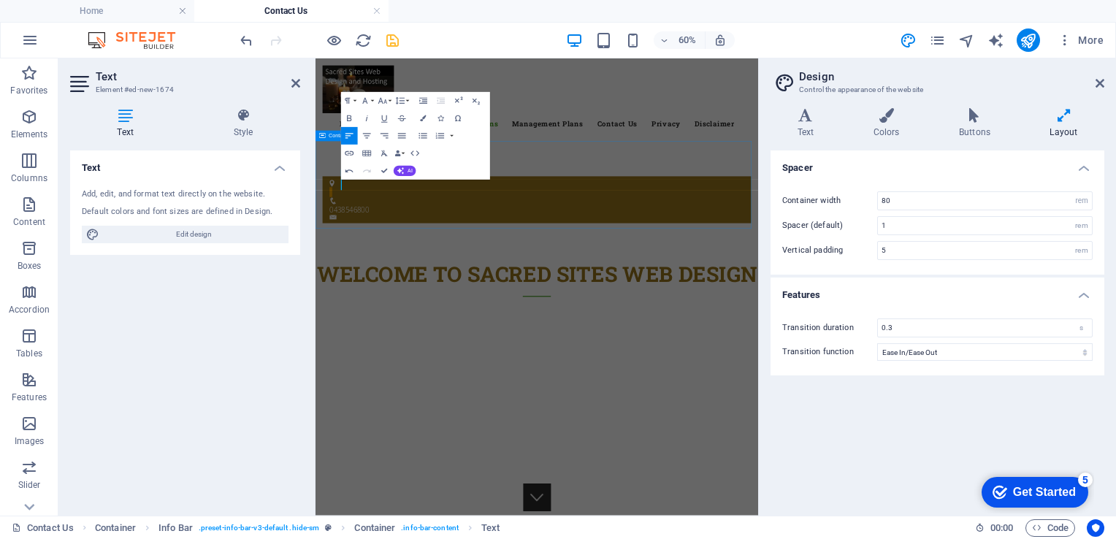
click at [451, 291] on div "0438546800" at bounding box center [683, 293] width 737 height 195
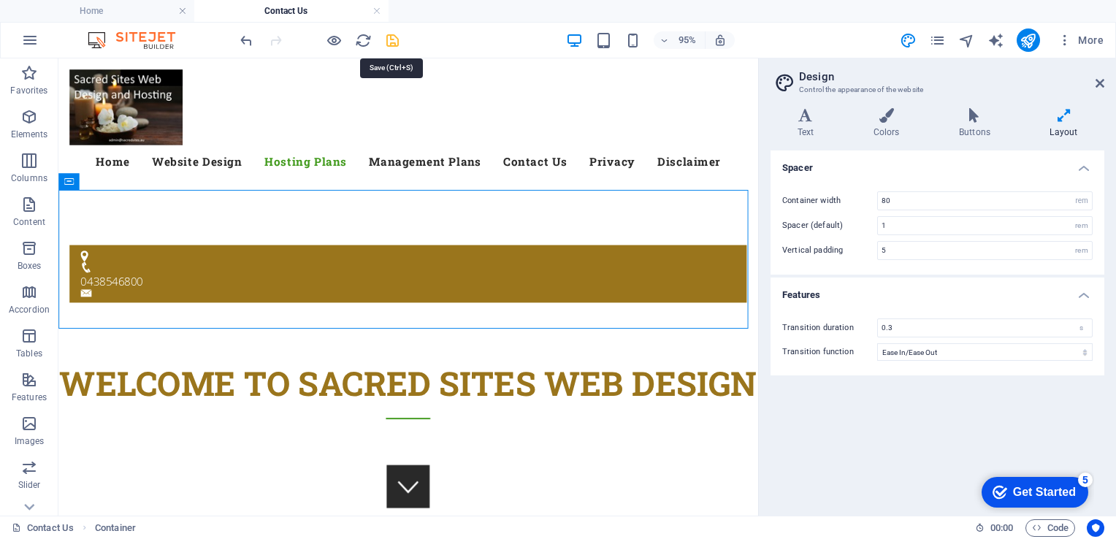
click at [389, 39] on icon "save" at bounding box center [392, 40] width 17 height 17
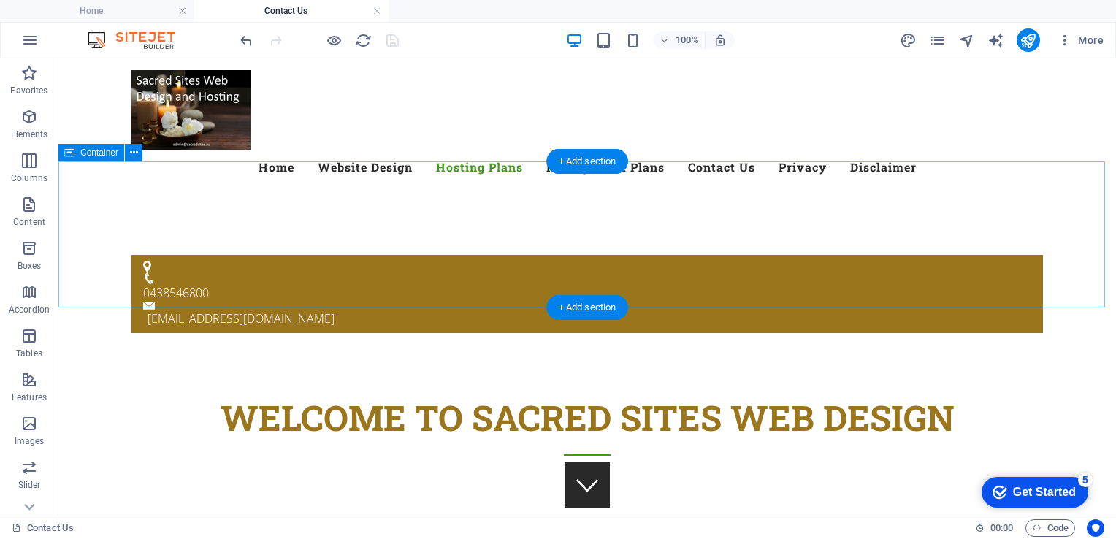
drag, startPoint x: 151, startPoint y: 129, endPoint x: 164, endPoint y: 283, distance: 154.6
click at [824, 202] on div "0438546800 [EMAIL_ADDRESS][DOMAIN_NAME]" at bounding box center [586, 293] width 1057 height 195
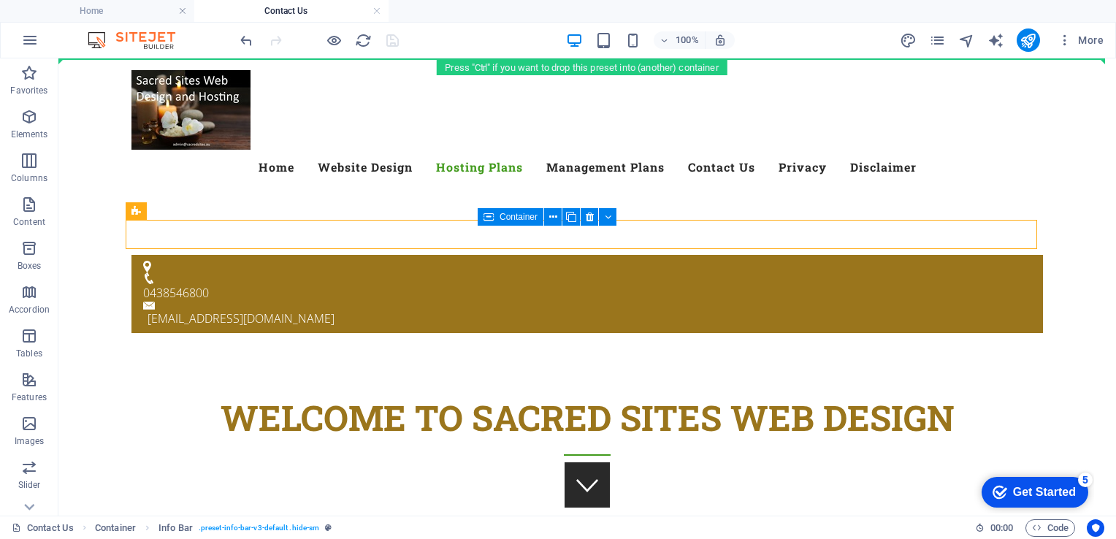
drag, startPoint x: 209, startPoint y: 273, endPoint x: 161, endPoint y: 82, distance: 197.1
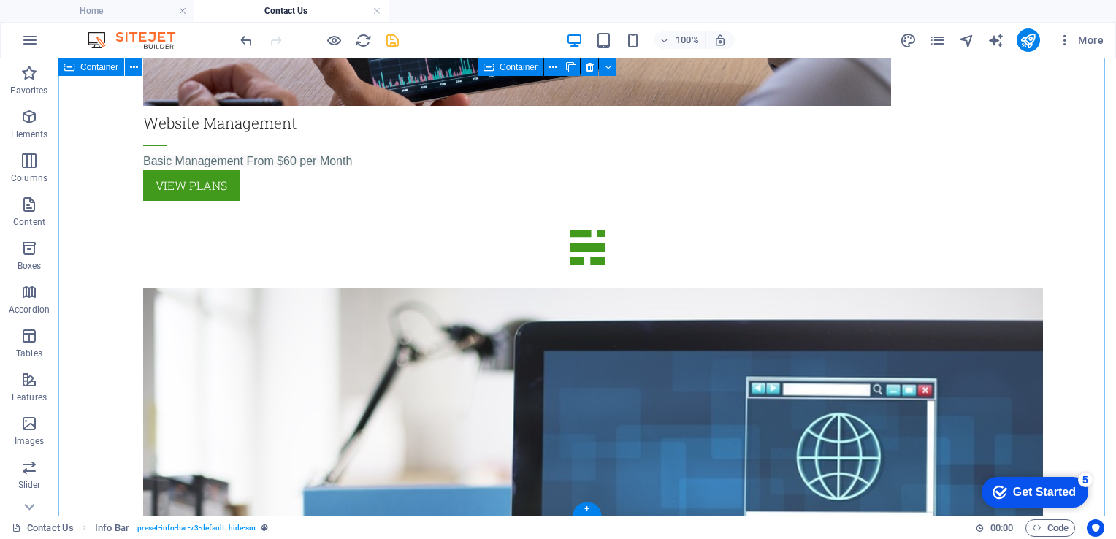
scroll to position [1825, 0]
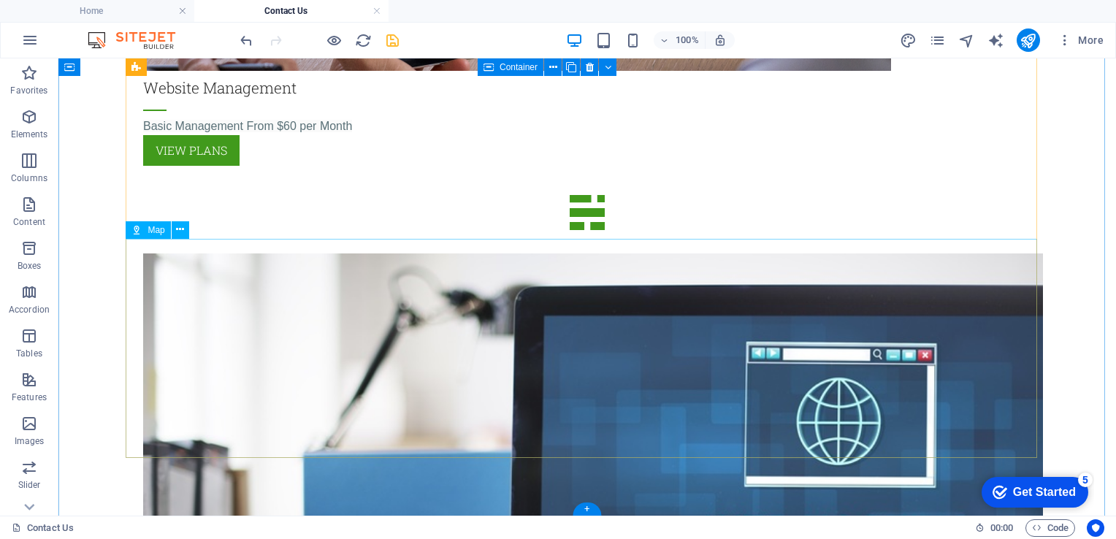
click at [180, 226] on icon at bounding box center [180, 229] width 8 height 15
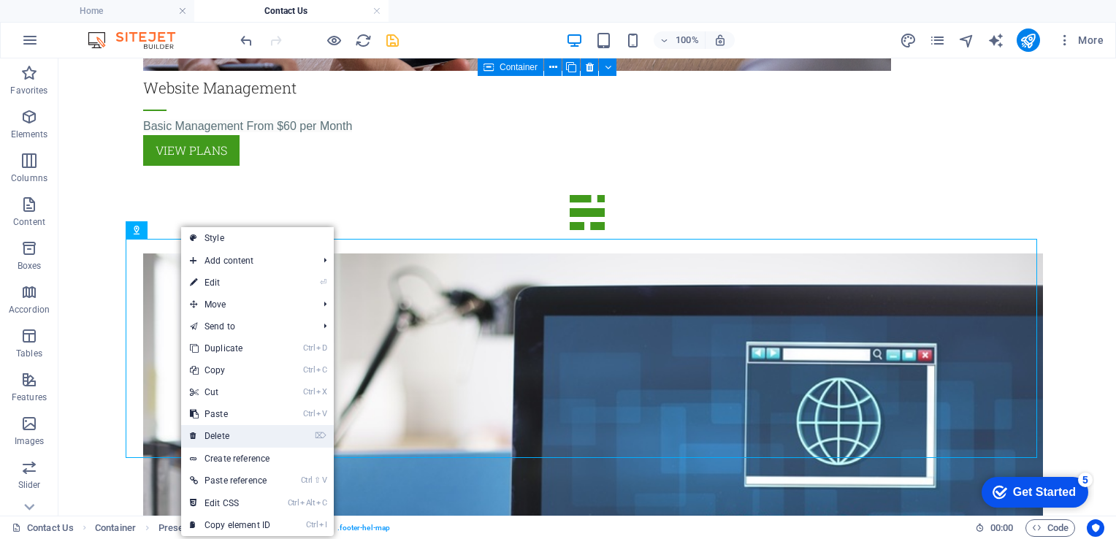
click at [234, 438] on link "⌦ Delete" at bounding box center [230, 436] width 98 height 22
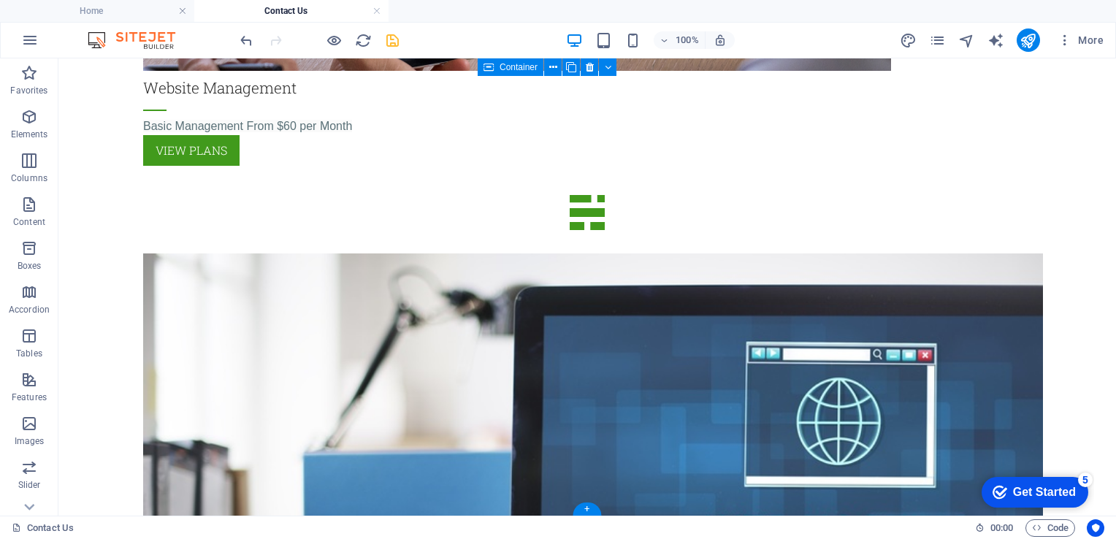
scroll to position [1606, 0]
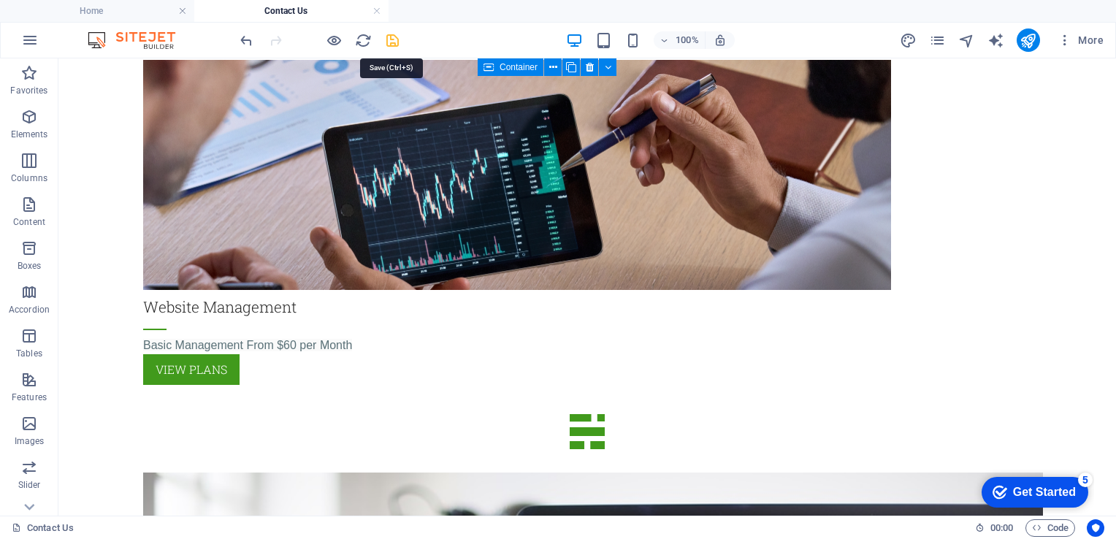
click at [391, 39] on icon "save" at bounding box center [392, 40] width 17 height 17
click at [1026, 43] on icon "publish" at bounding box center [1027, 40] width 17 height 17
